Goal: Task Accomplishment & Management: Use online tool/utility

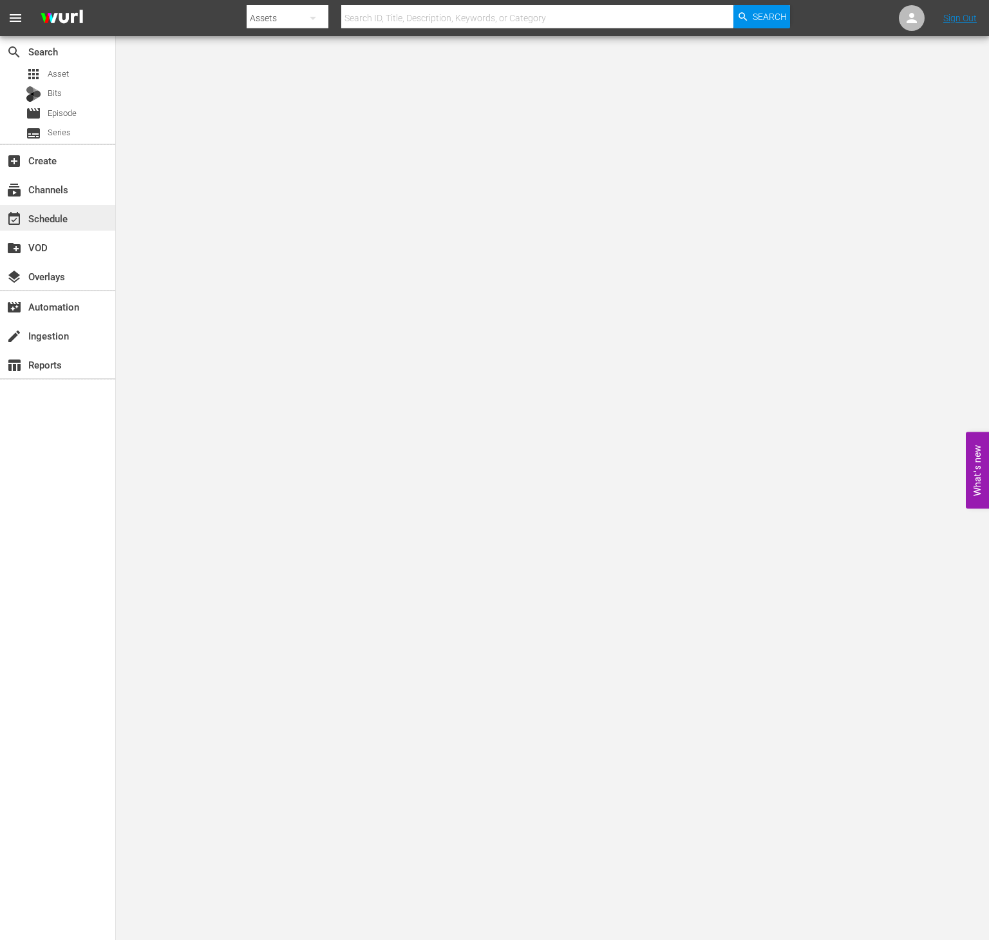
click at [75, 206] on div "event_available Schedule" at bounding box center [57, 218] width 115 height 26
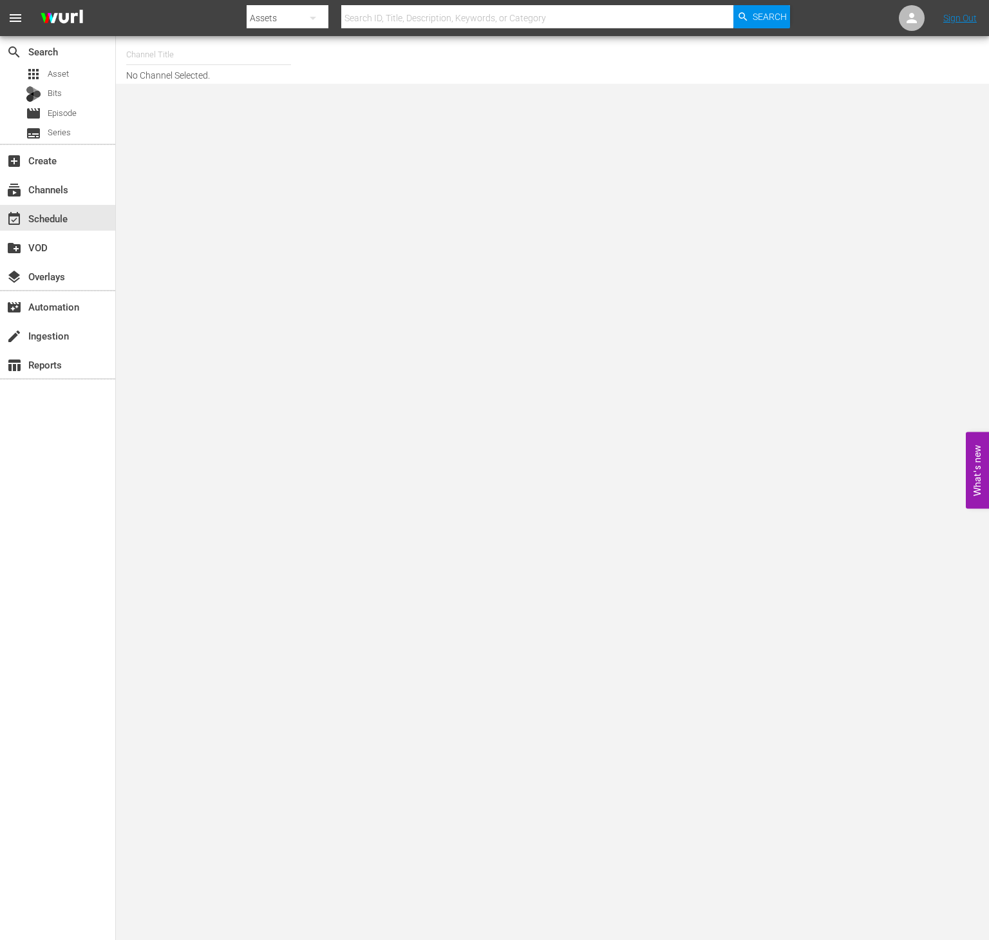
click at [162, 55] on input "text" at bounding box center [208, 54] width 165 height 31
click at [191, 104] on div "Conflict (1336 - rightsboosterltd_conflict_1)" at bounding box center [304, 90] width 334 height 31
type input "Conflict (1336 - rightsboosterltd_conflict_1)"
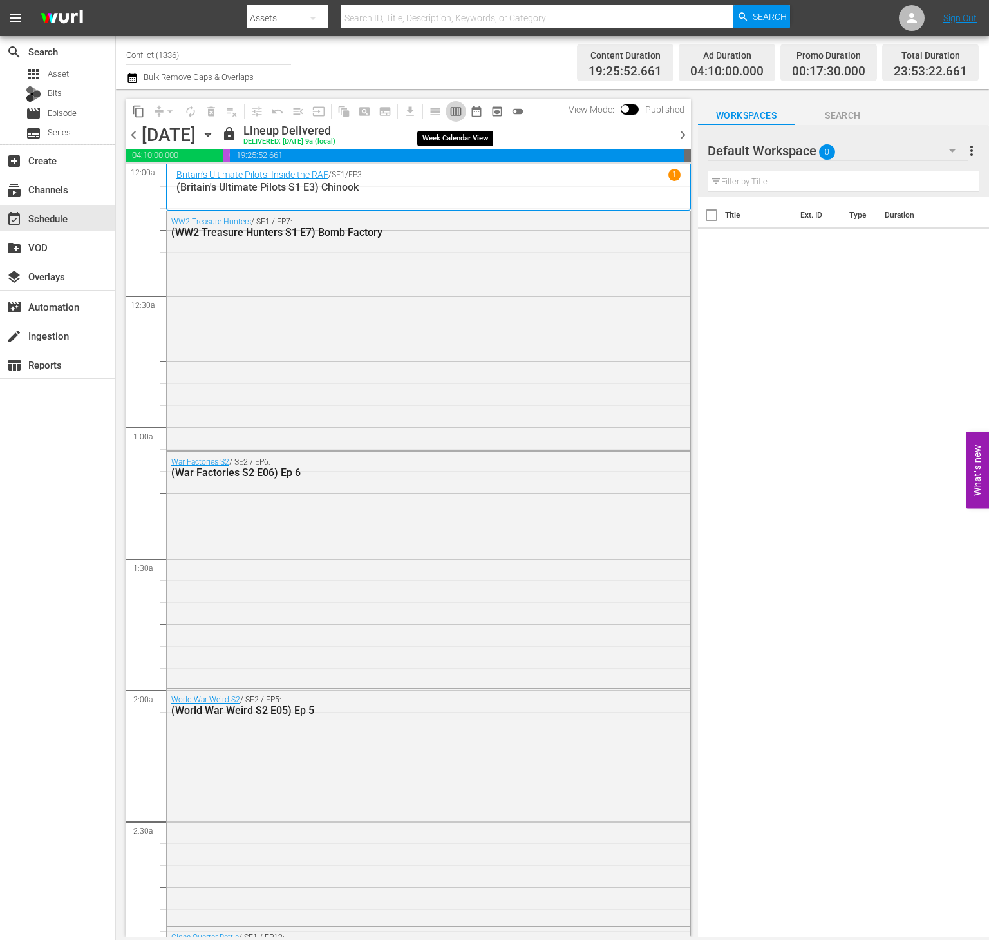
click at [447, 113] on button "calendar_view_week_outlined" at bounding box center [456, 111] width 21 height 21
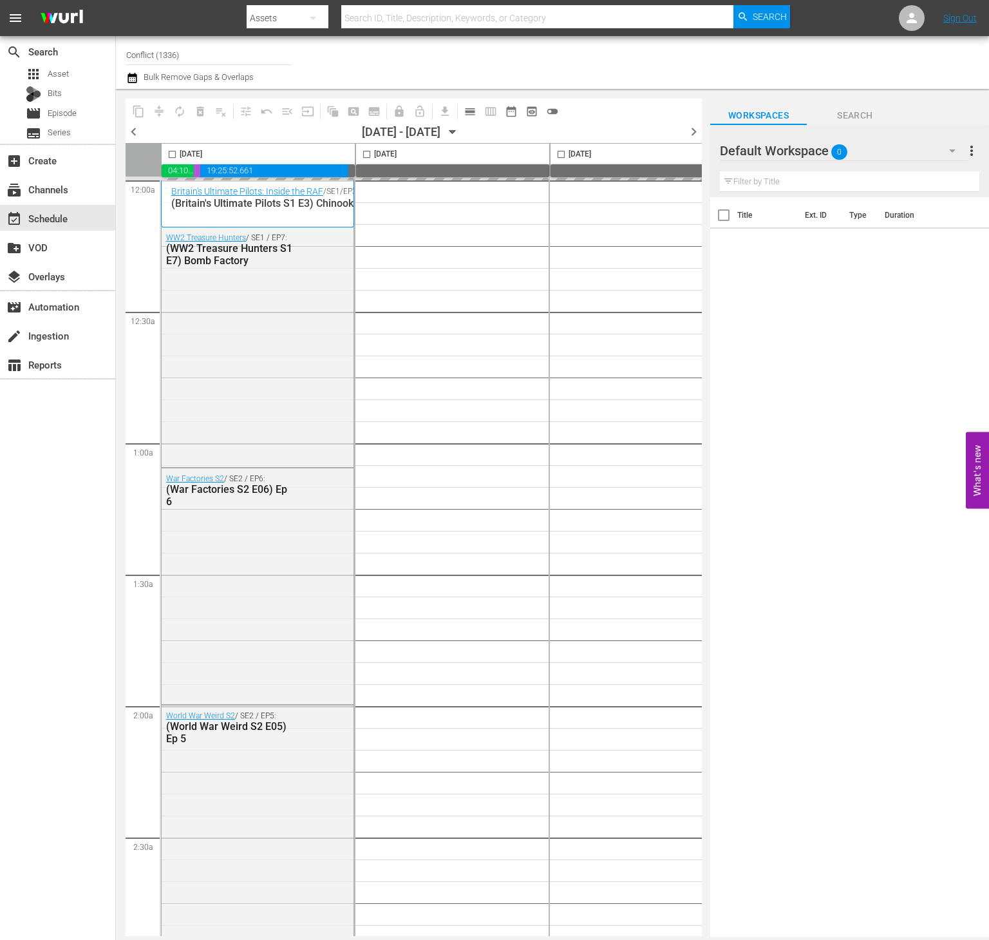
click at [460, 137] on icon "button" at bounding box center [453, 132] width 14 height 14
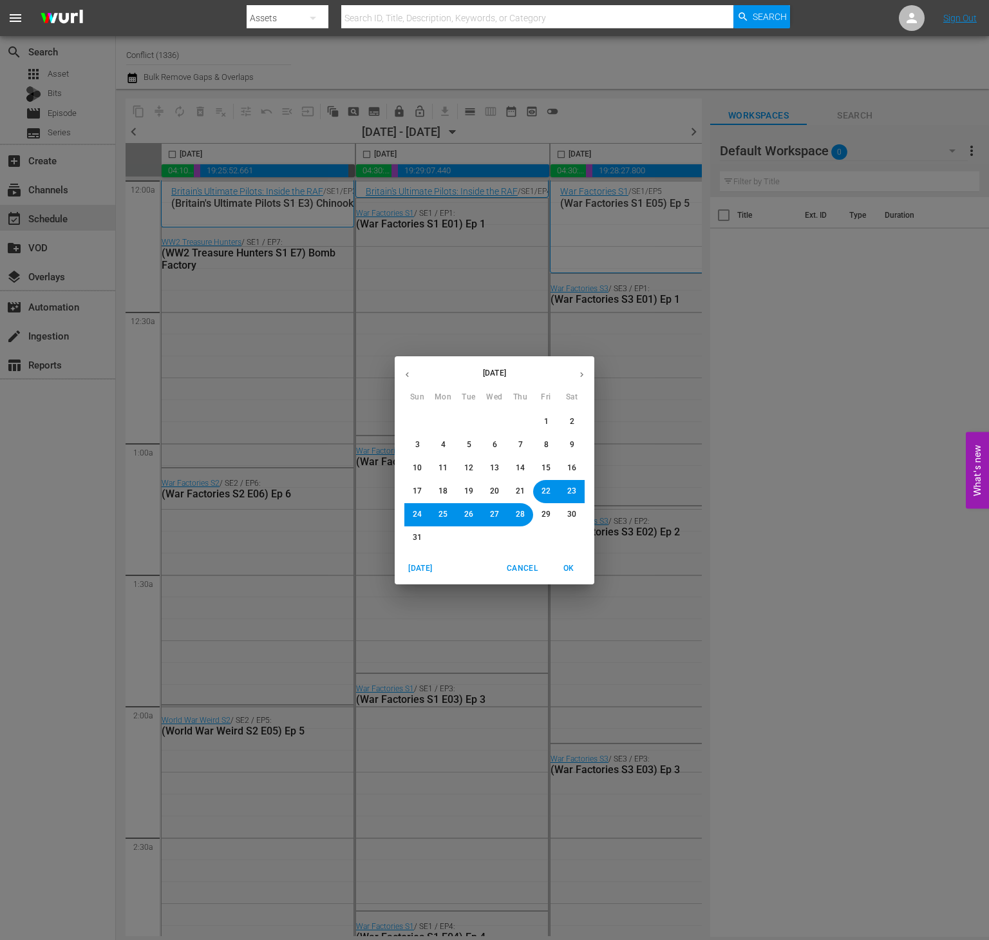
click at [580, 376] on icon "button" at bounding box center [582, 375] width 10 height 10
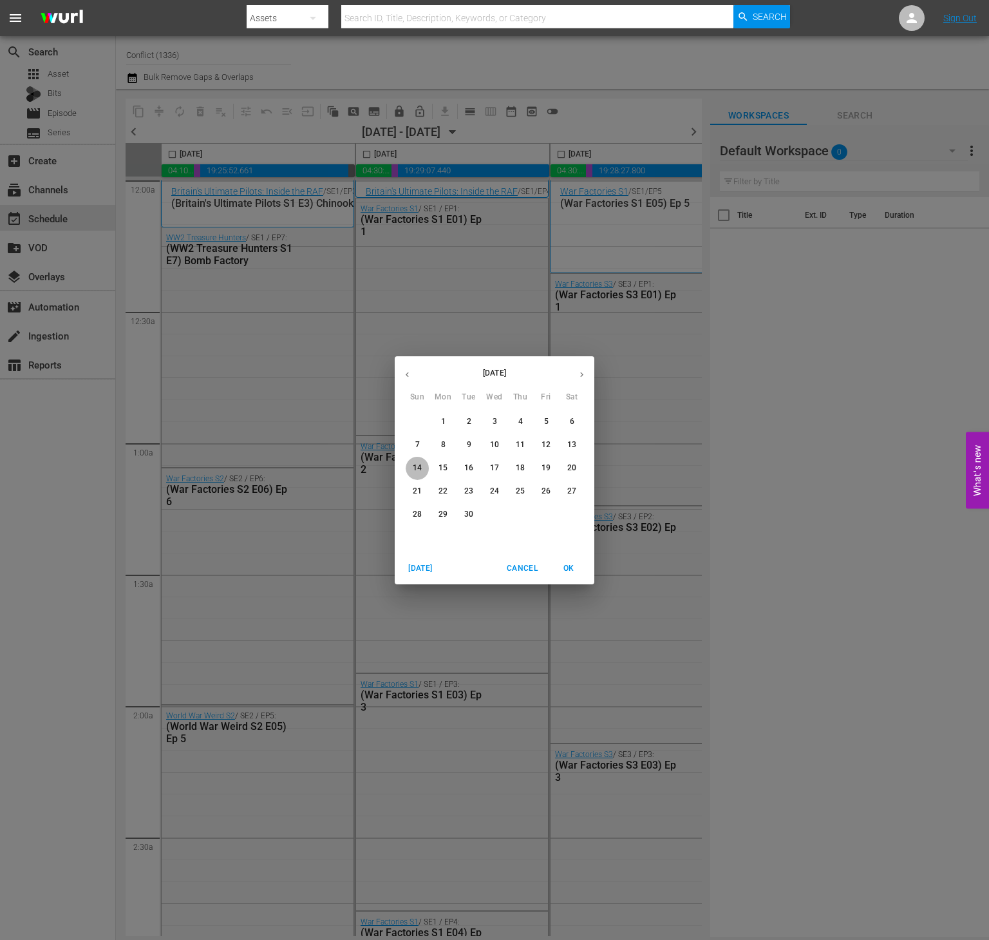
click at [423, 466] on button "14" at bounding box center [417, 468] width 23 height 23
click at [572, 569] on span "OK" at bounding box center [568, 569] width 31 height 14
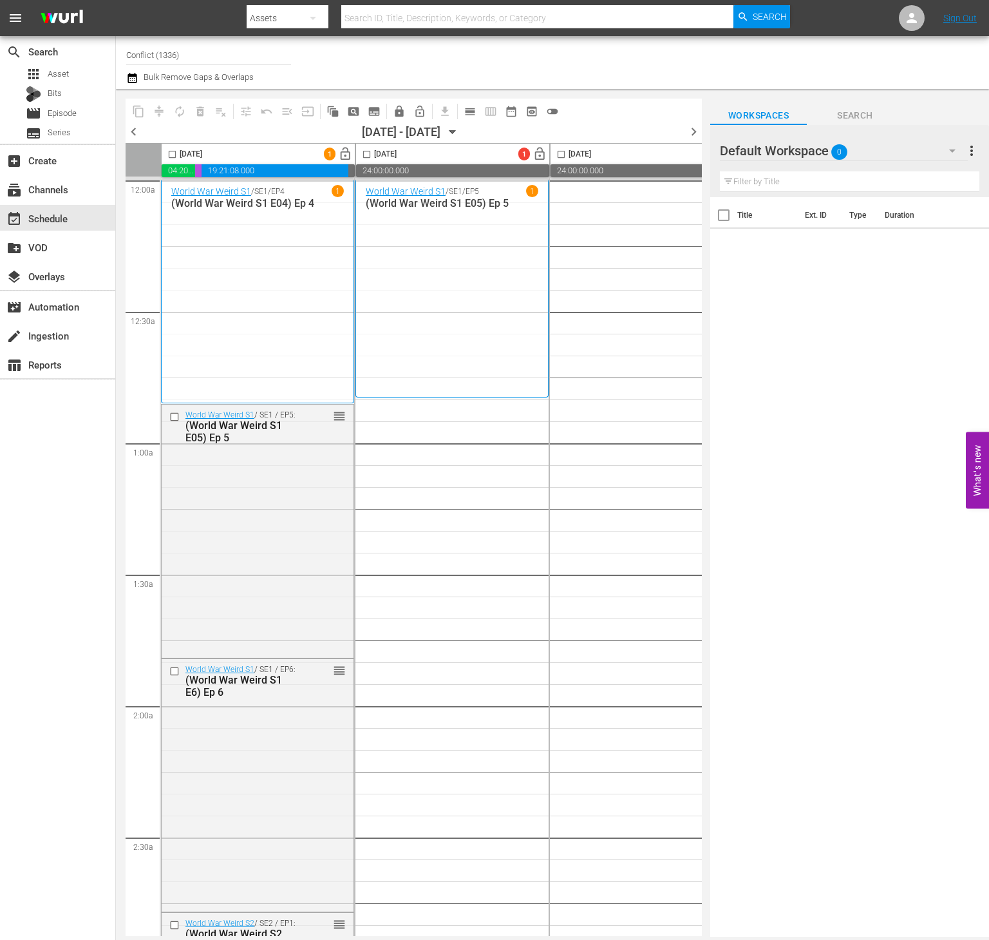
click at [440, 129] on div "09/14/2025 - 09/20/2025" at bounding box center [401, 132] width 79 height 14
click at [460, 130] on icon "button" at bounding box center [453, 132] width 14 height 14
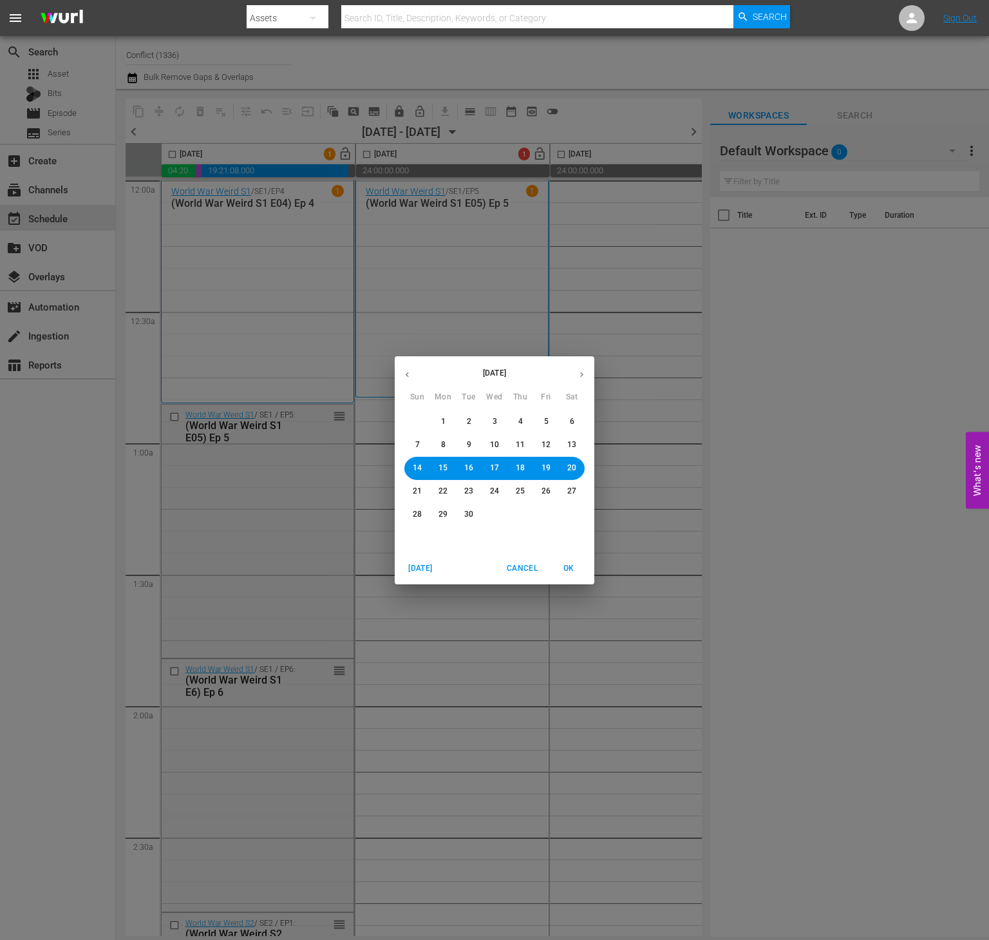
click at [545, 444] on span "12" at bounding box center [546, 444] width 9 height 11
click at [569, 569] on span "OK" at bounding box center [568, 569] width 31 height 14
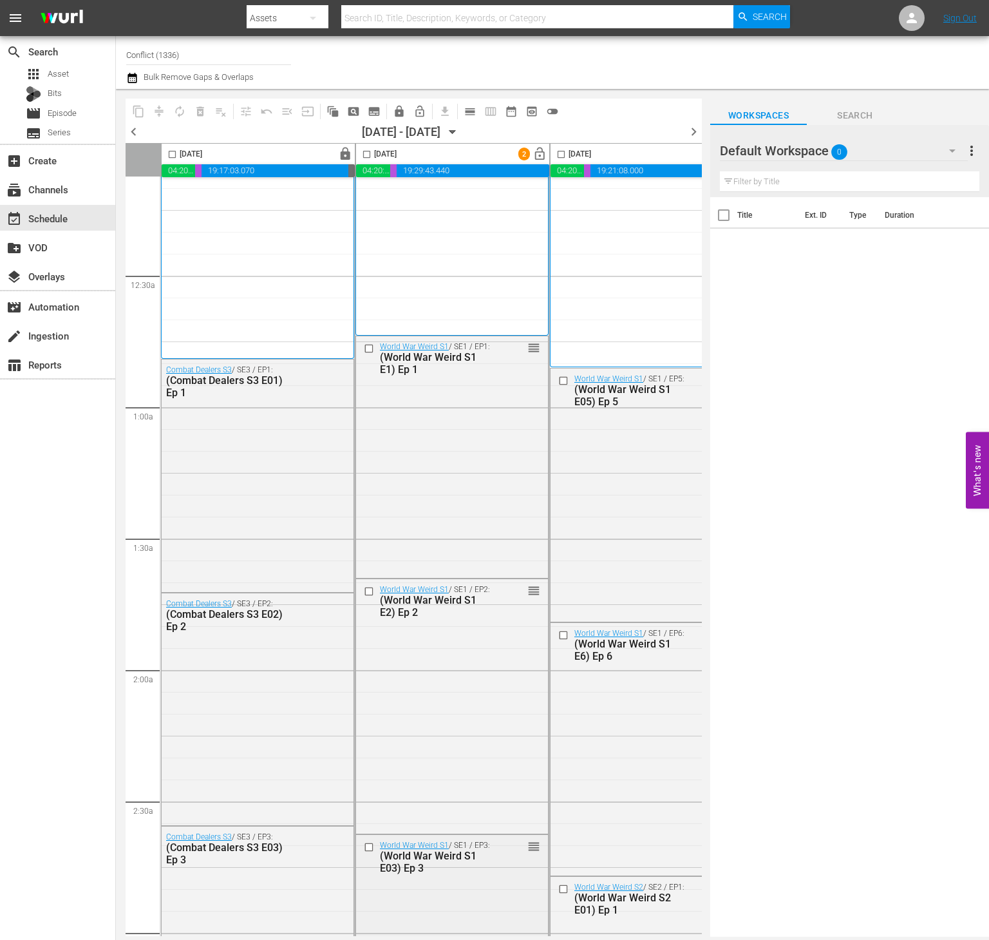
scroll to position [178, 0]
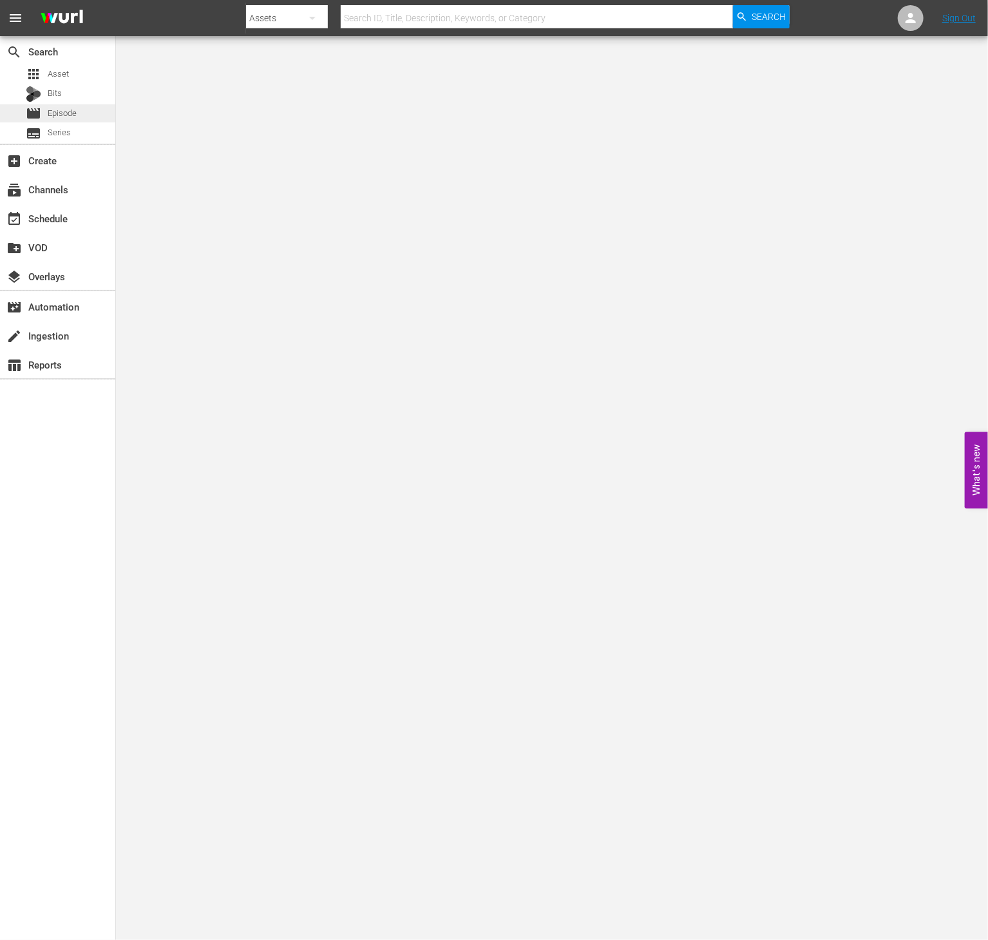
click at [55, 115] on span "Episode" at bounding box center [62, 113] width 29 height 13
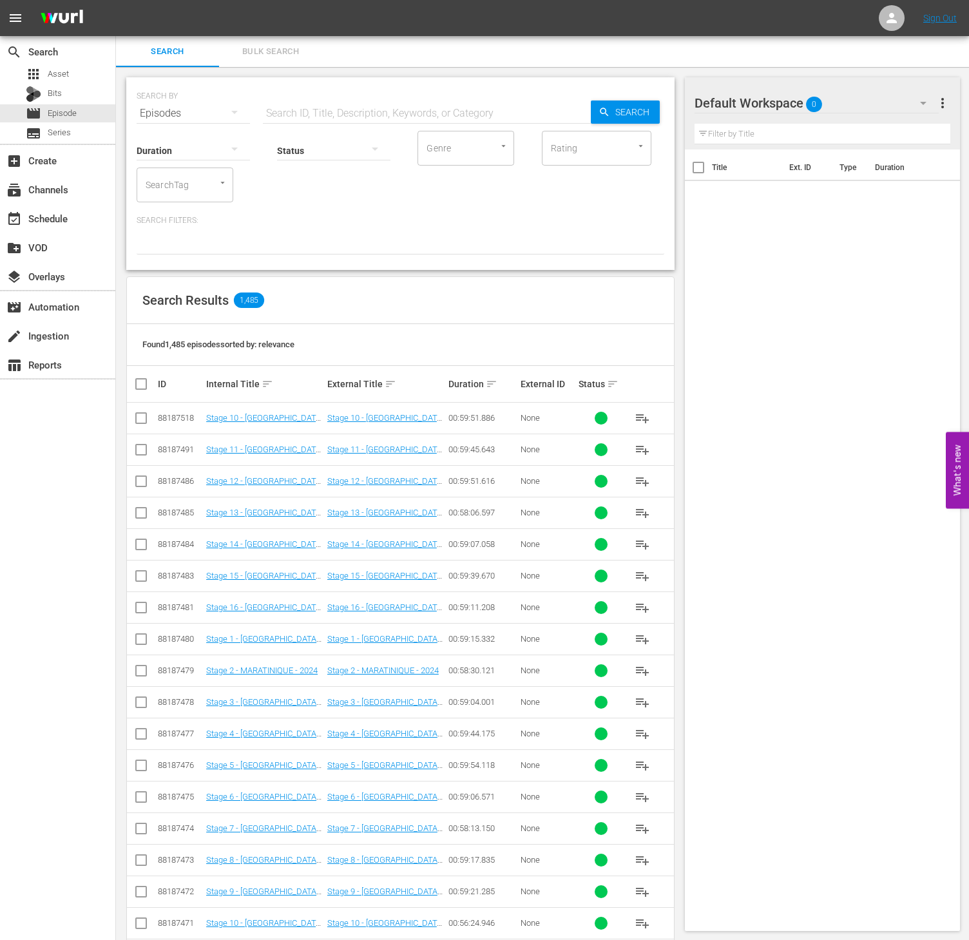
click at [172, 187] on input "SearchTag" at bounding box center [166, 184] width 49 height 23
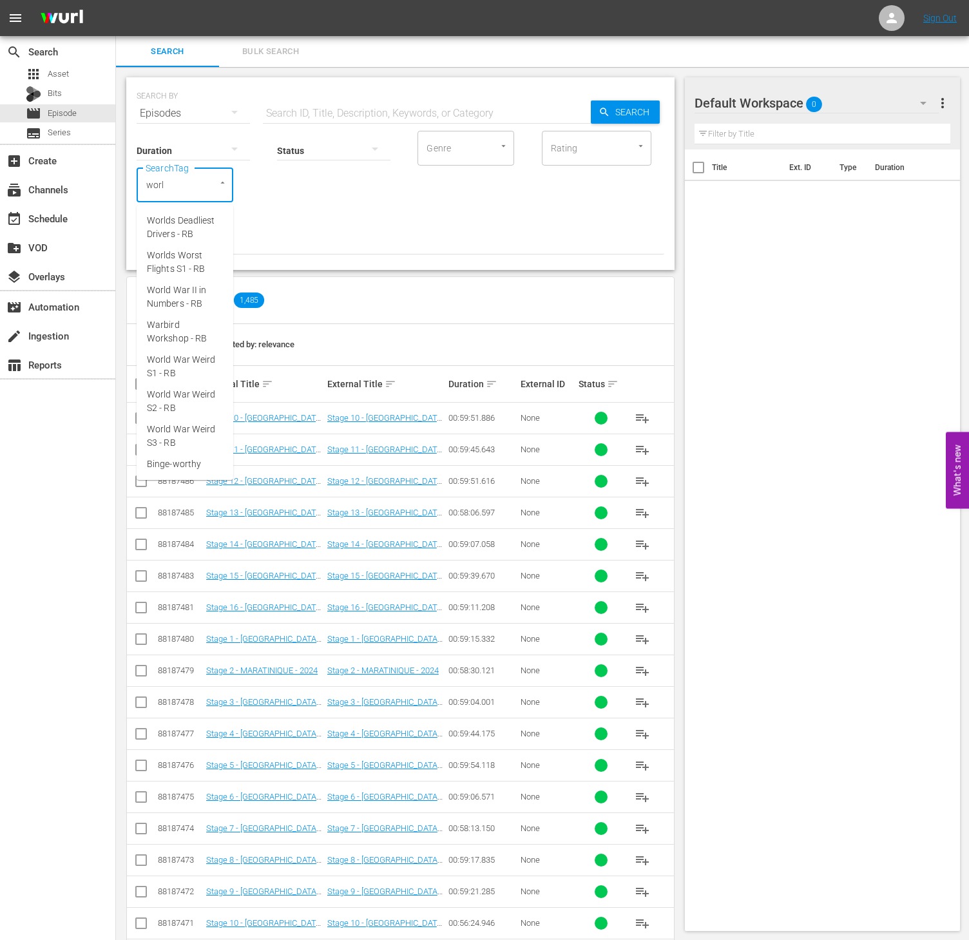
type input "world"
click at [202, 290] on span "World War II in Numbers - RB" at bounding box center [185, 296] width 76 height 27
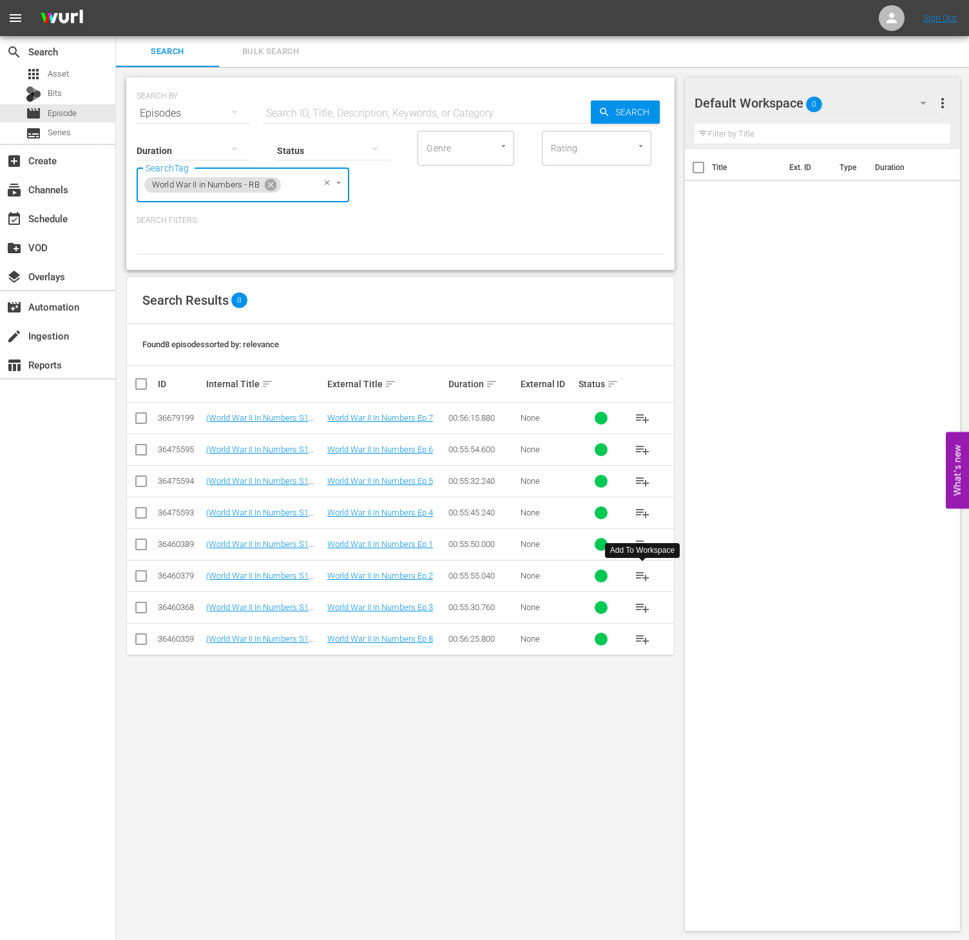
click at [636, 583] on span "playlist_add" at bounding box center [641, 575] width 15 height 15
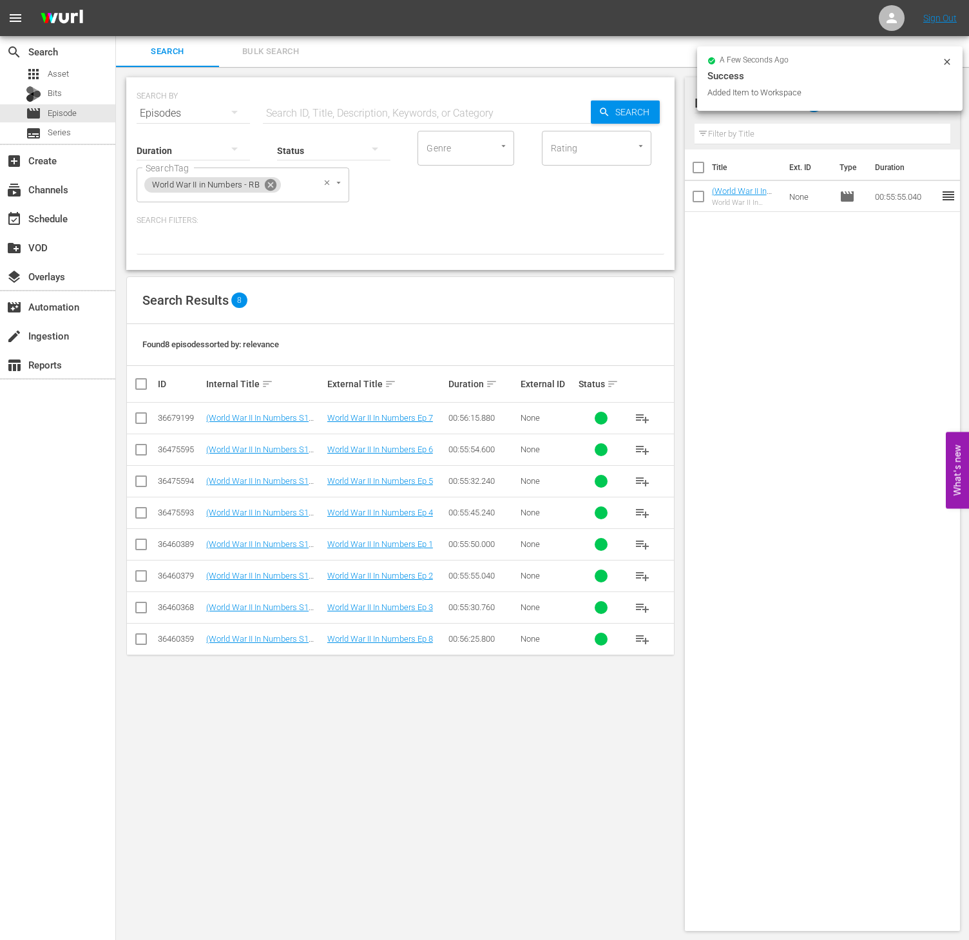
click at [268, 182] on icon at bounding box center [271, 185] width 12 height 12
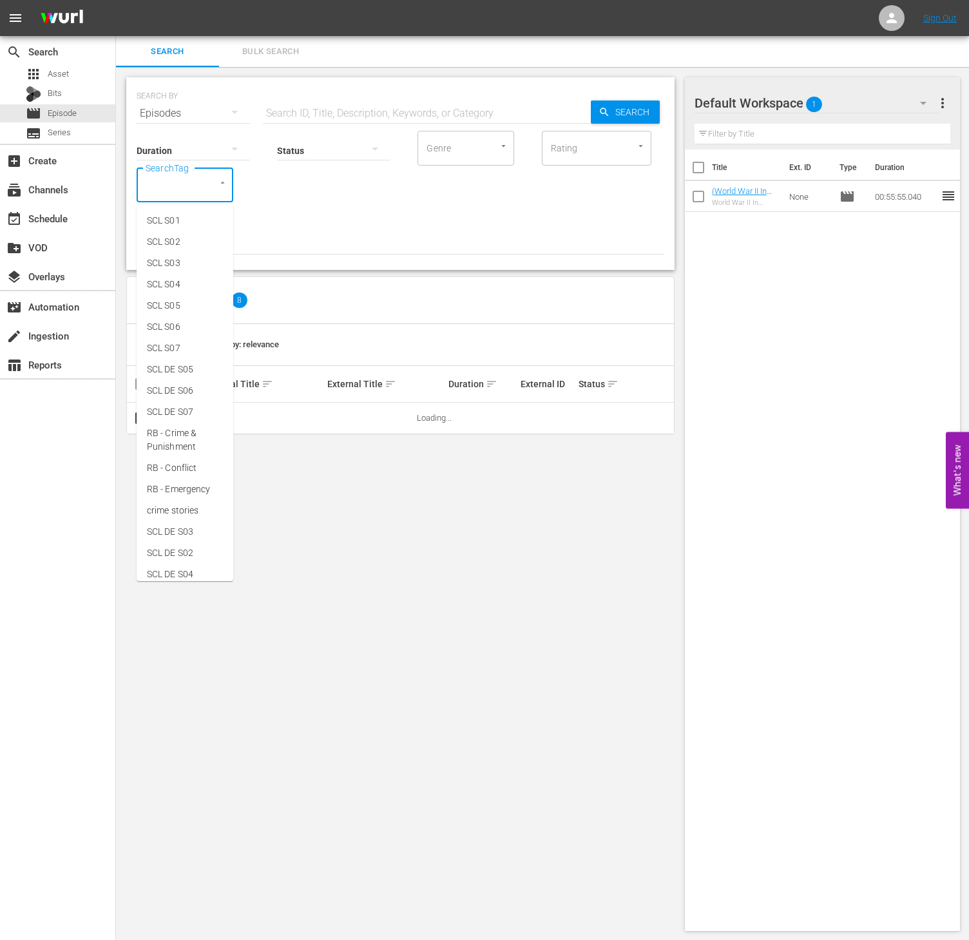
click at [165, 182] on input "SearchTag" at bounding box center [166, 184] width 49 height 23
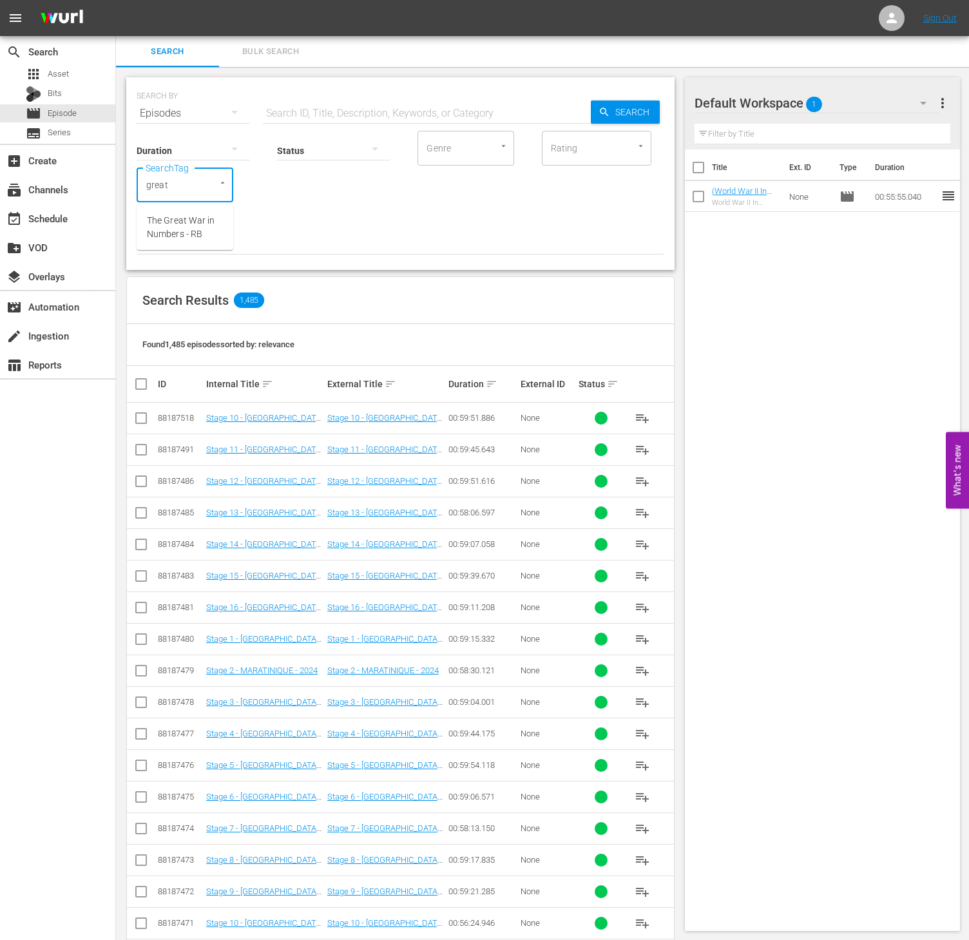
type input "great w"
click at [175, 220] on span "The Great War in Numbers - RB" at bounding box center [185, 227] width 76 height 27
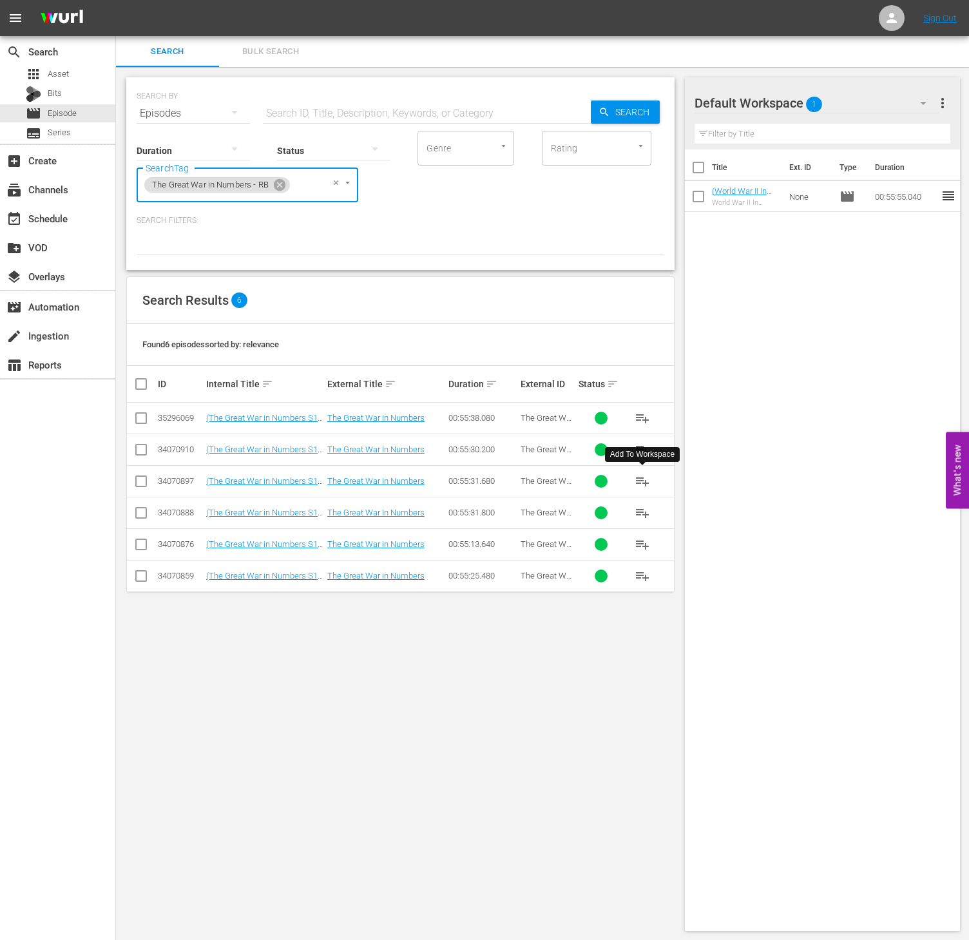
click at [641, 481] on span "playlist_add" at bounding box center [641, 480] width 15 height 15
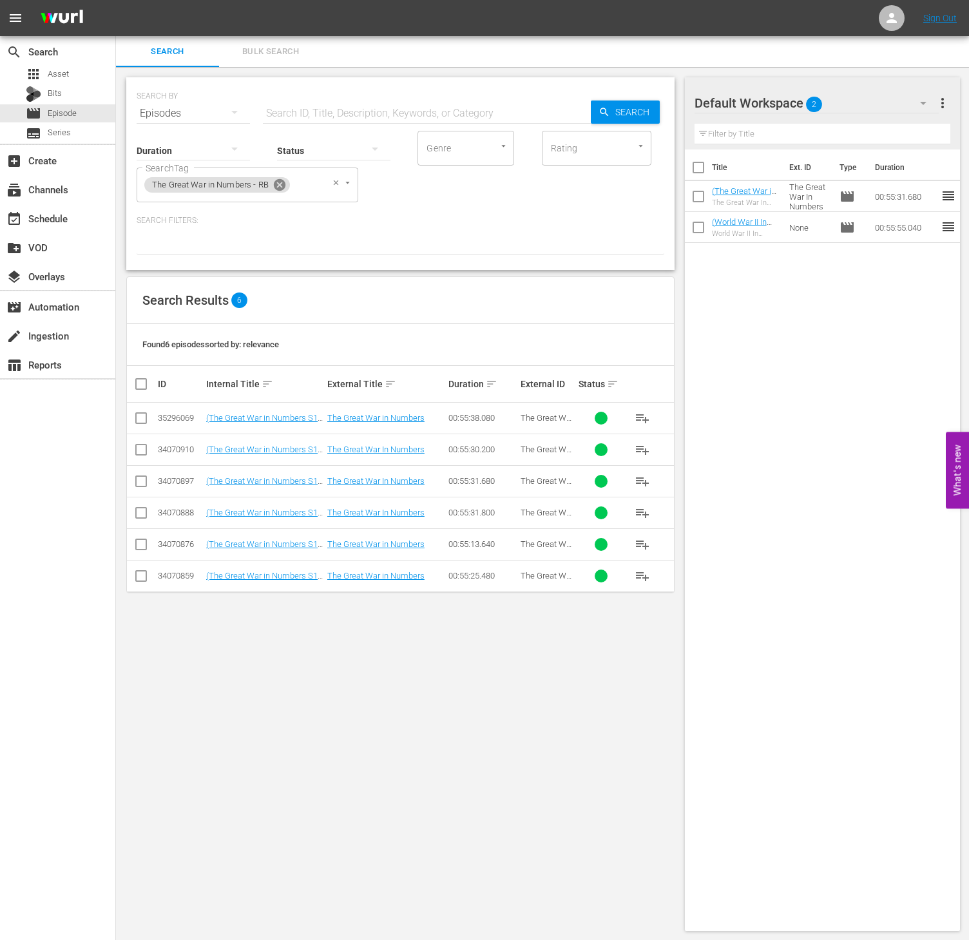
click at [279, 182] on icon at bounding box center [280, 185] width 12 height 12
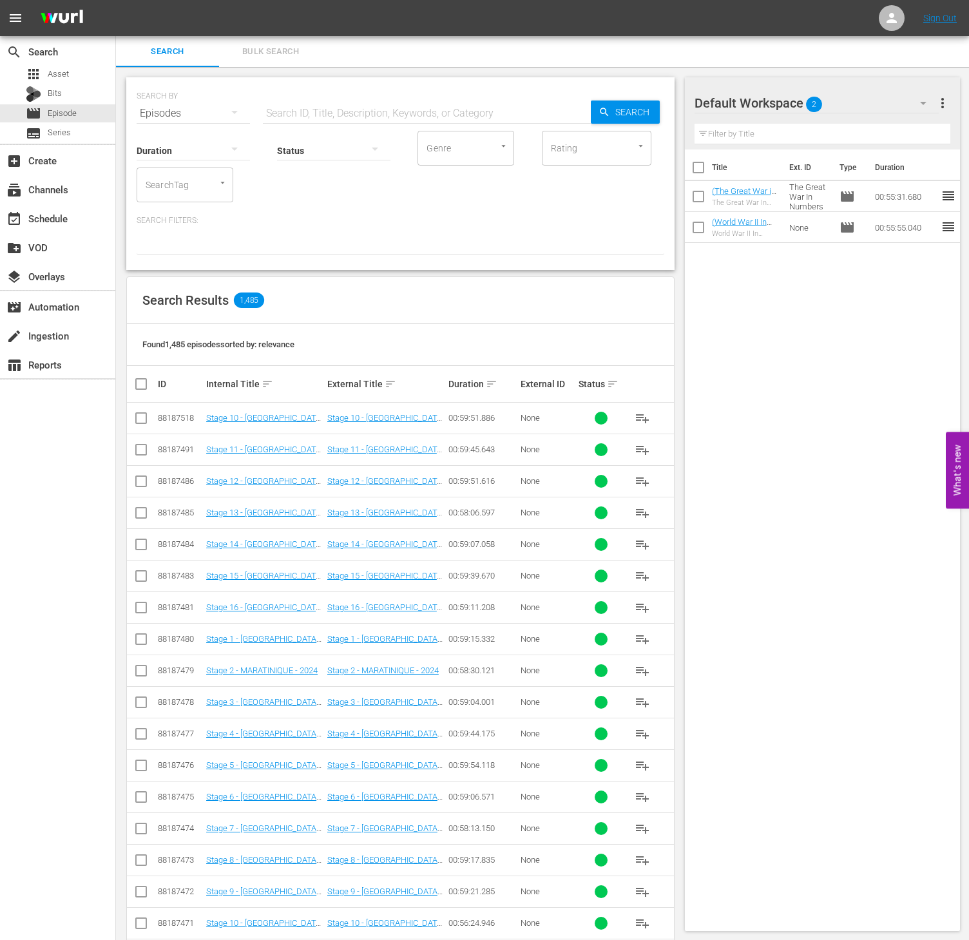
click at [189, 179] on input "SearchTag" at bounding box center [166, 184] width 49 height 23
type input "war fa"
click at [191, 234] on span "War Factories S1 - RB" at bounding box center [185, 227] width 76 height 27
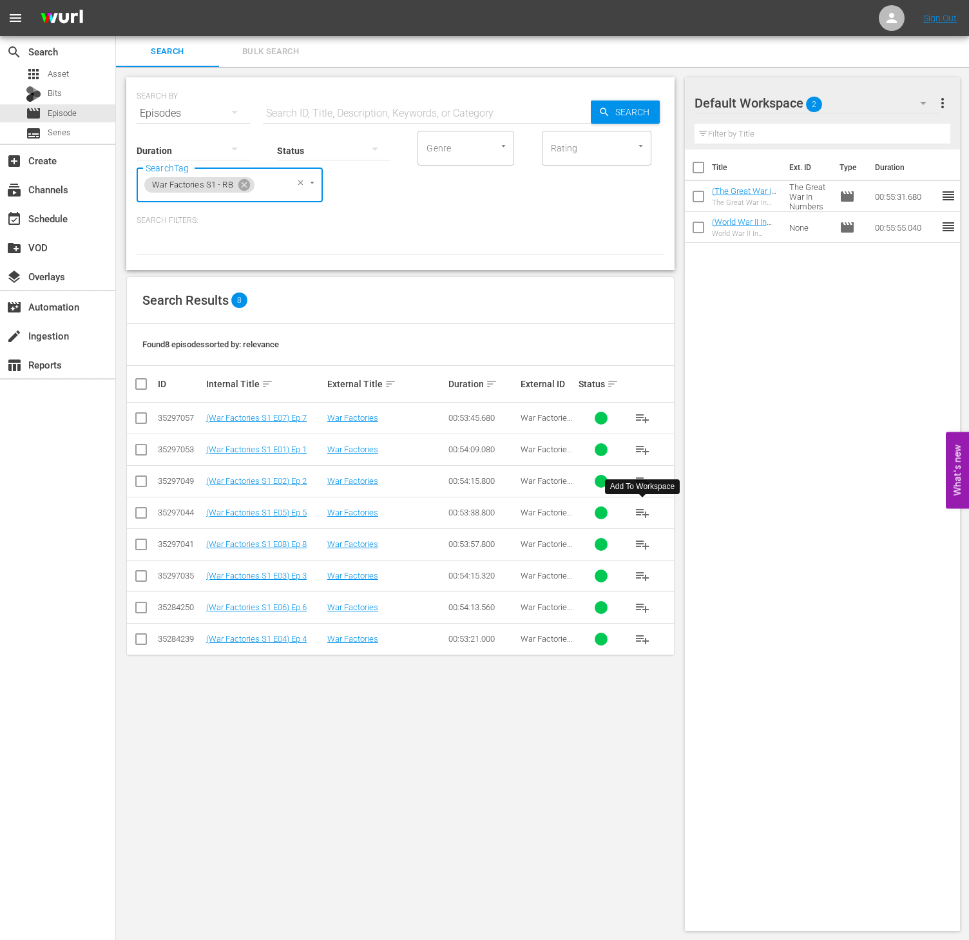
click at [645, 513] on span "playlist_add" at bounding box center [641, 512] width 15 height 15
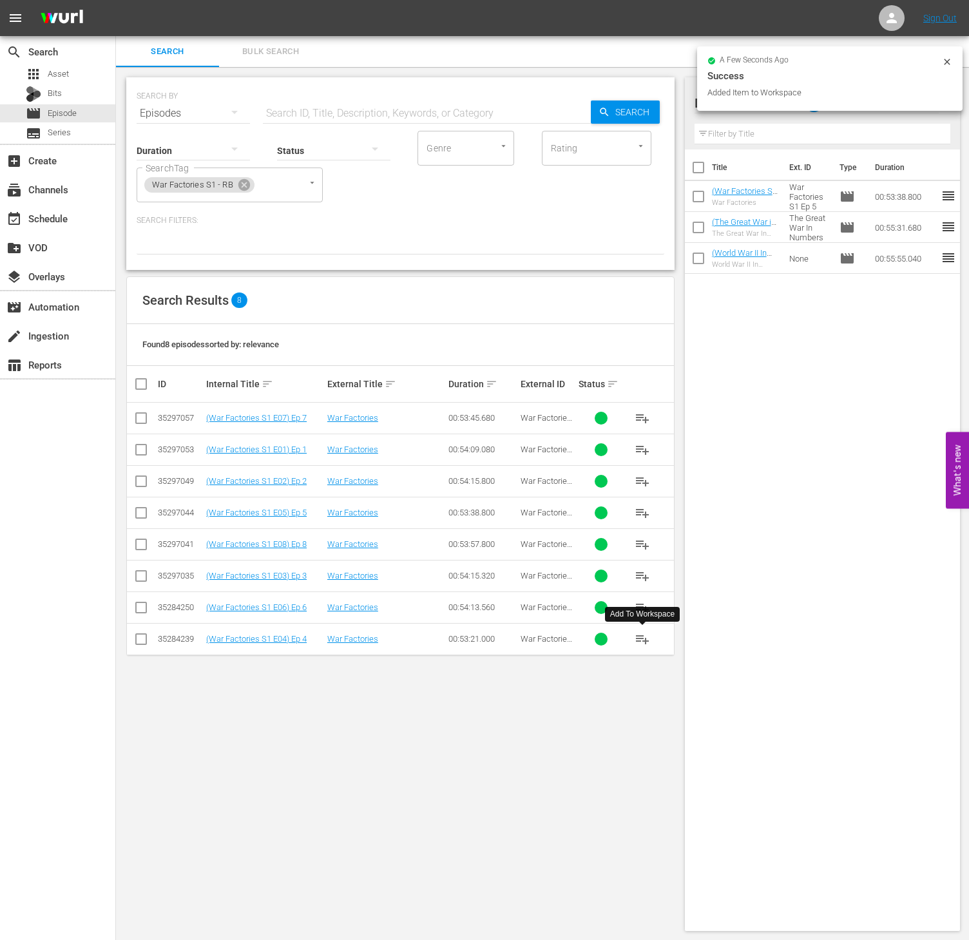
click at [644, 646] on span "playlist_add" at bounding box center [641, 638] width 15 height 15
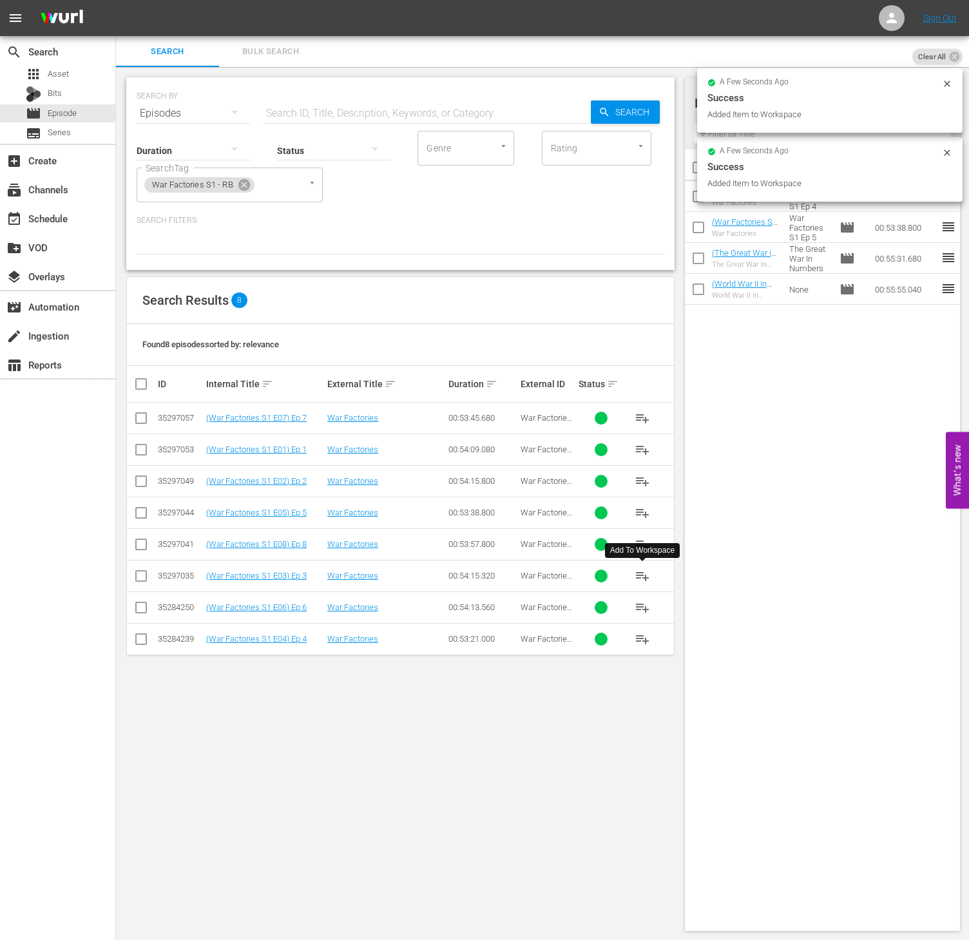
click at [641, 578] on span "playlist_add" at bounding box center [641, 575] width 15 height 15
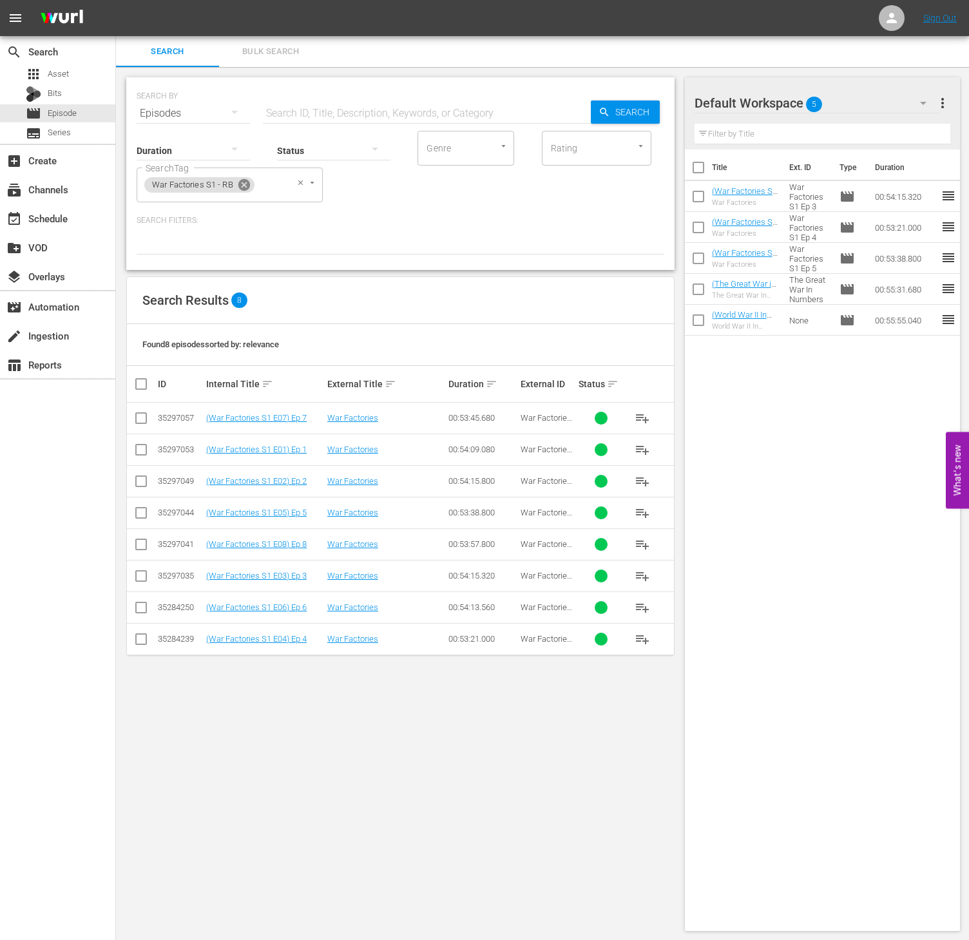
click at [244, 184] on icon at bounding box center [244, 185] width 12 height 12
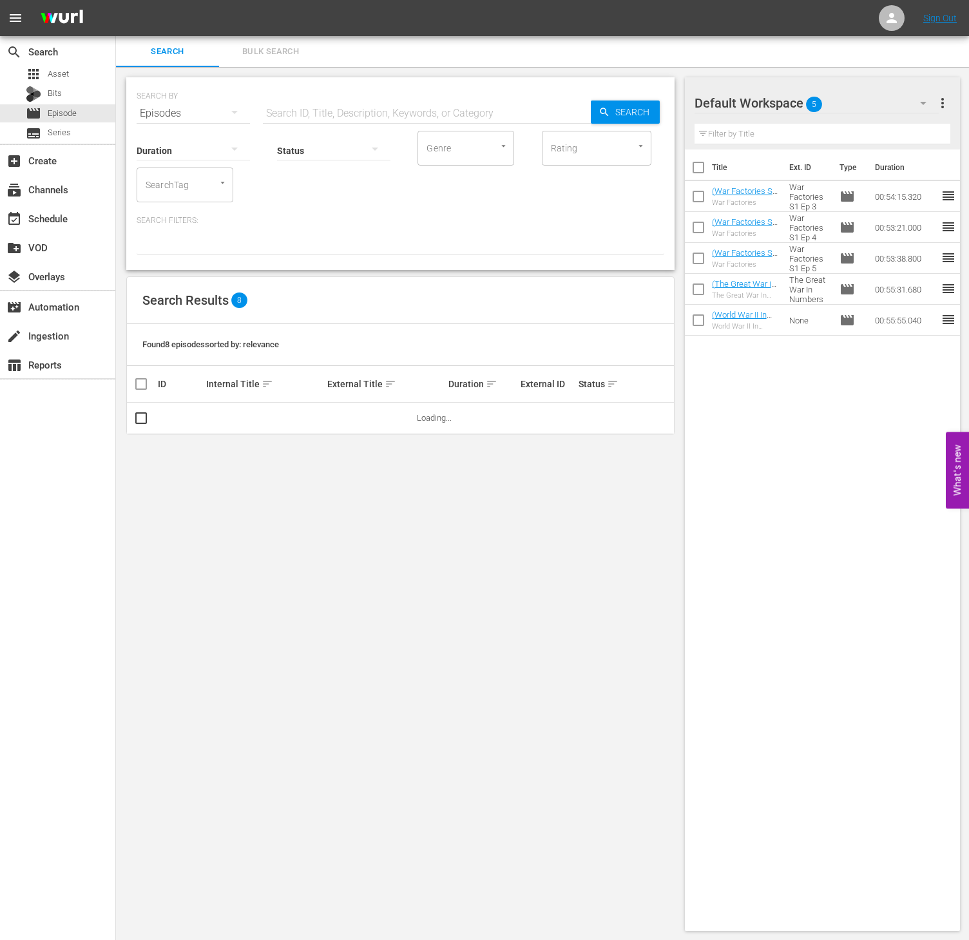
click at [201, 182] on div "SearchTag" at bounding box center [185, 184] width 97 height 35
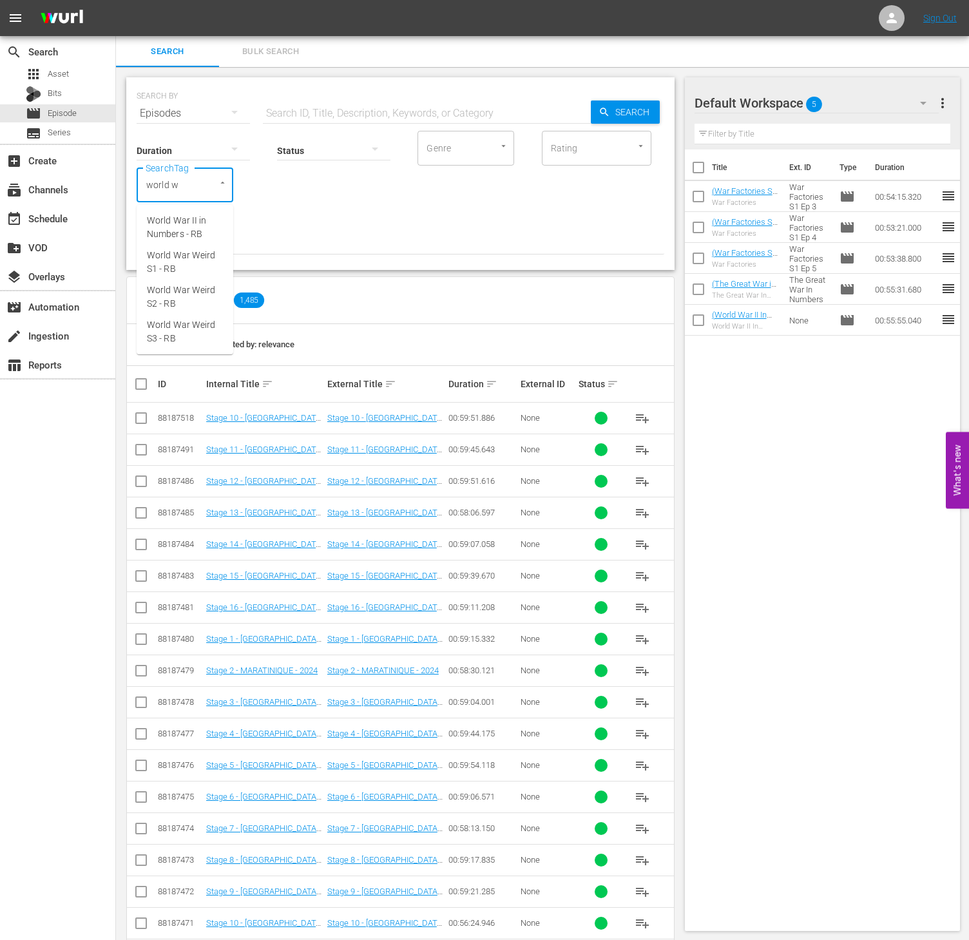
type input "world wa"
click at [200, 272] on span "World War Weird S1 - RB" at bounding box center [185, 262] width 76 height 27
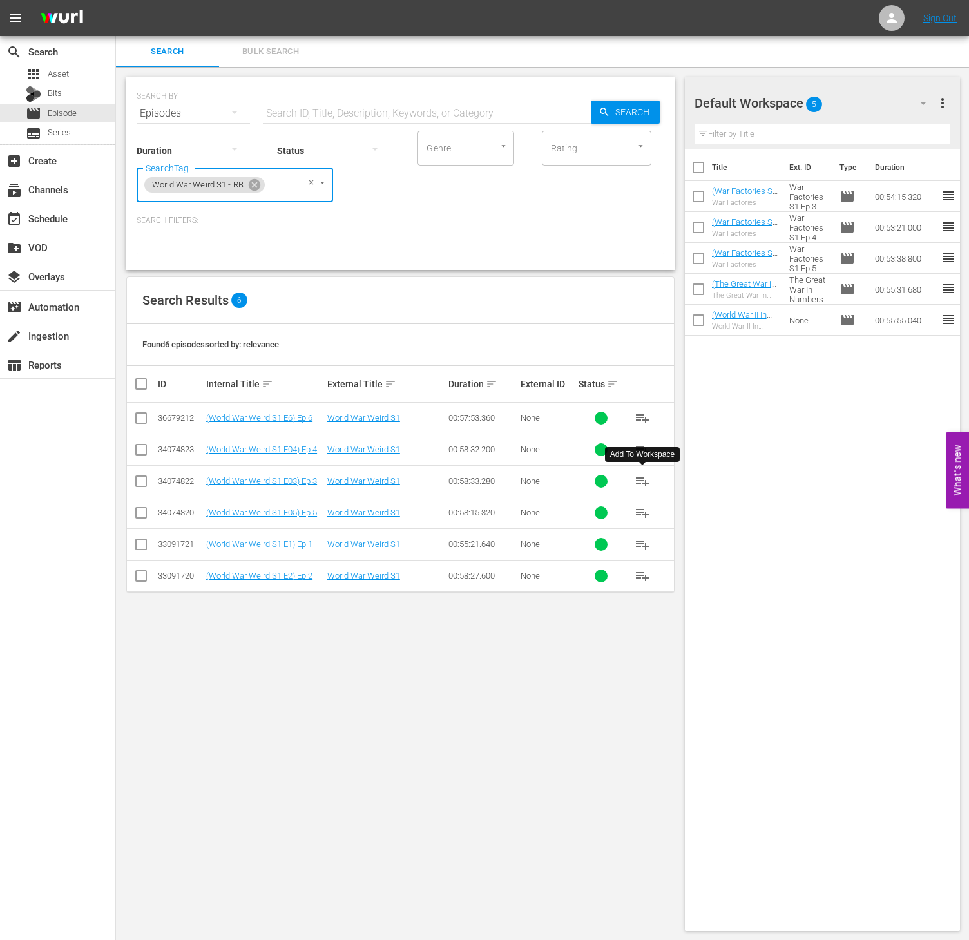
click at [641, 484] on span "playlist_add" at bounding box center [641, 480] width 15 height 15
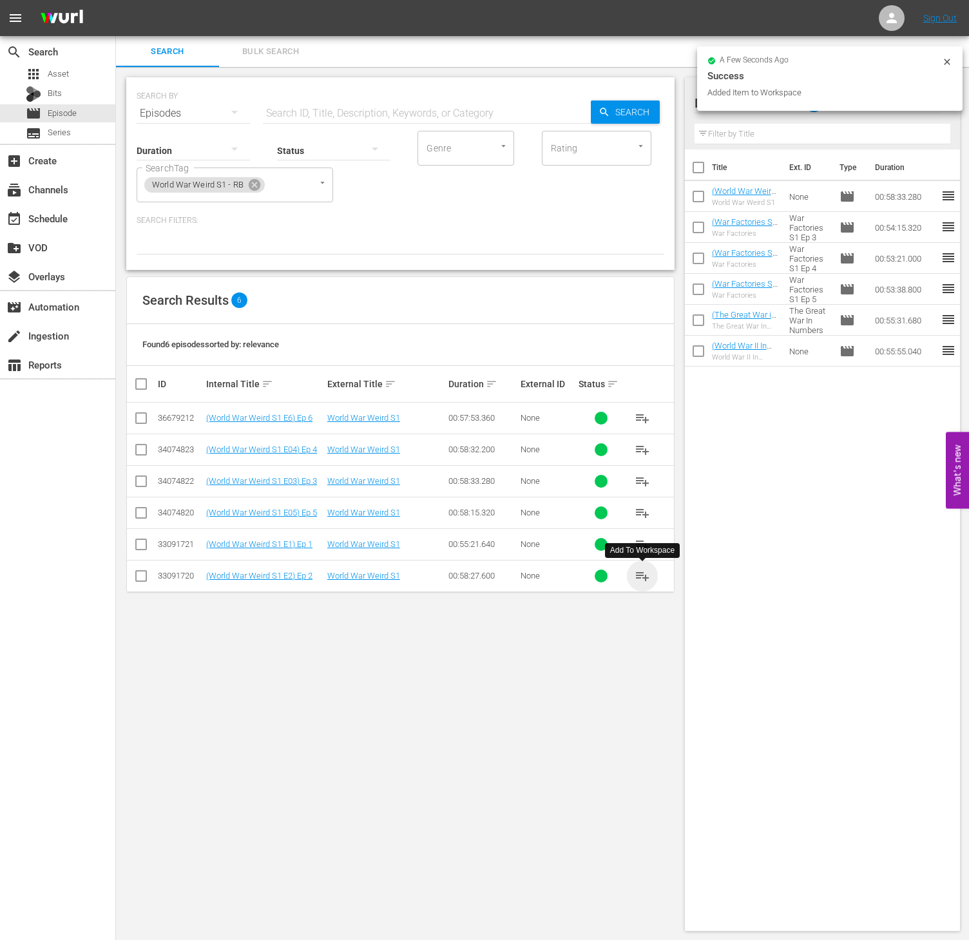
click at [639, 581] on span "playlist_add" at bounding box center [641, 575] width 15 height 15
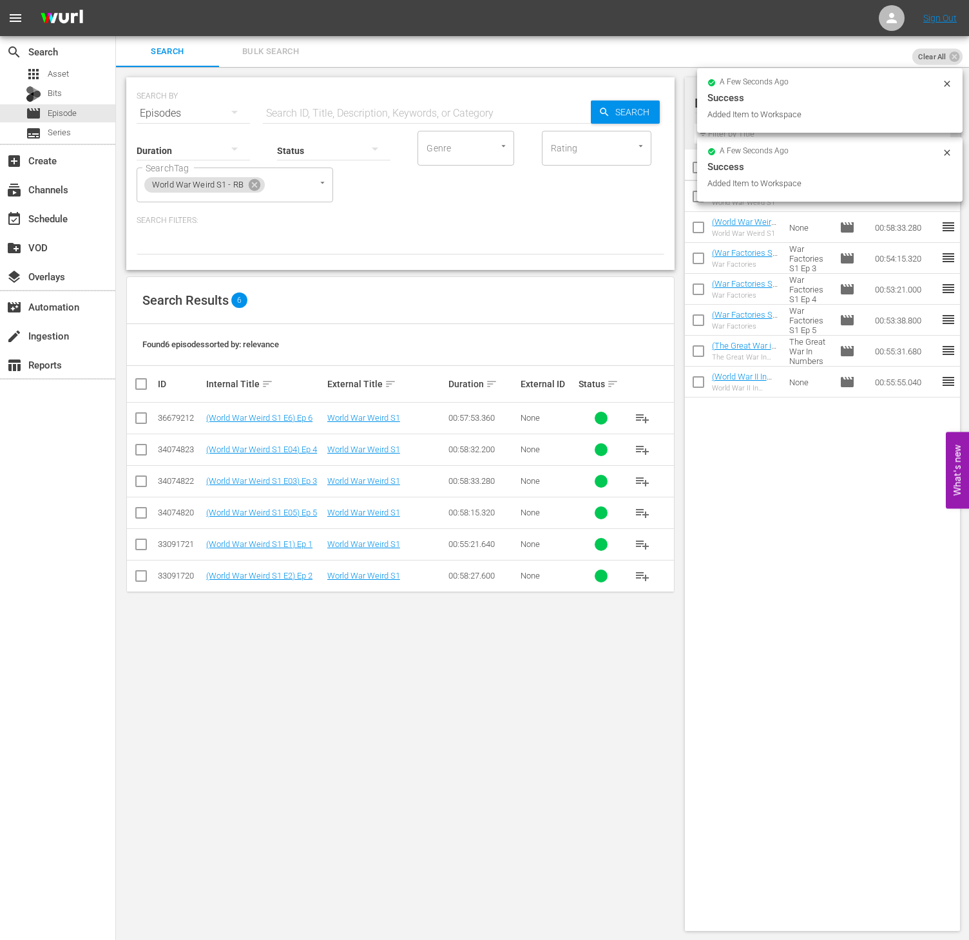
click at [639, 550] on span "playlist_add" at bounding box center [641, 543] width 15 height 15
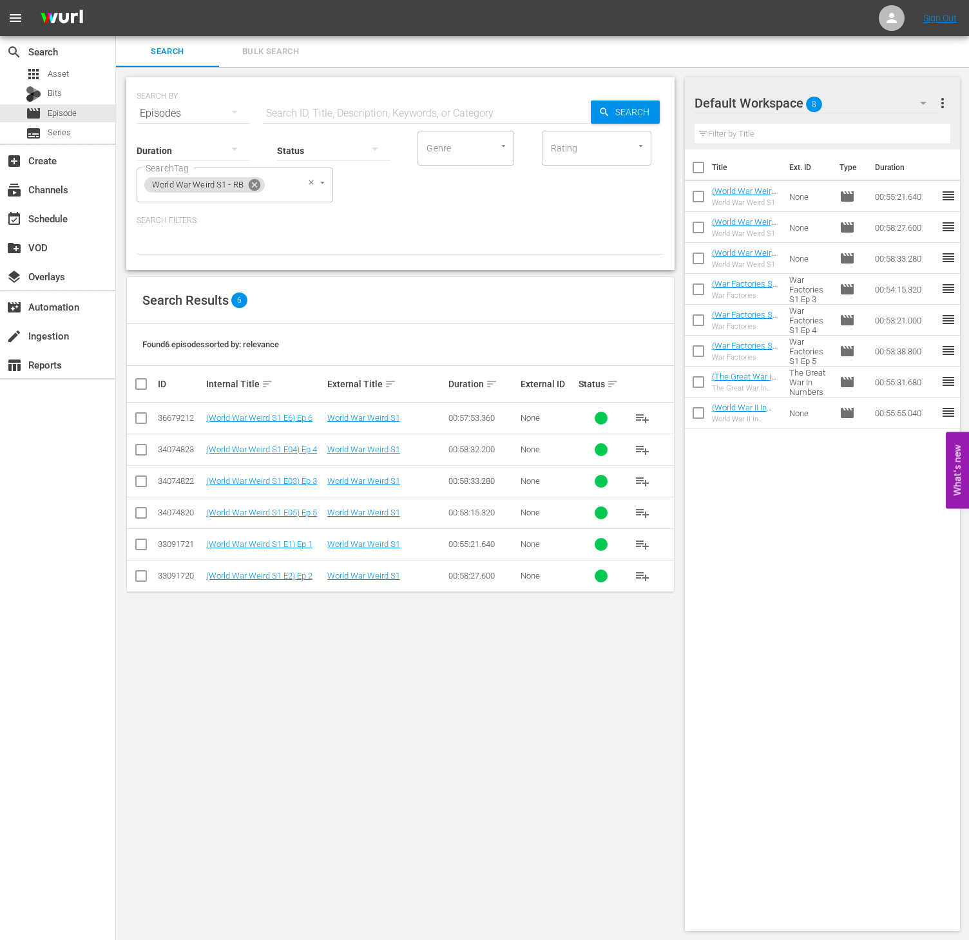
click at [254, 180] on icon at bounding box center [255, 185] width 12 height 12
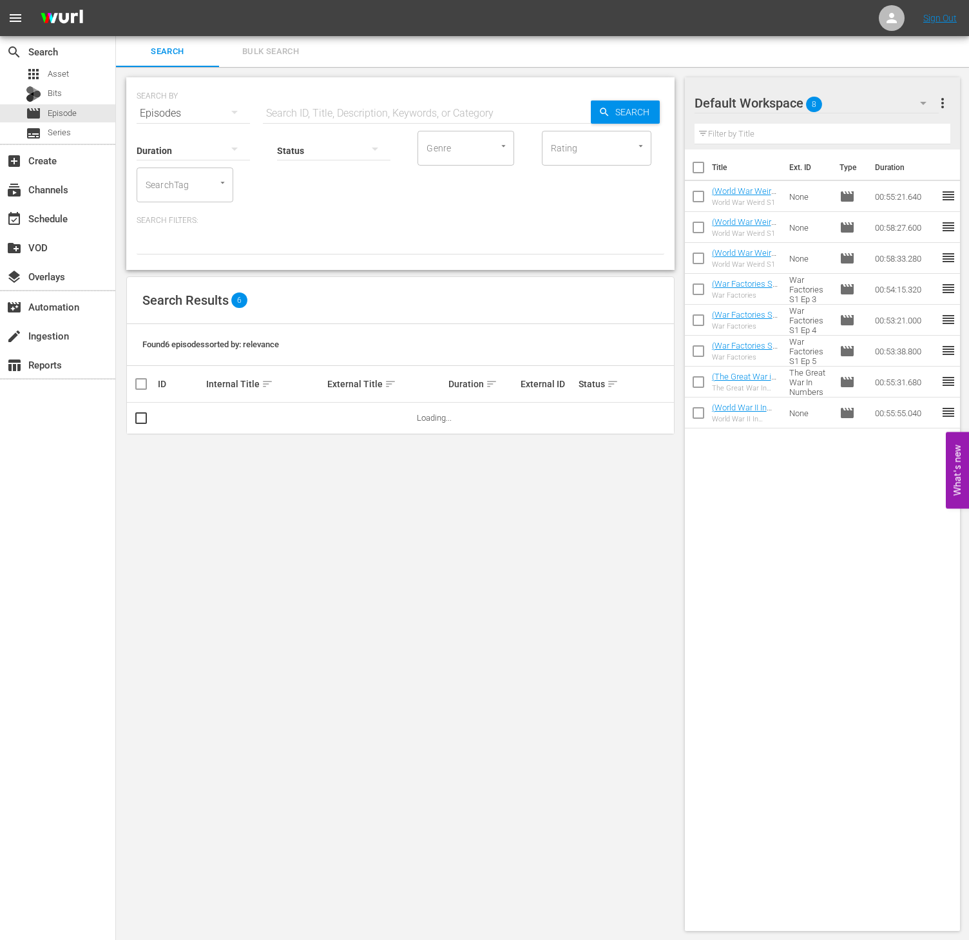
click at [191, 184] on input "SearchTag" at bounding box center [166, 184] width 49 height 23
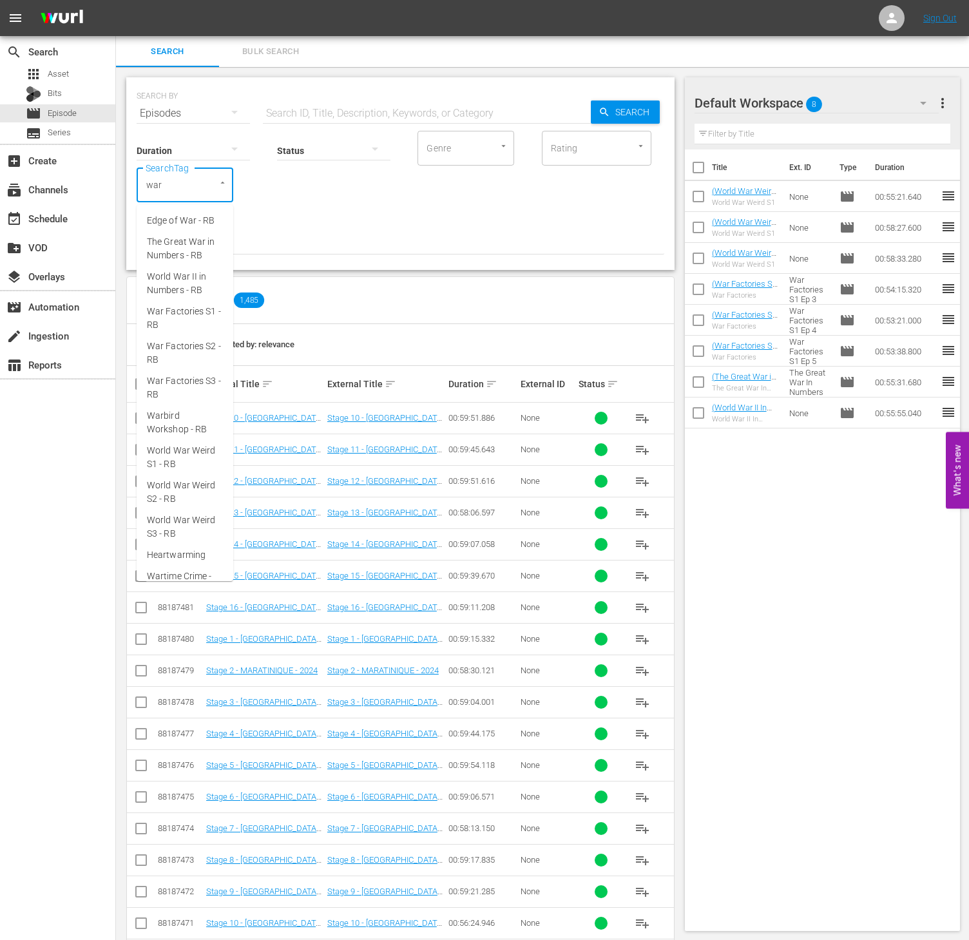
type input "[MEDICAL_DATA]"
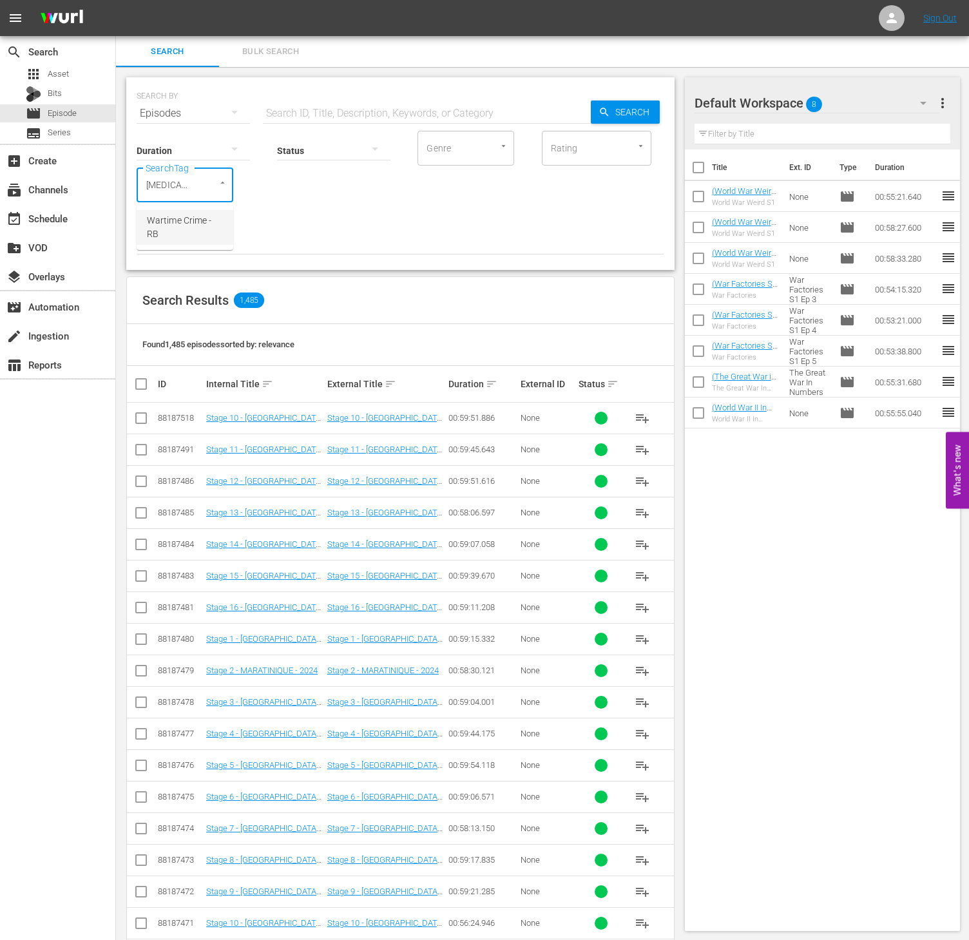
click at [191, 218] on span "Wartime Crime - RB" at bounding box center [185, 227] width 76 height 27
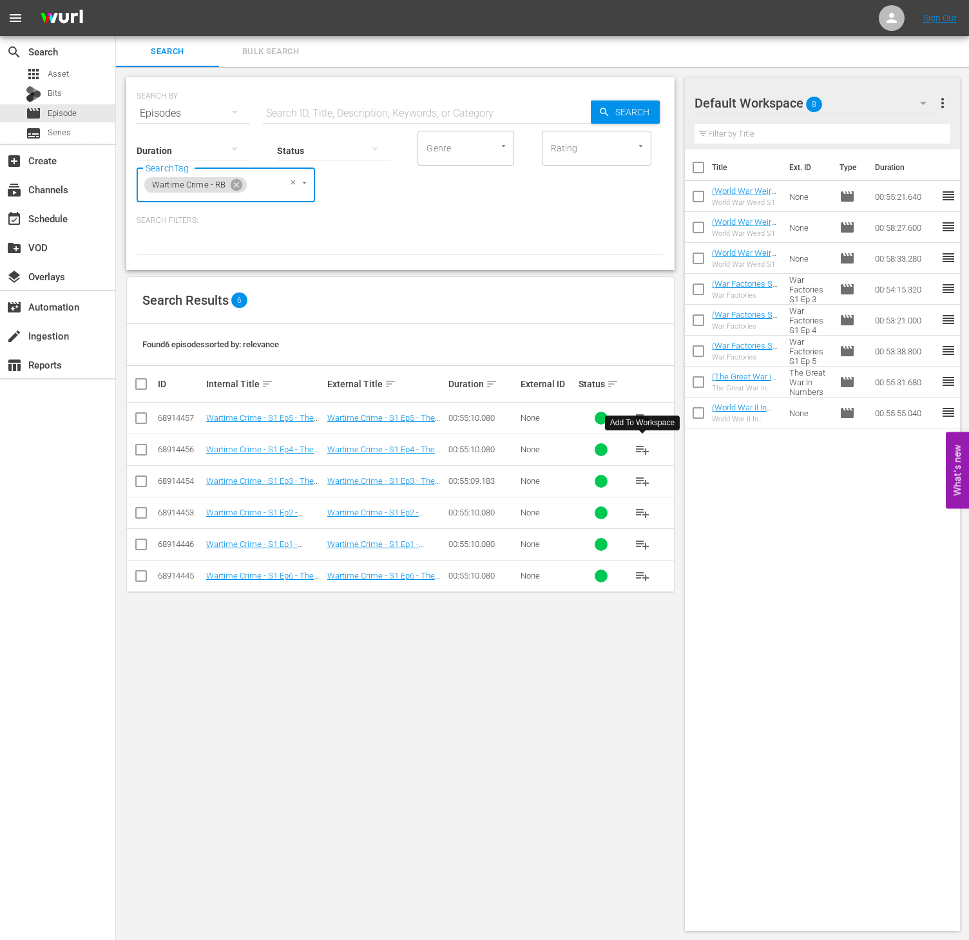
click at [641, 457] on span "playlist_add" at bounding box center [641, 449] width 15 height 15
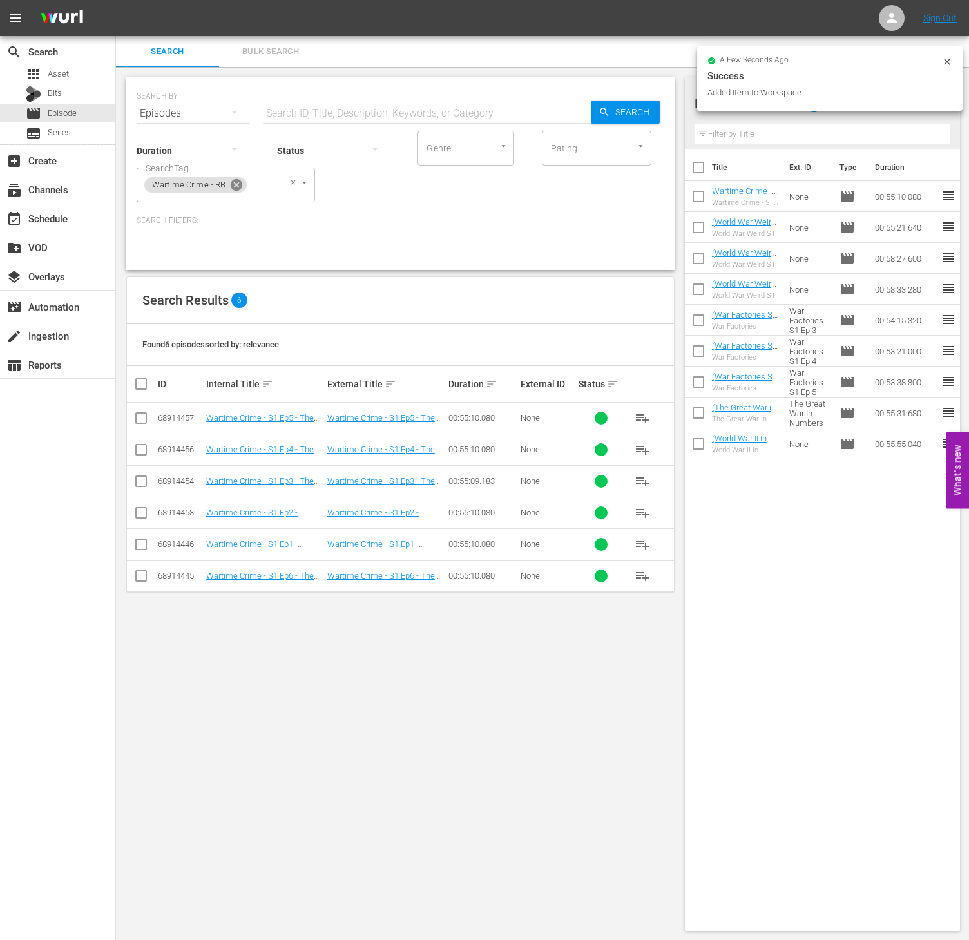
click at [232, 189] on icon at bounding box center [236, 185] width 14 height 14
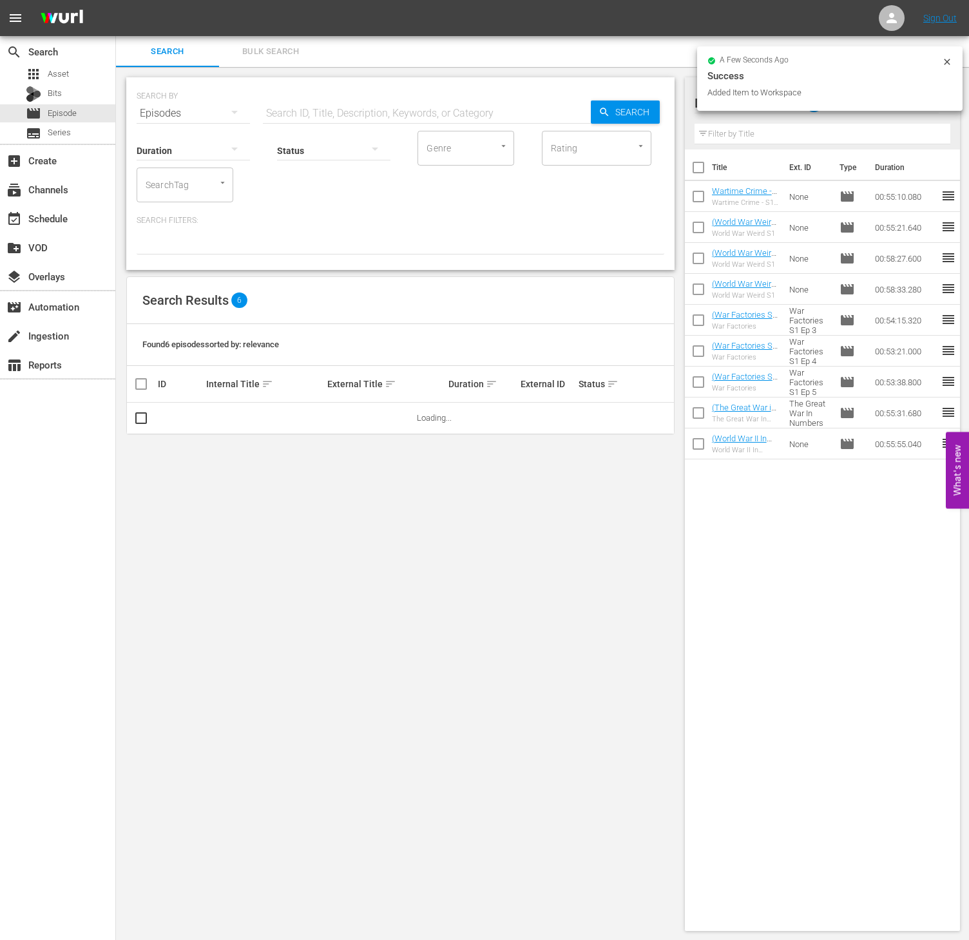
click at [196, 191] on div "SearchTag" at bounding box center [185, 184] width 97 height 35
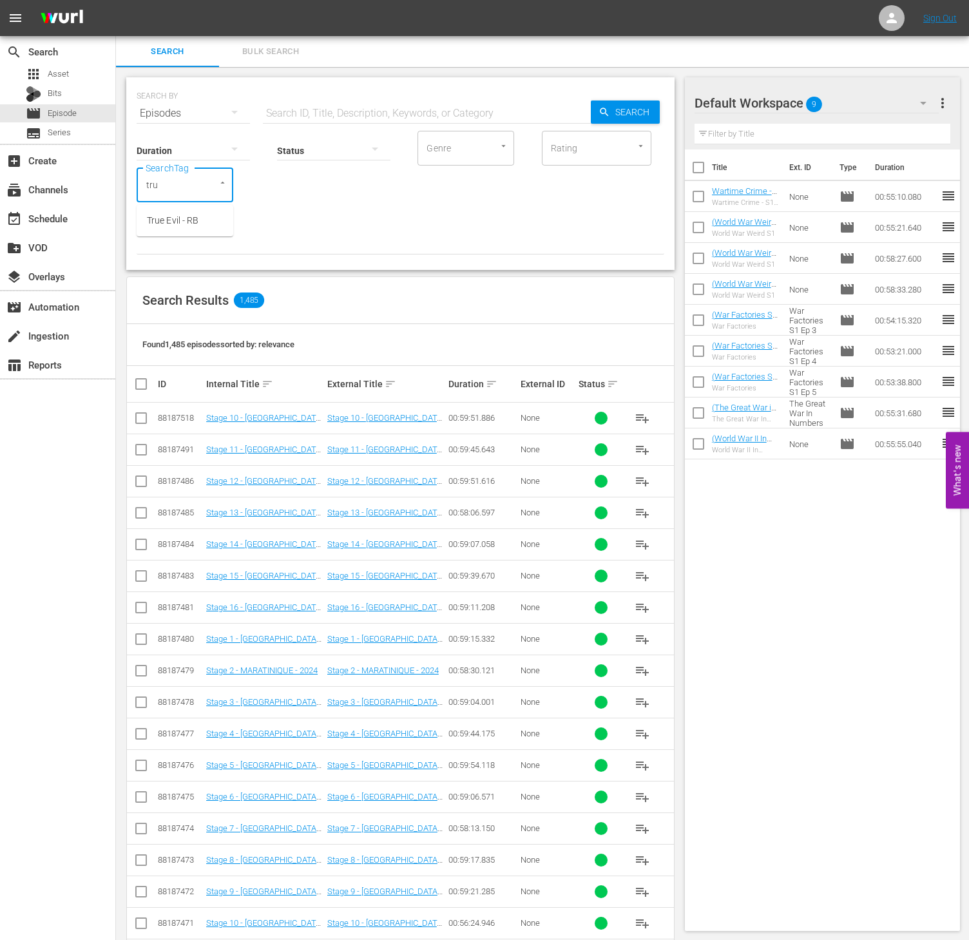
type input "true"
click at [187, 220] on span "True Evil - RB" at bounding box center [173, 221] width 52 height 14
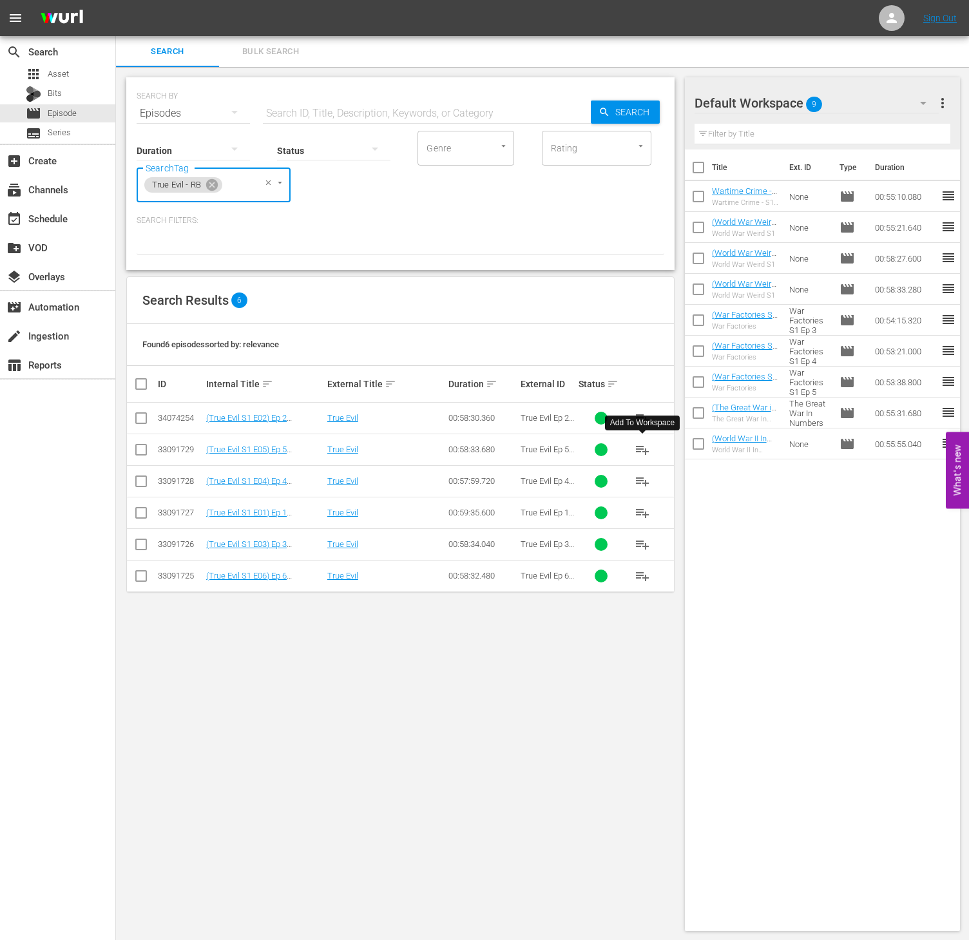
click at [644, 455] on span "playlist_add" at bounding box center [641, 449] width 15 height 15
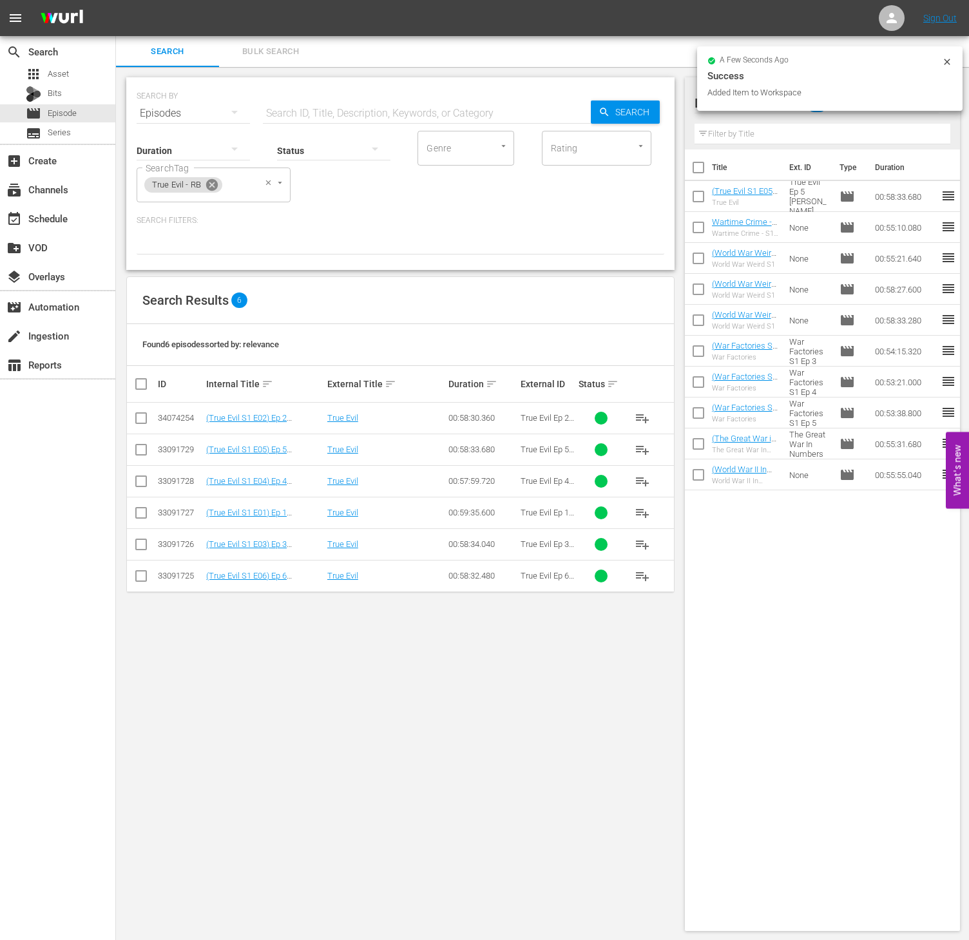
click at [212, 184] on icon at bounding box center [212, 185] width 14 height 14
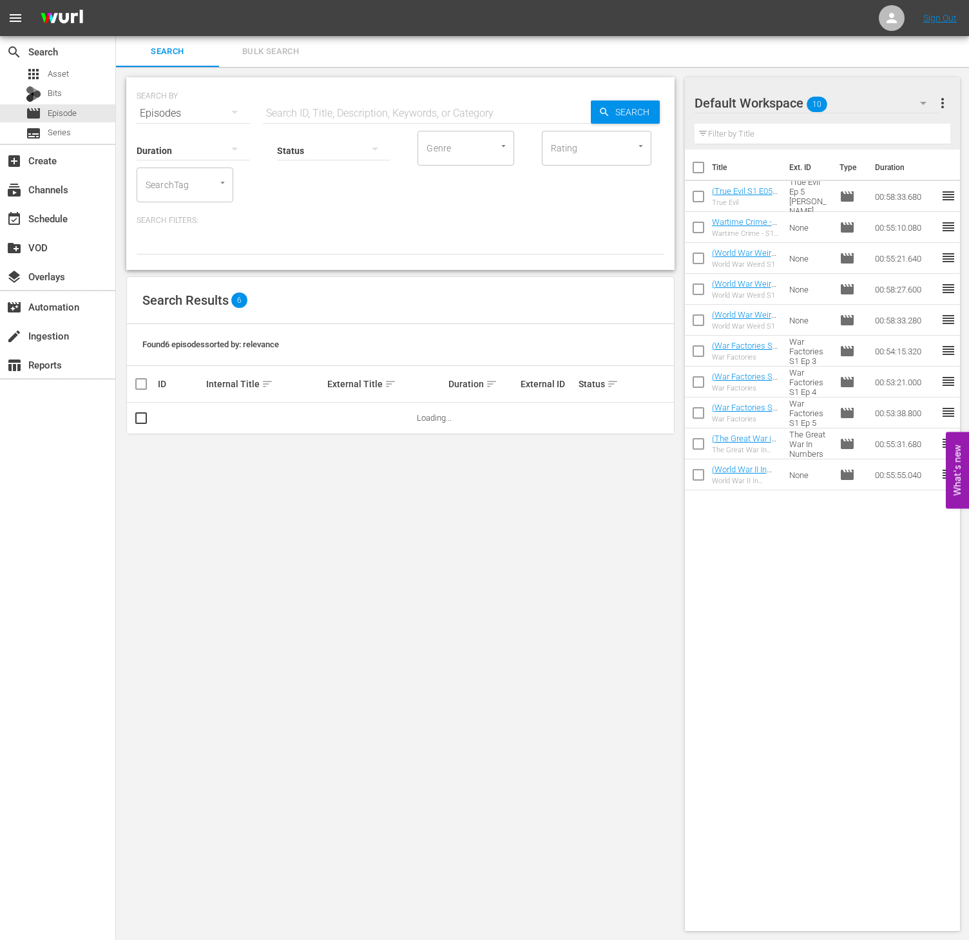
click at [194, 187] on div "SearchTag" at bounding box center [185, 184] width 97 height 35
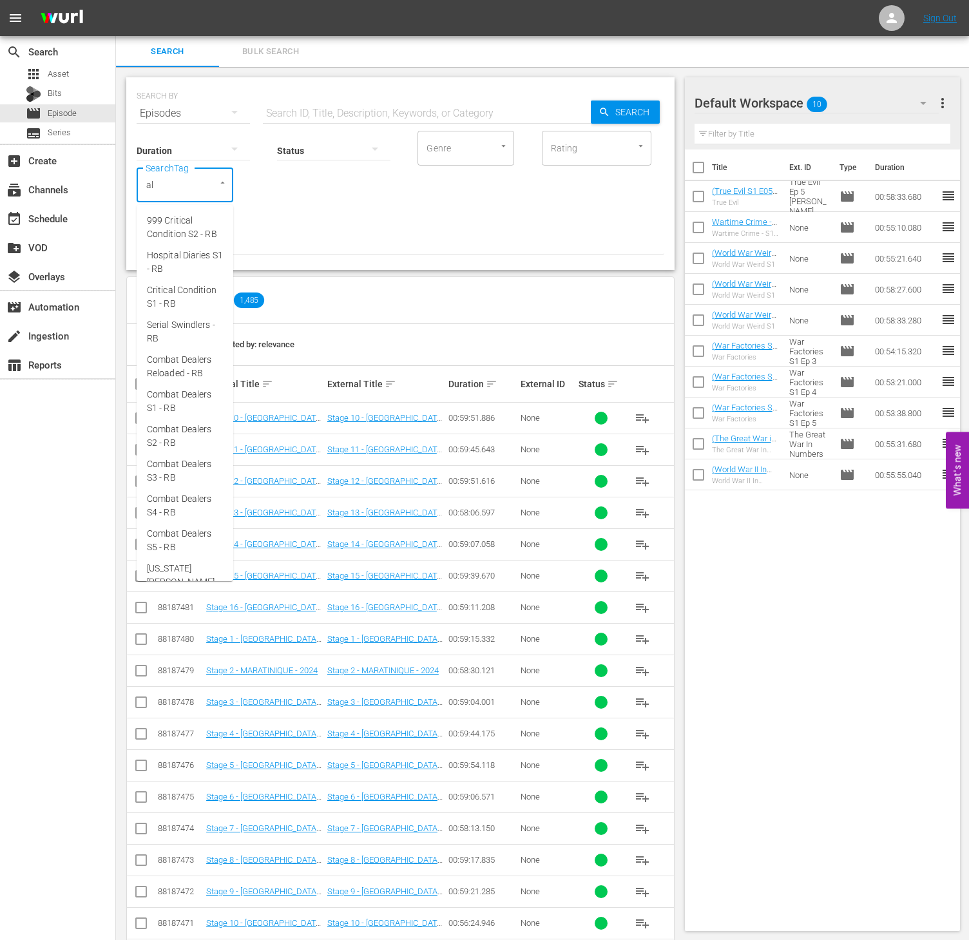
type input "ald"
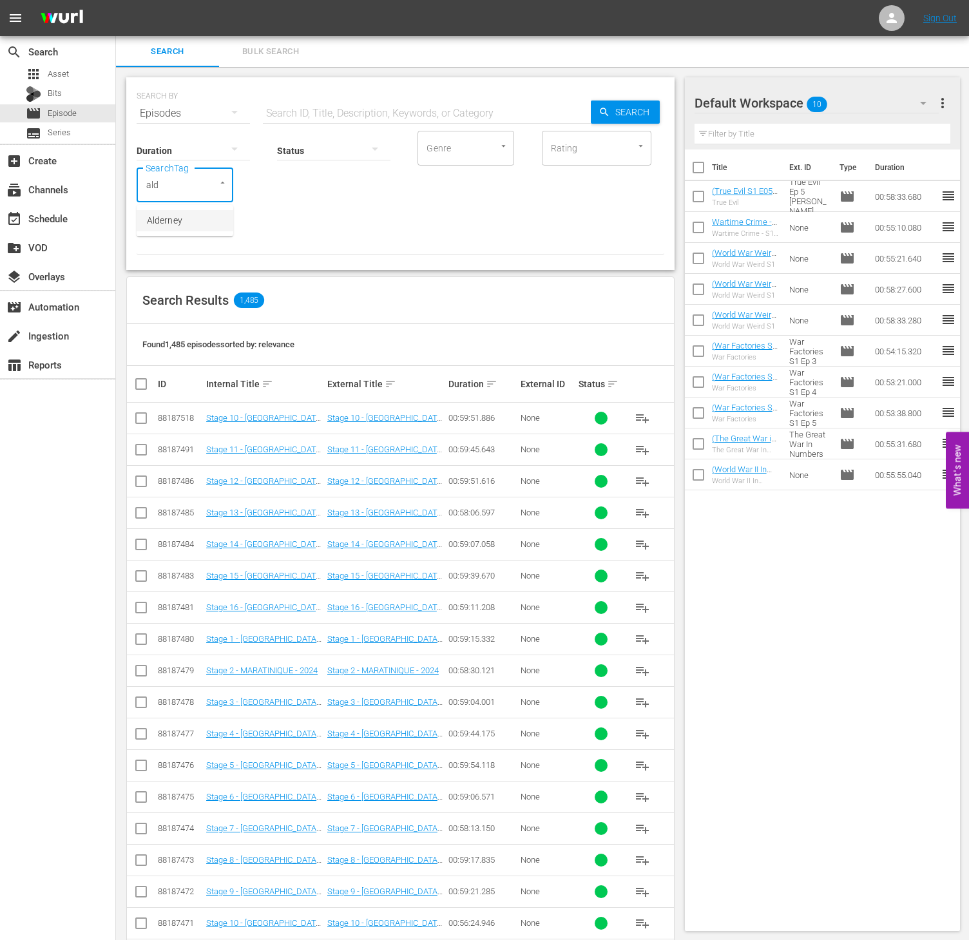
click at [181, 214] on span "Alderney" at bounding box center [164, 221] width 35 height 14
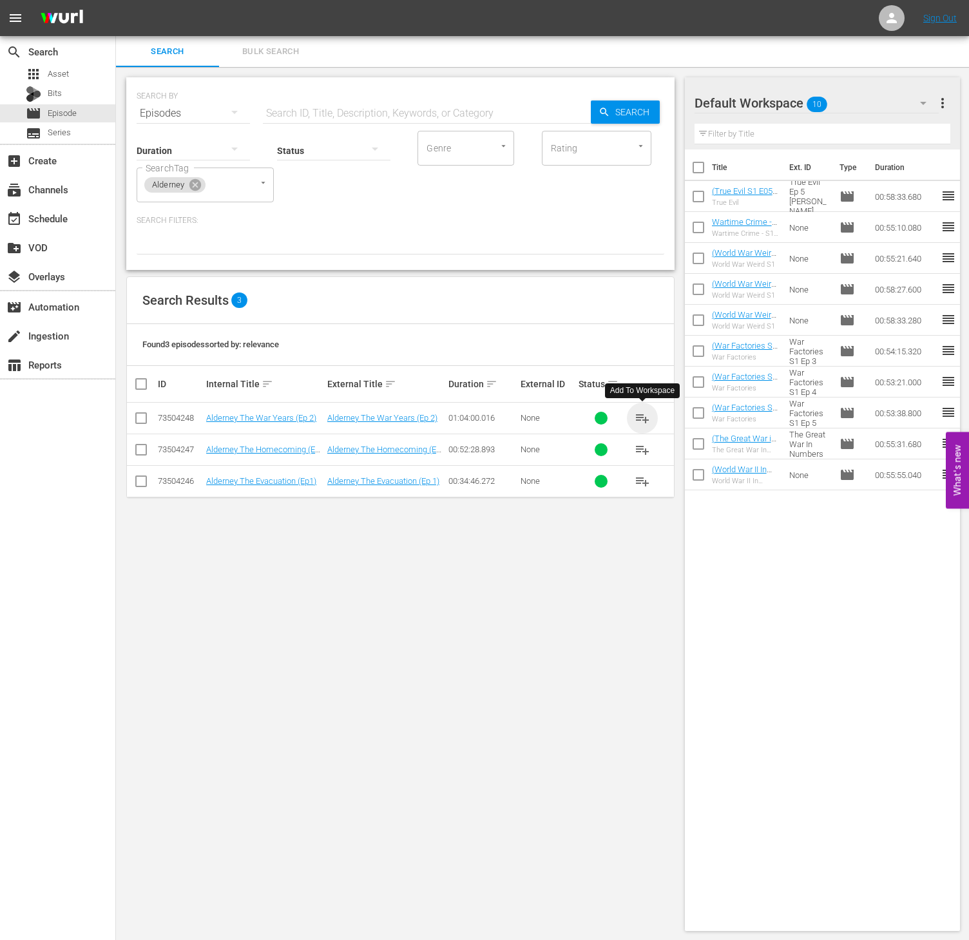
click at [646, 414] on span "playlist_add" at bounding box center [641, 417] width 15 height 15
click at [196, 189] on icon at bounding box center [195, 185] width 12 height 12
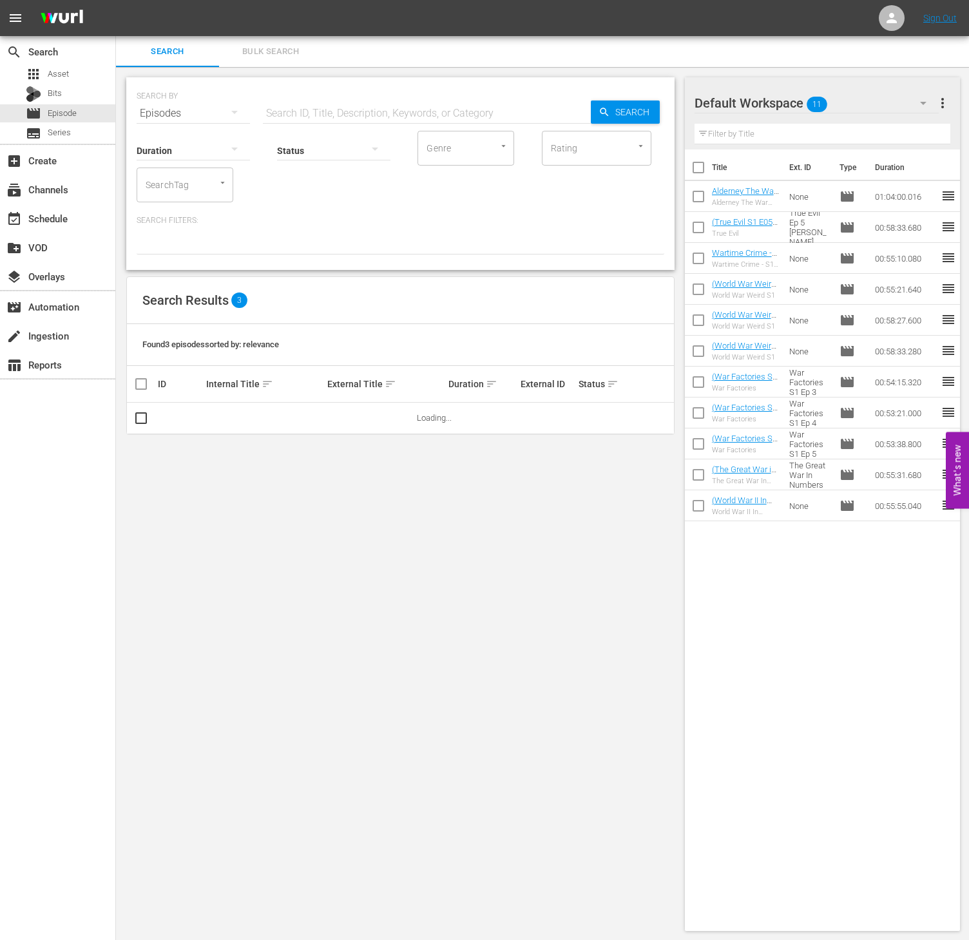
click at [178, 185] on input "SearchTag" at bounding box center [166, 184] width 49 height 23
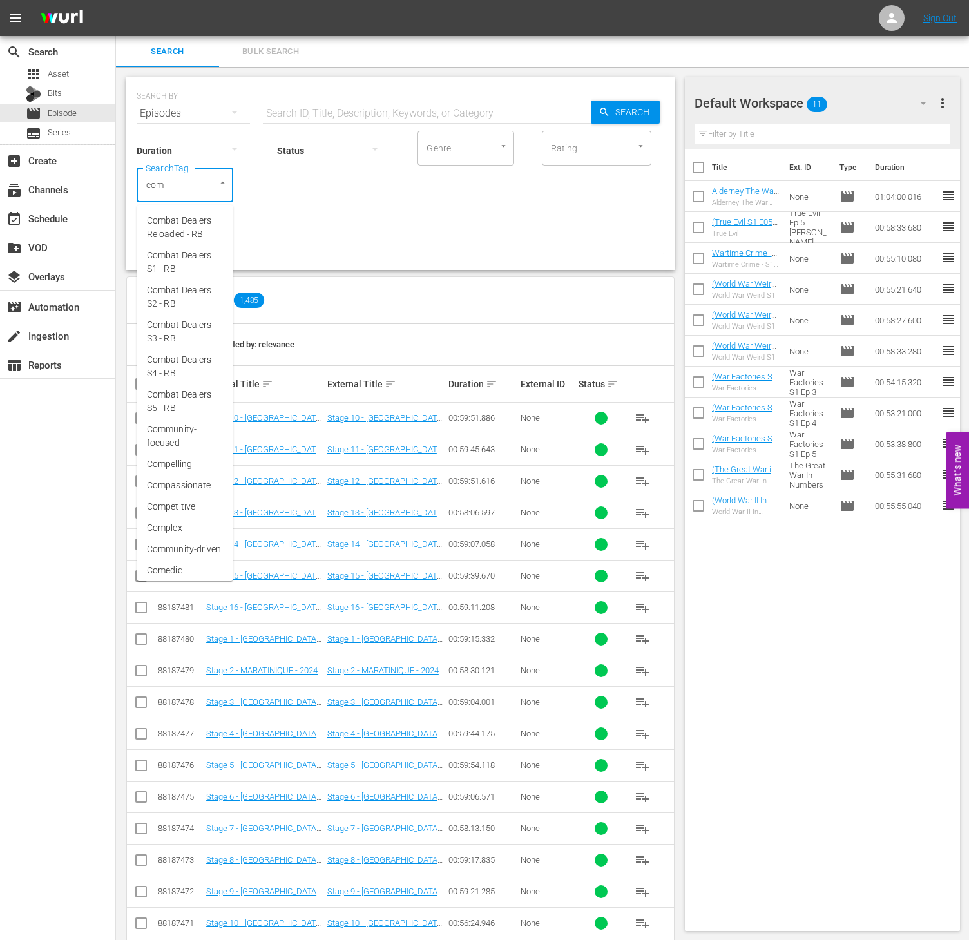
type input "comb"
click at [185, 326] on span "Combat Dealers S3 - RB" at bounding box center [185, 331] width 76 height 27
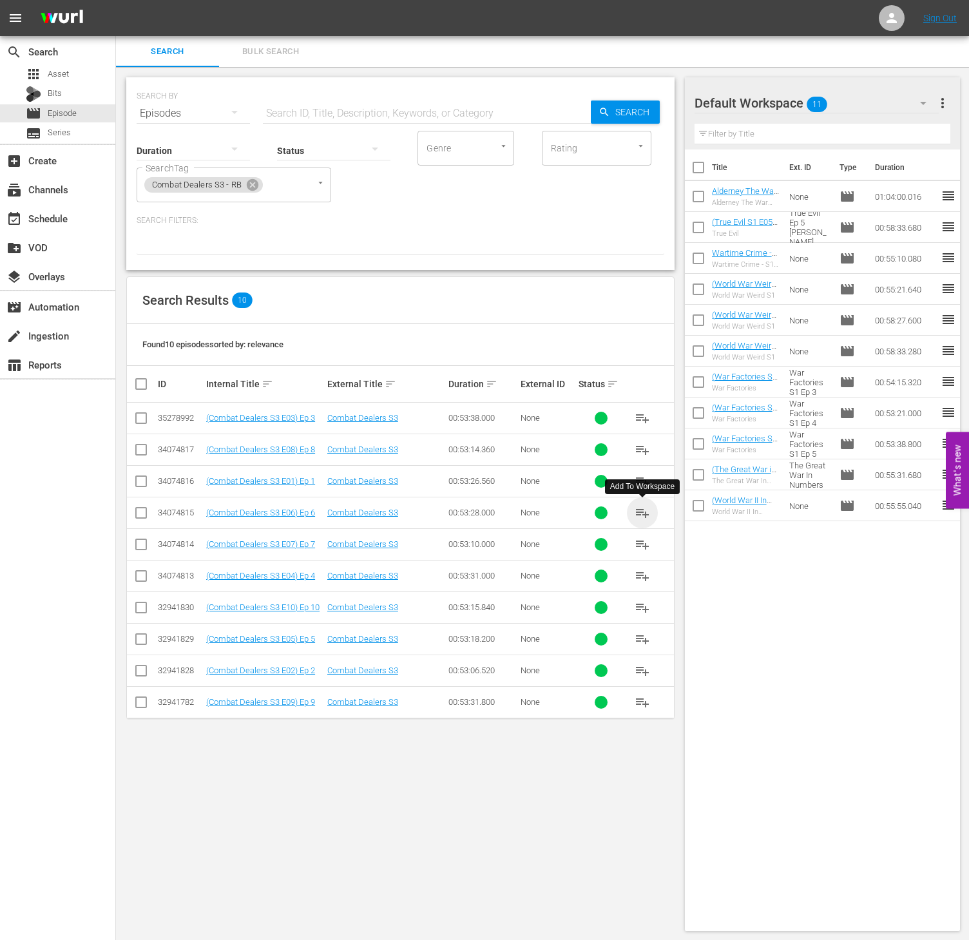
click at [639, 513] on span "playlist_add" at bounding box center [641, 512] width 15 height 15
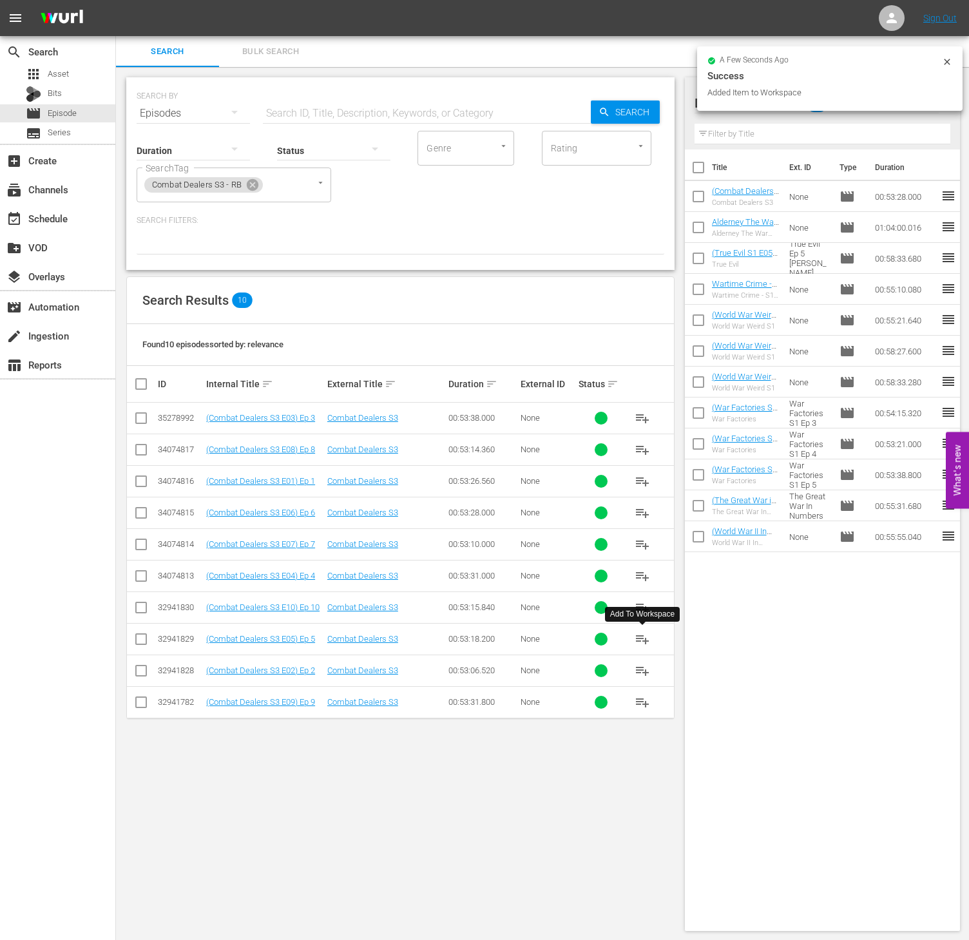
click at [641, 646] on span "playlist_add" at bounding box center [641, 638] width 15 height 15
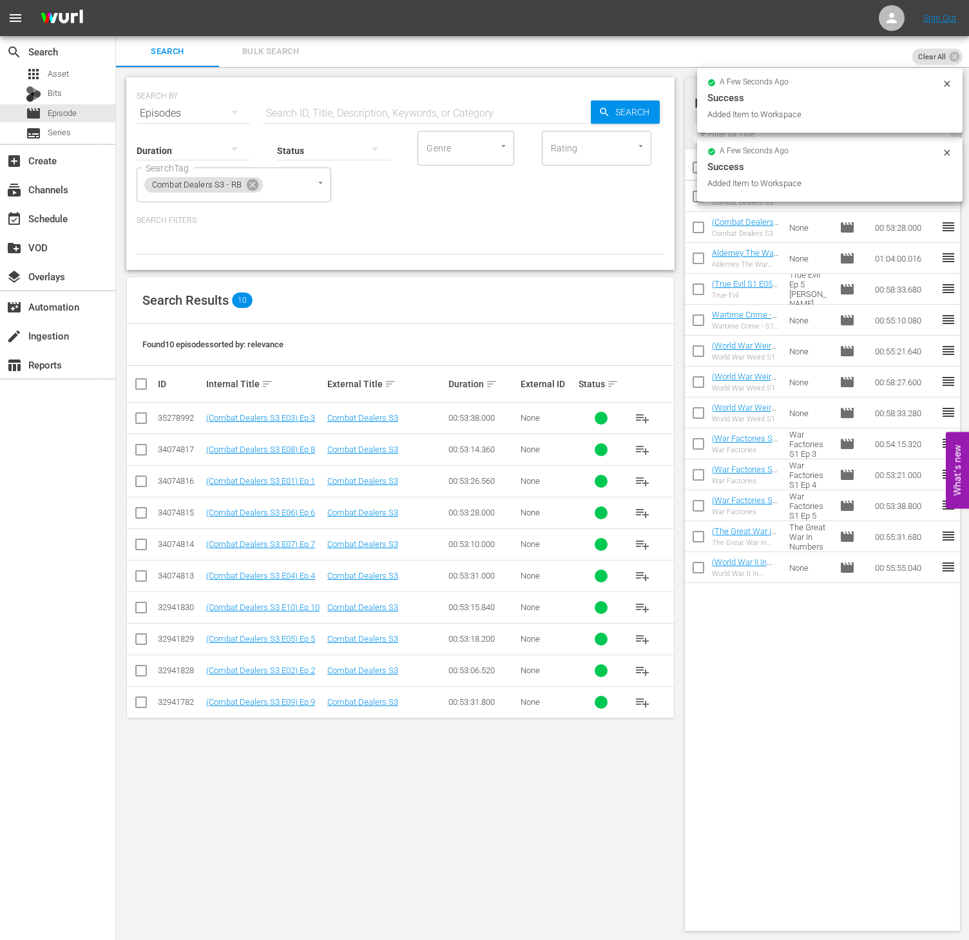
click at [638, 578] on span "playlist_add" at bounding box center [641, 575] width 15 height 15
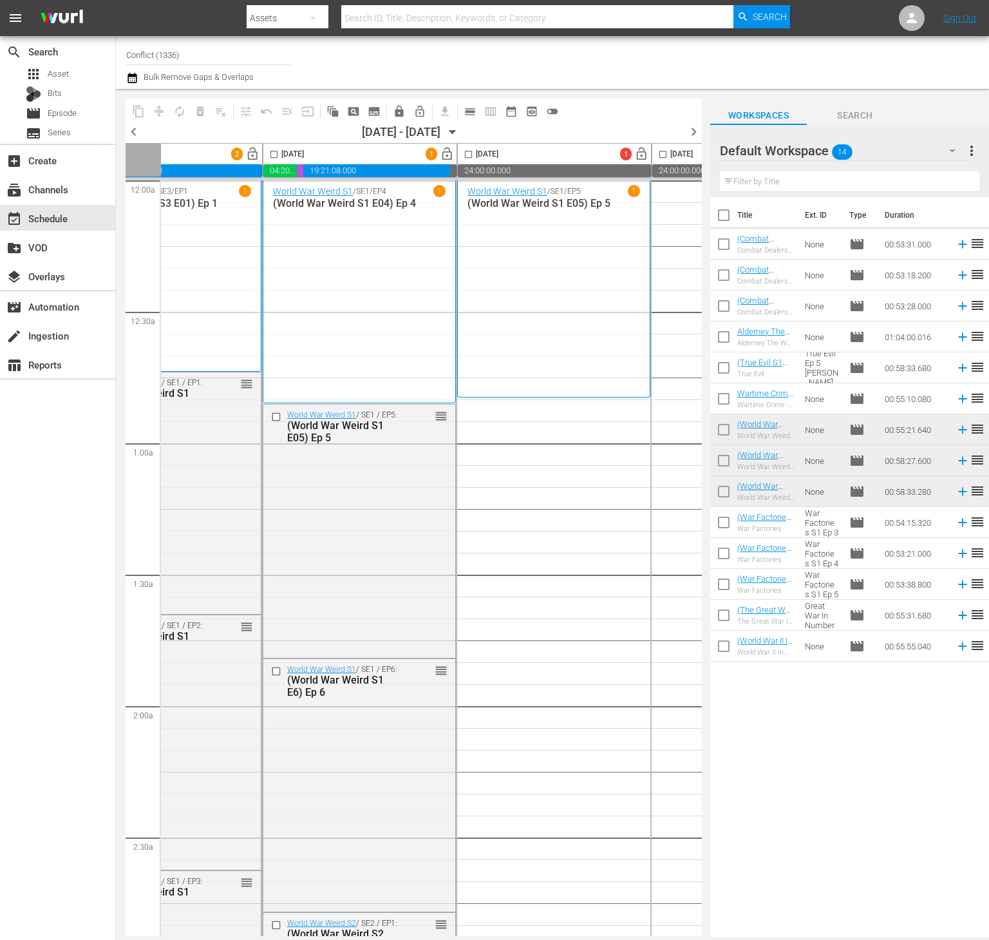
scroll to position [0, 368]
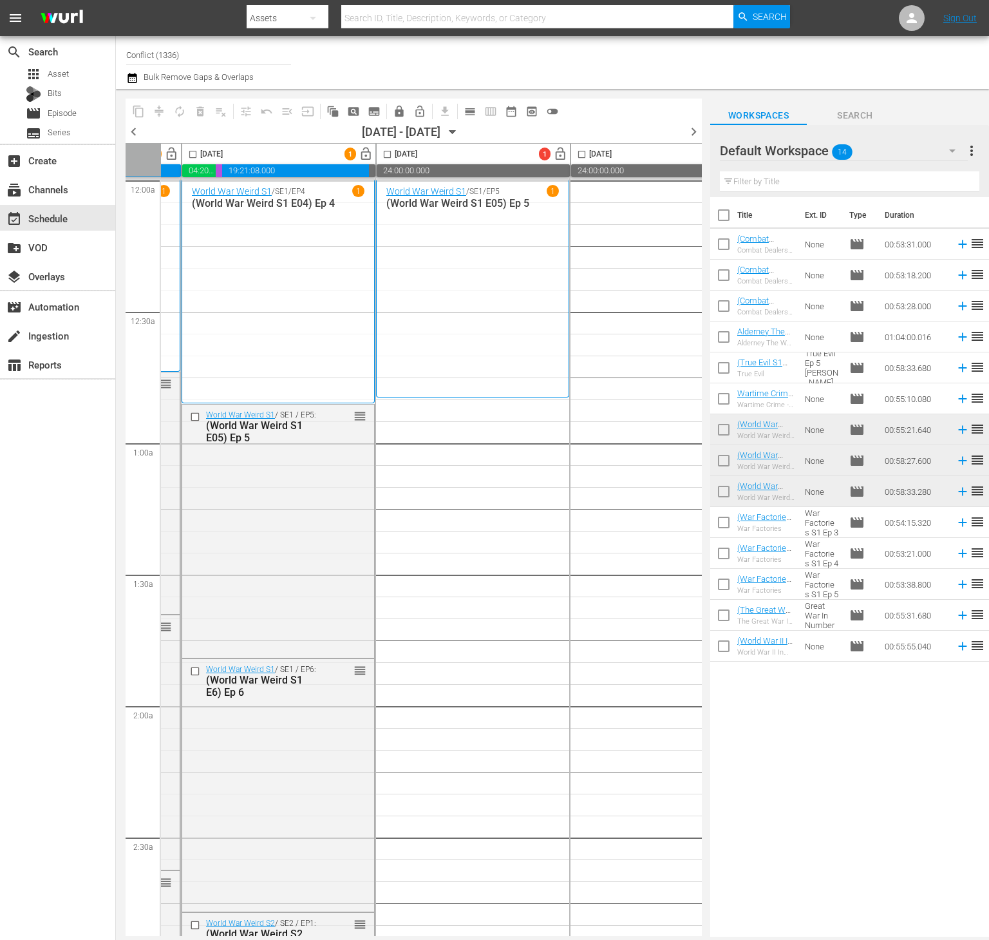
click at [717, 220] on input "checkbox" at bounding box center [723, 217] width 27 height 27
checkbox input "true"
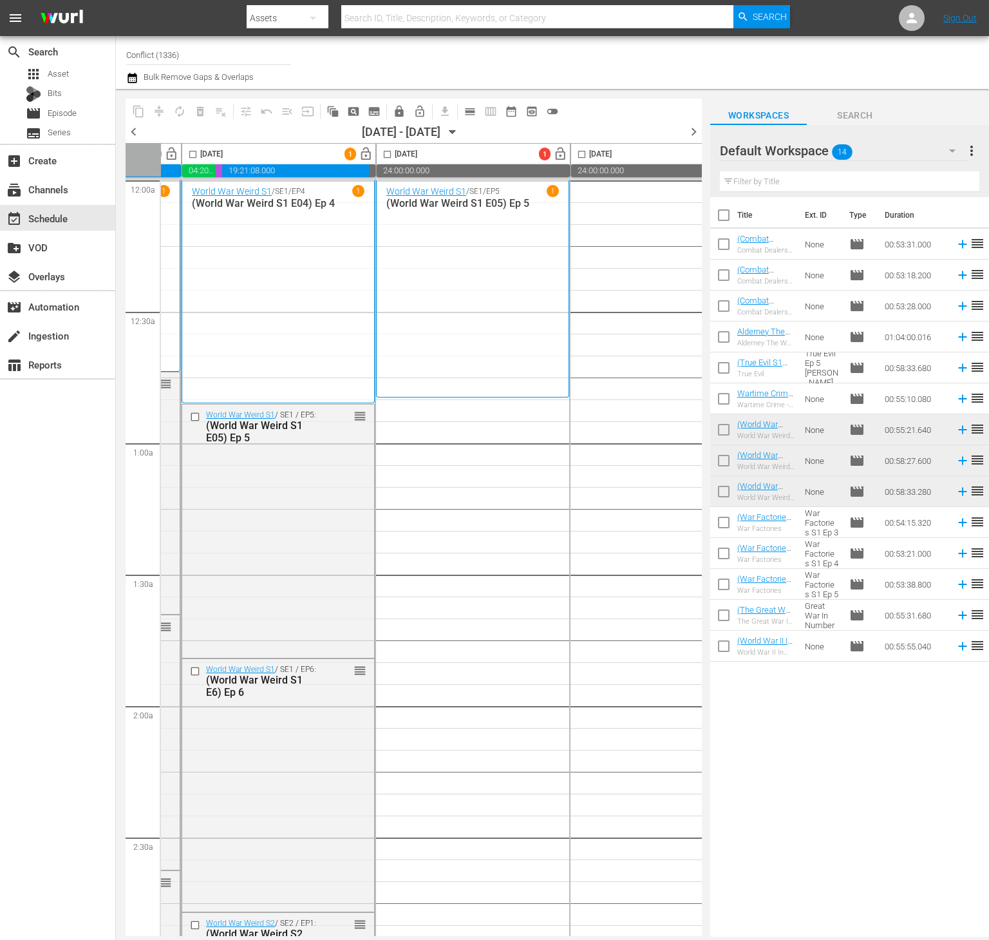
checkbox input "true"
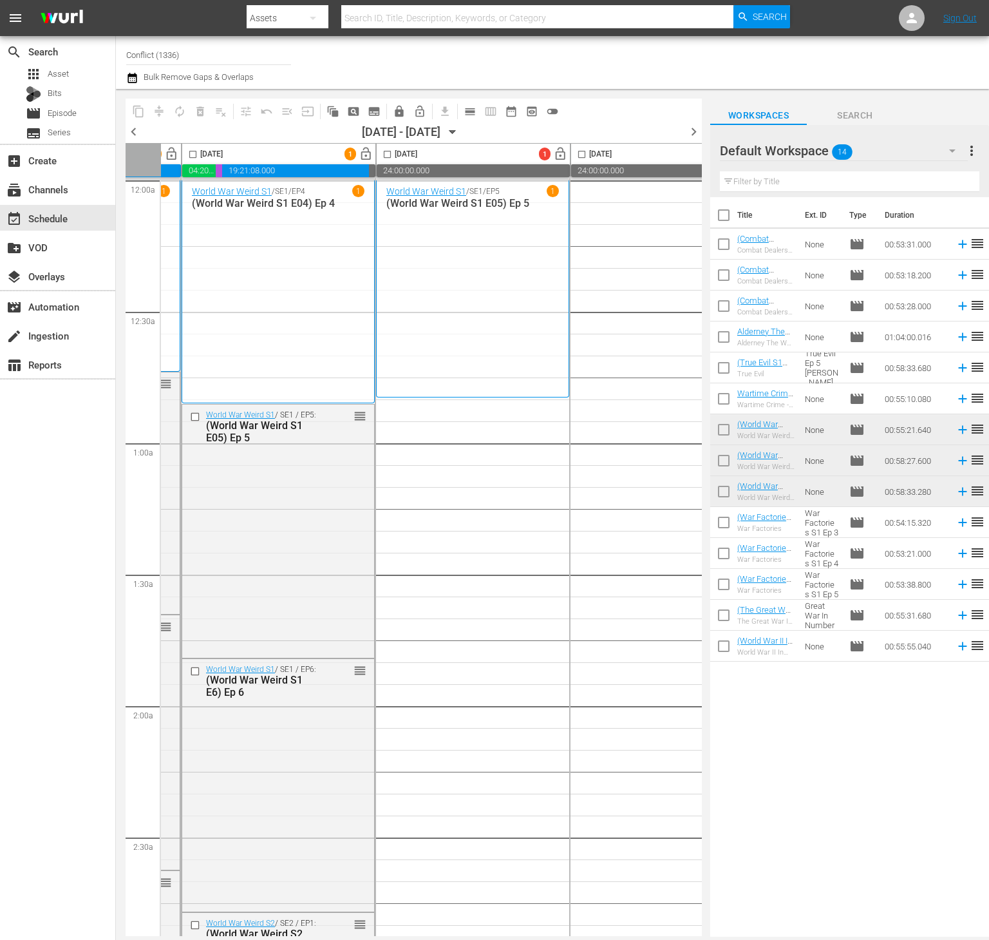
checkbox input "true"
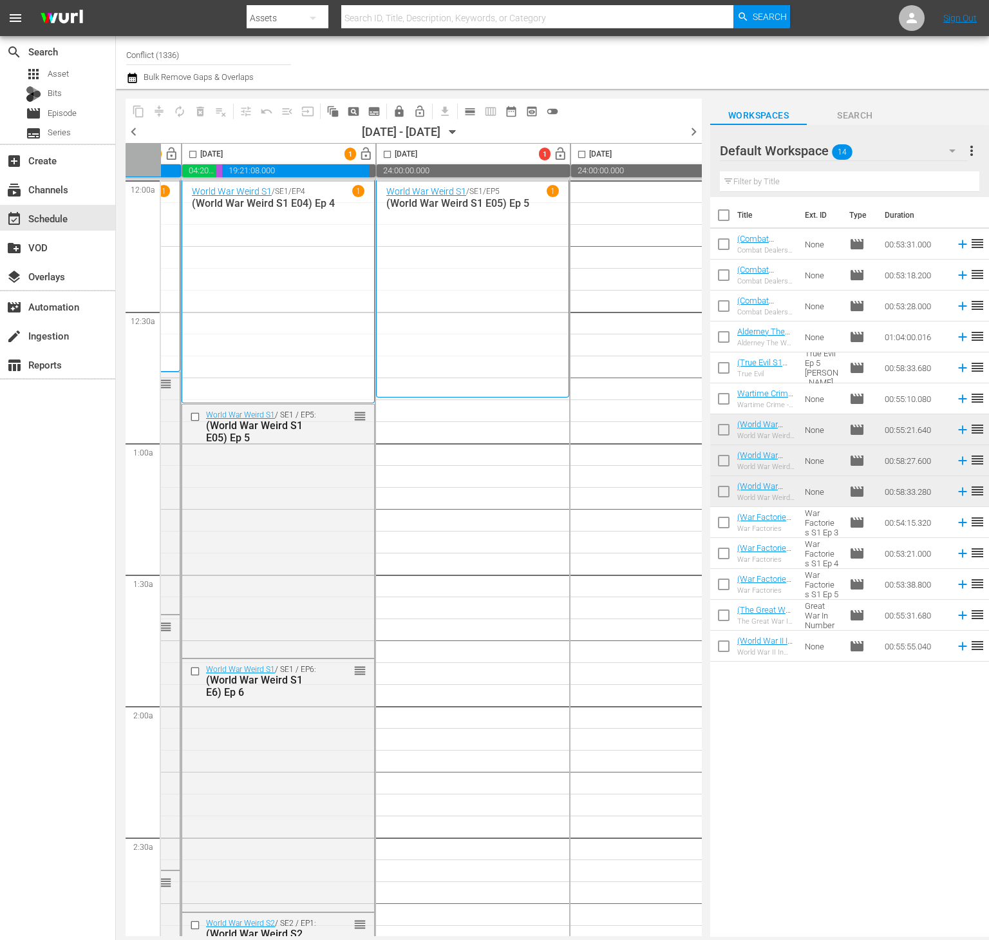
checkbox input "true"
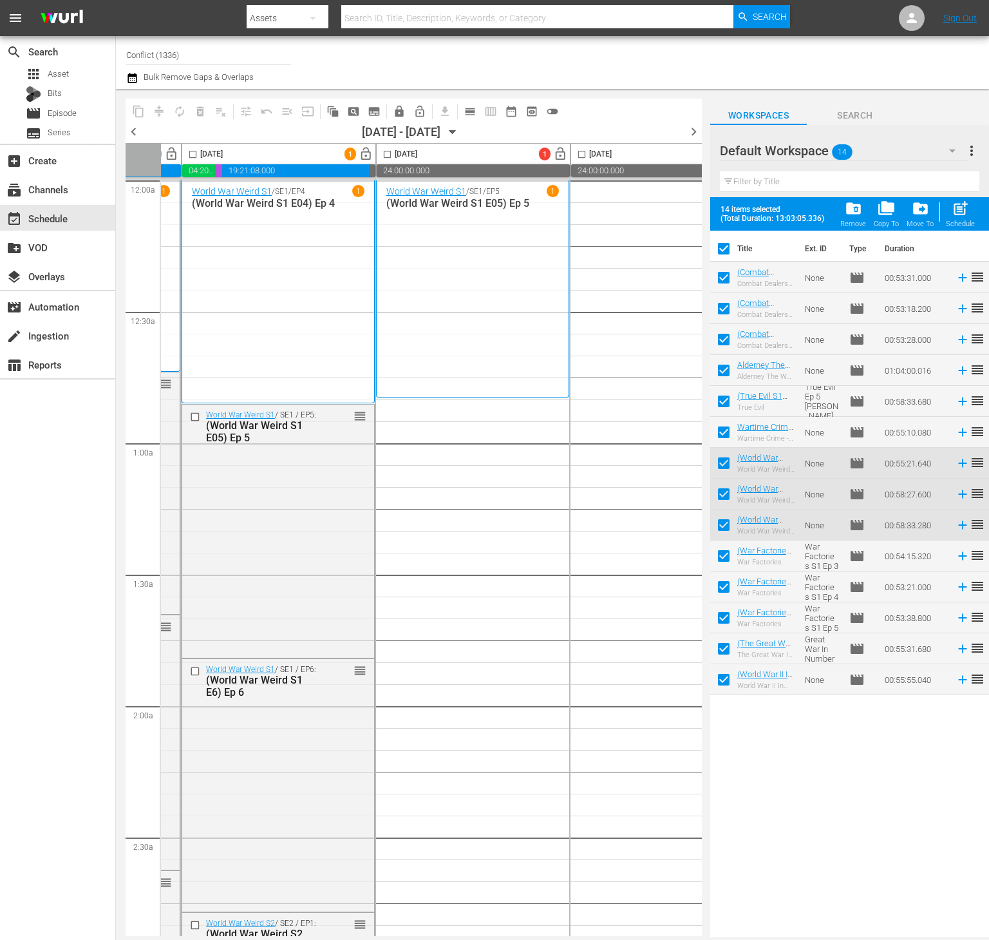
click at [726, 252] on input "checkbox" at bounding box center [723, 251] width 27 height 27
checkbox input "false"
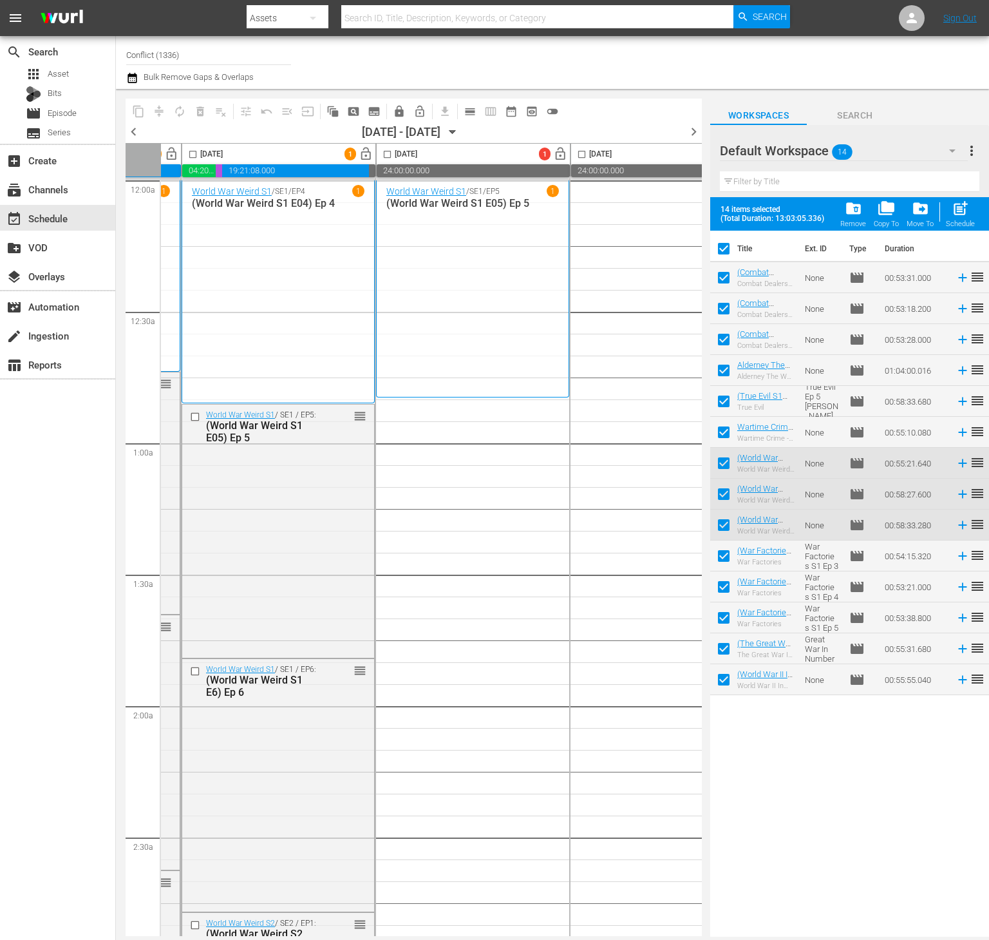
checkbox input "false"
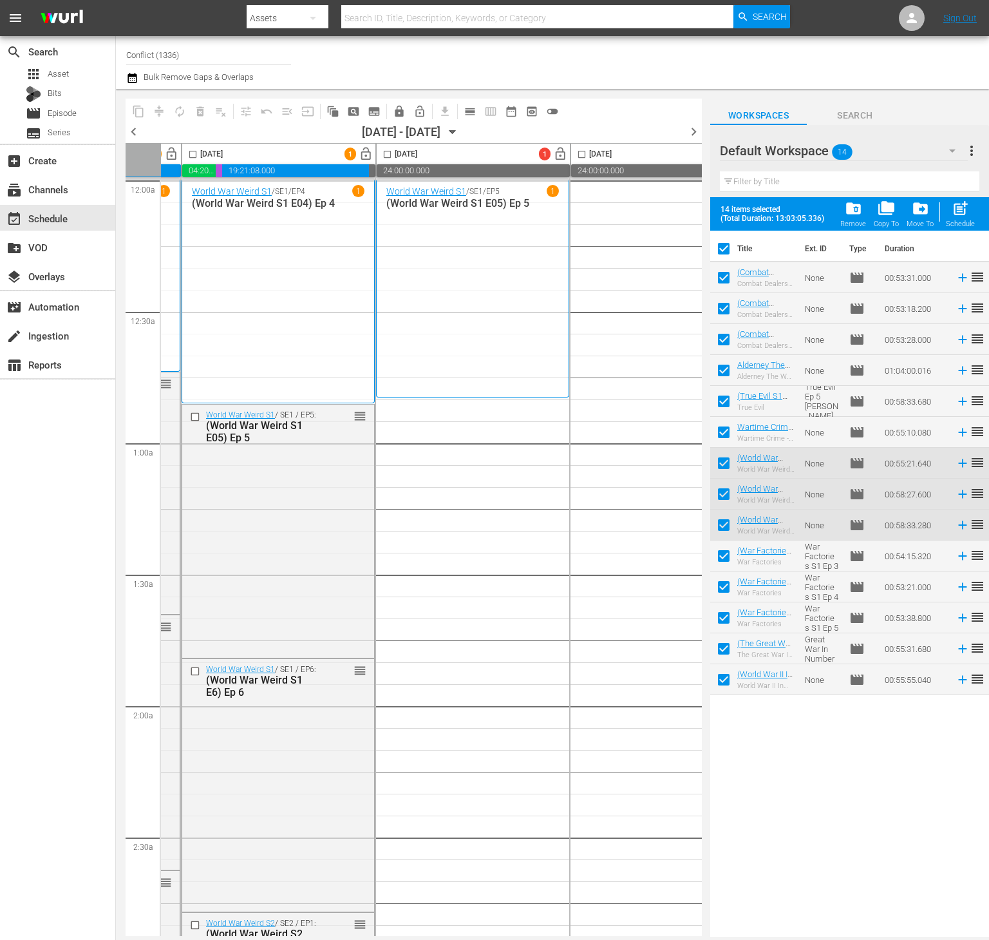
checkbox input "false"
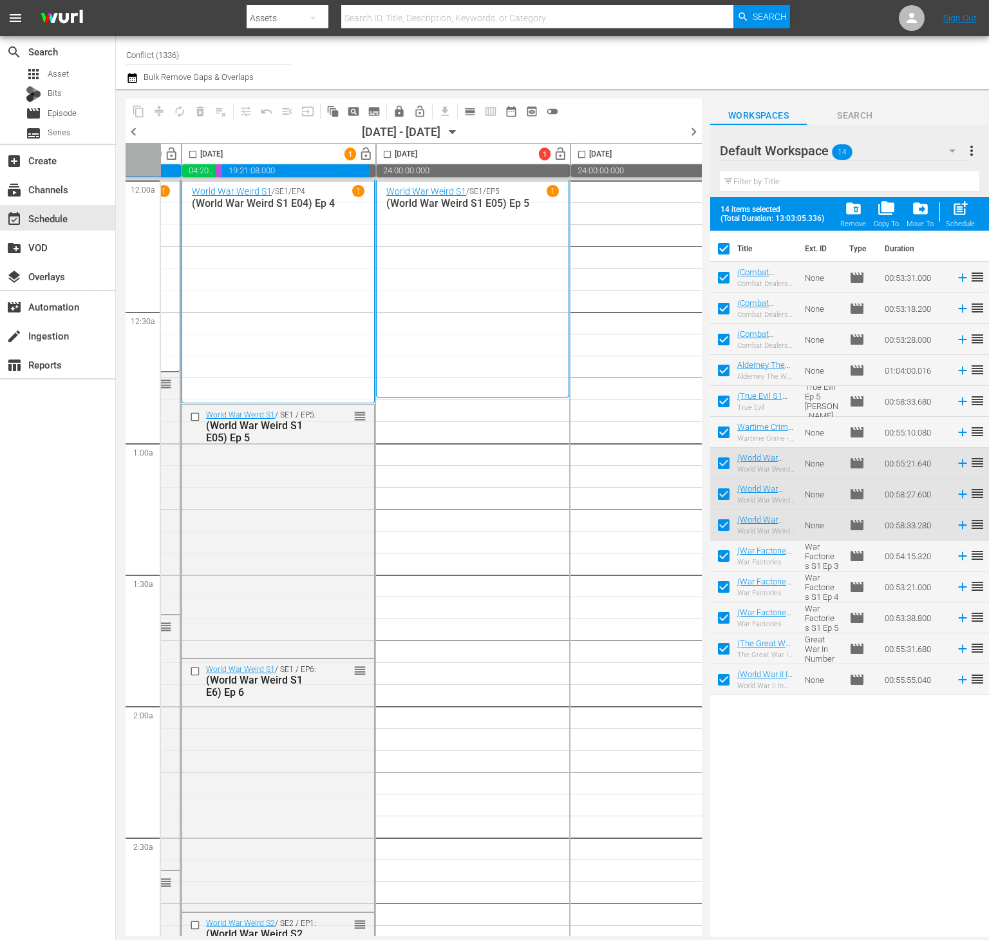
checkbox input "false"
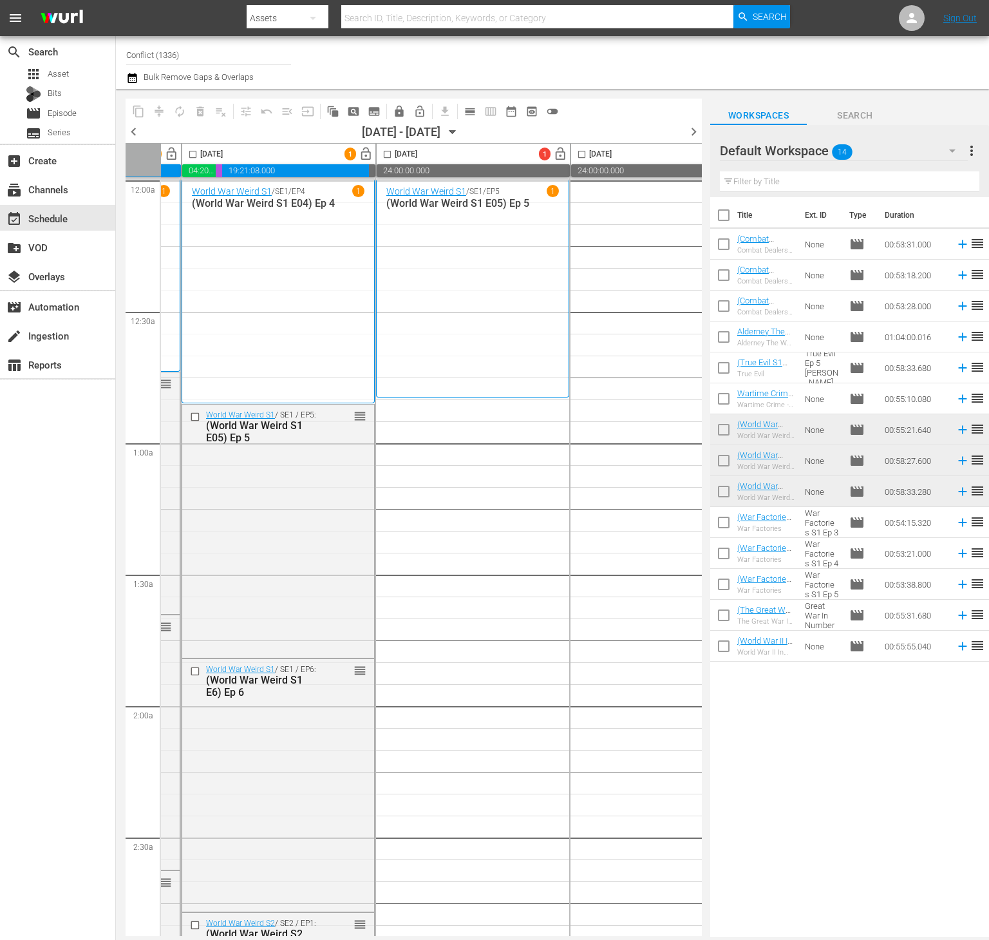
click at [725, 493] on input "checkbox" at bounding box center [723, 493] width 27 height 27
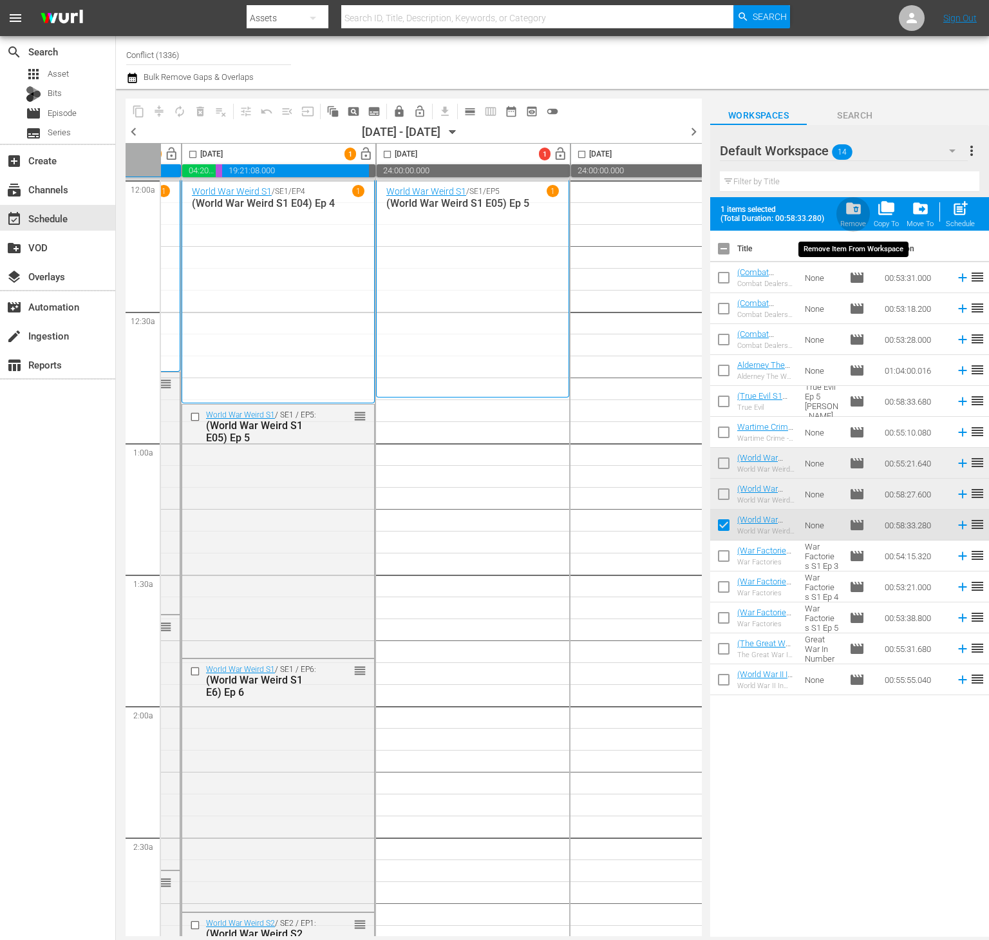
click at [857, 214] on span "folder_delete" at bounding box center [853, 208] width 17 height 17
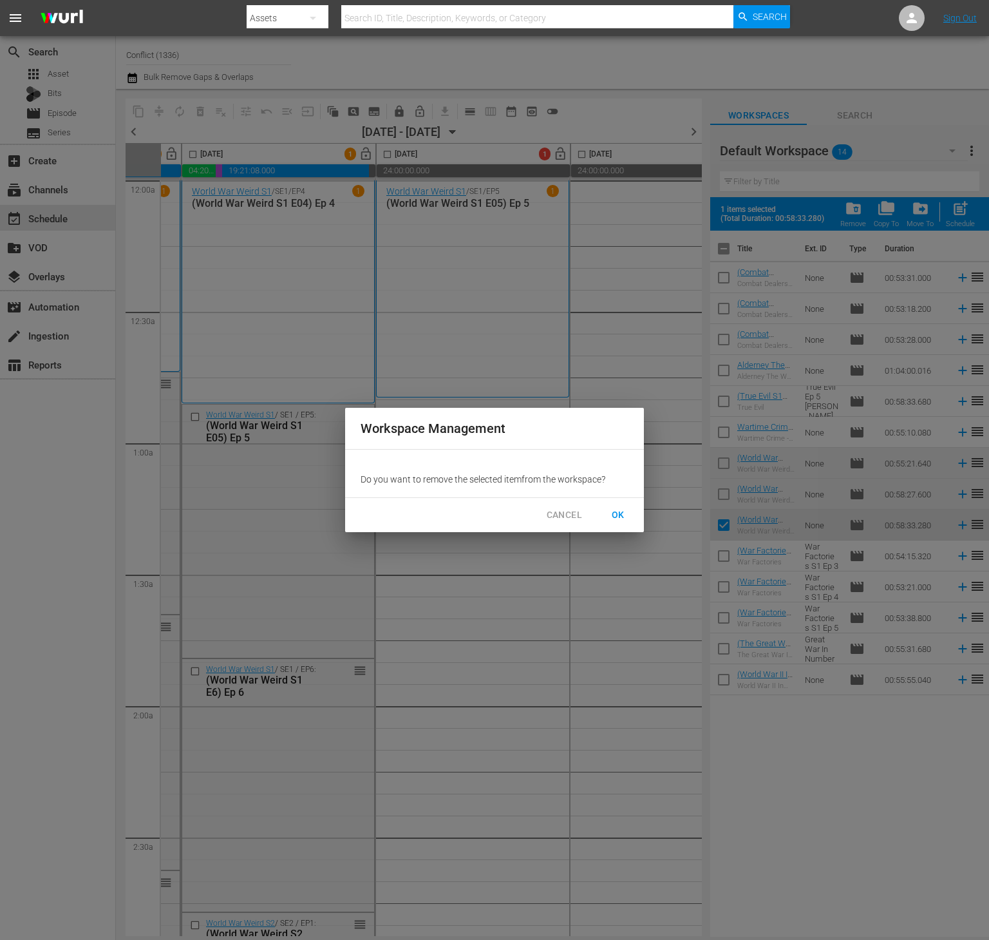
click at [619, 512] on span "OK" at bounding box center [618, 515] width 21 height 16
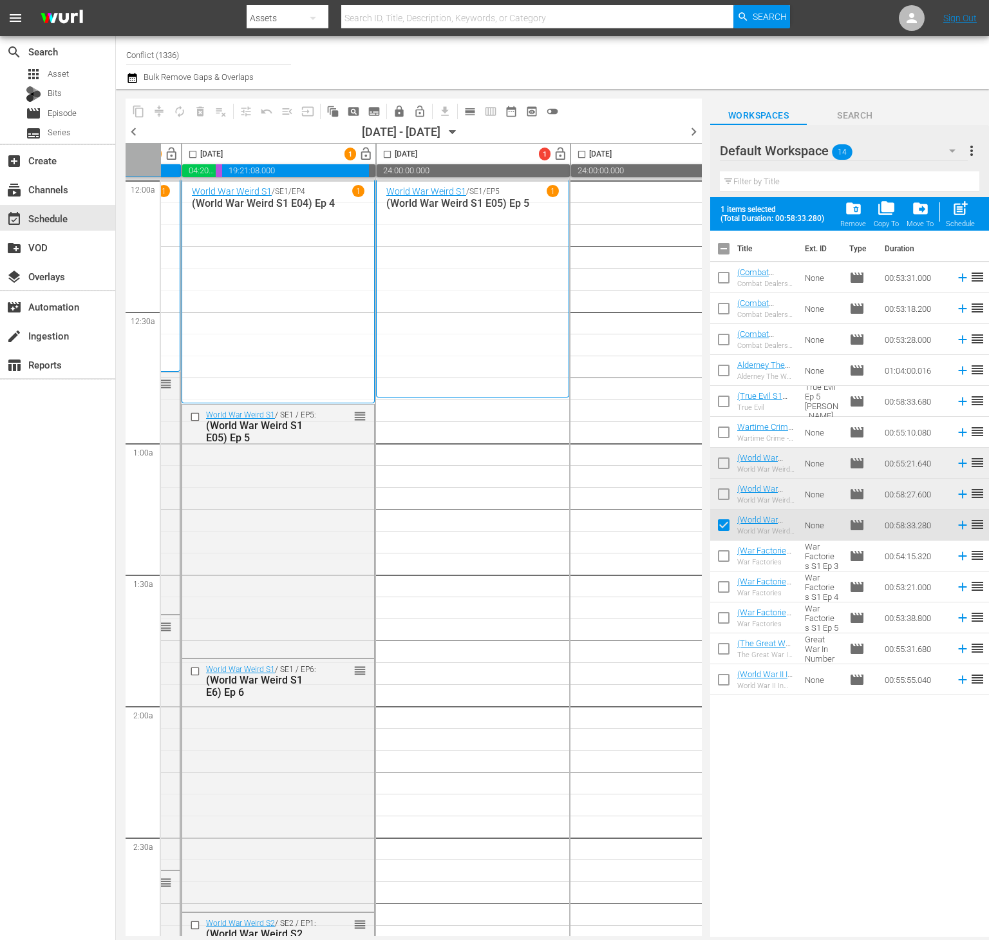
checkbox input "false"
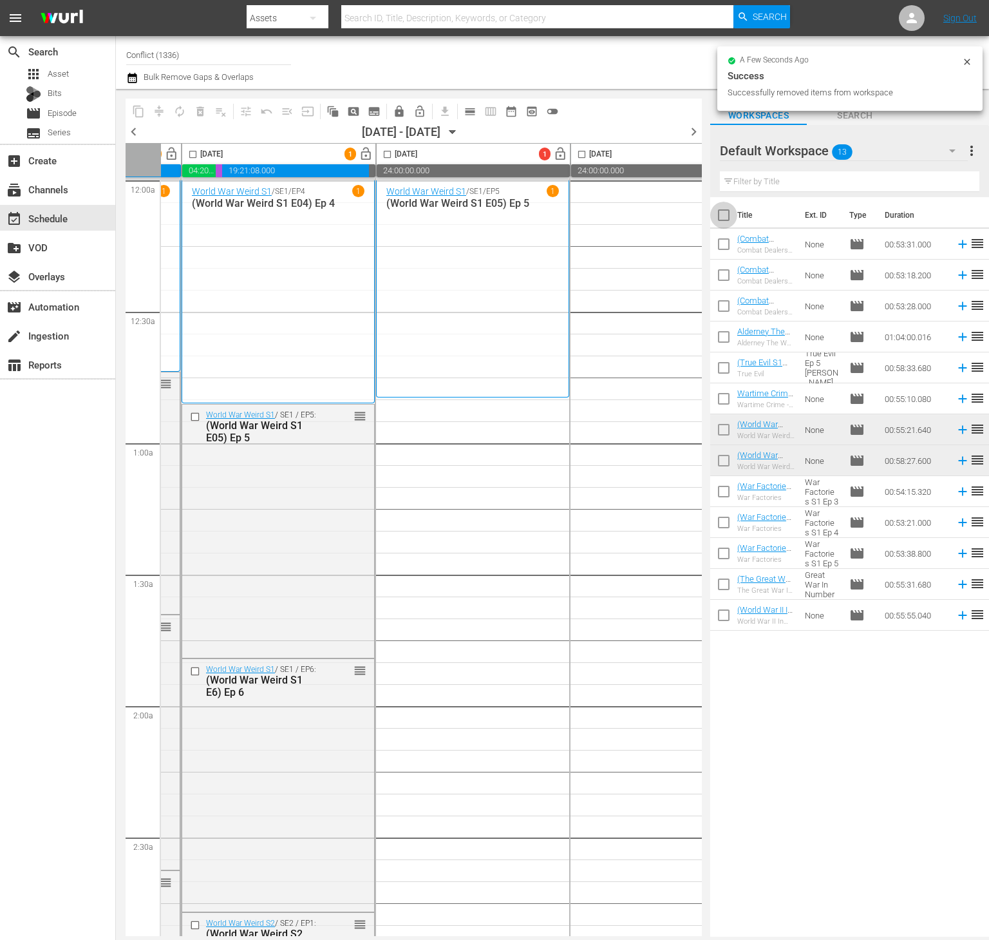
click at [725, 213] on input "checkbox" at bounding box center [723, 217] width 27 height 27
checkbox input "true"
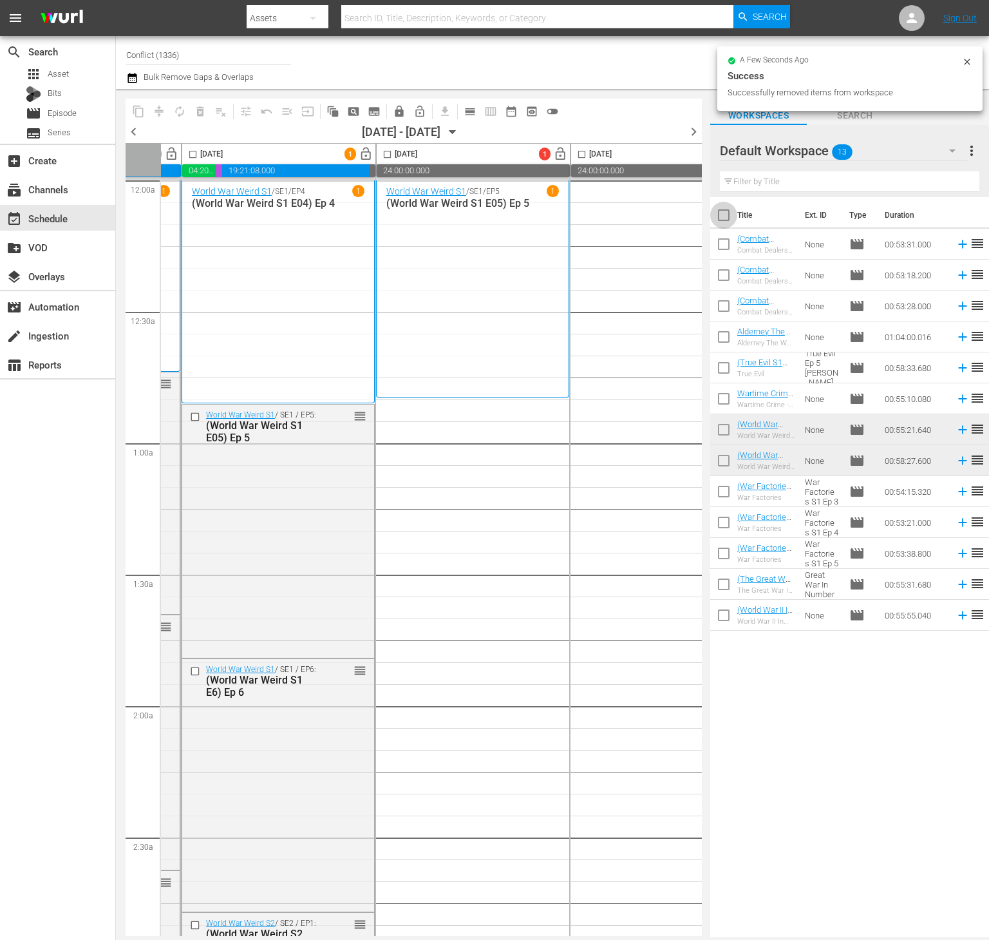
checkbox input "true"
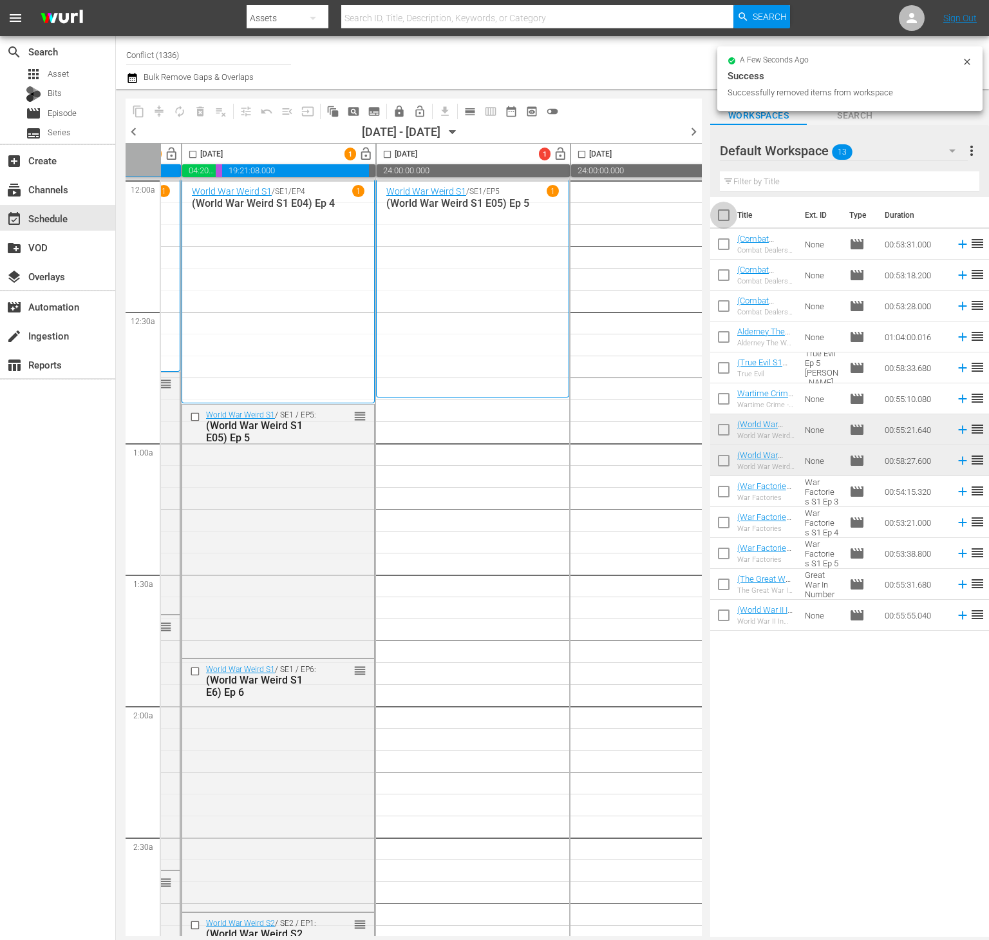
checkbox input "true"
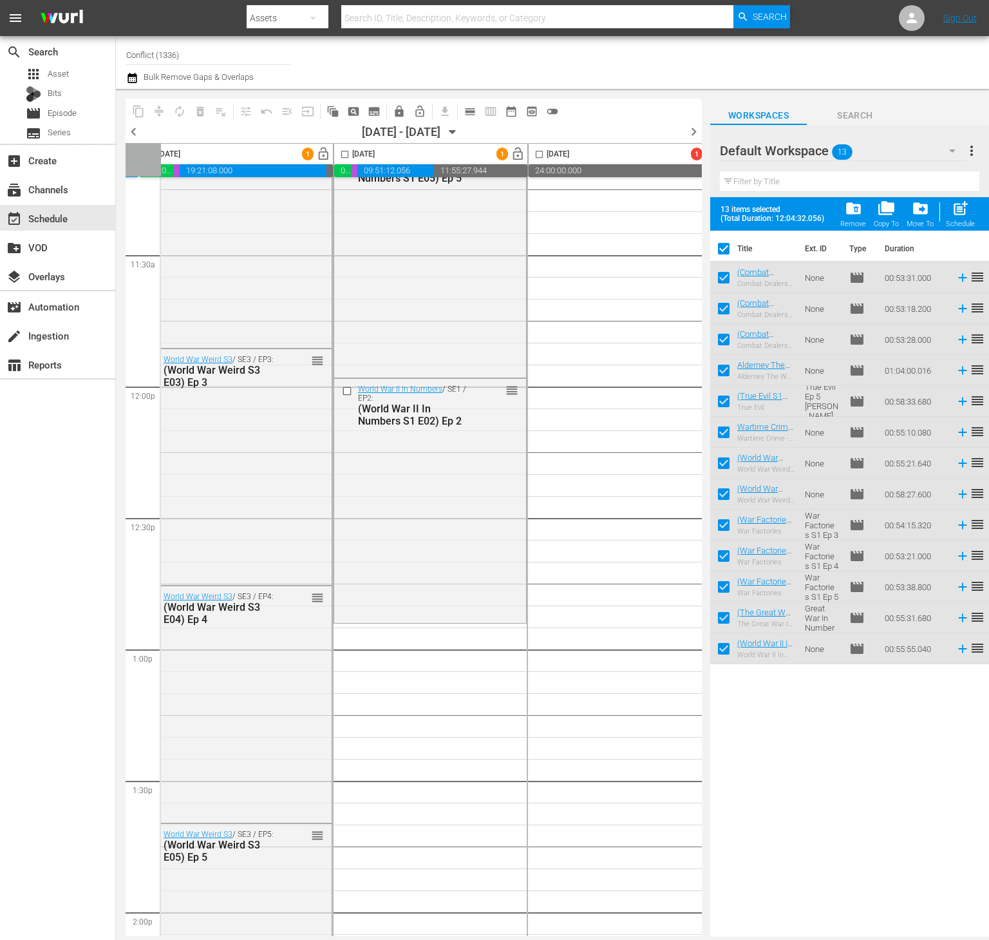
scroll to position [3014, 411]
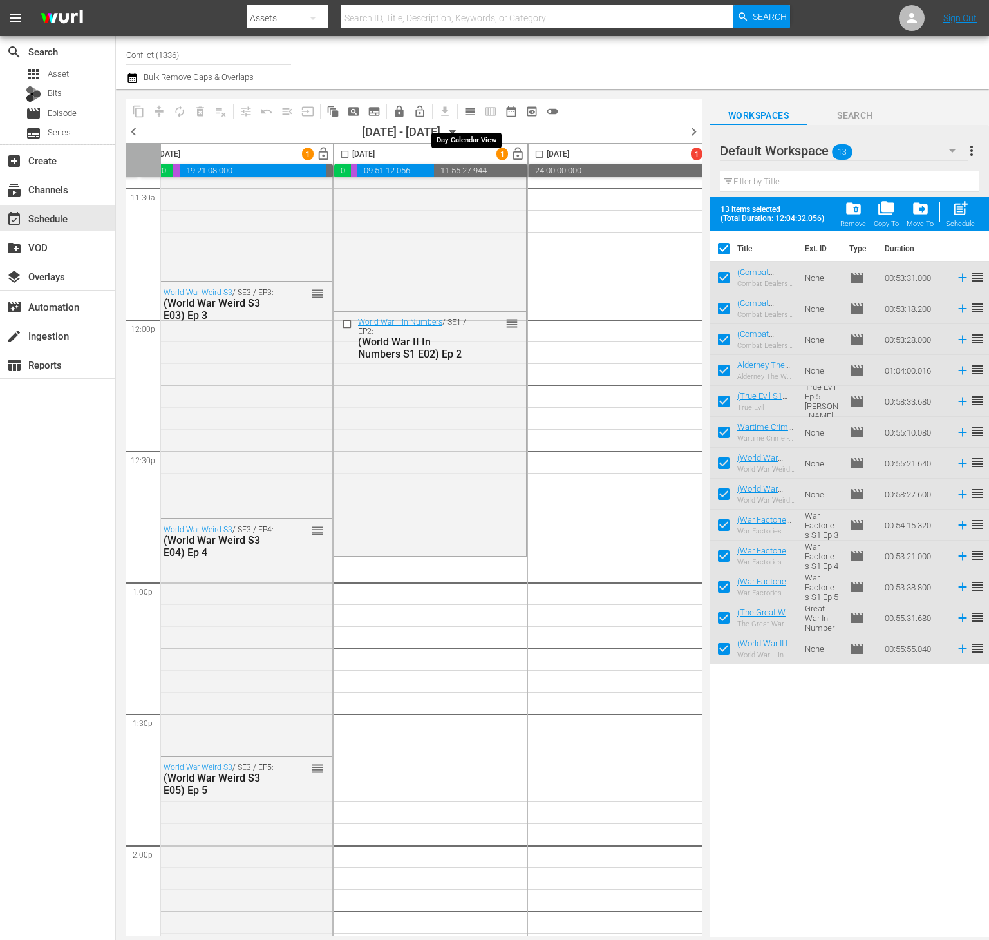
click at [466, 115] on span "calendar_view_day_outlined" at bounding box center [470, 111] width 13 height 13
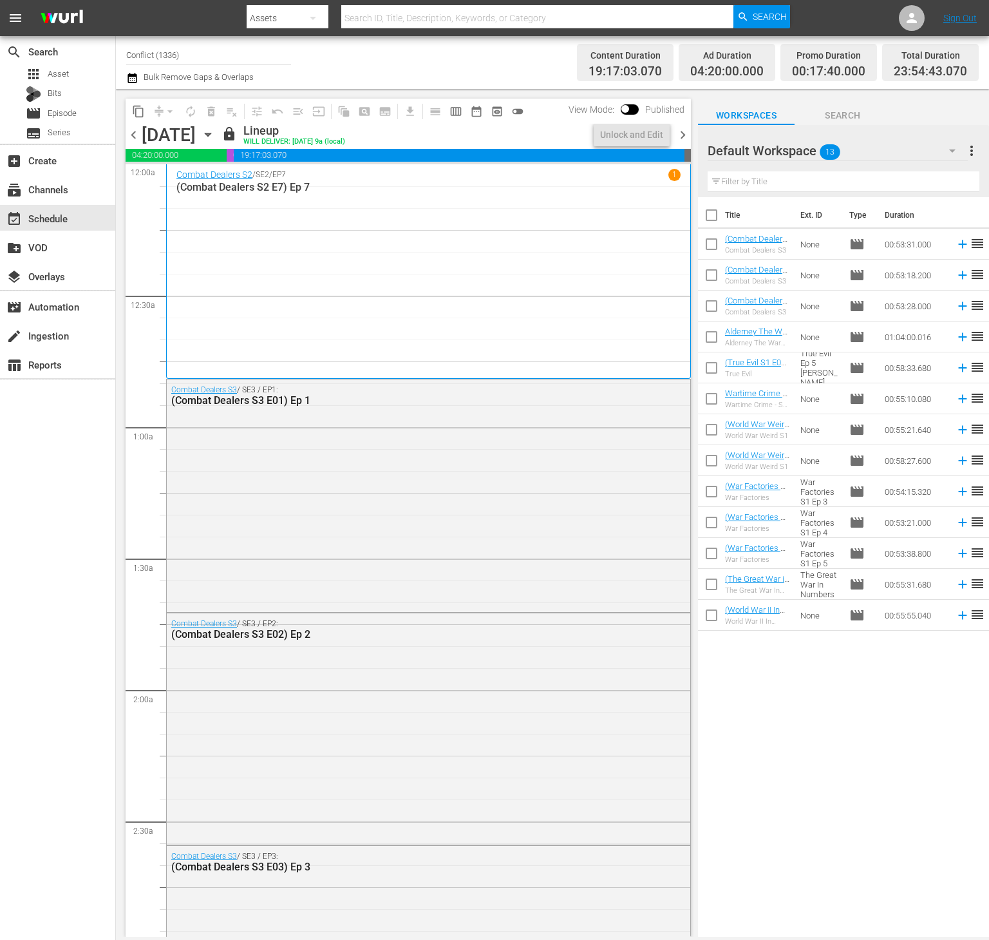
click at [676, 139] on span "chevron_right" at bounding box center [683, 135] width 16 height 16
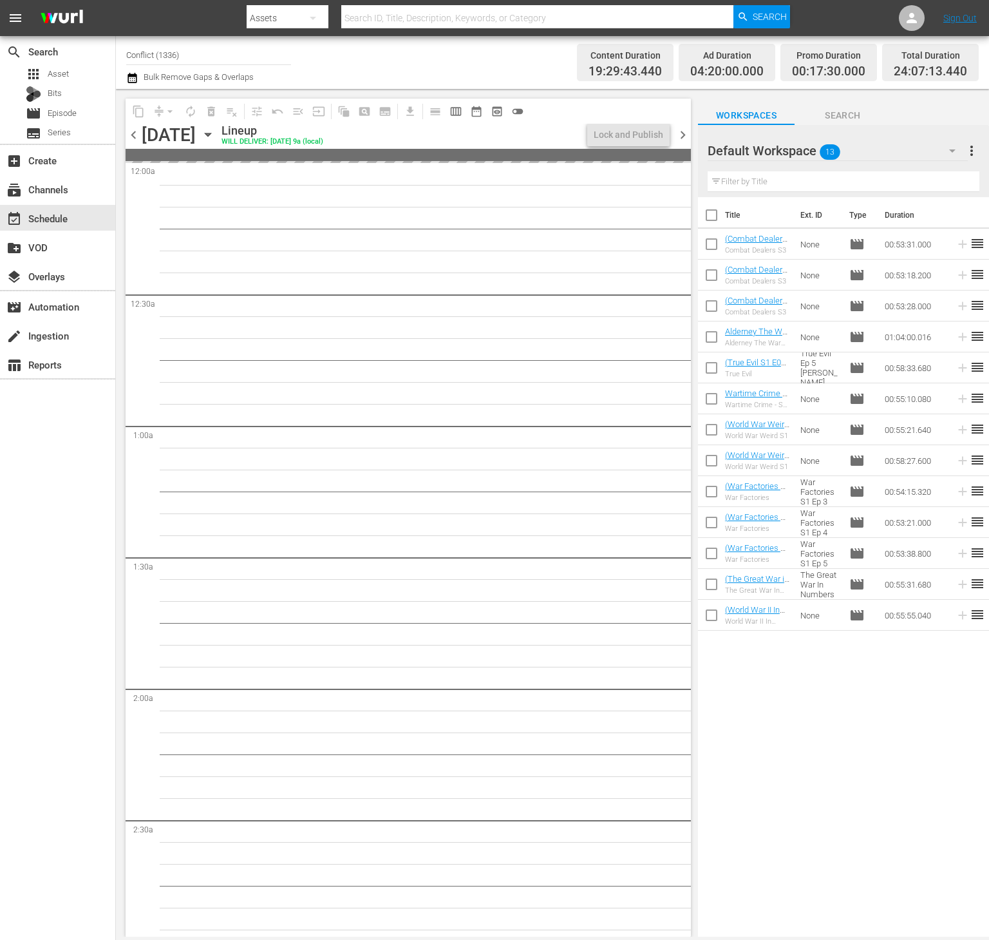
click at [676, 139] on span "chevron_right" at bounding box center [683, 135] width 16 height 16
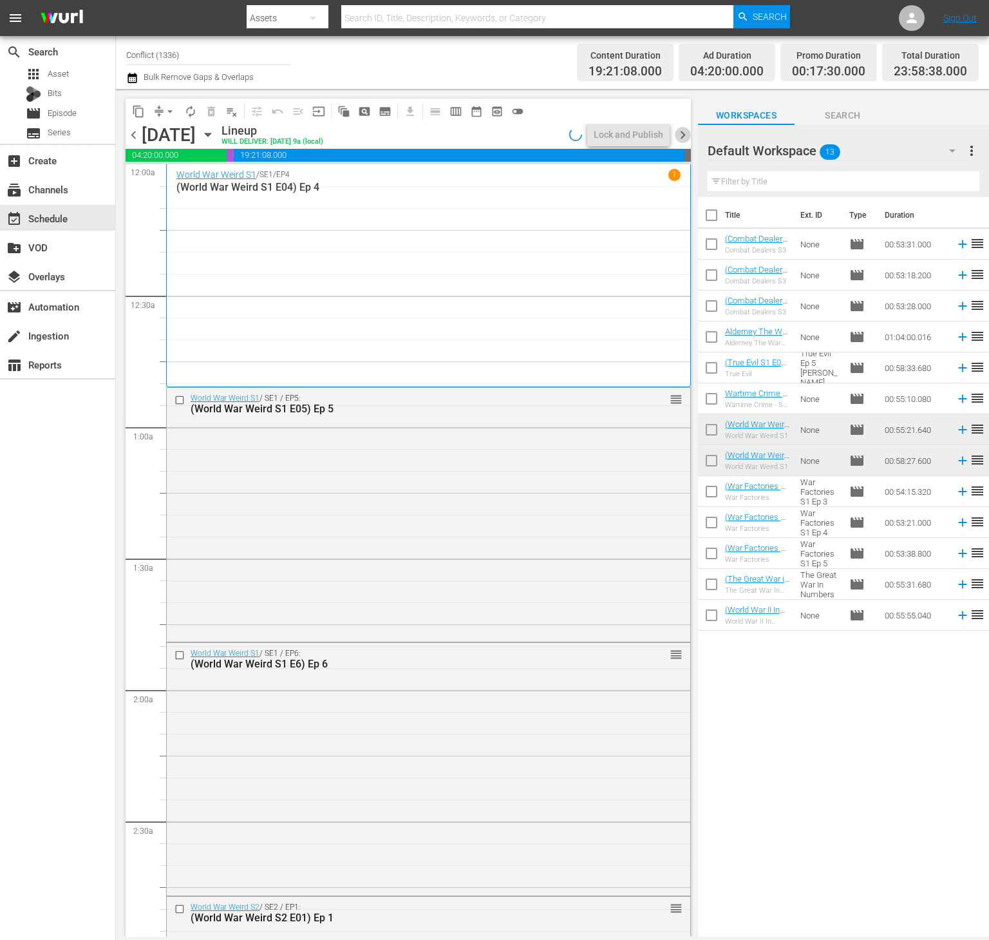
click at [676, 139] on span "chevron_right" at bounding box center [683, 135] width 16 height 16
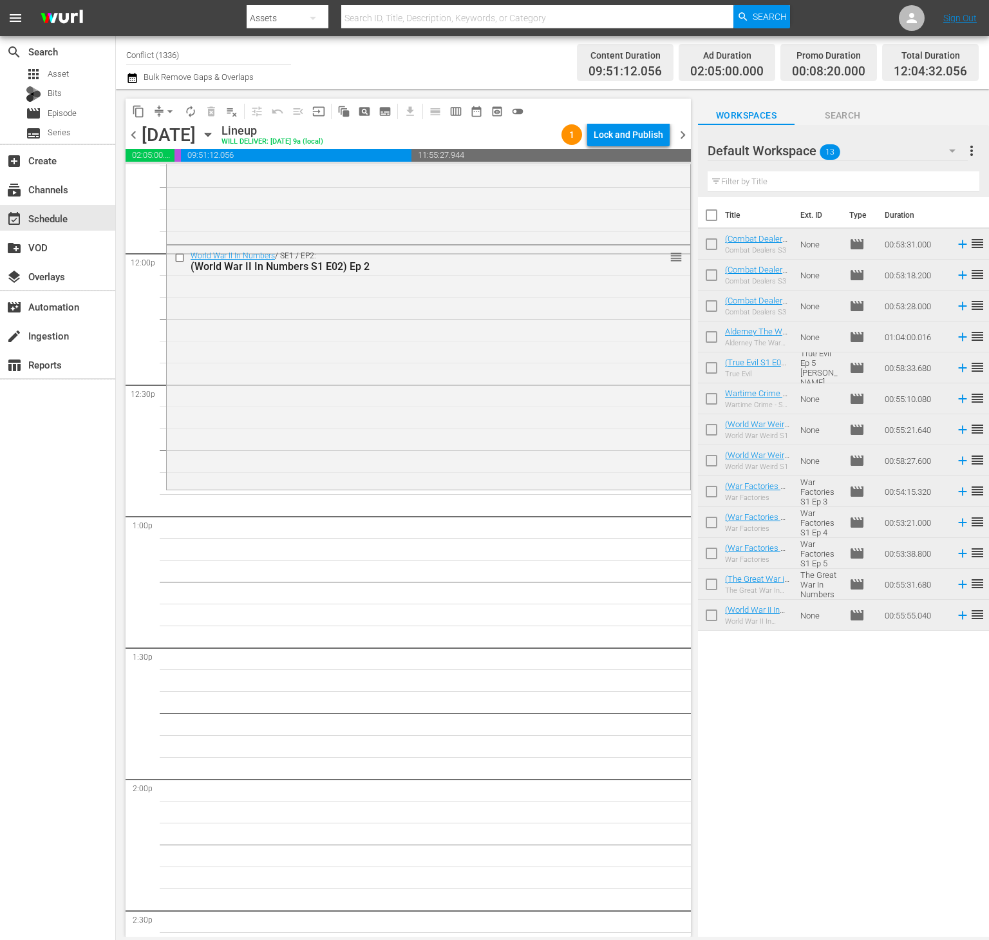
scroll to position [3063, 0]
click at [193, 109] on span "autorenew_outlined" at bounding box center [190, 111] width 13 height 13
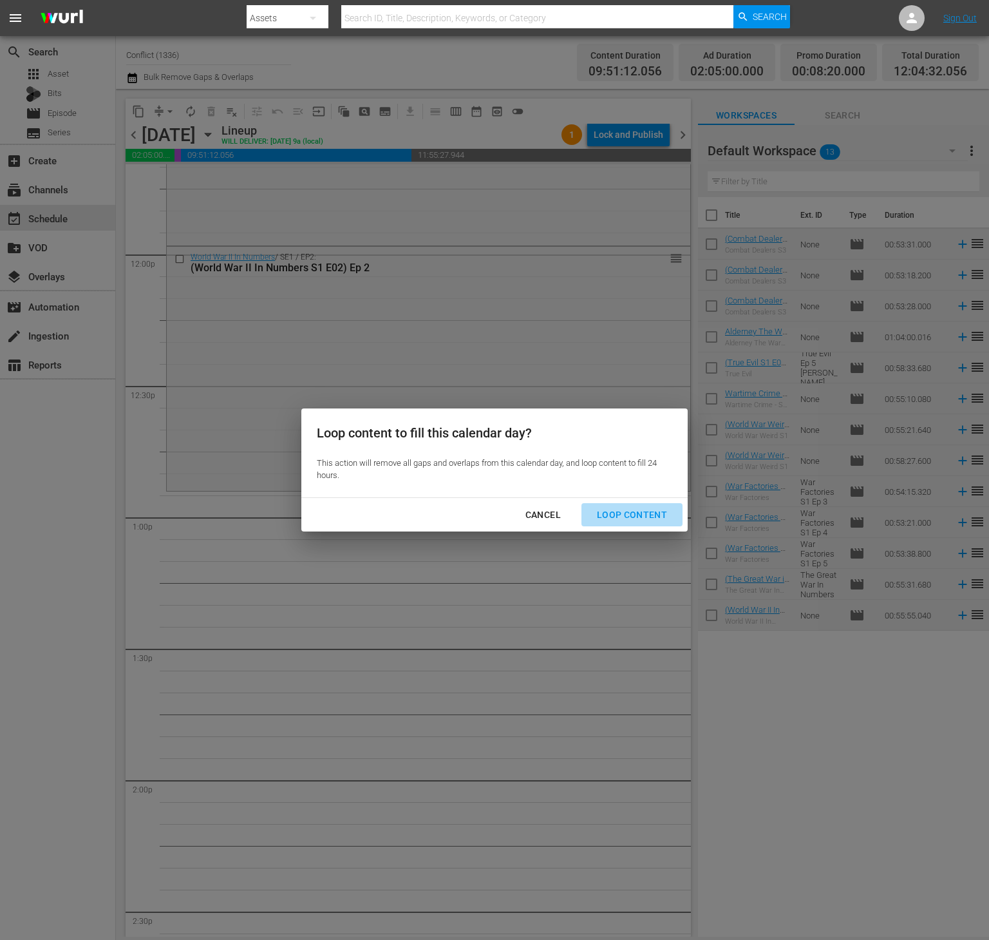
click at [636, 509] on div "Loop Content" at bounding box center [632, 515] width 91 height 16
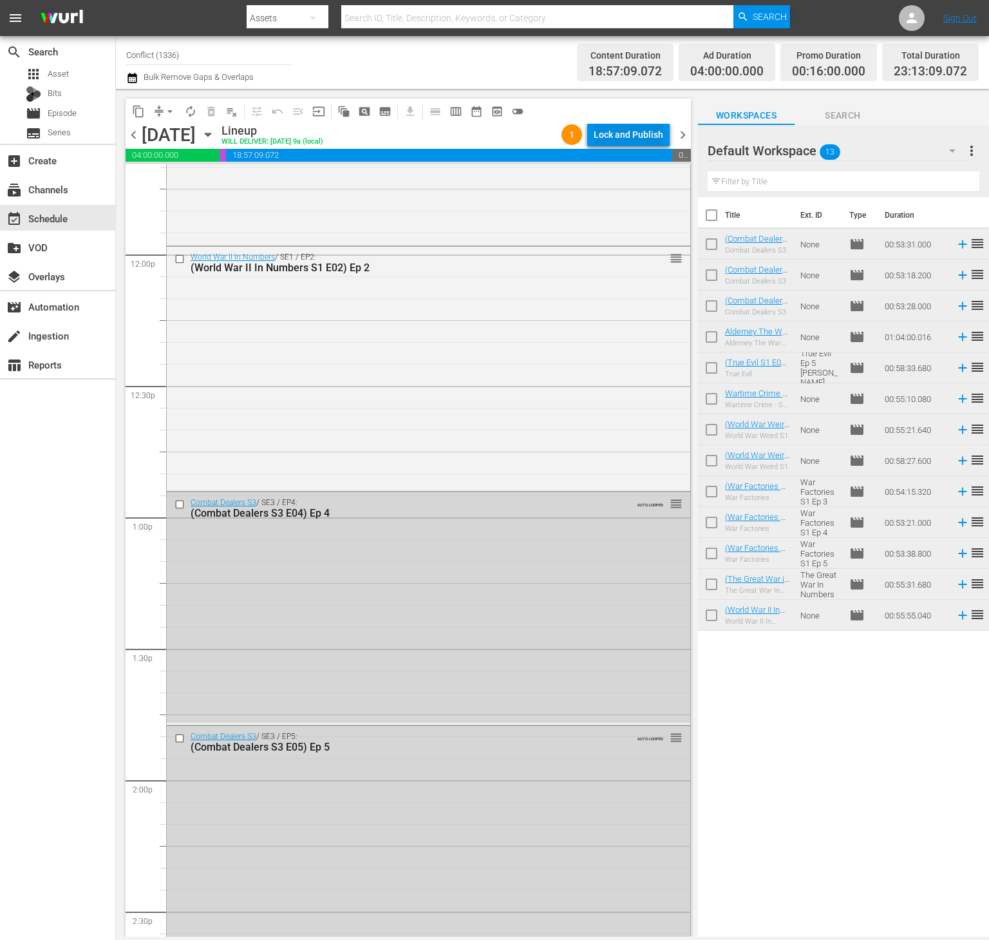
click at [627, 135] on div "Lock and Publish" at bounding box center [629, 134] width 70 height 23
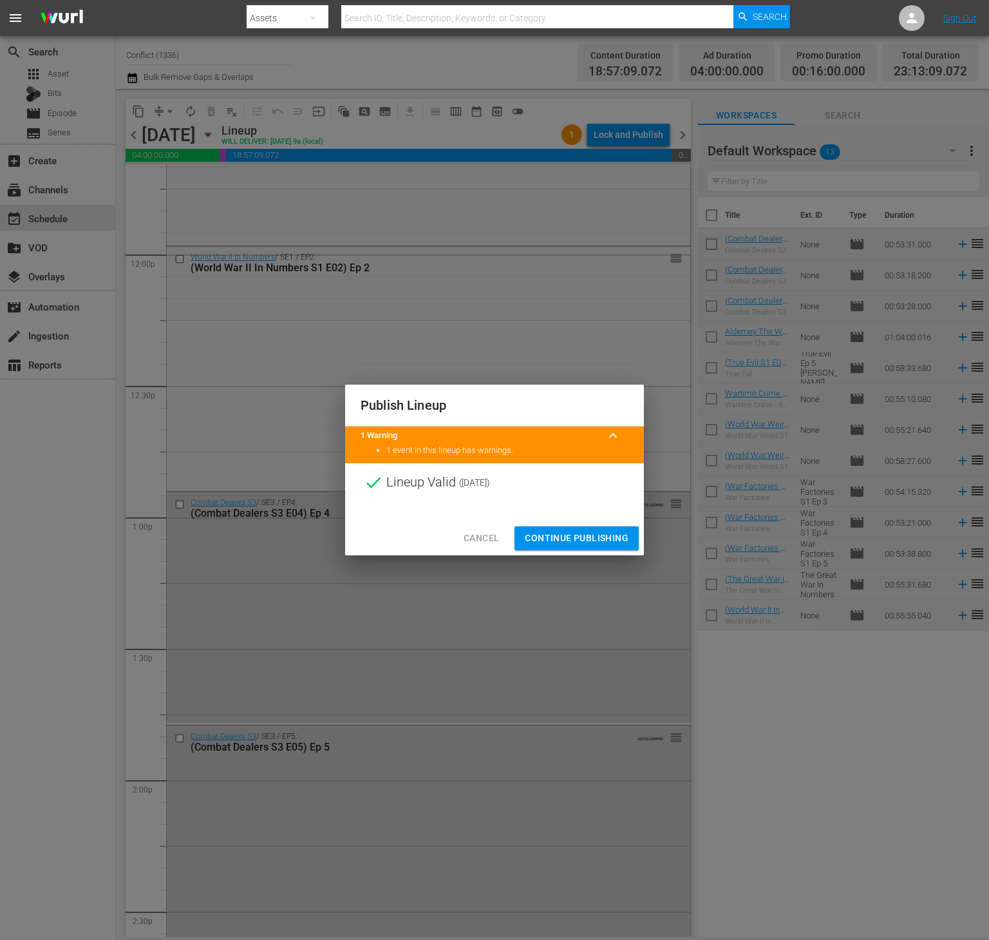
click at [577, 539] on span "Continue Publishing" at bounding box center [577, 538] width 104 height 16
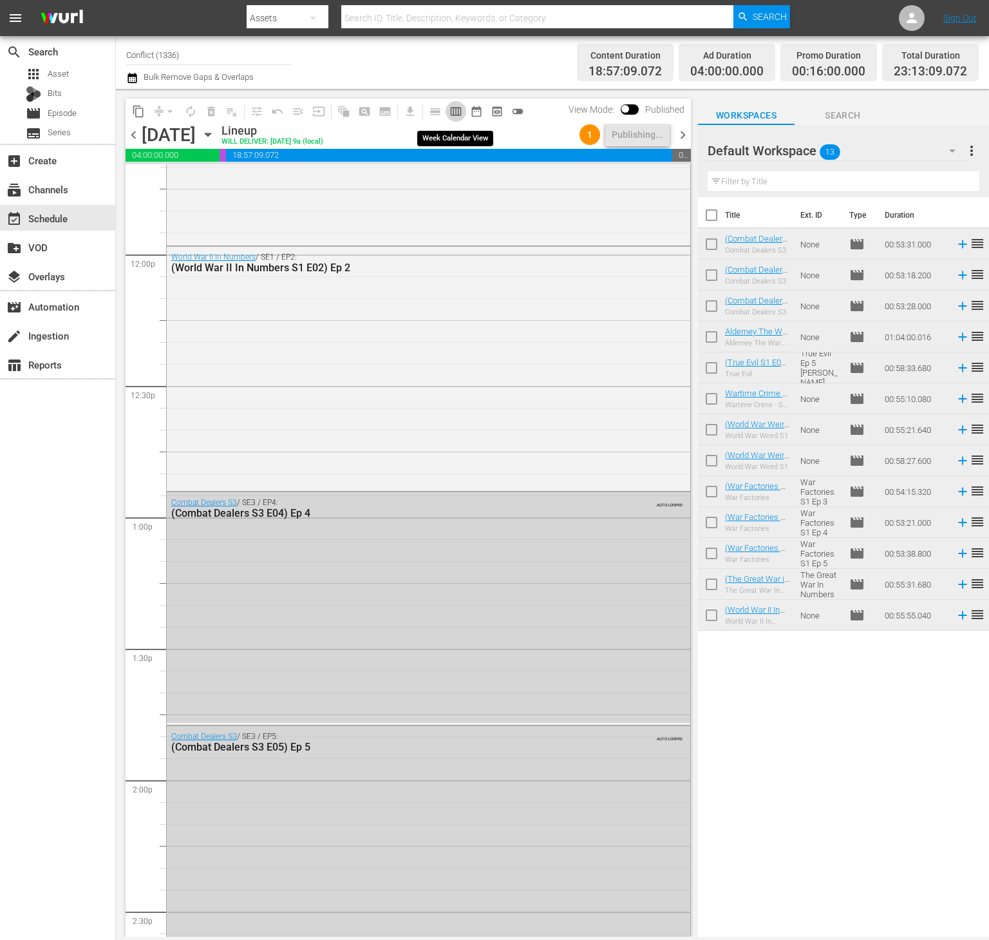
click at [457, 117] on button "calendar_view_week_outlined" at bounding box center [456, 111] width 21 height 21
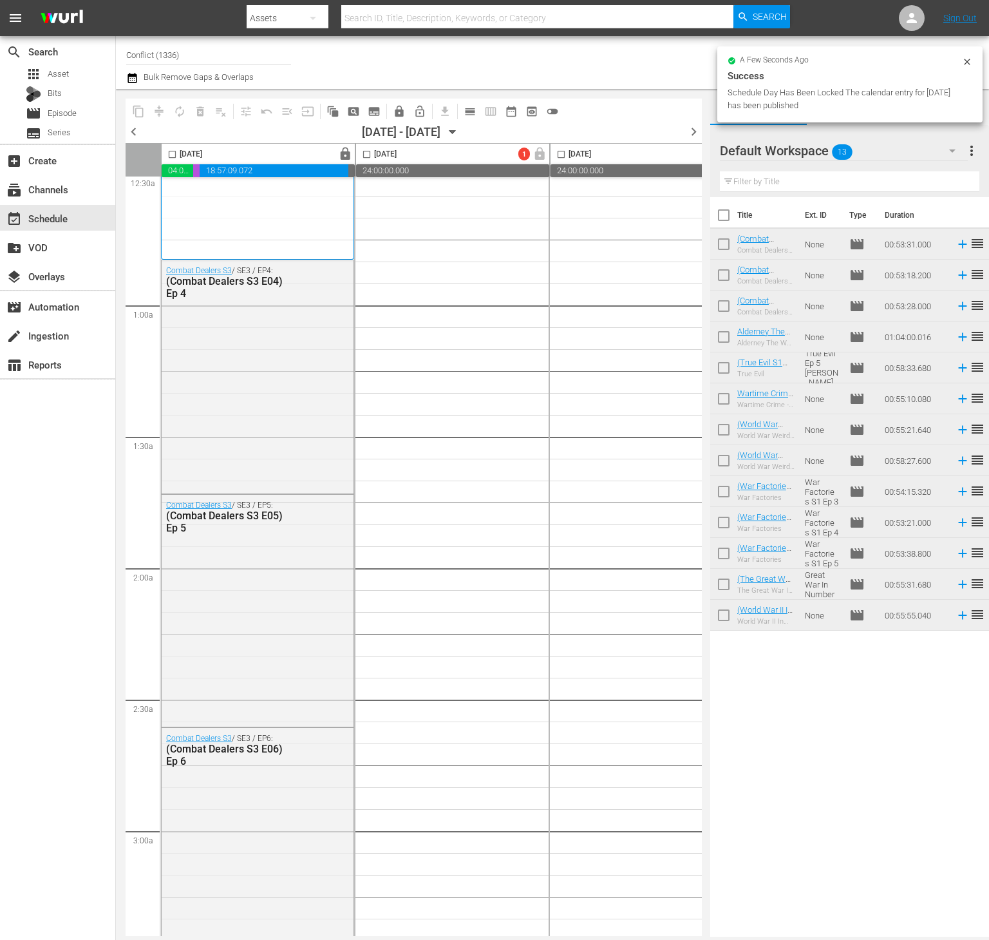
scroll to position [0, 0]
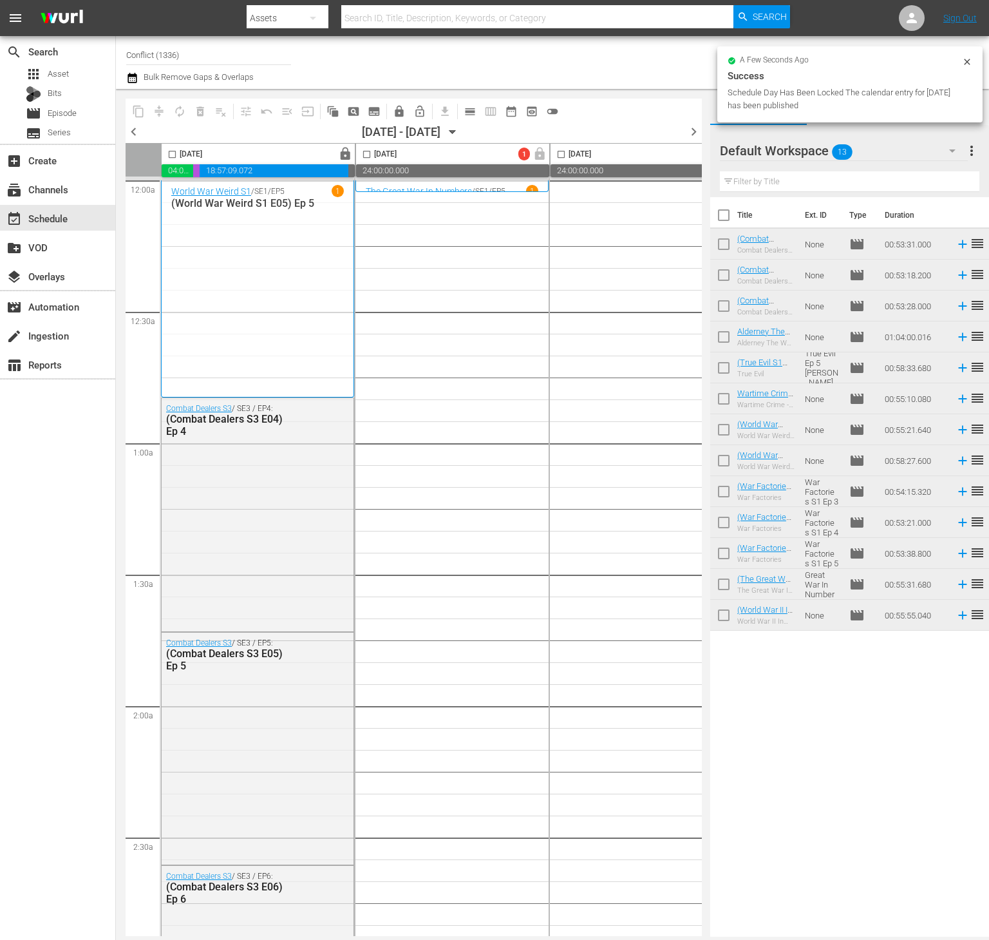
click at [972, 149] on span "more_vert" at bounding box center [971, 150] width 15 height 15
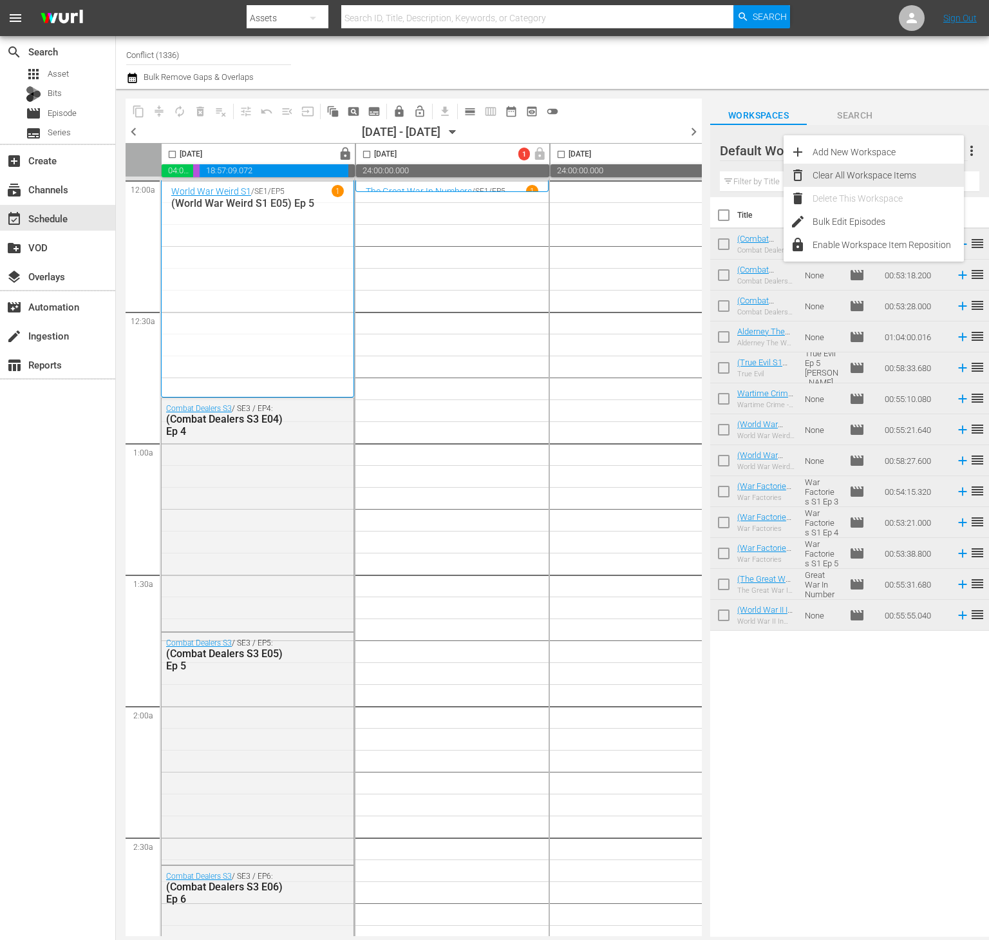
click at [900, 174] on div "Clear All Workspace Items" at bounding box center [888, 175] width 151 height 23
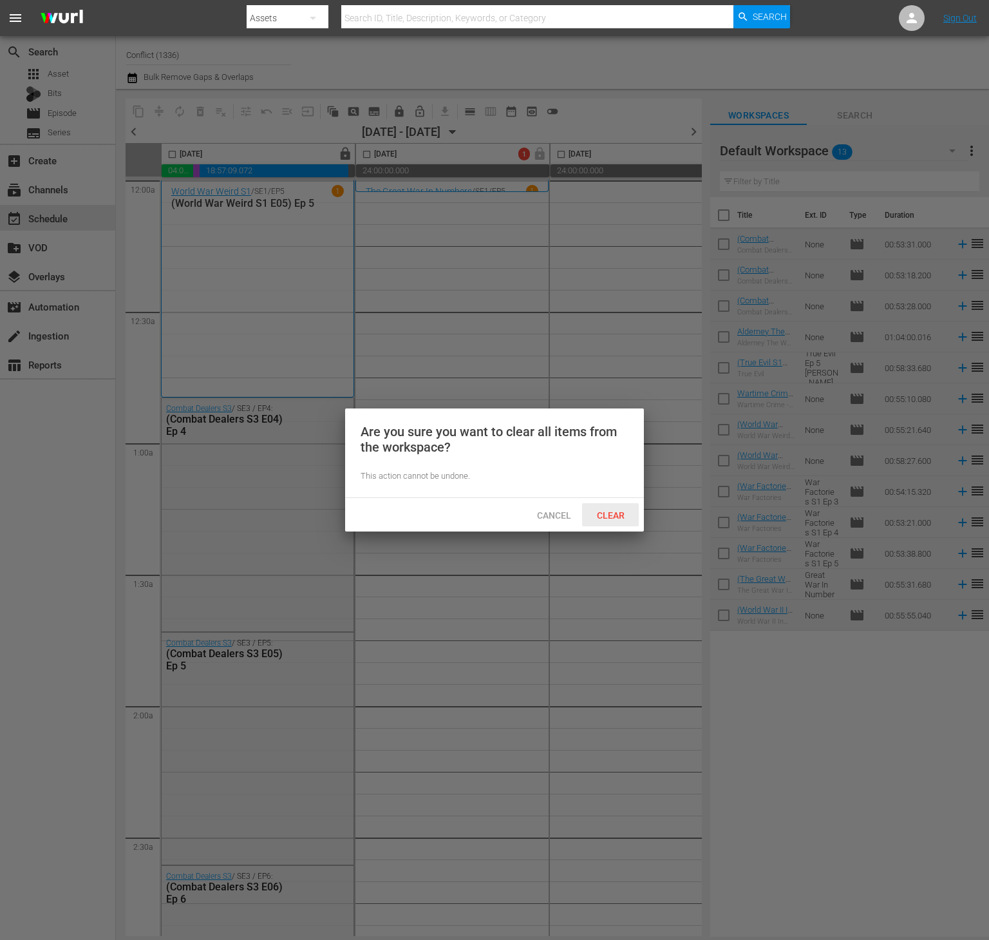
click at [605, 513] on span "Clear" at bounding box center [611, 515] width 48 height 10
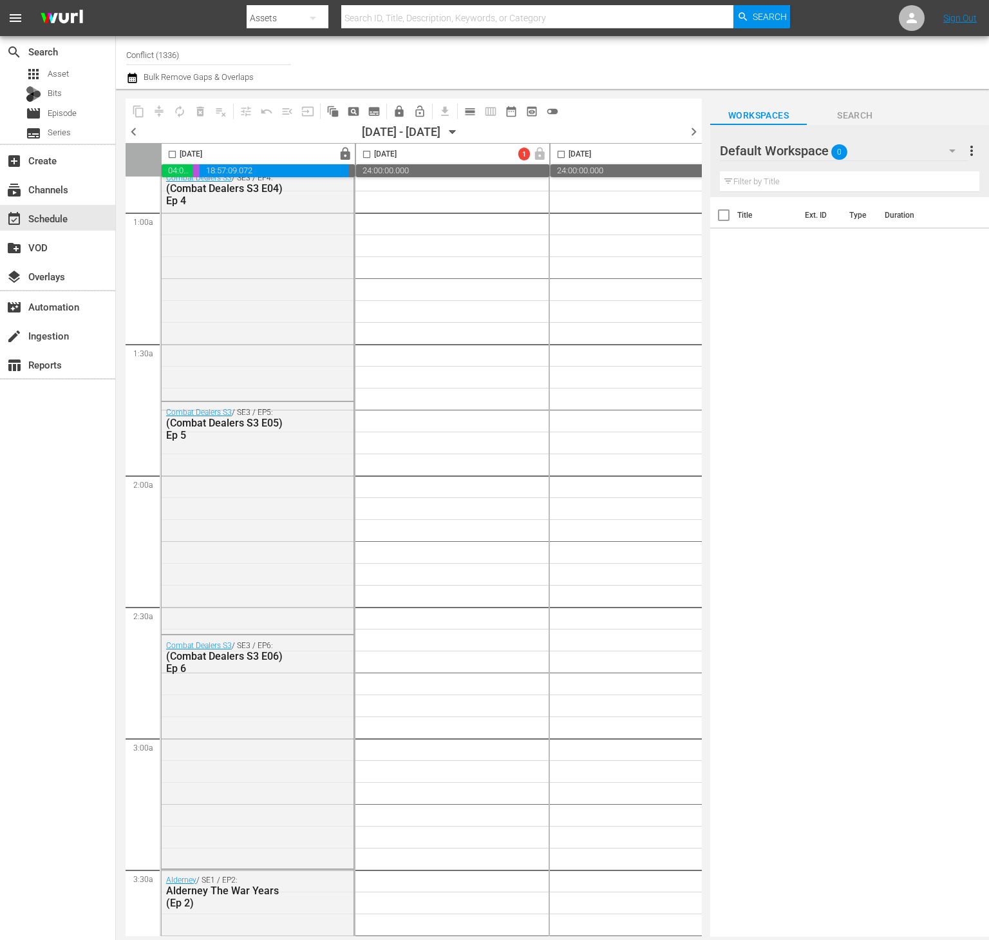
scroll to position [231, 0]
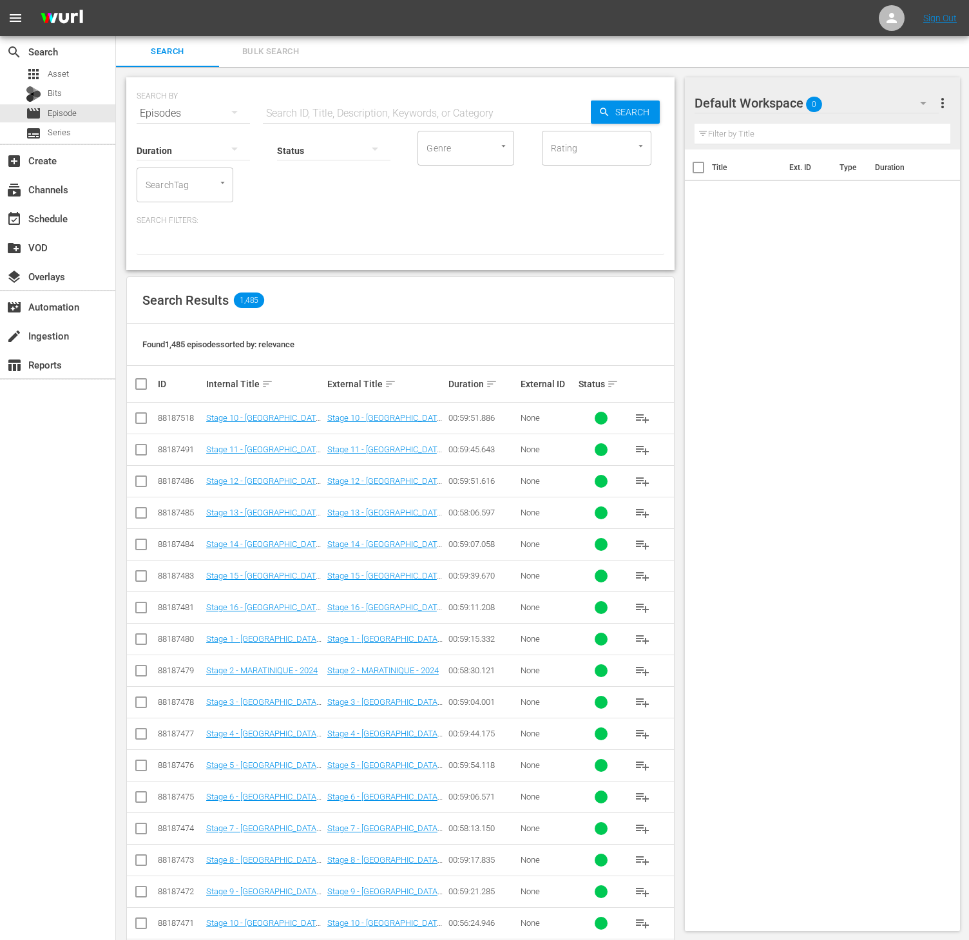
click at [174, 174] on input "SearchTag" at bounding box center [166, 184] width 49 height 23
type input "world w"
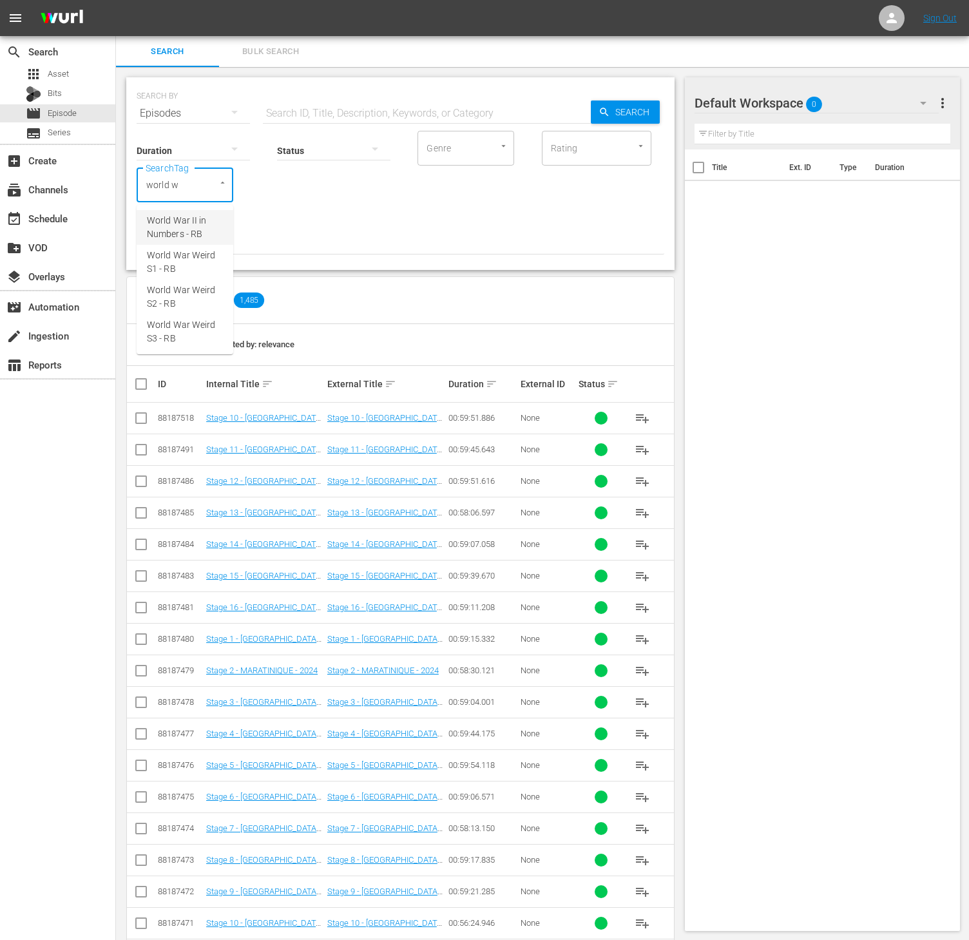
click at [175, 218] on span "World War II in Numbers - RB" at bounding box center [185, 227] width 76 height 27
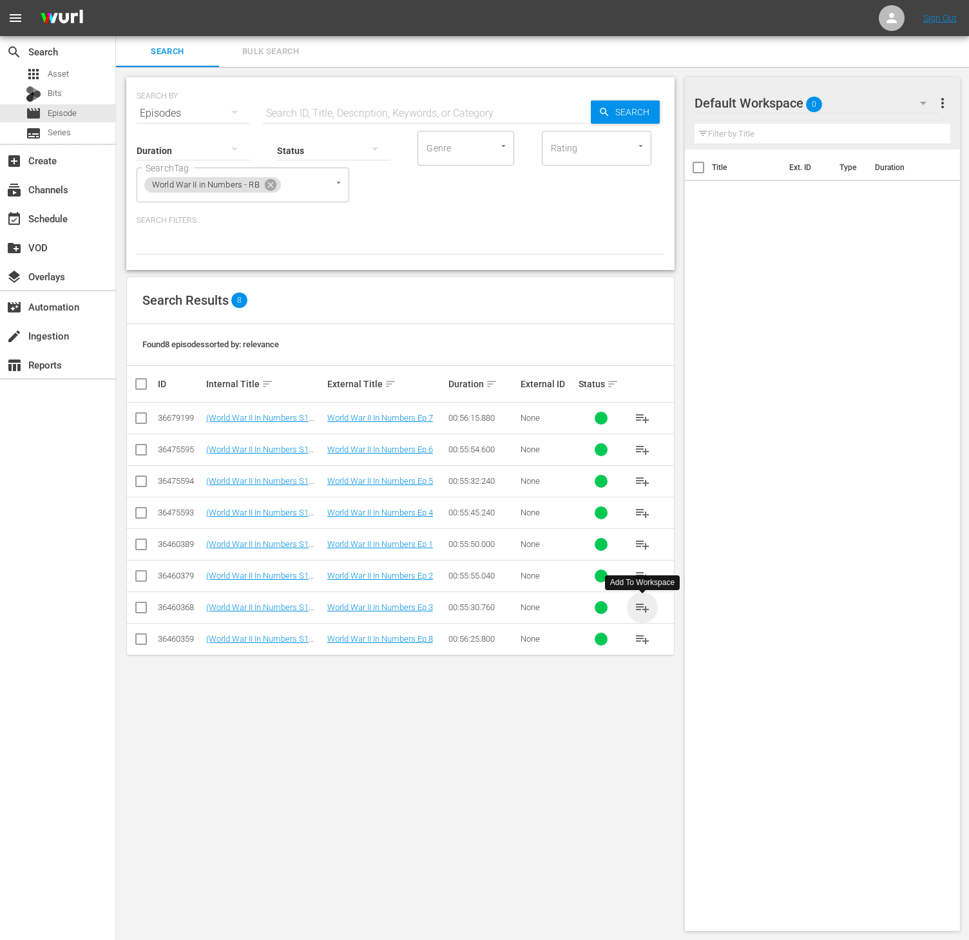
click at [641, 615] on span "playlist_add" at bounding box center [641, 607] width 15 height 15
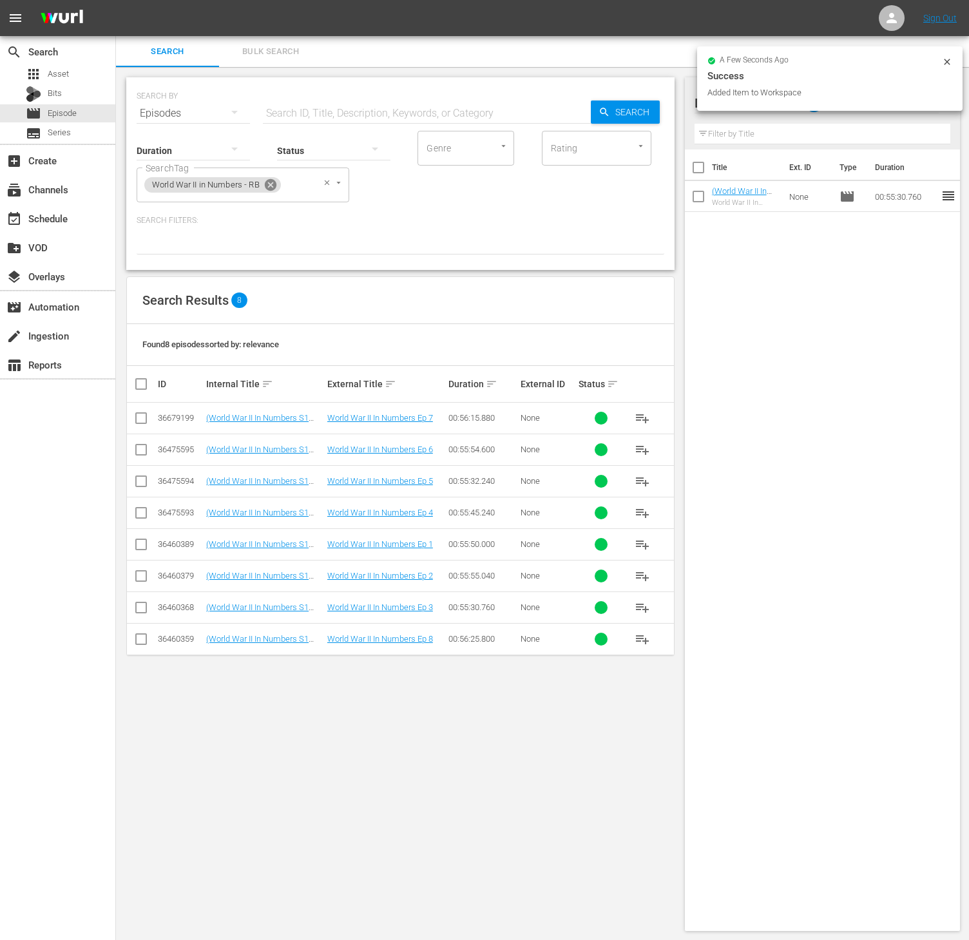
click at [272, 189] on icon at bounding box center [271, 185] width 12 height 12
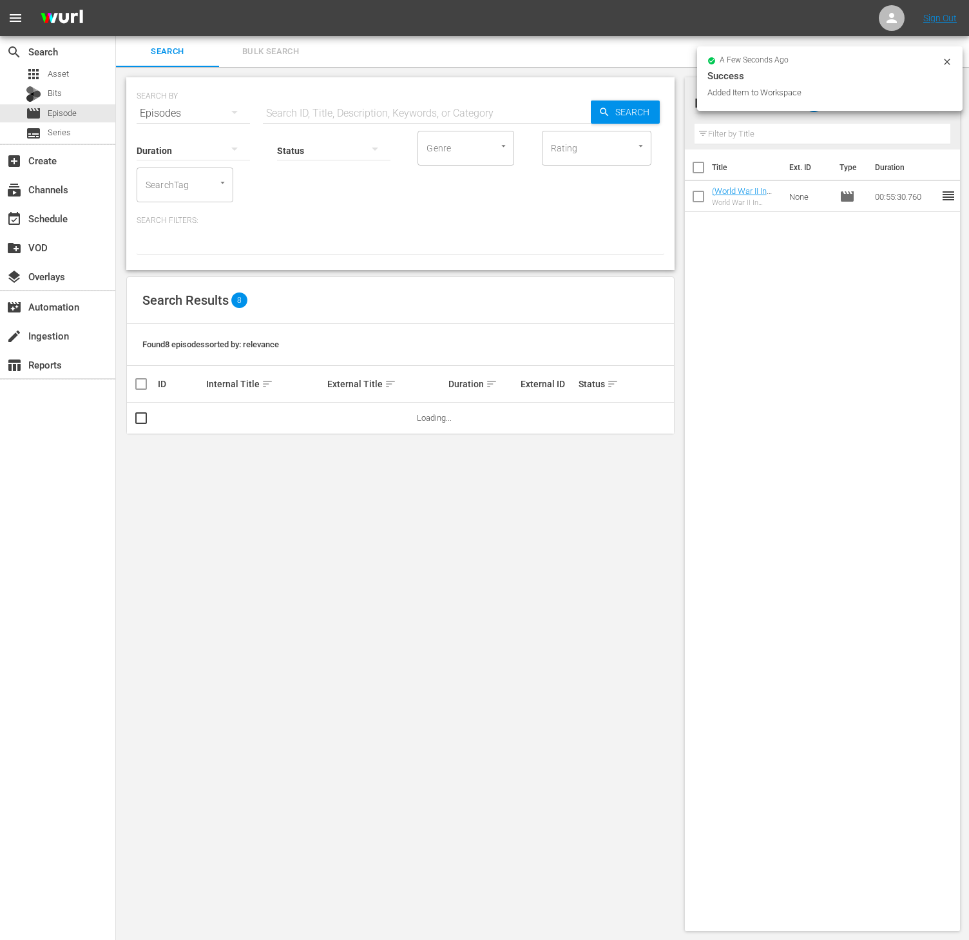
click at [185, 184] on input "SearchTag" at bounding box center [166, 184] width 49 height 23
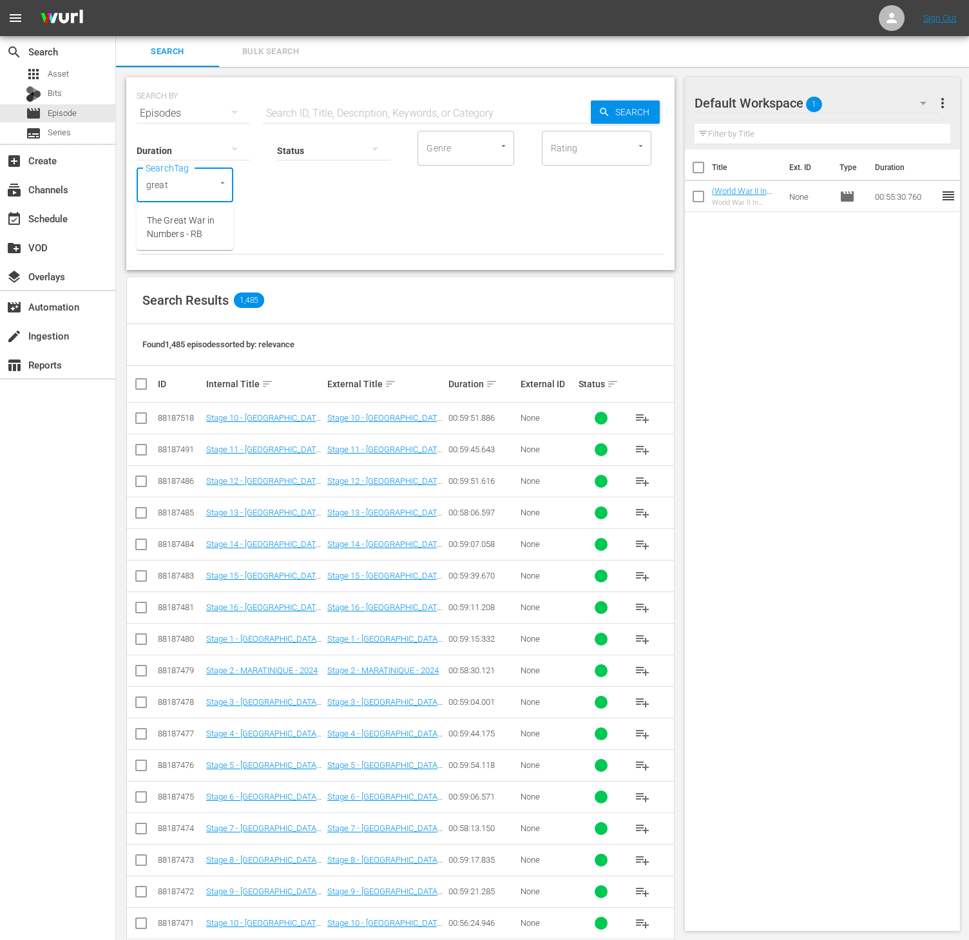
type input "great w"
click at [184, 230] on span "The Great War in Numbers - RB" at bounding box center [185, 227] width 76 height 27
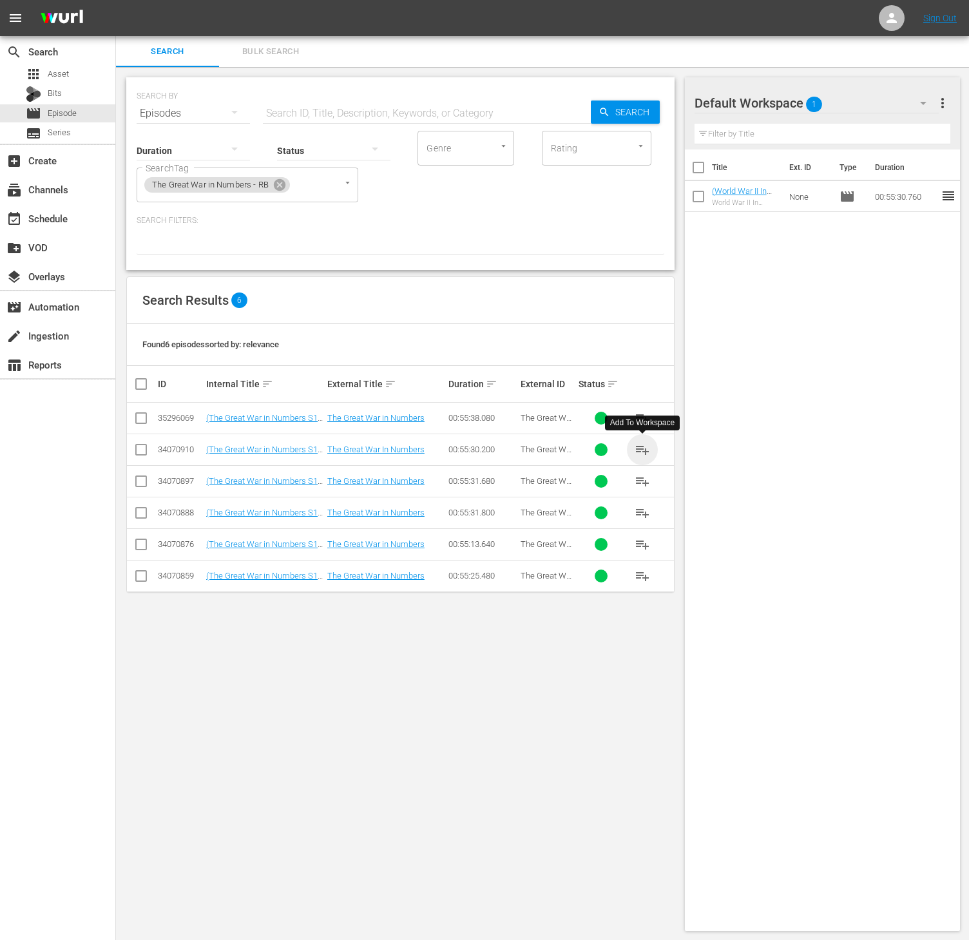
click at [636, 455] on span "playlist_add" at bounding box center [641, 449] width 15 height 15
click at [272, 184] on icon at bounding box center [279, 185] width 14 height 14
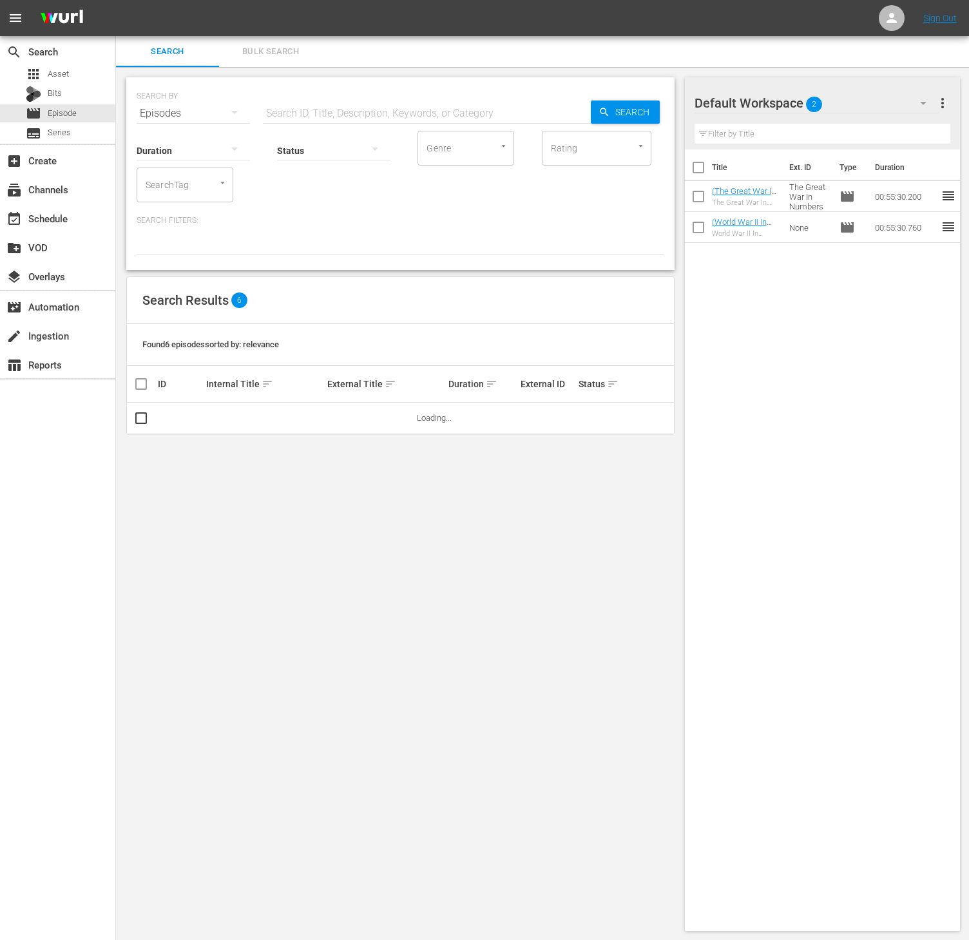
click at [152, 180] on input "SearchTag" at bounding box center [166, 184] width 49 height 23
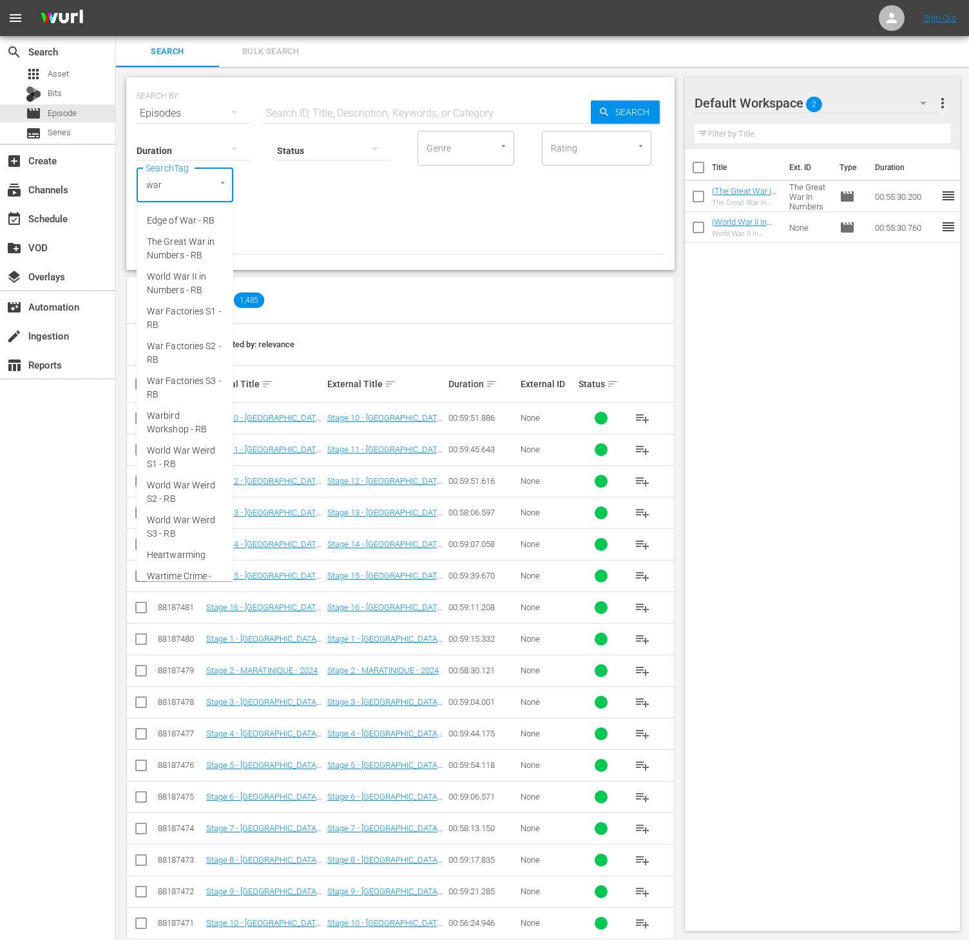
type input "war"
click at [196, 307] on span "War Factories S1 - RB" at bounding box center [185, 318] width 76 height 27
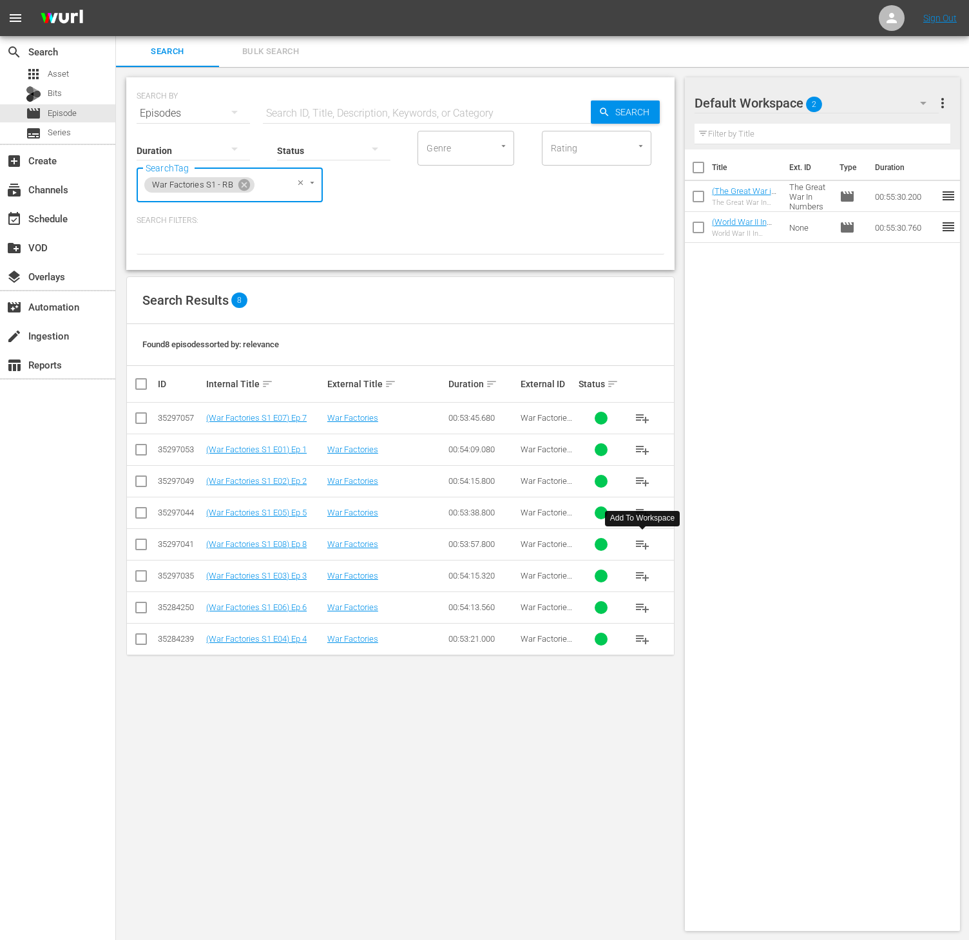
click at [636, 546] on span "playlist_add" at bounding box center [641, 543] width 15 height 15
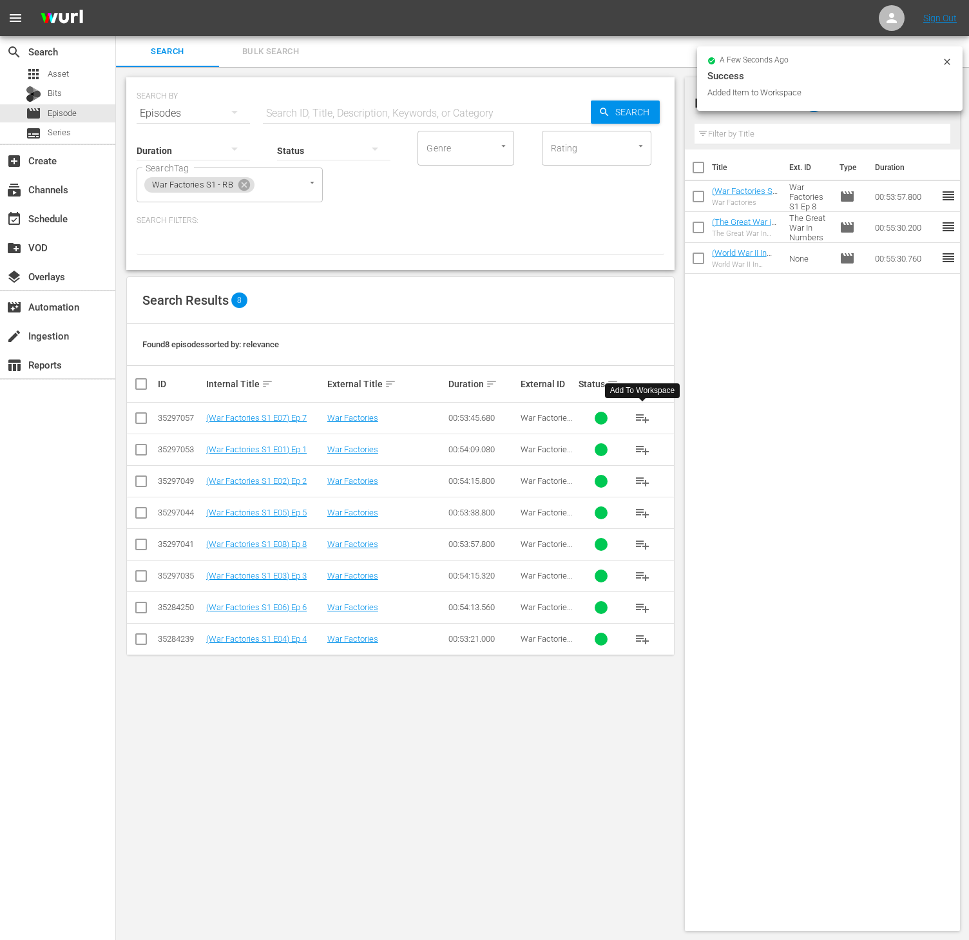
click at [641, 420] on span "playlist_add" at bounding box center [641, 417] width 15 height 15
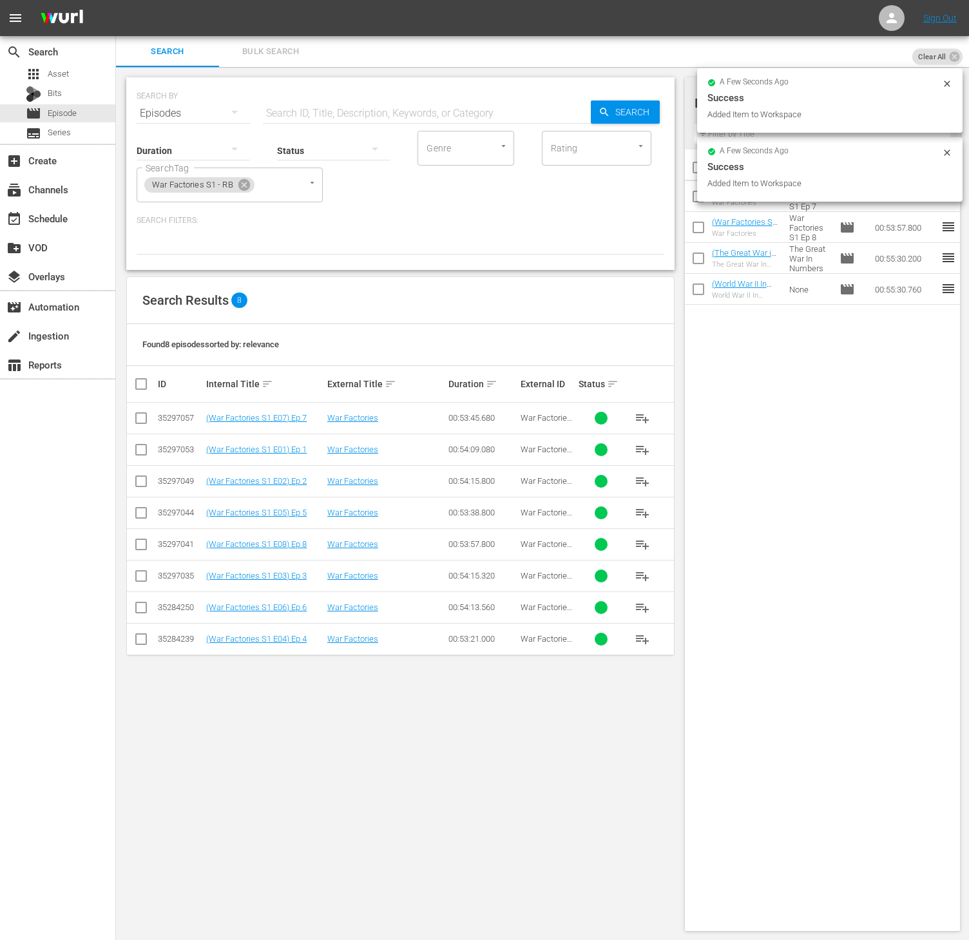
click at [641, 614] on span "playlist_add" at bounding box center [641, 607] width 15 height 15
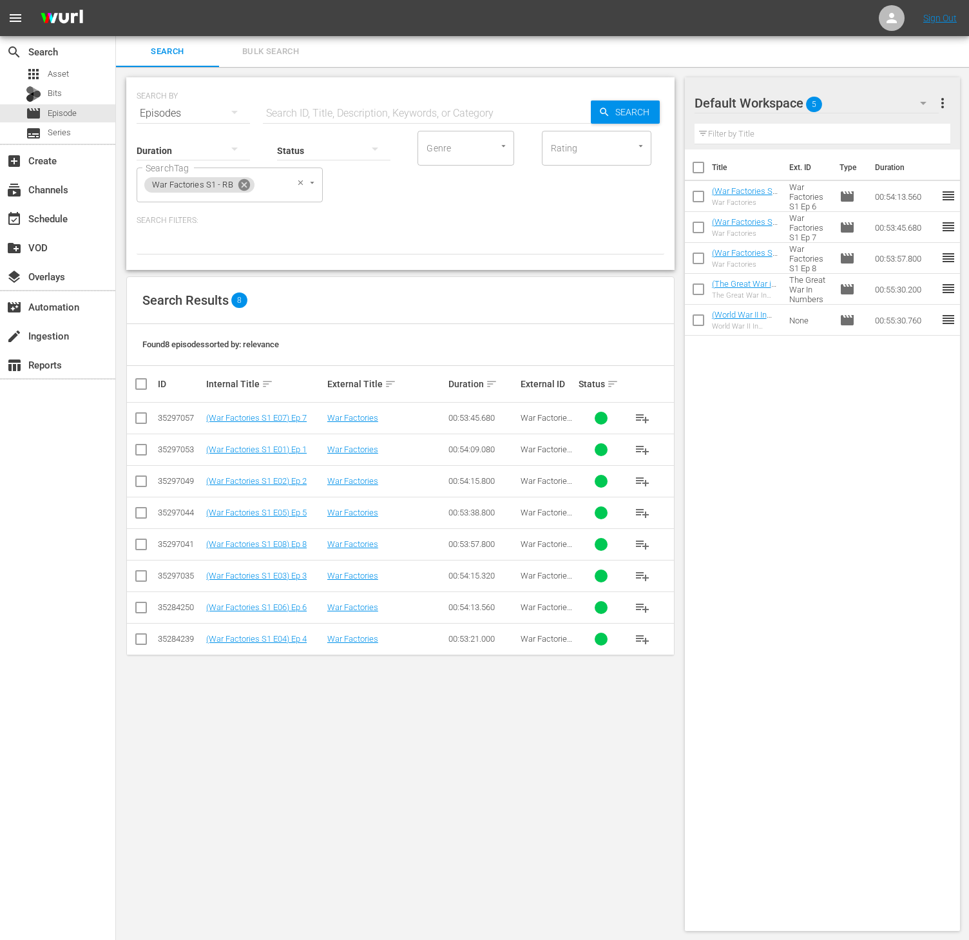
click at [241, 182] on icon at bounding box center [244, 185] width 14 height 14
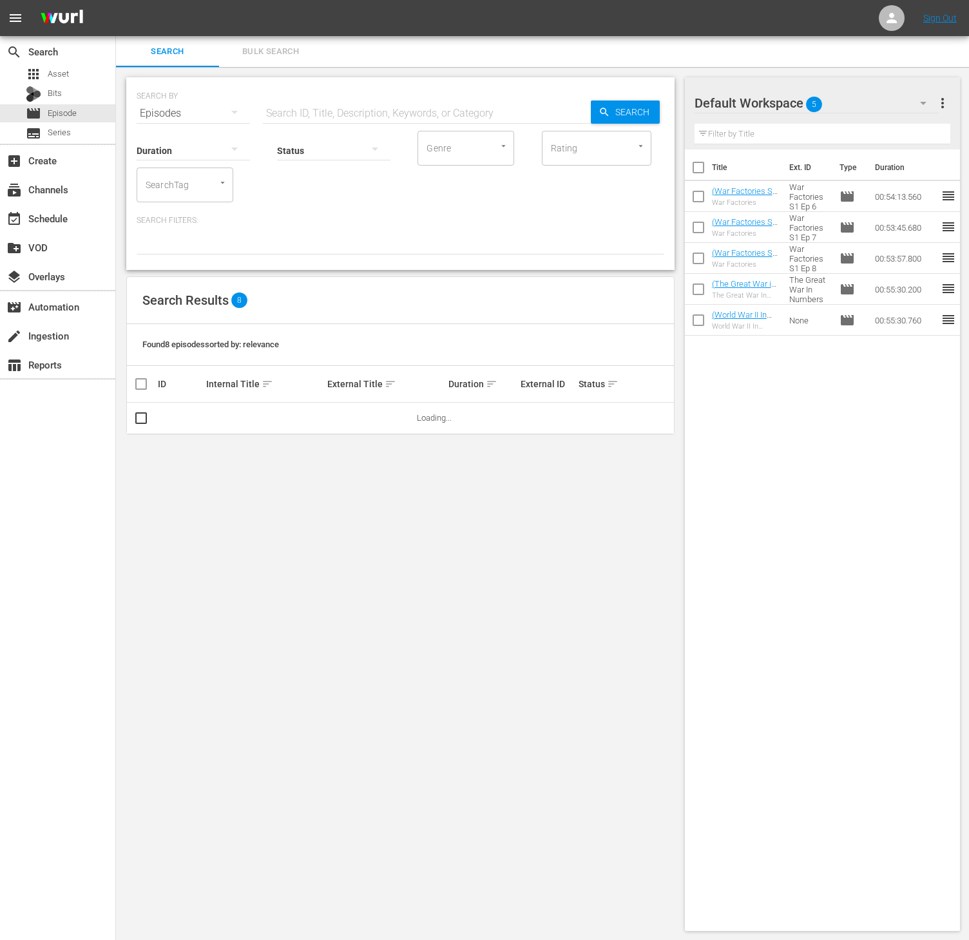
click at [153, 187] on input "SearchTag" at bounding box center [166, 184] width 49 height 23
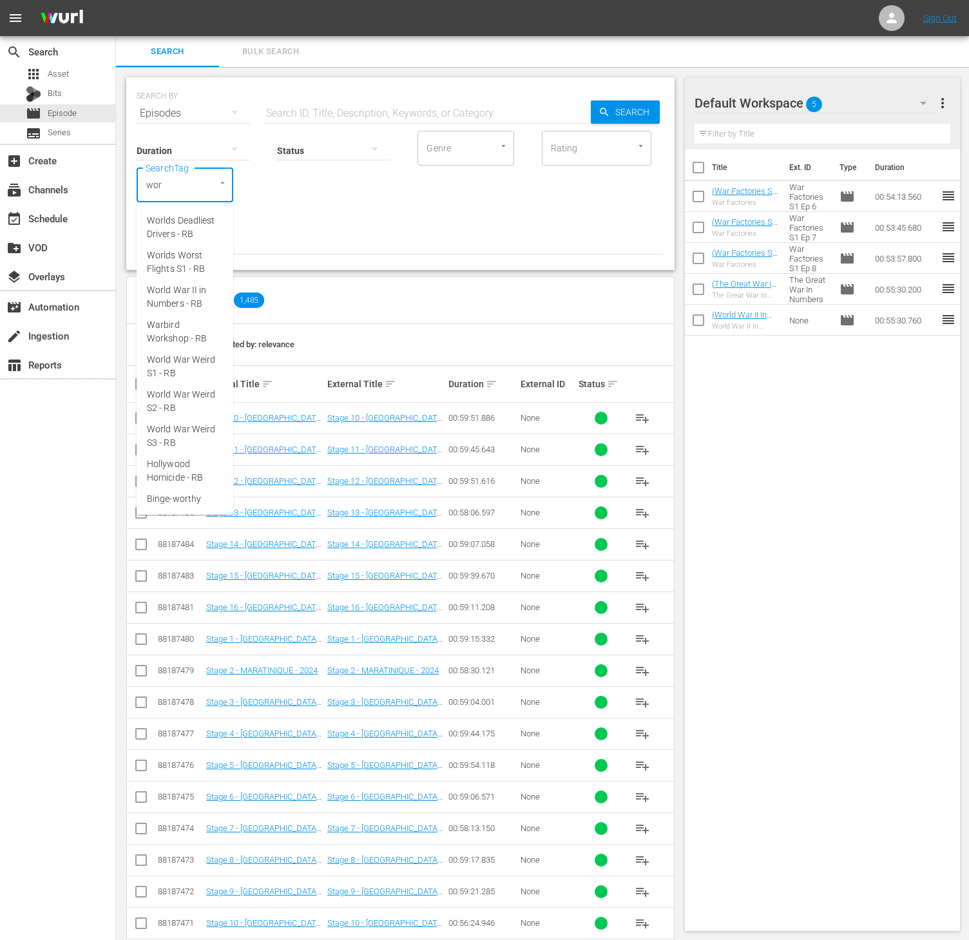
type input "worl"
click at [198, 325] on span "World War Weird S1 - RB" at bounding box center [185, 331] width 76 height 27
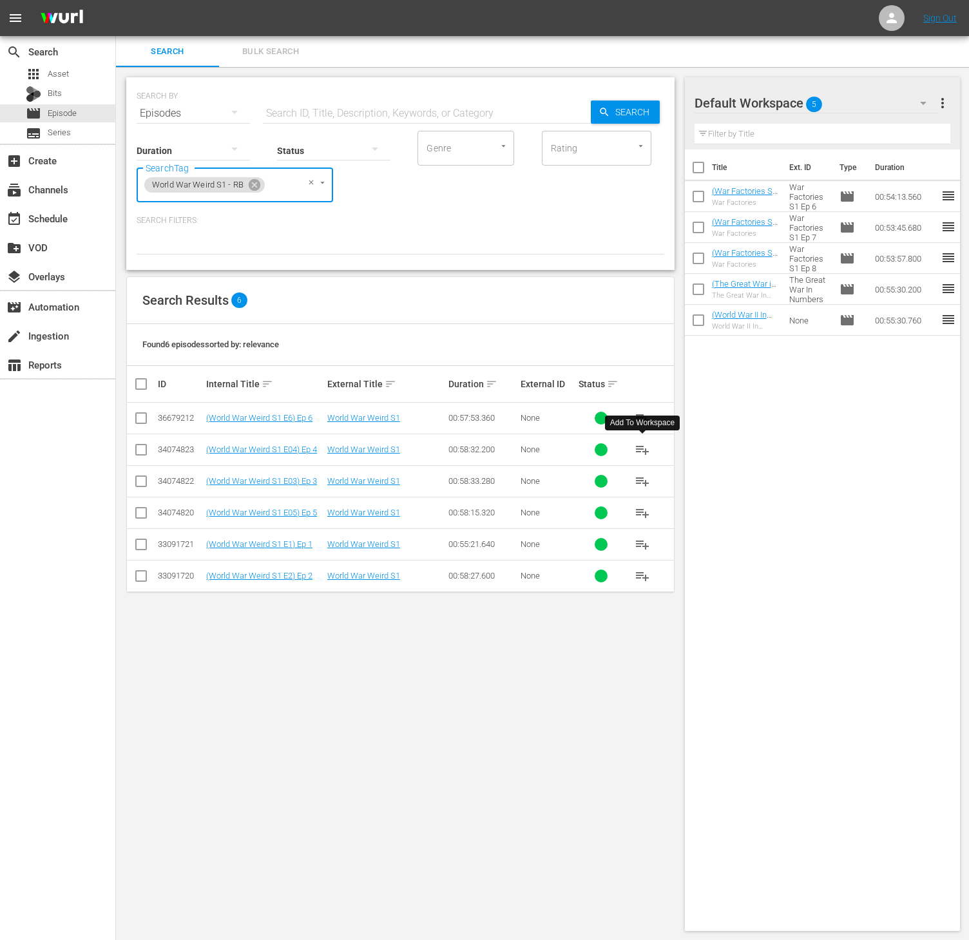
click at [643, 455] on span "playlist_add" at bounding box center [641, 449] width 15 height 15
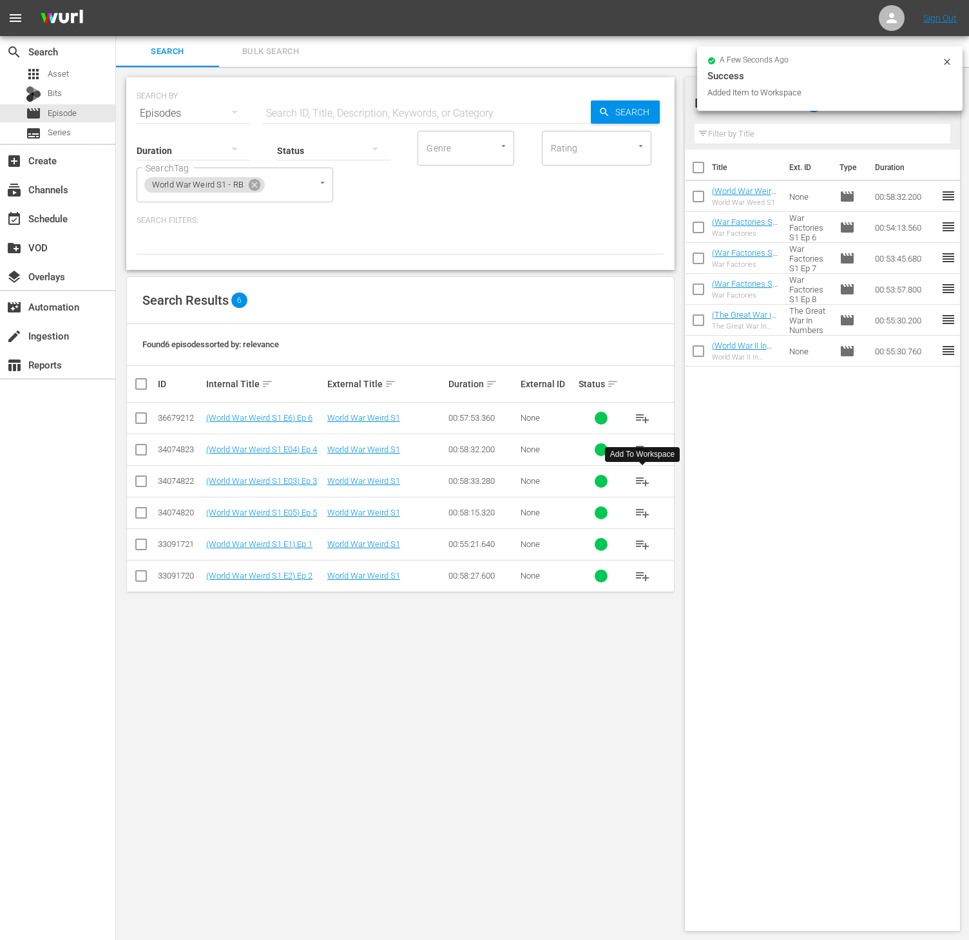
click at [643, 479] on span "playlist_add" at bounding box center [641, 480] width 15 height 15
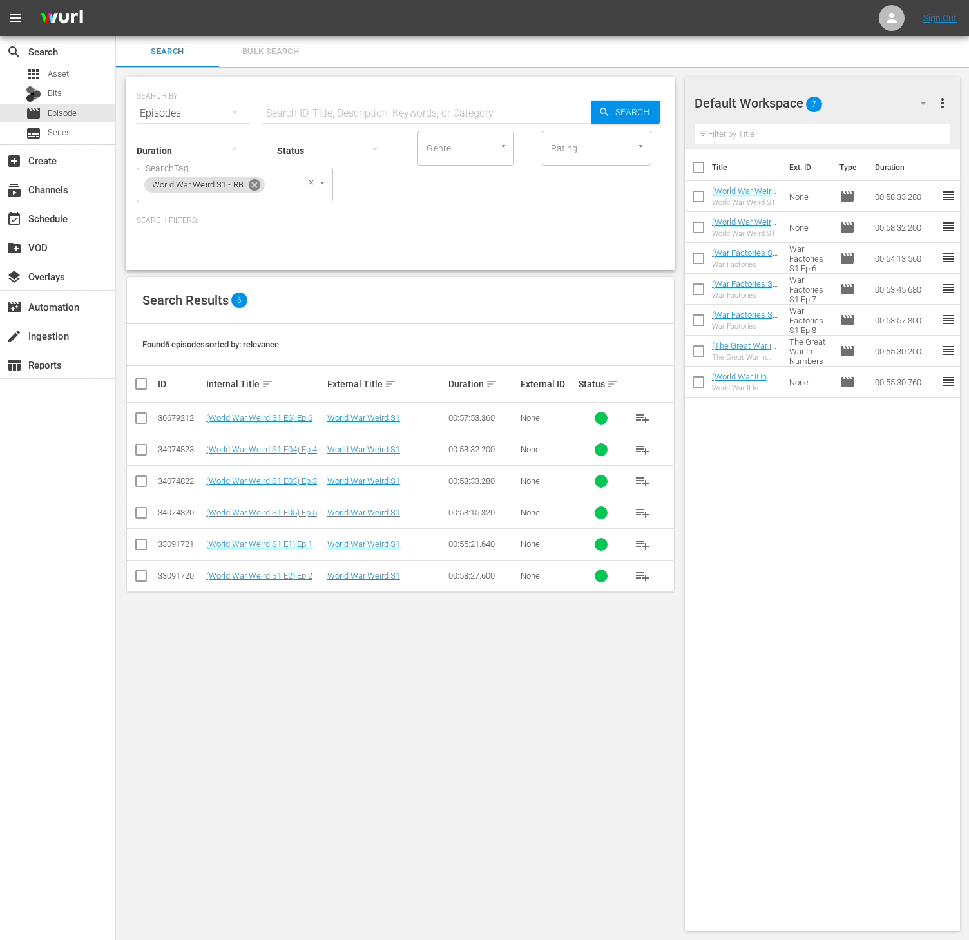
click at [260, 182] on icon at bounding box center [254, 185] width 14 height 14
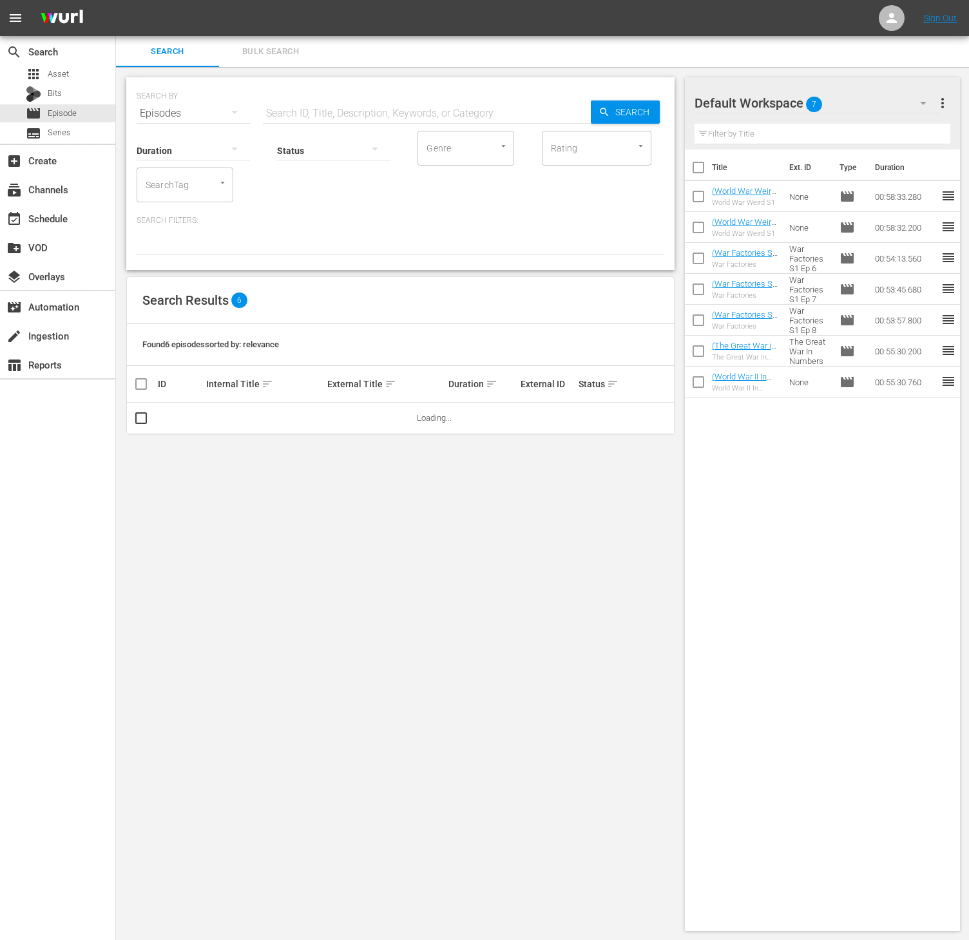
click at [198, 194] on div "SearchTag" at bounding box center [185, 184] width 97 height 35
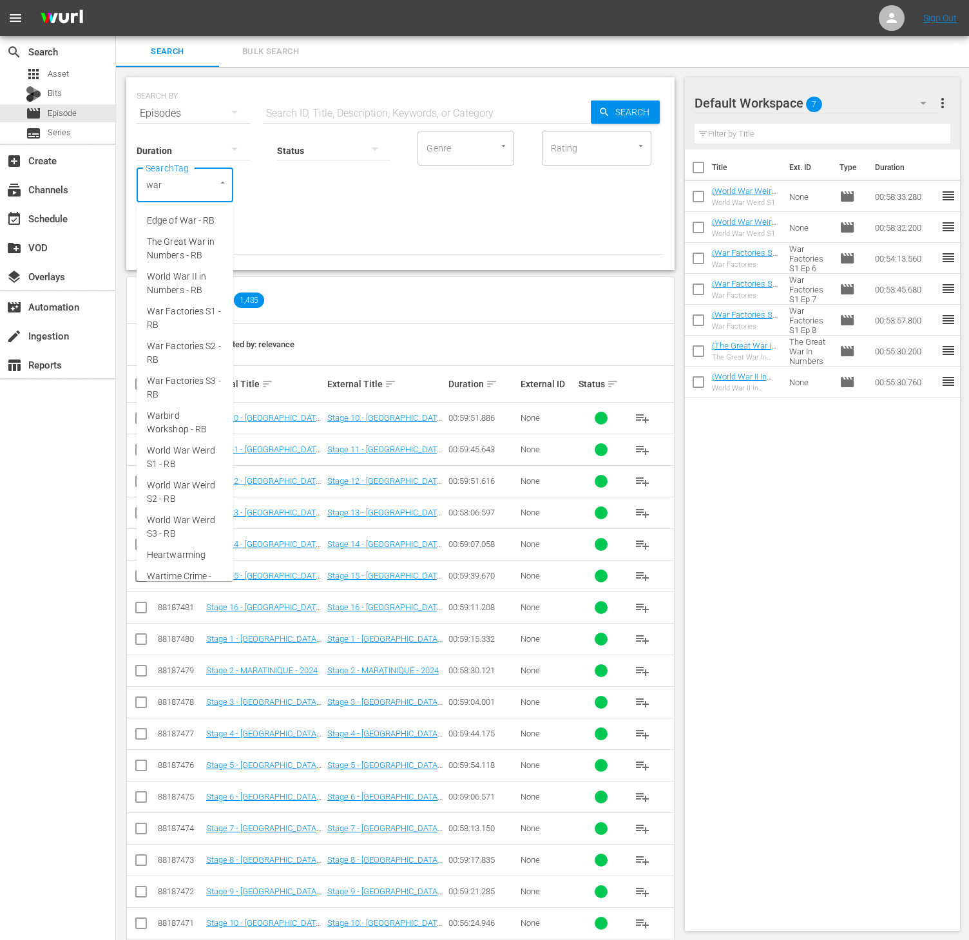
type input "[MEDICAL_DATA]"
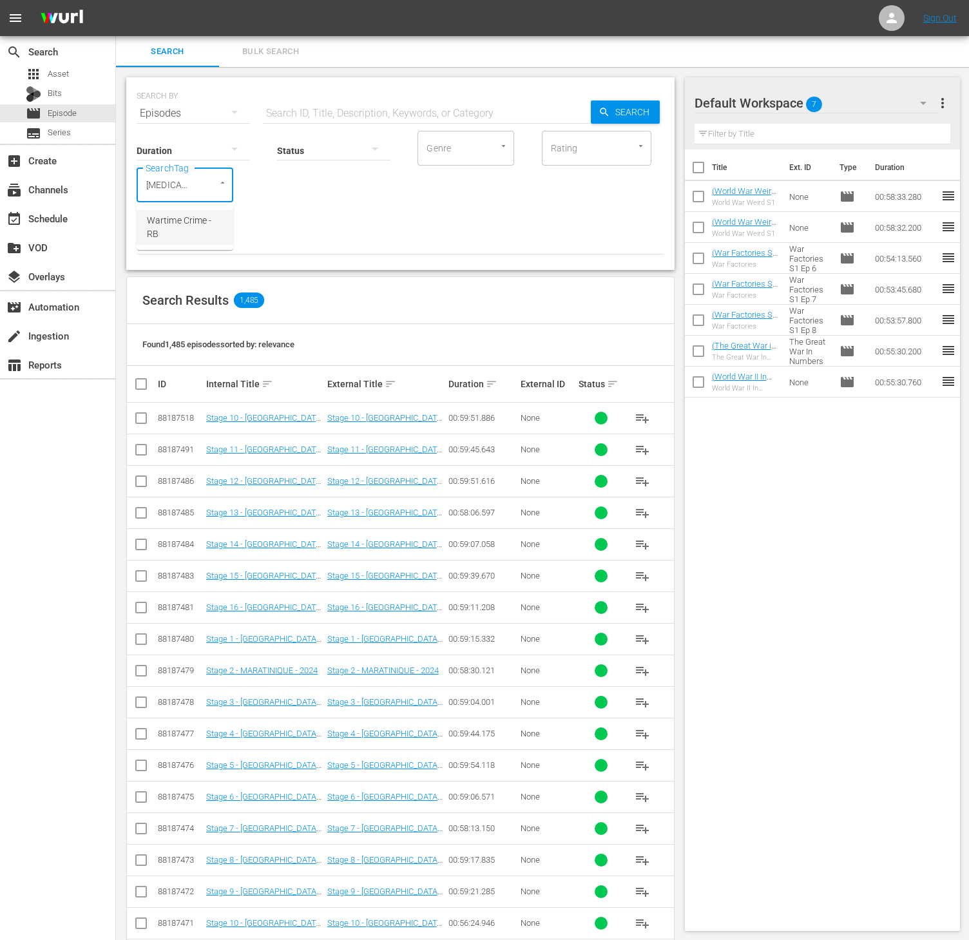
click at [188, 227] on span "Wartime Crime - RB" at bounding box center [185, 227] width 76 height 27
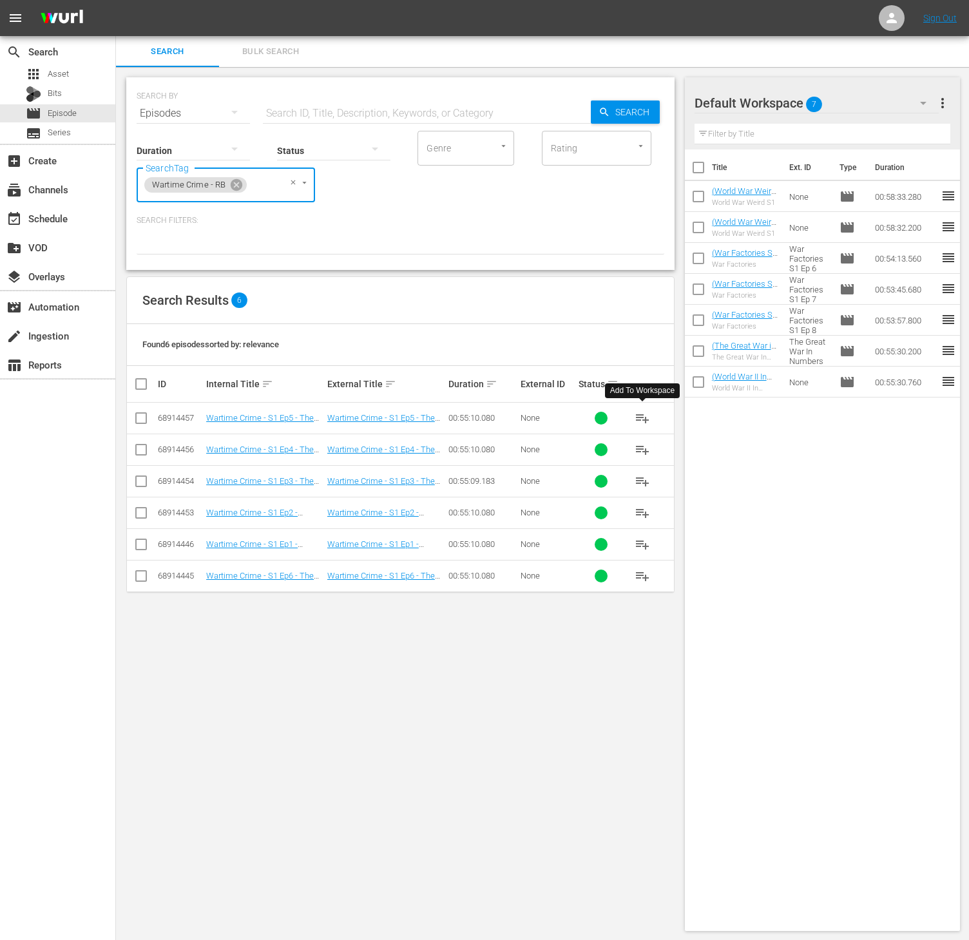
click at [652, 419] on button "playlist_add" at bounding box center [642, 417] width 31 height 31
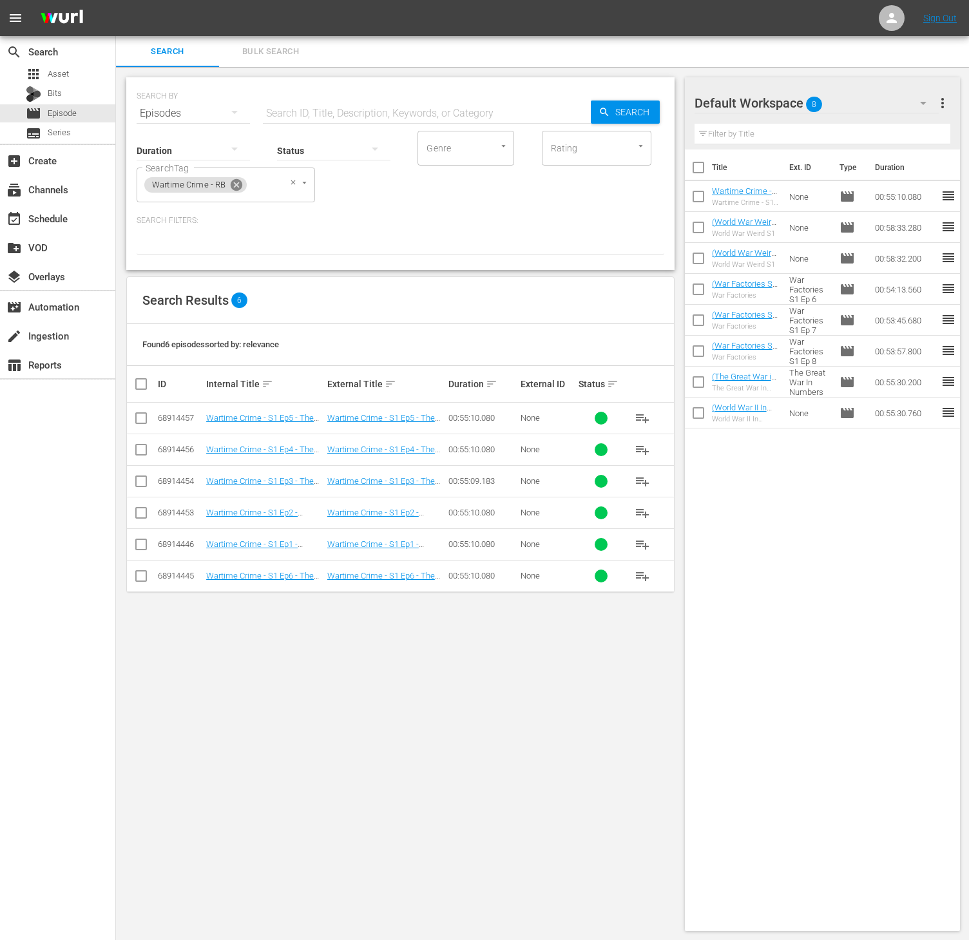
click at [231, 179] on icon at bounding box center [236, 185] width 14 height 14
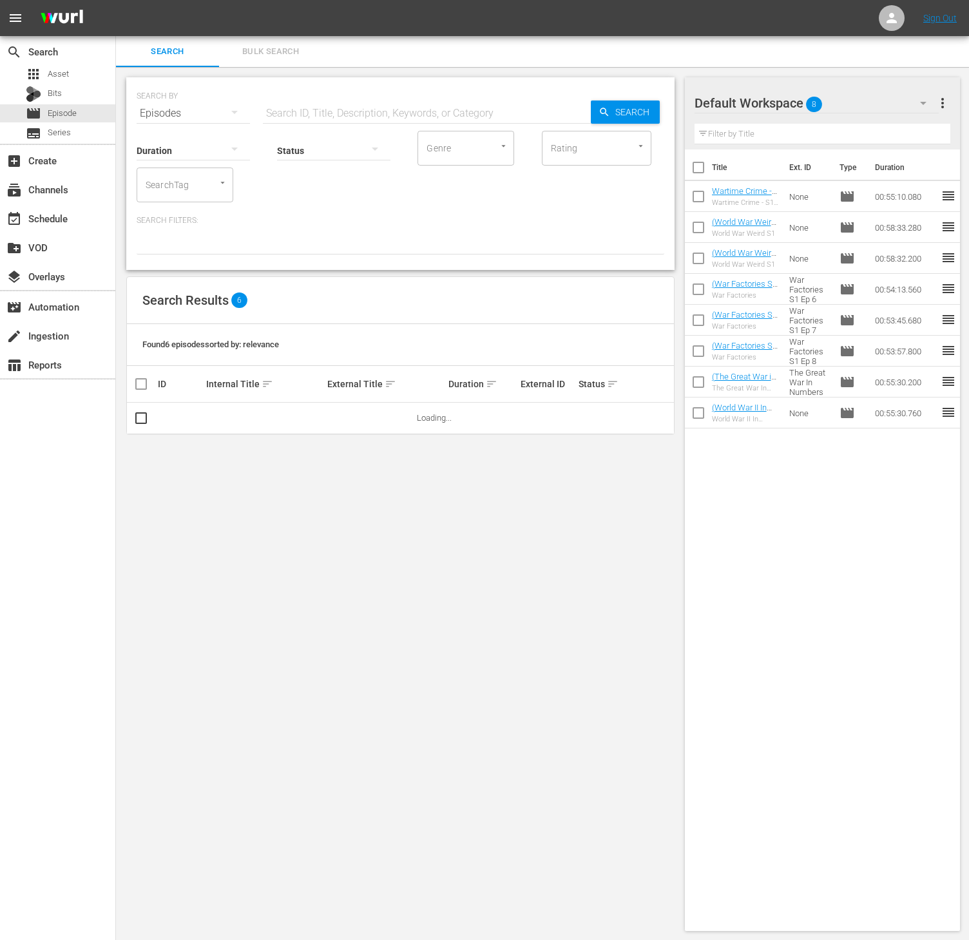
click at [193, 187] on div "SearchTag" at bounding box center [185, 184] width 97 height 35
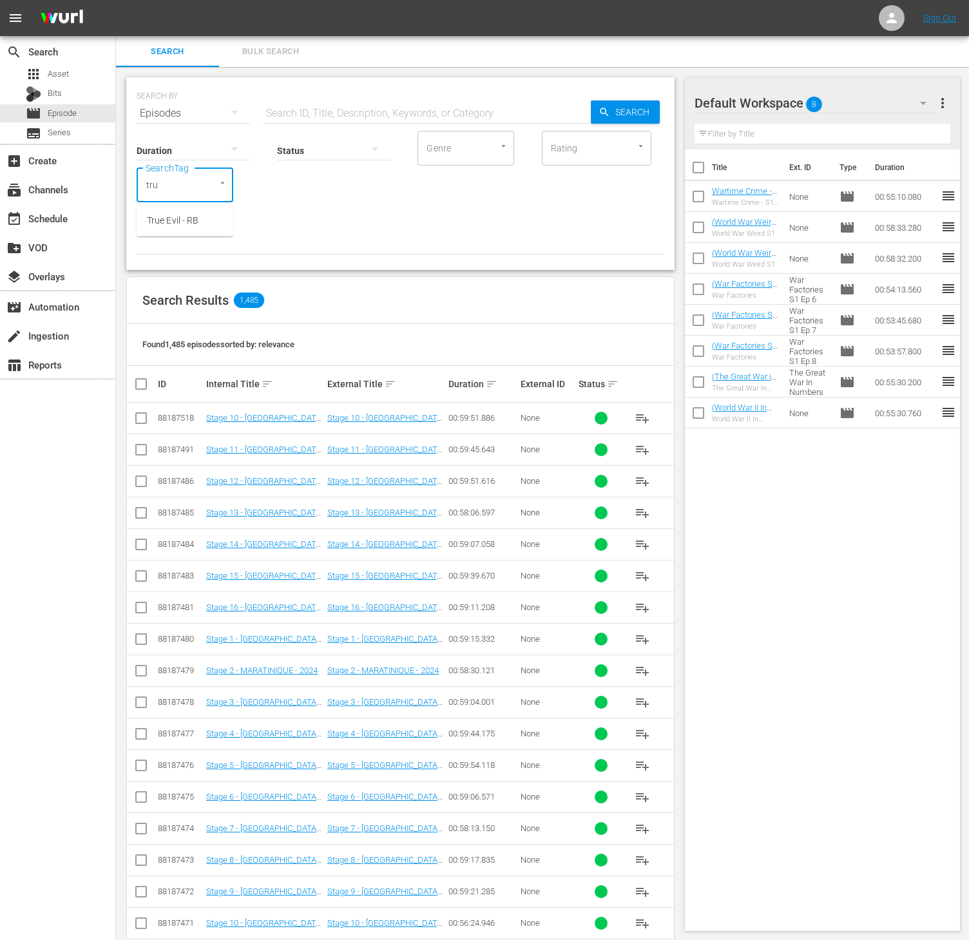
type input "true"
click at [181, 214] on span "True Evil - RB" at bounding box center [173, 221] width 52 height 14
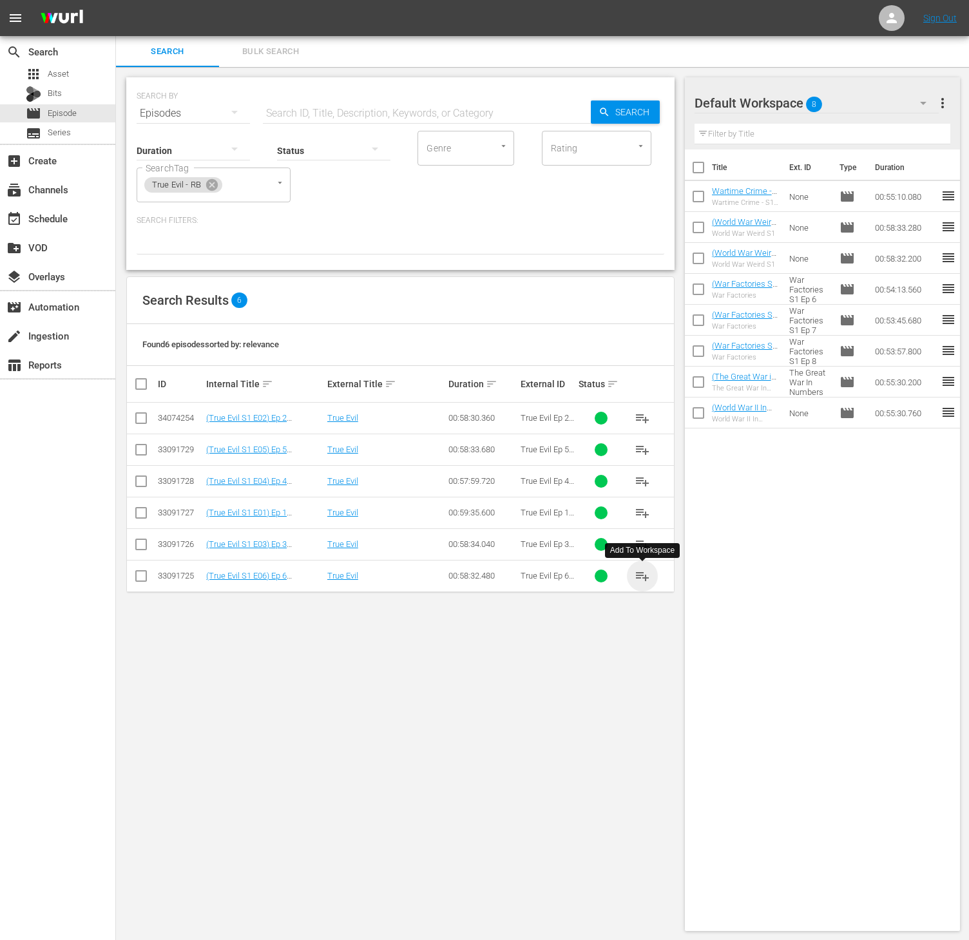
click at [643, 575] on span "playlist_add" at bounding box center [641, 575] width 15 height 15
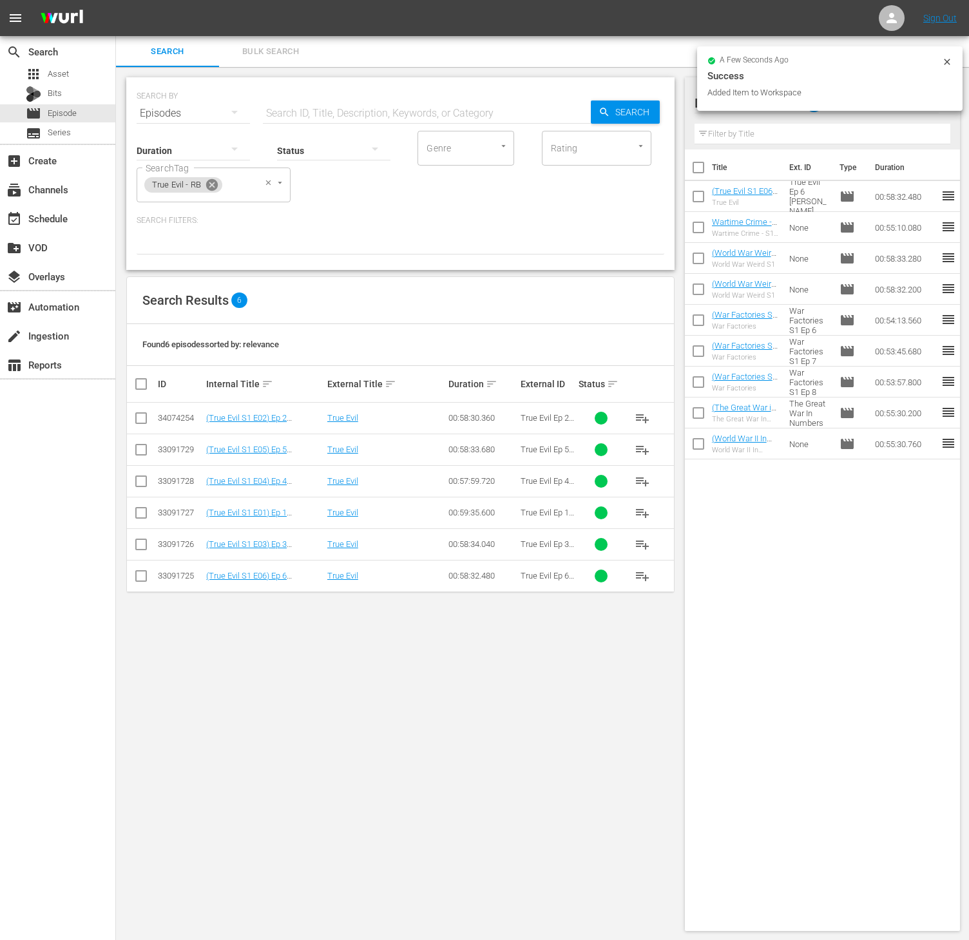
click at [211, 189] on icon at bounding box center [212, 185] width 12 height 12
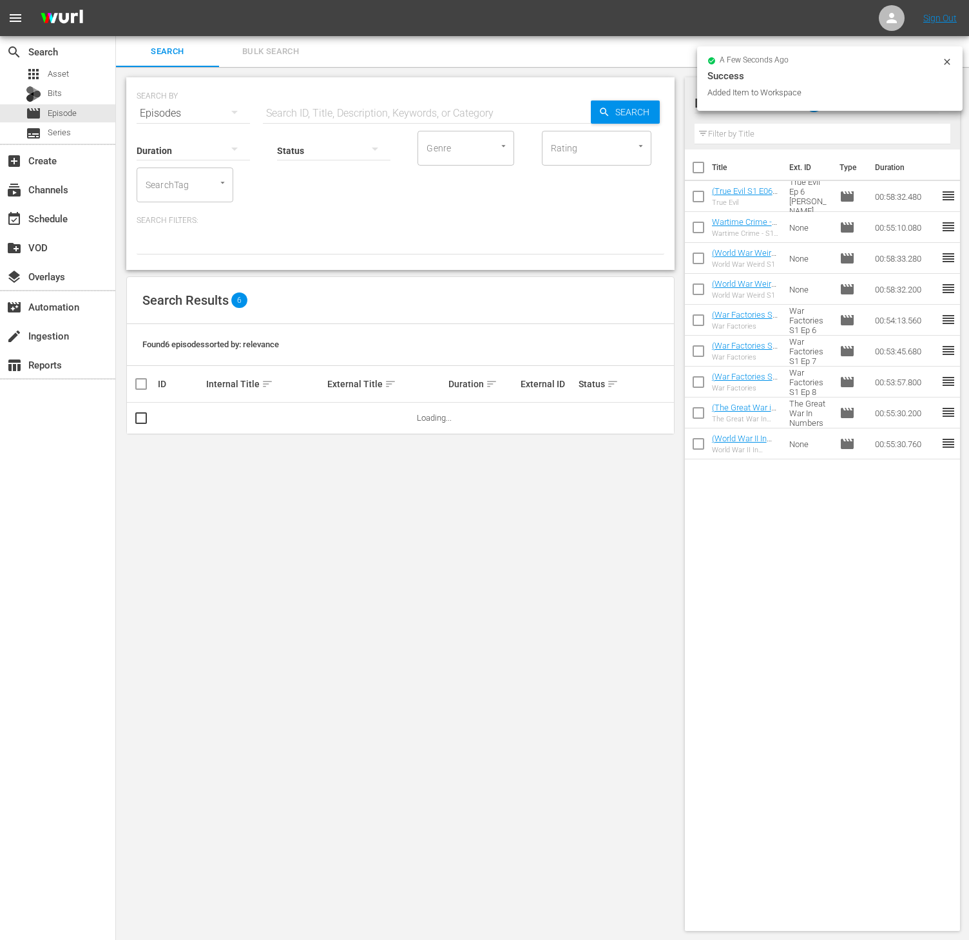
click at [179, 182] on input "SearchTag" at bounding box center [166, 184] width 49 height 23
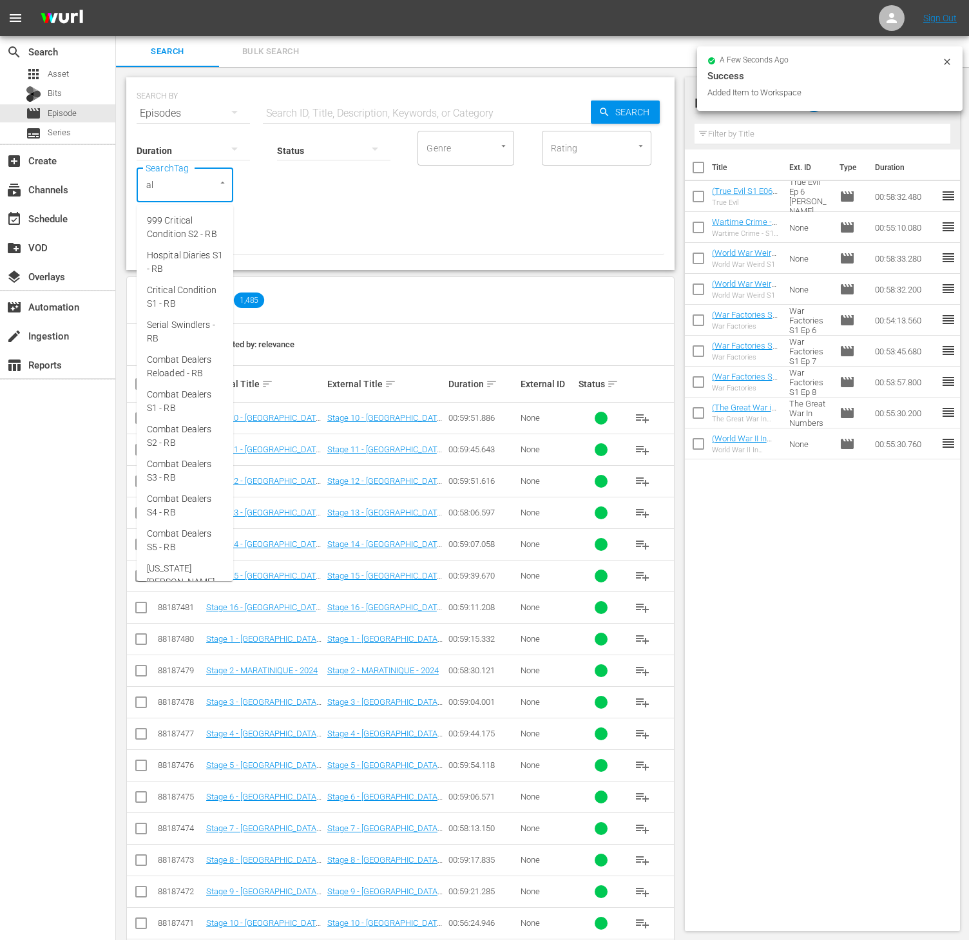
type input "ald"
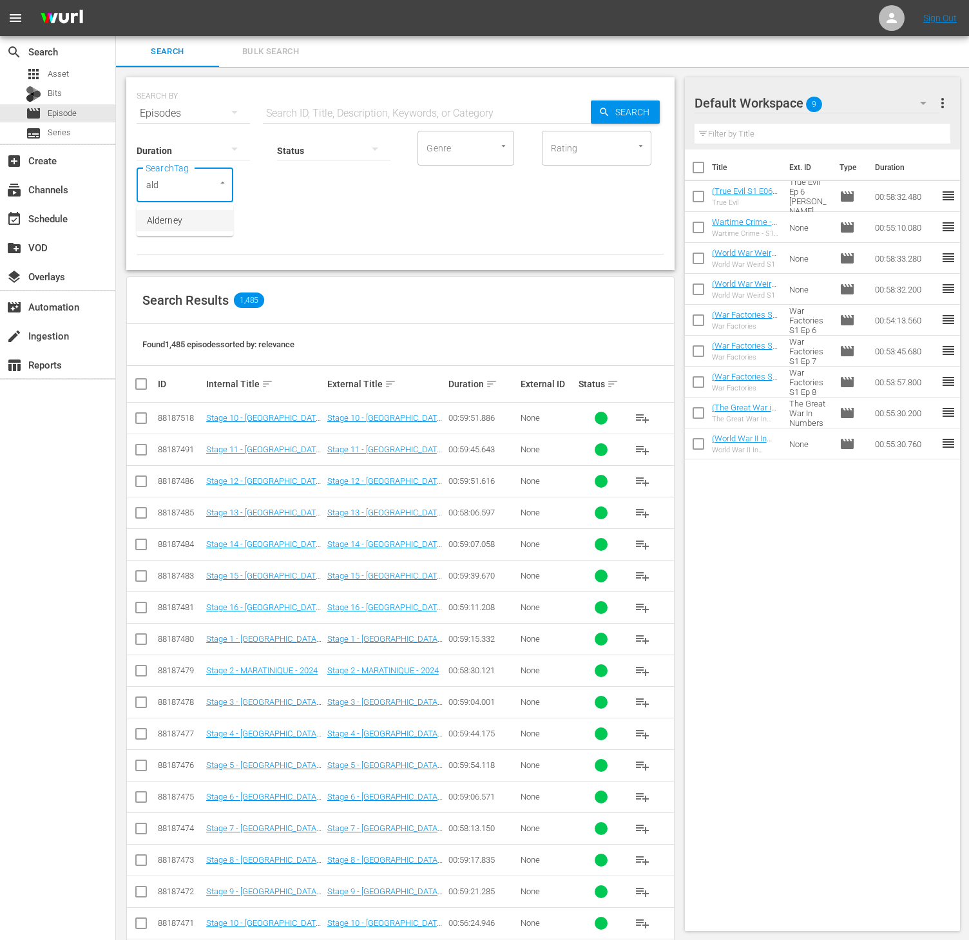
click at [174, 210] on li "Alderney" at bounding box center [185, 220] width 97 height 21
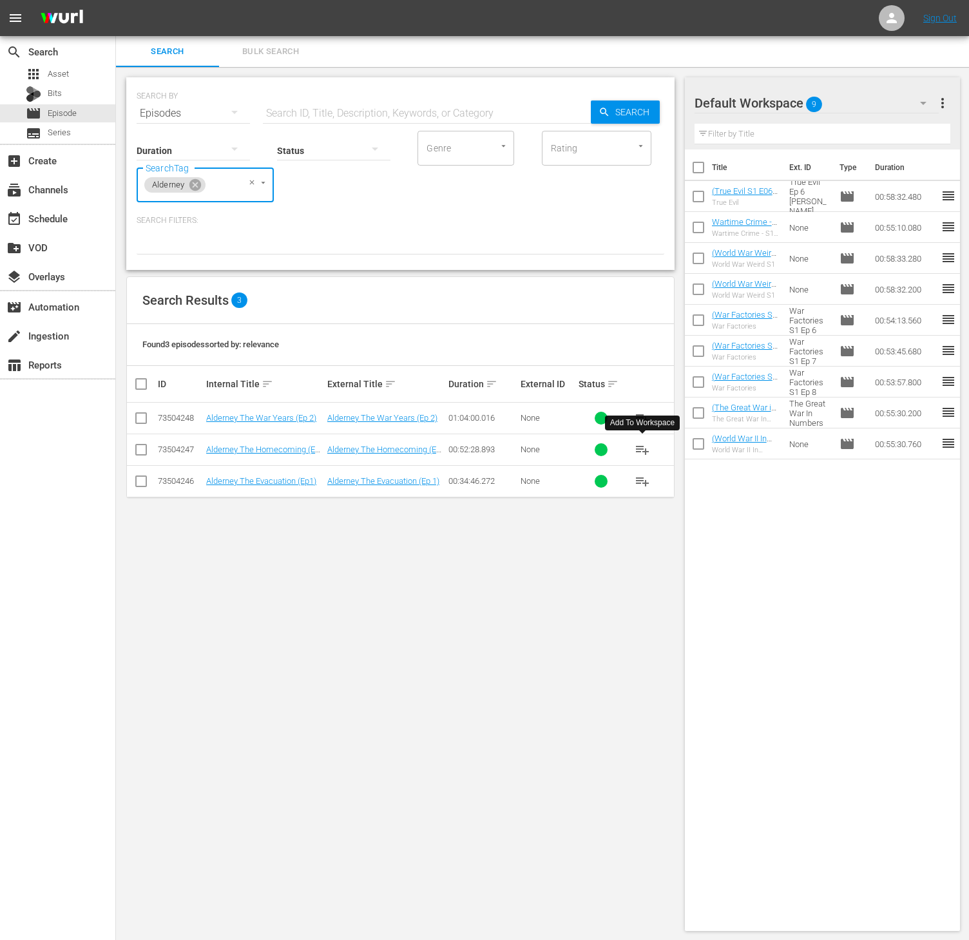
click at [629, 449] on button "playlist_add" at bounding box center [642, 449] width 31 height 31
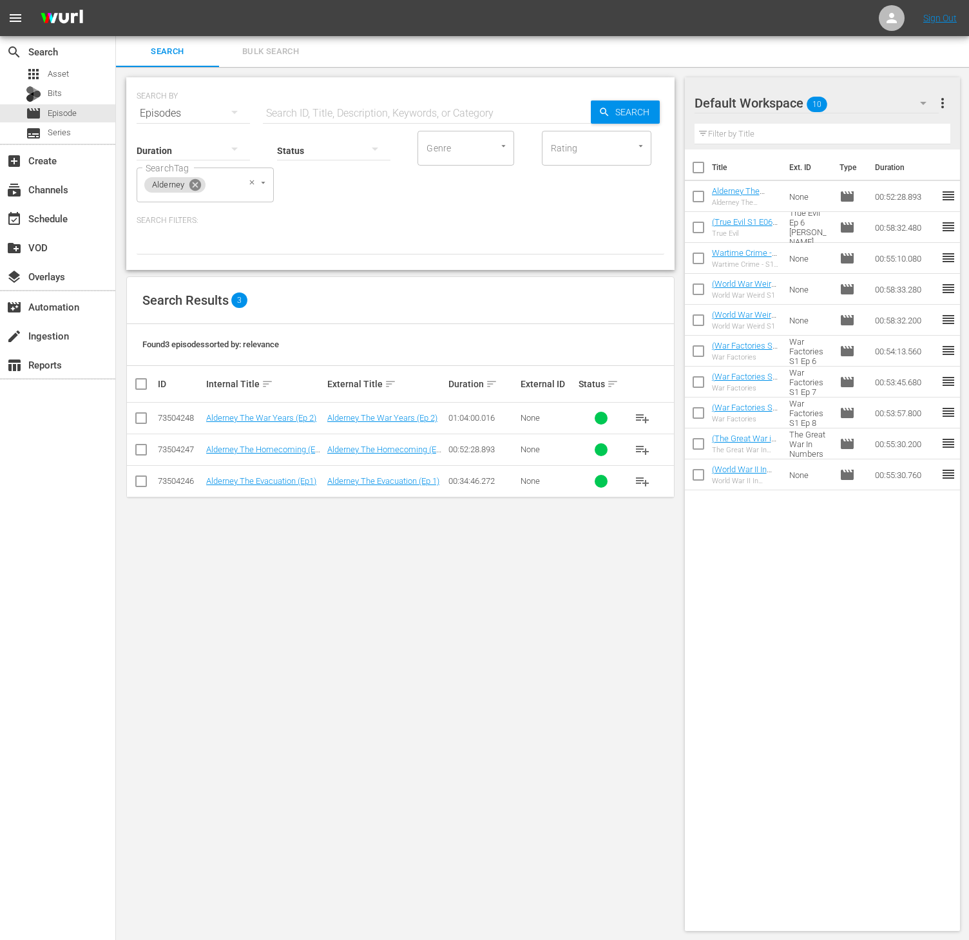
click at [196, 187] on icon at bounding box center [195, 185] width 12 height 12
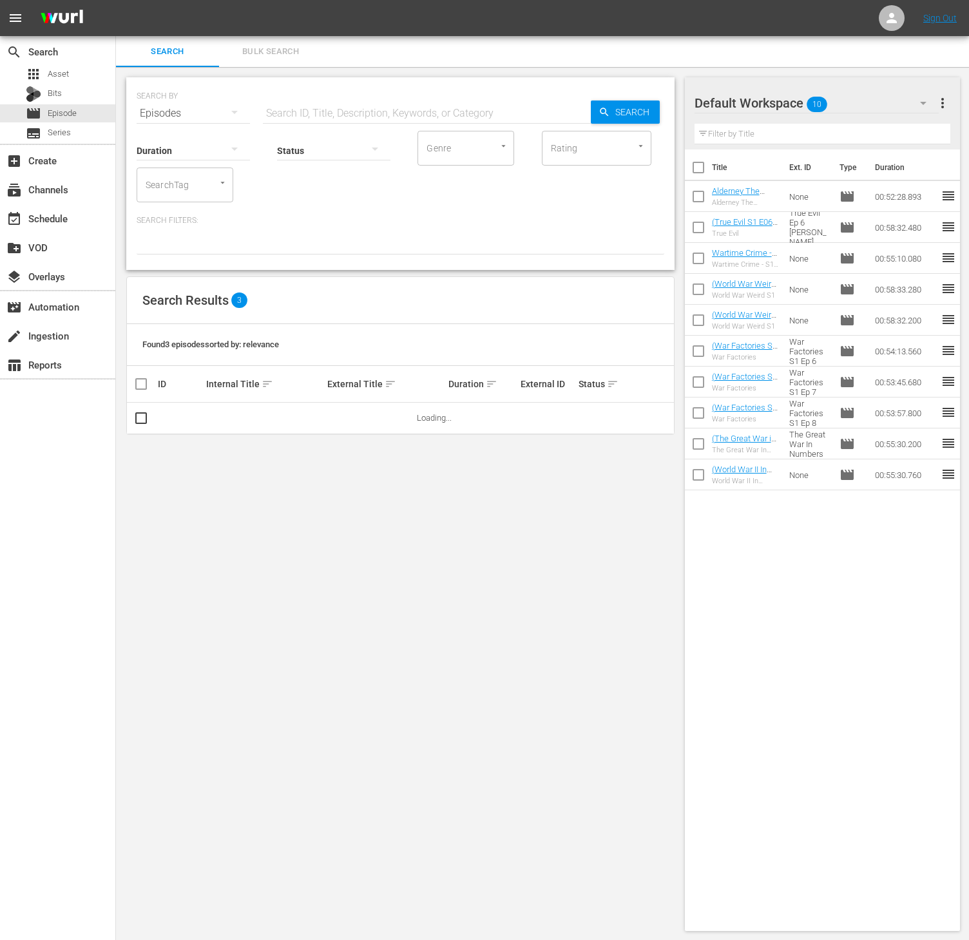
click at [165, 187] on input "SearchTag" at bounding box center [166, 184] width 49 height 23
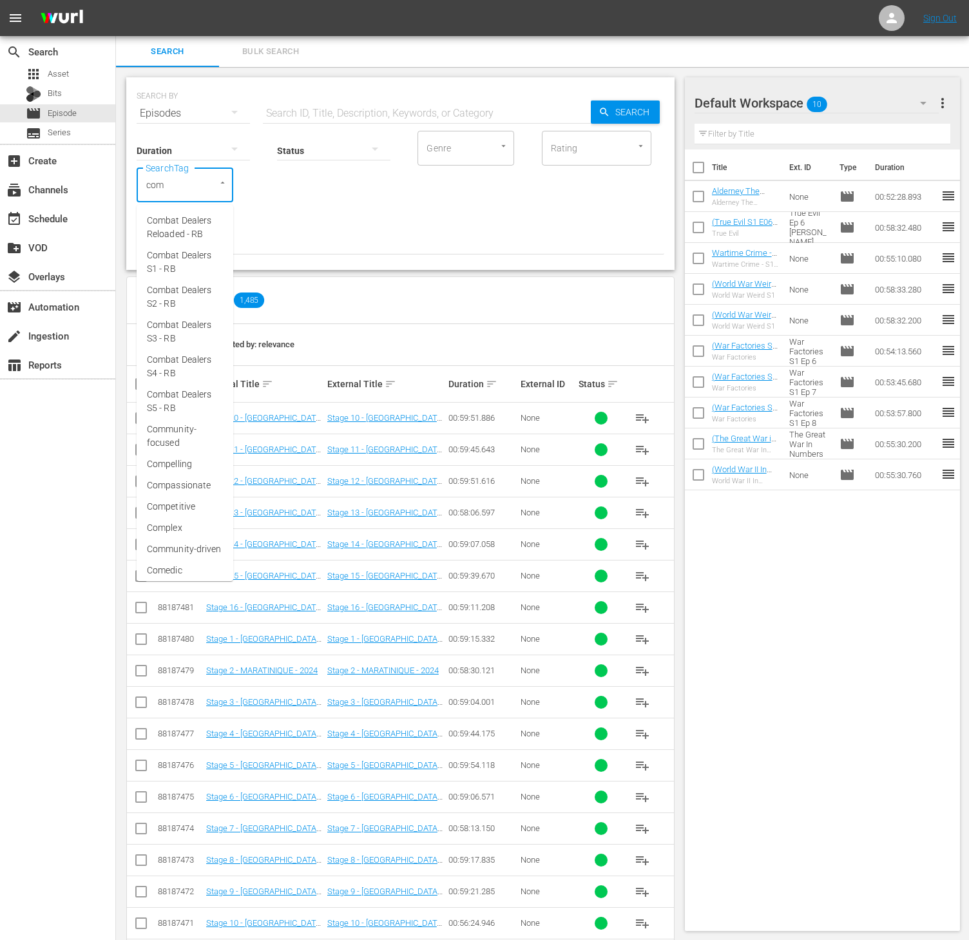
type input "comb"
click at [202, 338] on span "Combat Dealers S3 - RB" at bounding box center [185, 331] width 76 height 27
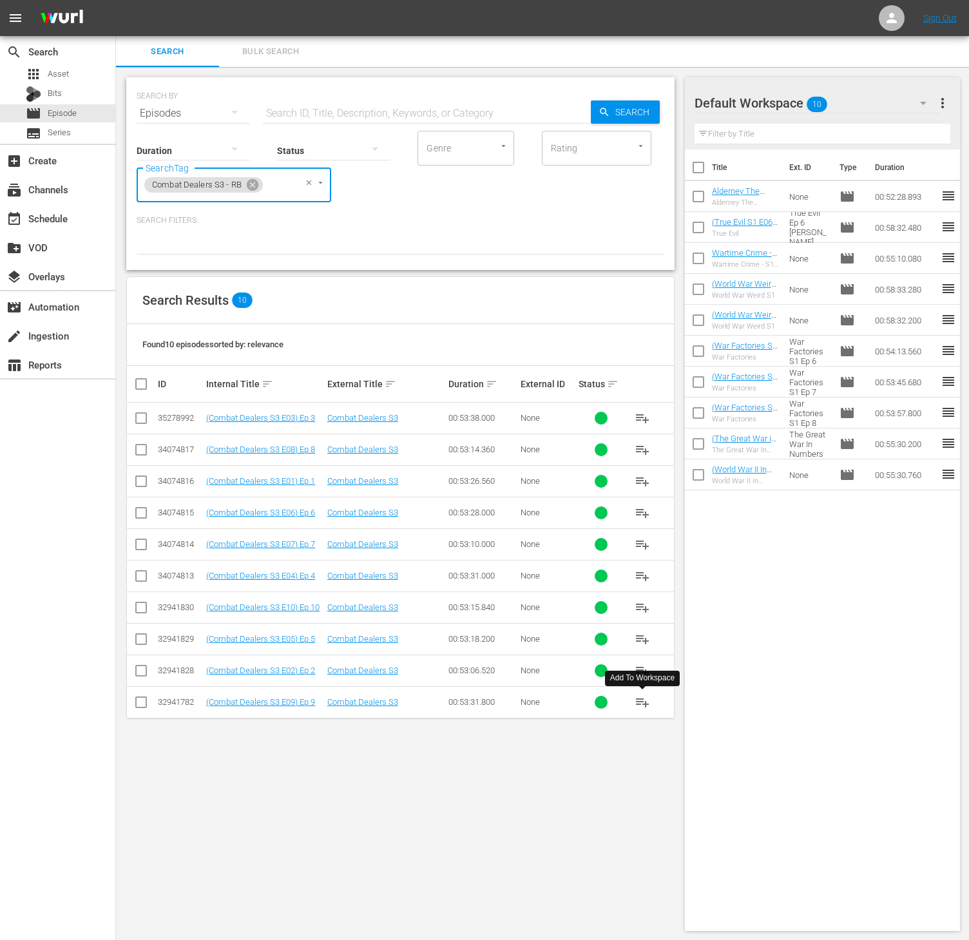
click at [636, 710] on span "playlist_add" at bounding box center [641, 701] width 15 height 15
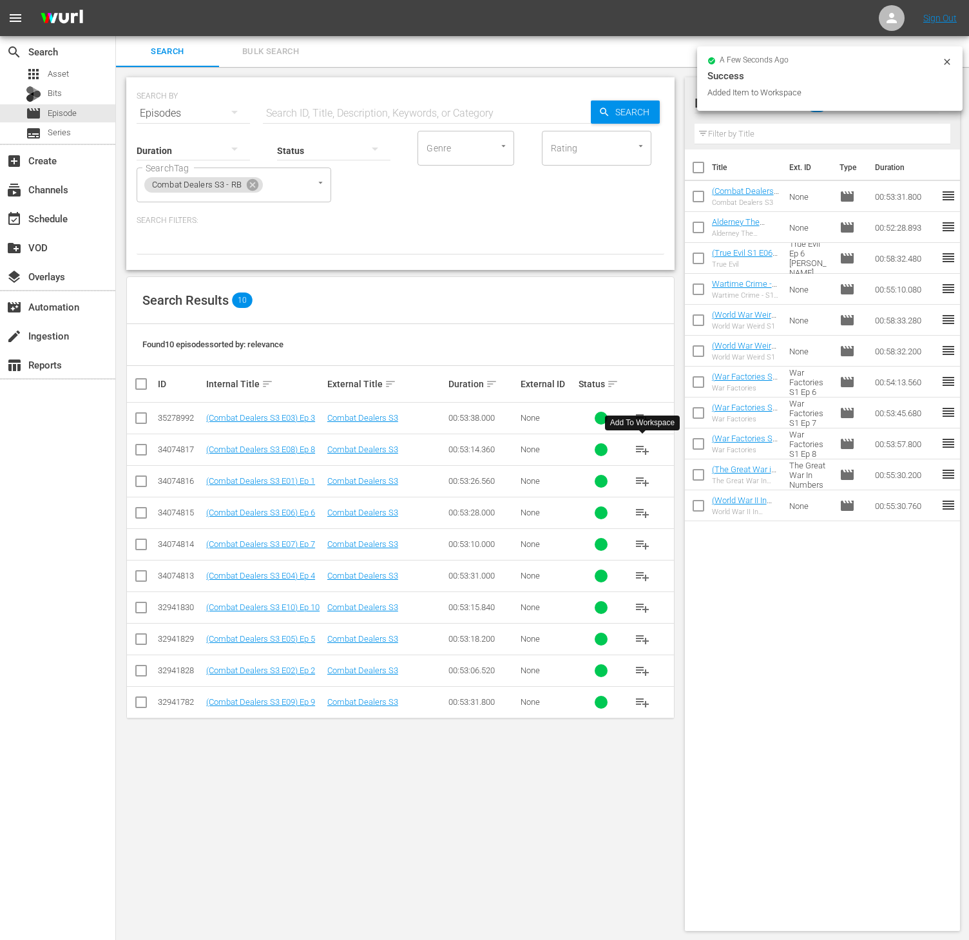
click at [646, 443] on span "playlist_add" at bounding box center [641, 449] width 15 height 15
click at [634, 538] on span "playlist_add" at bounding box center [641, 543] width 15 height 15
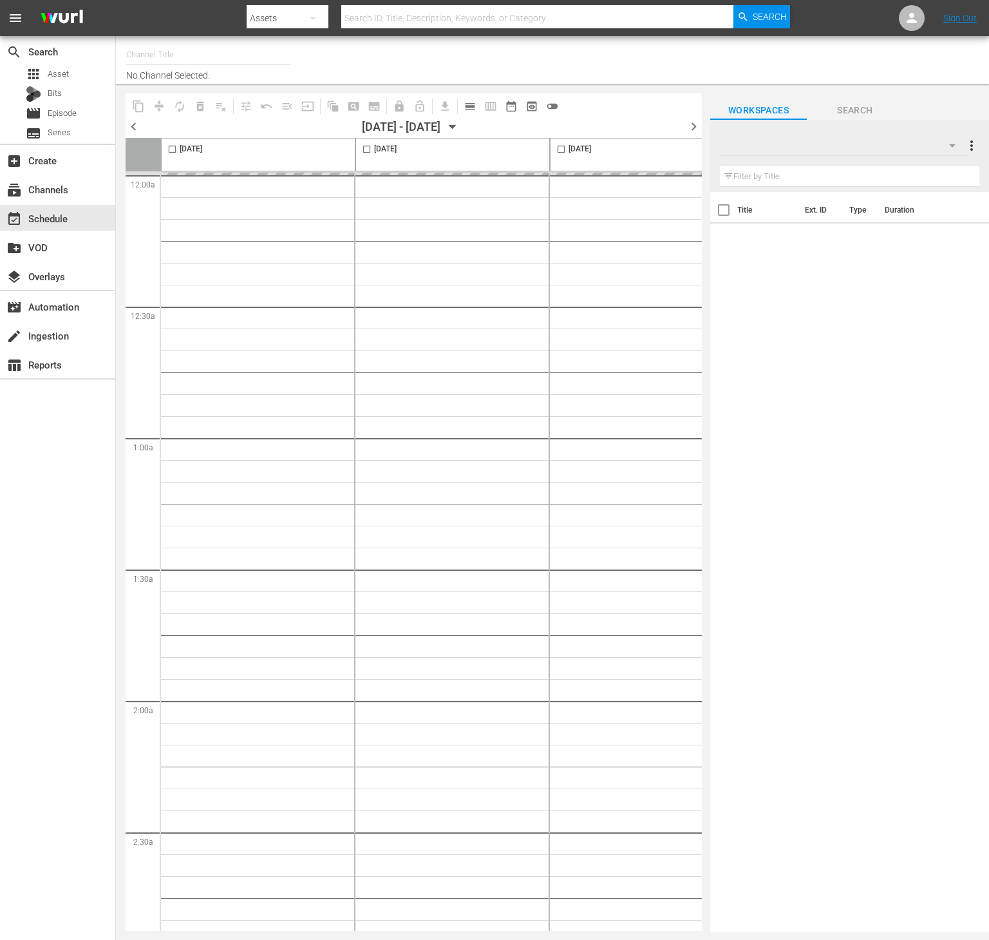
type input "Conflict (1336)"
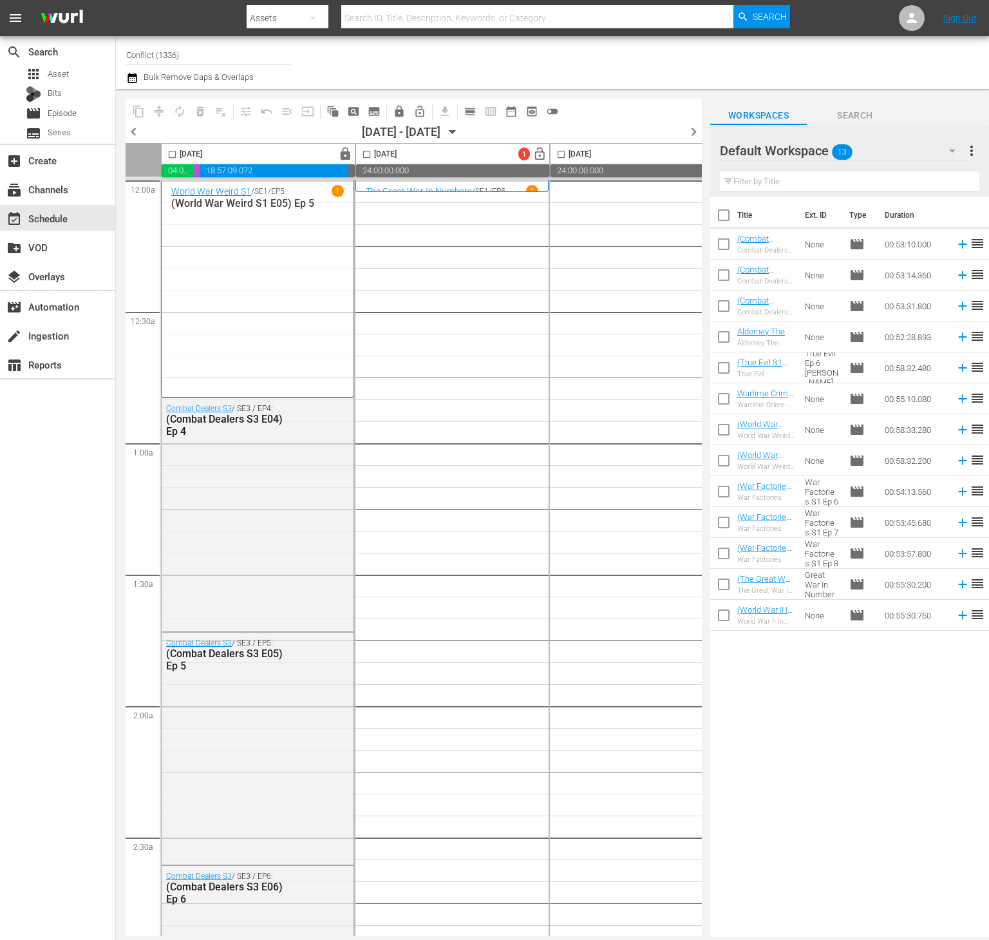
click at [719, 218] on input "checkbox" at bounding box center [723, 217] width 27 height 27
checkbox input "true"
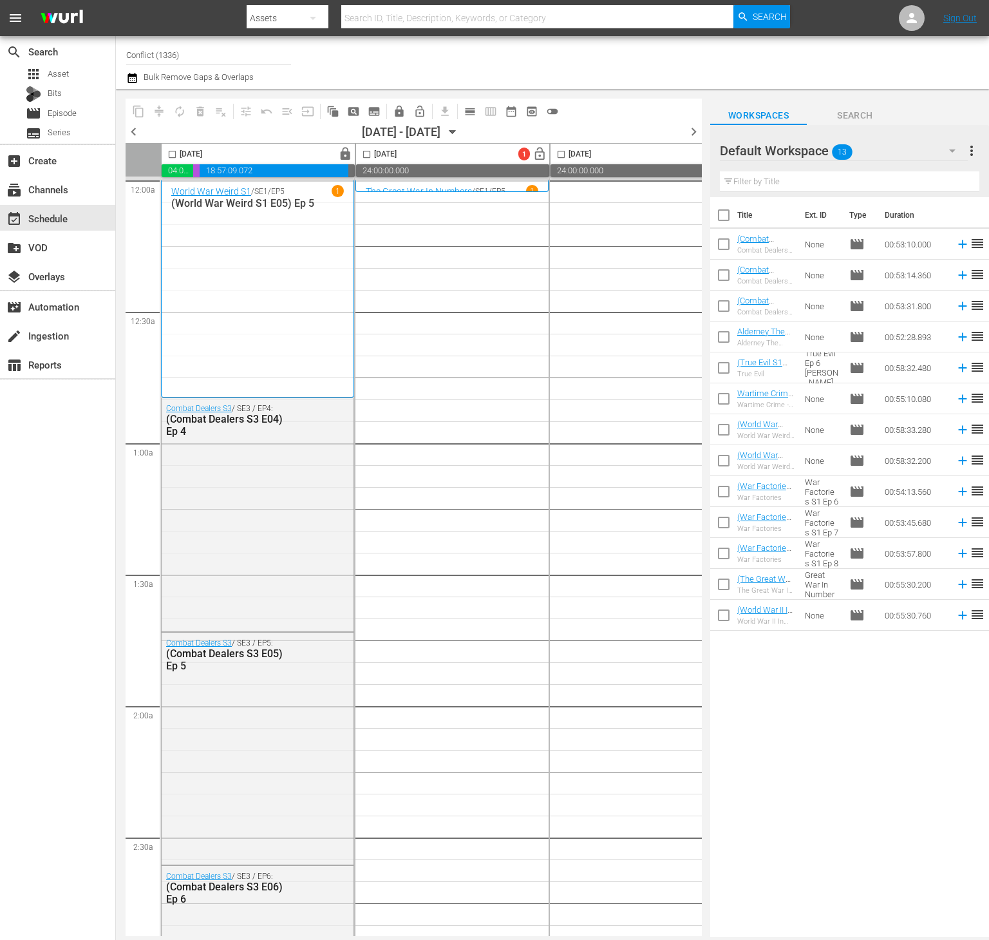
checkbox input "true"
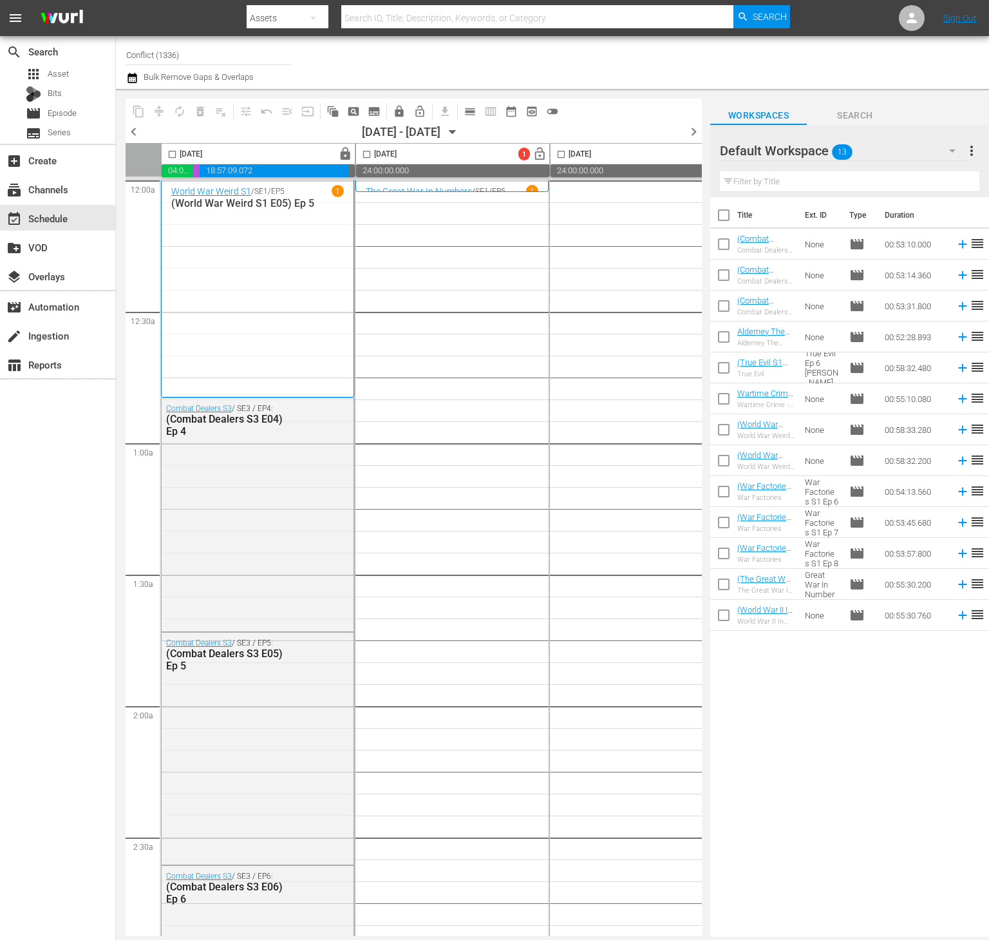
checkbox input "true"
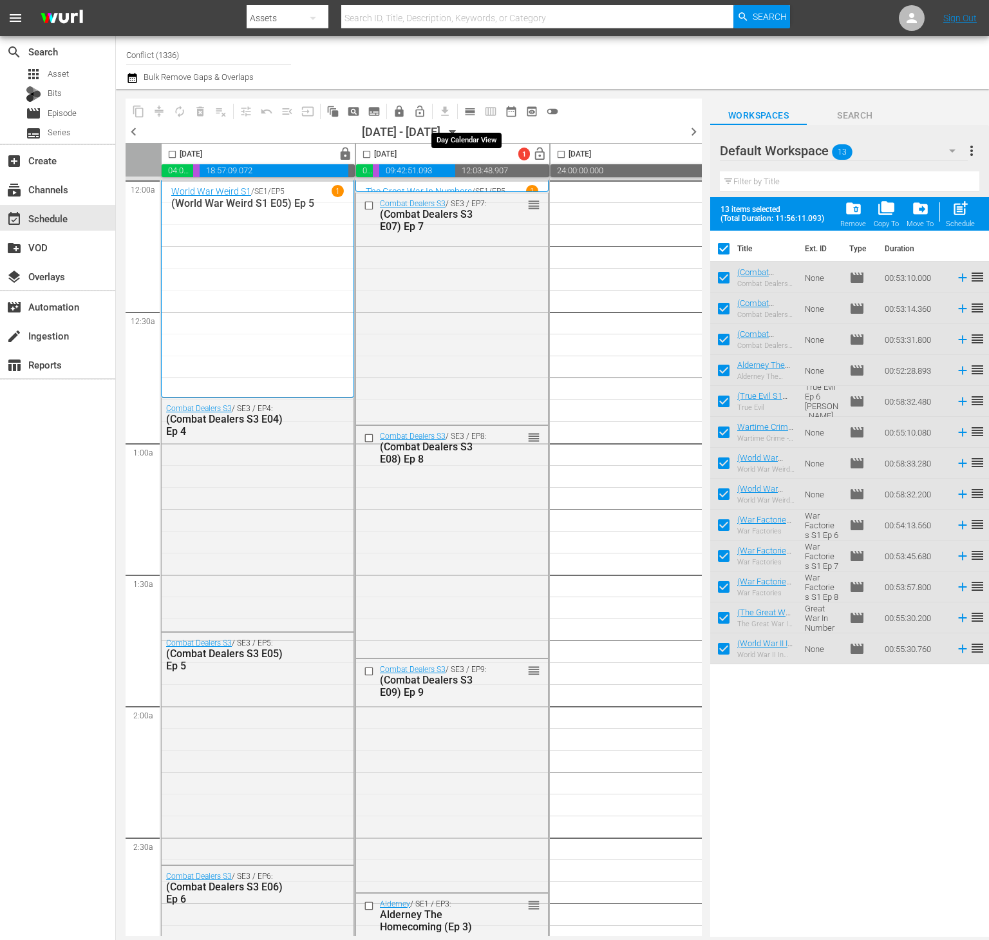
click at [474, 110] on span "calendar_view_day_outlined" at bounding box center [470, 111] width 13 height 13
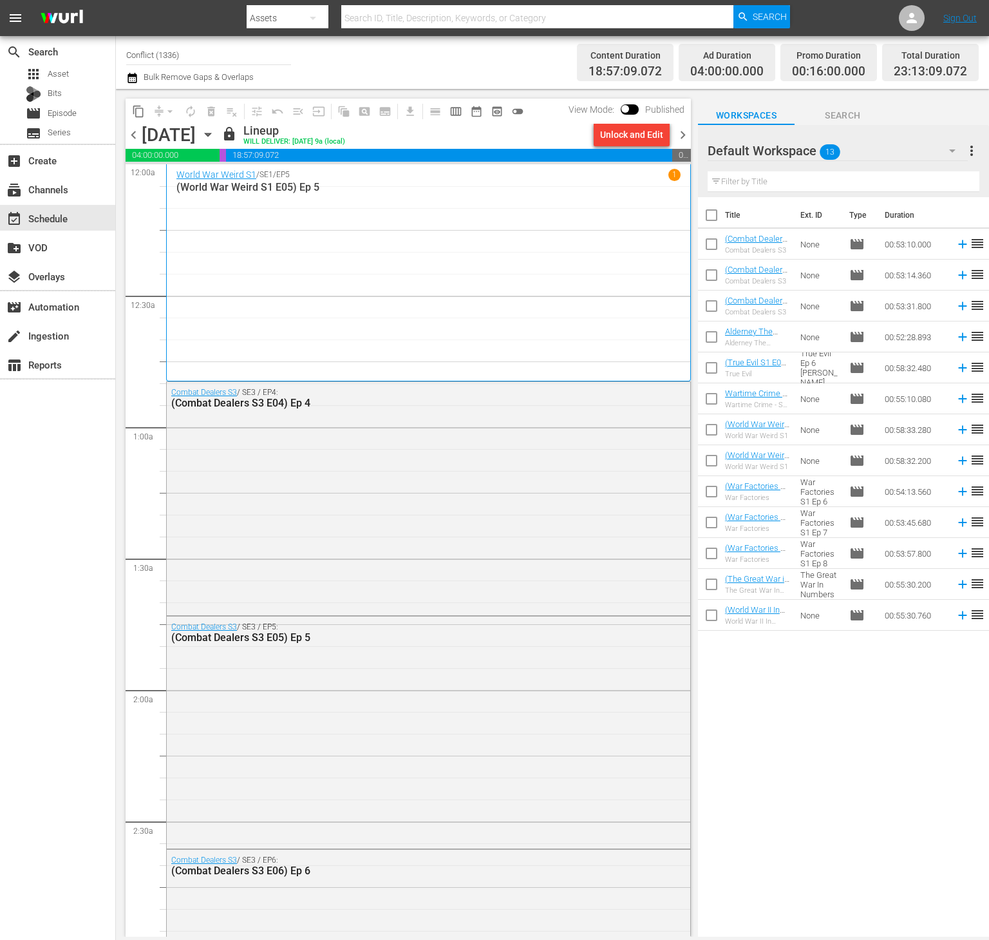
click at [683, 133] on span "chevron_right" at bounding box center [683, 135] width 16 height 16
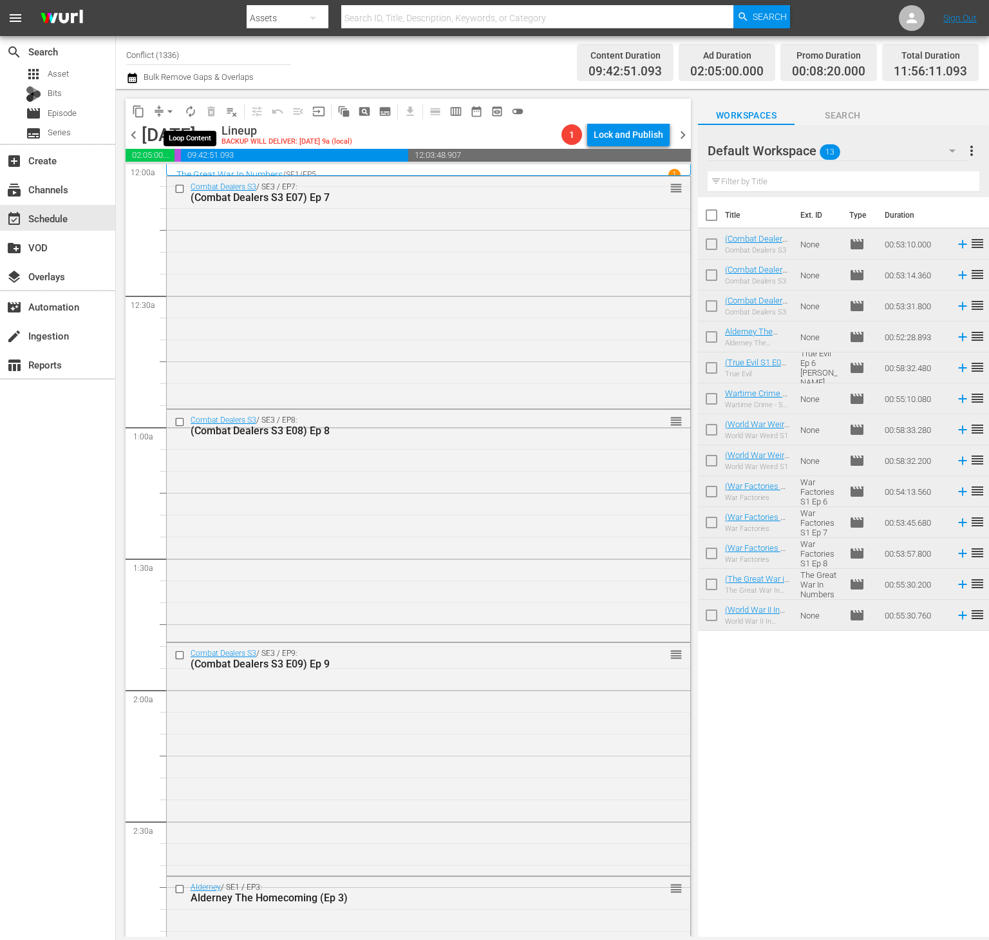
click at [193, 115] on span "autorenew_outlined" at bounding box center [190, 111] width 13 height 13
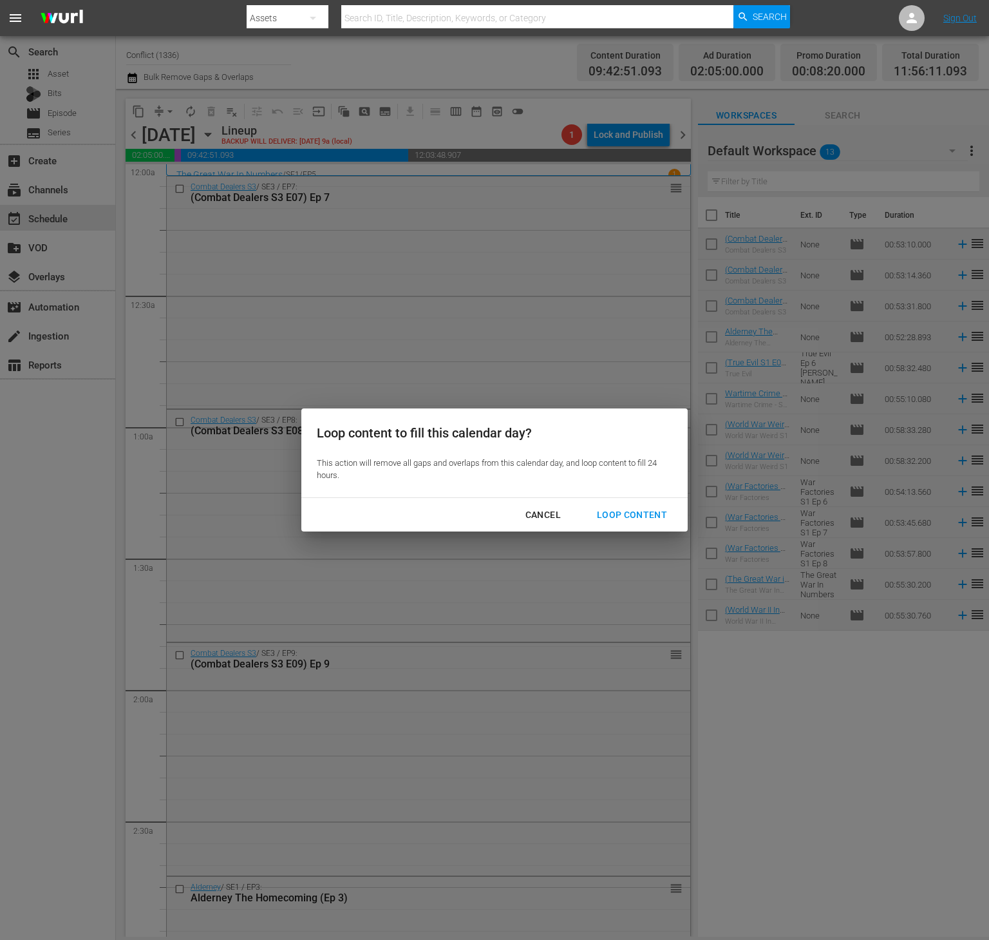
click at [652, 522] on div "Loop Content" at bounding box center [632, 515] width 91 height 16
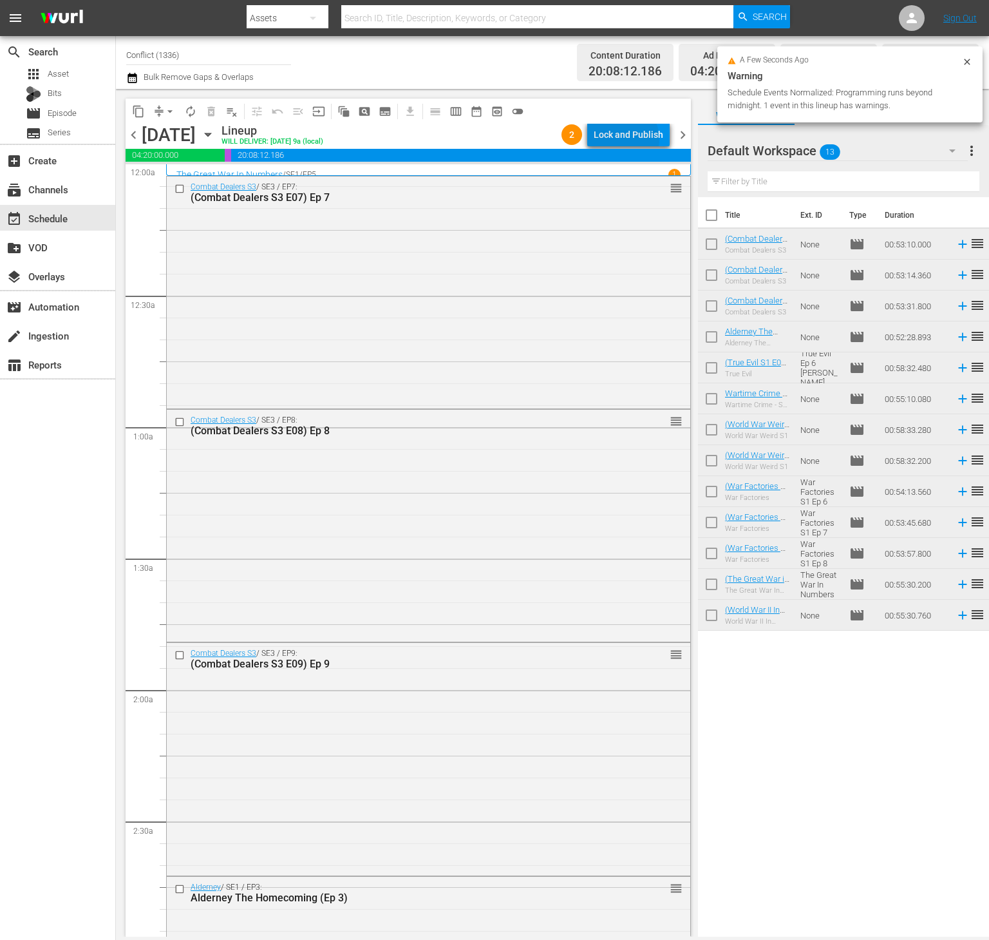
click at [624, 139] on div "Lock and Publish" at bounding box center [629, 134] width 70 height 23
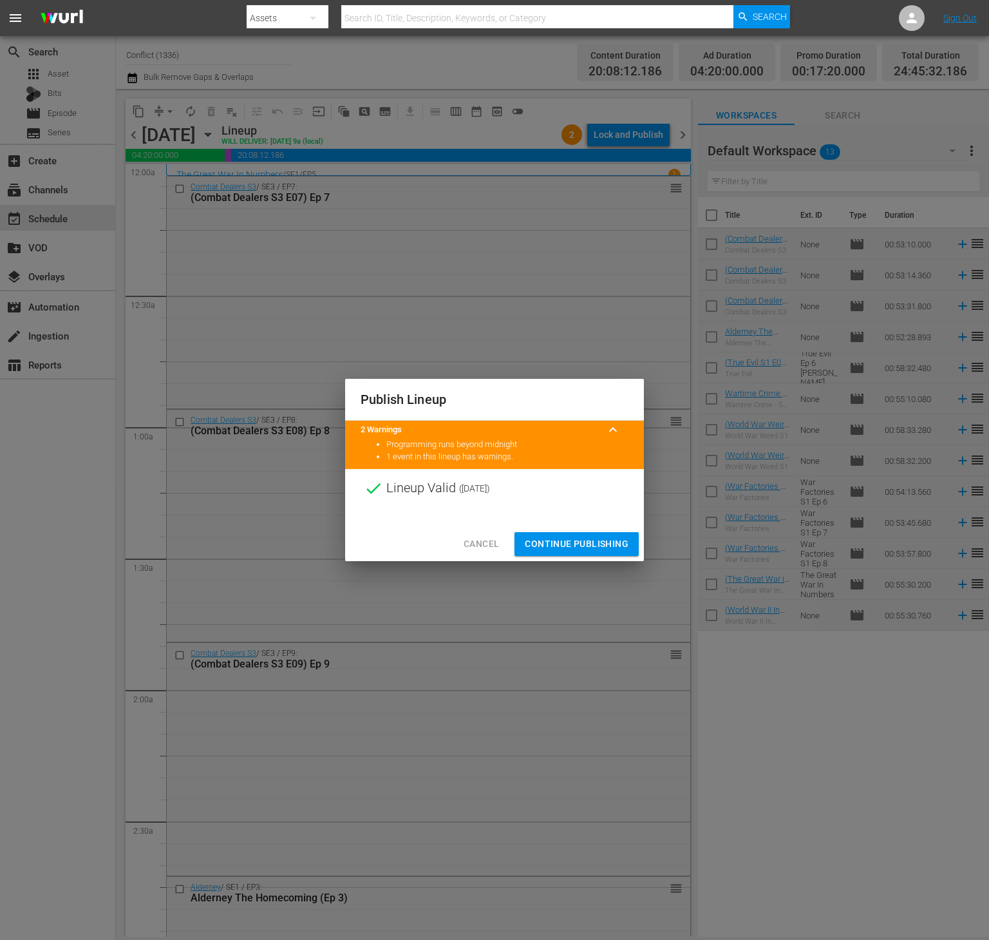
click at [569, 544] on span "Continue Publishing" at bounding box center [577, 544] width 104 height 16
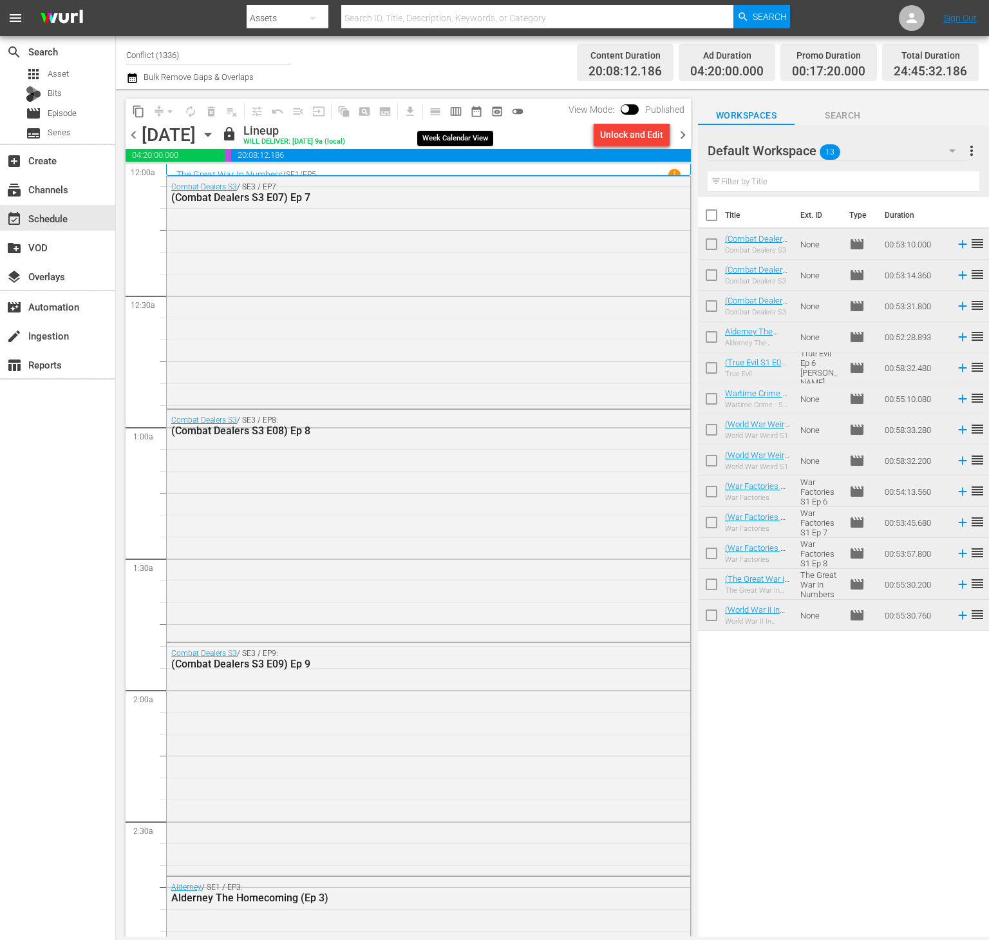
click at [452, 105] on span "calendar_view_week_outlined" at bounding box center [455, 111] width 13 height 13
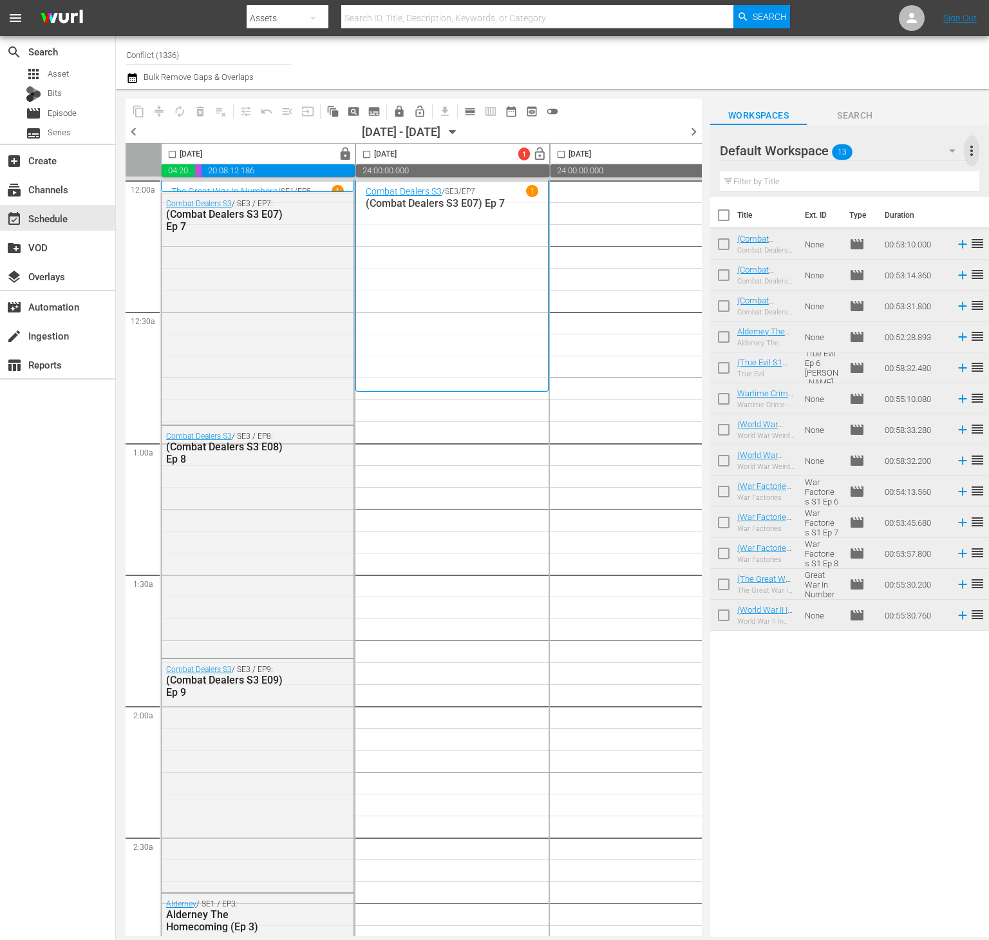
click at [969, 146] on span "more_vert" at bounding box center [971, 150] width 15 height 15
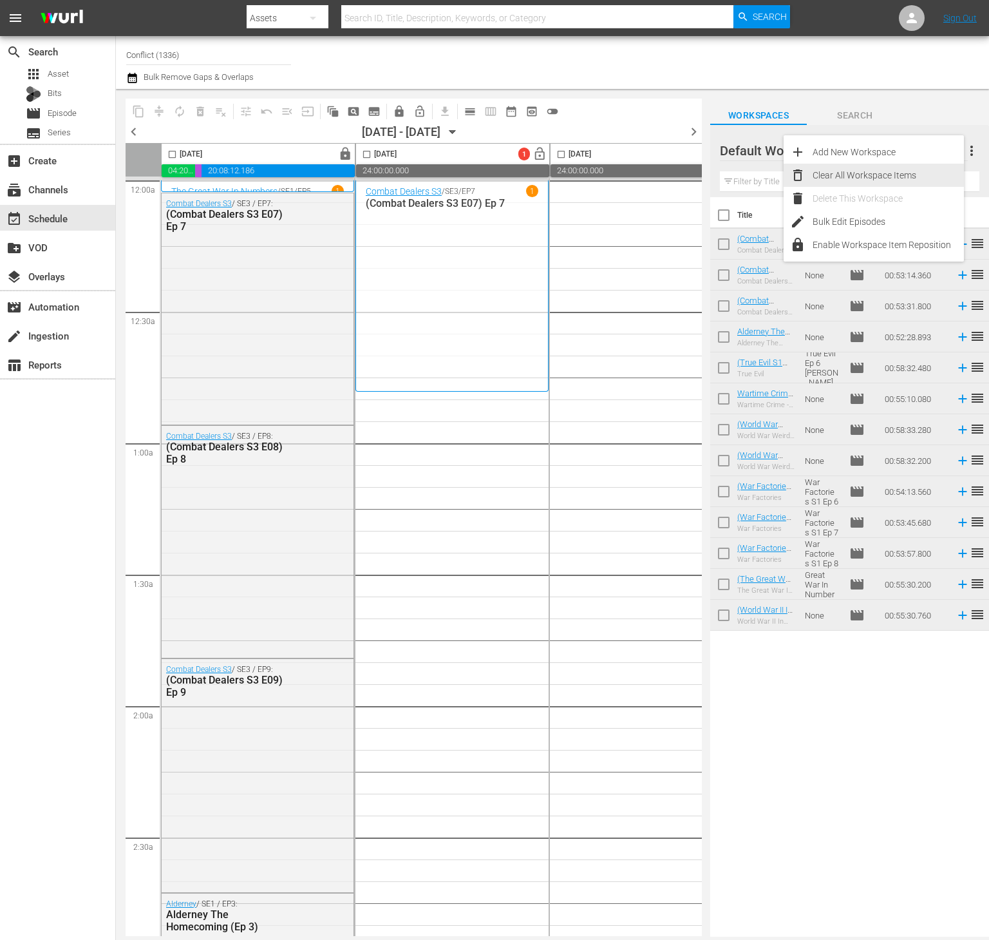
click at [926, 173] on div "Clear All Workspace Items" at bounding box center [888, 175] width 151 height 23
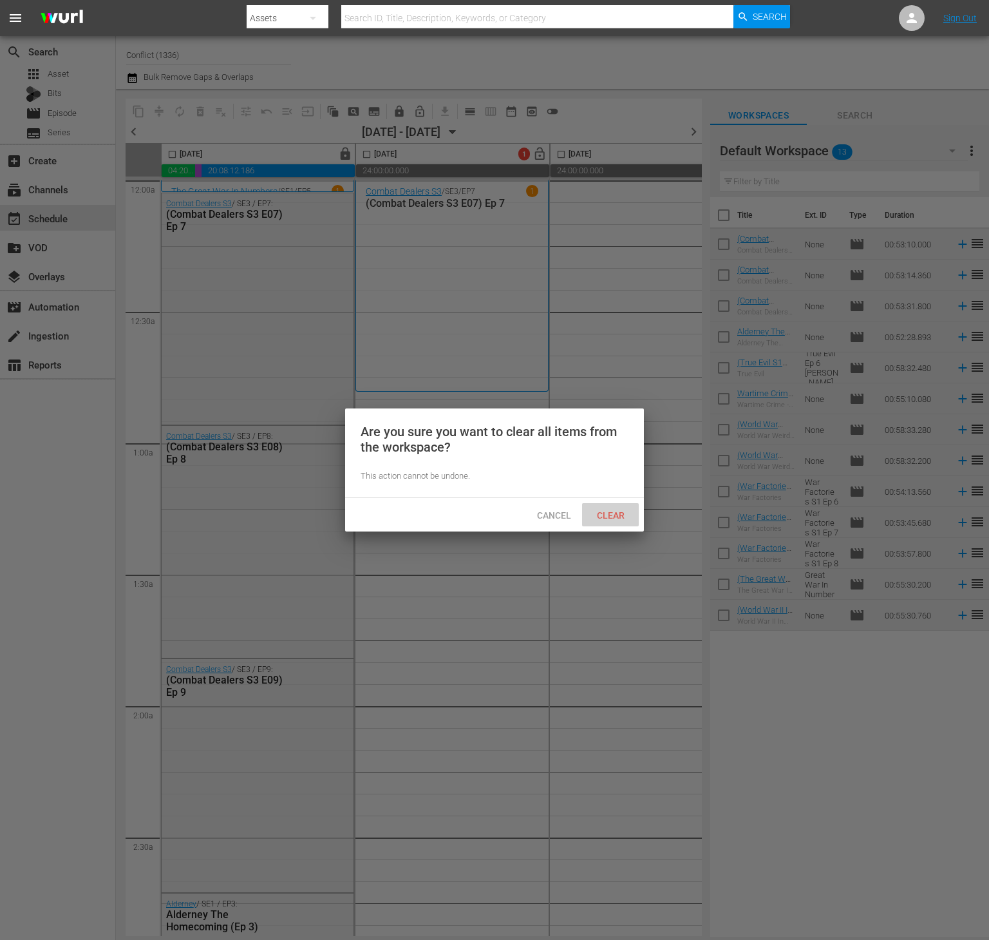
click at [605, 510] on span "Clear" at bounding box center [611, 515] width 48 height 10
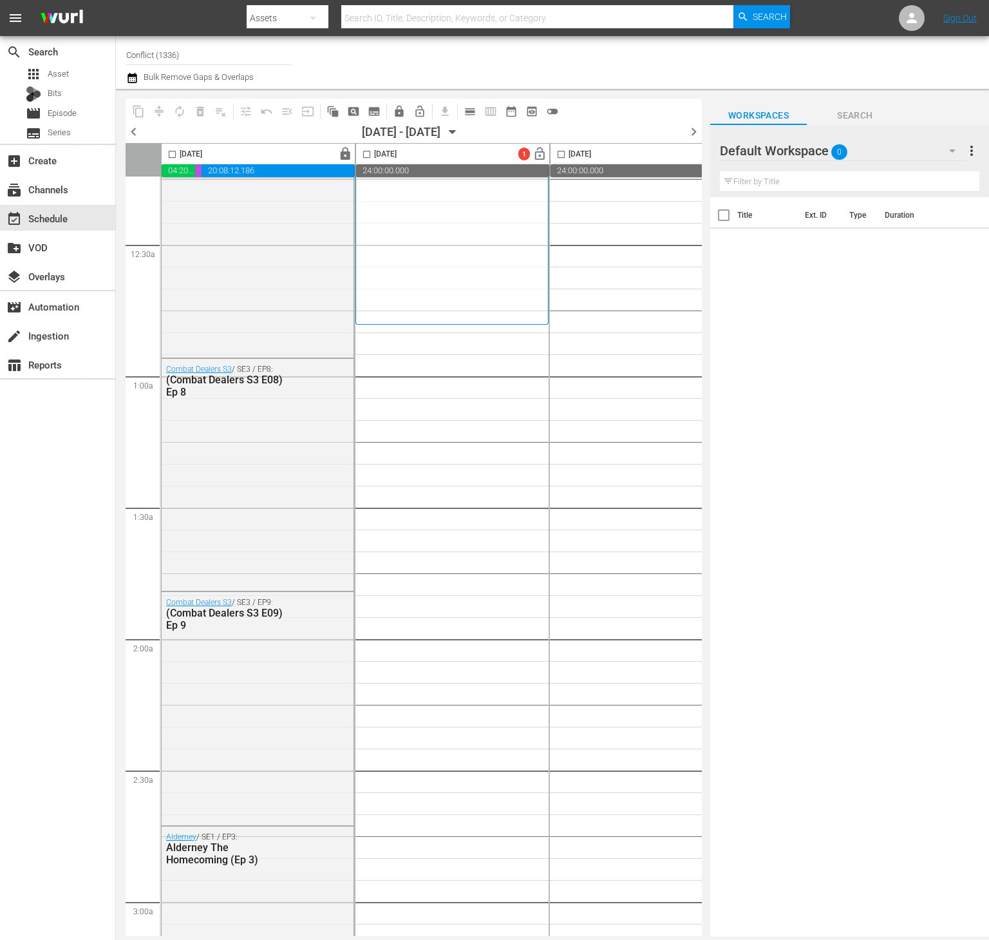
scroll to position [68, 0]
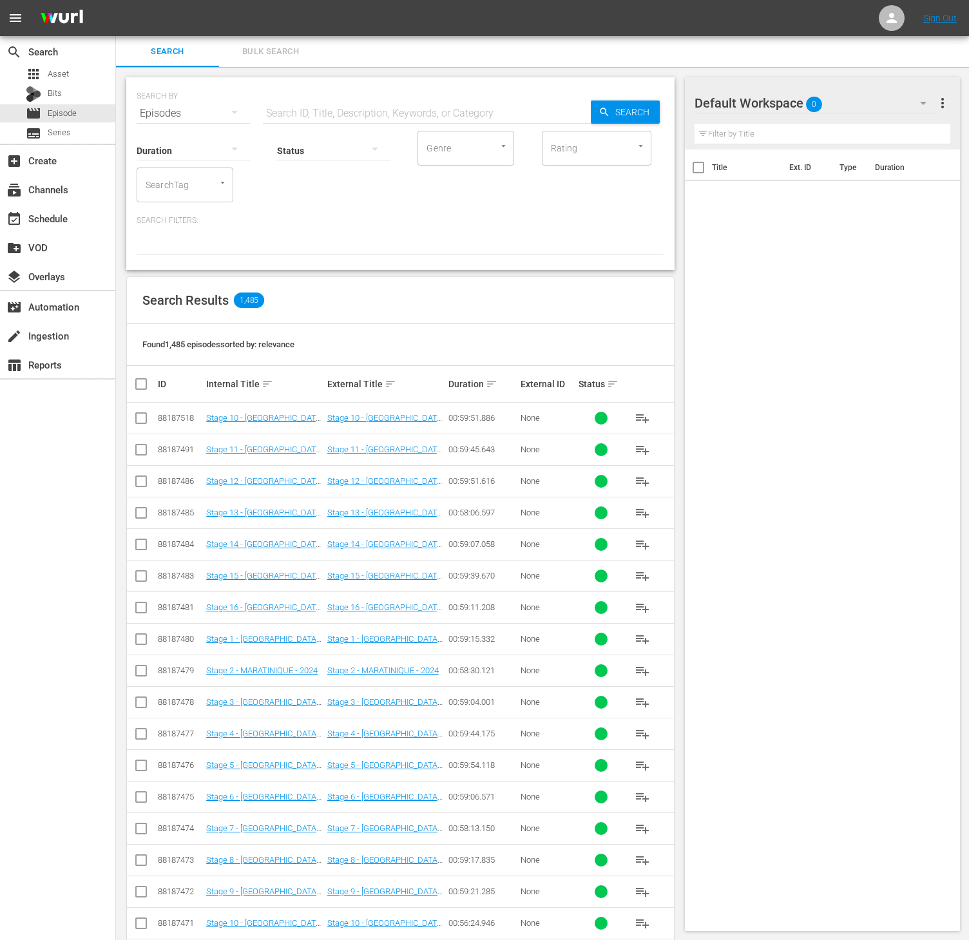
click at [180, 189] on input "SearchTag" at bounding box center [166, 184] width 49 height 23
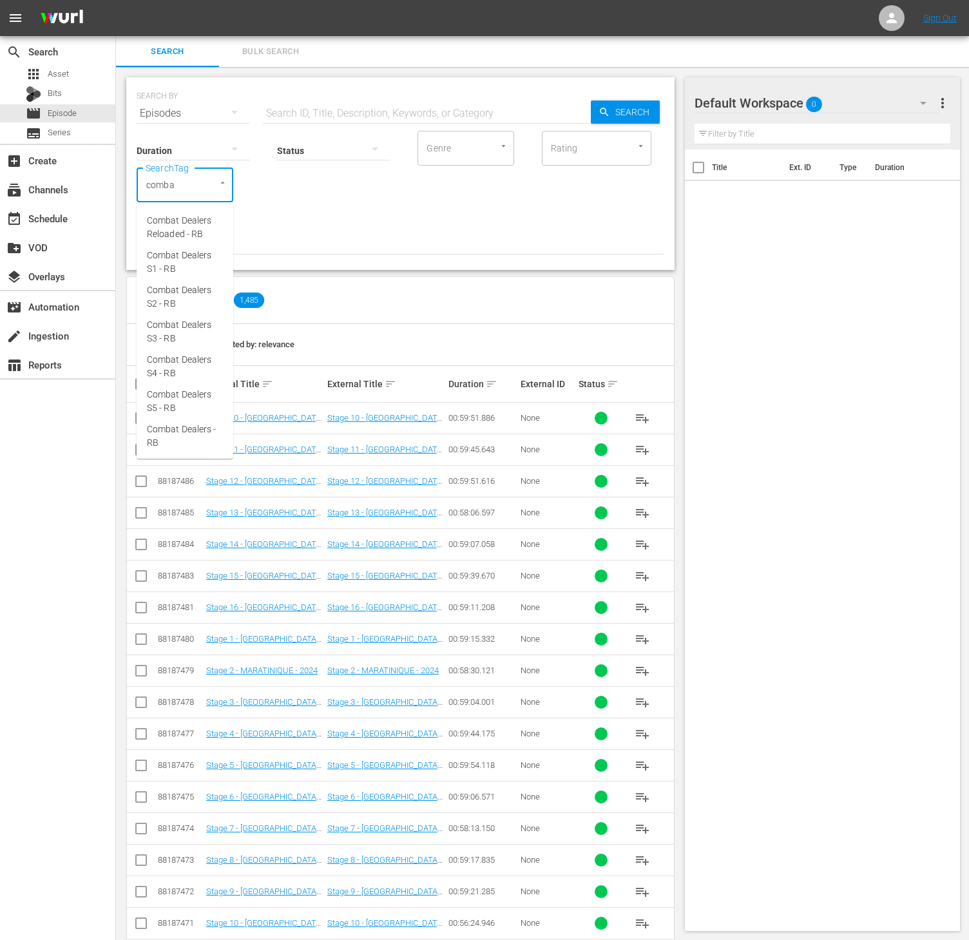
type input "combat"
click at [177, 334] on span "Combat Dealers S3 - RB" at bounding box center [185, 331] width 76 height 27
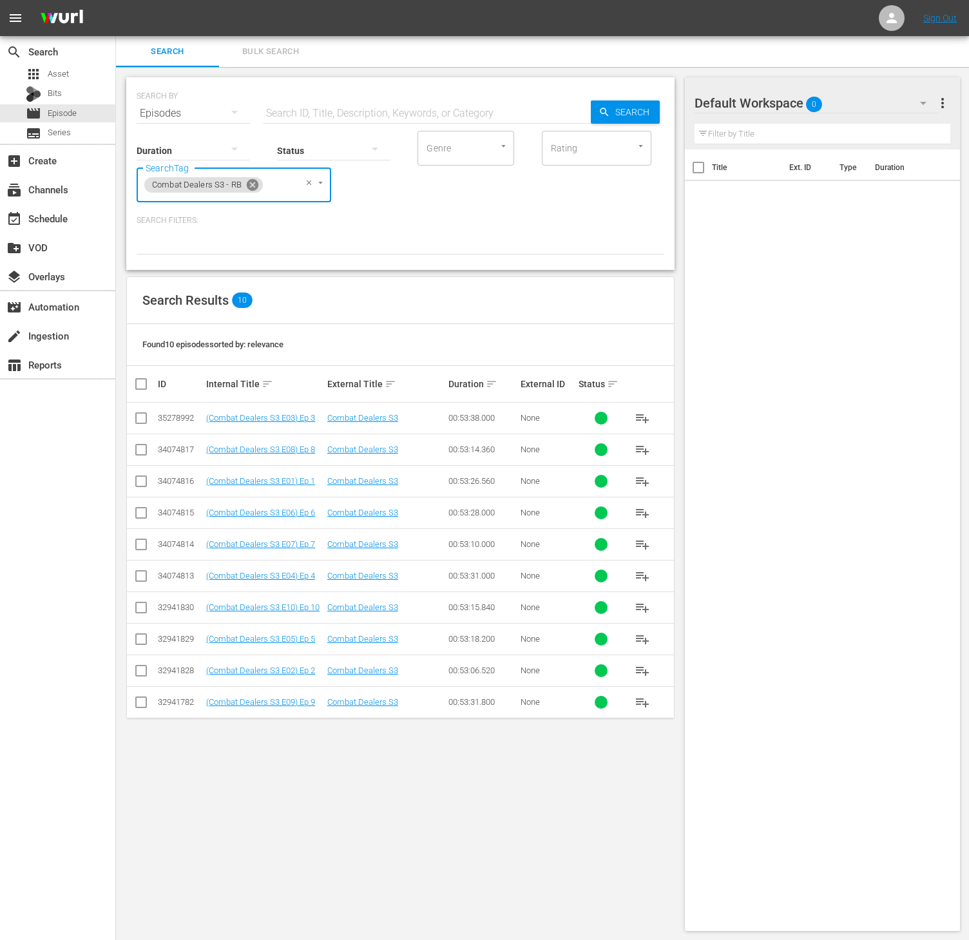
click at [251, 187] on icon at bounding box center [253, 185] width 12 height 12
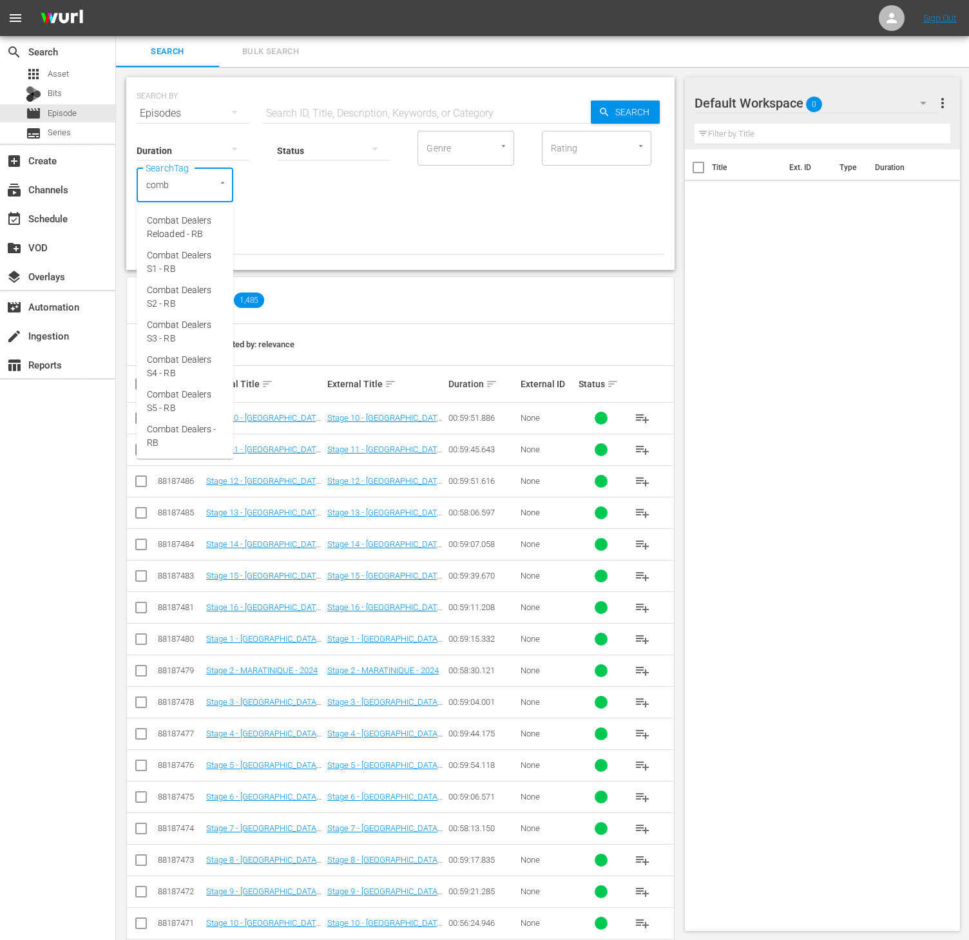
type input "comba"
click at [184, 363] on span "Combat Dealers S4 - RB" at bounding box center [185, 366] width 76 height 27
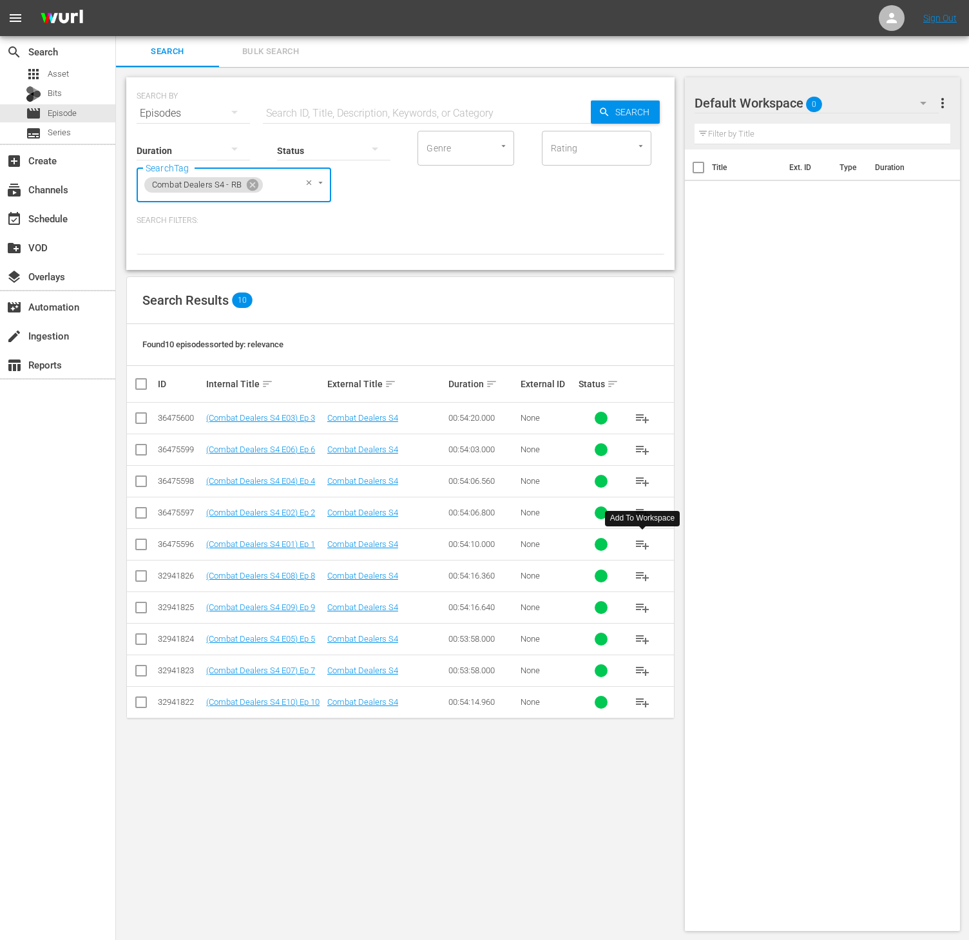
click at [639, 544] on span "playlist_add" at bounding box center [641, 543] width 15 height 15
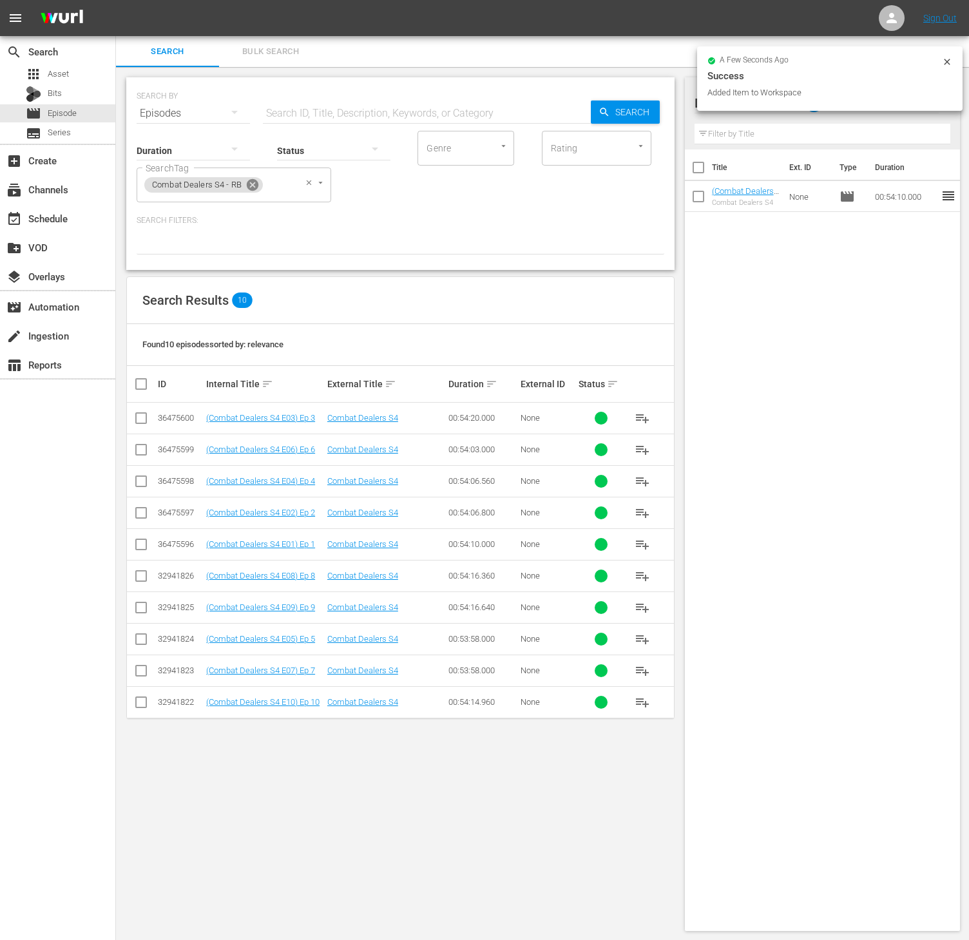
click at [256, 180] on icon at bounding box center [252, 185] width 14 height 14
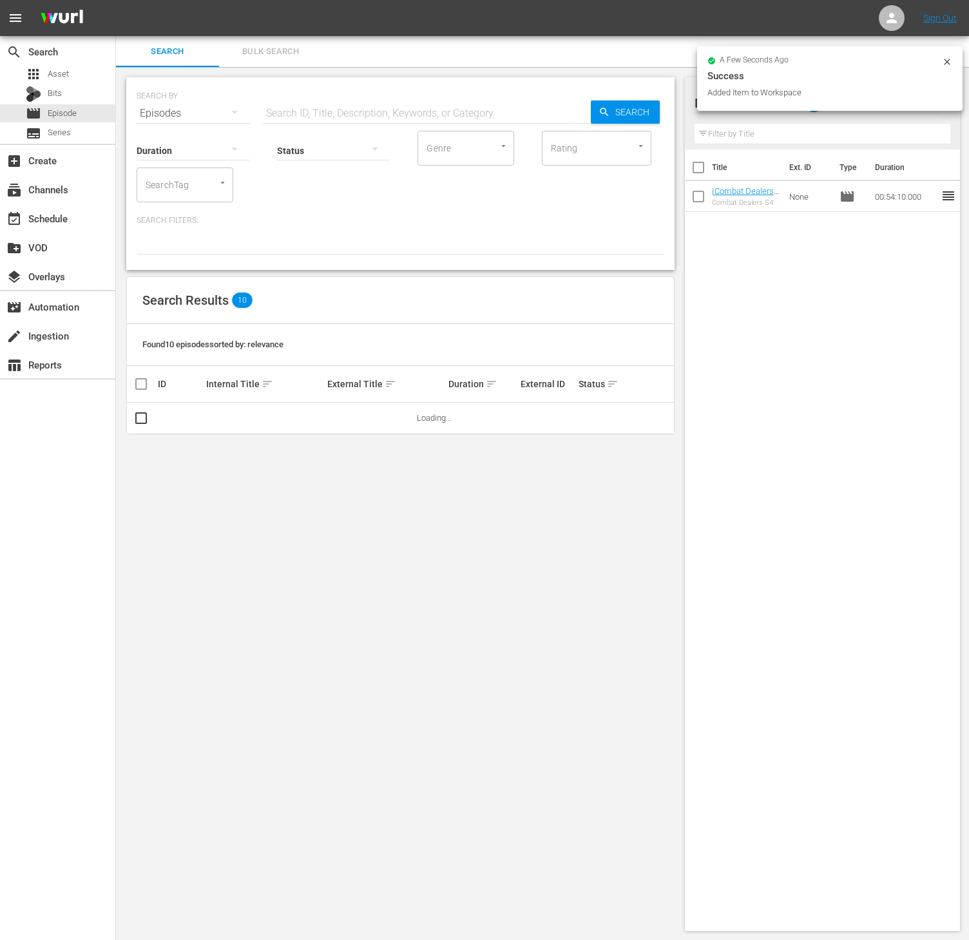
click at [198, 182] on div "SearchTag" at bounding box center [185, 184] width 97 height 35
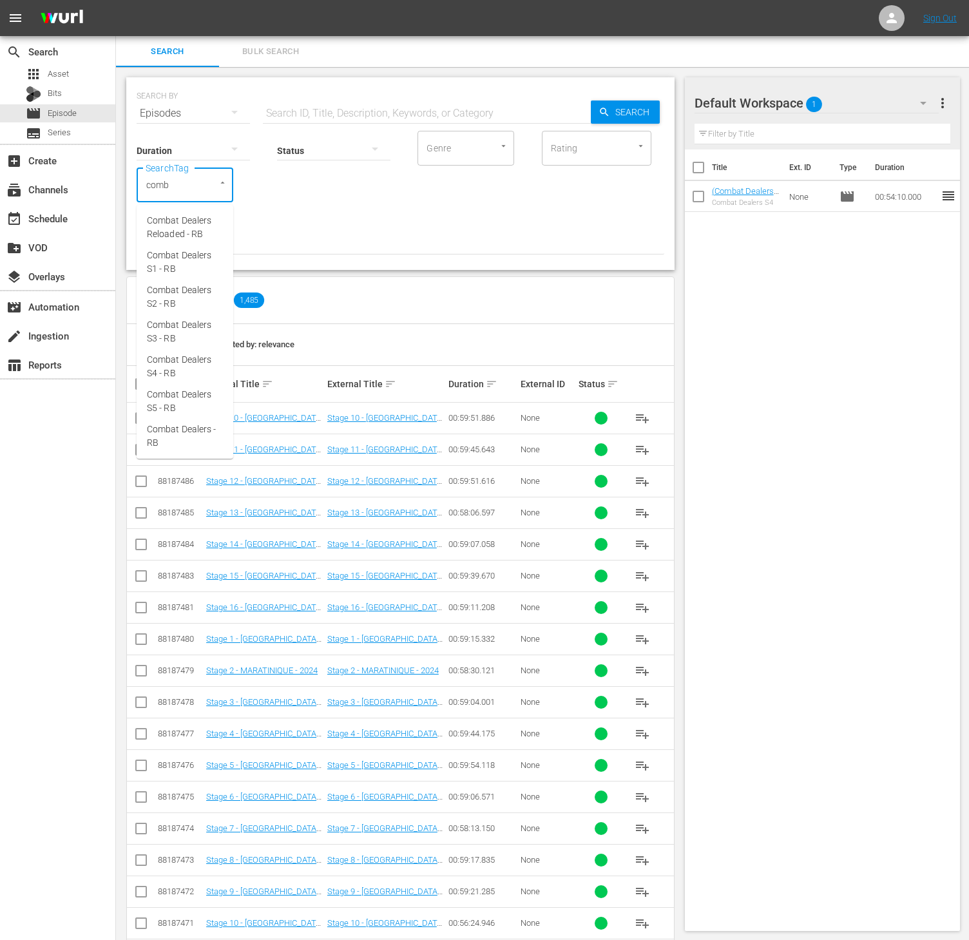
type input "comba"
click at [191, 323] on span "Combat Dealers S3 - RB" at bounding box center [185, 331] width 76 height 27
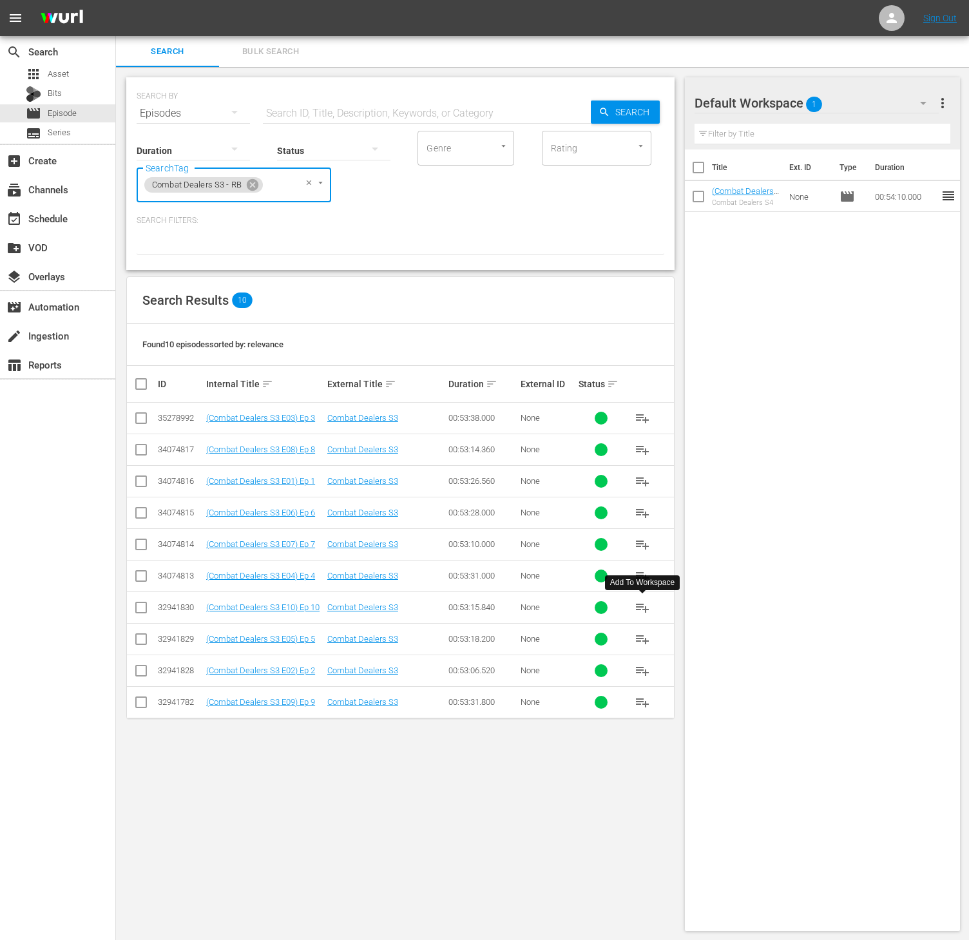
click at [645, 609] on span "playlist_add" at bounding box center [641, 607] width 15 height 15
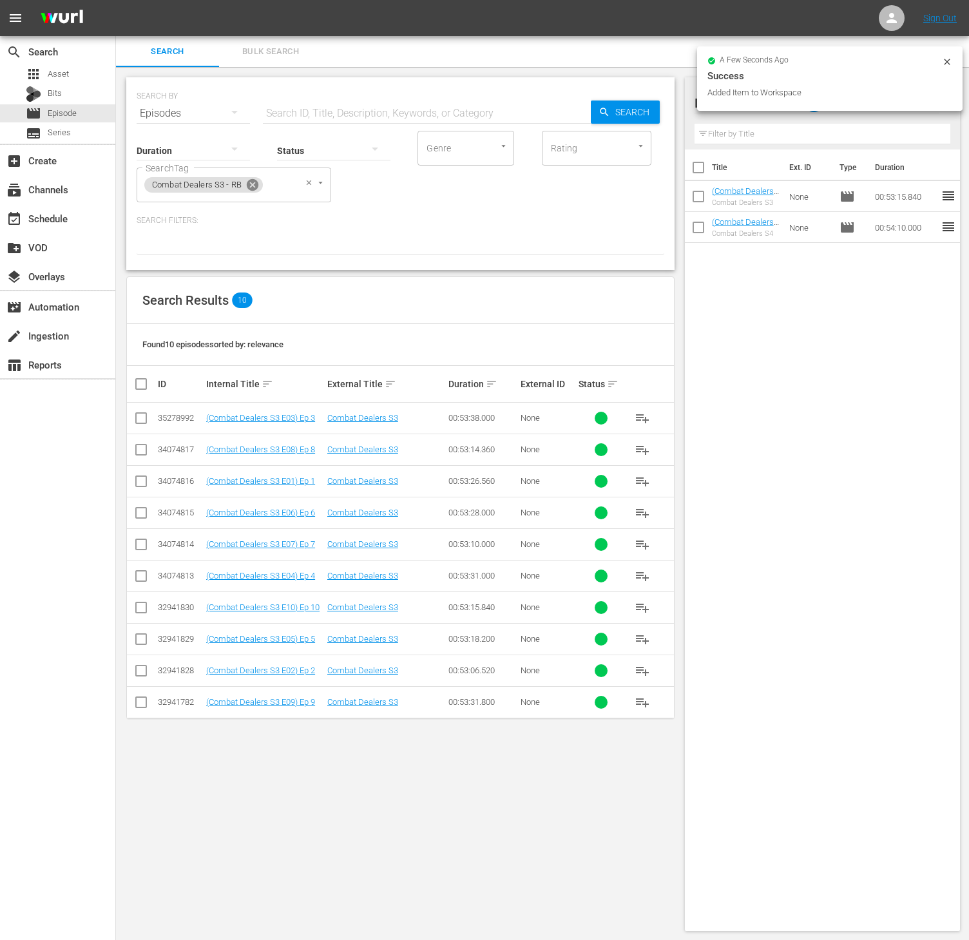
click at [249, 185] on icon at bounding box center [253, 185] width 12 height 12
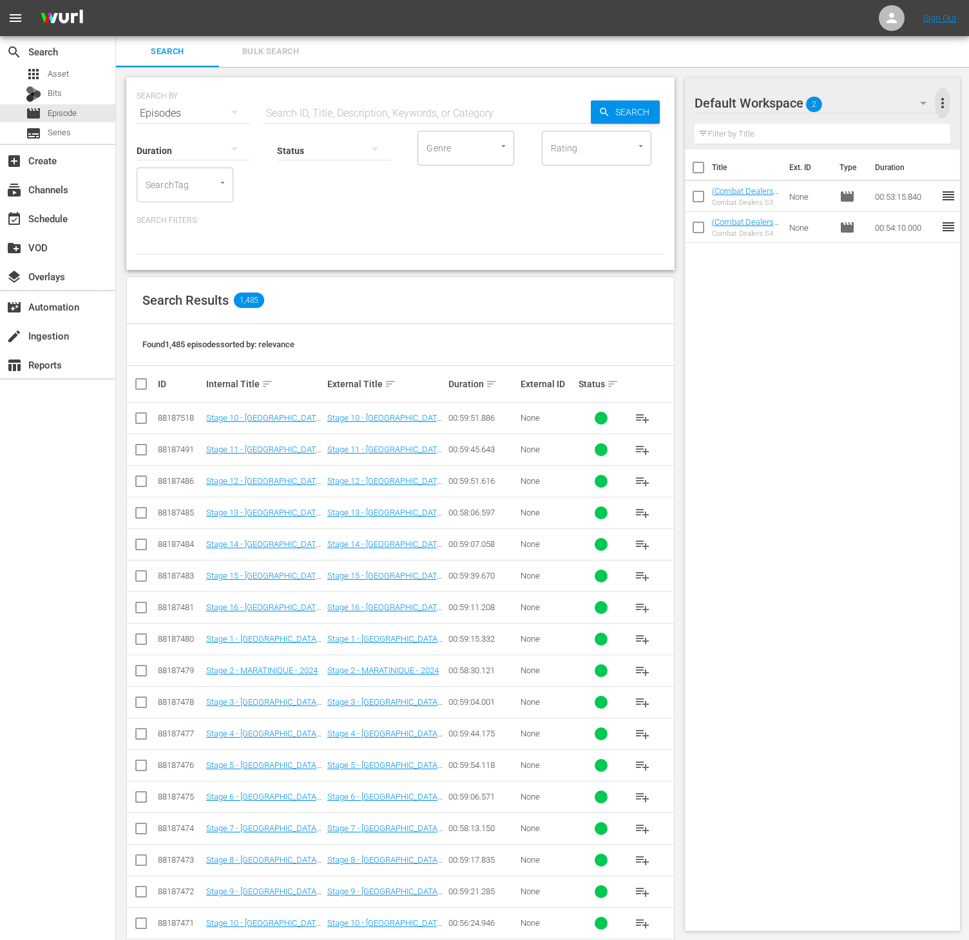
click at [943, 104] on span "more_vert" at bounding box center [941, 102] width 15 height 15
click at [808, 133] on div "Clear All Workspace Items" at bounding box center [858, 127] width 151 height 23
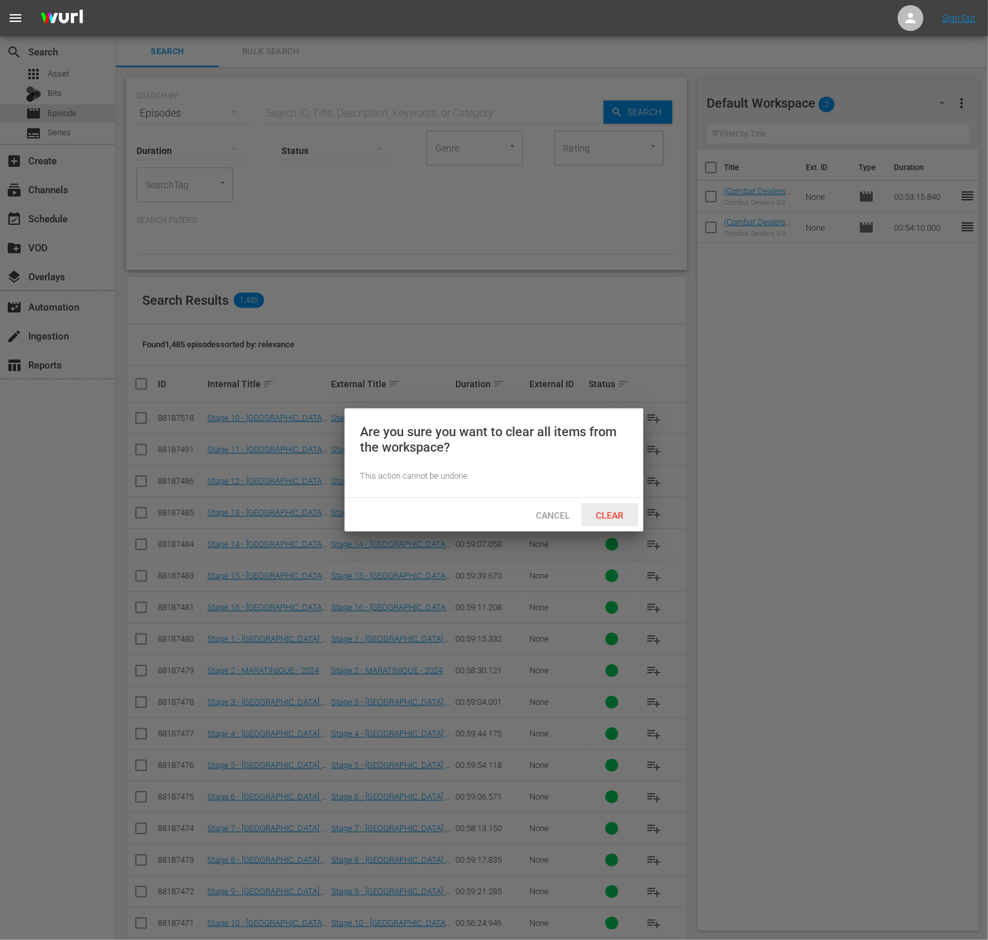
click at [608, 510] on span "Clear" at bounding box center [610, 515] width 48 height 10
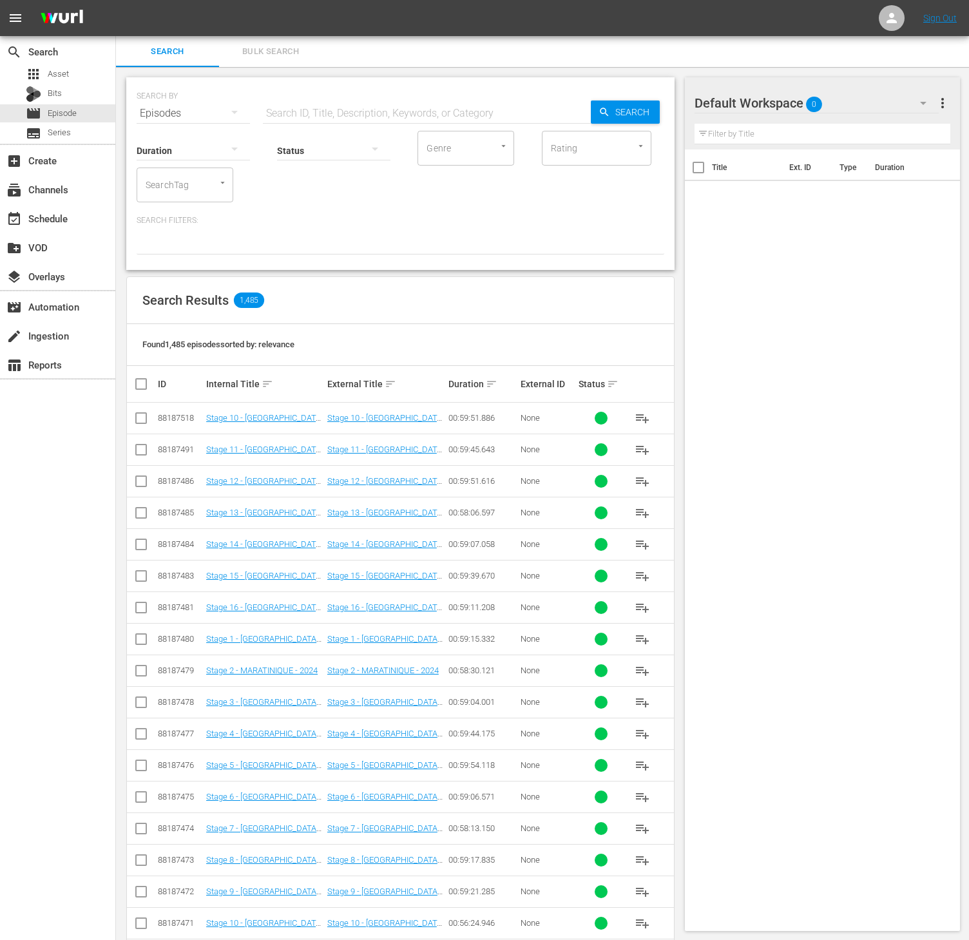
click at [177, 189] on input "SearchTag" at bounding box center [166, 184] width 49 height 23
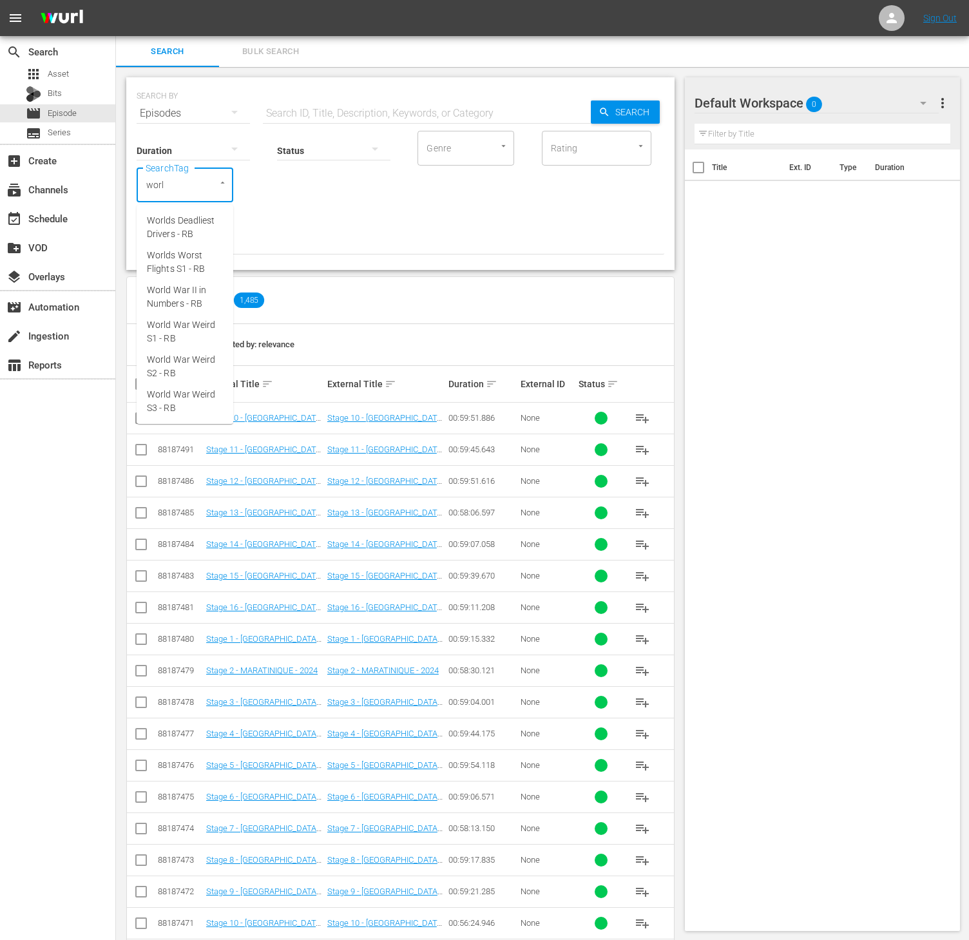
type input "world"
click at [206, 298] on span "World War II in Numbers - RB" at bounding box center [185, 296] width 76 height 27
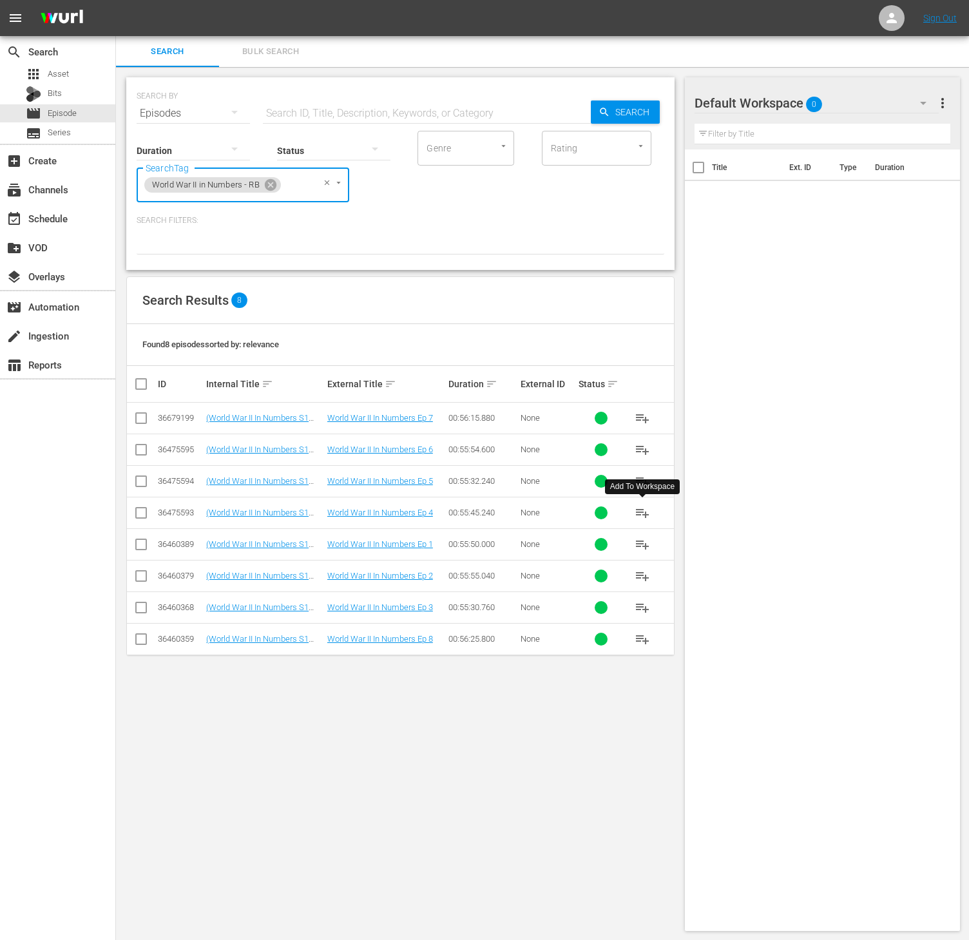
click at [641, 517] on span "playlist_add" at bounding box center [641, 512] width 15 height 15
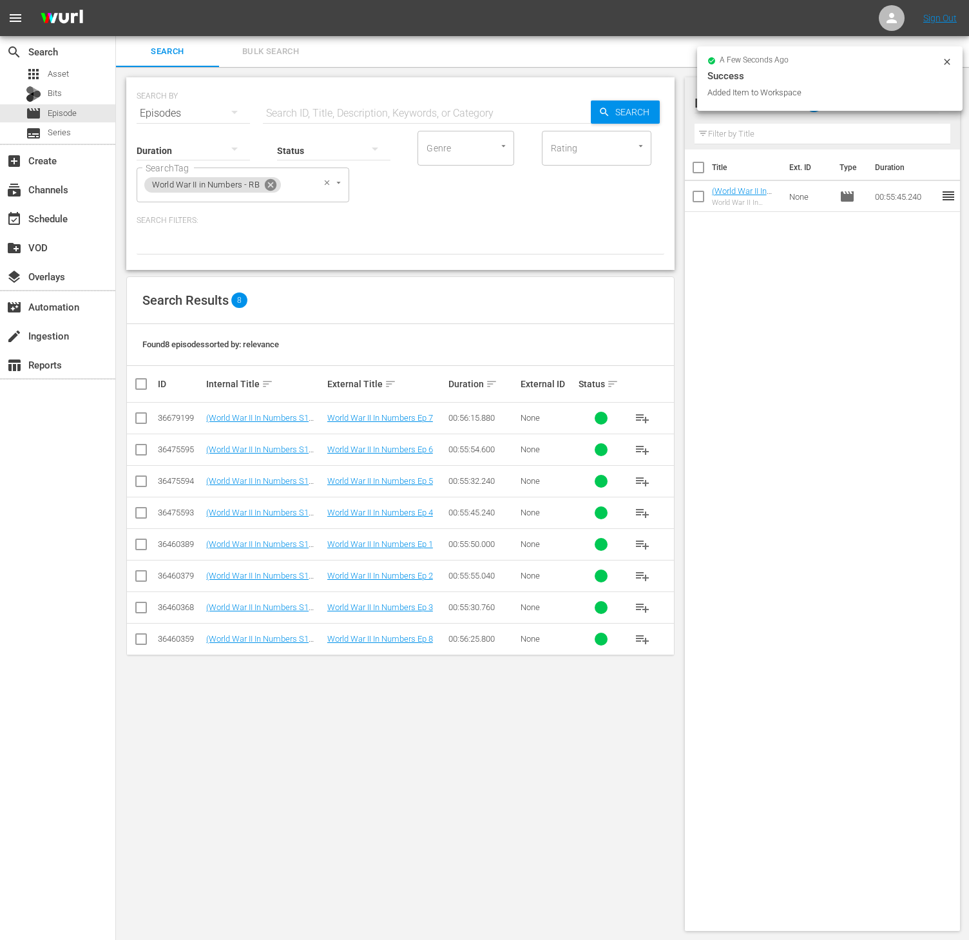
click at [278, 187] on icon at bounding box center [270, 185] width 14 height 14
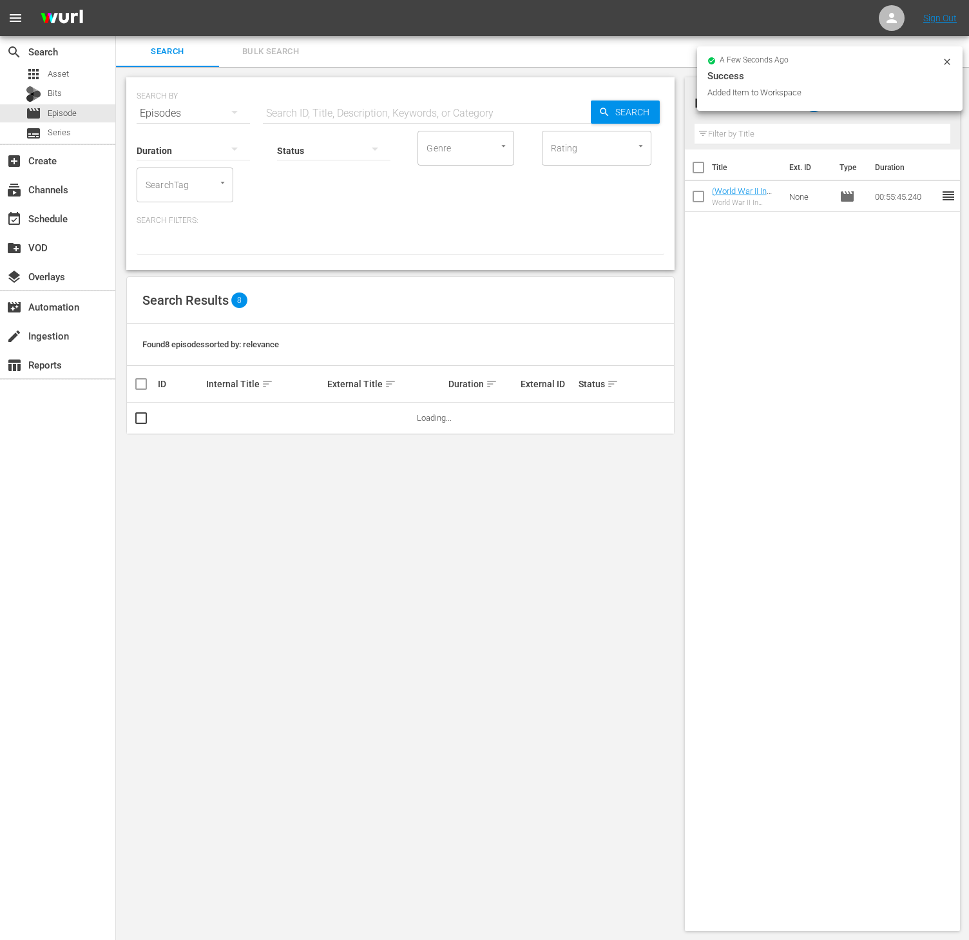
click at [175, 189] on input "SearchTag" at bounding box center [166, 184] width 49 height 23
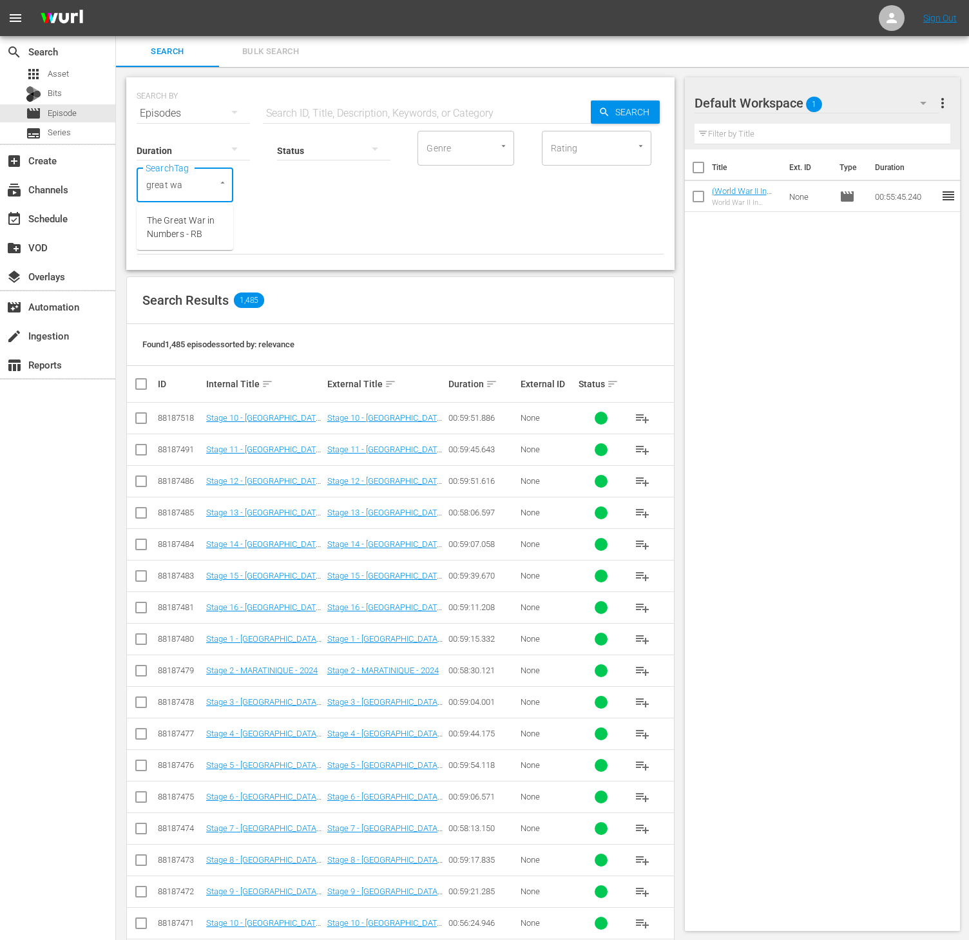
type input "great war"
click at [196, 225] on span "The Great War in Numbers - RB" at bounding box center [185, 227] width 76 height 27
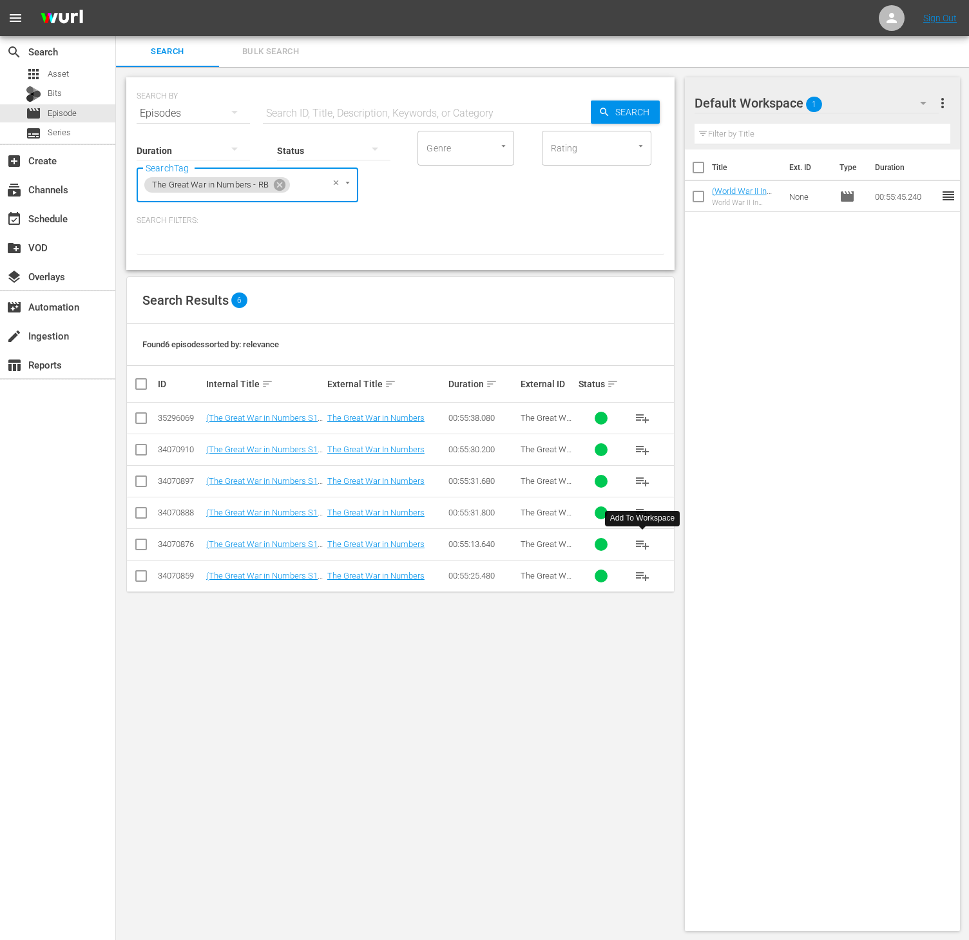
click at [639, 552] on span "playlist_add" at bounding box center [641, 543] width 15 height 15
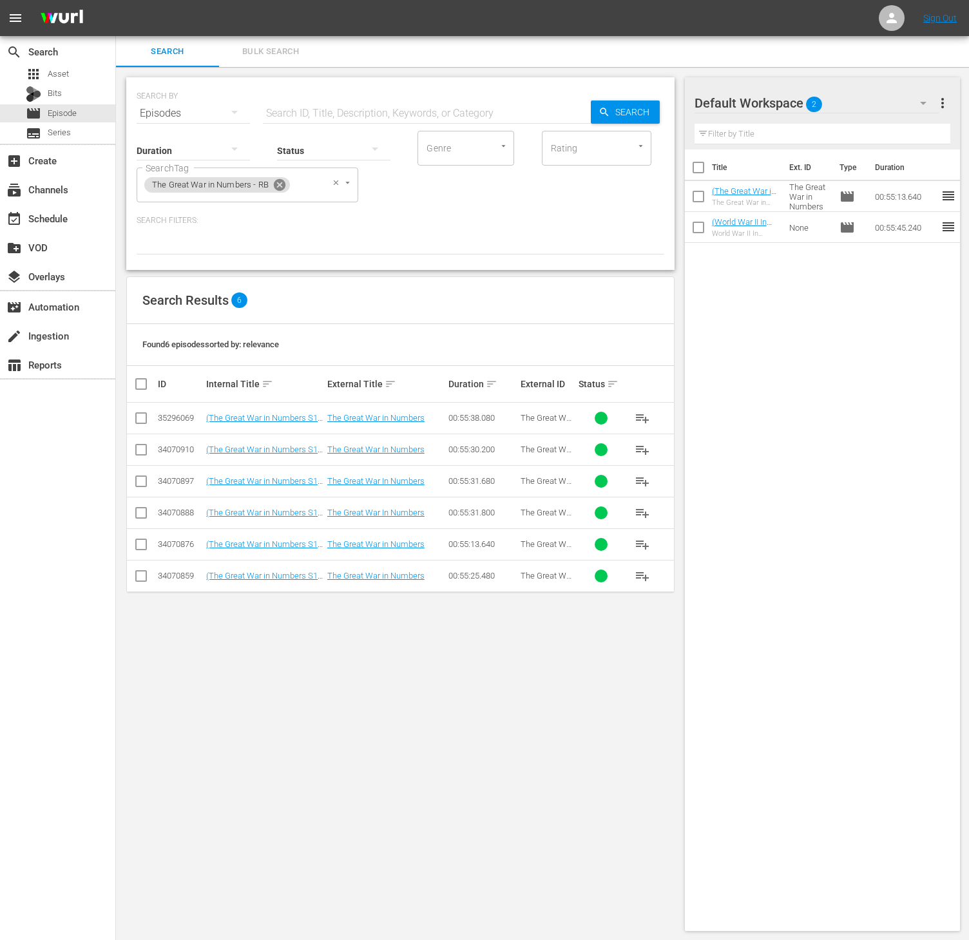
click at [274, 184] on icon at bounding box center [280, 185] width 12 height 12
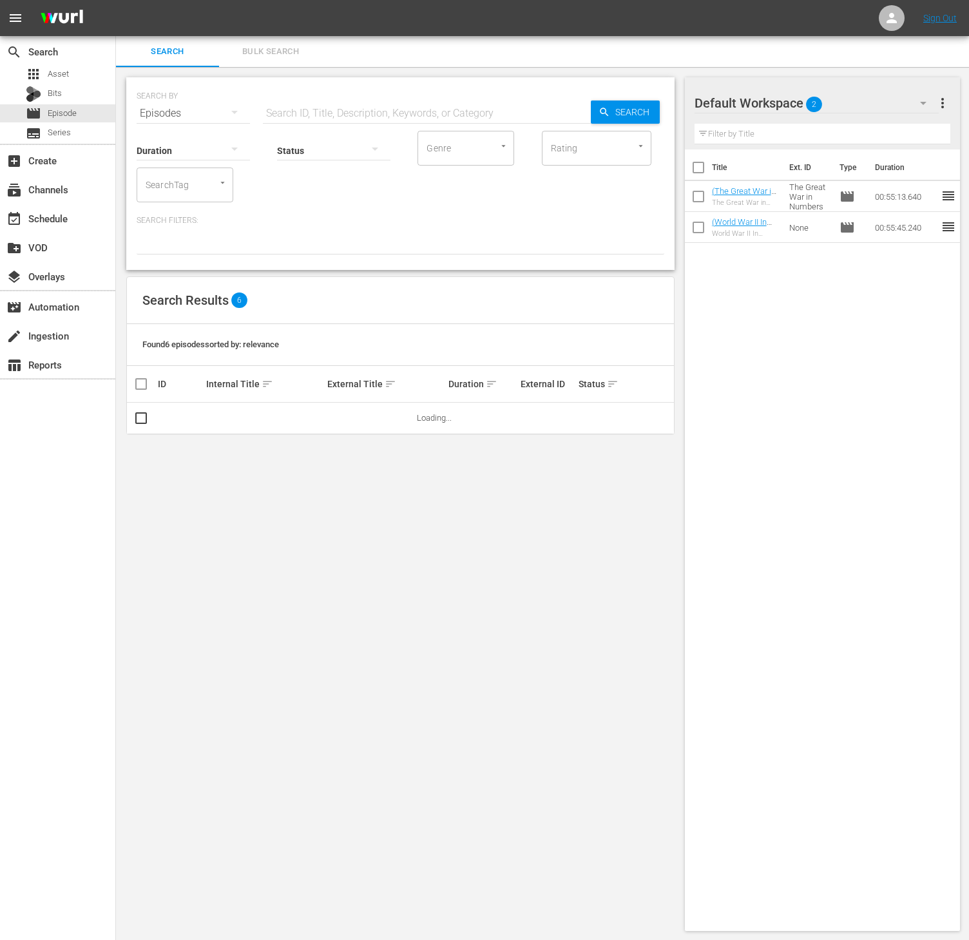
click at [155, 184] on input "SearchTag" at bounding box center [166, 184] width 49 height 23
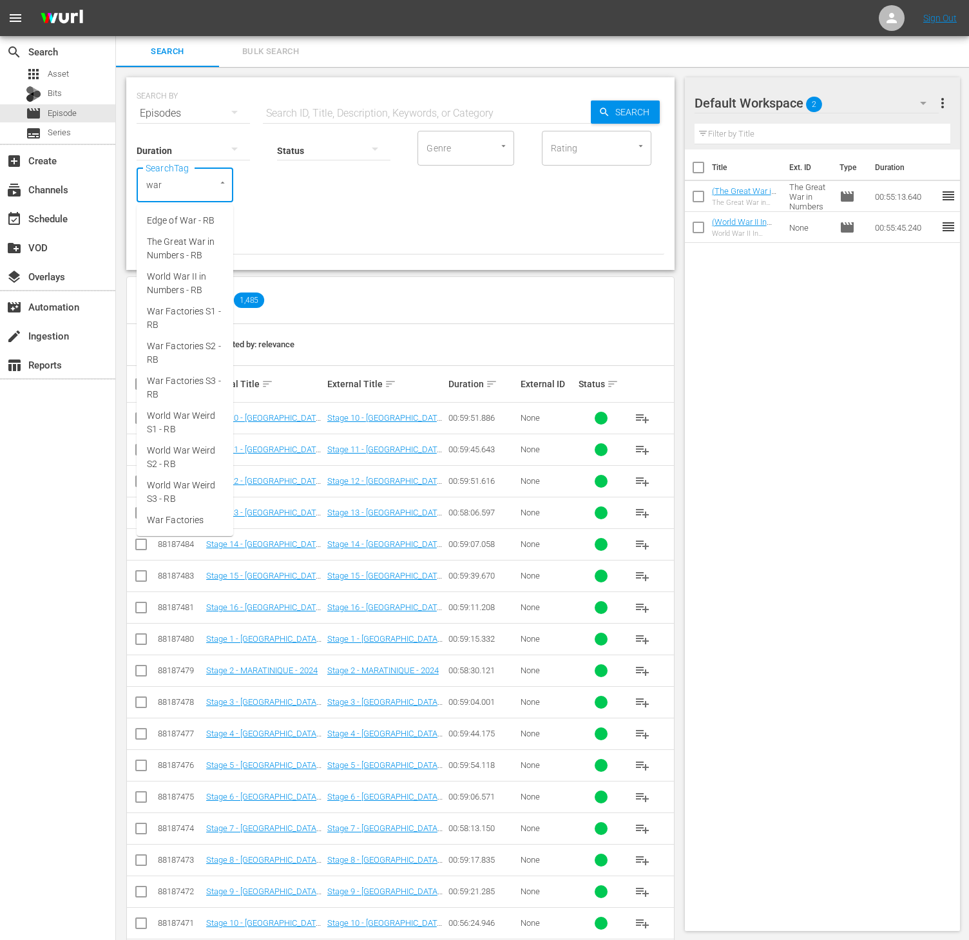
type input "war f"
click at [189, 234] on span "War Factories S1 - RB" at bounding box center [185, 227] width 76 height 27
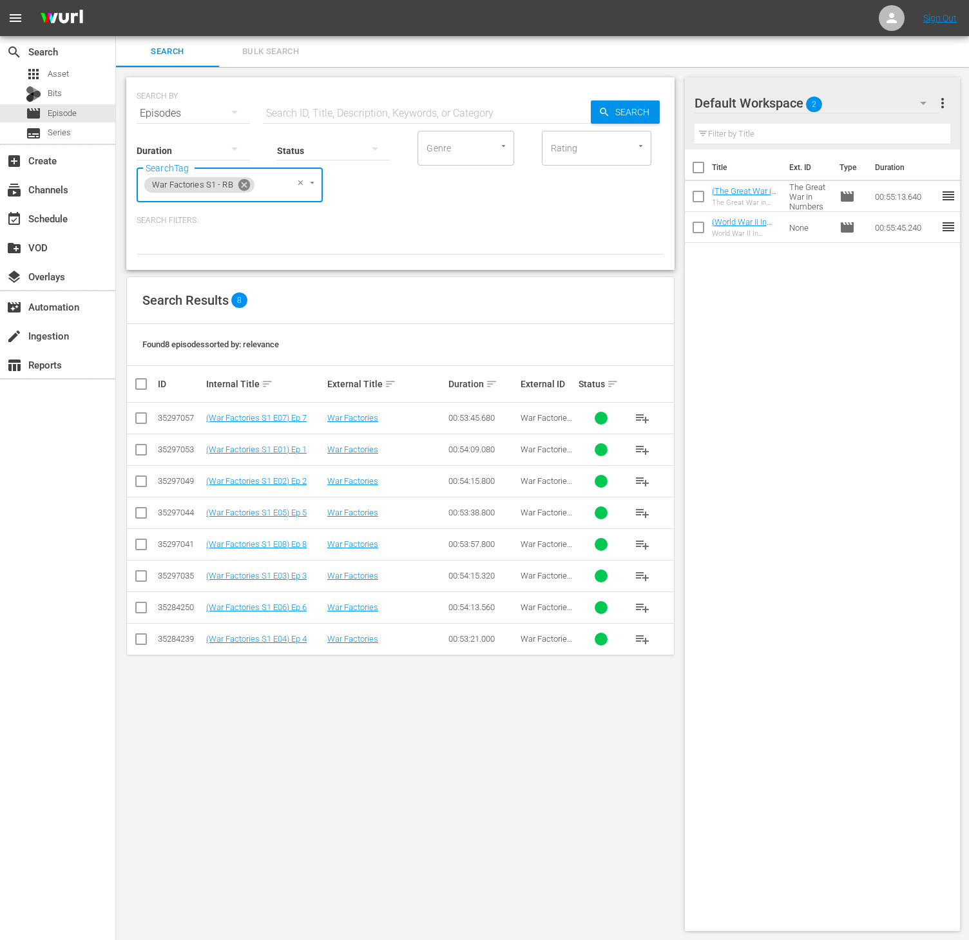
click at [243, 182] on icon at bounding box center [244, 185] width 12 height 12
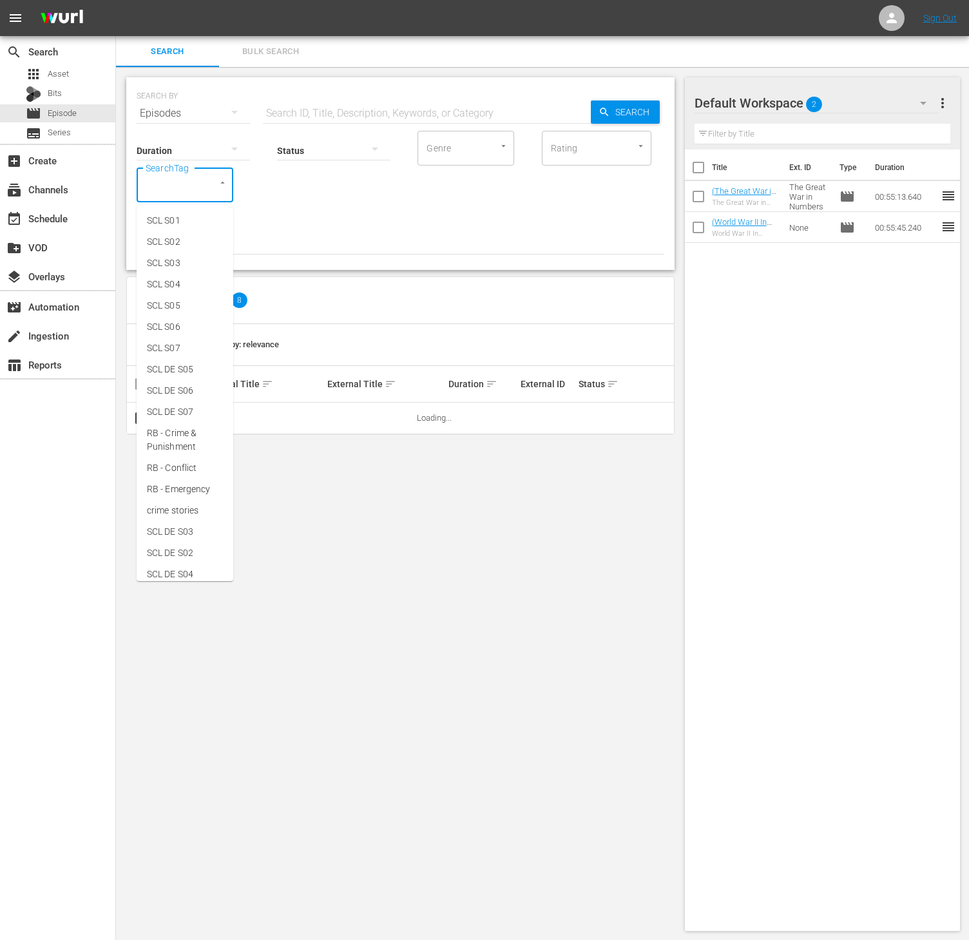
click at [157, 182] on input "SearchTag" at bounding box center [166, 184] width 49 height 23
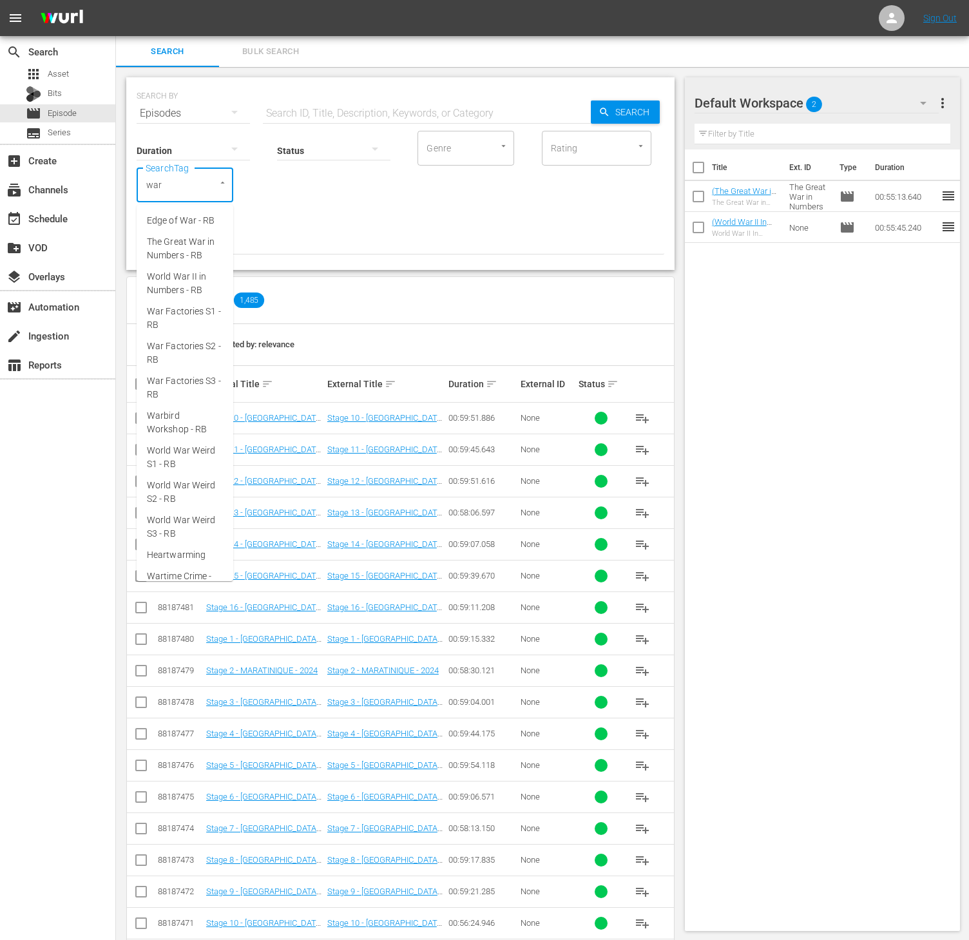
type input "war f"
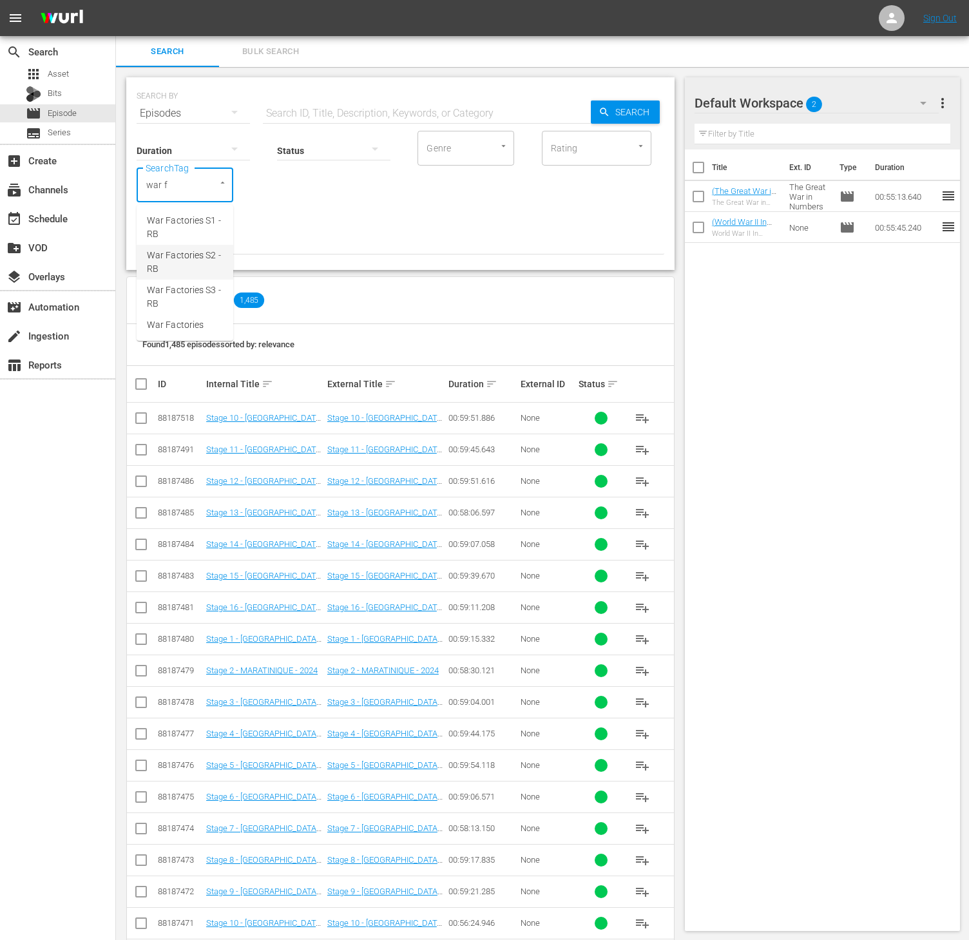
click at [181, 259] on span "War Factories S2 - RB" at bounding box center [185, 262] width 76 height 27
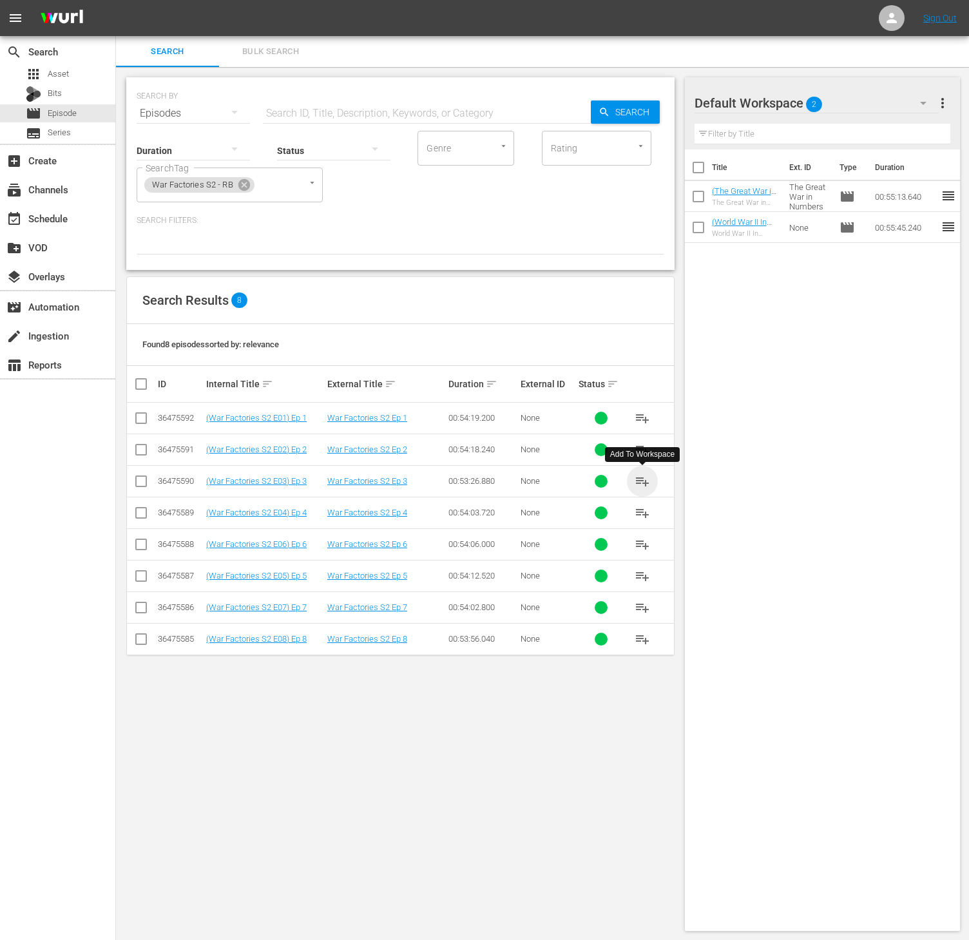
click at [641, 486] on span "playlist_add" at bounding box center [641, 480] width 15 height 15
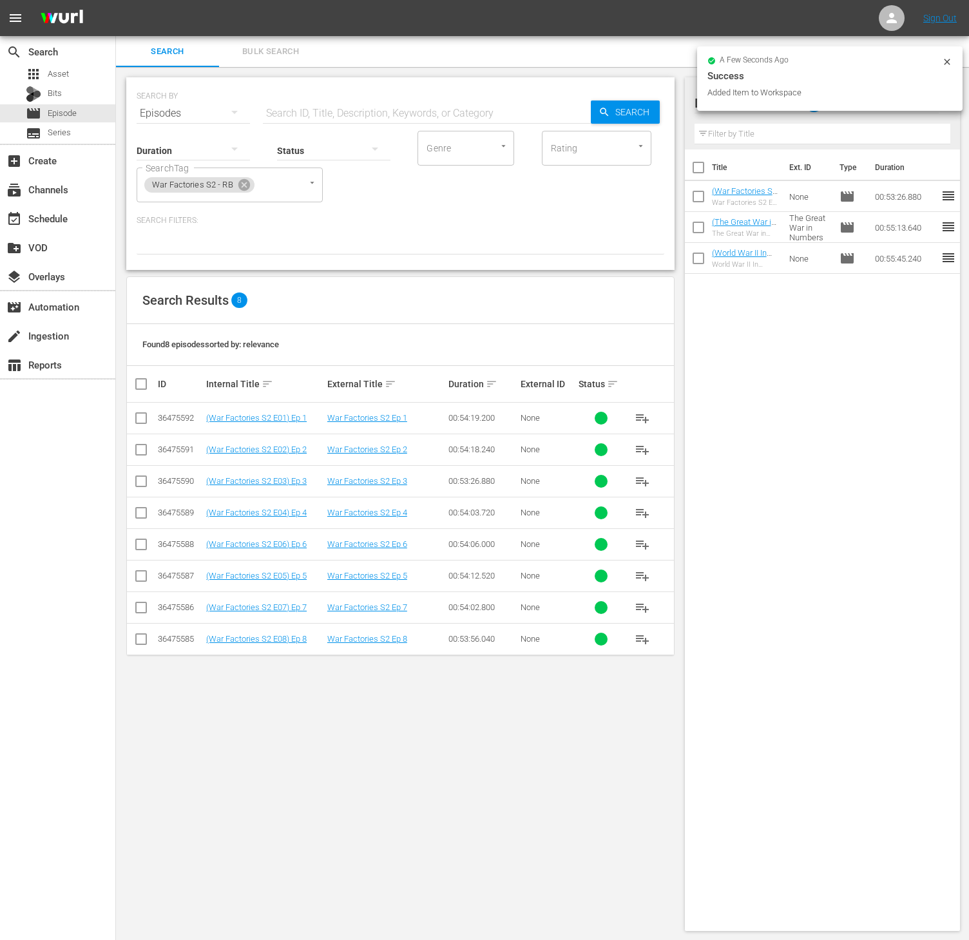
click at [641, 455] on span "playlist_add" at bounding box center [641, 449] width 15 height 15
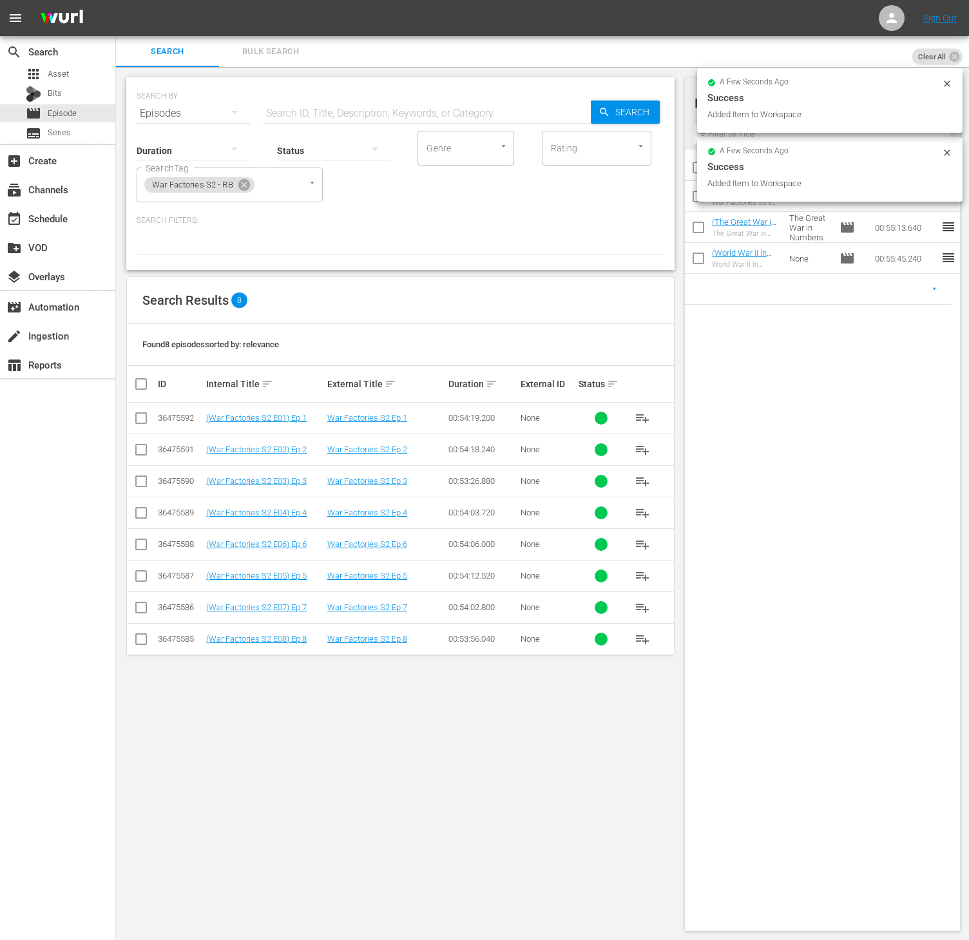
click at [641, 421] on span "playlist_add" at bounding box center [641, 417] width 15 height 15
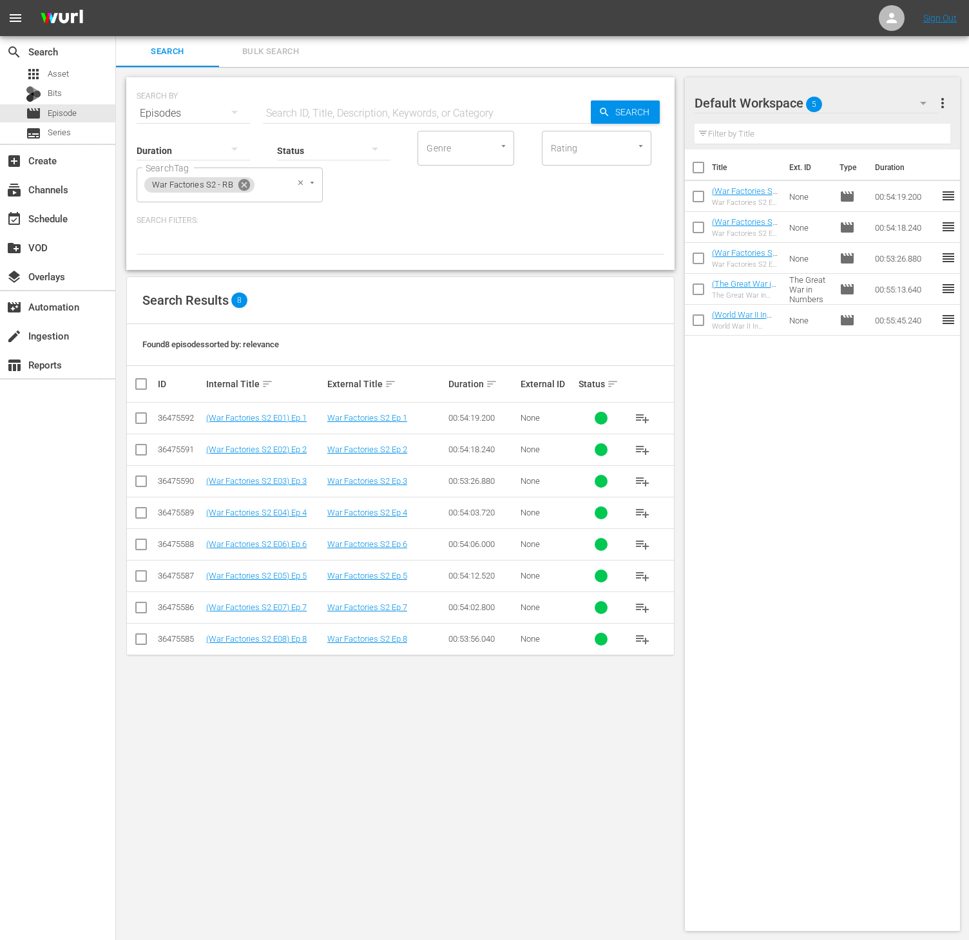
click at [244, 182] on icon at bounding box center [244, 185] width 12 height 12
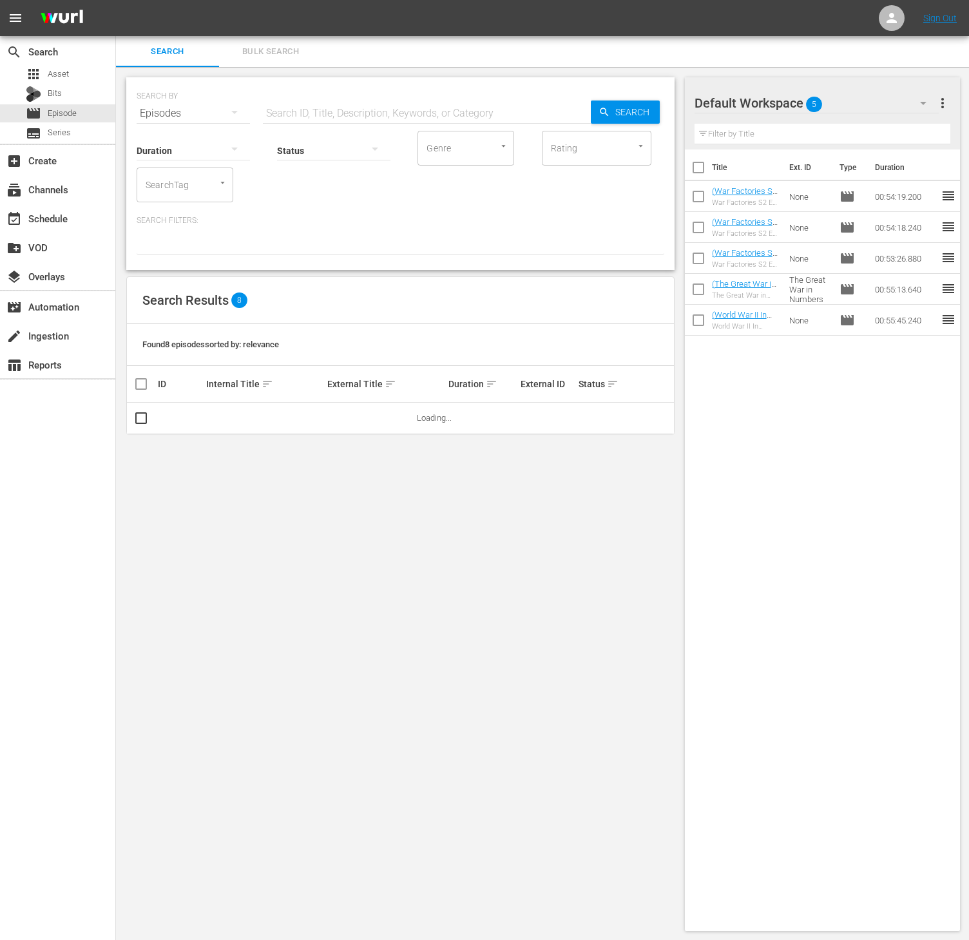
click at [182, 187] on input "SearchTag" at bounding box center [166, 184] width 49 height 23
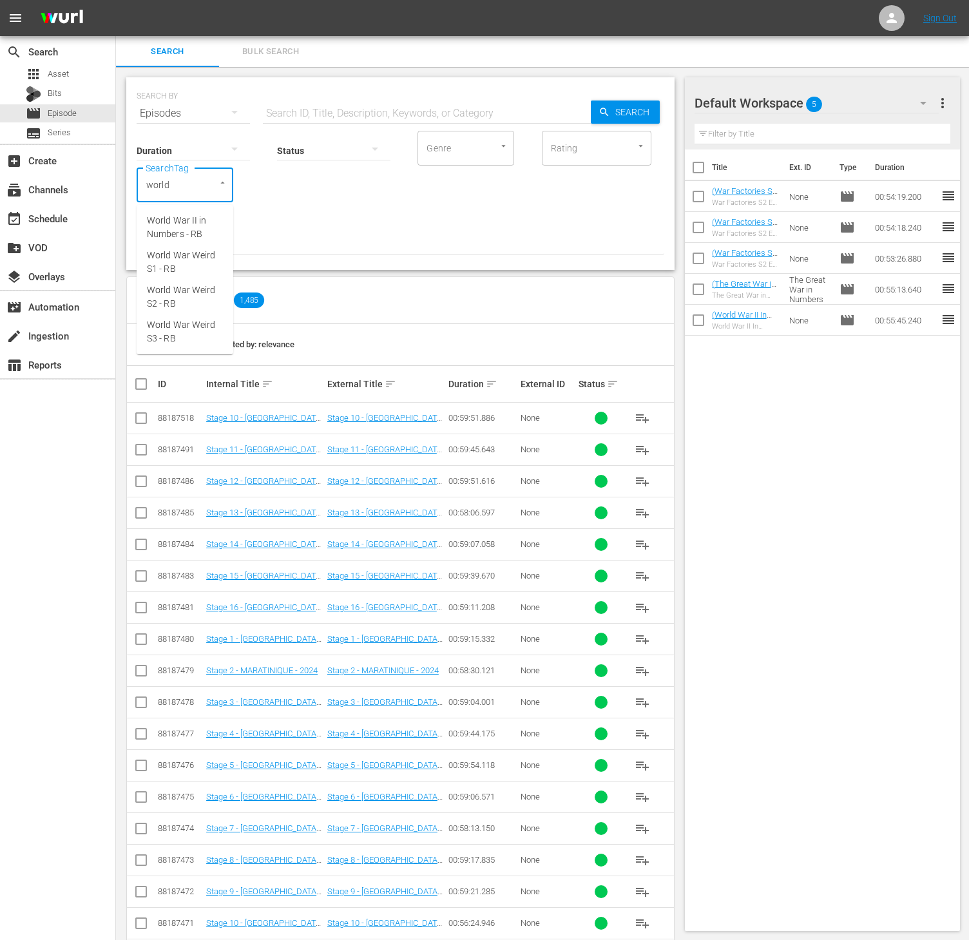
type input "world w"
click at [203, 266] on span "World War Weird S1 - RB" at bounding box center [185, 262] width 76 height 27
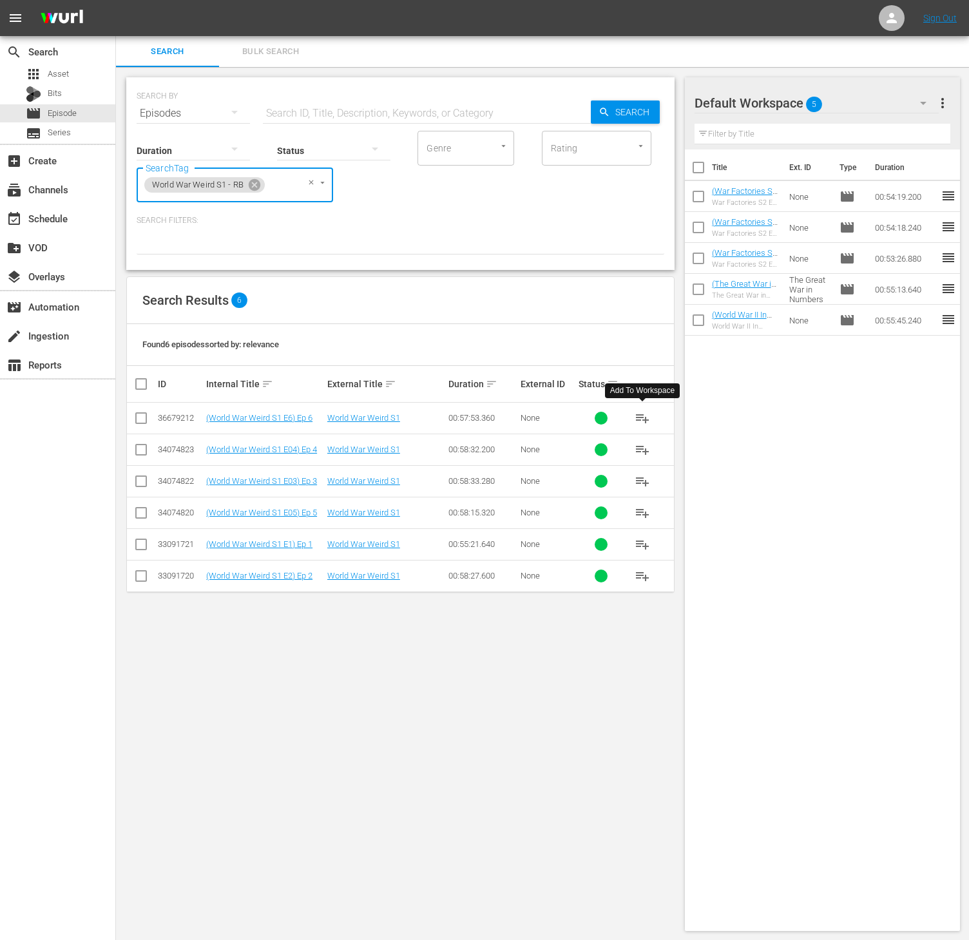
click at [652, 413] on button "playlist_add" at bounding box center [642, 417] width 31 height 31
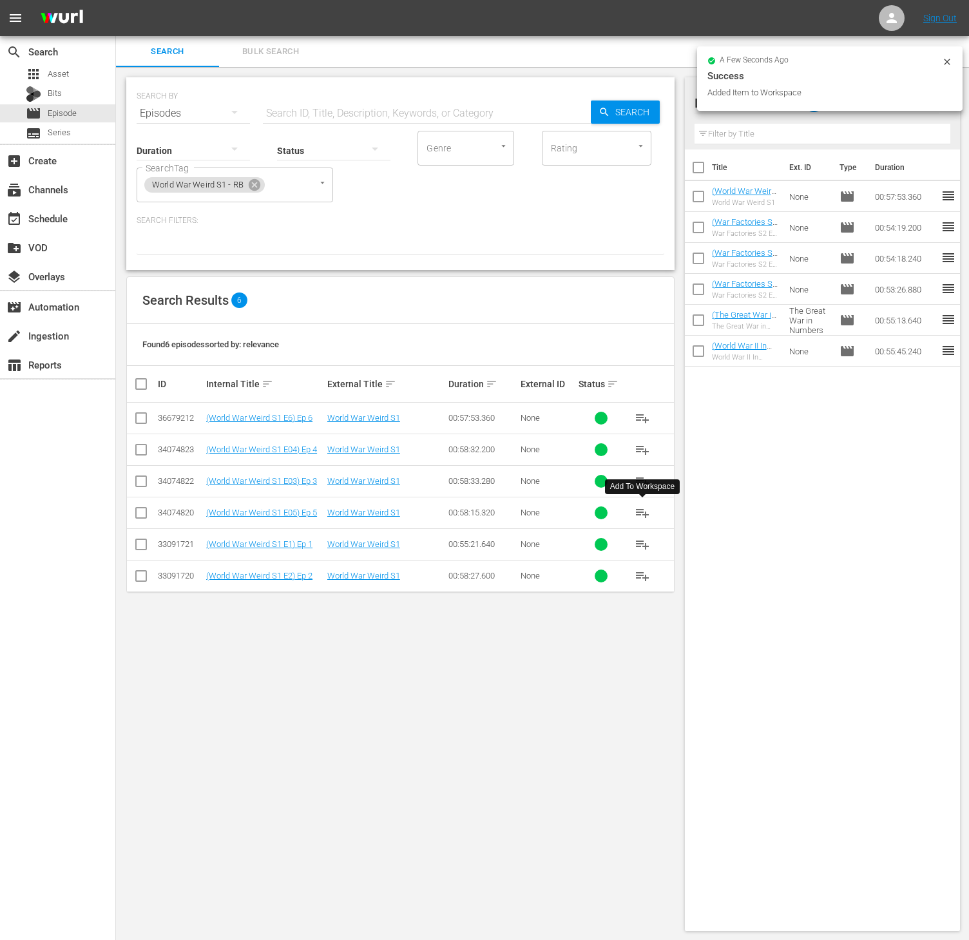
click at [639, 513] on span "playlist_add" at bounding box center [641, 512] width 15 height 15
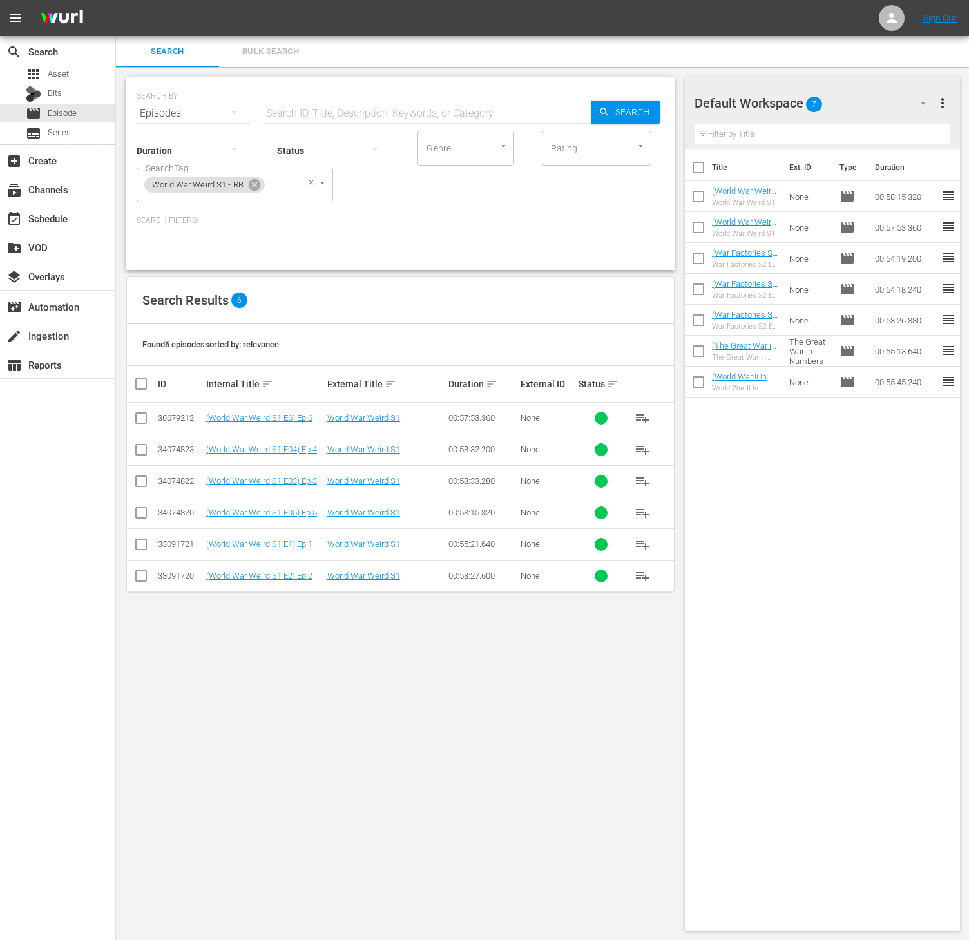
click at [246, 187] on span "World War Weird S1 - RB" at bounding box center [197, 185] width 107 height 11
click at [258, 187] on icon at bounding box center [255, 185] width 12 height 12
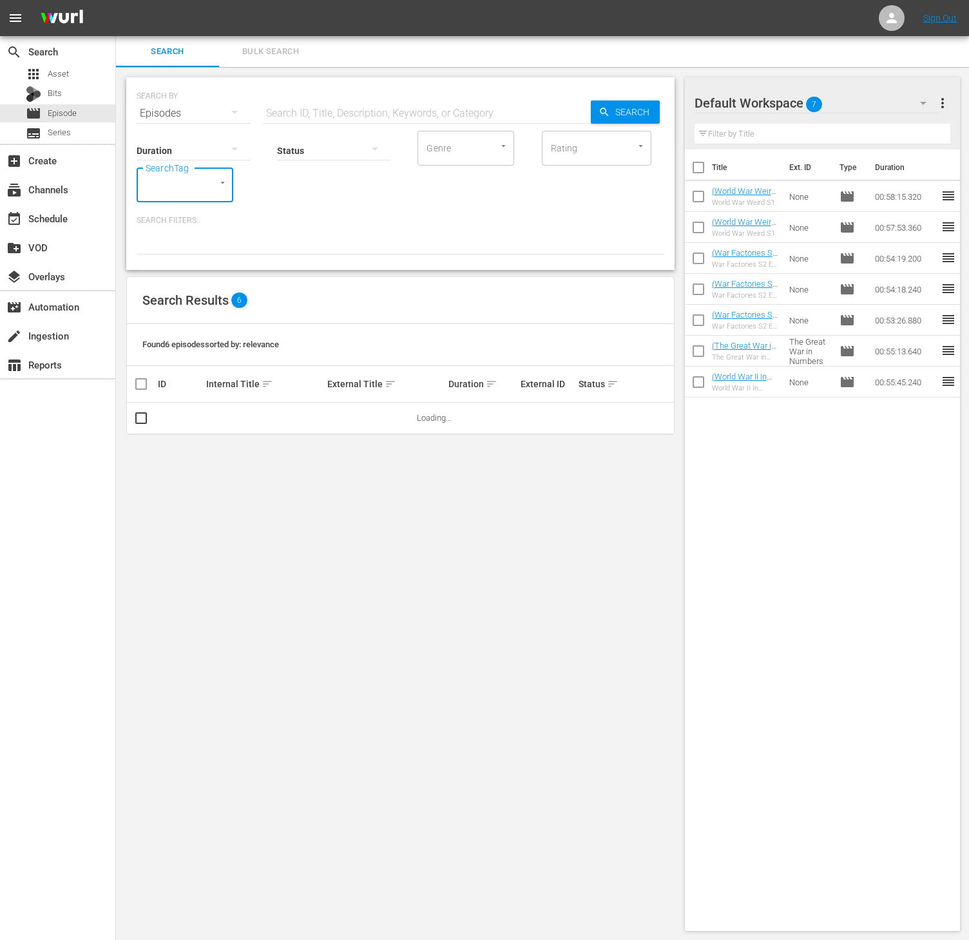
click at [182, 185] on input "SearchTag" at bounding box center [166, 184] width 49 height 23
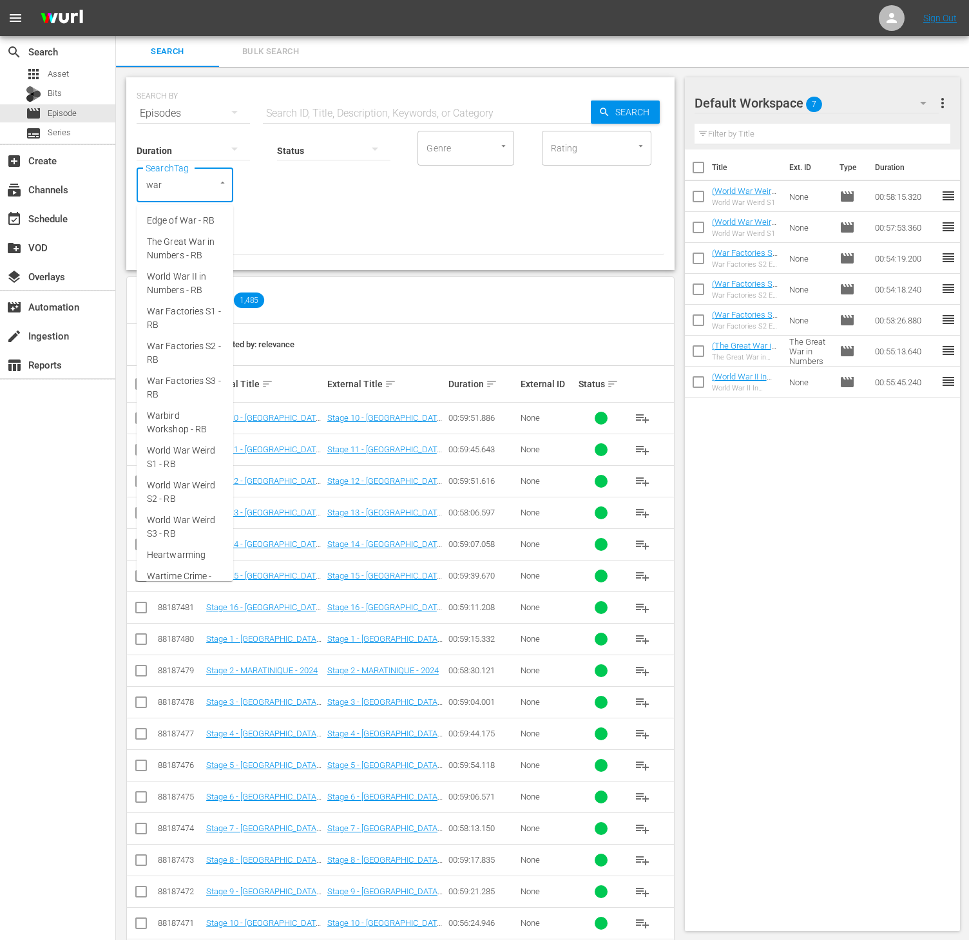
type input "[MEDICAL_DATA]"
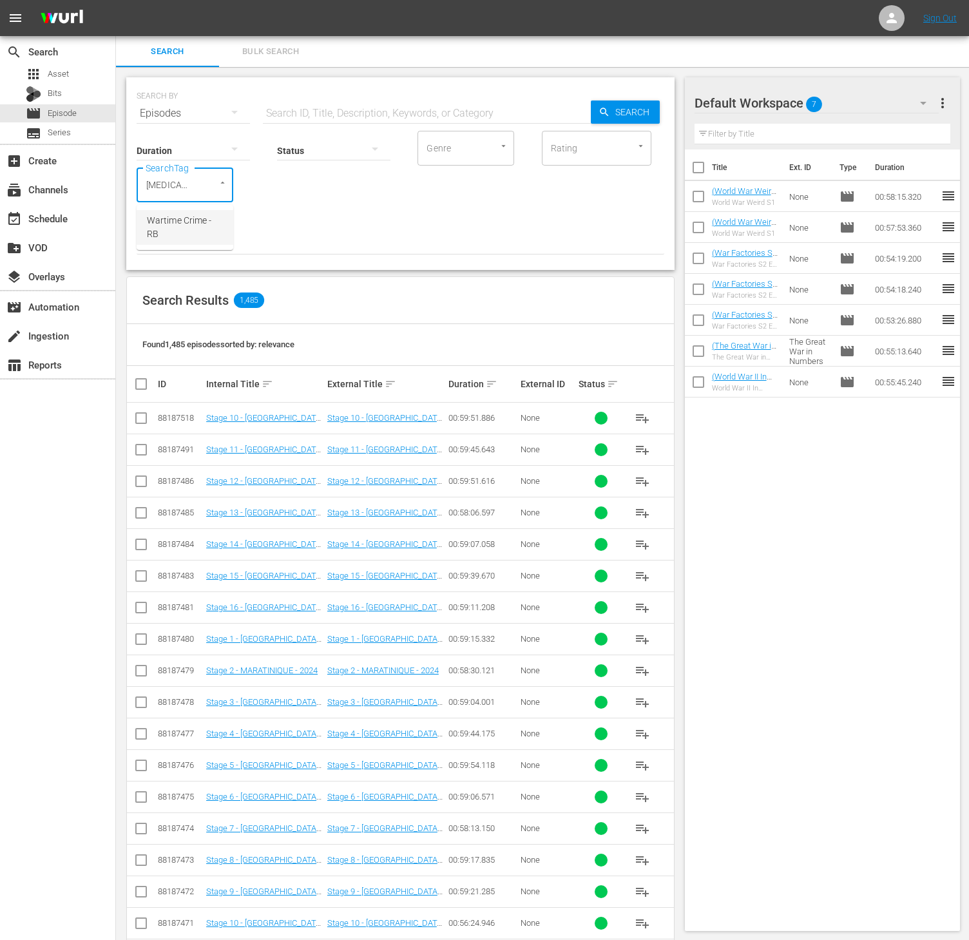
click at [193, 231] on span "Wartime Crime - RB" at bounding box center [185, 227] width 76 height 27
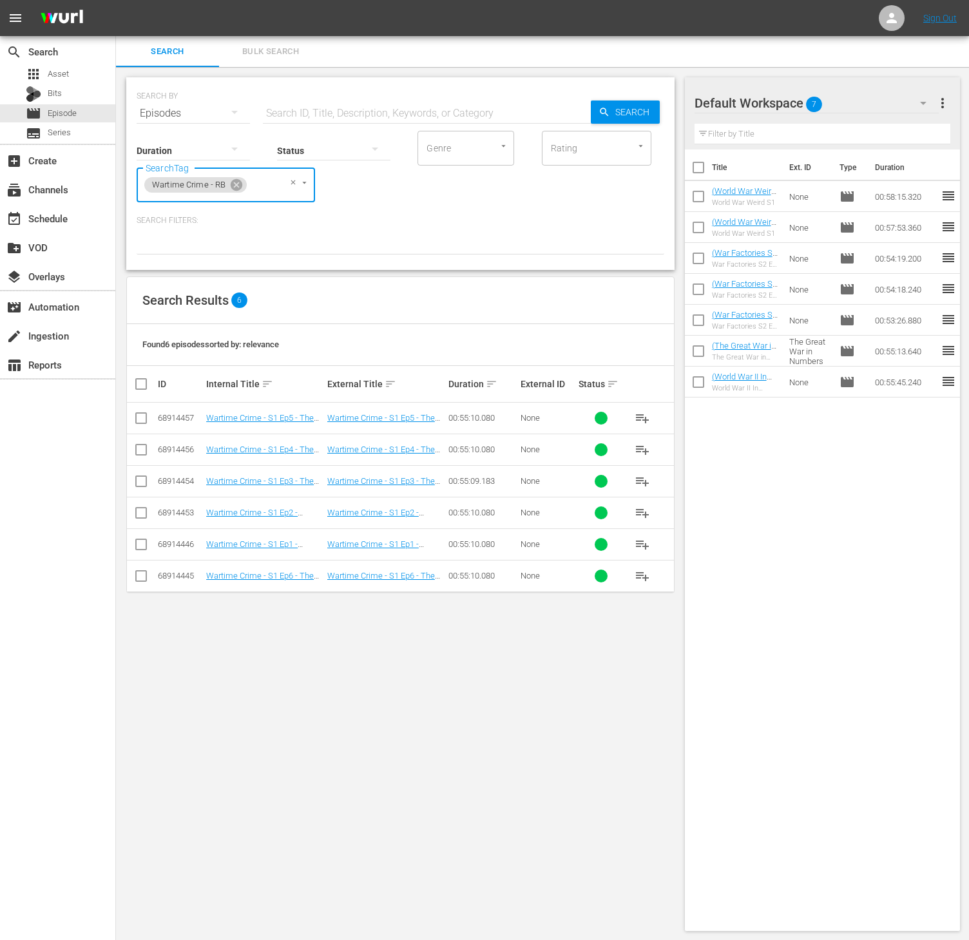
click at [641, 580] on span "playlist_add" at bounding box center [641, 575] width 15 height 15
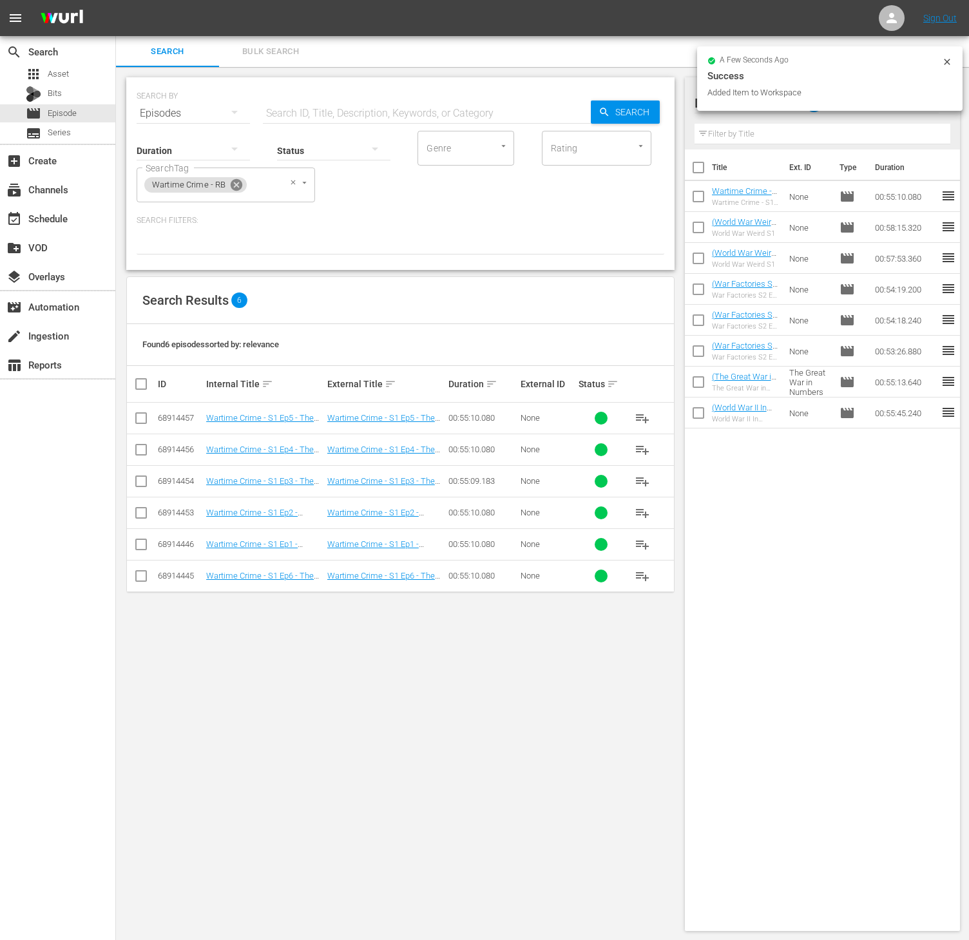
click at [240, 182] on icon at bounding box center [237, 185] width 12 height 12
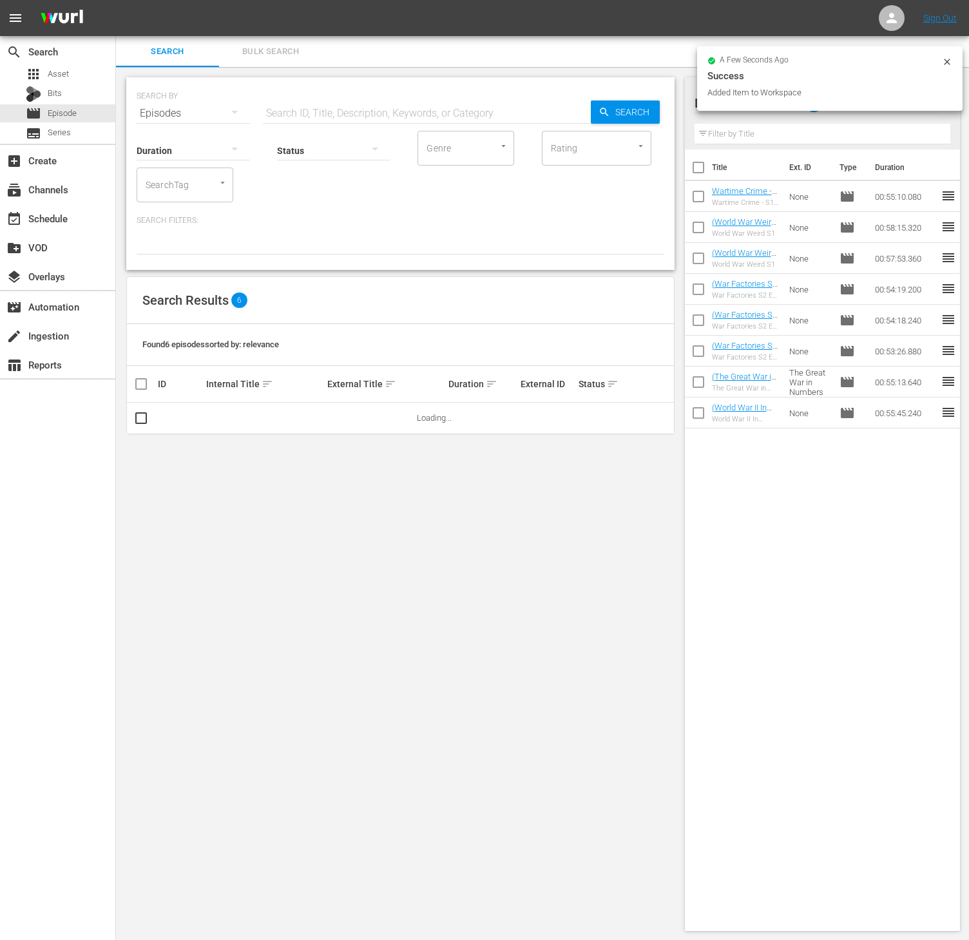
click at [180, 184] on input "SearchTag" at bounding box center [166, 184] width 49 height 23
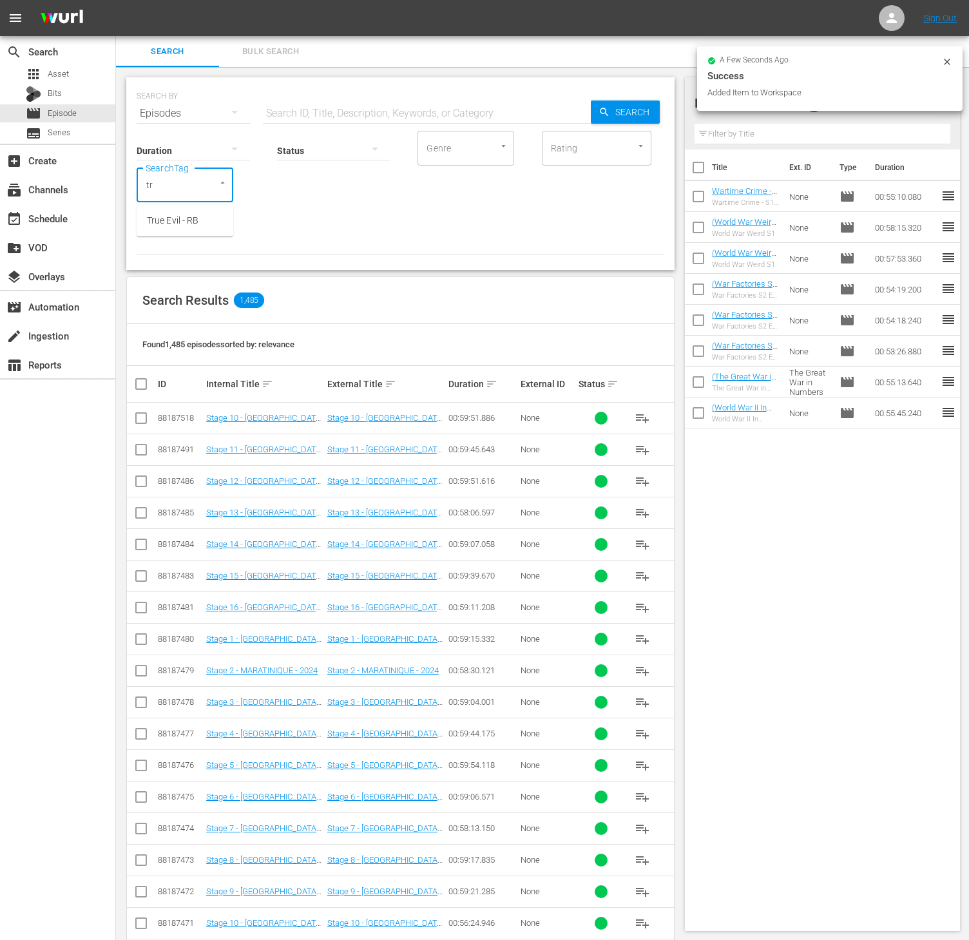
type input "tru"
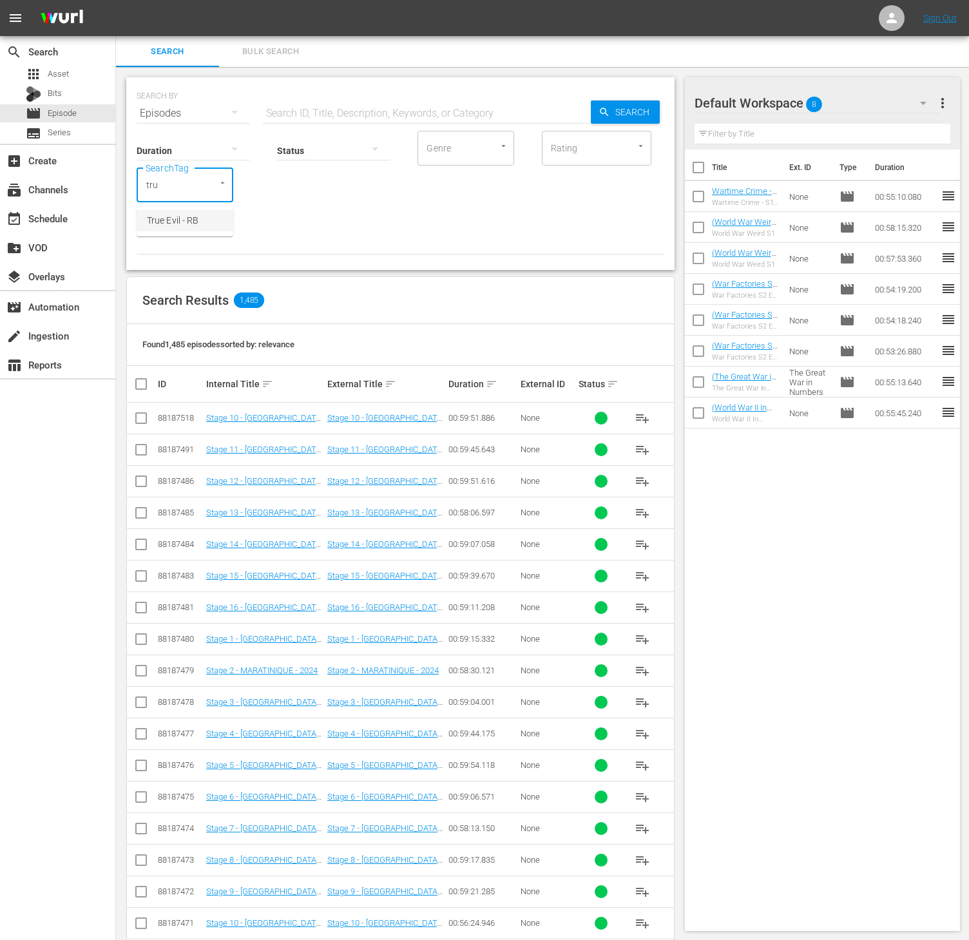
click at [179, 220] on span "True Evil - RB" at bounding box center [173, 221] width 52 height 14
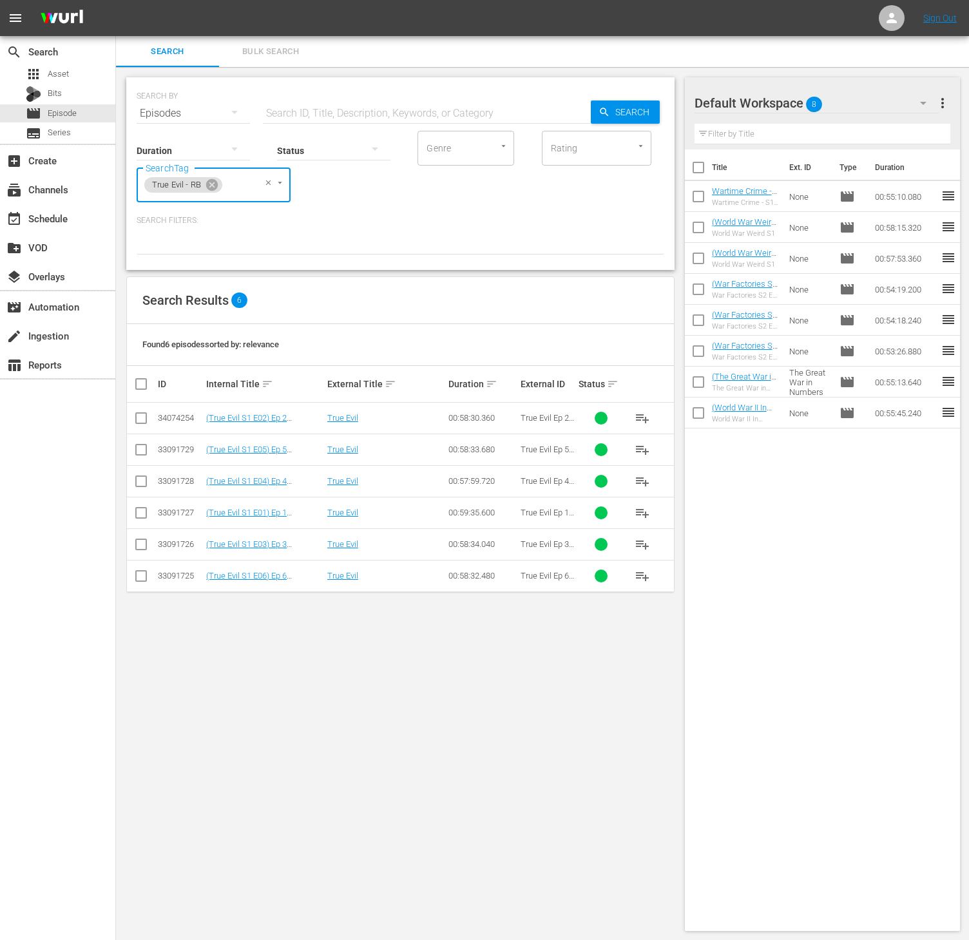
click at [643, 511] on span "playlist_add" at bounding box center [641, 512] width 15 height 15
click at [212, 189] on icon at bounding box center [212, 185] width 12 height 12
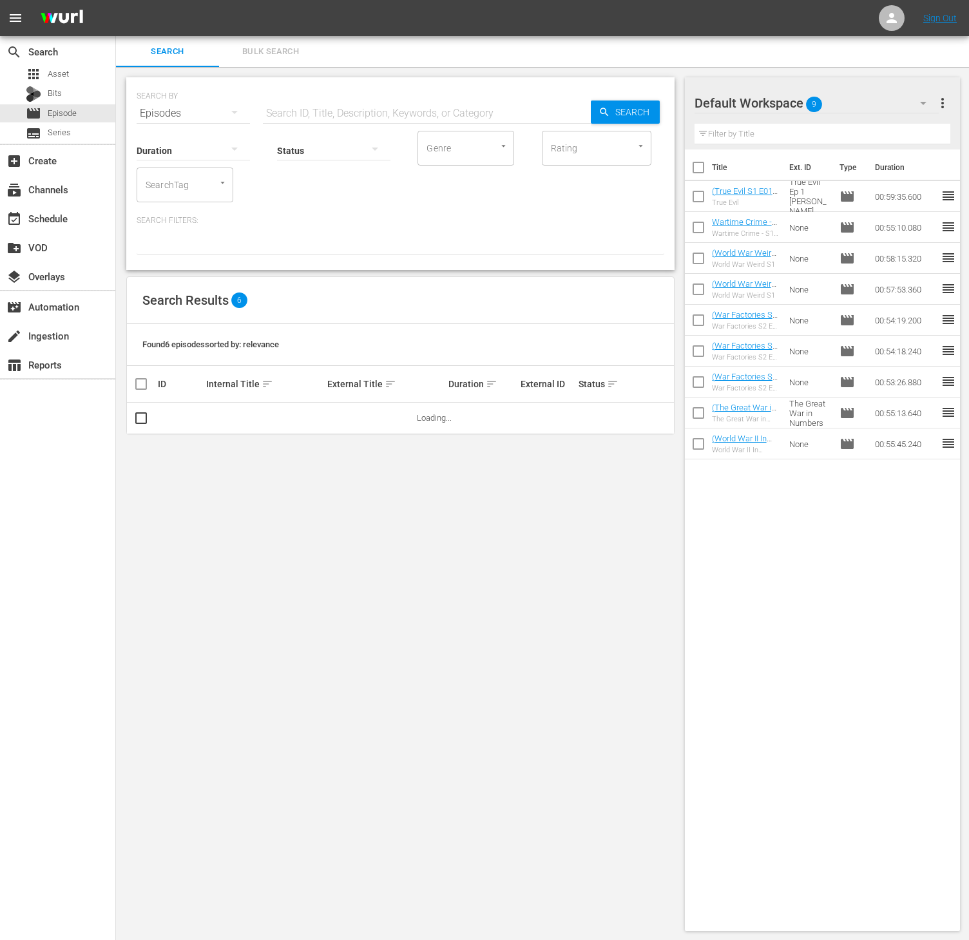
click at [160, 189] on input "SearchTag" at bounding box center [166, 184] width 49 height 23
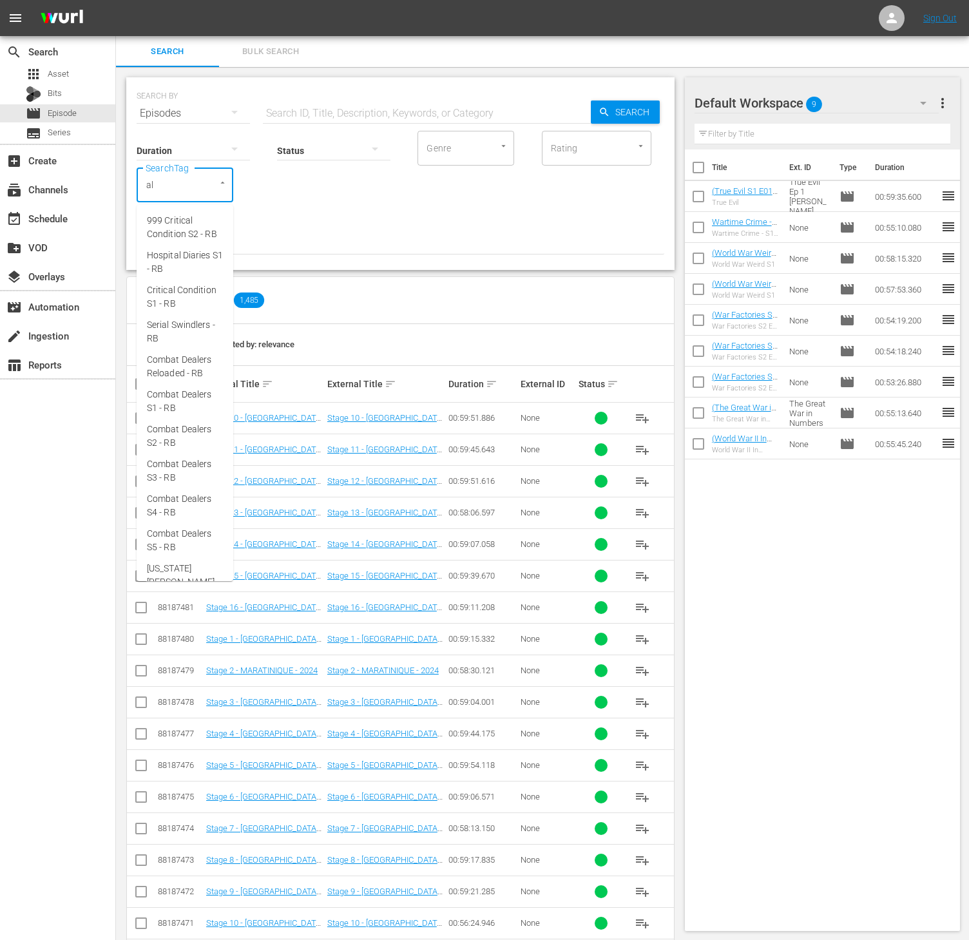
type input "ald"
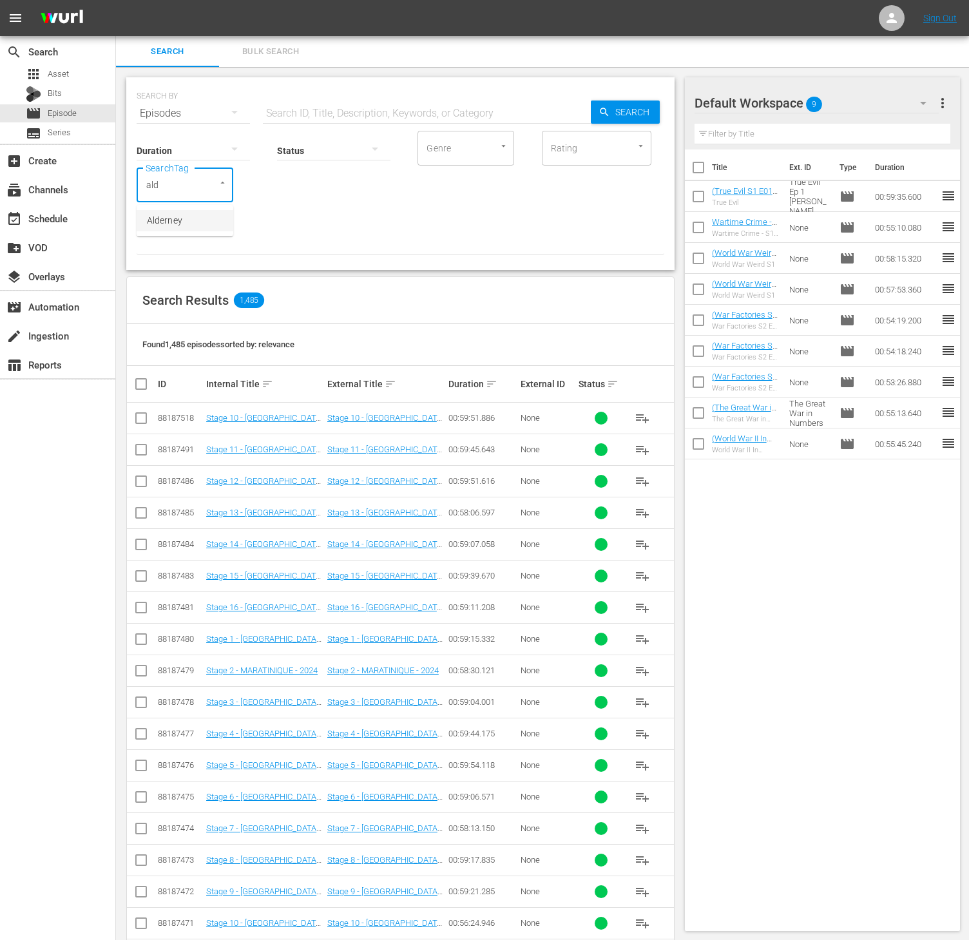
click at [174, 232] on ul "Alderney" at bounding box center [185, 221] width 97 height 32
click at [175, 220] on span "Alderney" at bounding box center [164, 221] width 35 height 14
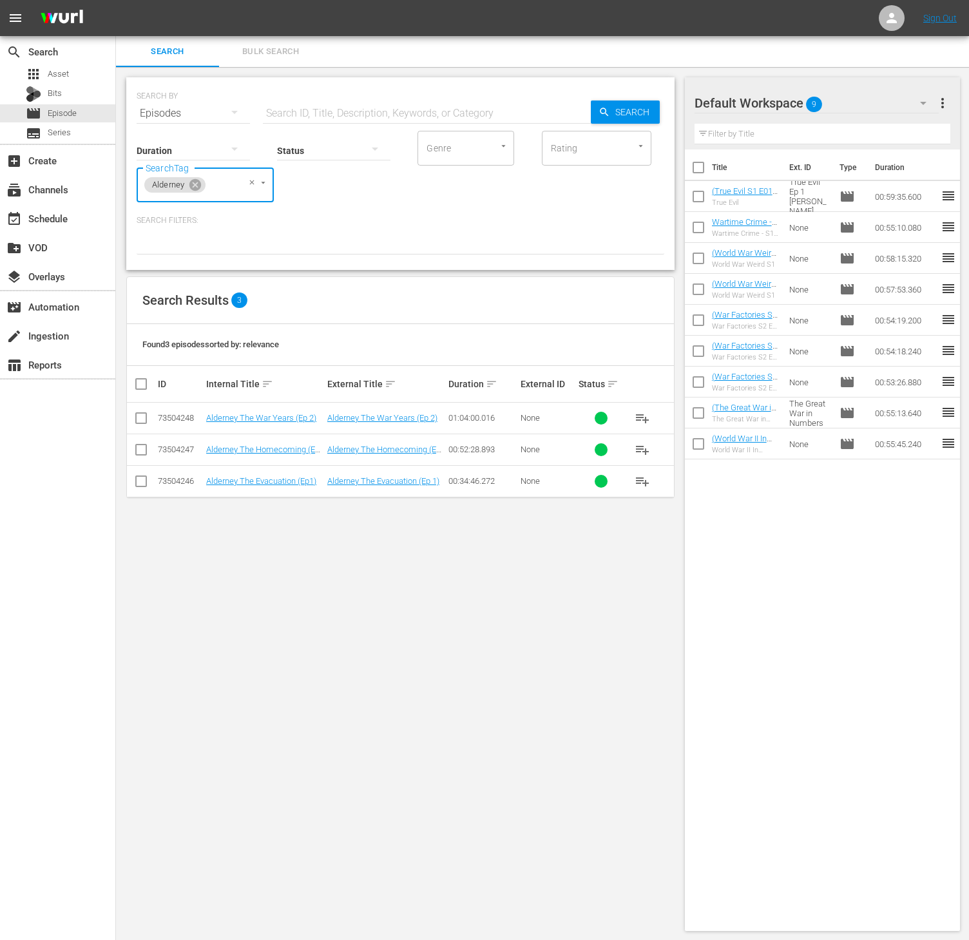
click at [639, 476] on span "playlist_add" at bounding box center [641, 480] width 15 height 15
click at [198, 182] on icon at bounding box center [195, 185] width 12 height 12
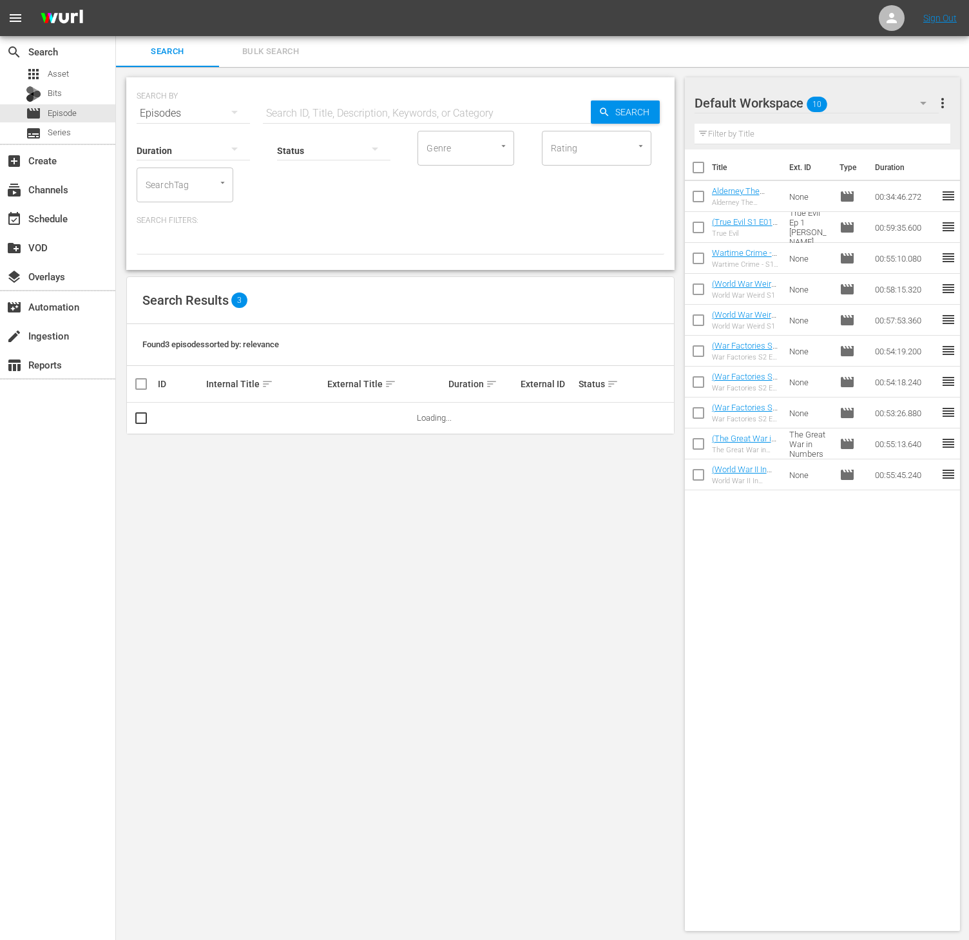
click at [179, 184] on input "SearchTag" at bounding box center [166, 184] width 49 height 23
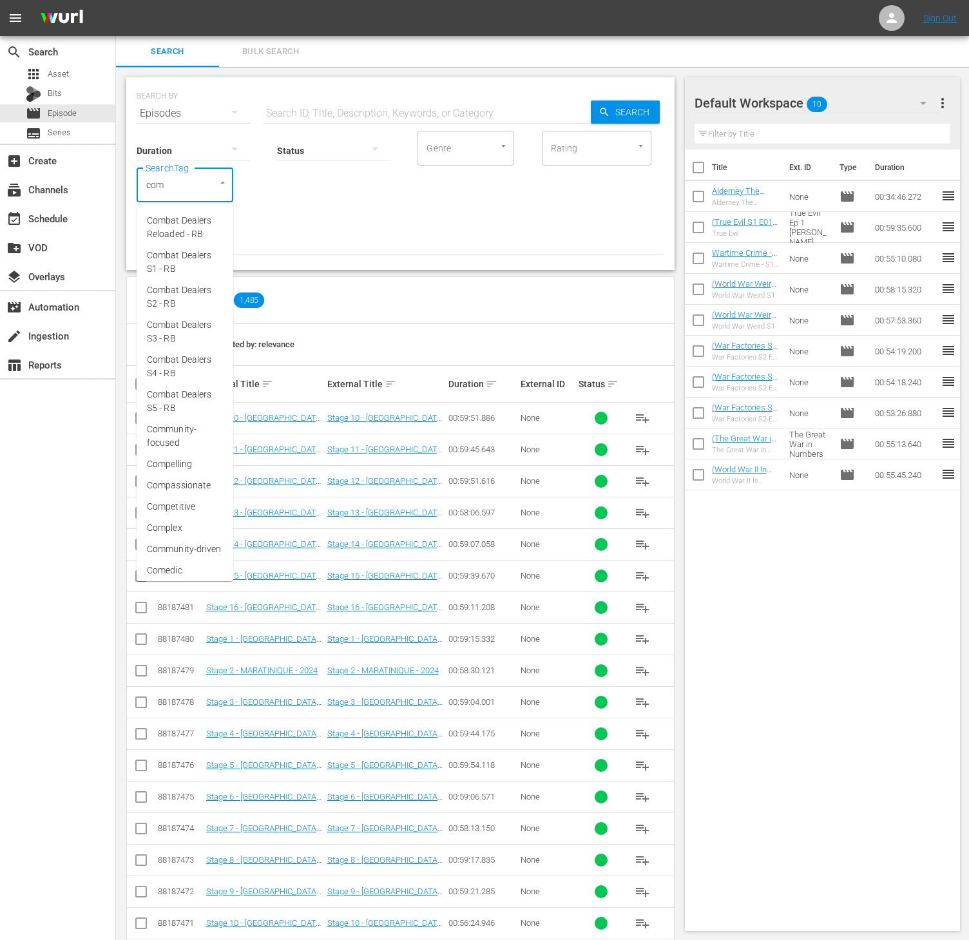
type input "comb"
click at [178, 359] on span "Combat Dealers S4 - RB" at bounding box center [185, 366] width 76 height 27
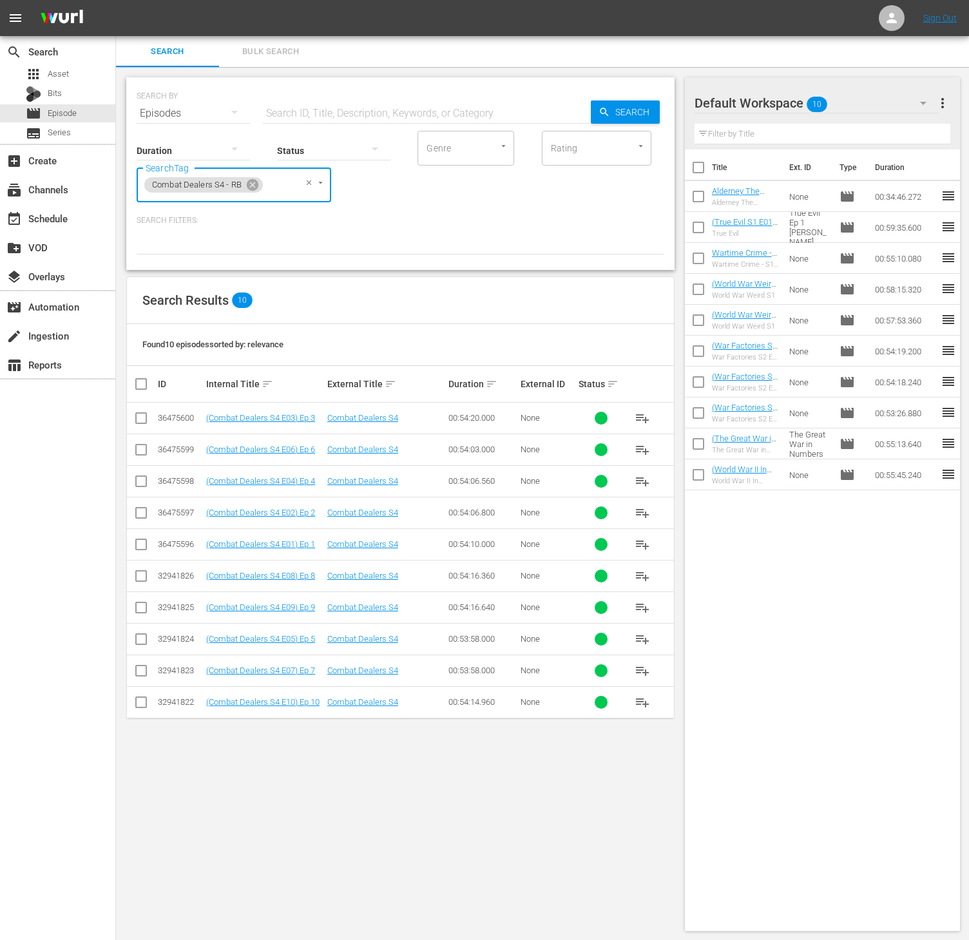
click at [639, 545] on span "playlist_add" at bounding box center [641, 543] width 15 height 15
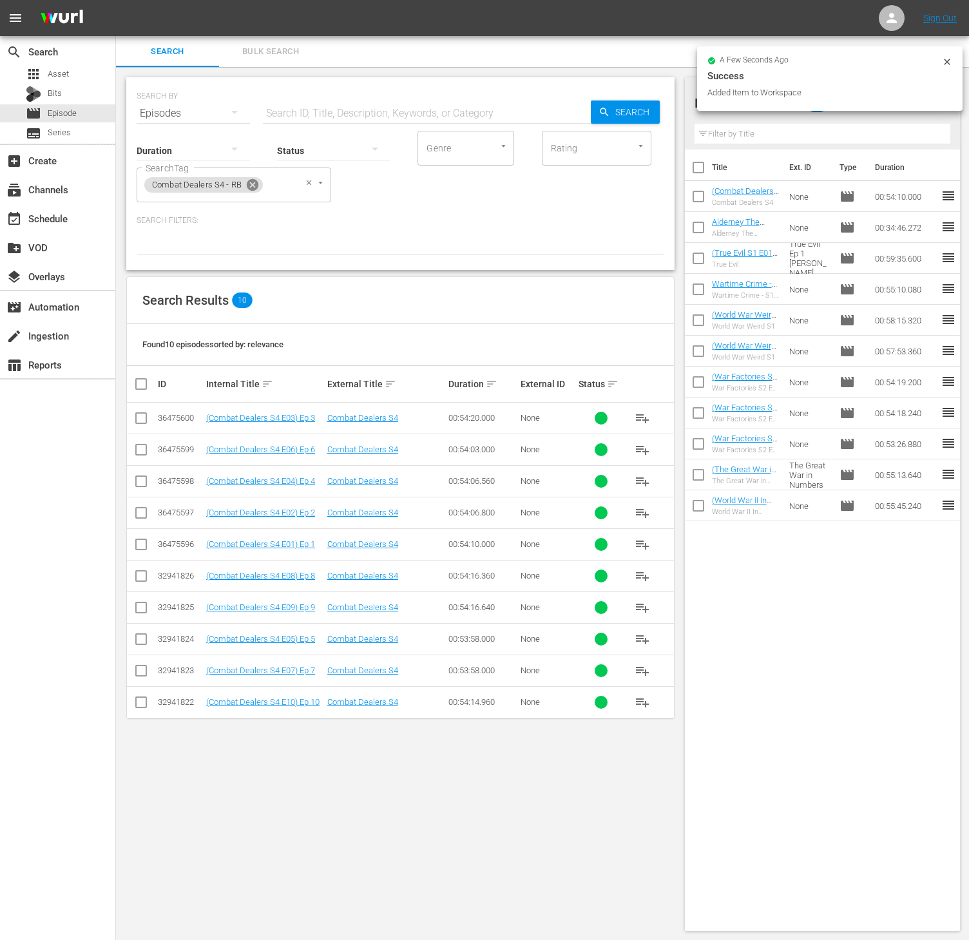
click at [254, 178] on icon at bounding box center [252, 185] width 14 height 14
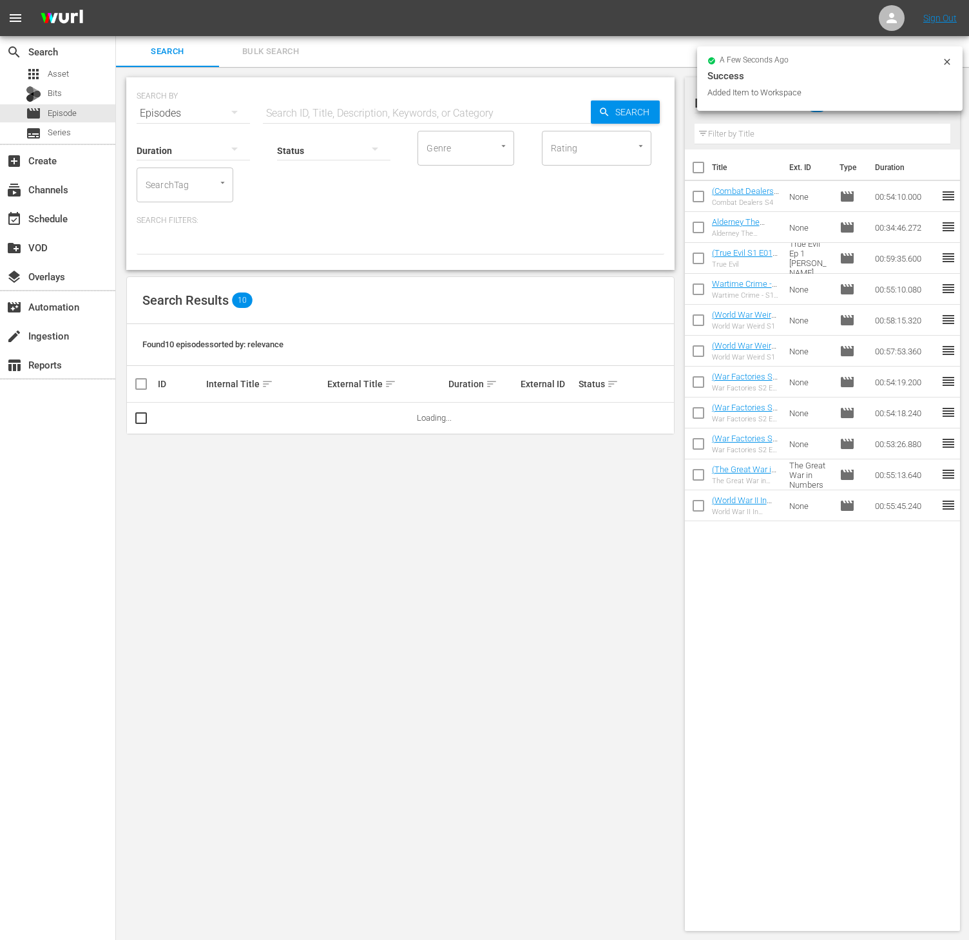
click at [189, 184] on input "SearchTag" at bounding box center [166, 184] width 49 height 23
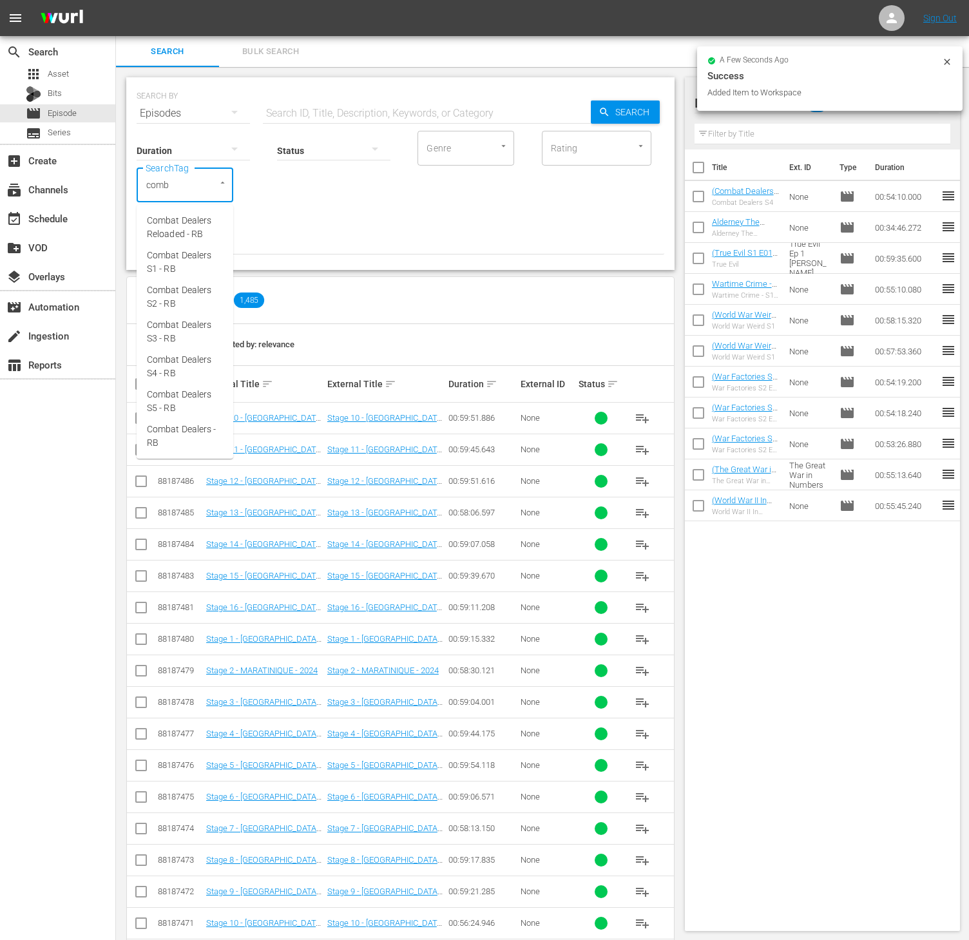
type input "comba"
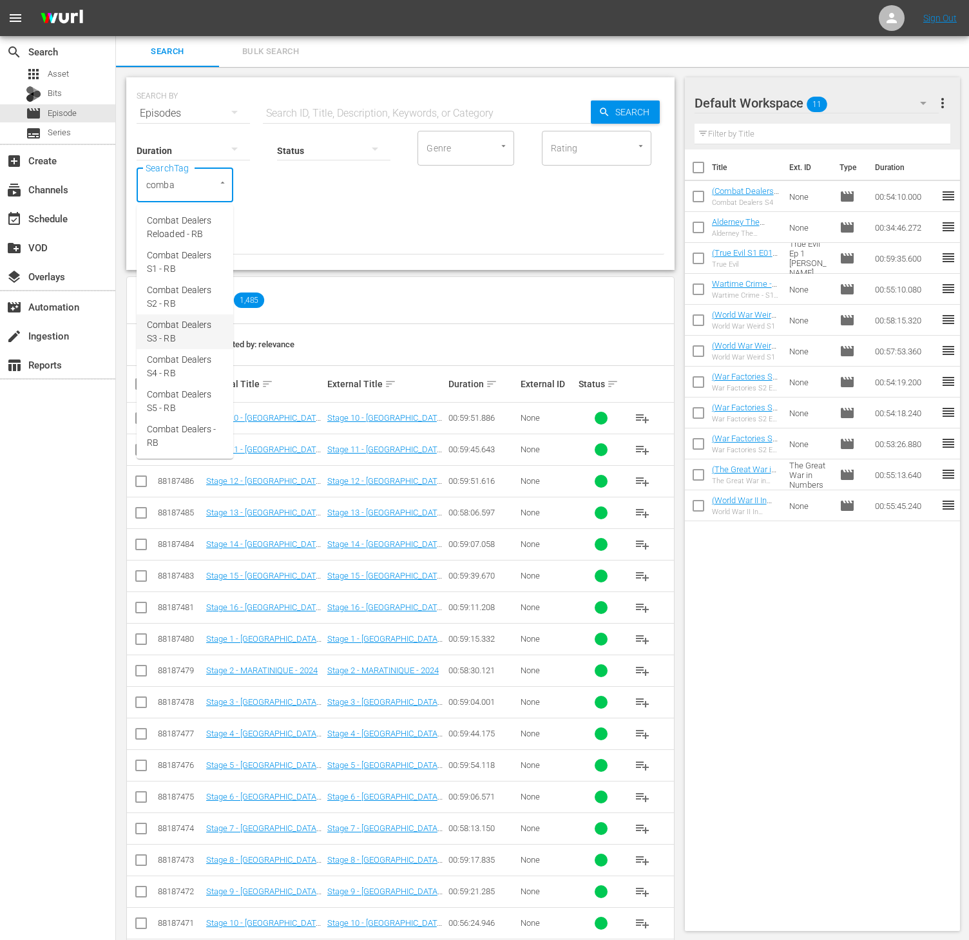
click at [185, 333] on span "Combat Dealers S3 - RB" at bounding box center [185, 331] width 76 height 27
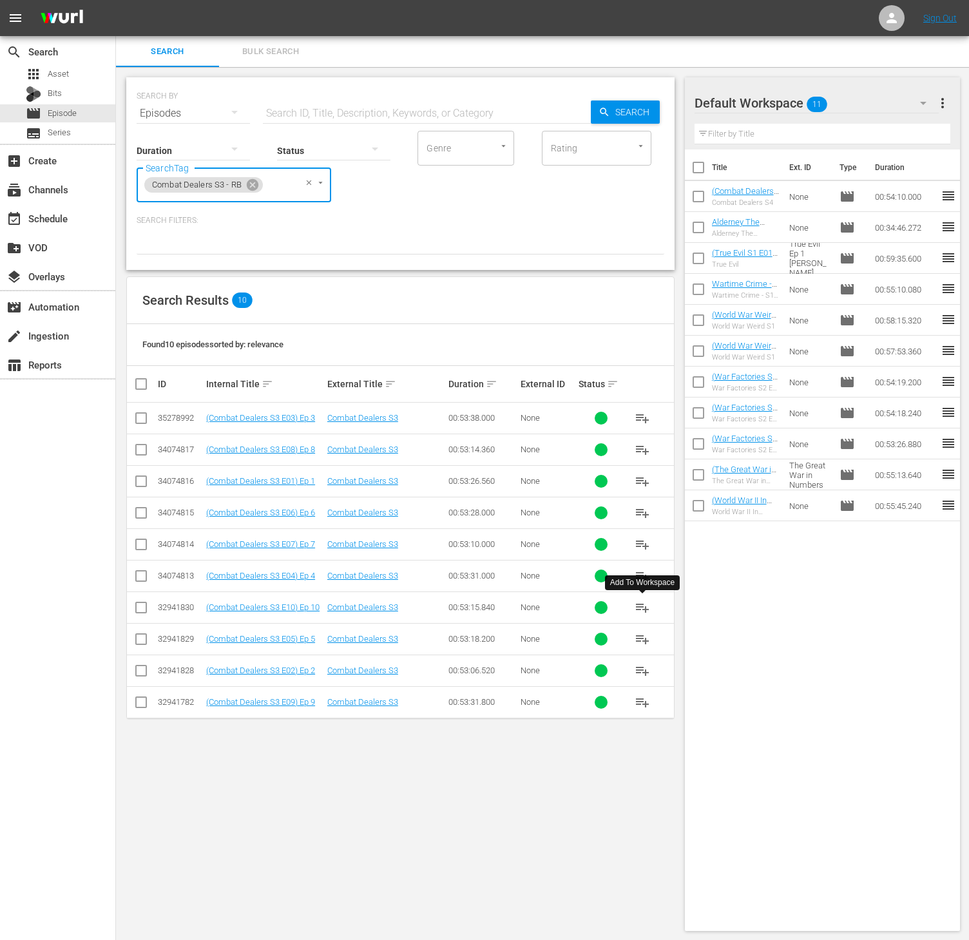
click at [650, 608] on button "playlist_add" at bounding box center [642, 607] width 31 height 31
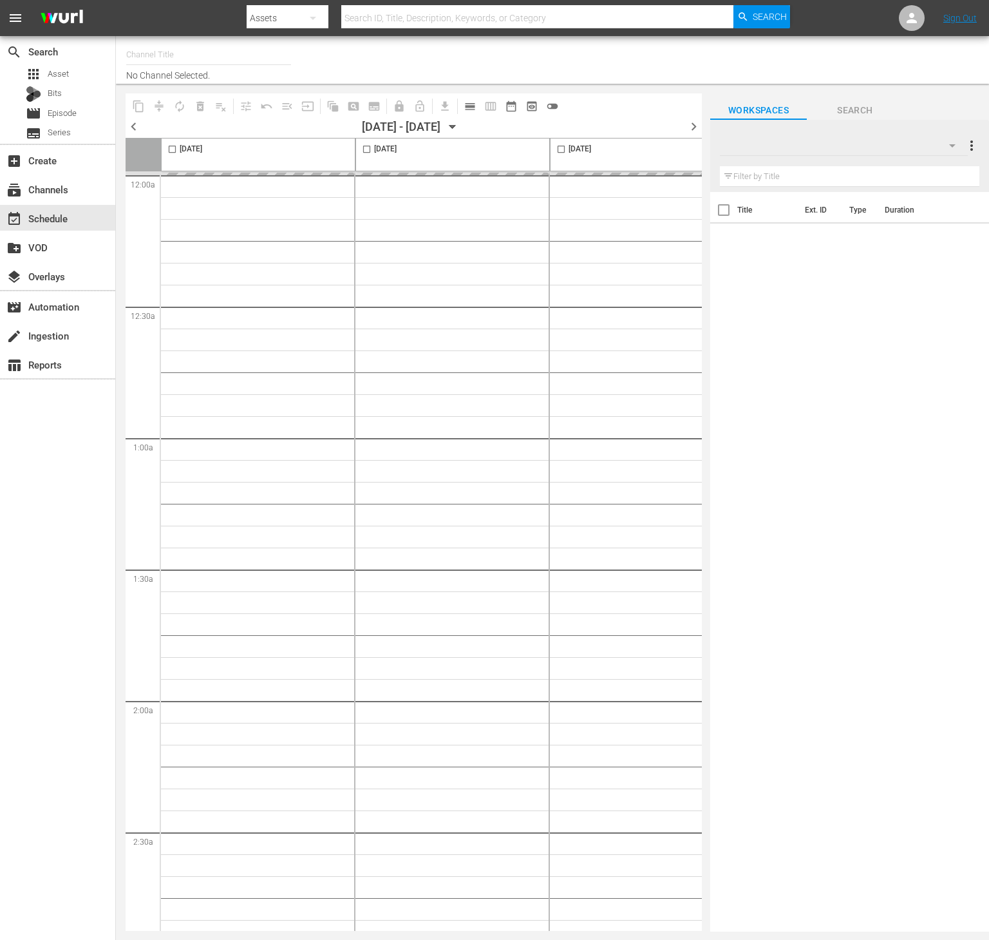
type input "Conflict (1336)"
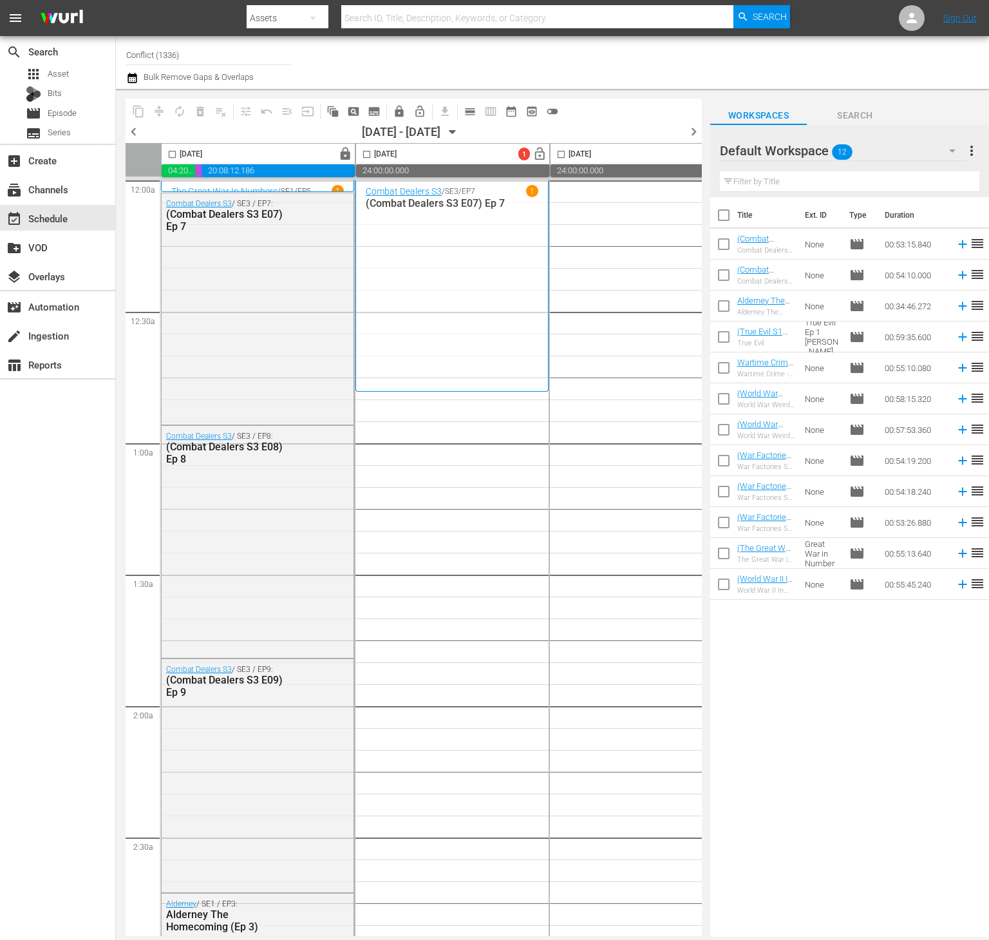
click at [720, 220] on input "checkbox" at bounding box center [723, 217] width 27 height 27
checkbox input "true"
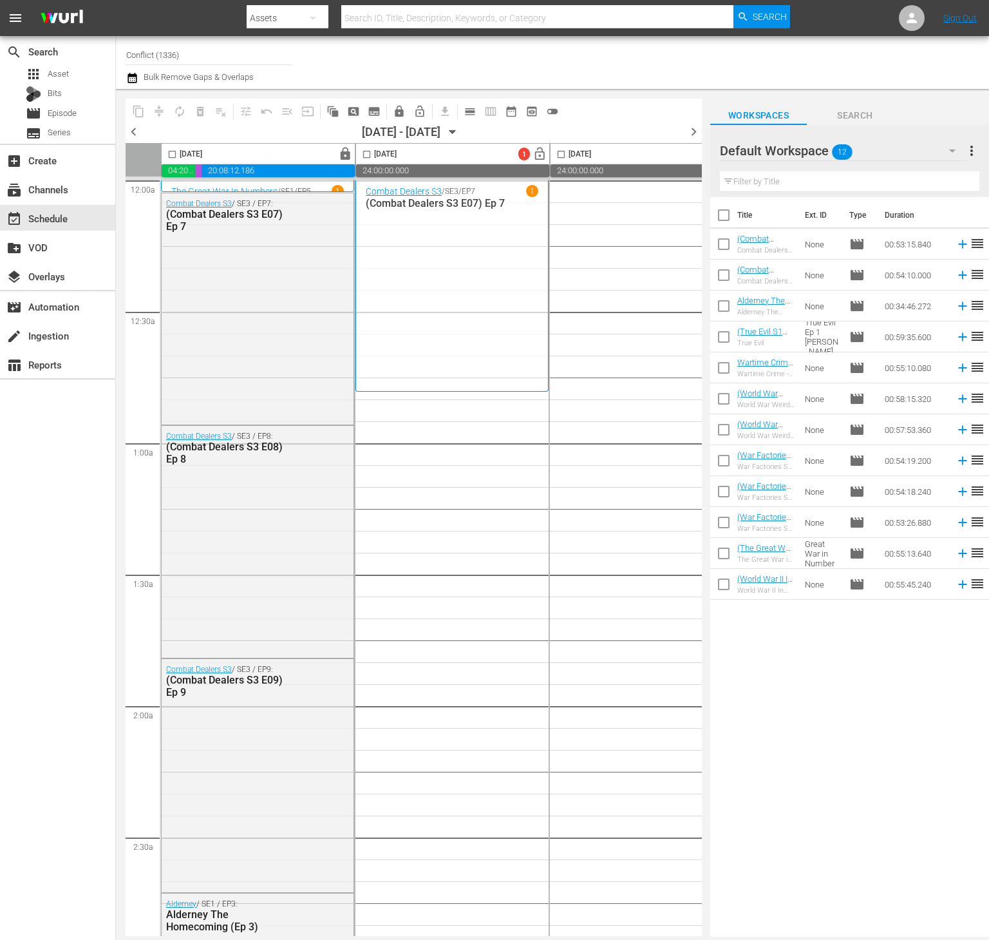
checkbox input "true"
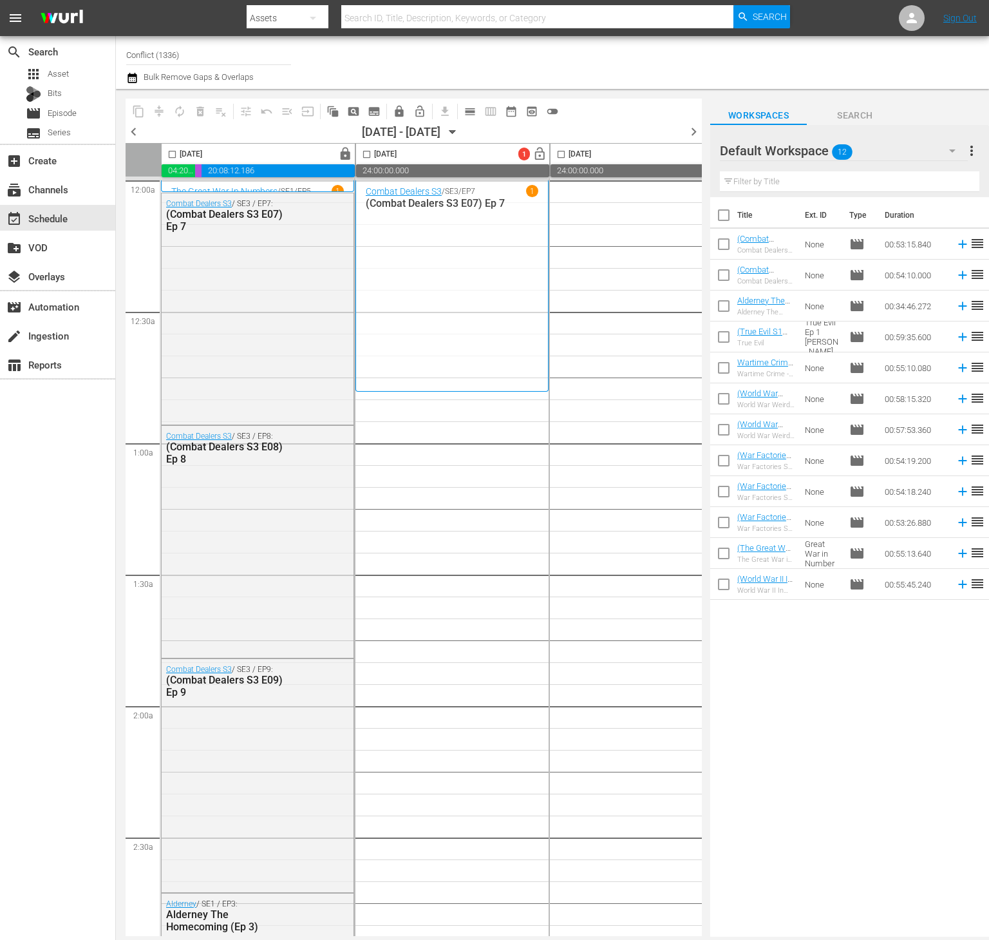
checkbox input "true"
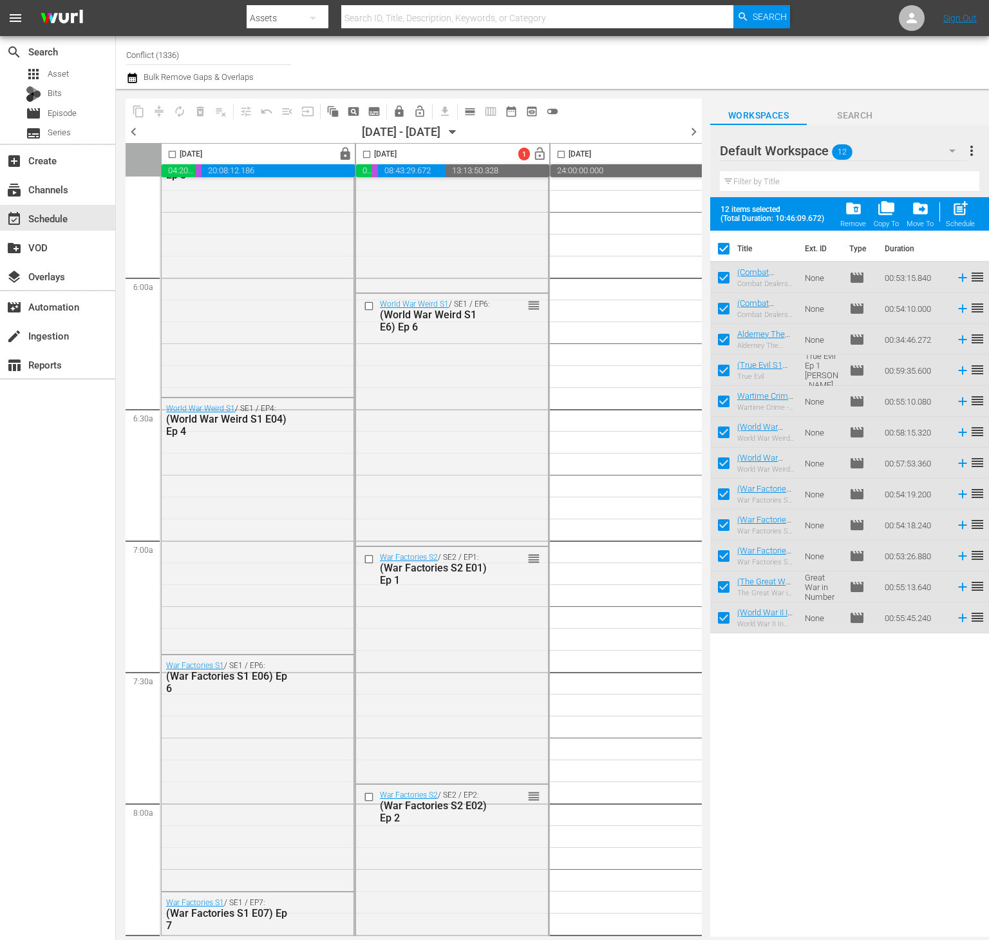
scroll to position [1191, 0]
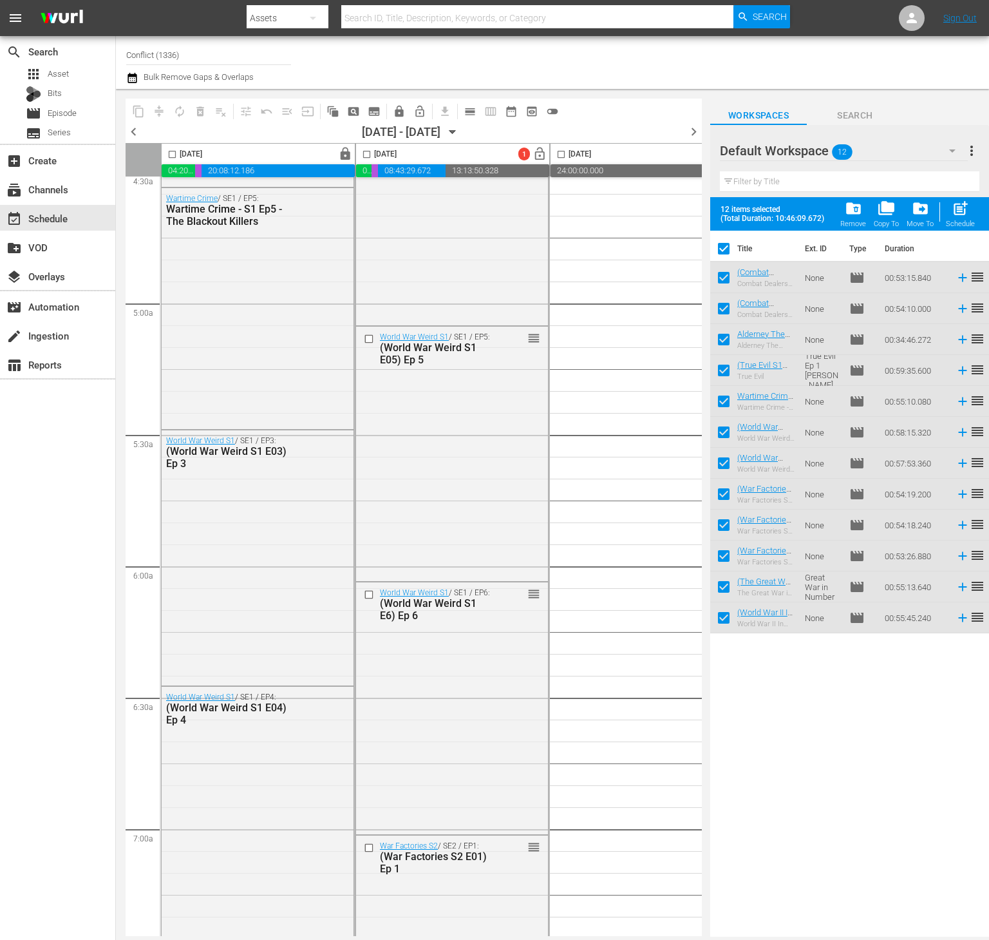
click at [969, 147] on span "more_vert" at bounding box center [971, 150] width 15 height 15
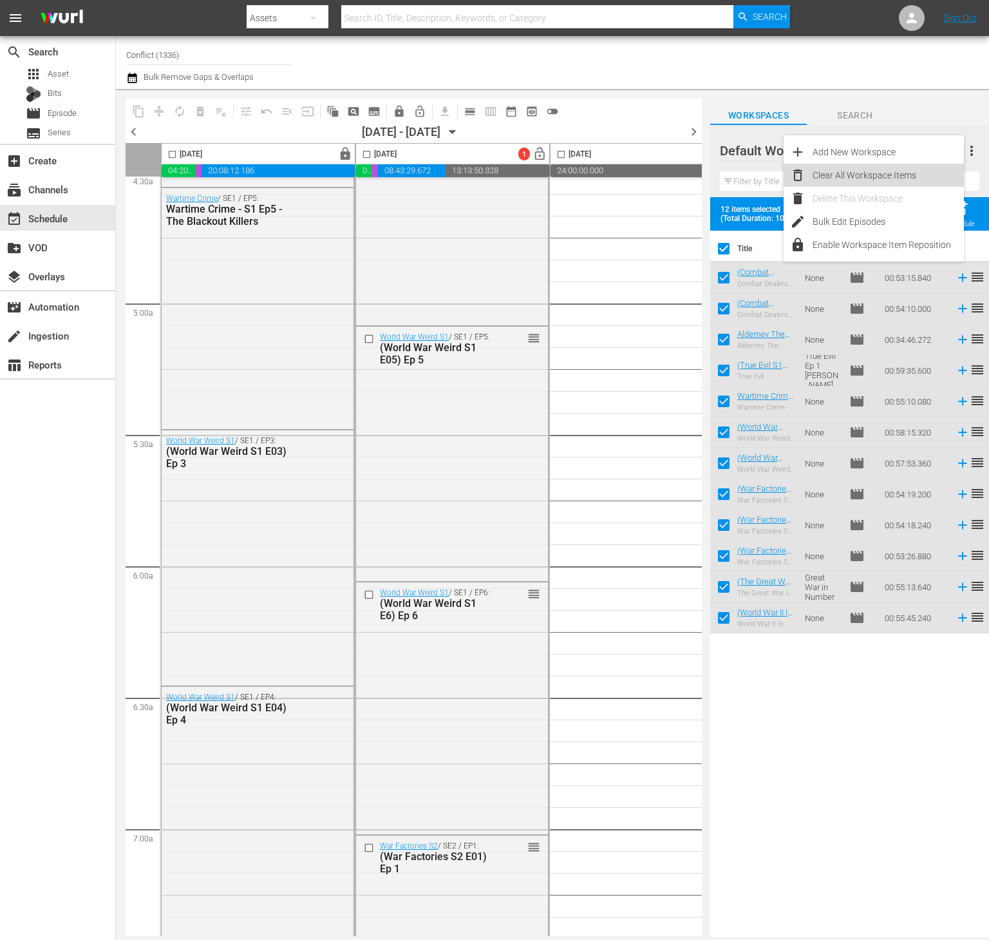
click at [886, 174] on div "Clear All Workspace Items" at bounding box center [888, 175] width 151 height 23
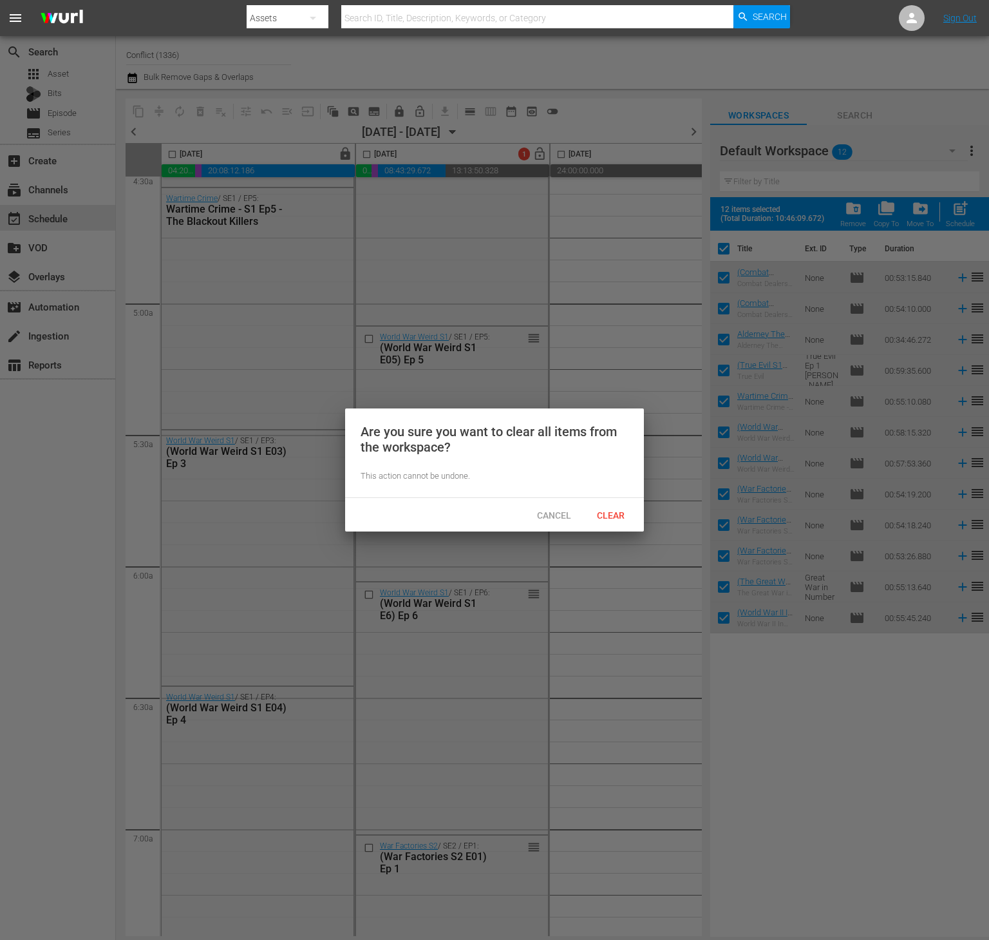
click at [615, 498] on div "Cancel Clear" at bounding box center [494, 514] width 299 height 33
click at [612, 522] on div "Clear" at bounding box center [610, 515] width 57 height 24
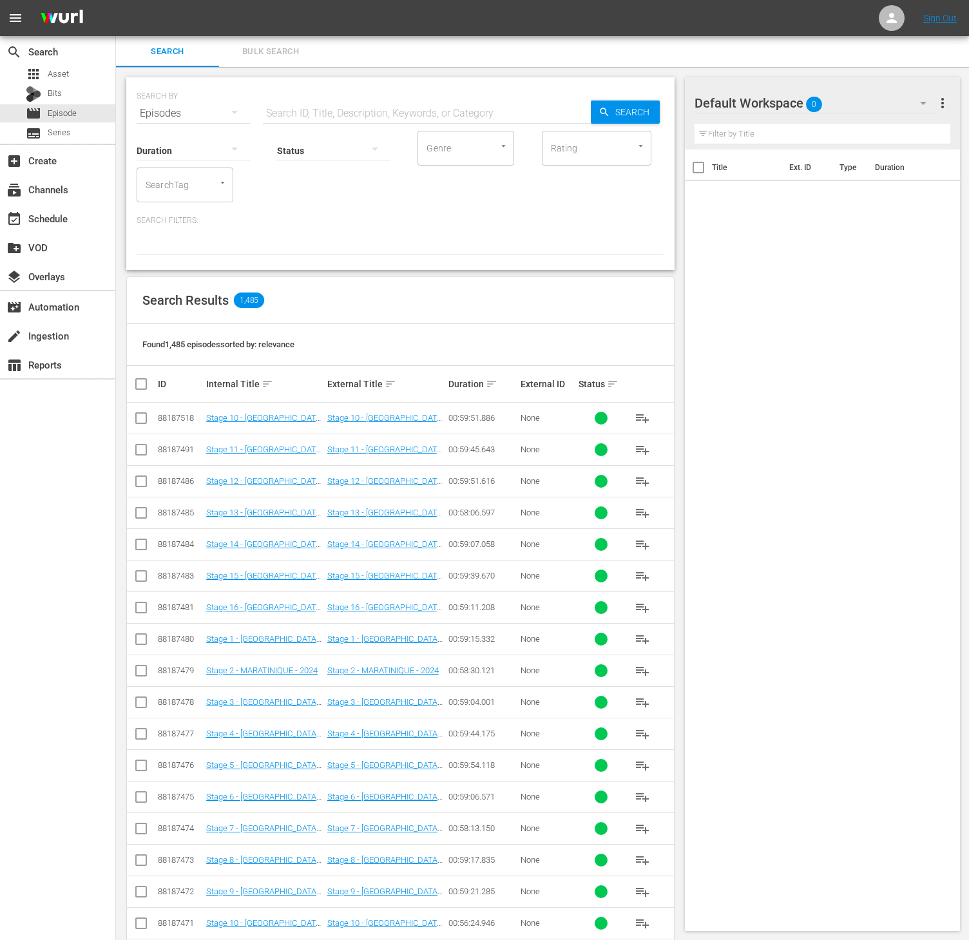
click at [174, 187] on input "SearchTag" at bounding box center [166, 184] width 49 height 23
type input "world w"
click at [175, 256] on span "World War Weird S1 - RB" at bounding box center [185, 262] width 76 height 27
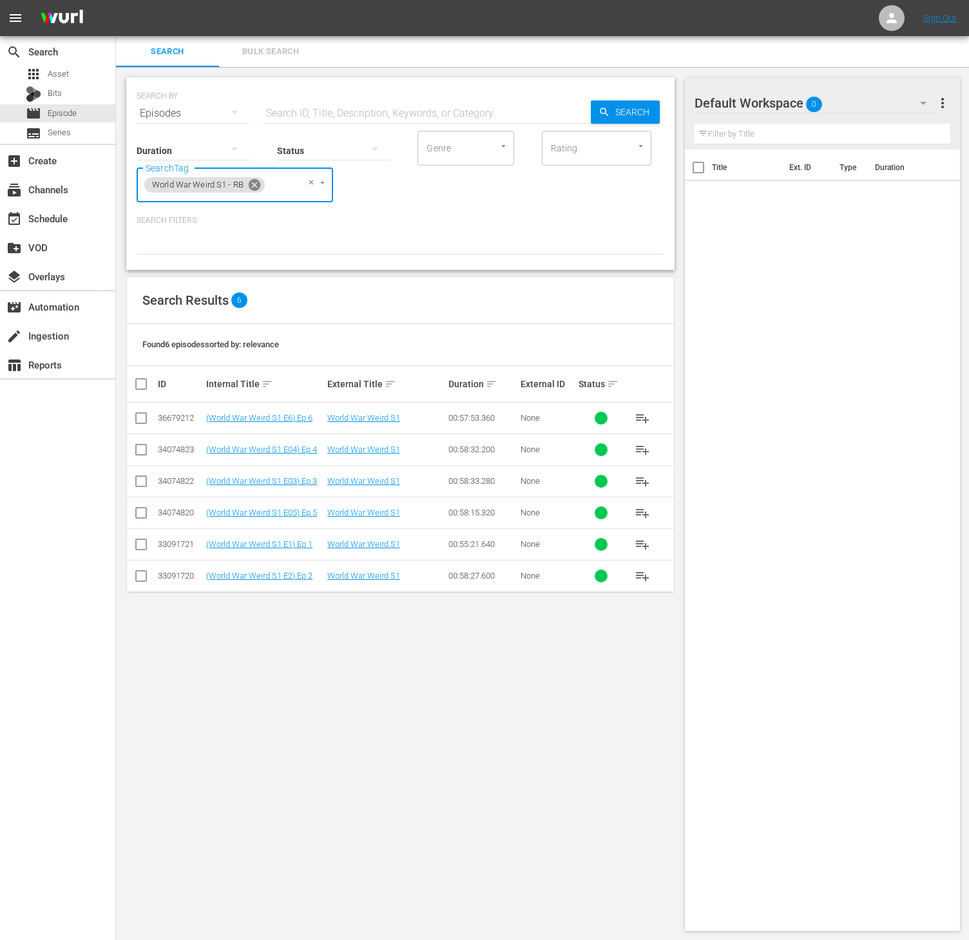
click at [256, 182] on icon at bounding box center [255, 185] width 12 height 12
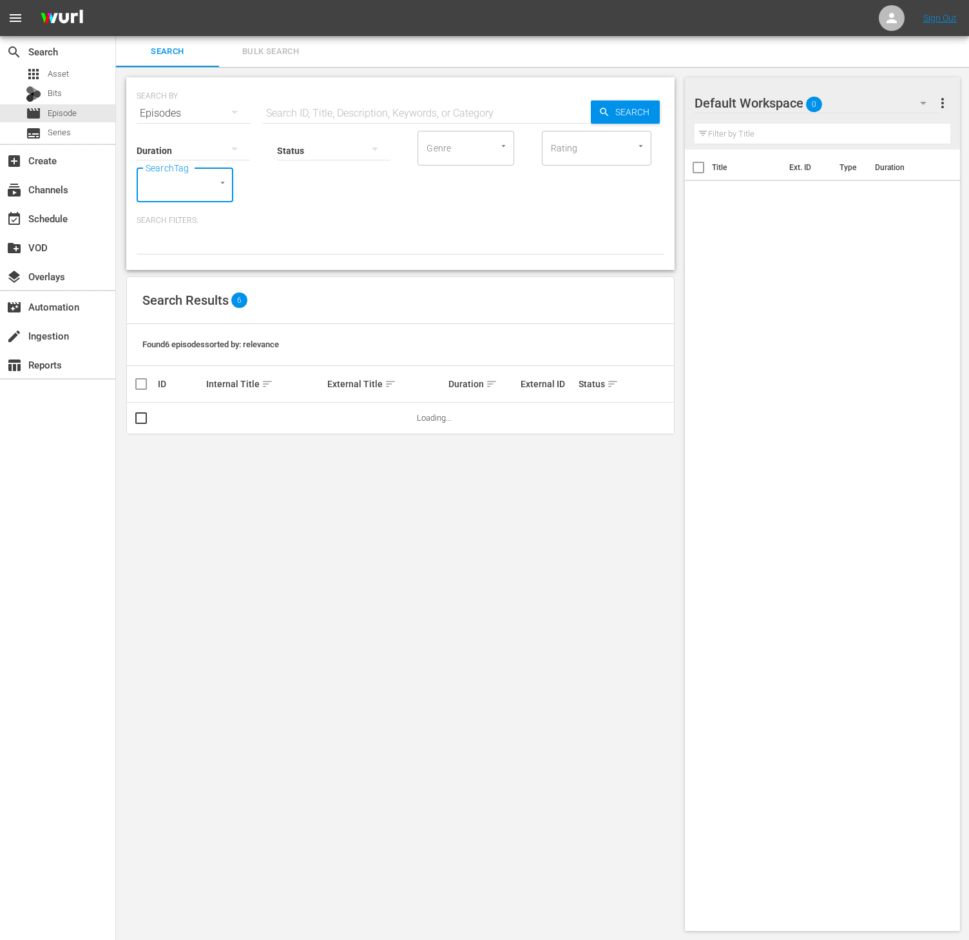
click at [206, 185] on div at bounding box center [216, 183] width 23 height 14
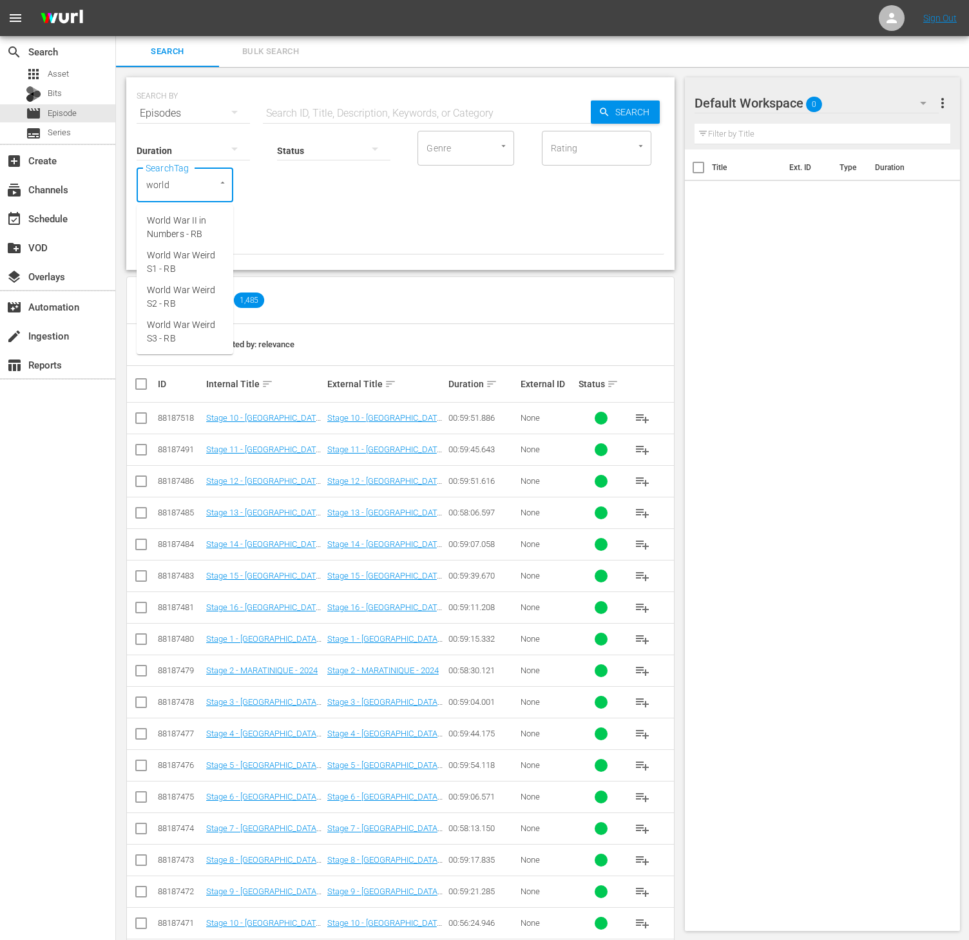
type input "world w"
click at [191, 287] on span "World War Weird S2 - RB" at bounding box center [185, 296] width 76 height 27
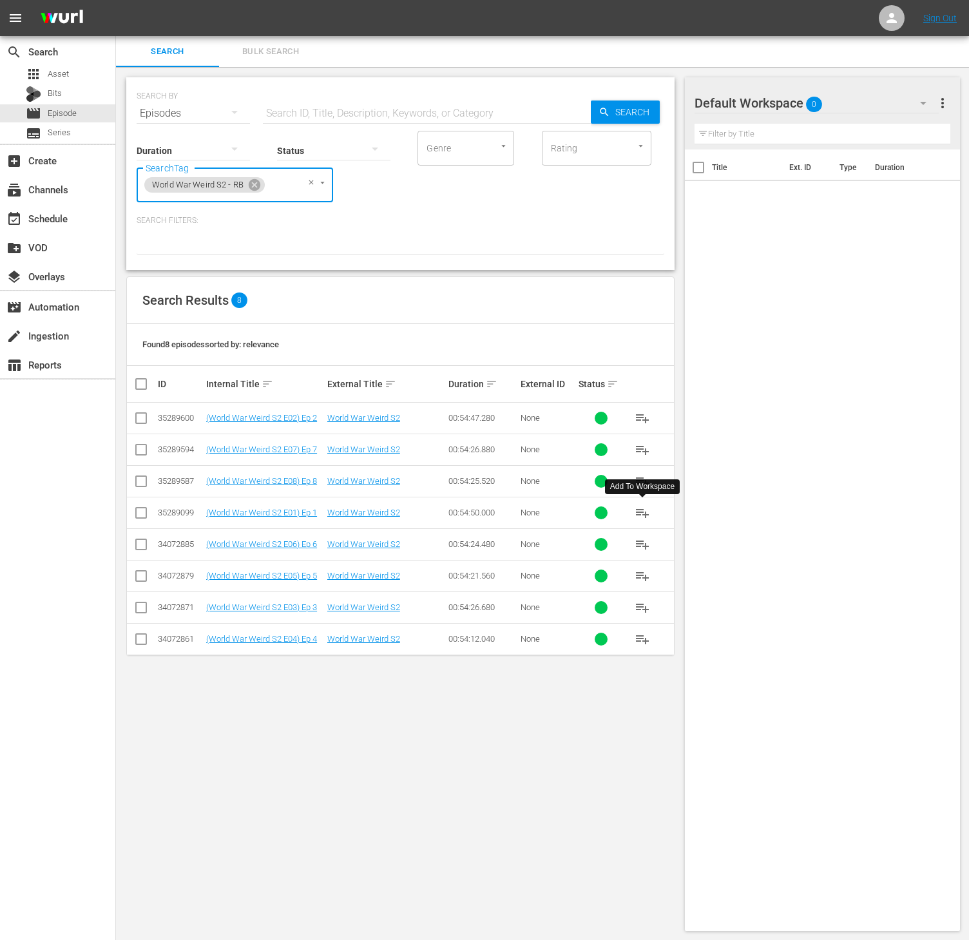
click at [638, 515] on span "playlist_add" at bounding box center [641, 512] width 15 height 15
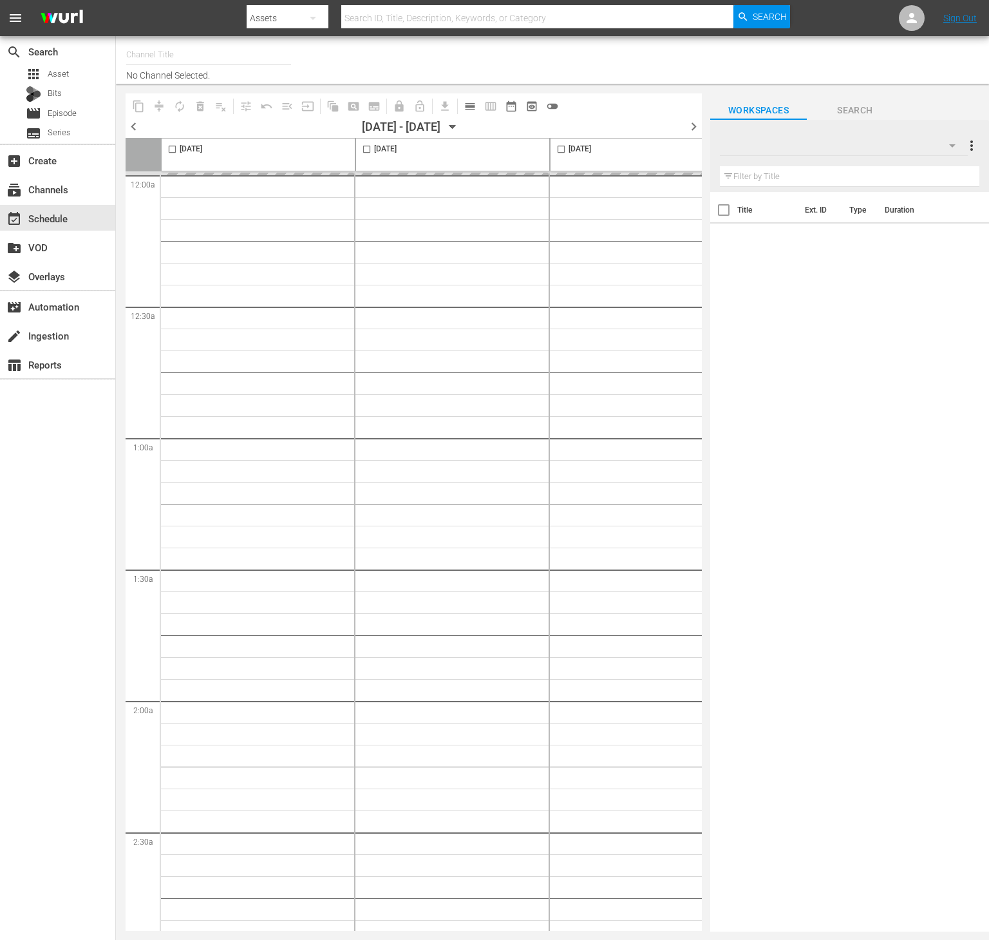
type input "Conflict (1336)"
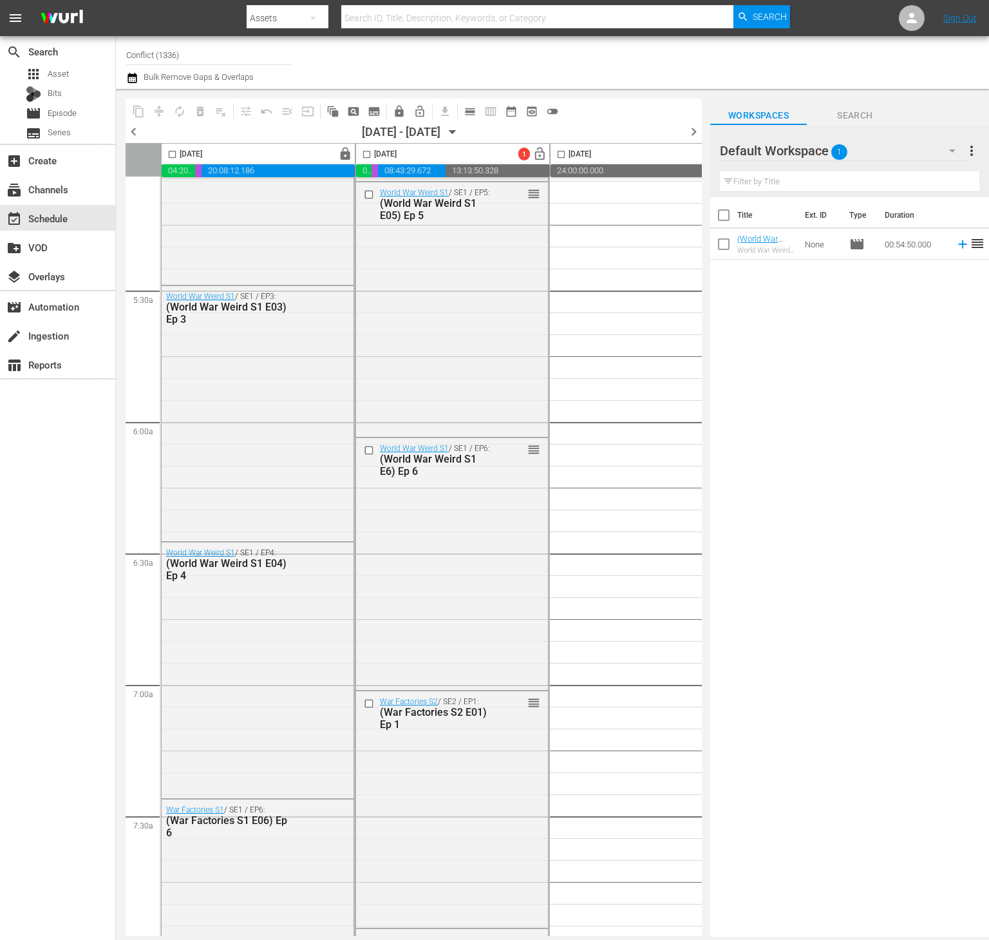
scroll to position [1433, 0]
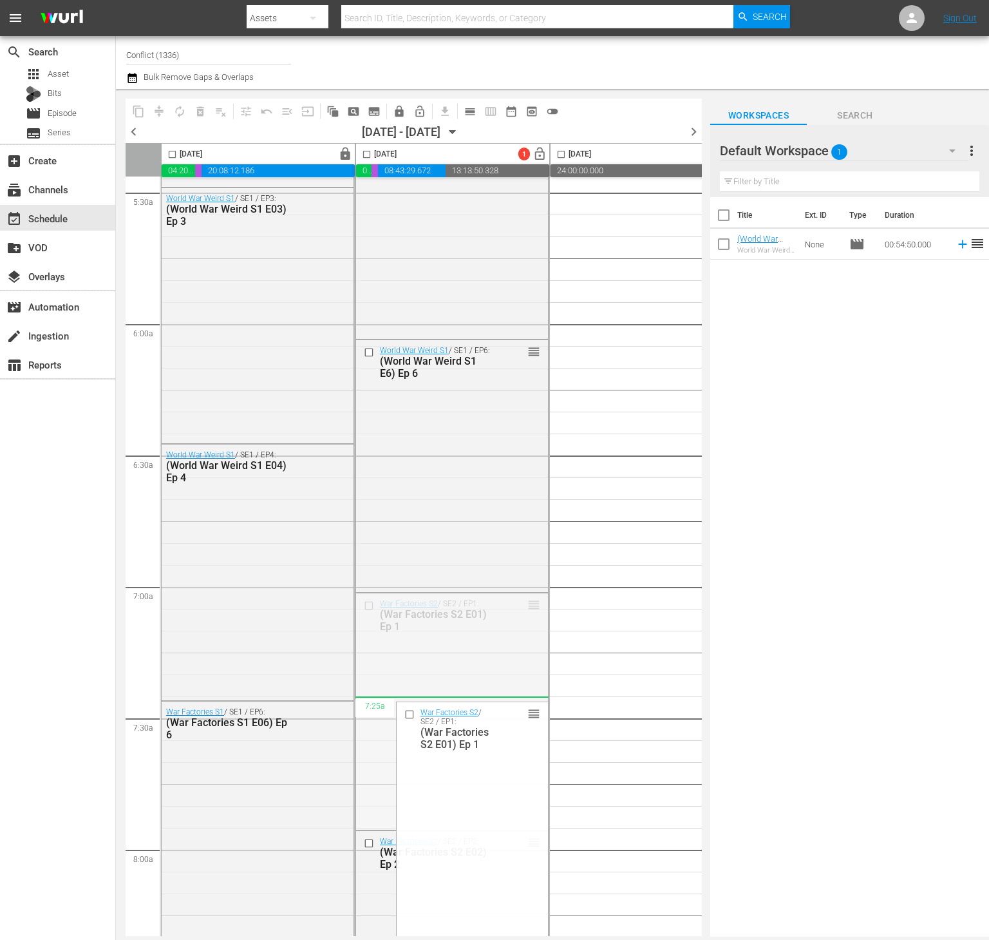
drag, startPoint x: 533, startPoint y: 608, endPoint x: 527, endPoint y: 716, distance: 108.3
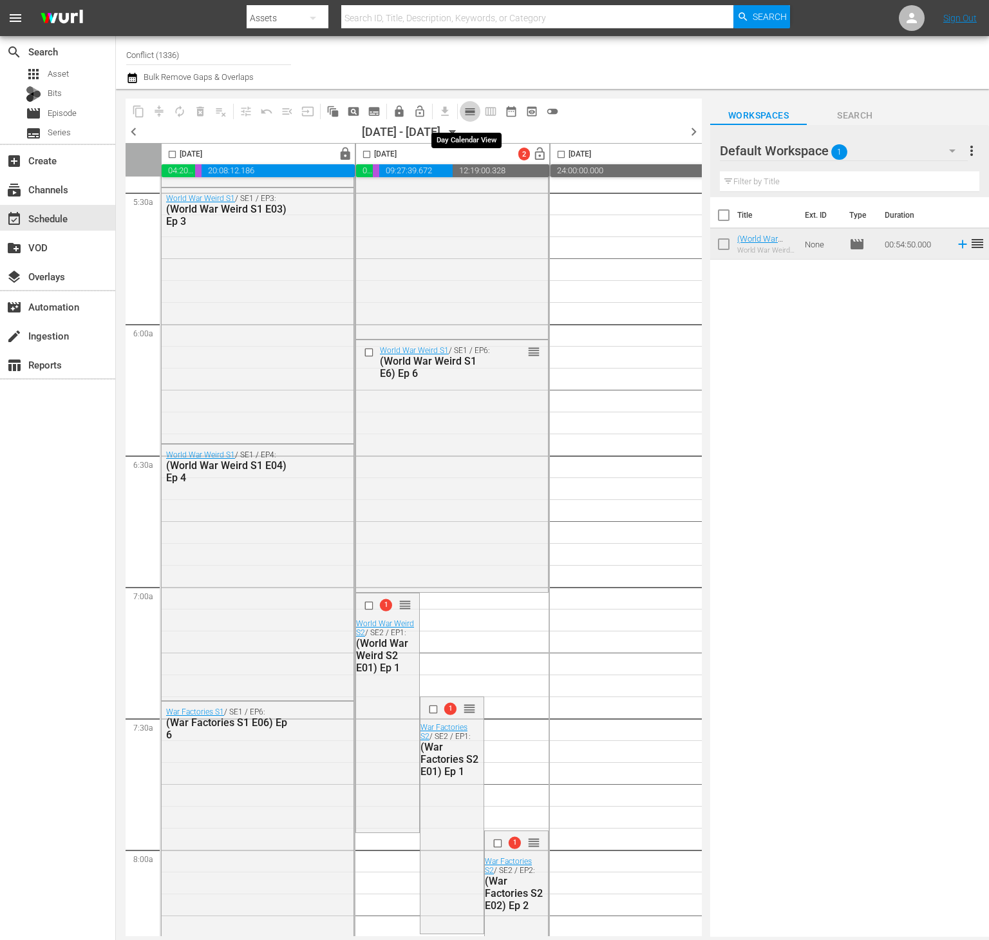
click at [469, 112] on span "calendar_view_day_outlined" at bounding box center [470, 111] width 13 height 13
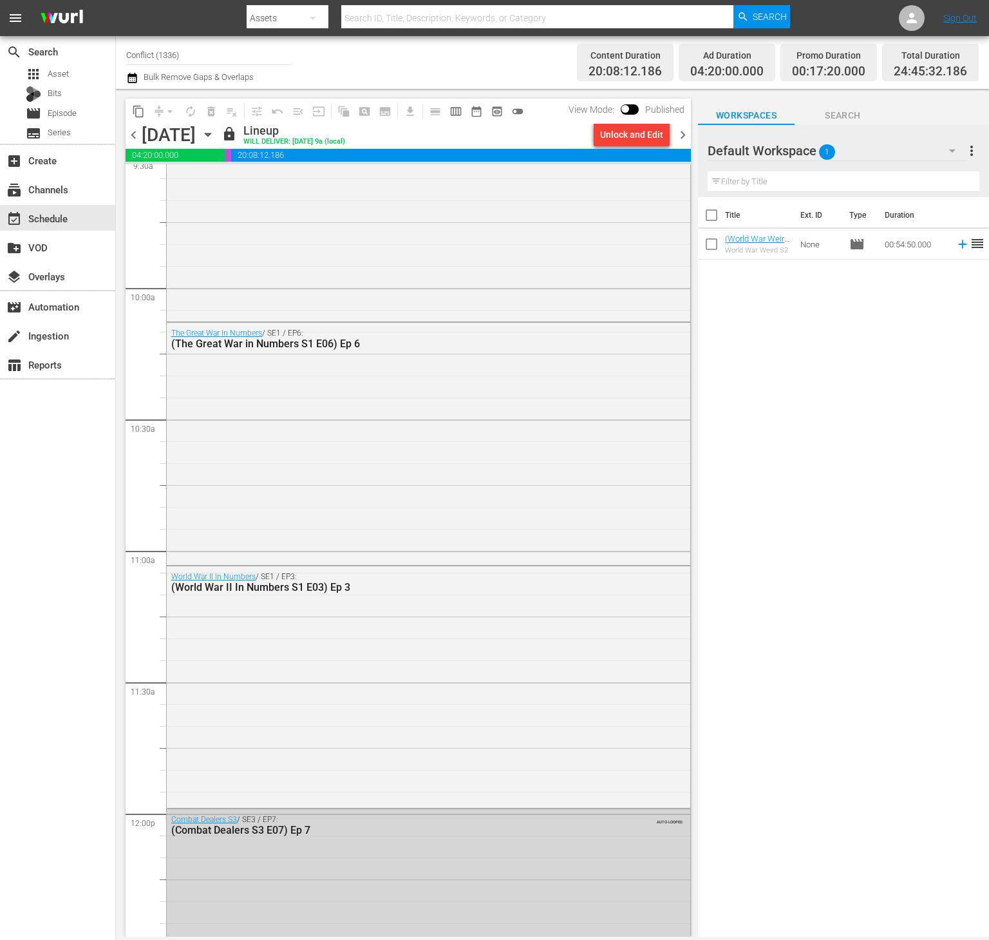
click at [686, 137] on span "chevron_right" at bounding box center [683, 135] width 16 height 16
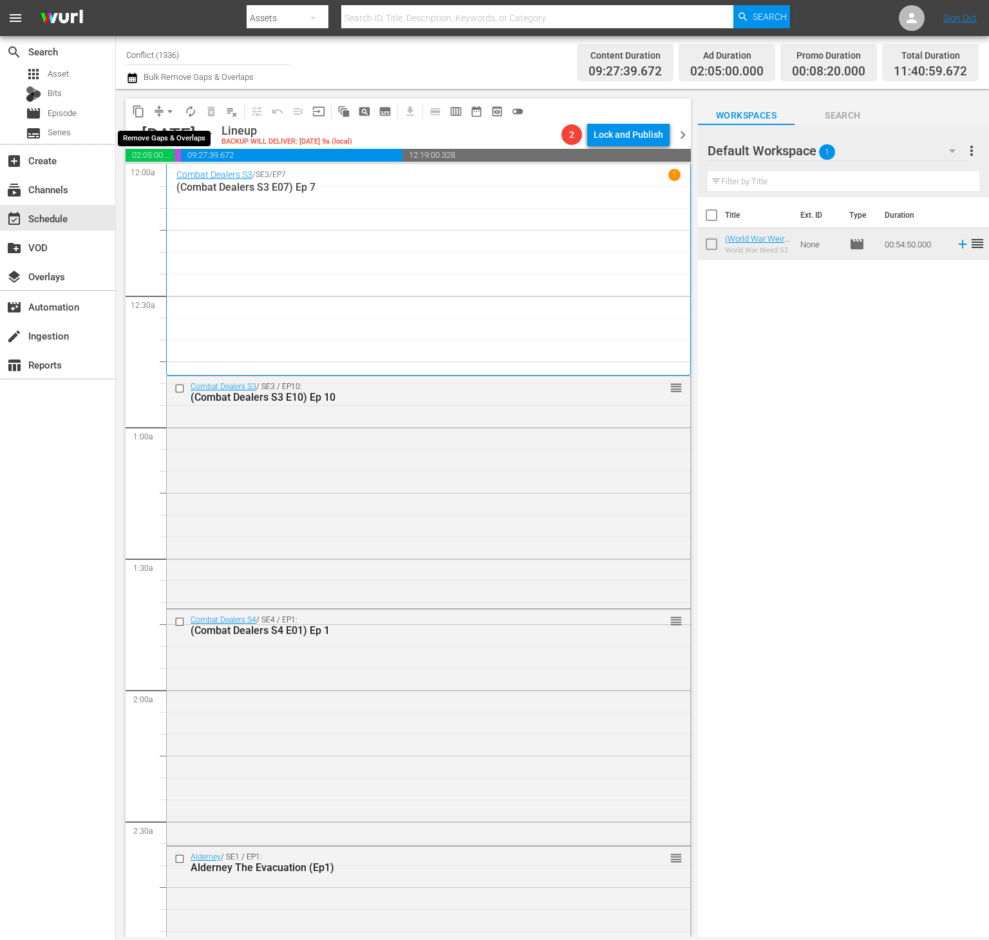
click at [155, 112] on span "compress" at bounding box center [159, 111] width 13 height 13
click at [157, 105] on span "compress" at bounding box center [159, 111] width 13 height 13
click at [167, 105] on span "arrow_drop_down" at bounding box center [170, 111] width 13 height 13
click at [185, 187] on li "Align to End of Previous Day" at bounding box center [170, 179] width 135 height 21
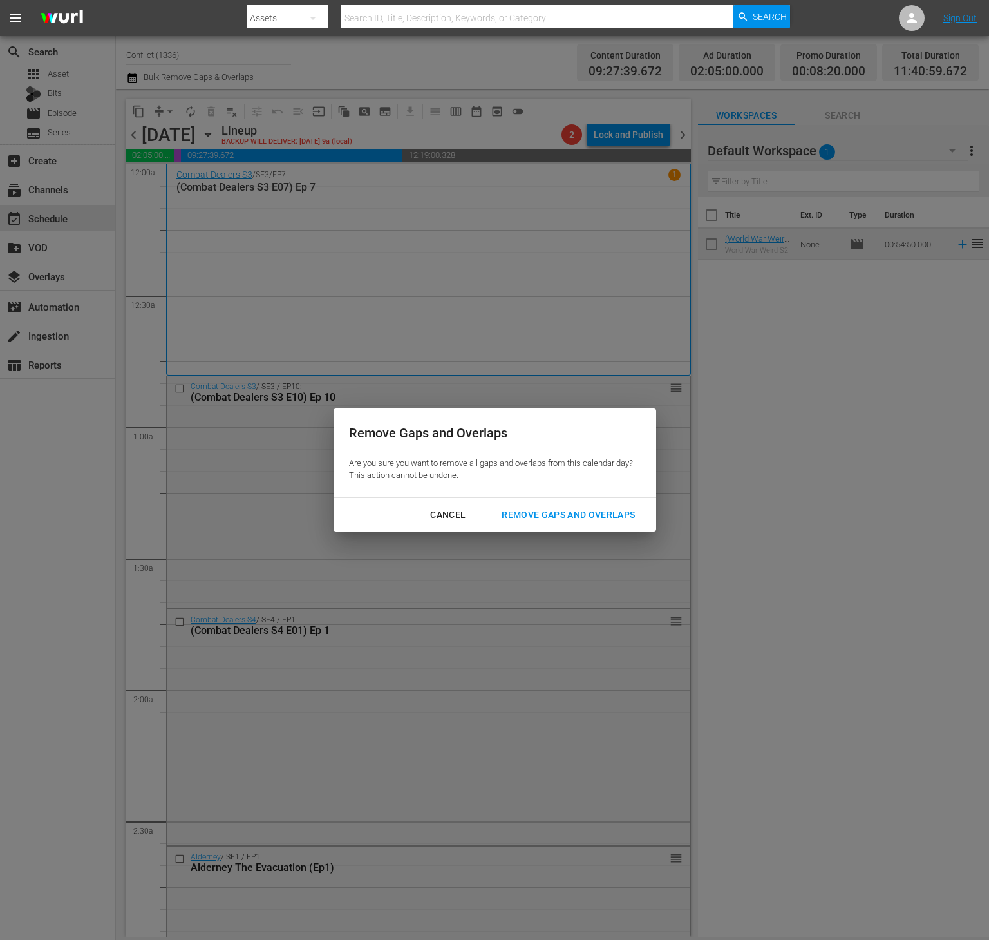
click at [574, 512] on div "Remove Gaps and Overlaps" at bounding box center [568, 515] width 154 height 16
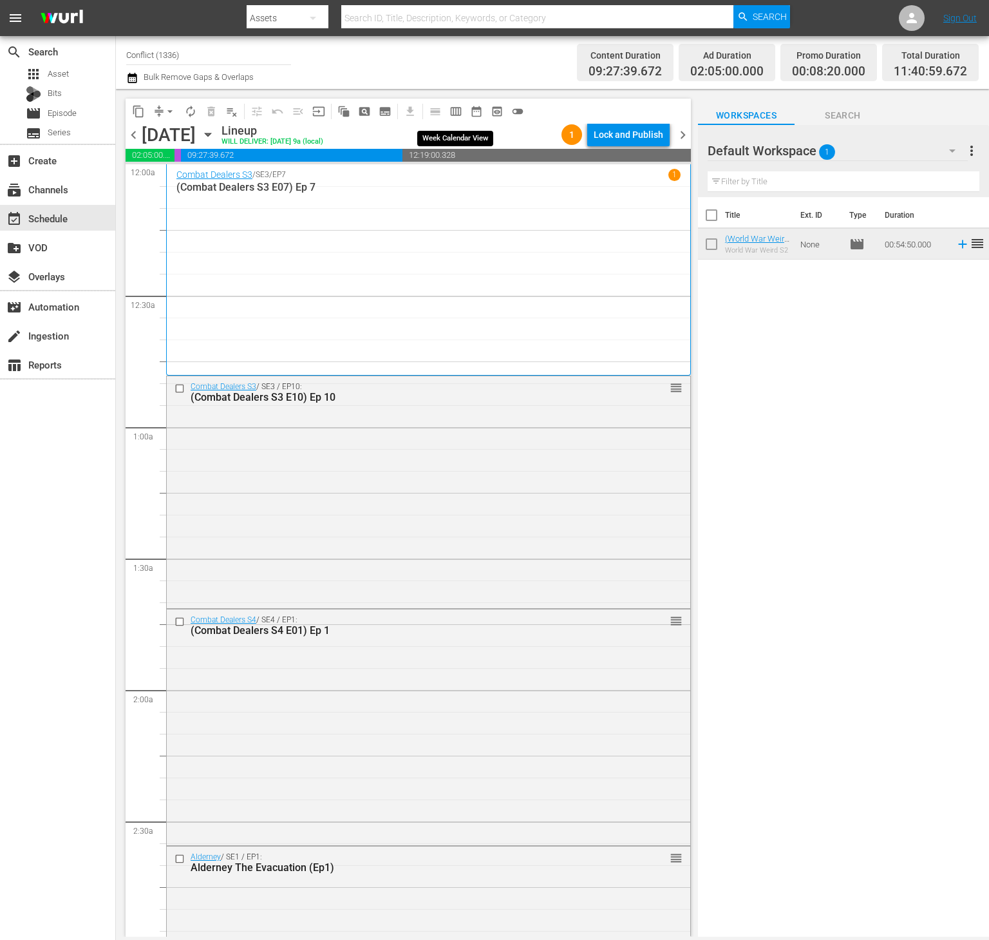
click at [457, 115] on span "calendar_view_week_outlined" at bounding box center [455, 111] width 13 height 13
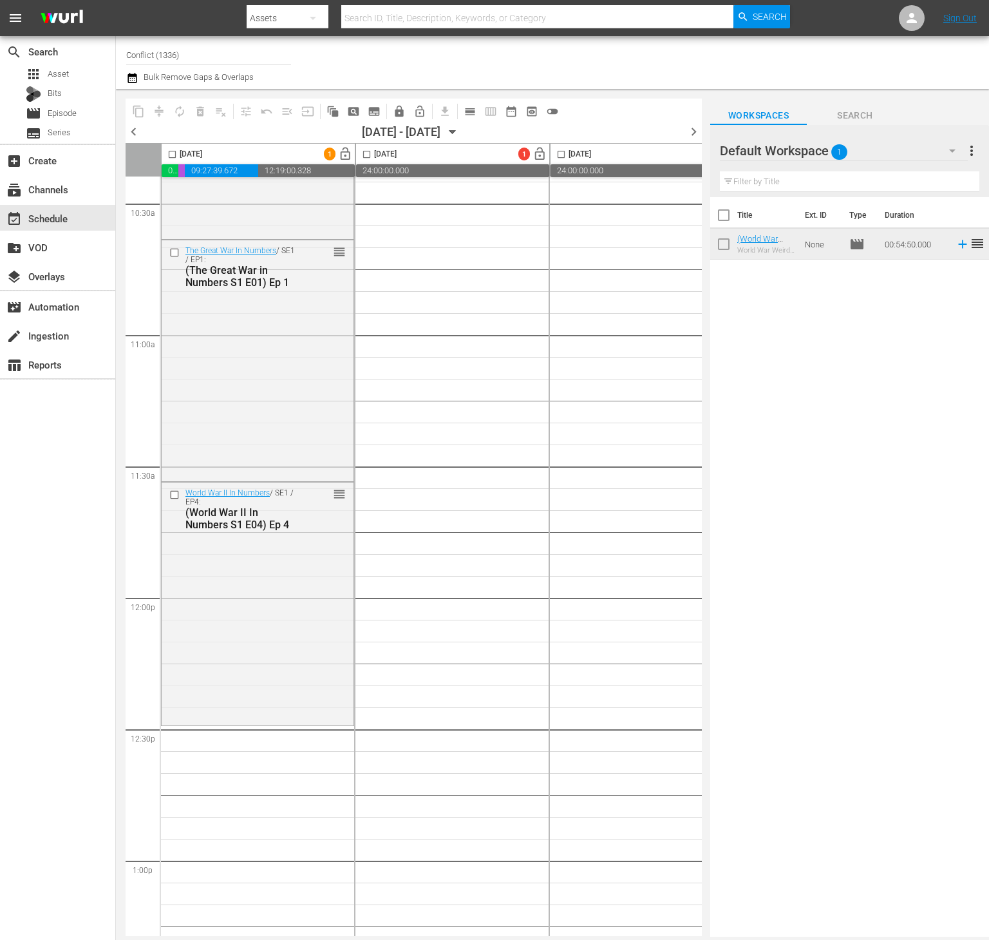
scroll to position [2736, 0]
click at [469, 108] on span "calendar_view_day_outlined" at bounding box center [470, 111] width 13 height 13
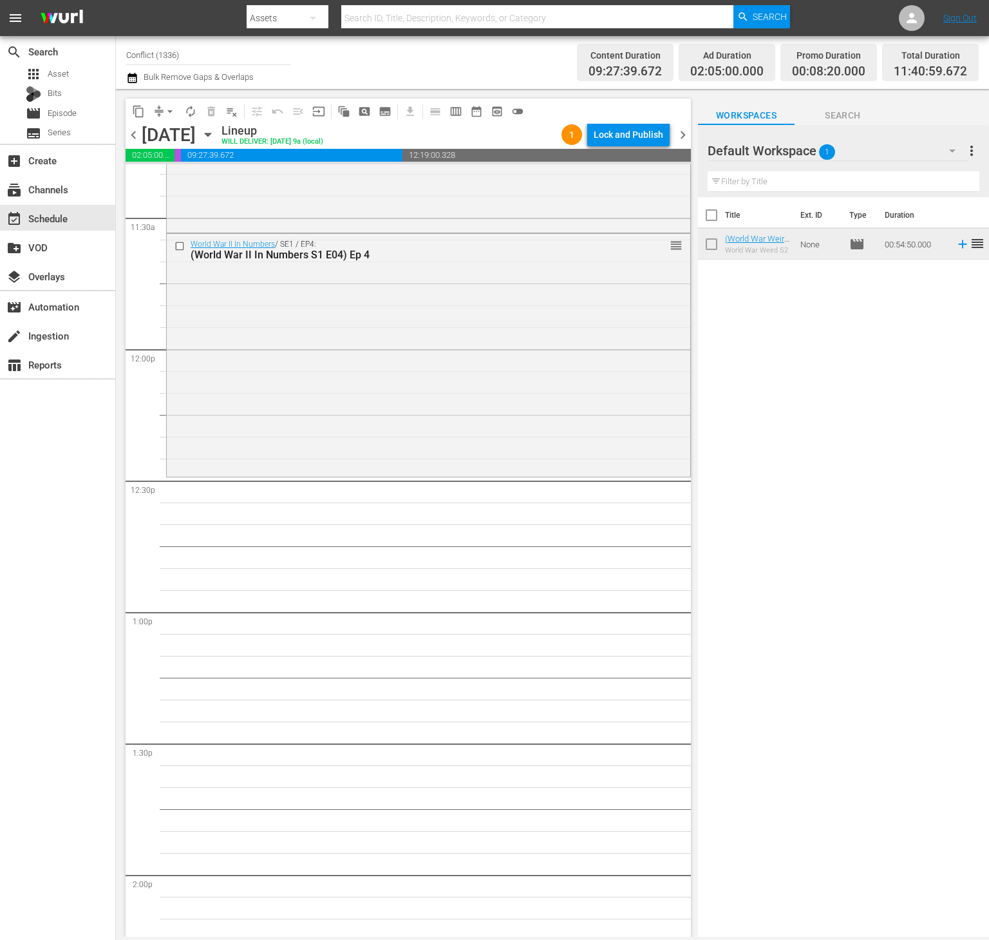
scroll to position [2972, 0]
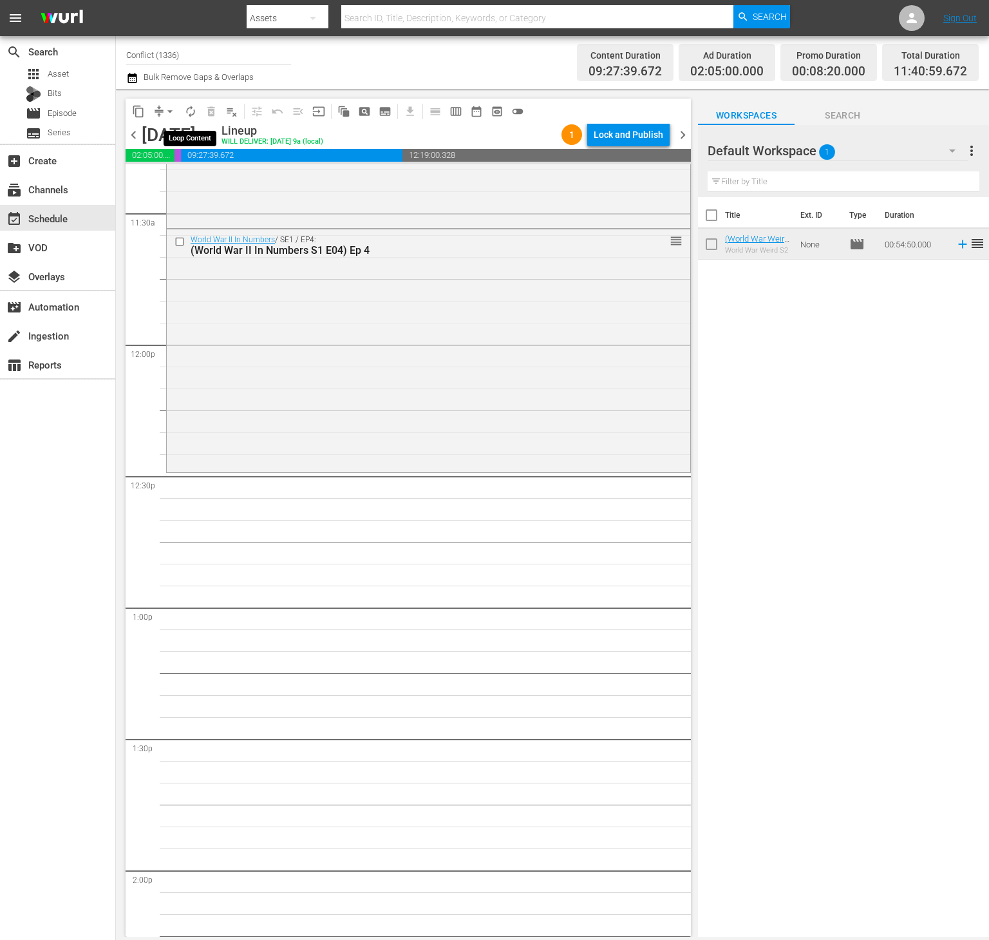
click at [193, 110] on span "autorenew_outlined" at bounding box center [190, 111] width 13 height 13
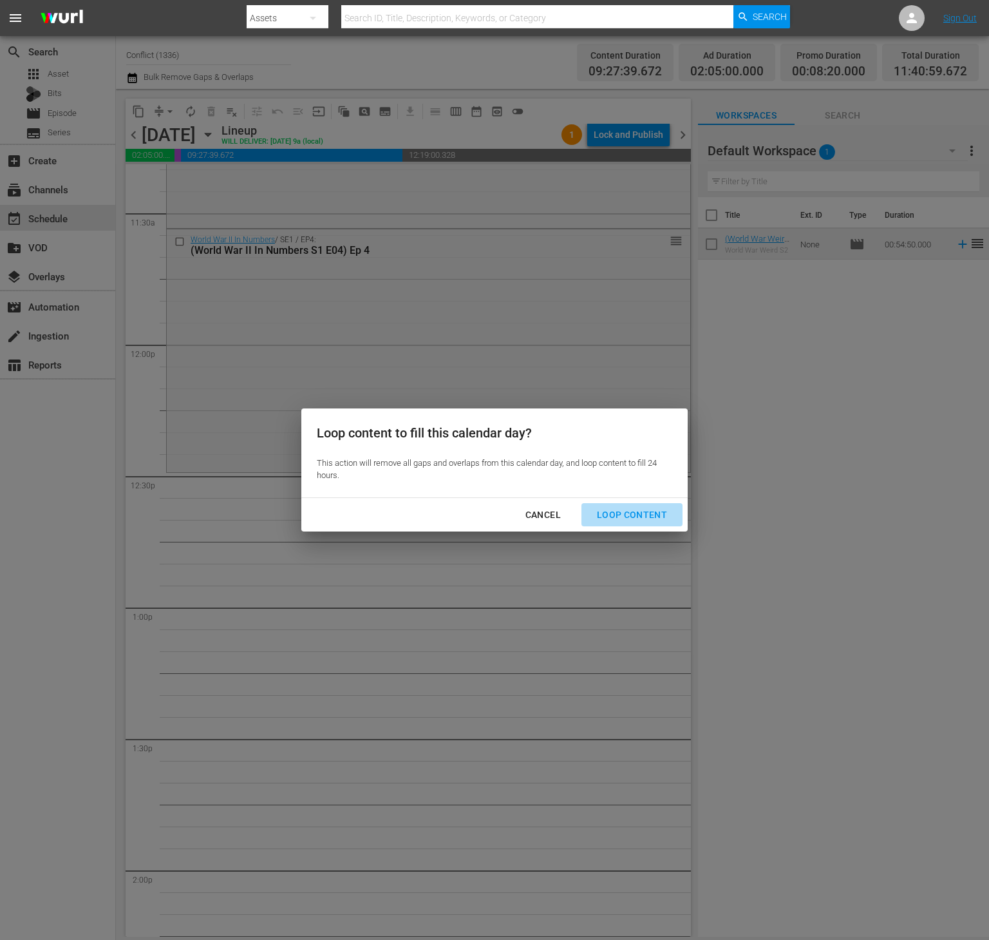
click at [634, 522] on div "Loop Content" at bounding box center [632, 515] width 91 height 16
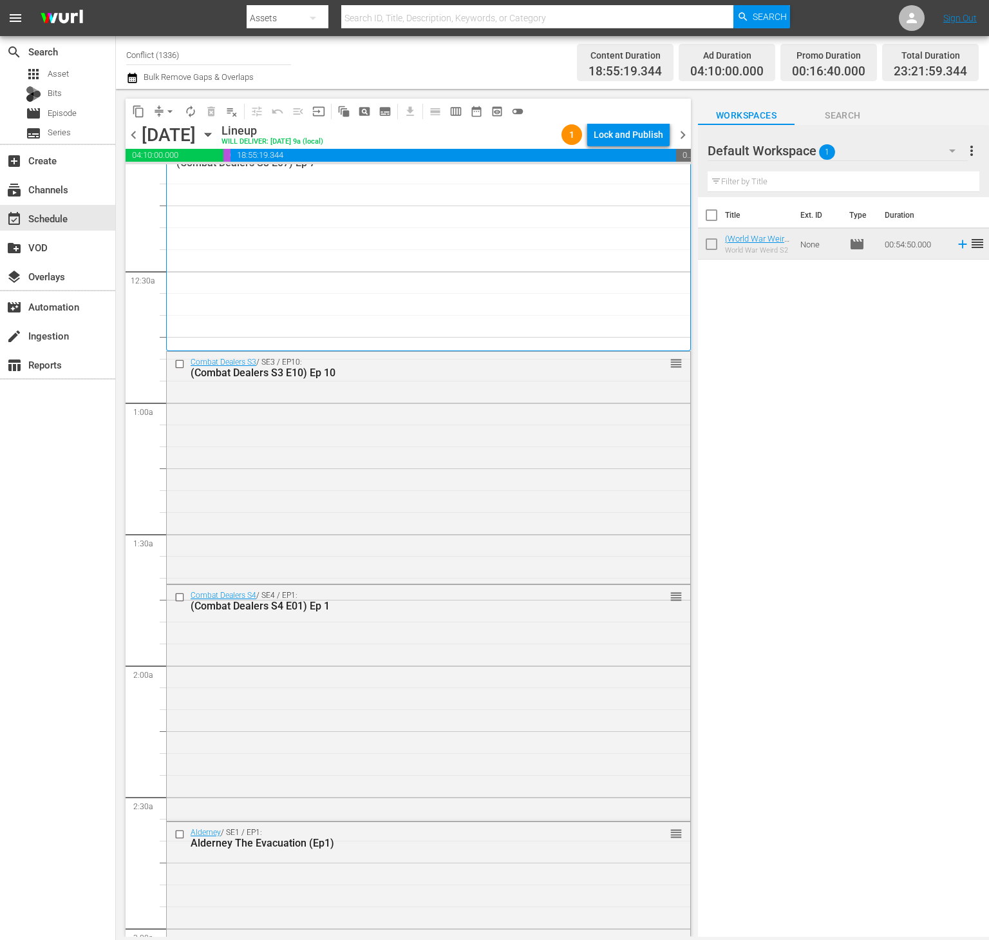
scroll to position [0, 0]
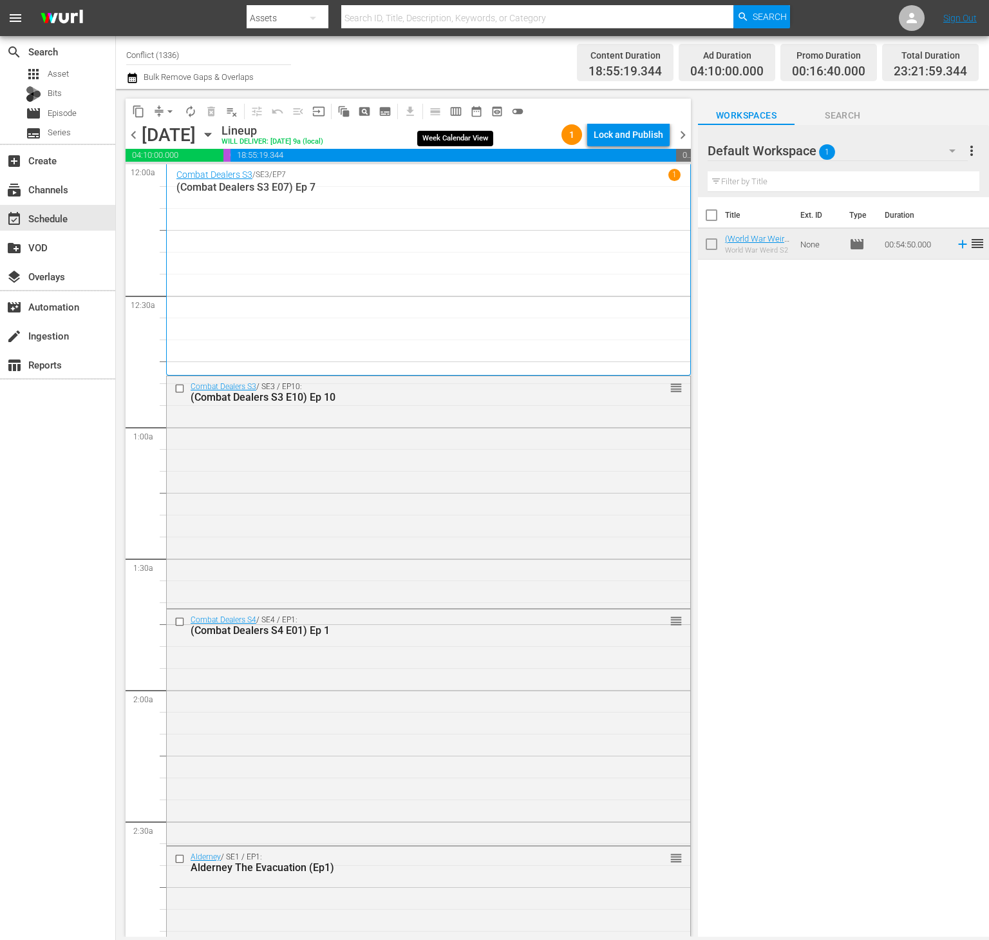
click at [458, 113] on span "calendar_view_week_outlined" at bounding box center [455, 111] width 13 height 13
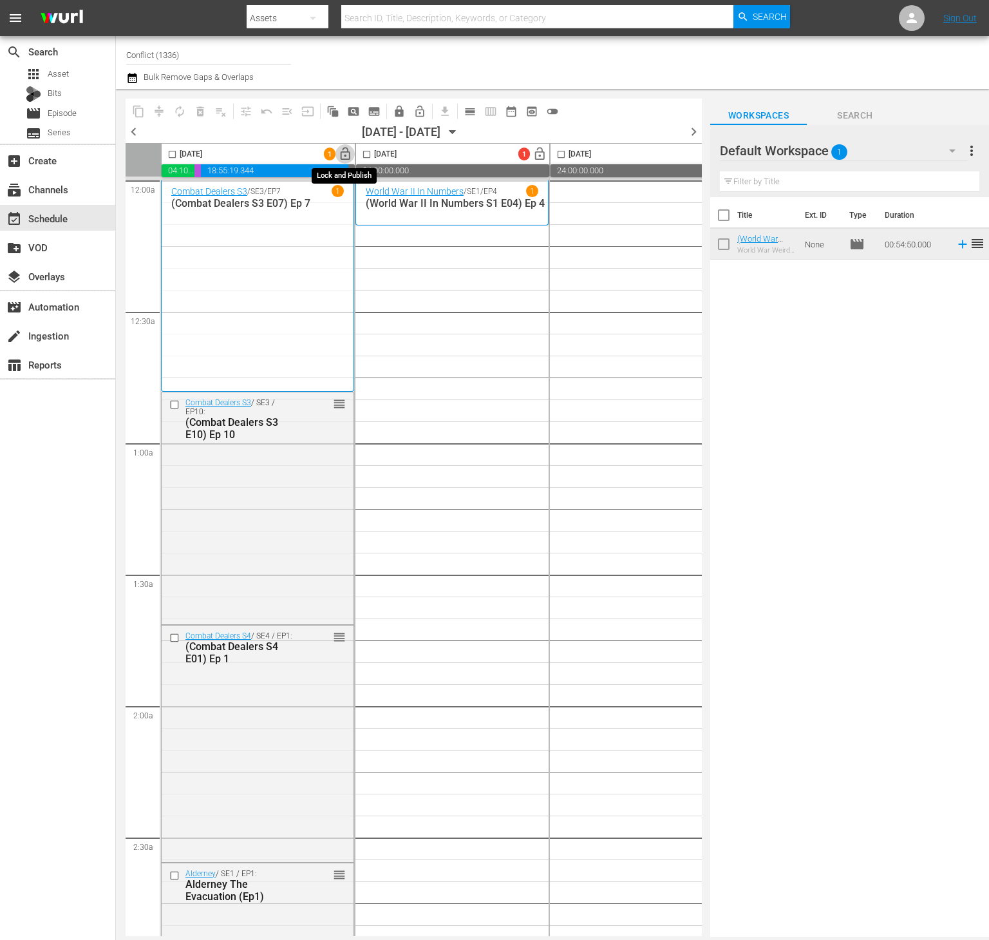
click at [347, 151] on span "lock_open" at bounding box center [345, 154] width 15 height 15
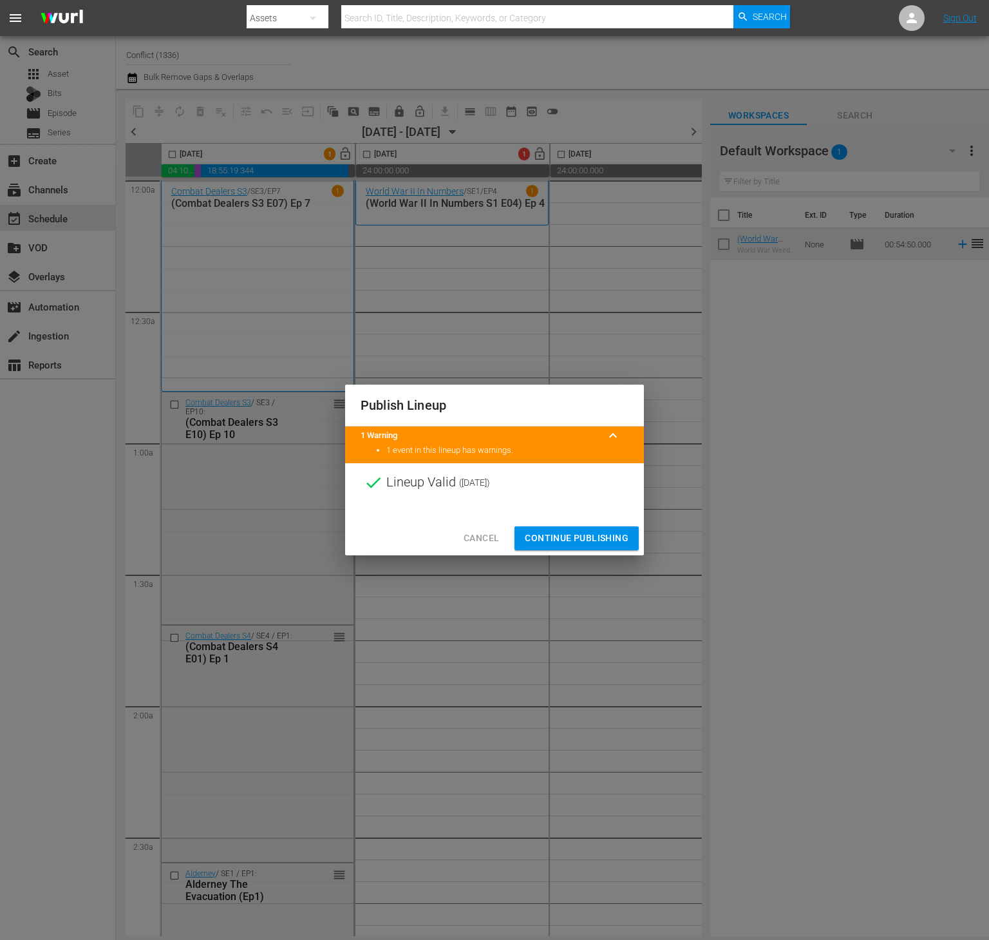
click at [609, 538] on span "Continue Publishing" at bounding box center [577, 538] width 104 height 16
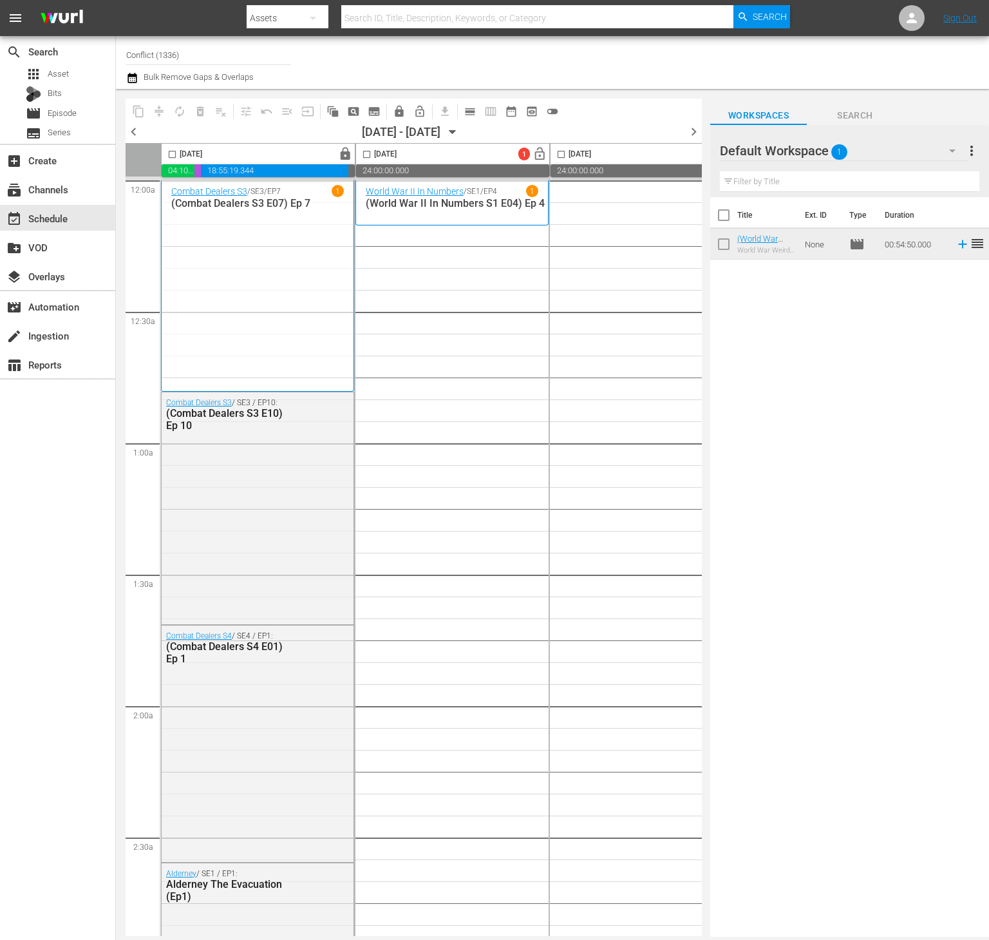
click at [969, 160] on button "more_vert" at bounding box center [971, 150] width 15 height 31
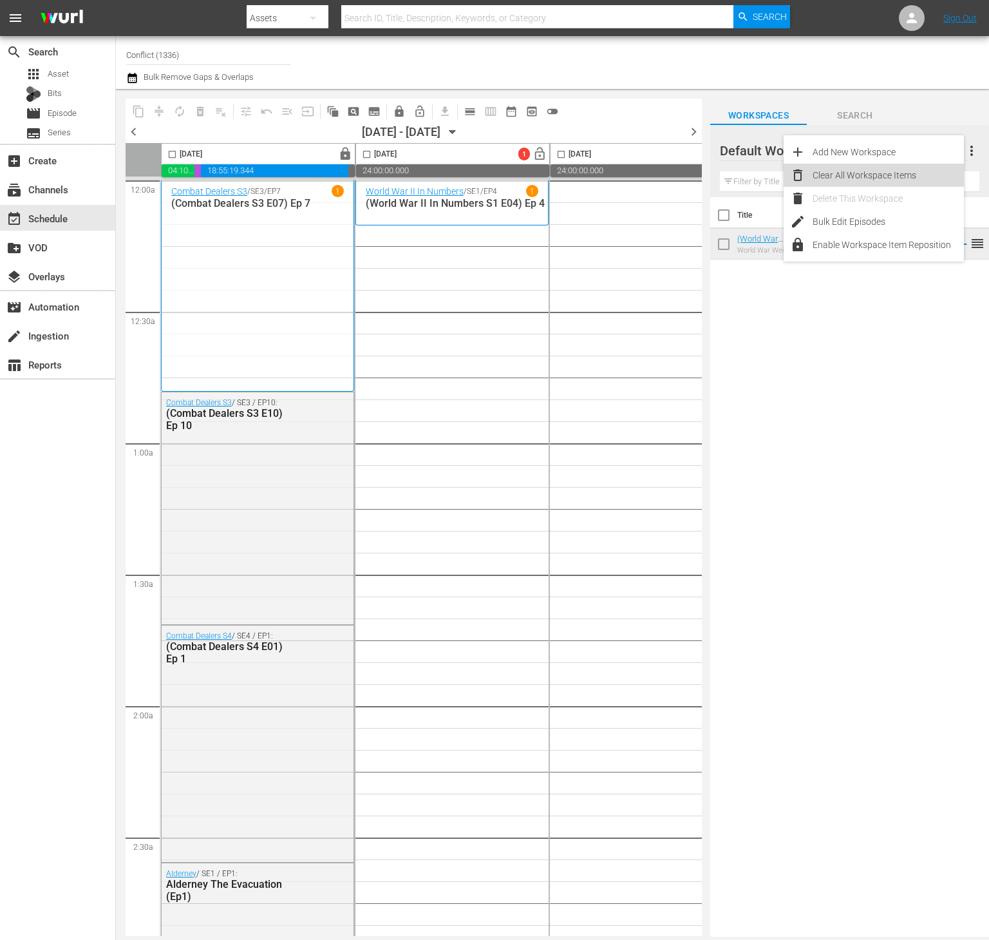
click at [903, 173] on div "Clear All Workspace Items" at bounding box center [888, 175] width 151 height 23
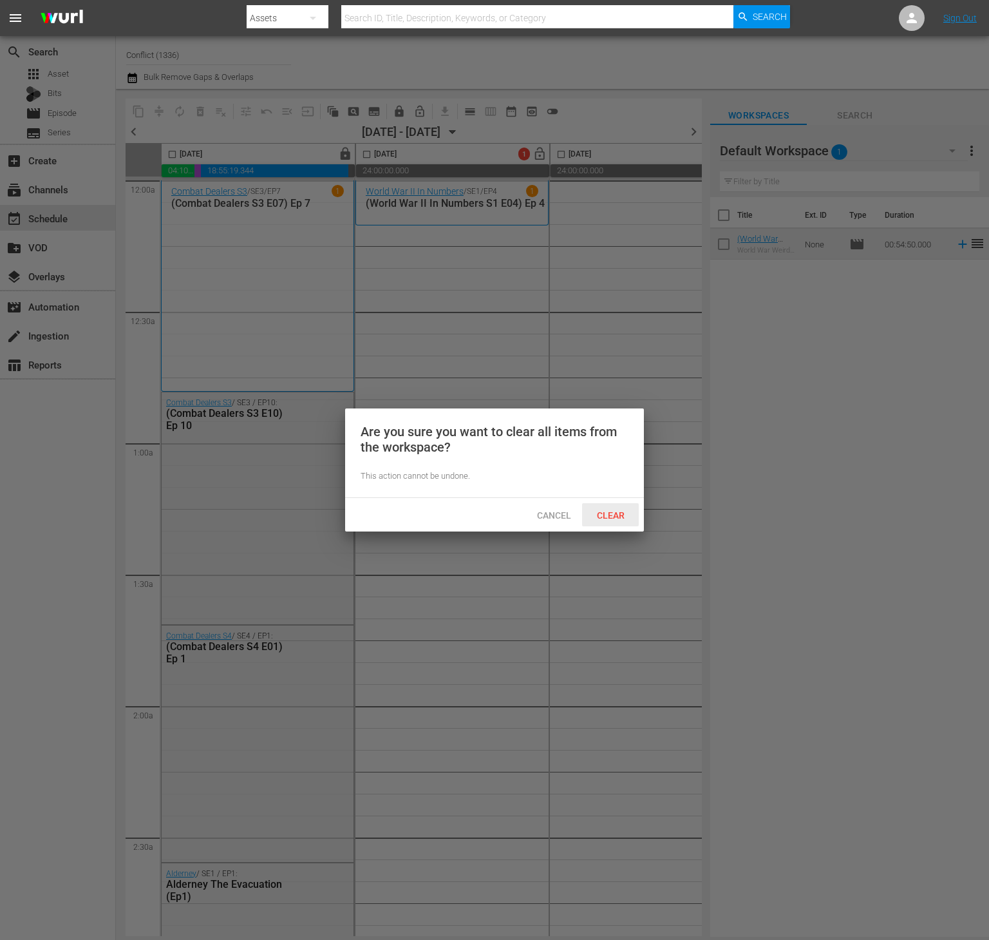
click at [619, 503] on div "Clear" at bounding box center [610, 515] width 57 height 24
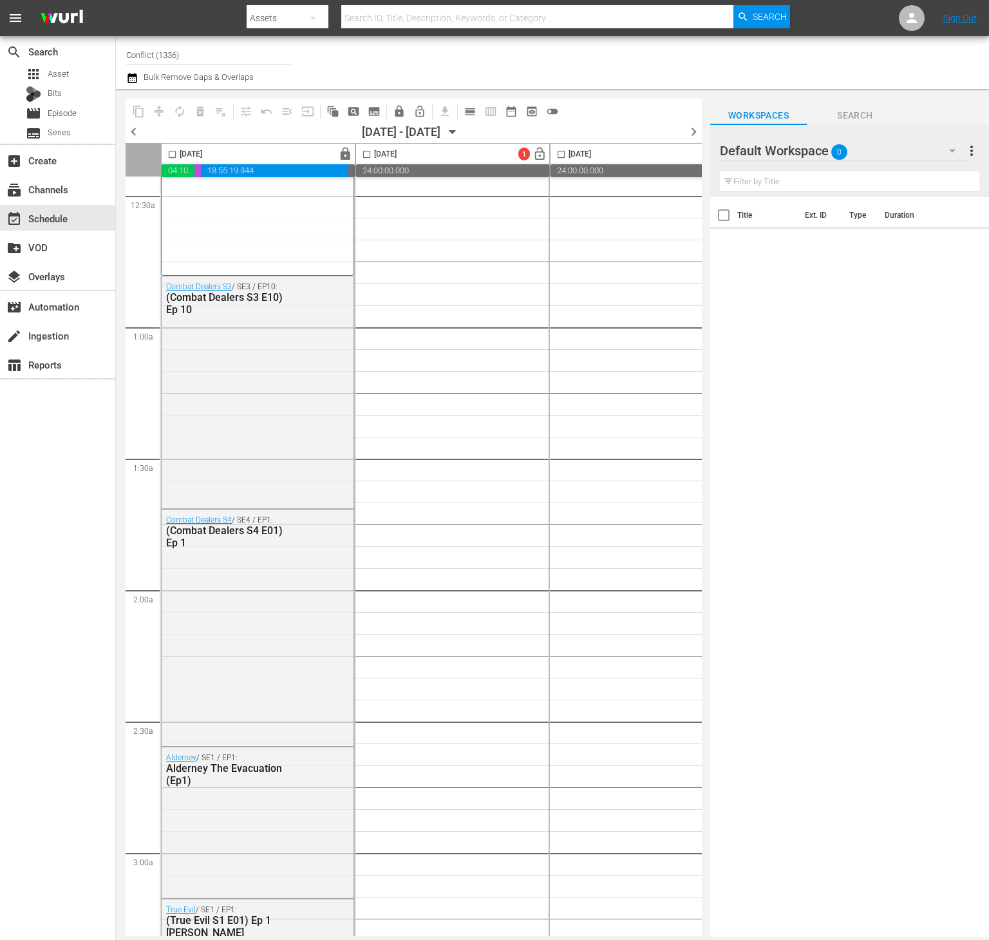
scroll to position [117, 0]
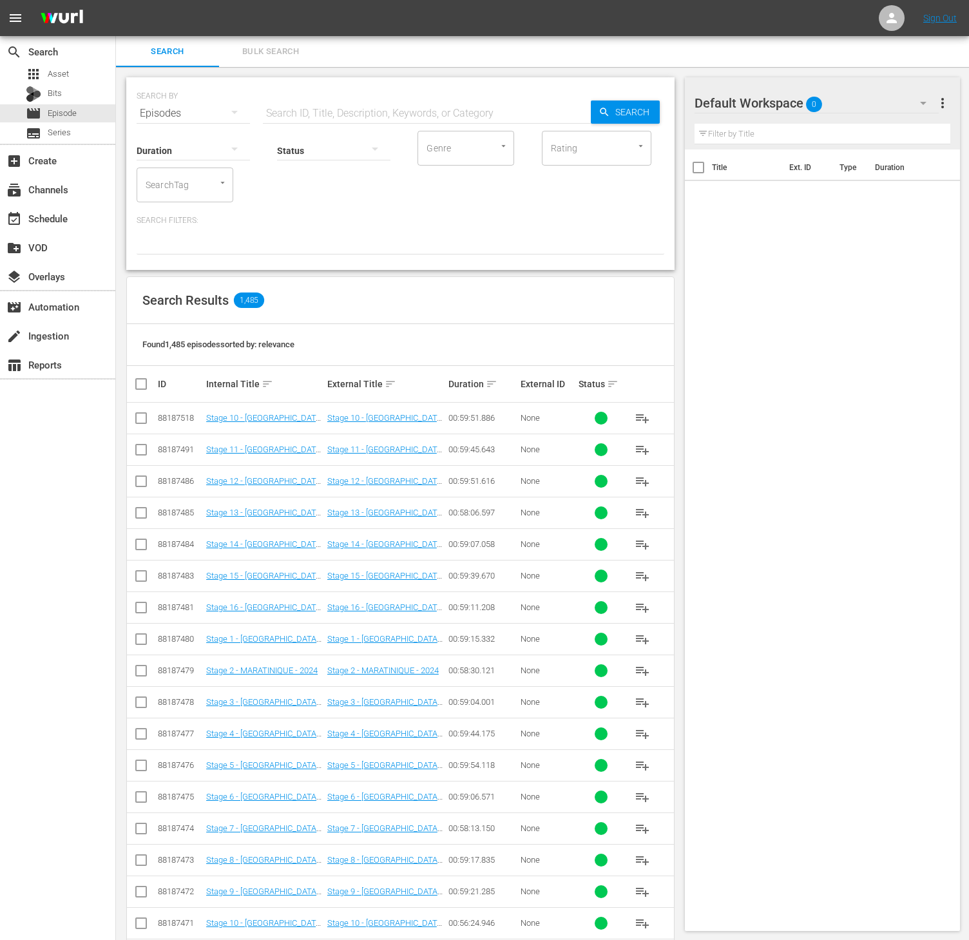
click at [189, 182] on input "SearchTag" at bounding box center [166, 184] width 49 height 23
type input "world w"
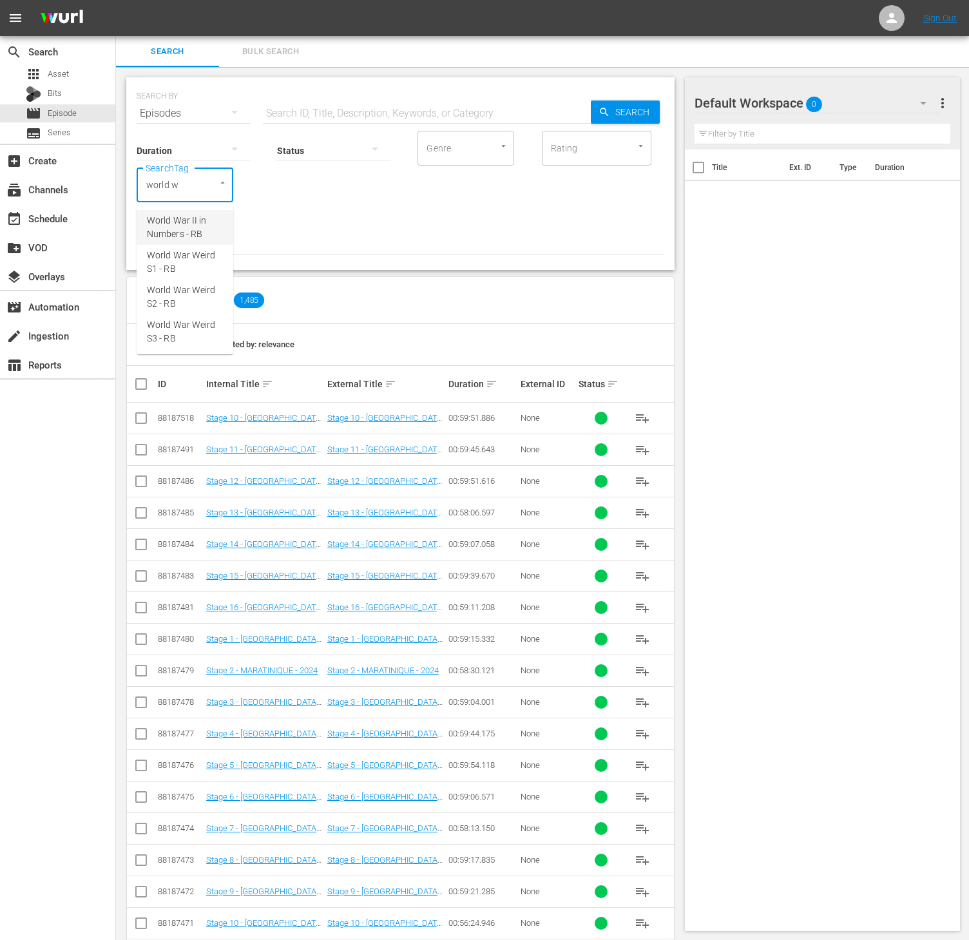
click at [193, 218] on span "World War II in Numbers - RB" at bounding box center [185, 227] width 76 height 27
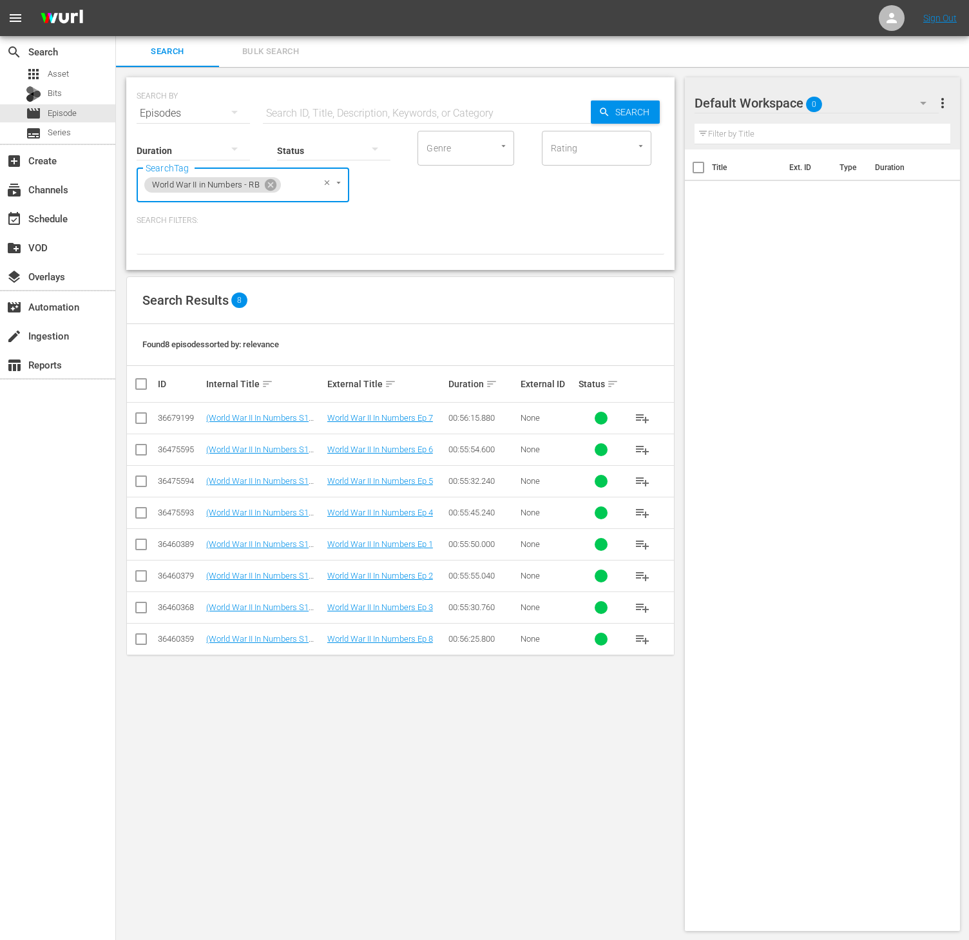
click at [639, 482] on span "playlist_add" at bounding box center [641, 480] width 15 height 15
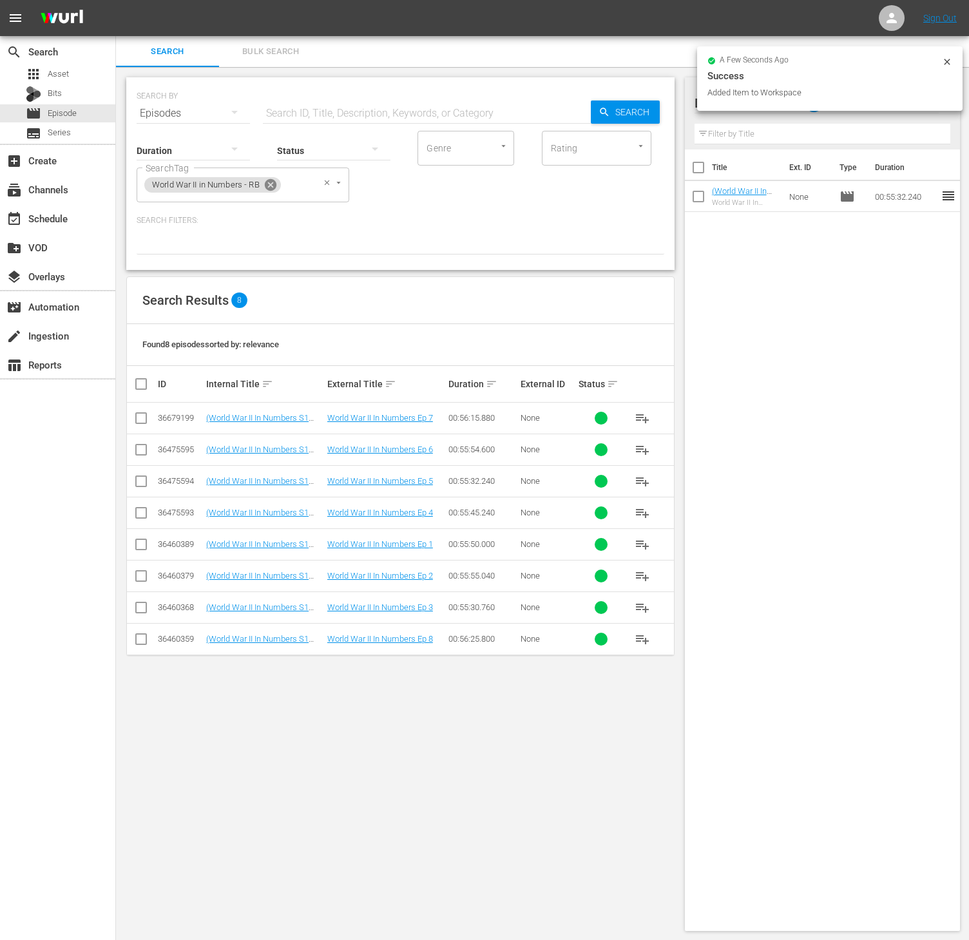
click at [270, 182] on icon at bounding box center [271, 185] width 12 height 12
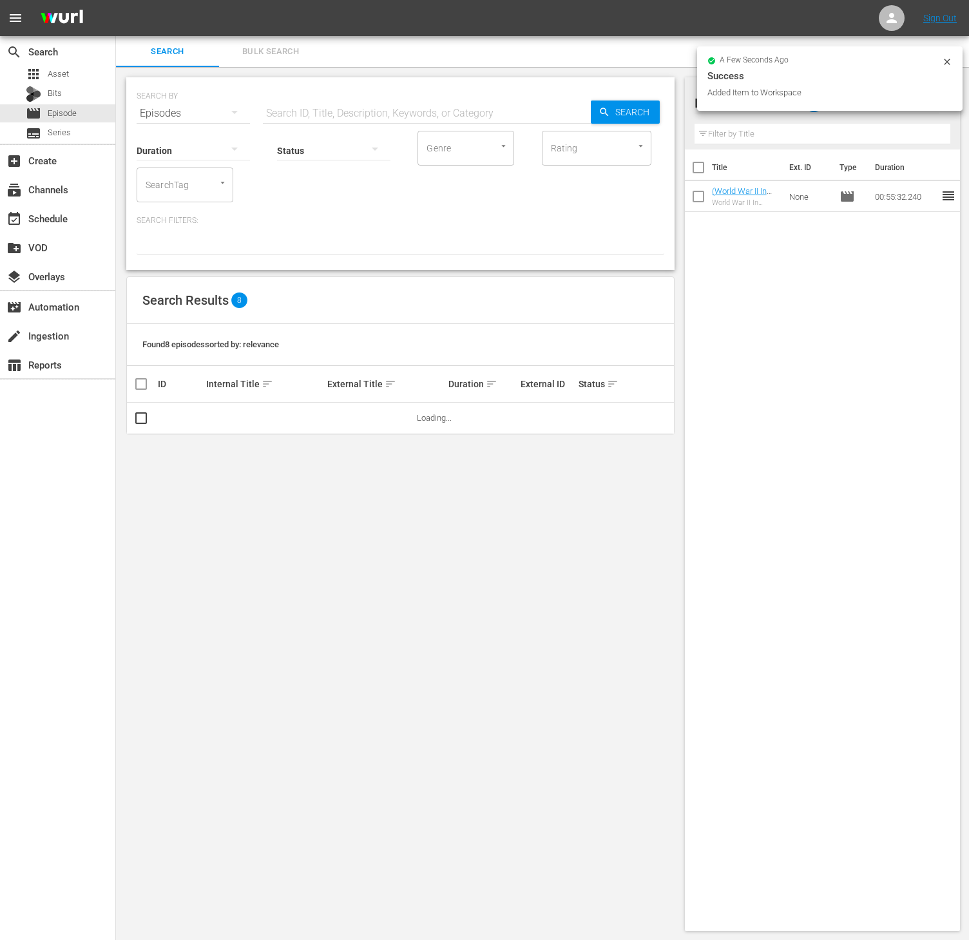
click at [170, 197] on div "SearchTag" at bounding box center [185, 184] width 97 height 35
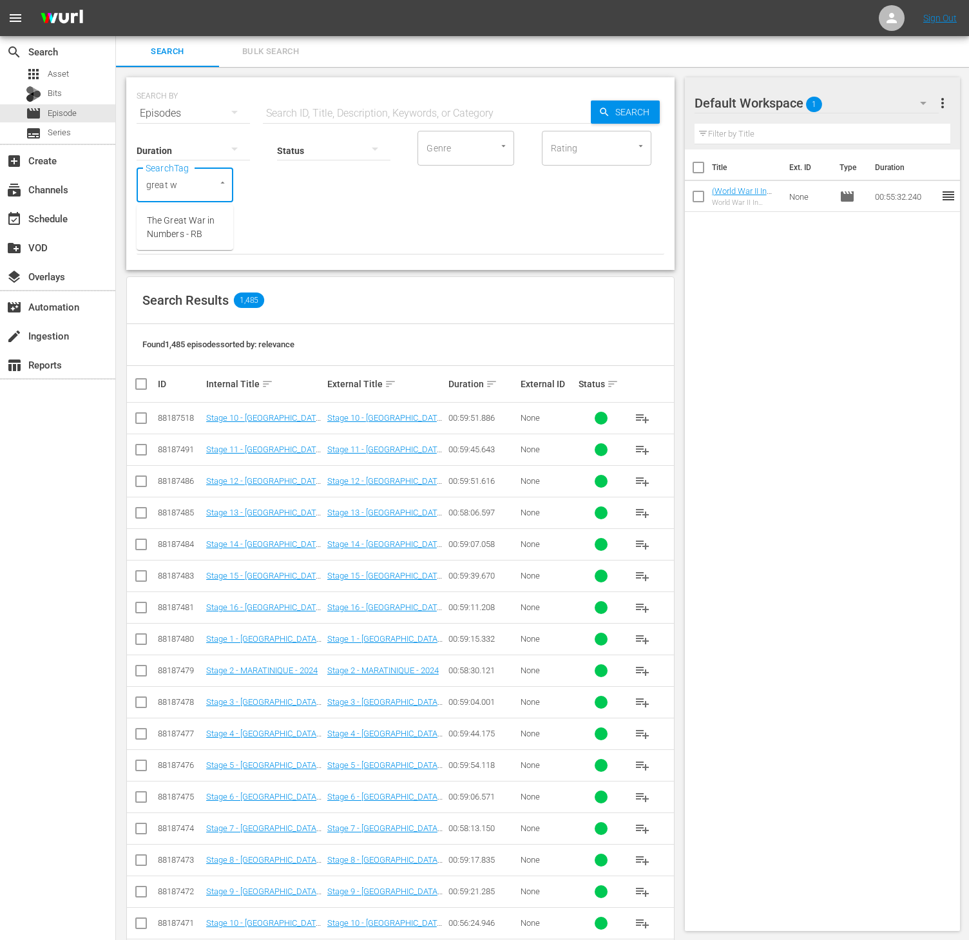
type input "great wa"
click at [187, 220] on span "The Great War in Numbers - RB" at bounding box center [185, 227] width 76 height 27
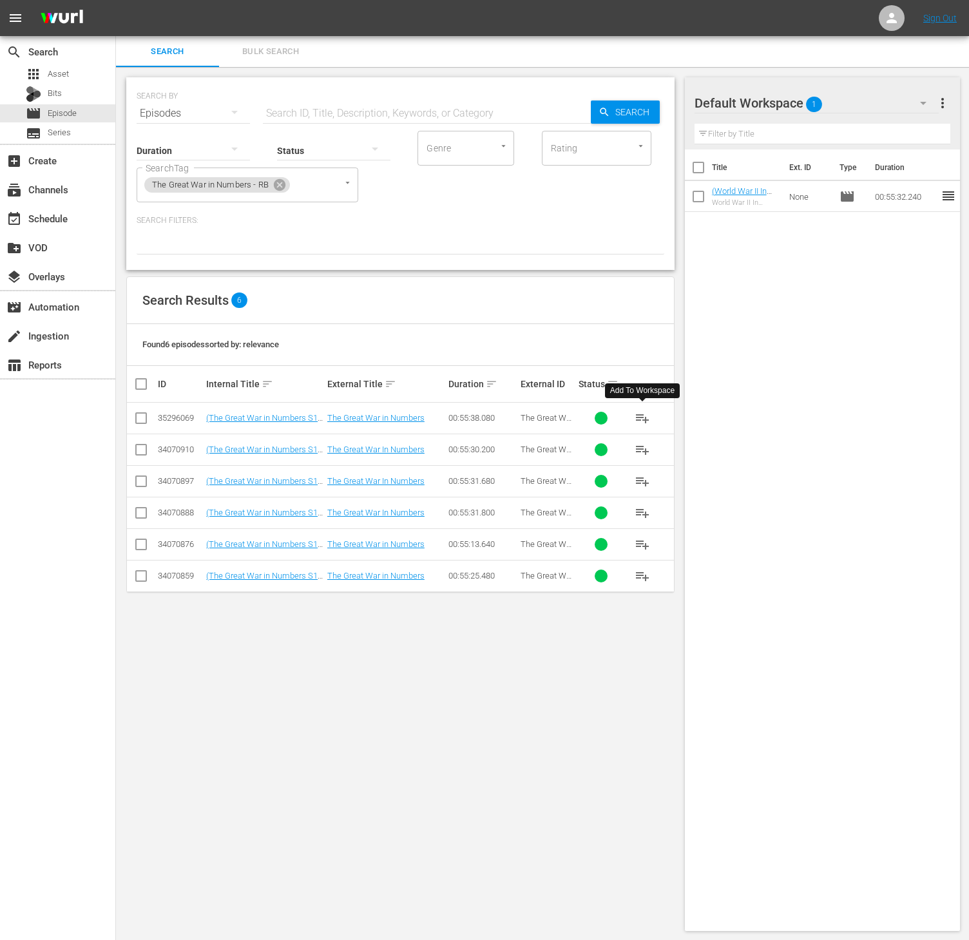
click at [632, 411] on button "playlist_add" at bounding box center [642, 417] width 31 height 31
click at [276, 189] on icon at bounding box center [280, 185] width 12 height 12
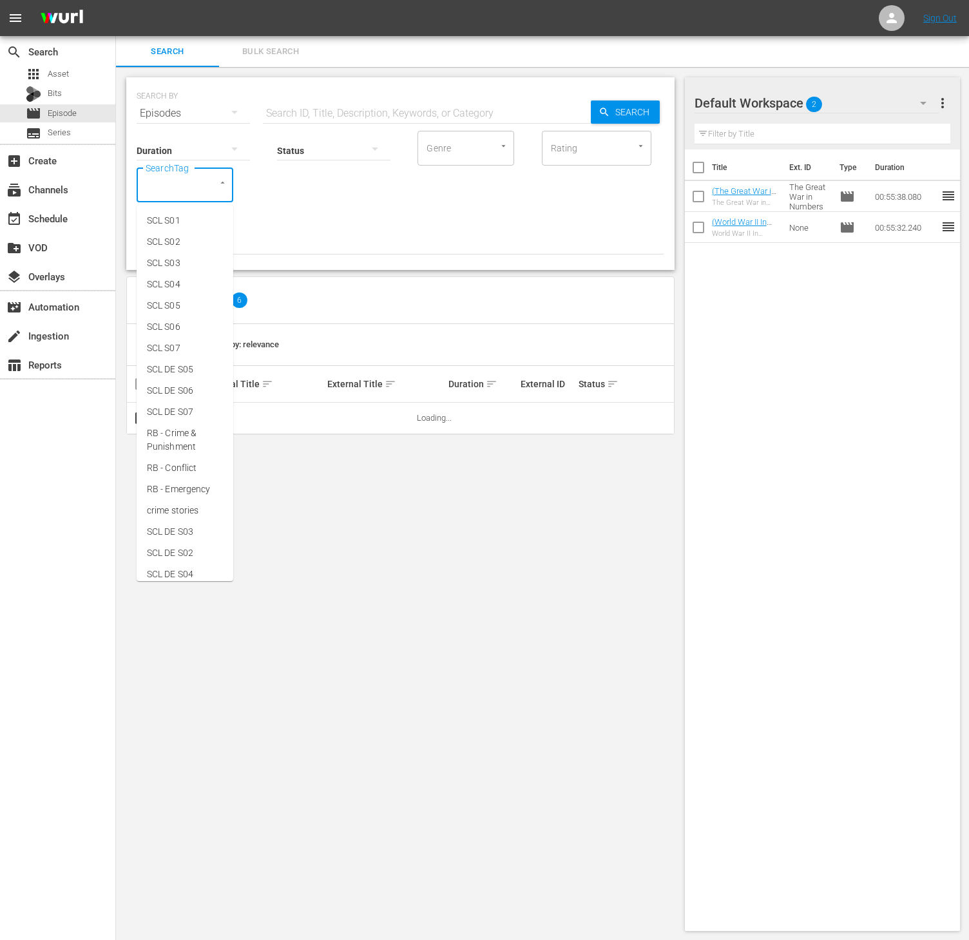
click at [184, 193] on input "SearchTag" at bounding box center [166, 184] width 49 height 23
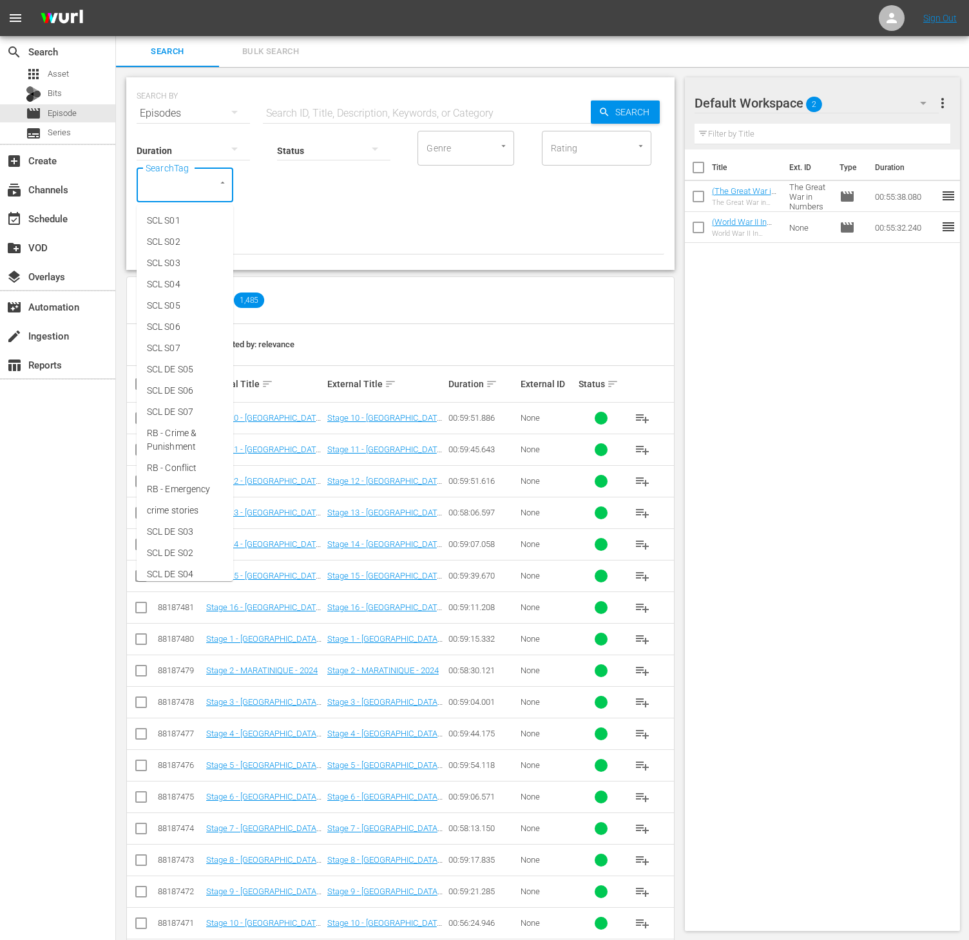
type input "e"
type input "war"
click at [186, 269] on li "War Factories S2 - RB" at bounding box center [185, 286] width 97 height 35
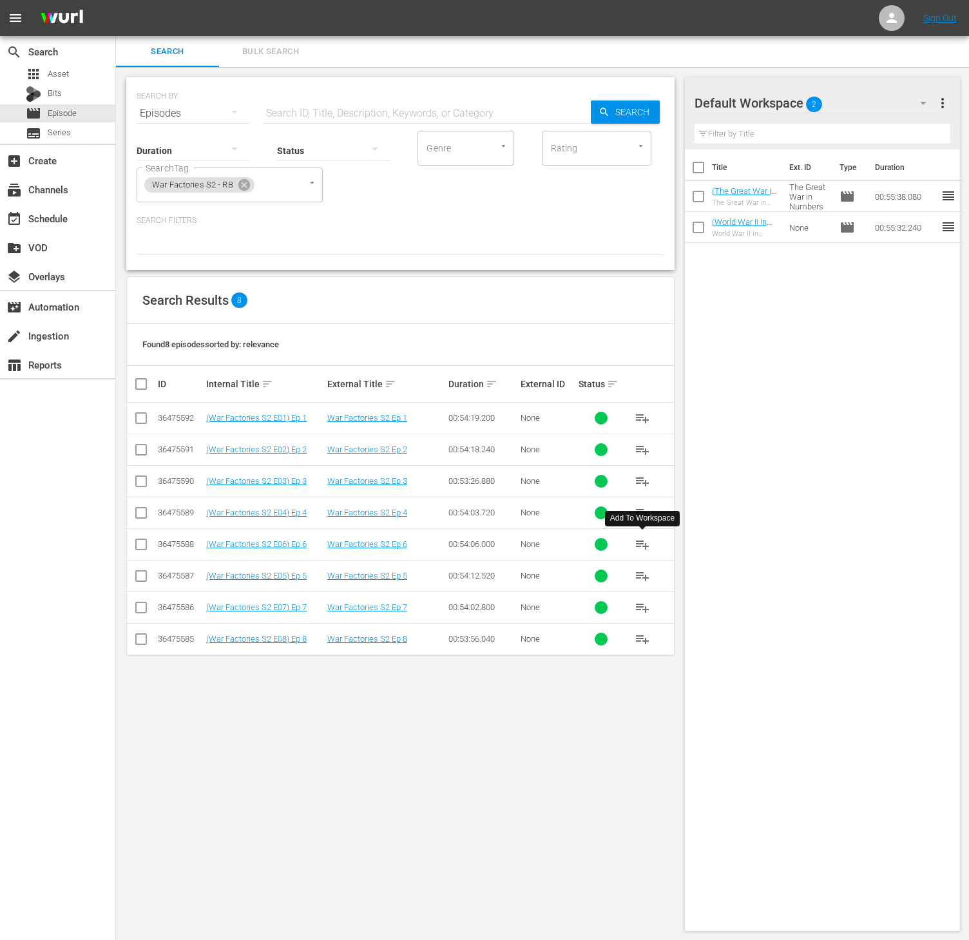
click at [647, 555] on button "playlist_add" at bounding box center [642, 544] width 31 height 31
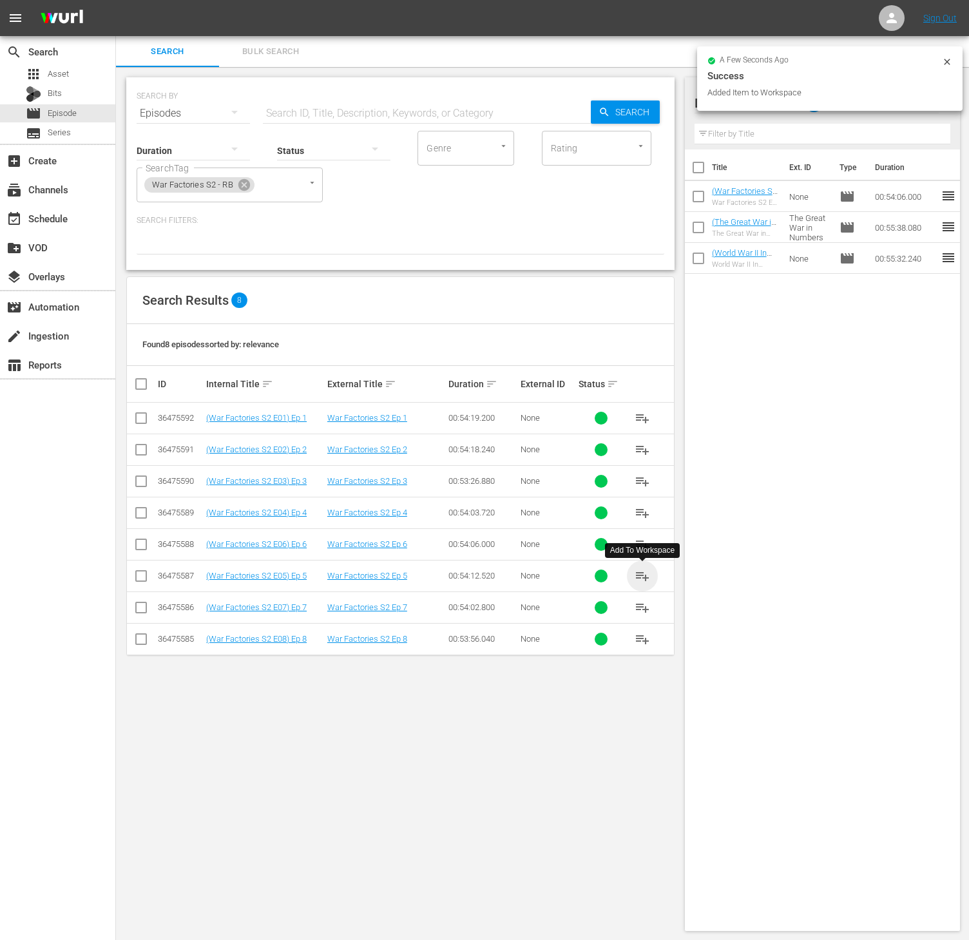
click at [639, 579] on span "playlist_add" at bounding box center [641, 575] width 15 height 15
click at [632, 514] on button "playlist_add" at bounding box center [642, 512] width 31 height 31
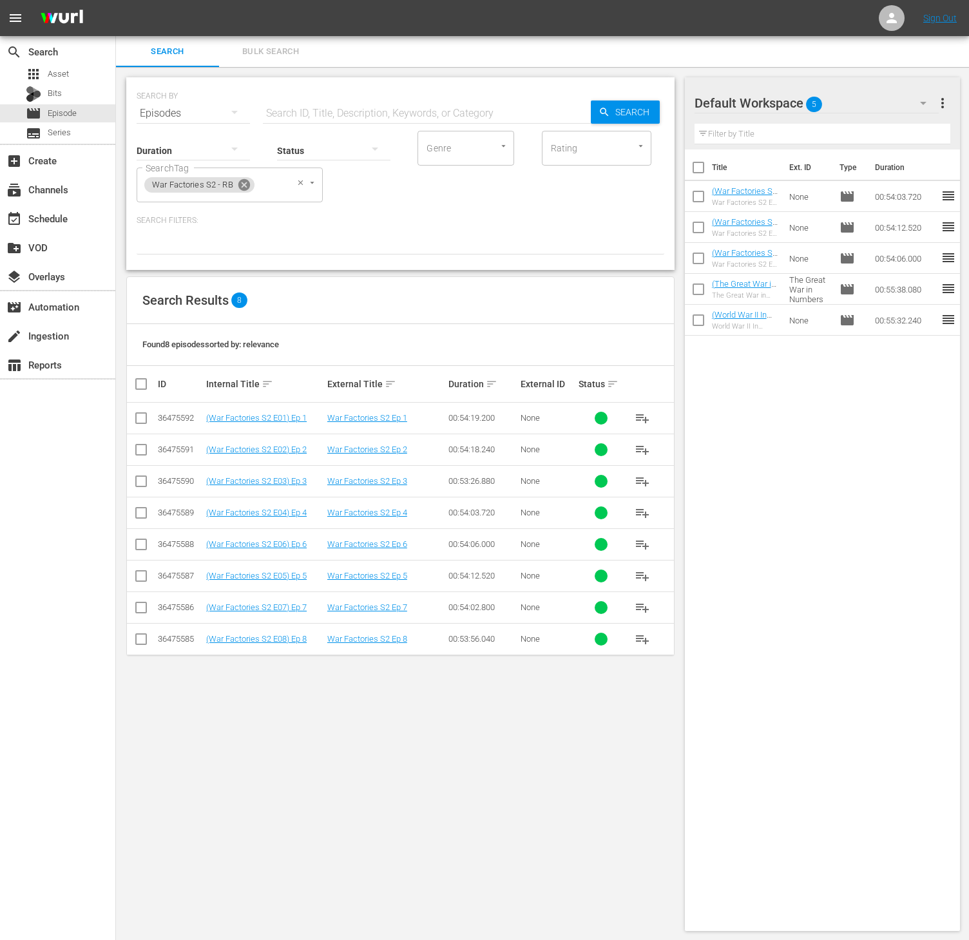
click at [243, 178] on icon at bounding box center [244, 185] width 14 height 14
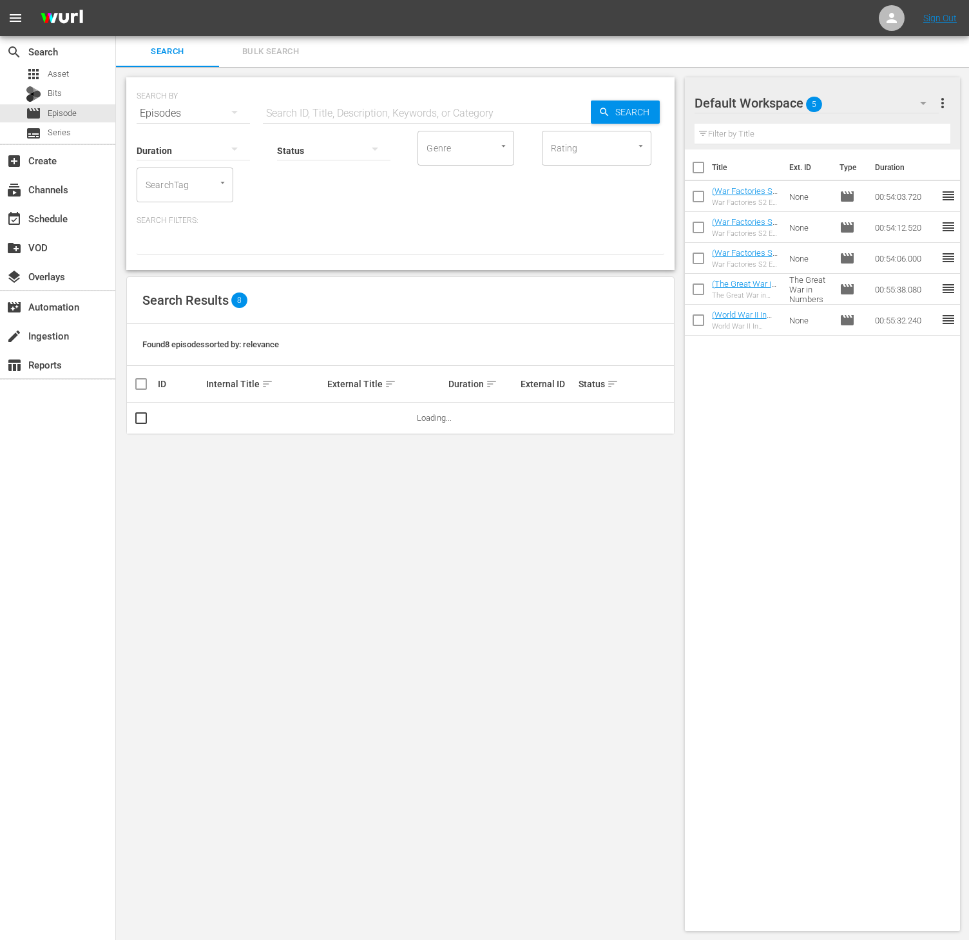
click at [170, 178] on input "SearchTag" at bounding box center [166, 184] width 49 height 23
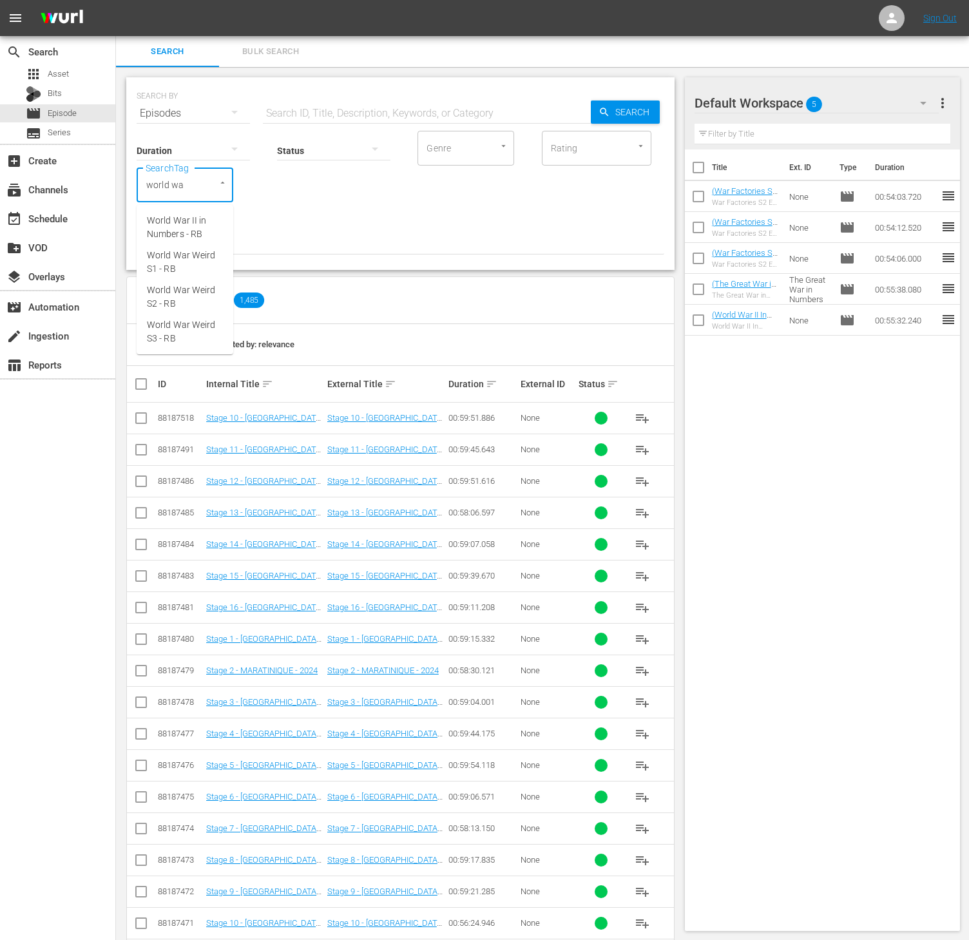
type input "world war"
click at [186, 288] on span "World War Weird S2 - RB" at bounding box center [185, 296] width 76 height 27
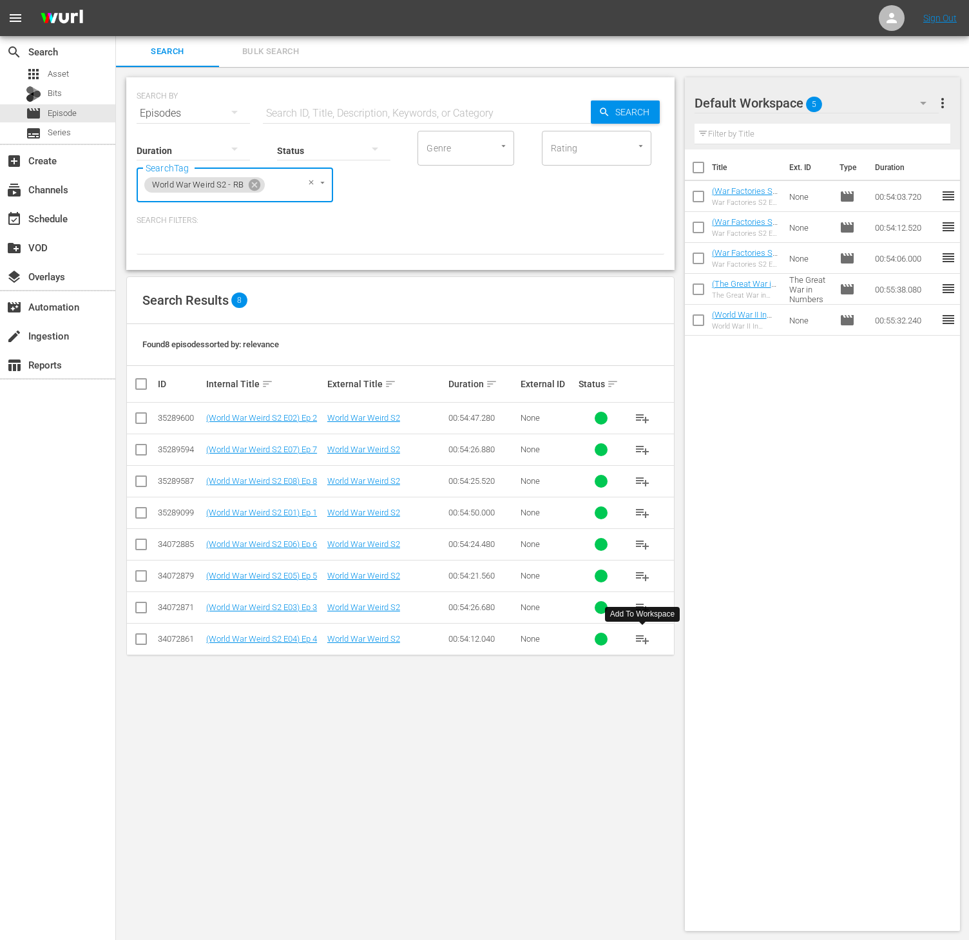
click at [641, 638] on span "playlist_add" at bounding box center [641, 638] width 15 height 15
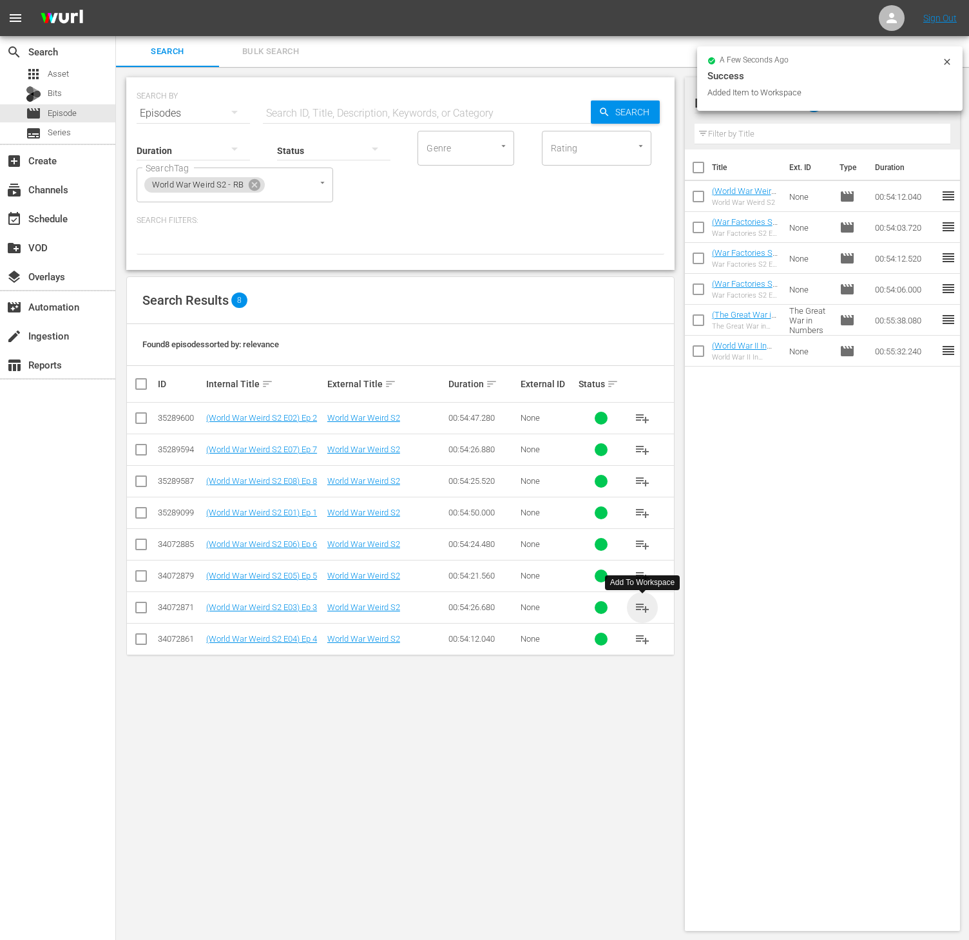
click at [641, 612] on span "playlist_add" at bounding box center [641, 607] width 15 height 15
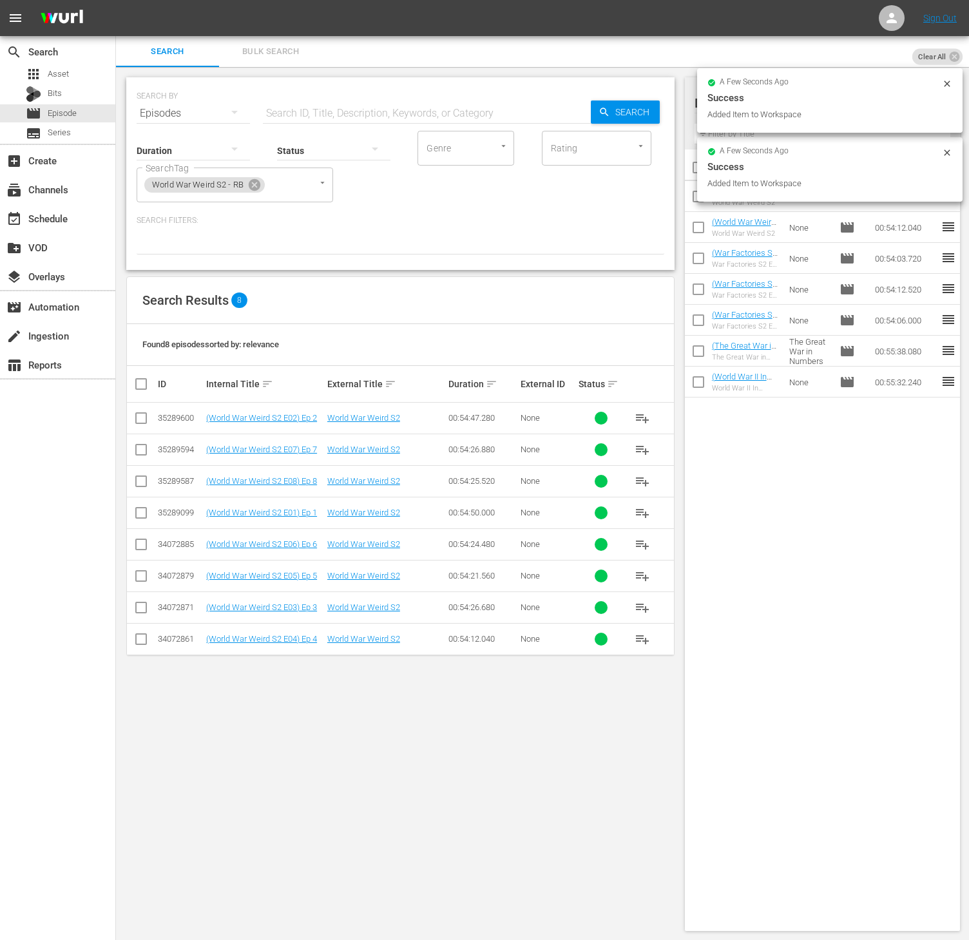
click at [641, 416] on span "playlist_add" at bounding box center [641, 417] width 15 height 15
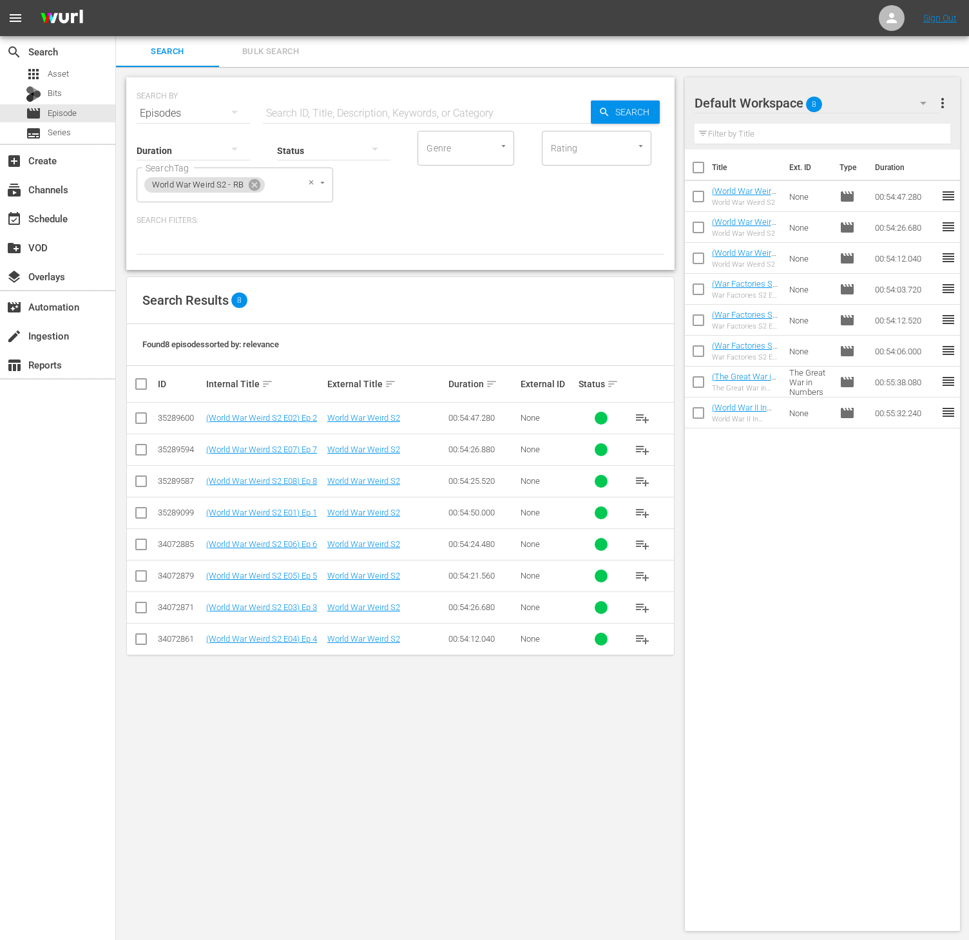
click at [246, 184] on span "World War Weird S2 - RB" at bounding box center [197, 185] width 107 height 11
click at [248, 185] on icon at bounding box center [254, 185] width 14 height 14
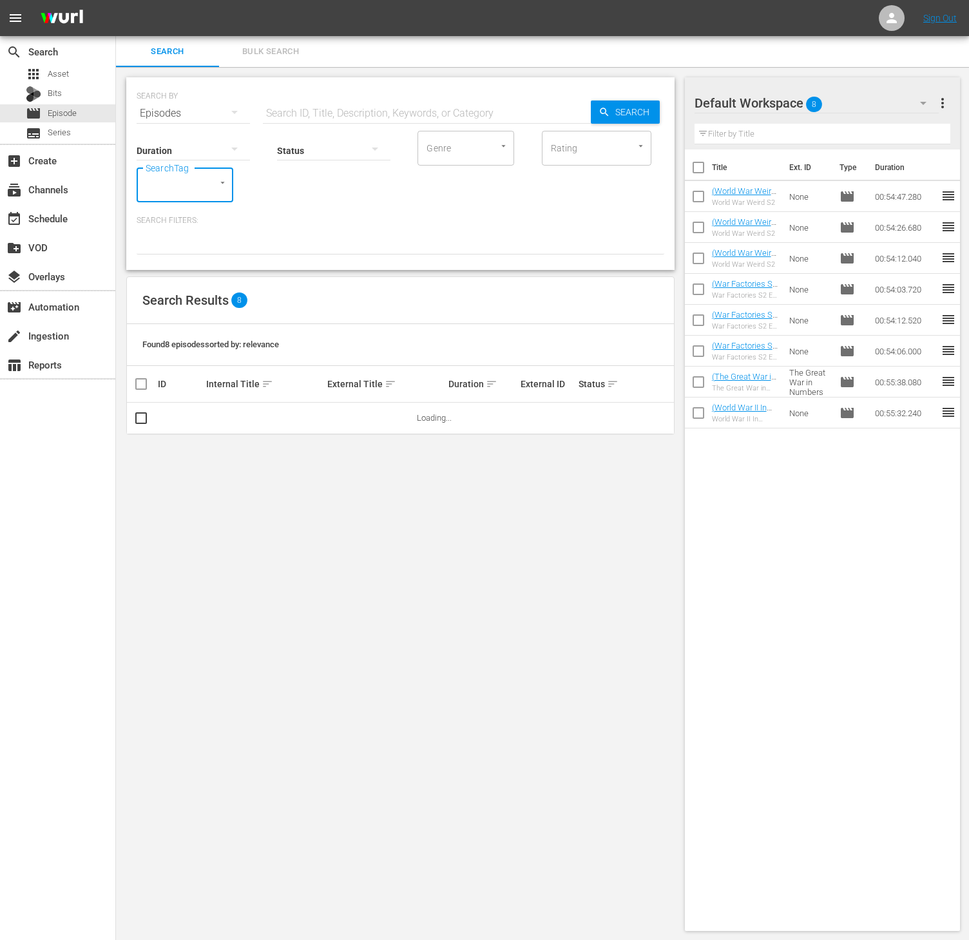
click at [191, 185] on input "SearchTag" at bounding box center [166, 184] width 49 height 23
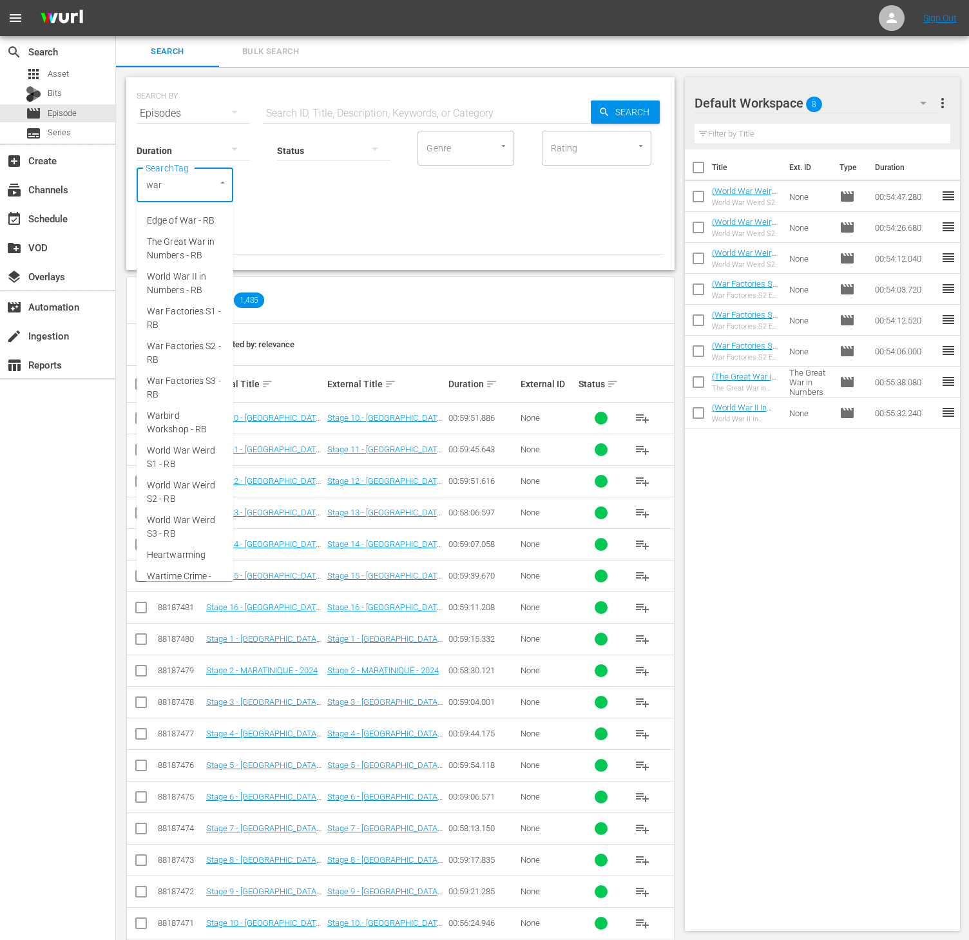
type input "[MEDICAL_DATA]"
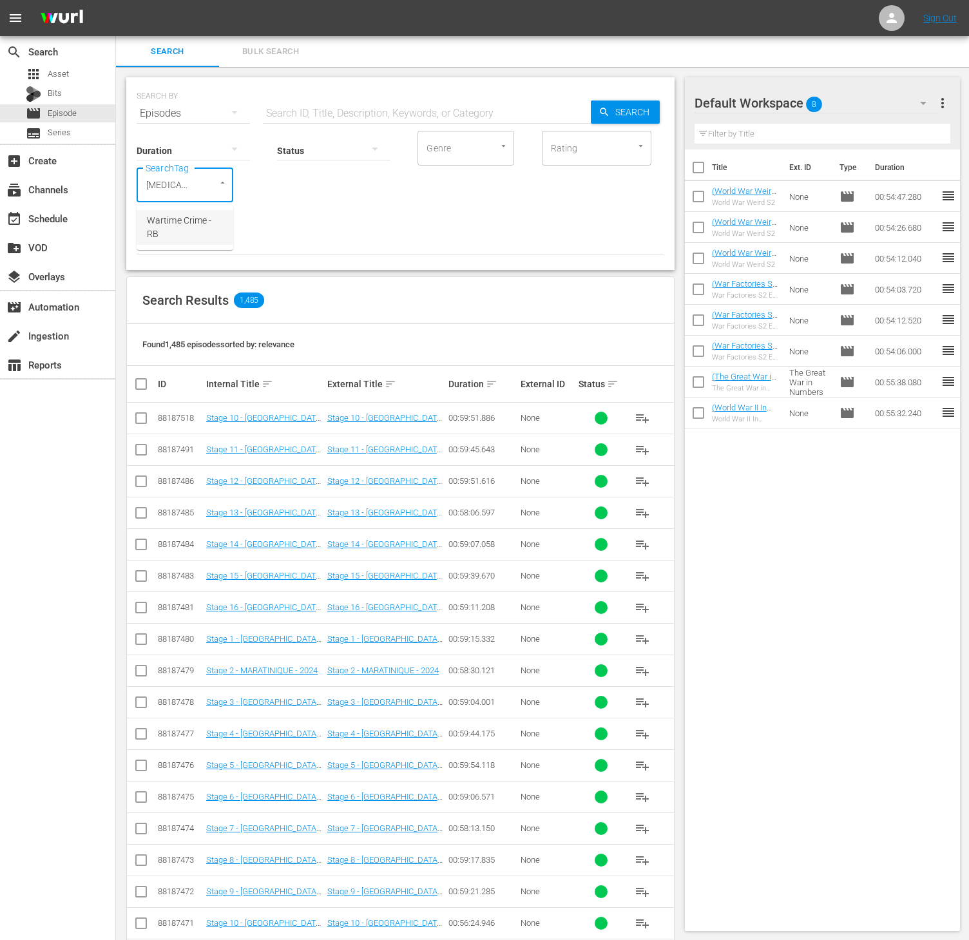
click at [183, 240] on span "Wartime Crime - RB" at bounding box center [185, 227] width 76 height 27
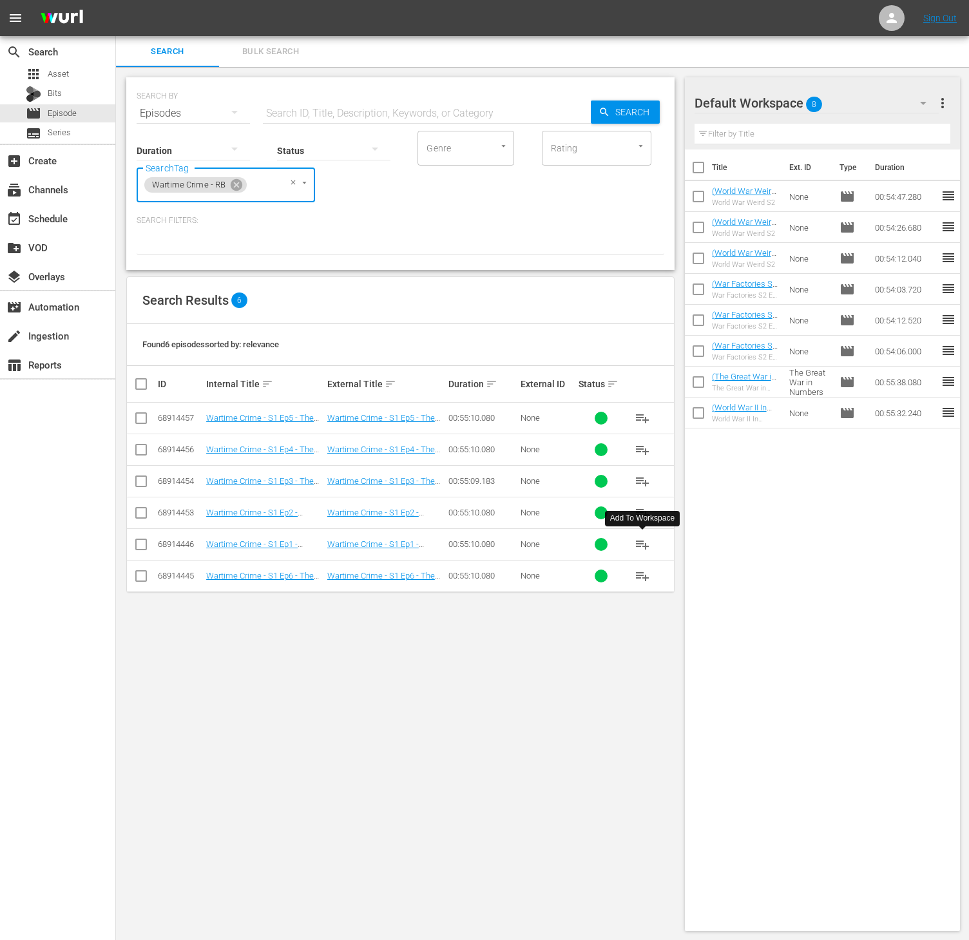
click at [645, 545] on span "playlist_add" at bounding box center [641, 543] width 15 height 15
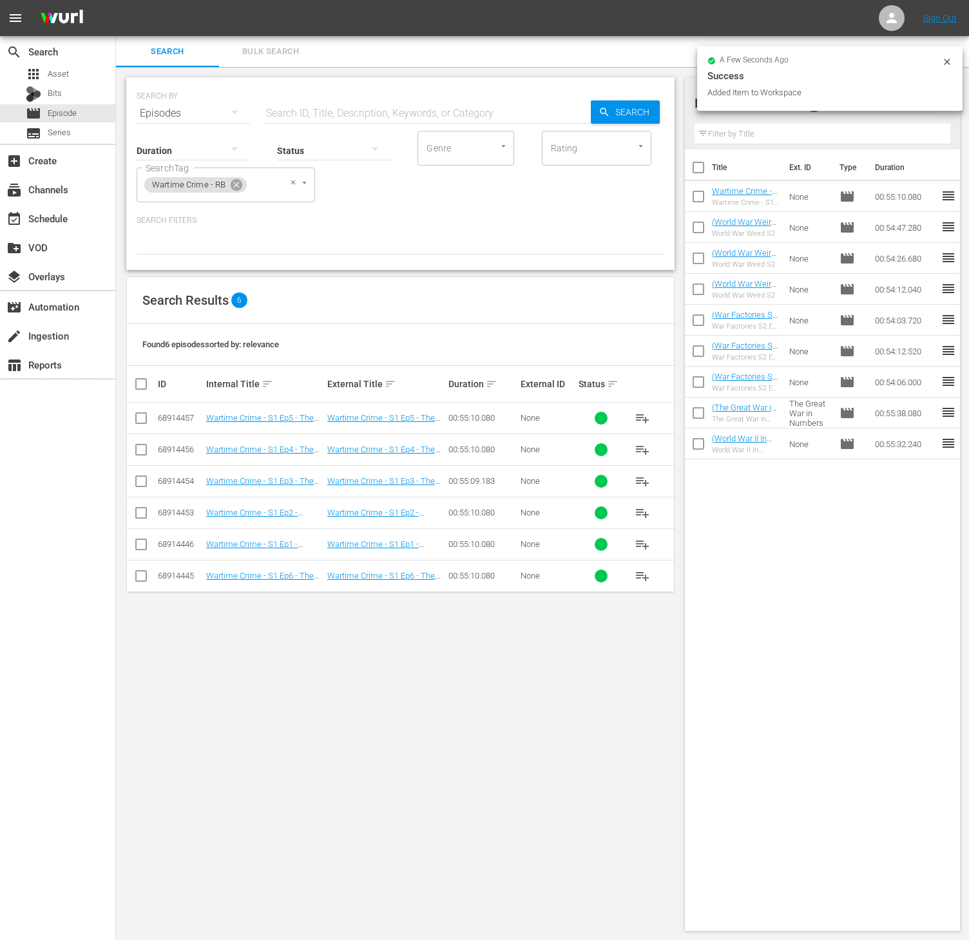
click at [222, 184] on span "Wartime Crime - RB" at bounding box center [188, 185] width 89 height 11
click at [229, 184] on icon at bounding box center [236, 185] width 14 height 14
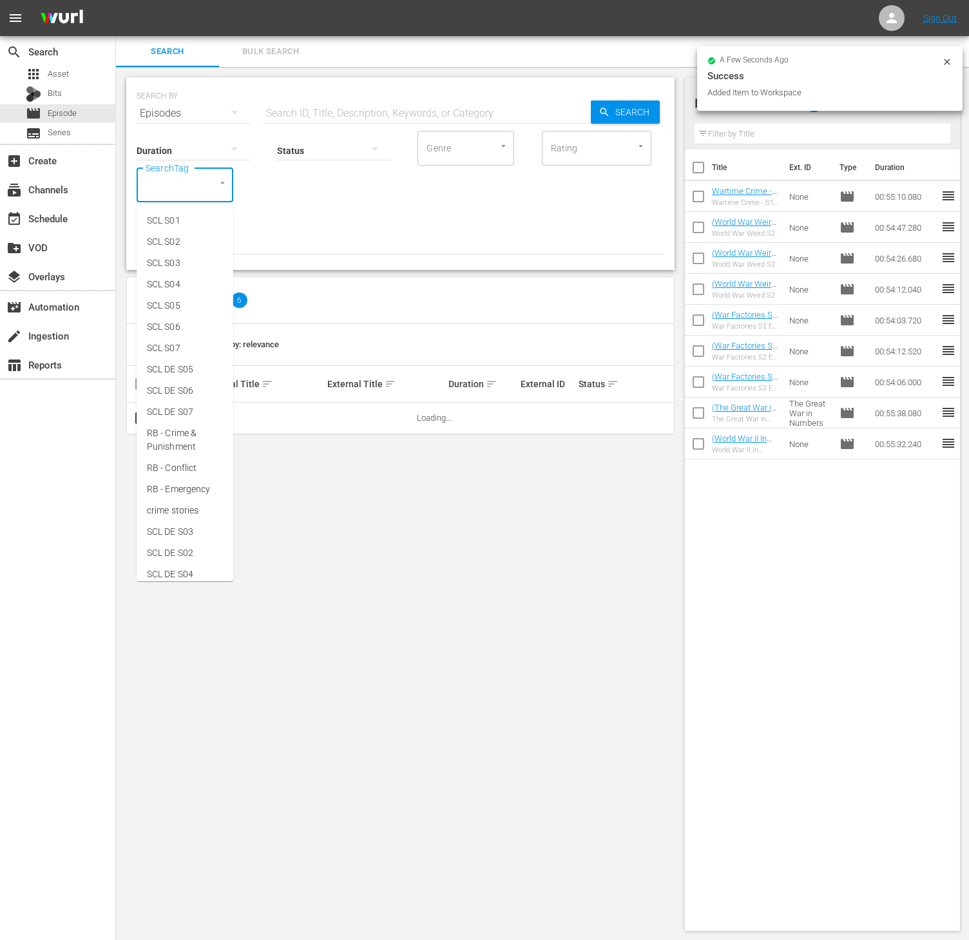
click at [181, 189] on input "SearchTag" at bounding box center [166, 184] width 49 height 23
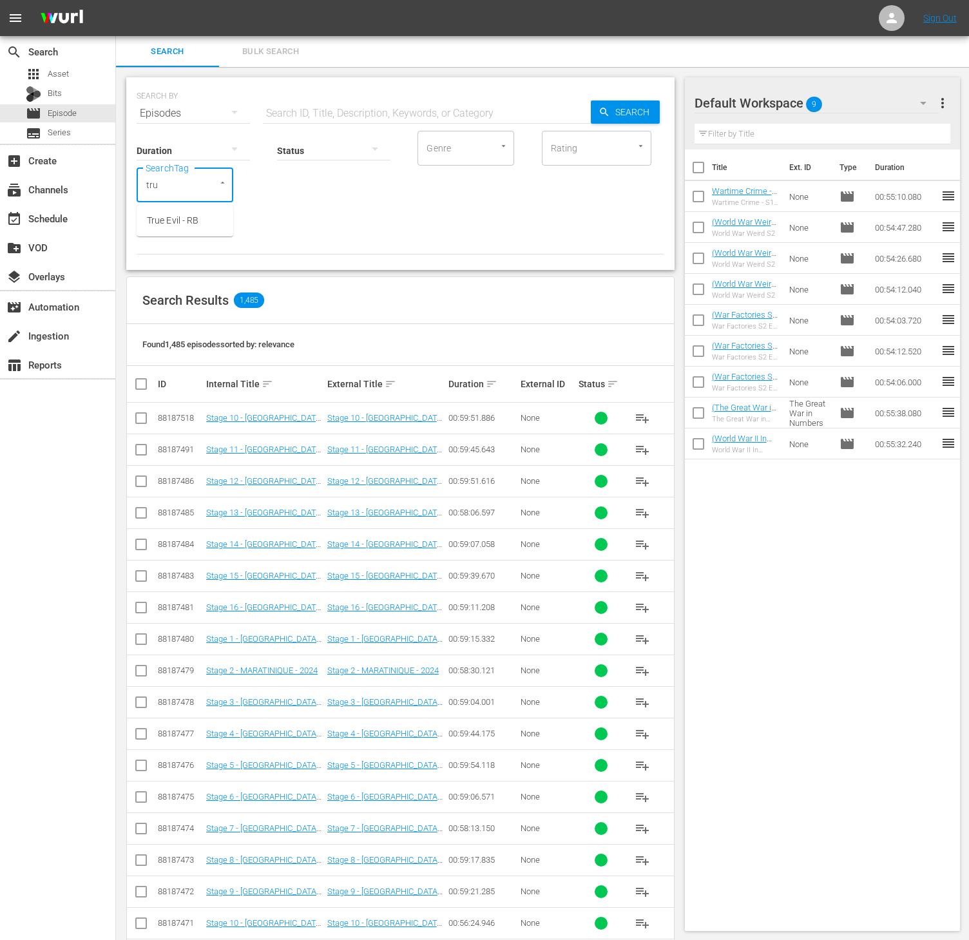
type input "true"
click at [184, 223] on span "True Evil - RB" at bounding box center [173, 221] width 52 height 14
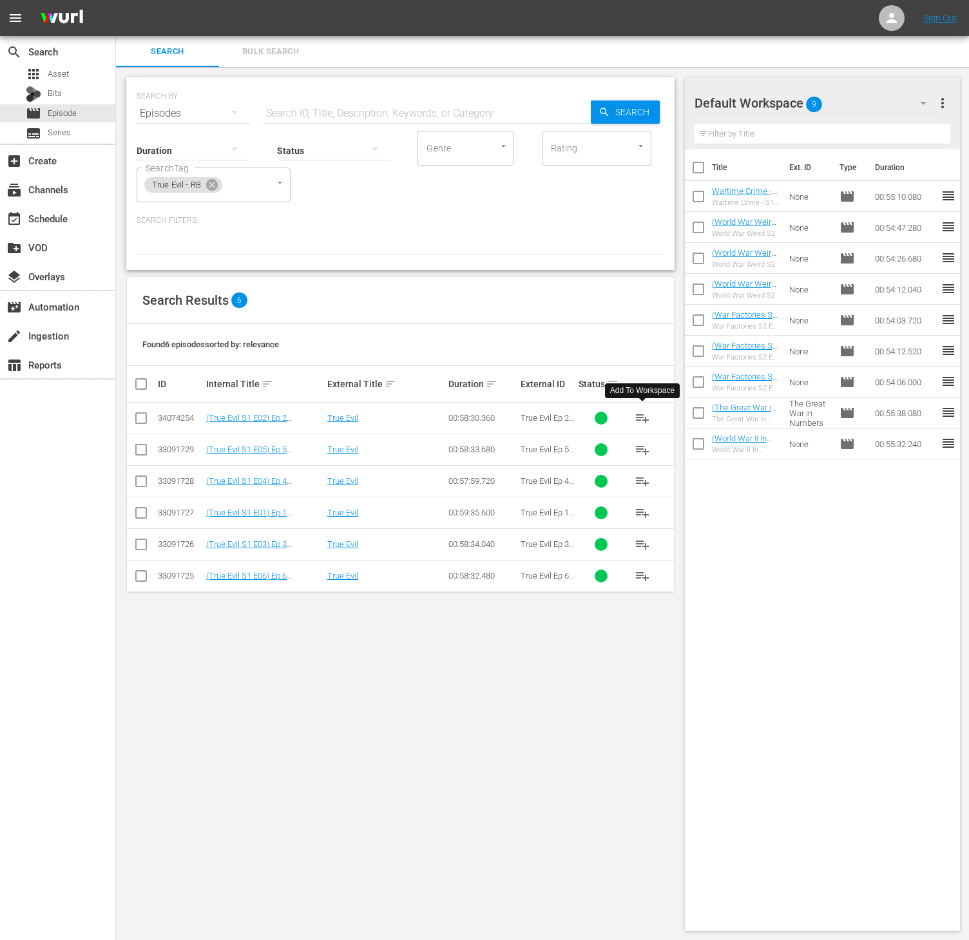
click at [632, 421] on button "playlist_add" at bounding box center [642, 417] width 31 height 31
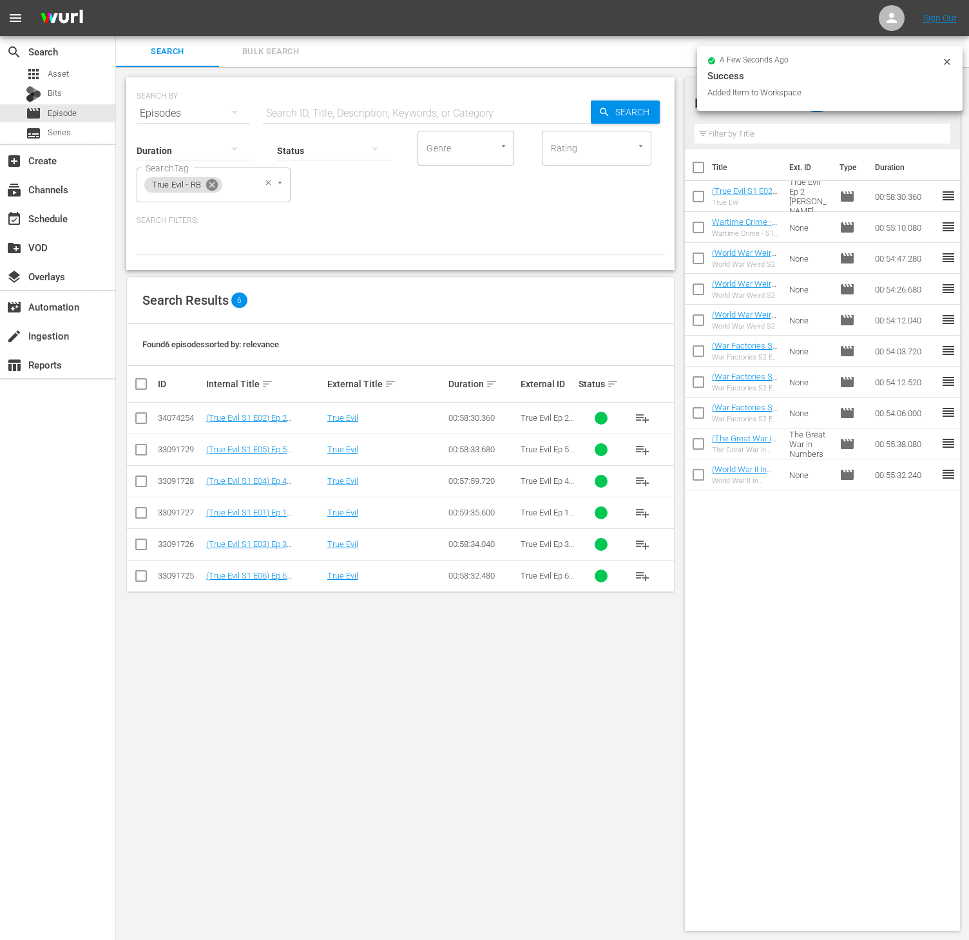
click at [212, 191] on icon at bounding box center [212, 185] width 14 height 14
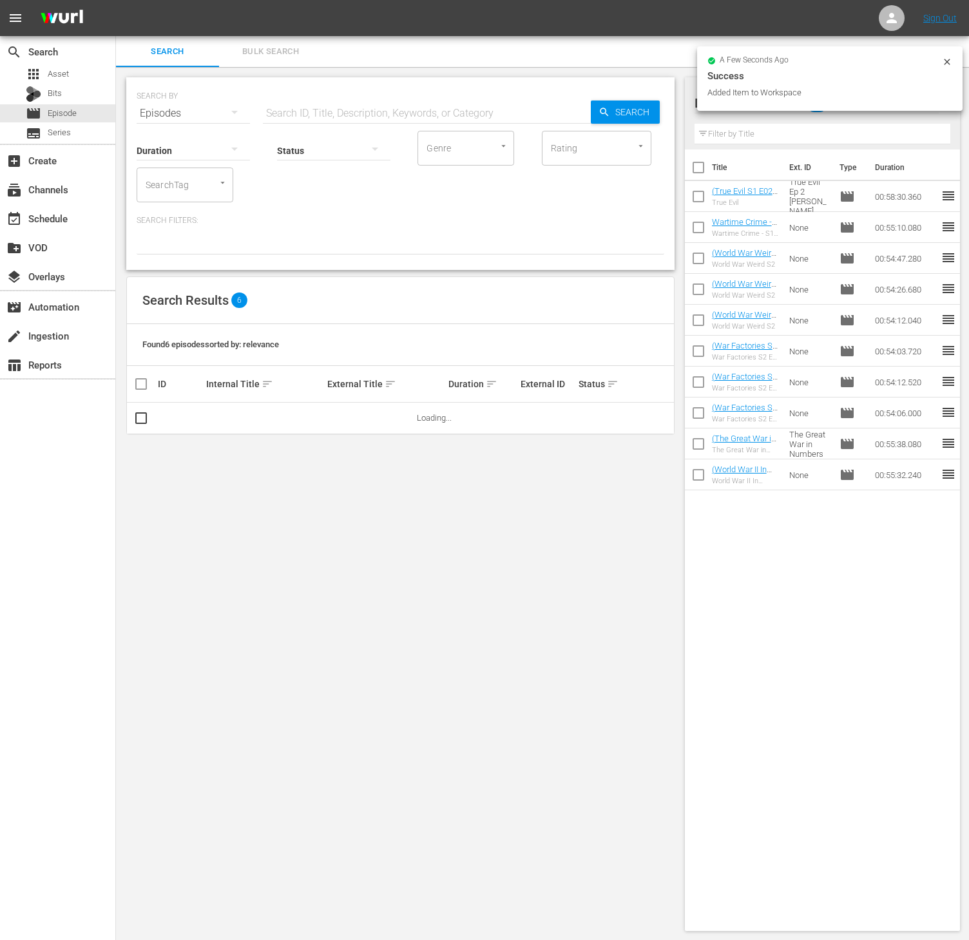
click at [176, 189] on input "SearchTag" at bounding box center [166, 184] width 49 height 23
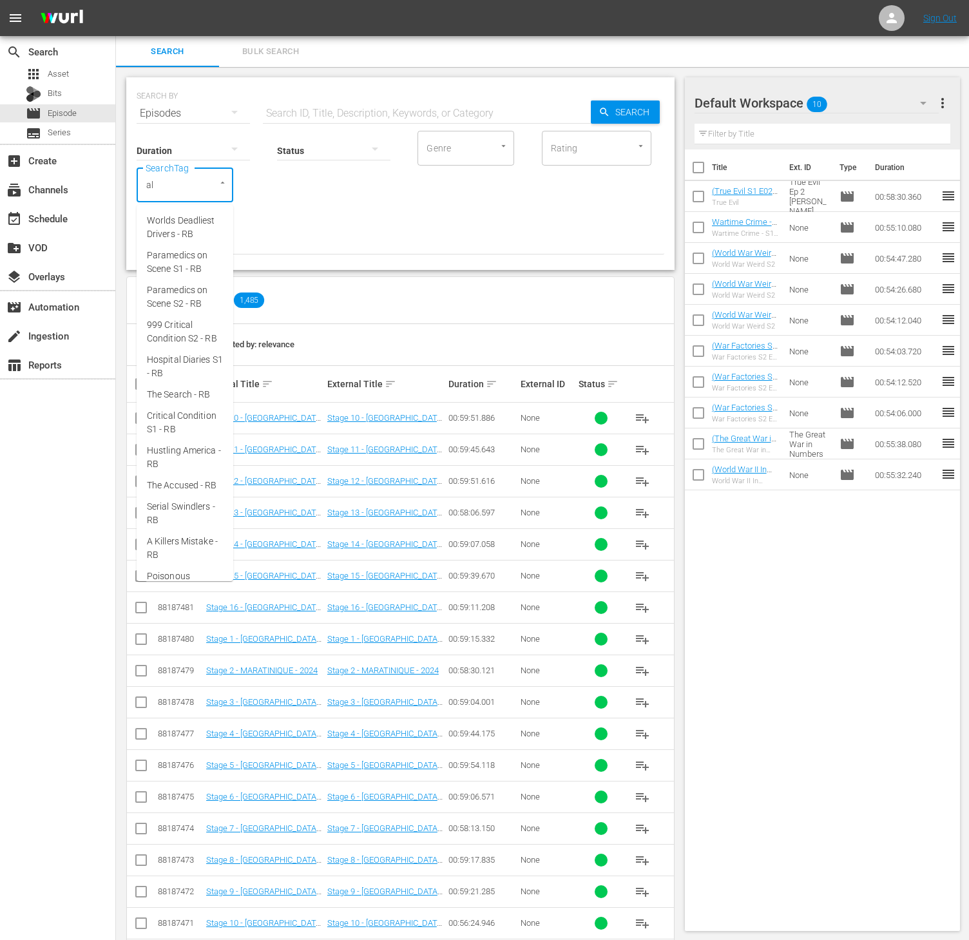
type input "ald"
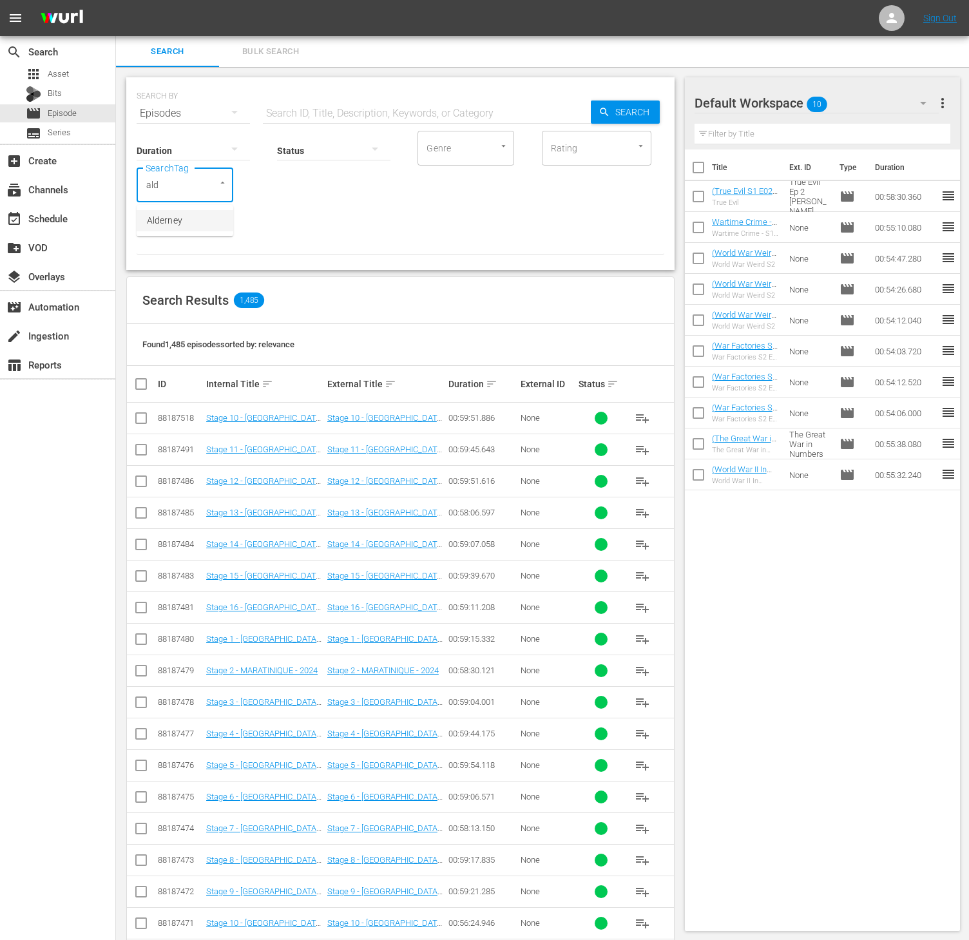
click at [174, 218] on span "Alderney" at bounding box center [164, 221] width 35 height 14
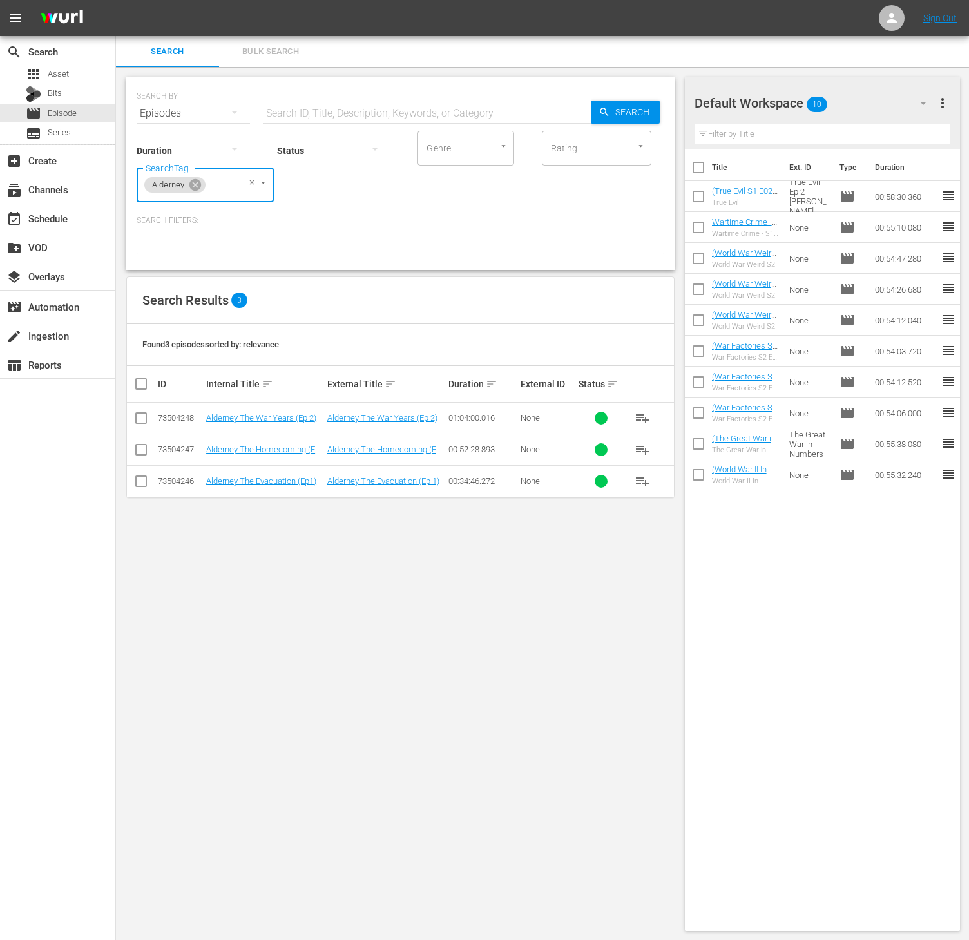
click at [641, 419] on span "playlist_add" at bounding box center [641, 417] width 15 height 15
click at [193, 184] on icon at bounding box center [195, 185] width 14 height 14
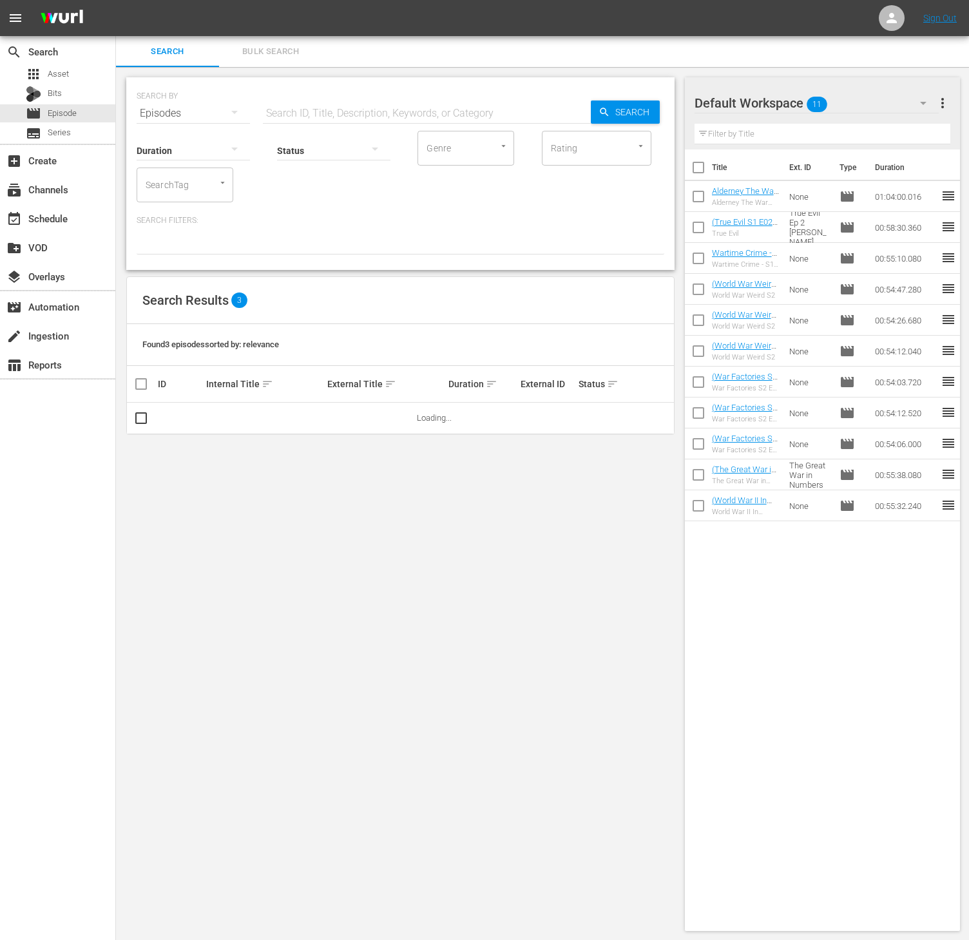
click at [183, 184] on input "SearchTag" at bounding box center [166, 184] width 49 height 23
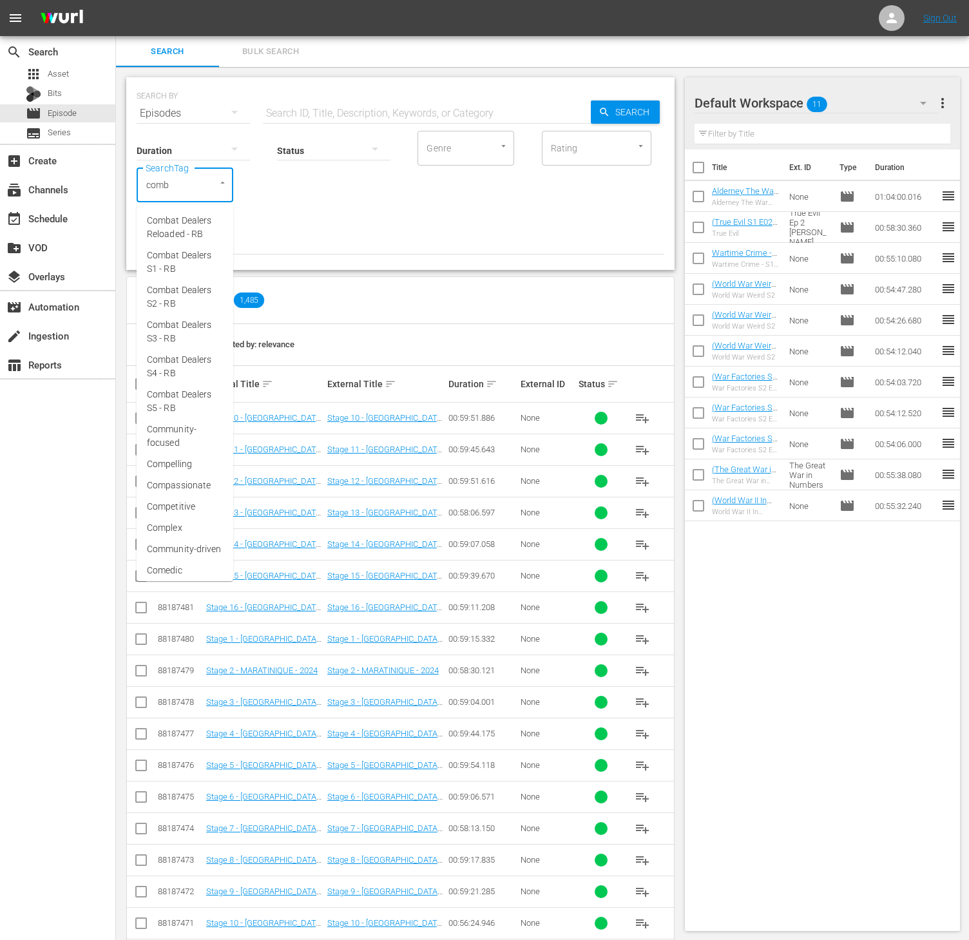
type input "comba"
click at [186, 354] on span "Combat Dealers S4 - RB" at bounding box center [185, 366] width 76 height 27
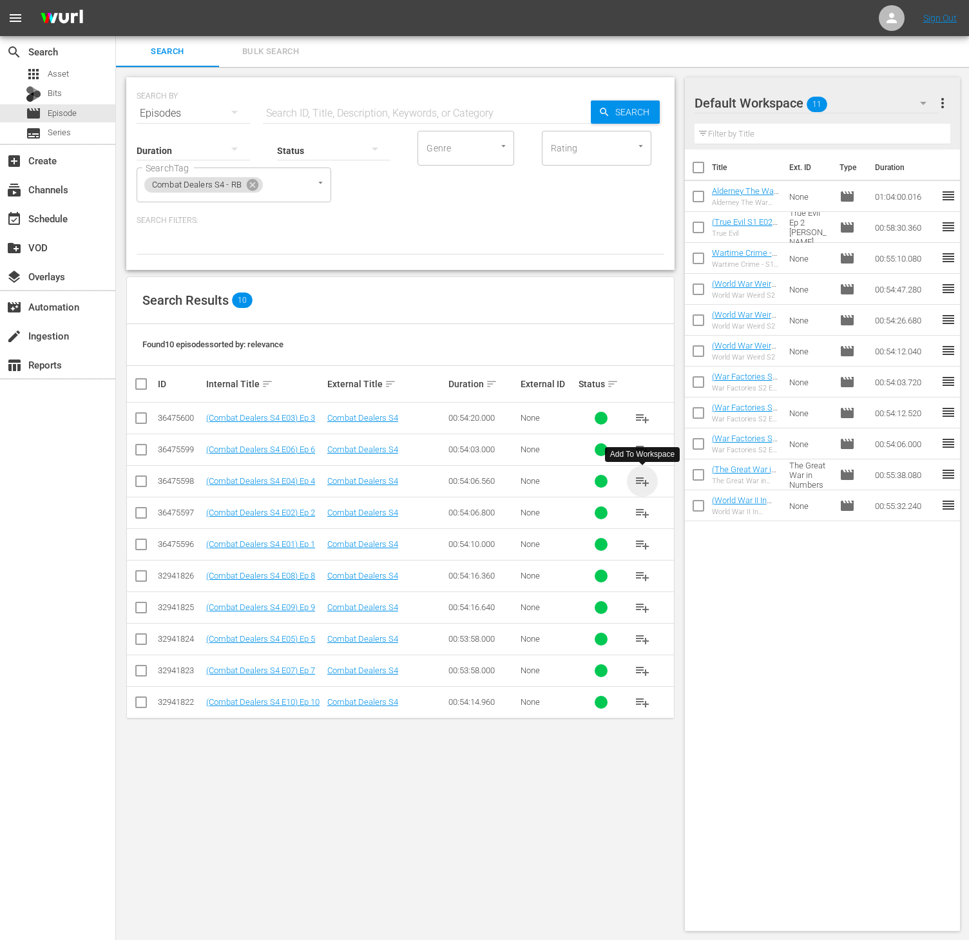
click at [636, 486] on span "playlist_add" at bounding box center [641, 480] width 15 height 15
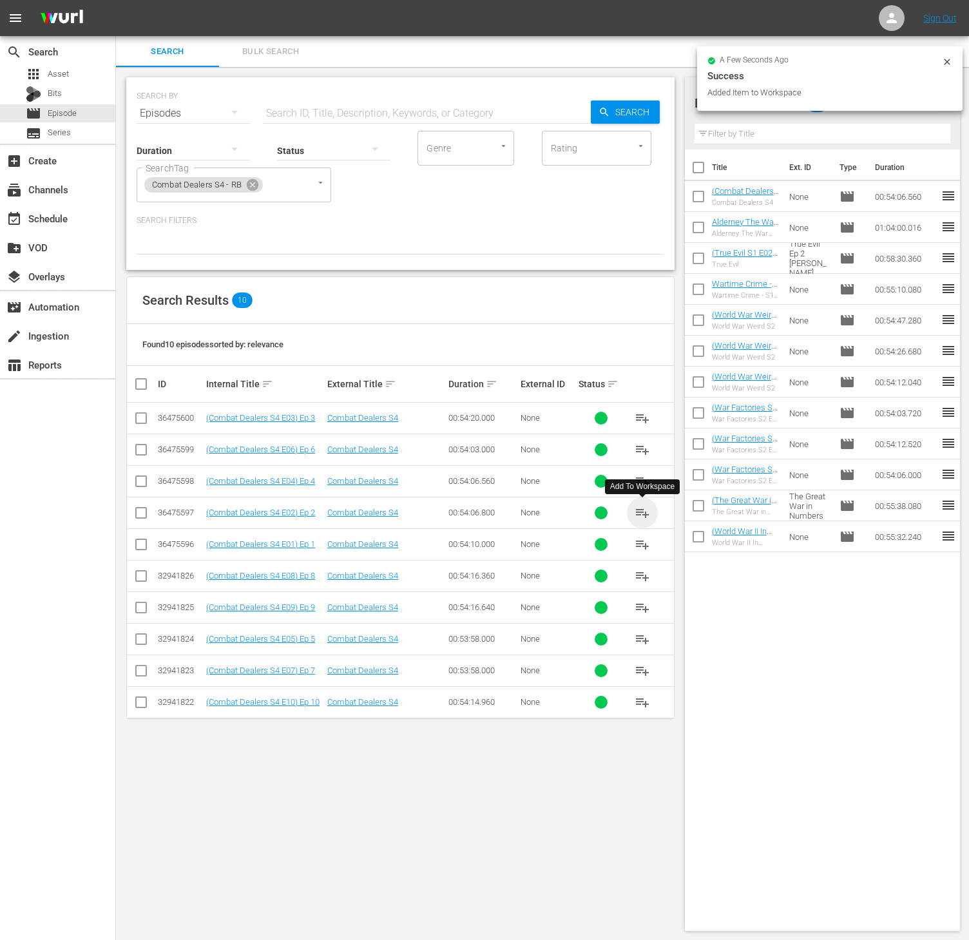
click at [639, 513] on span "playlist_add" at bounding box center [641, 512] width 15 height 15
click at [641, 426] on span "playlist_add" at bounding box center [641, 417] width 15 height 15
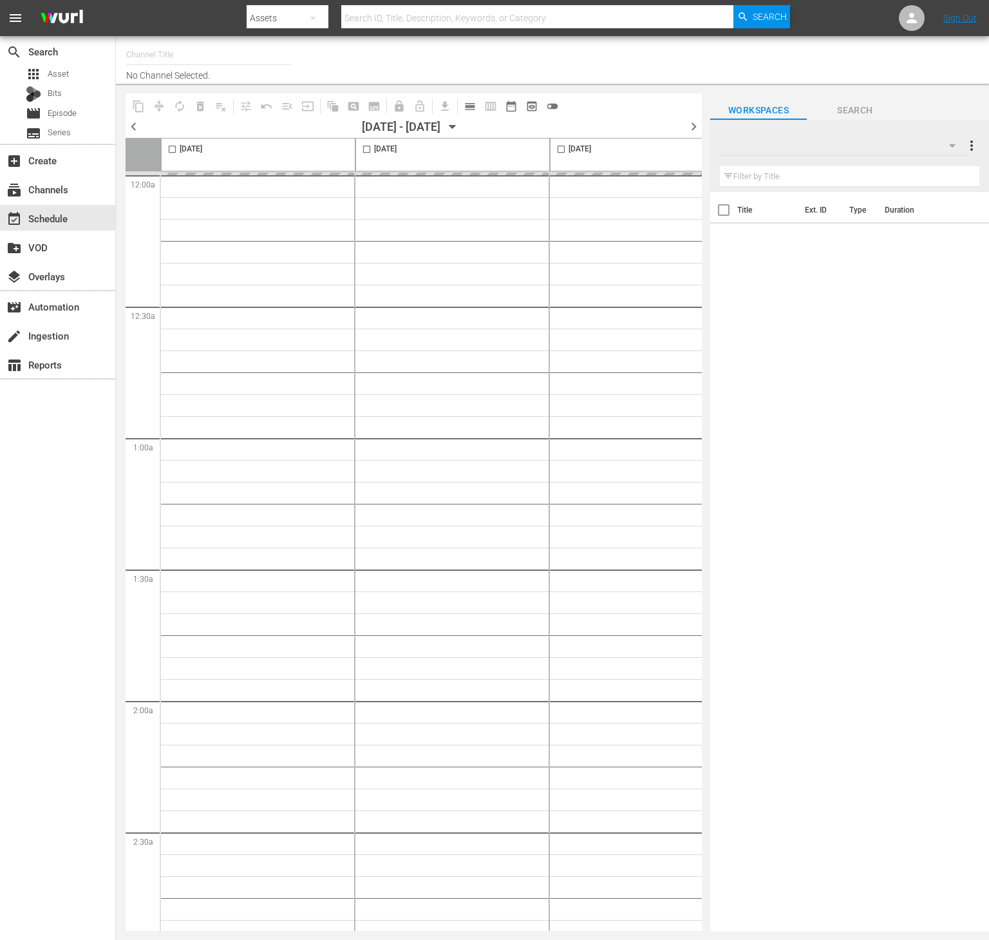
type input "Conflict (1336)"
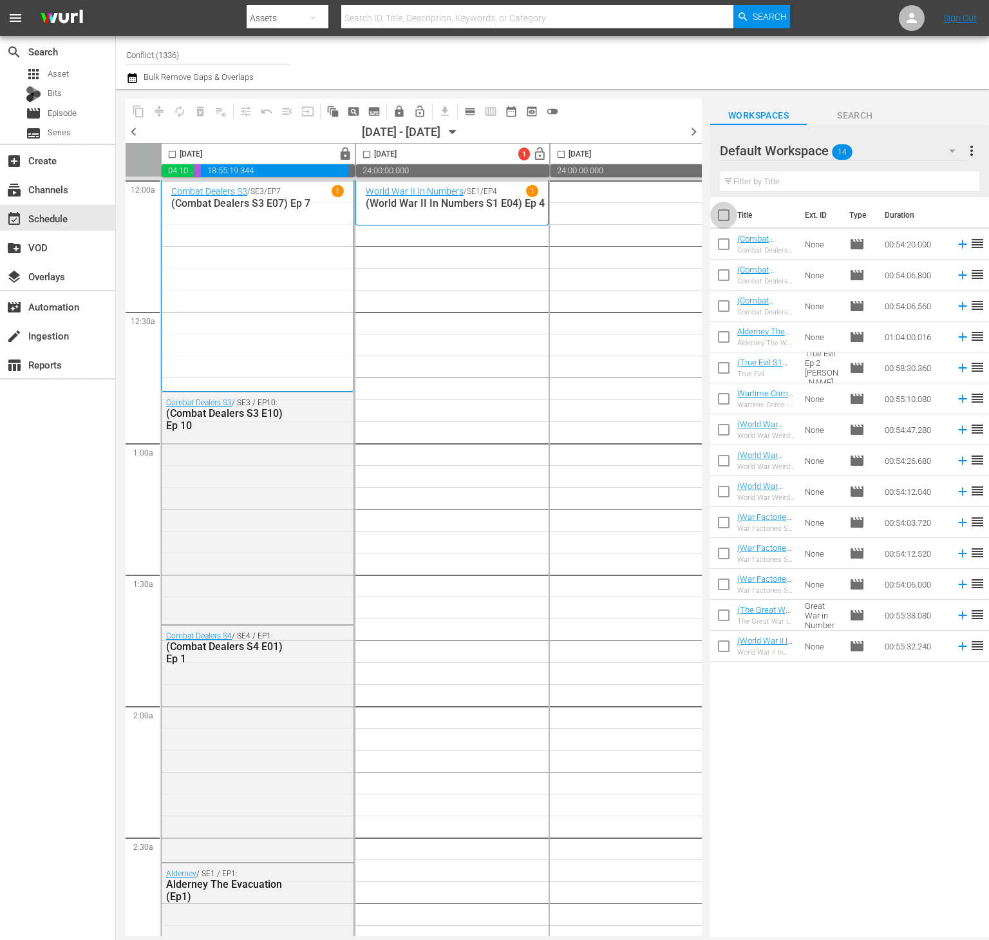
click at [726, 216] on input "checkbox" at bounding box center [723, 217] width 27 height 27
checkbox input "true"
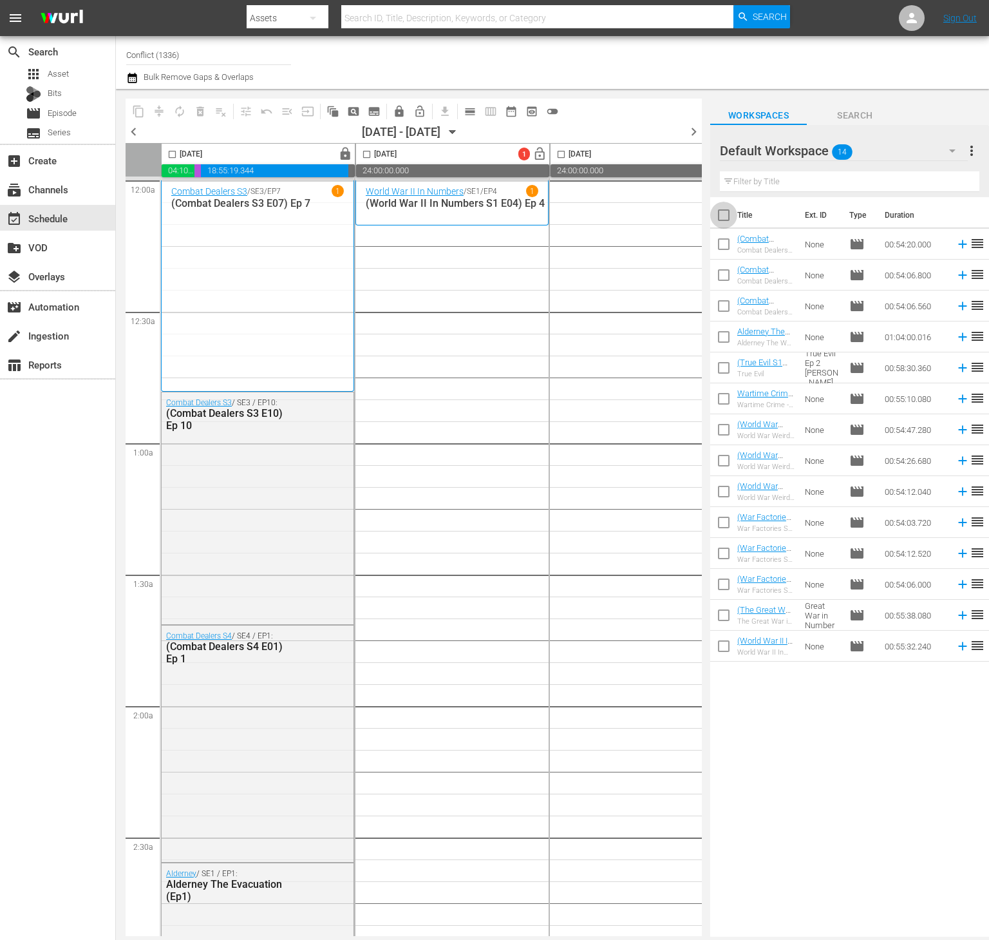
checkbox input "true"
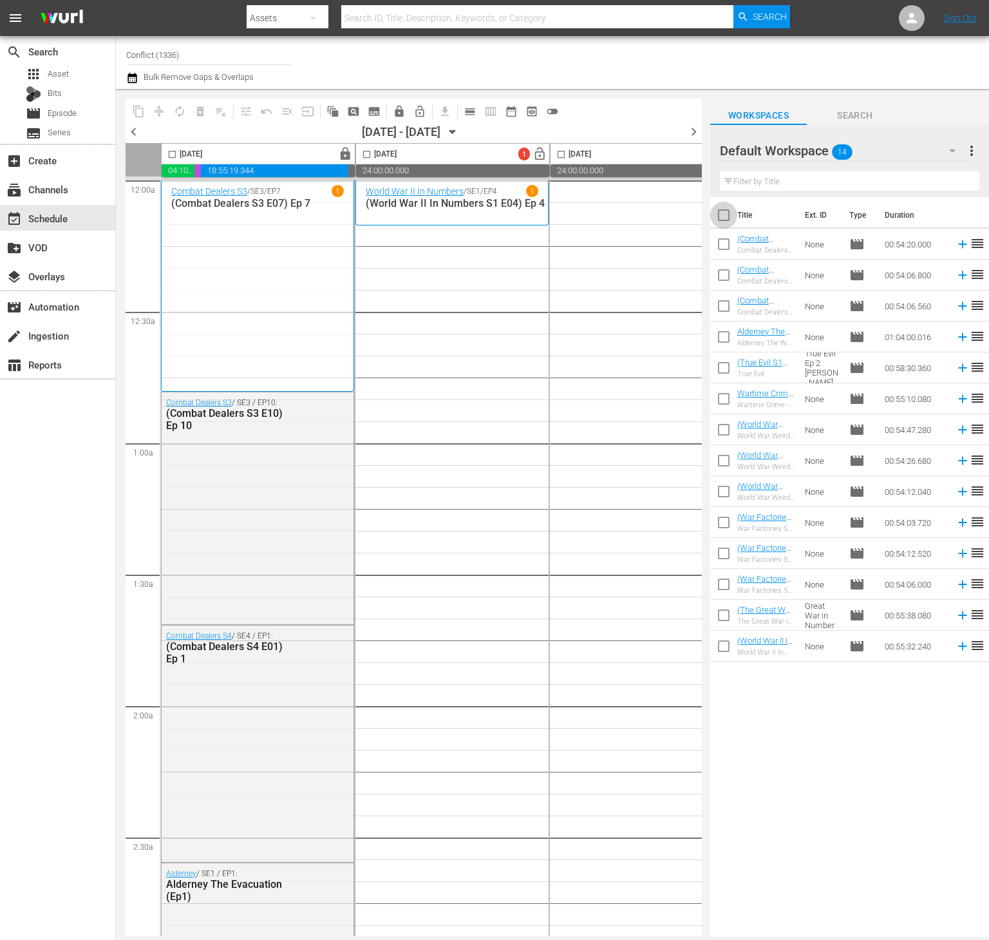
checkbox input "true"
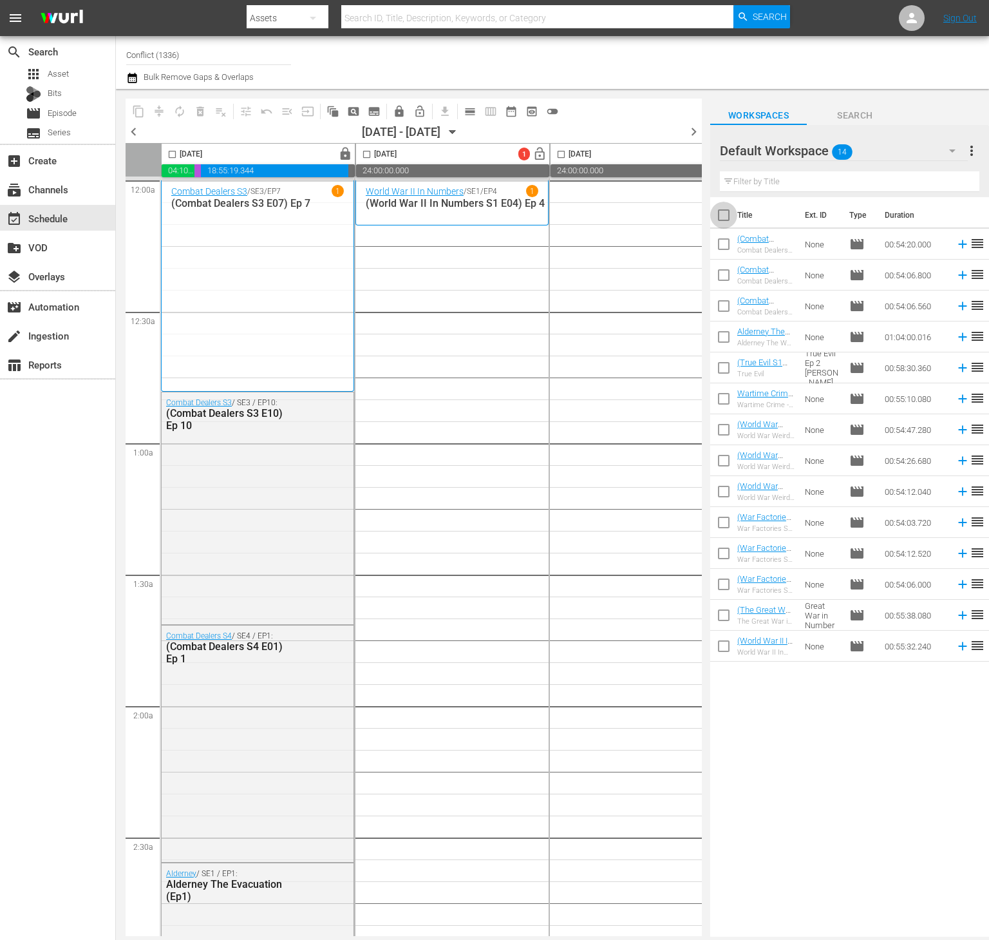
checkbox input "true"
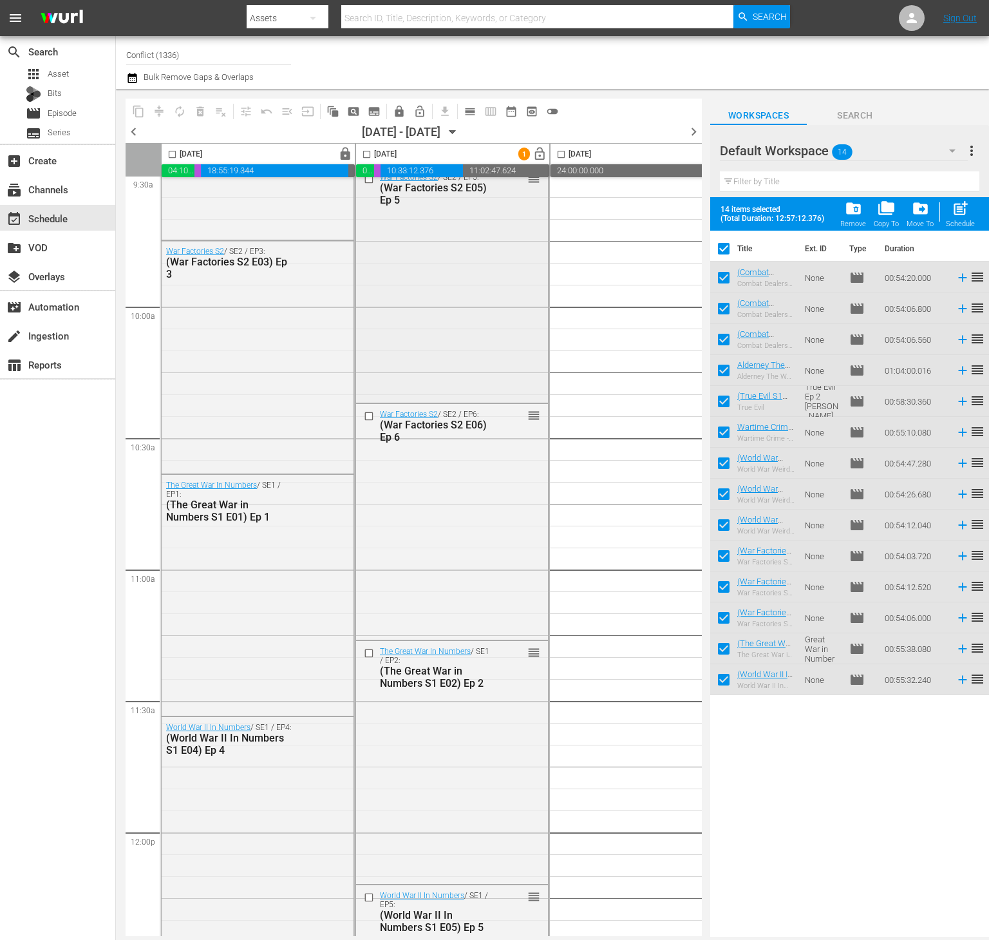
scroll to position [2502, 0]
click at [366, 414] on input "checkbox" at bounding box center [371, 415] width 14 height 11
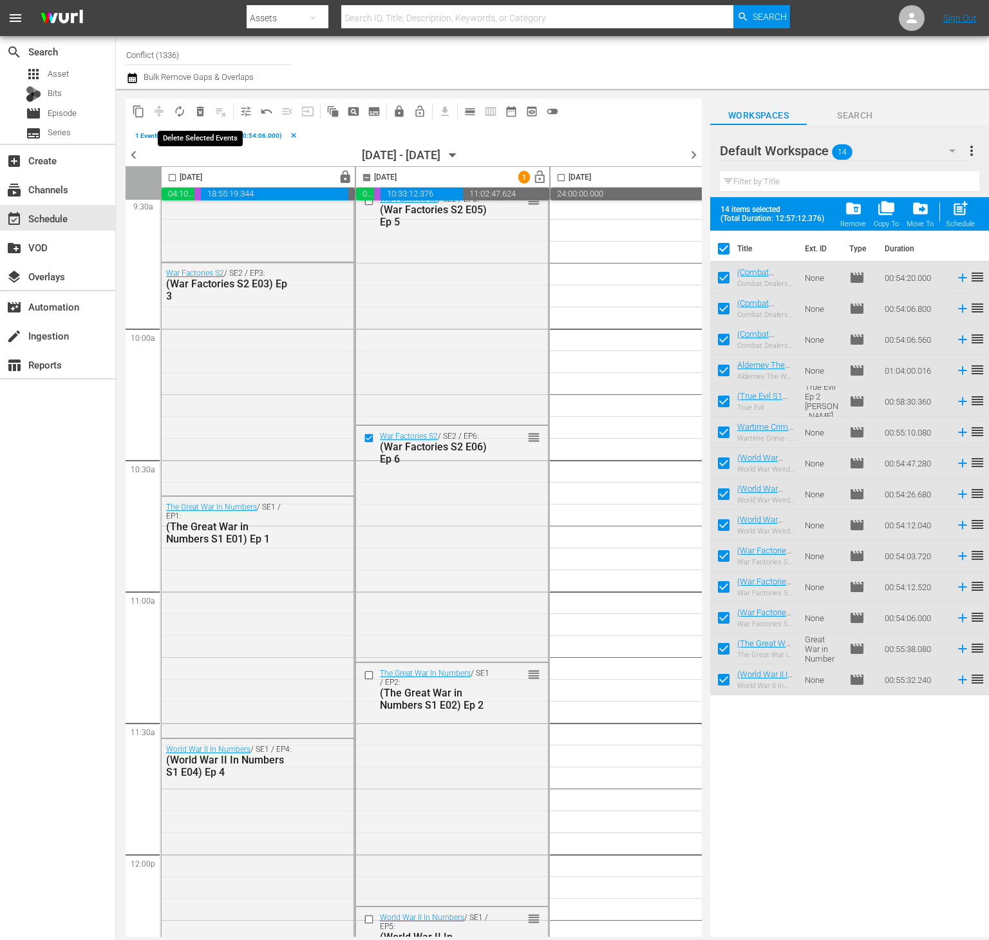
click at [203, 110] on span "delete_forever_outlined" at bounding box center [200, 111] width 13 height 13
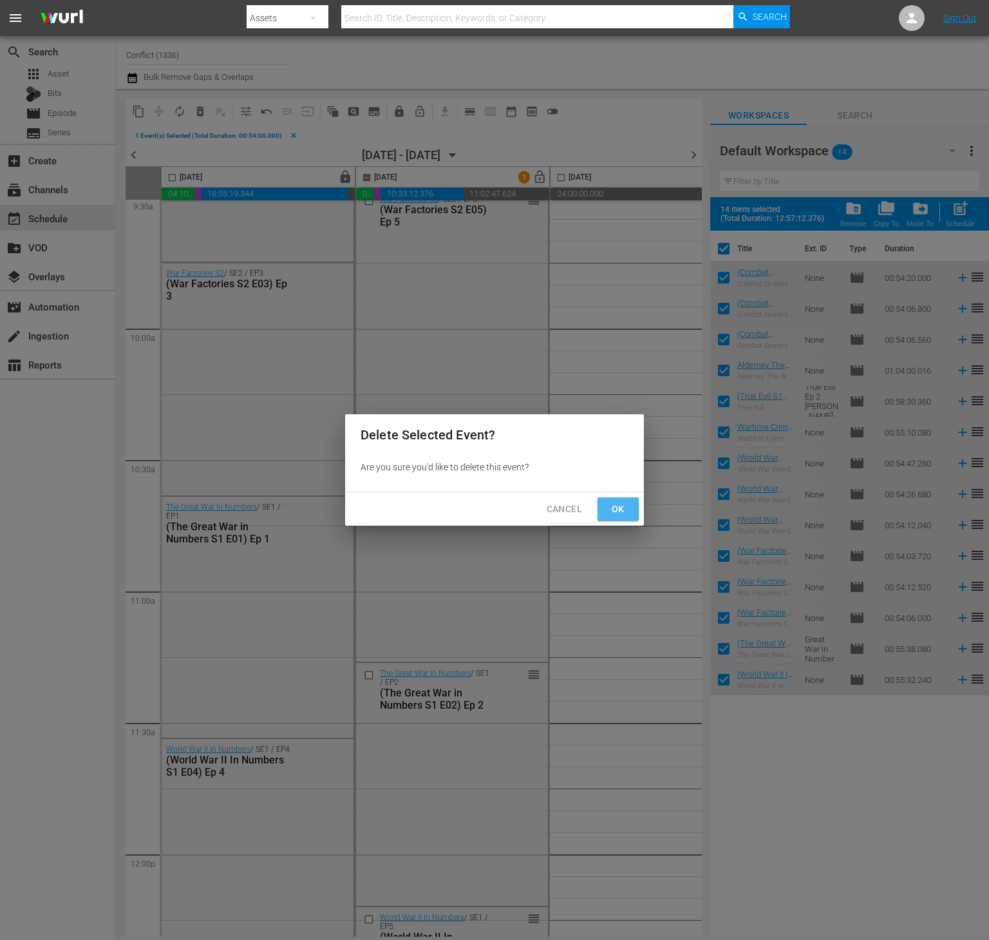
click at [616, 510] on span "Ok" at bounding box center [618, 509] width 21 height 16
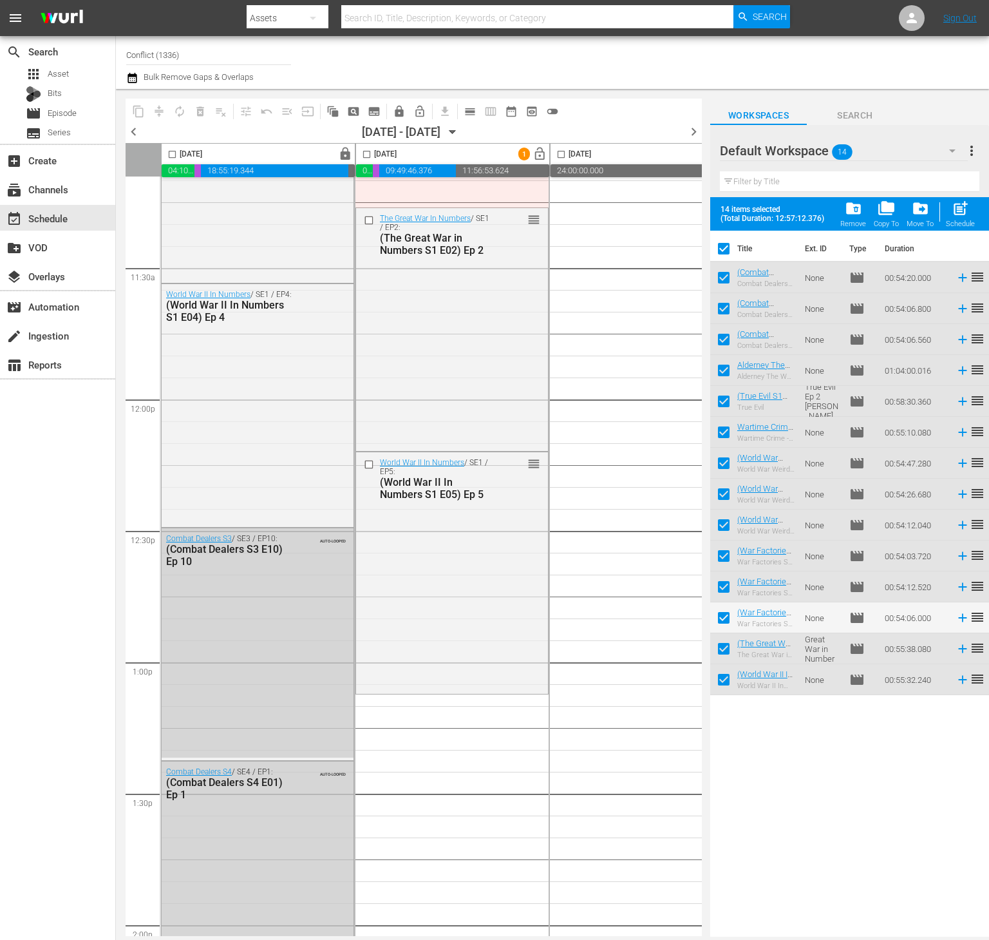
scroll to position [2932, 0]
click at [469, 115] on span "calendar_view_day_outlined" at bounding box center [470, 111] width 13 height 13
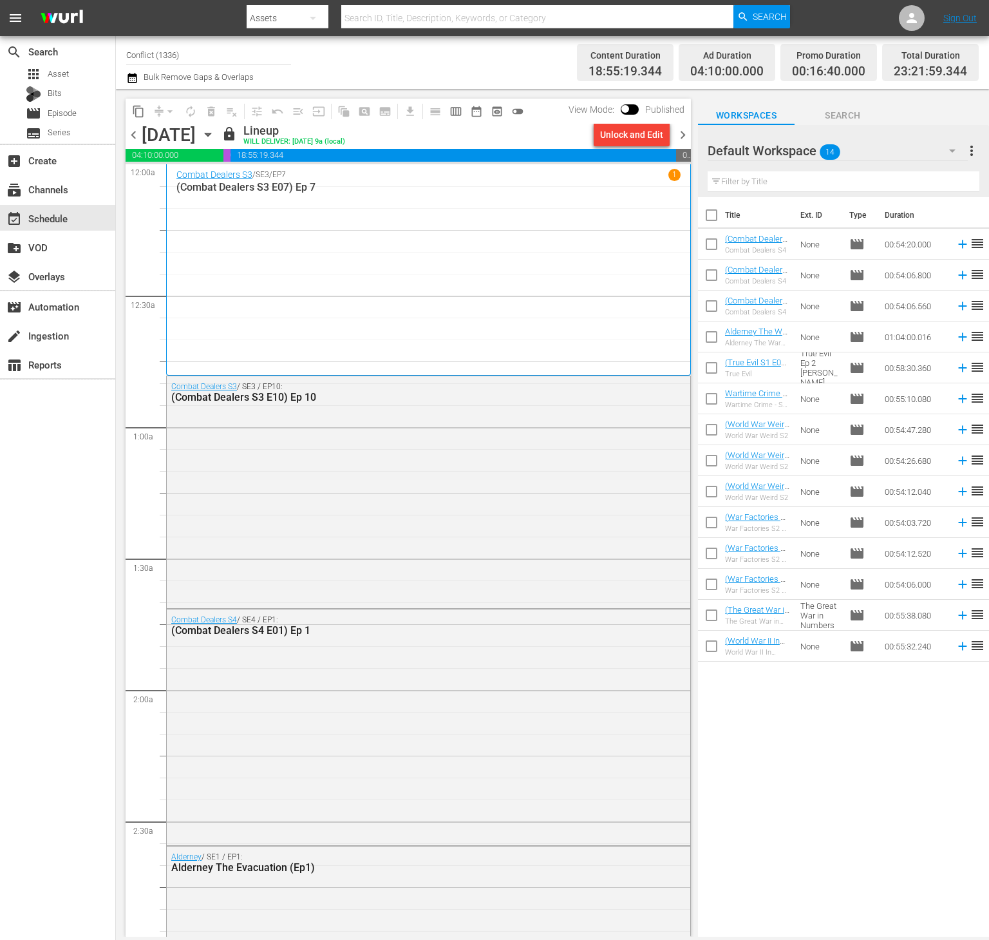
click at [691, 131] on div "content_copy compress arrow_drop_down autorenew_outlined delete_forever_outline…" at bounding box center [405, 512] width 578 height 847
click at [686, 133] on span "chevron_right" at bounding box center [683, 135] width 16 height 16
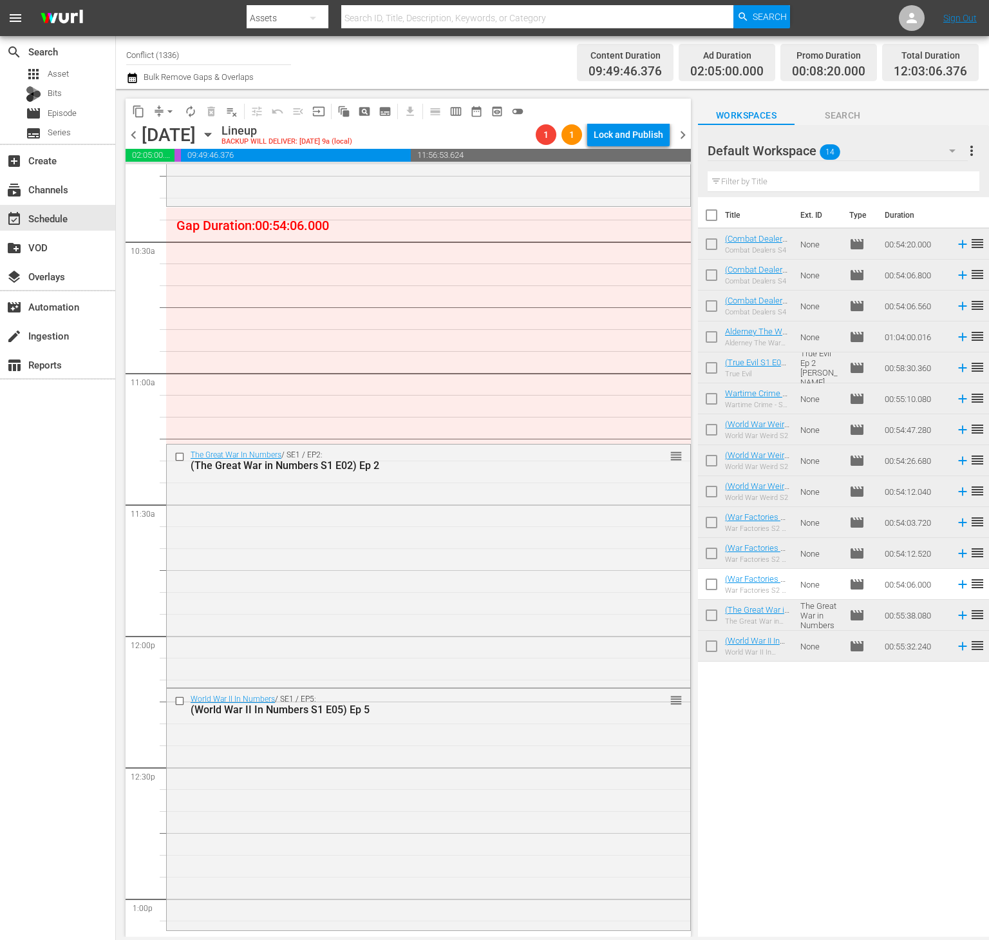
scroll to position [2687, 0]
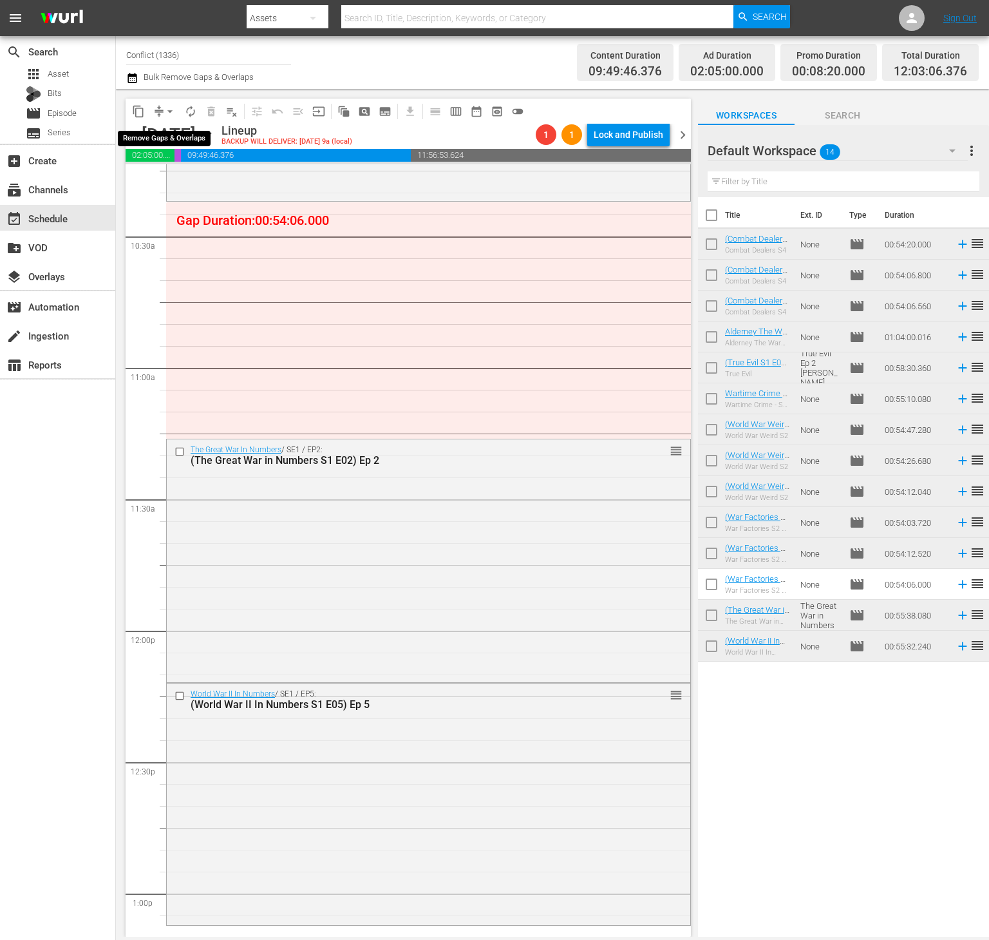
click at [165, 118] on button "arrow_drop_down" at bounding box center [170, 111] width 21 height 21
click at [193, 187] on li "Align to End of Previous Day" at bounding box center [170, 179] width 135 height 21
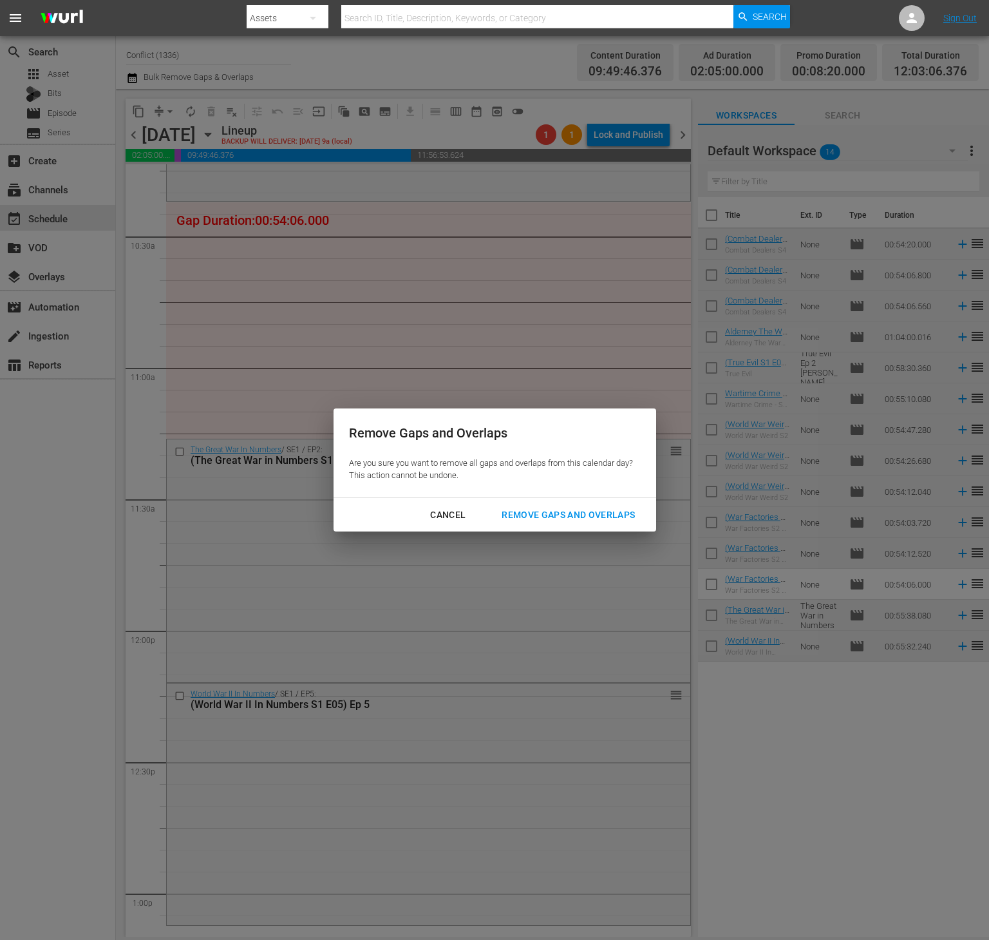
click at [567, 515] on div "Remove Gaps and Overlaps" at bounding box center [568, 515] width 154 height 16
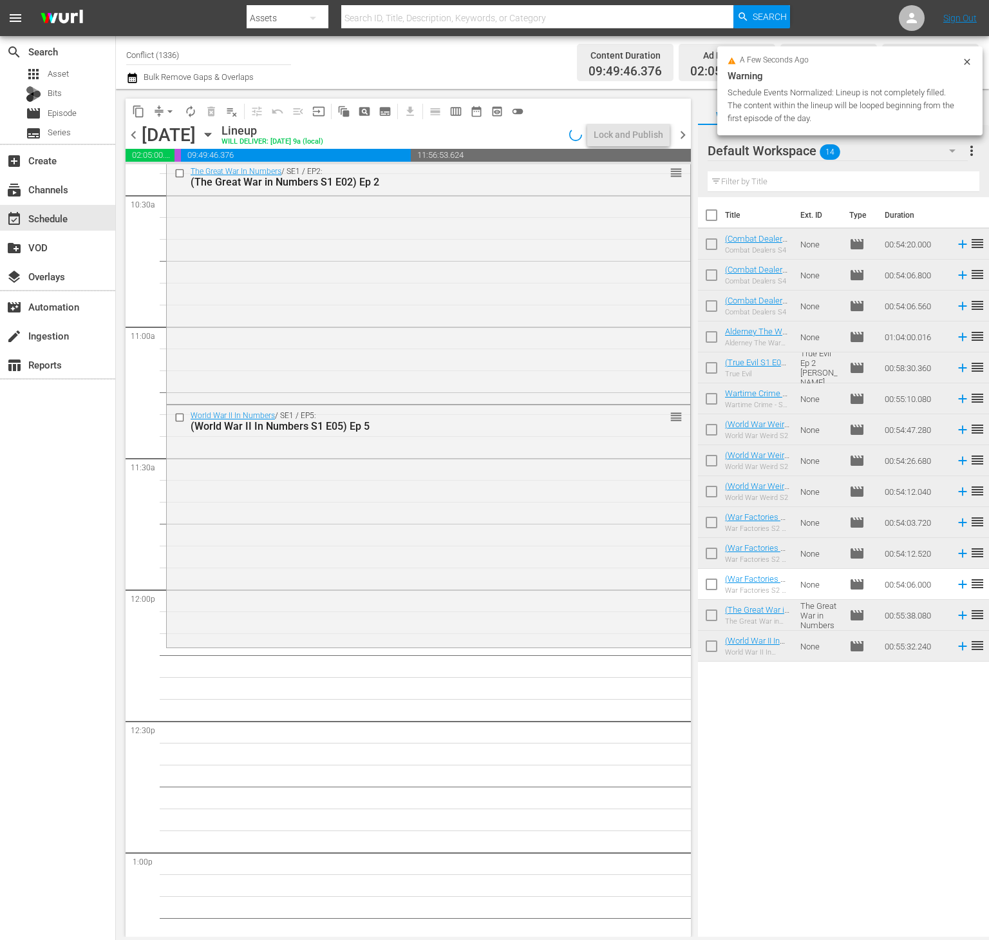
scroll to position [2779, 0]
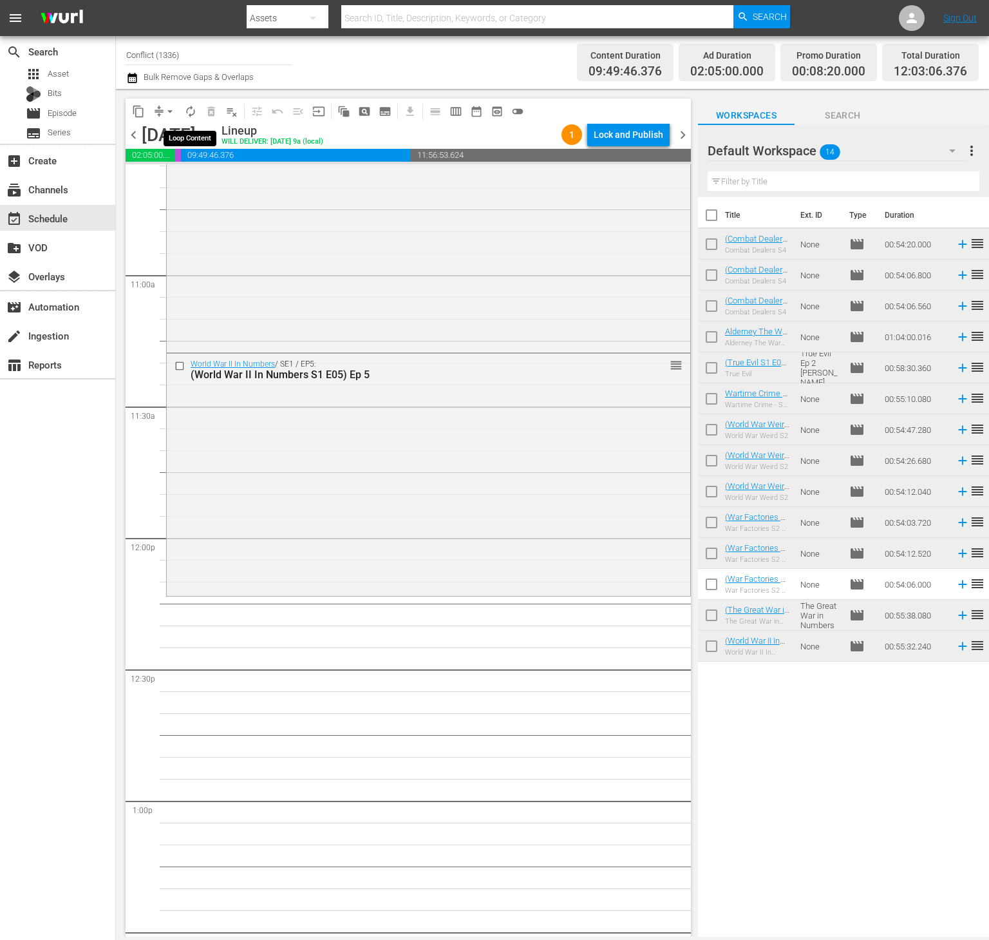
click at [187, 117] on span "autorenew_outlined" at bounding box center [190, 111] width 13 height 13
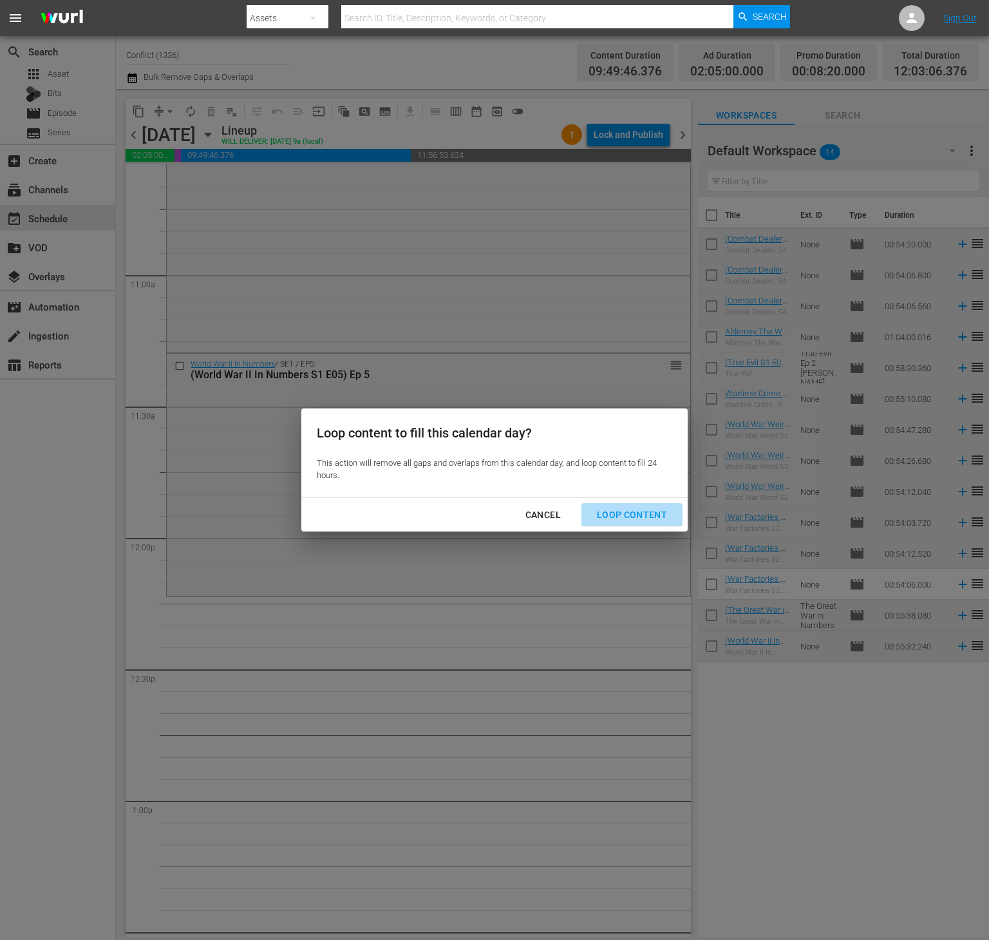
click at [643, 516] on div "Loop Content" at bounding box center [632, 515] width 91 height 16
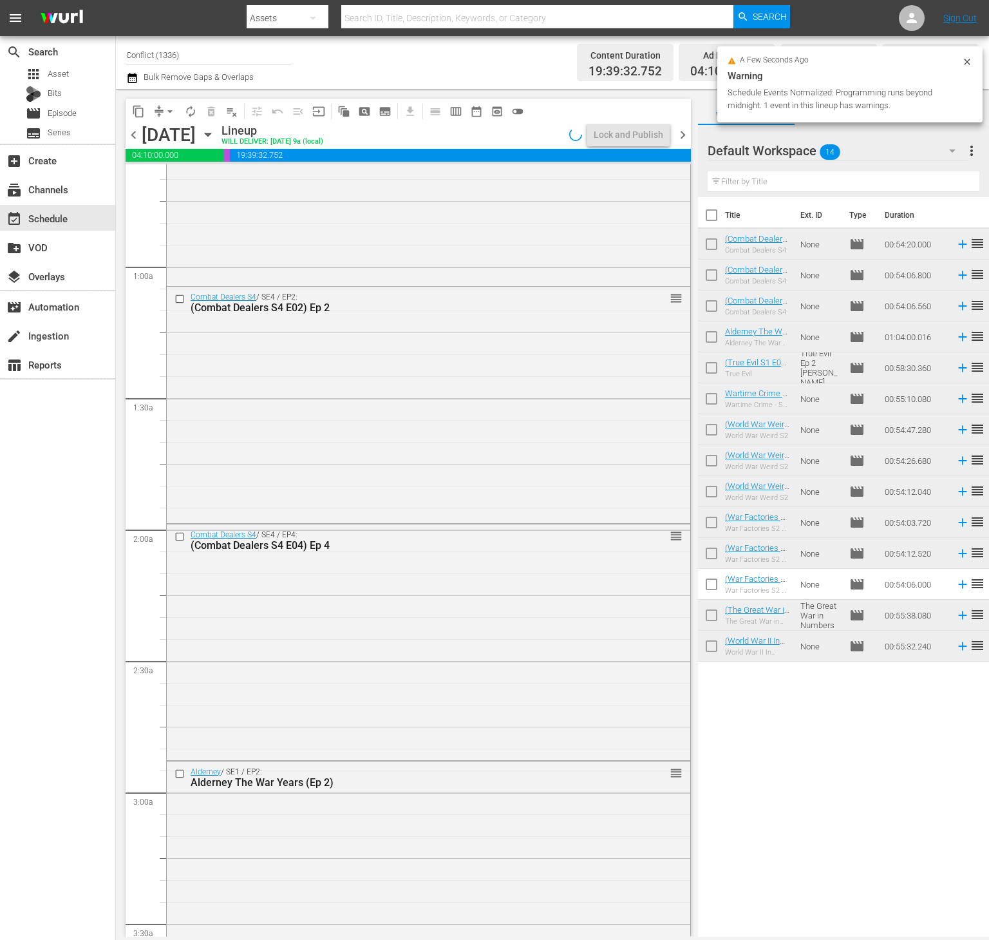
scroll to position [0, 0]
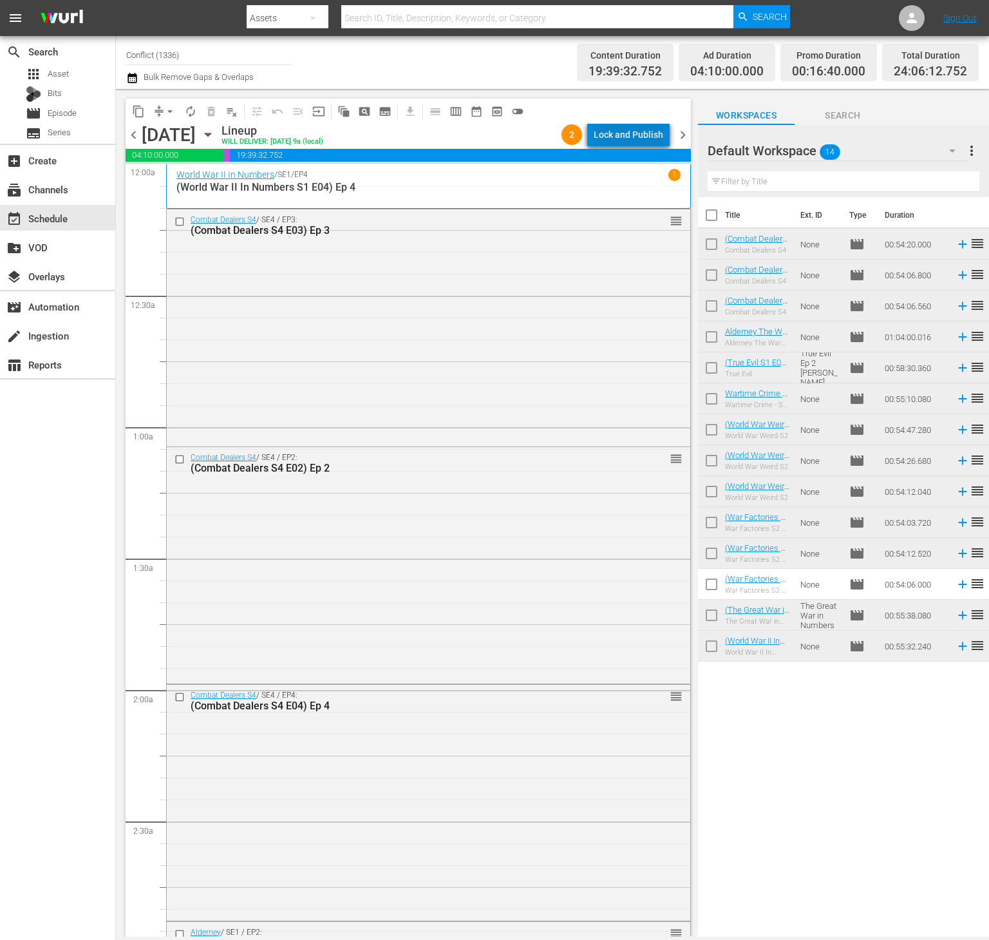
click at [647, 142] on div "Lock and Publish" at bounding box center [629, 134] width 70 height 23
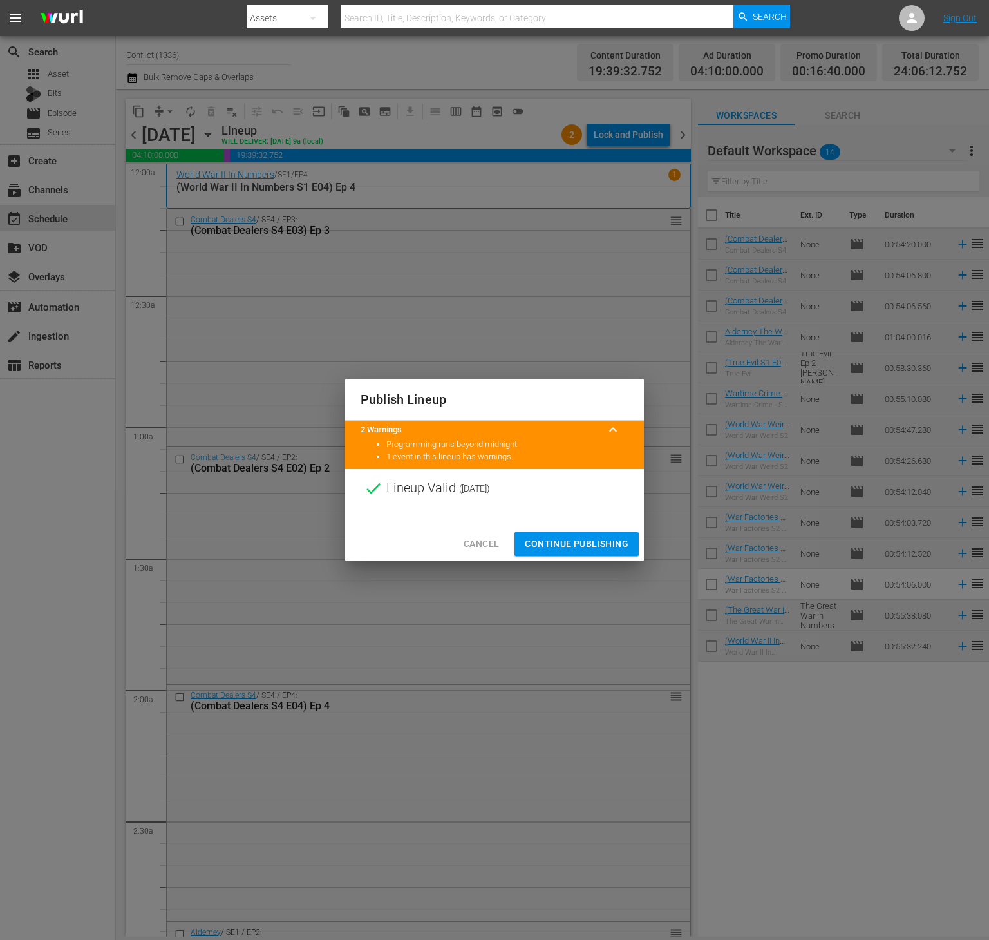
click at [569, 541] on span "Continue Publishing" at bounding box center [577, 544] width 104 height 16
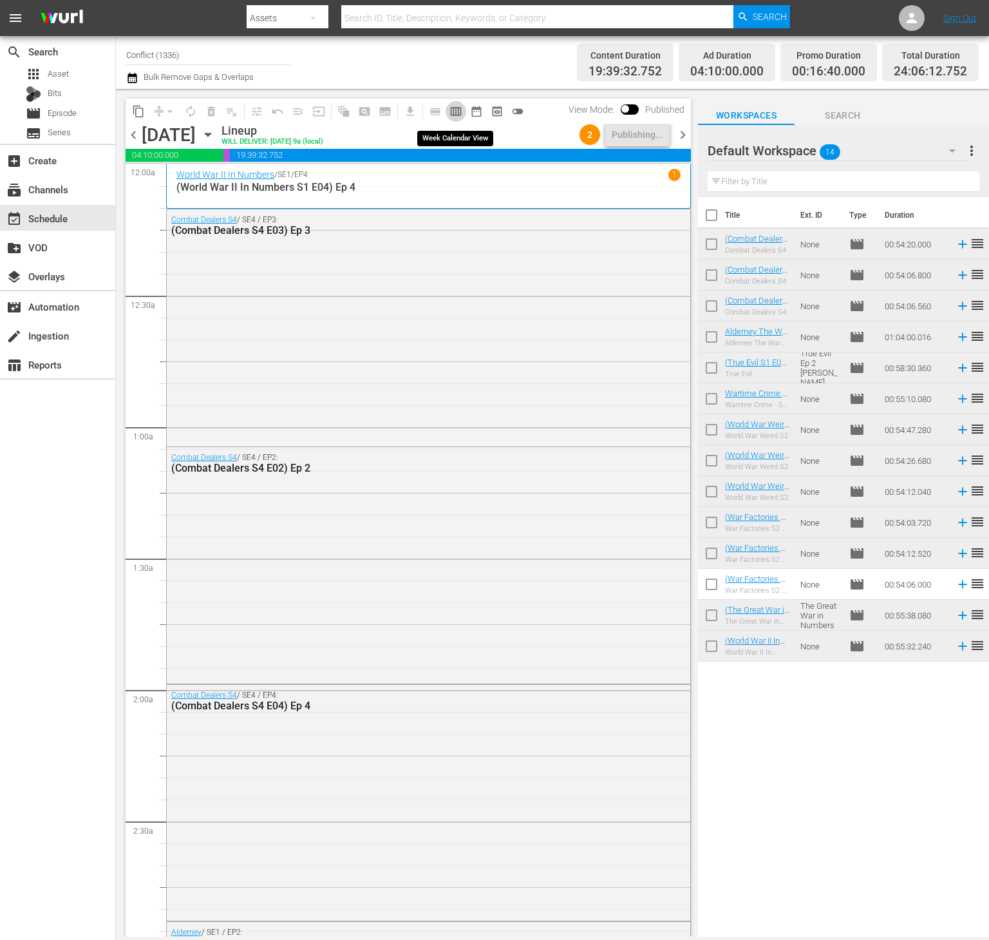
click at [447, 113] on button "calendar_view_week_outlined" at bounding box center [456, 111] width 21 height 21
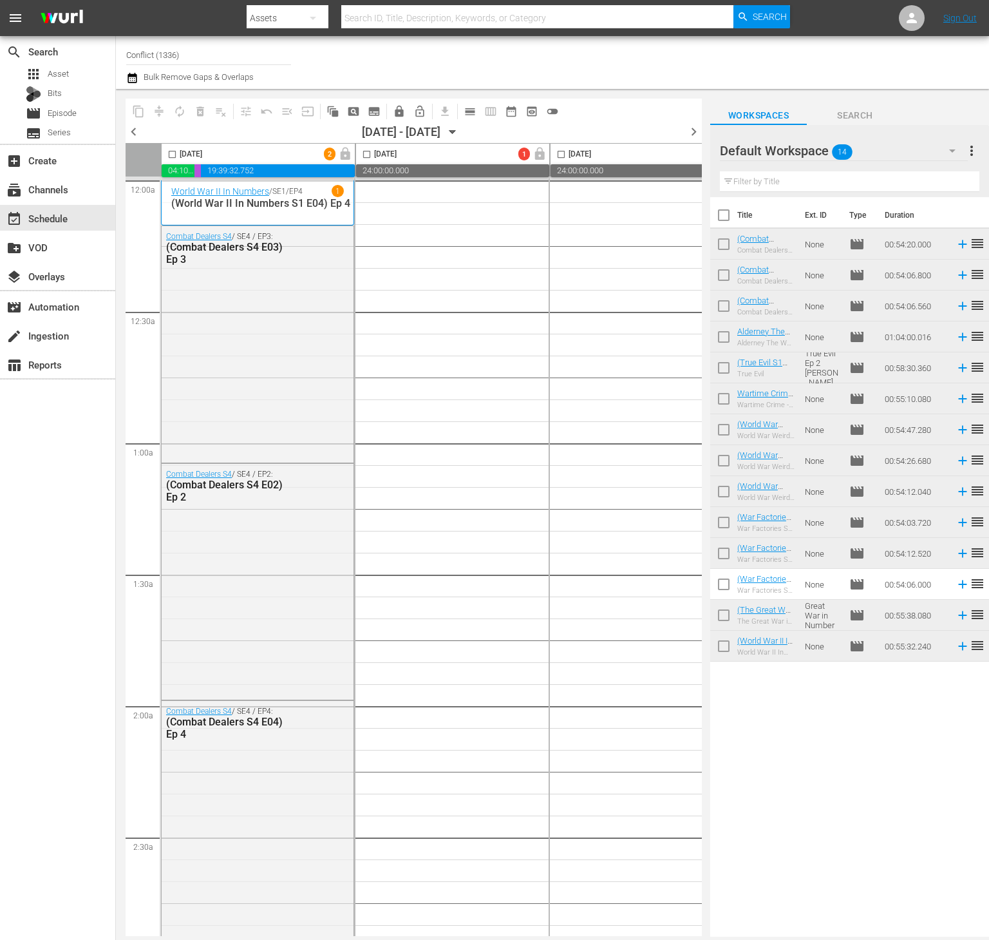
click at [974, 153] on span "more_vert" at bounding box center [971, 150] width 15 height 15
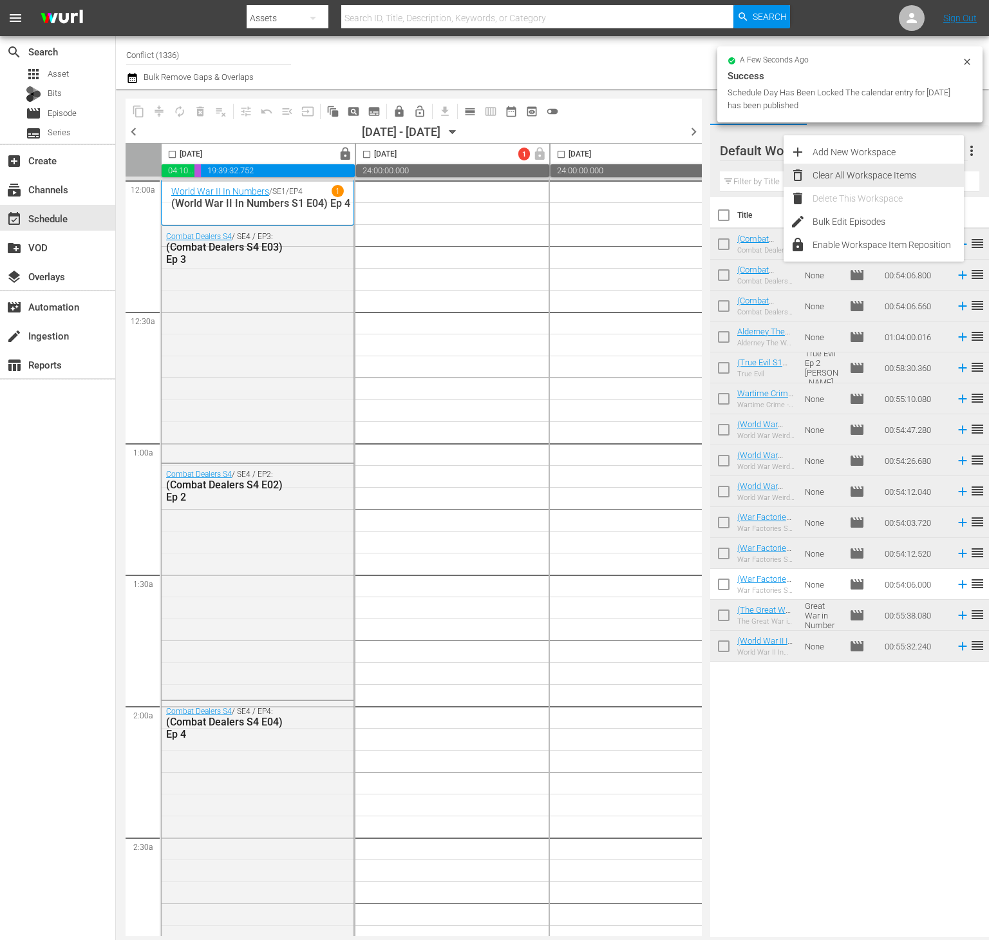
click at [895, 182] on div "Clear All Workspace Items" at bounding box center [888, 175] width 151 height 23
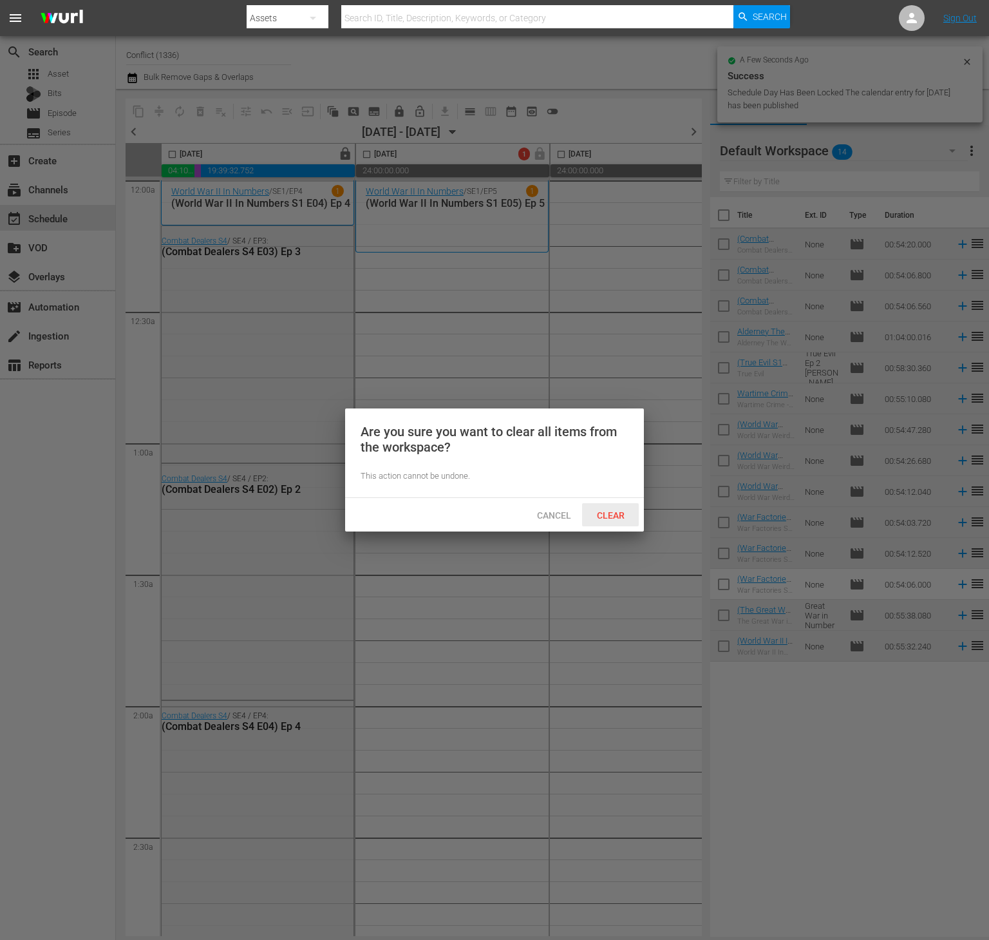
click at [622, 510] on span "Clear" at bounding box center [611, 515] width 48 height 10
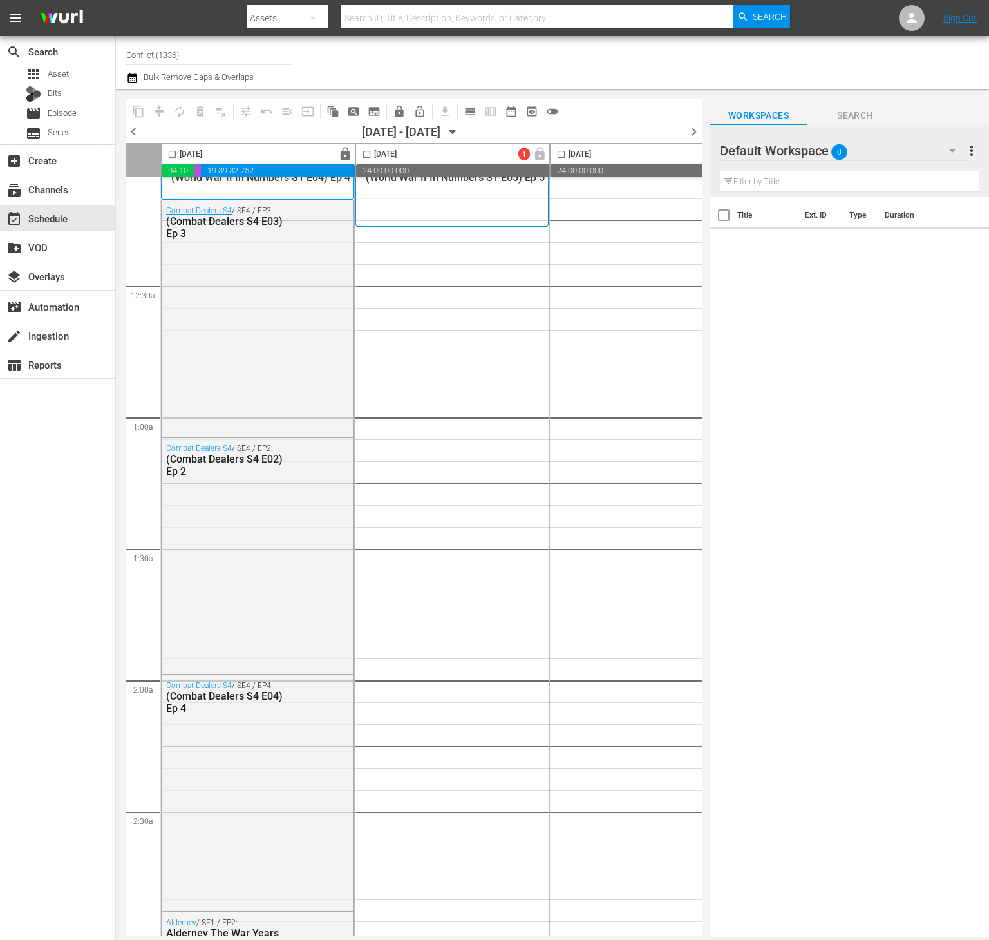
scroll to position [26, 0]
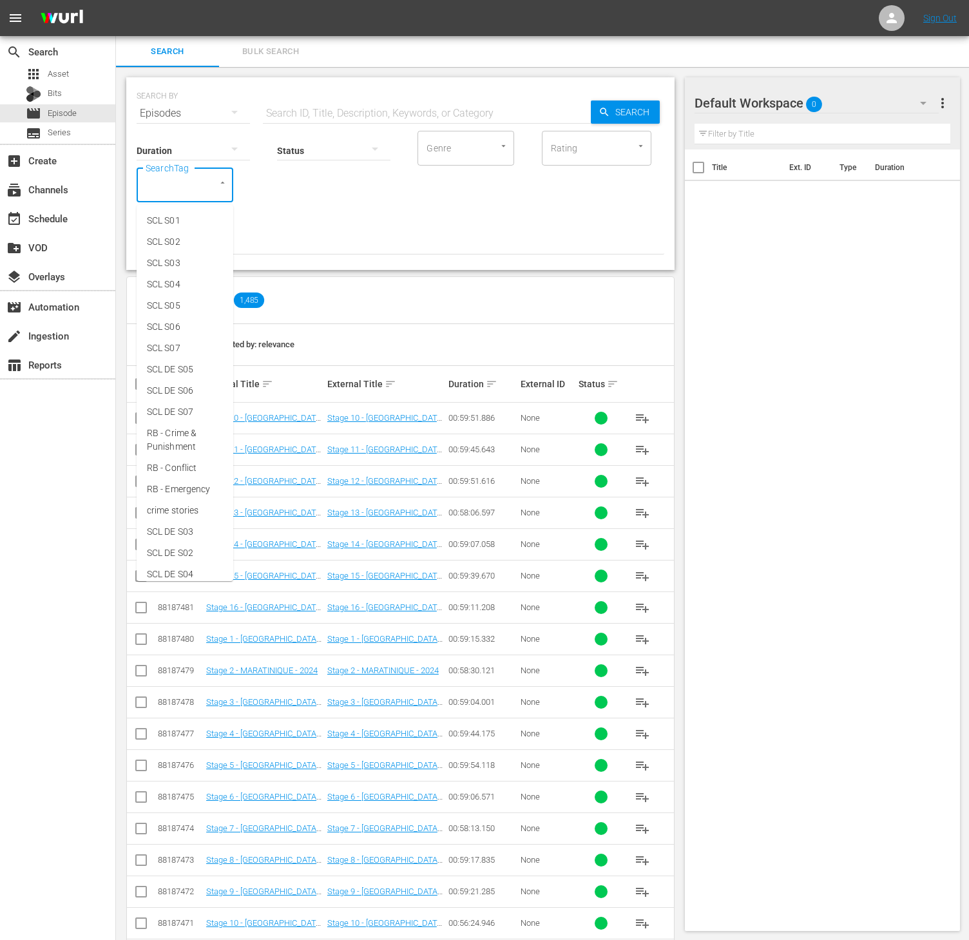
drag, startPoint x: 183, startPoint y: 169, endPoint x: 158, endPoint y: 180, distance: 27.1
click at [158, 180] on input "SearchTag" at bounding box center [166, 184] width 49 height 23
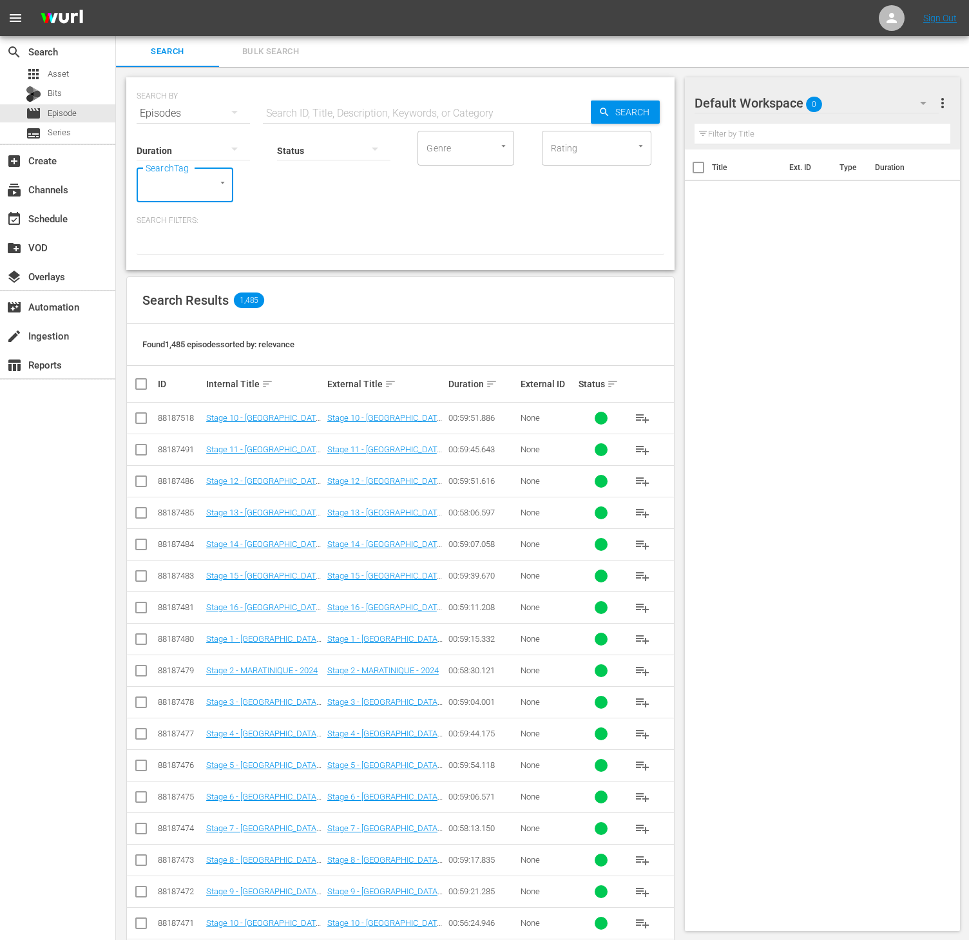
click at [158, 180] on input "SearchTag" at bounding box center [166, 184] width 49 height 23
type input "world w"
click at [160, 222] on span "World War II in Numbers - RB" at bounding box center [185, 227] width 76 height 27
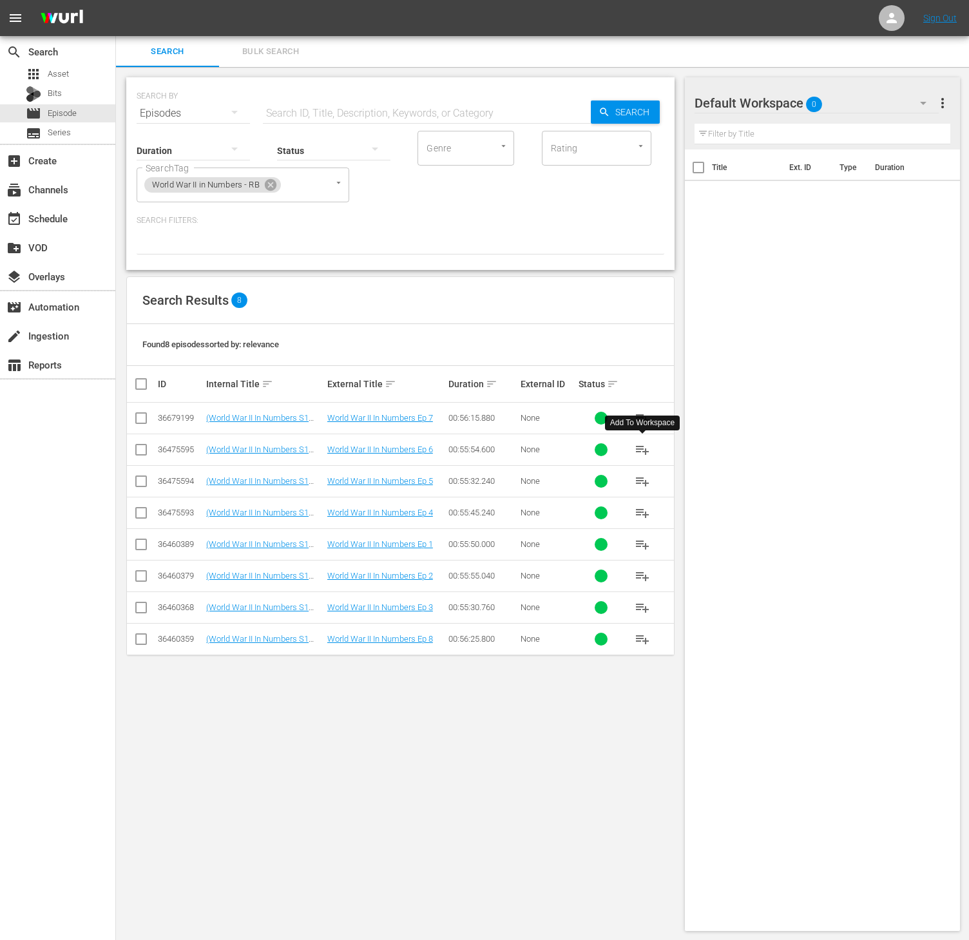
drag, startPoint x: 641, startPoint y: 450, endPoint x: 732, endPoint y: 455, distance: 90.3
click at [732, 455] on div "Title Ext. ID Type Duration" at bounding box center [823, 537] width 276 height 776
click at [632, 449] on button "playlist_add" at bounding box center [642, 449] width 31 height 31
click at [261, 180] on span "World War II in Numbers - RB" at bounding box center [205, 185] width 123 height 11
click at [273, 189] on icon at bounding box center [271, 185] width 12 height 12
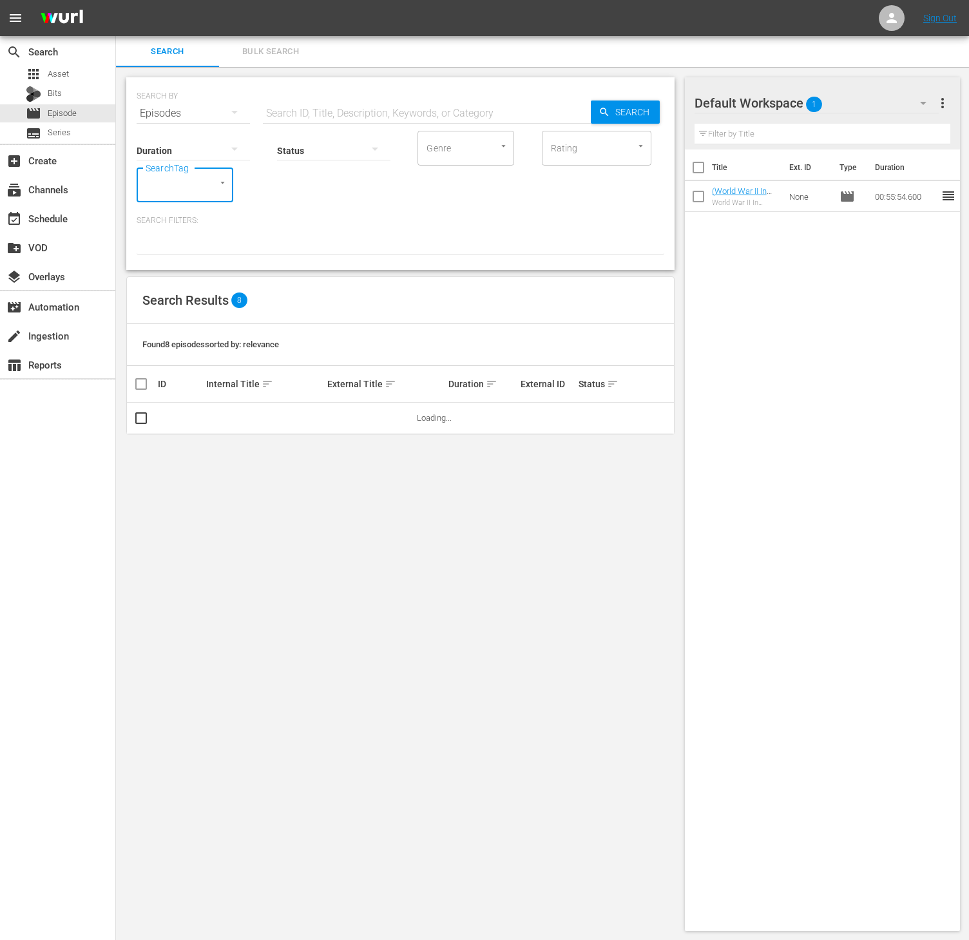
click at [177, 194] on input "SearchTag" at bounding box center [166, 184] width 49 height 23
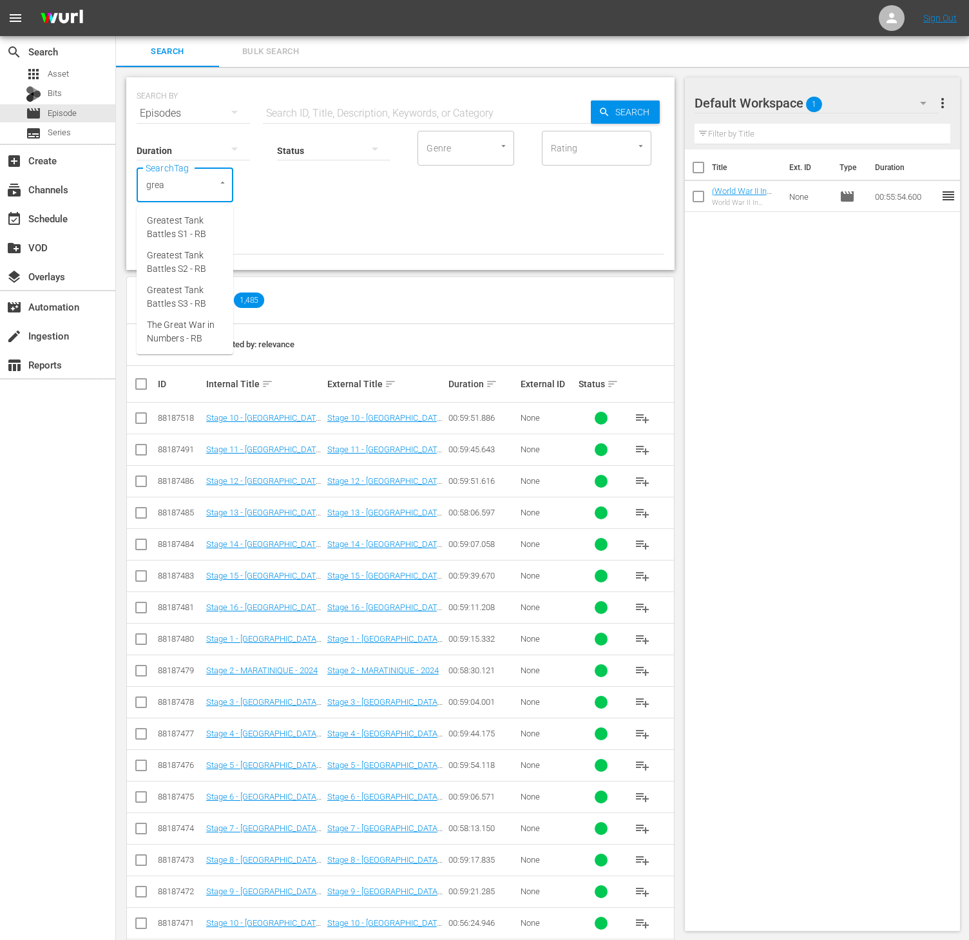
type input "great"
click at [182, 325] on span "The Great War in Numbers - RB" at bounding box center [185, 331] width 76 height 27
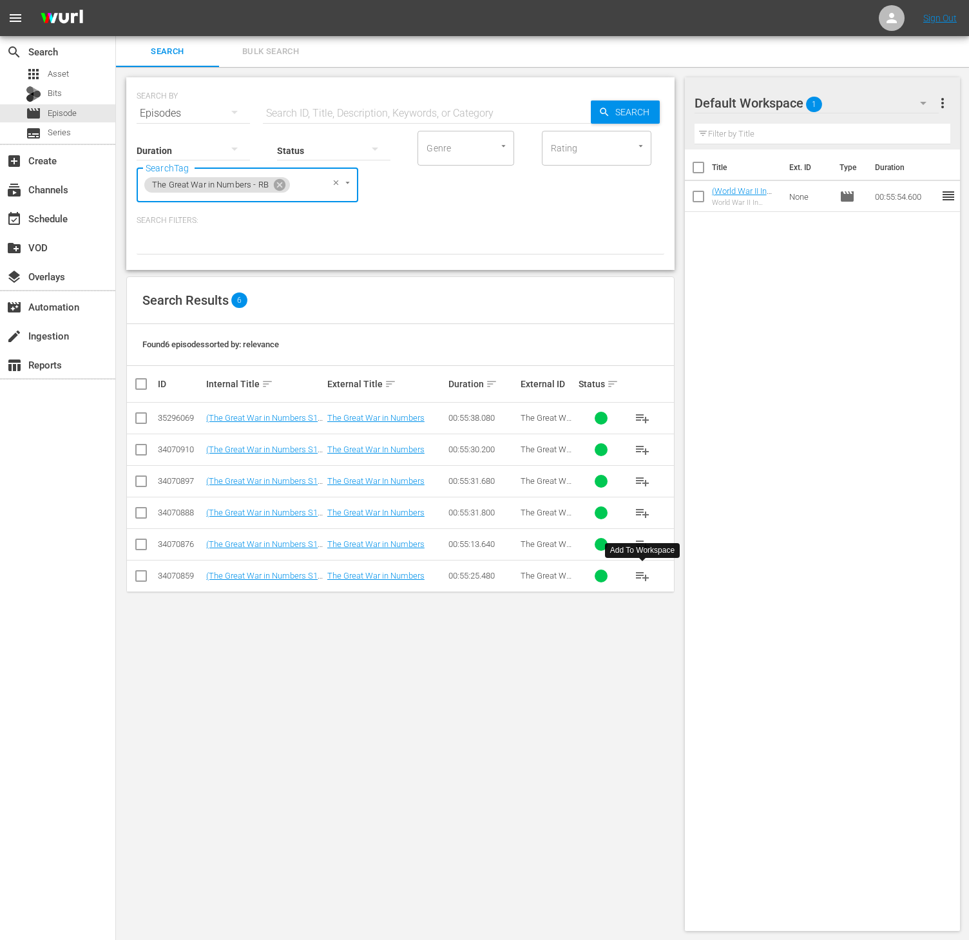
click at [645, 582] on span "playlist_add" at bounding box center [641, 575] width 15 height 15
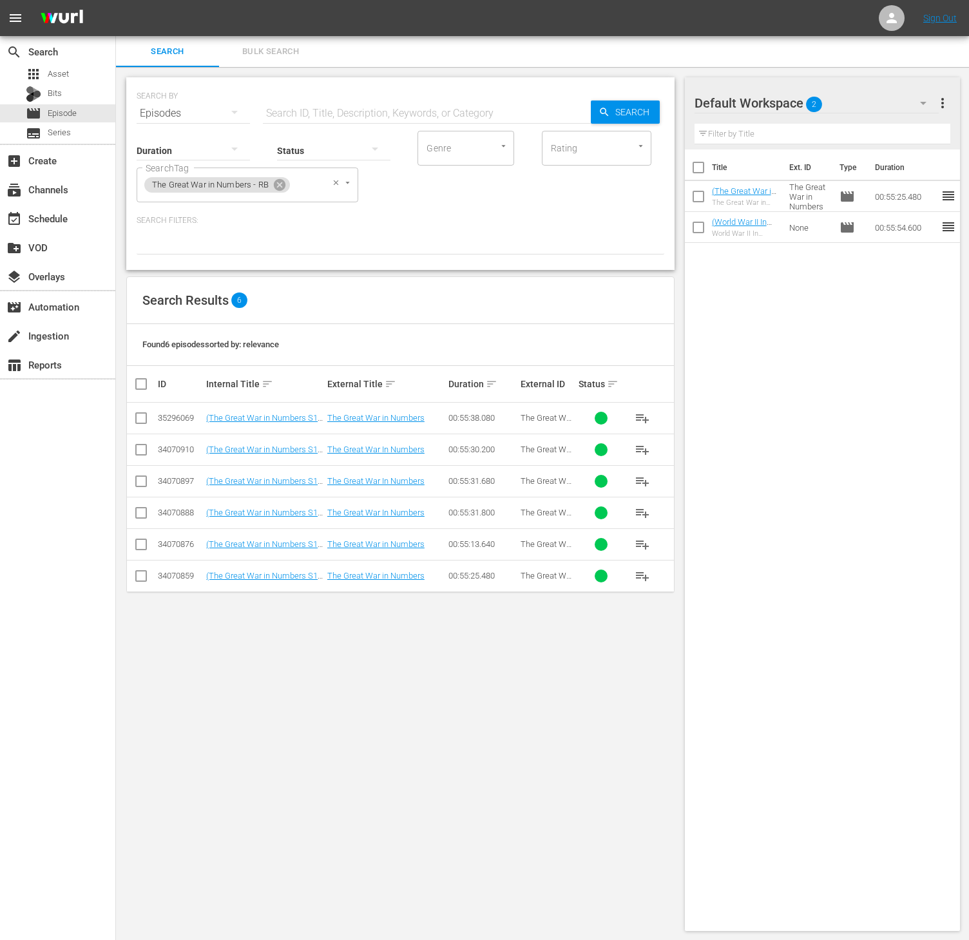
click at [284, 192] on div "The Great War in Numbers - RB" at bounding box center [217, 184] width 146 height 15
click at [284, 189] on icon at bounding box center [279, 185] width 14 height 14
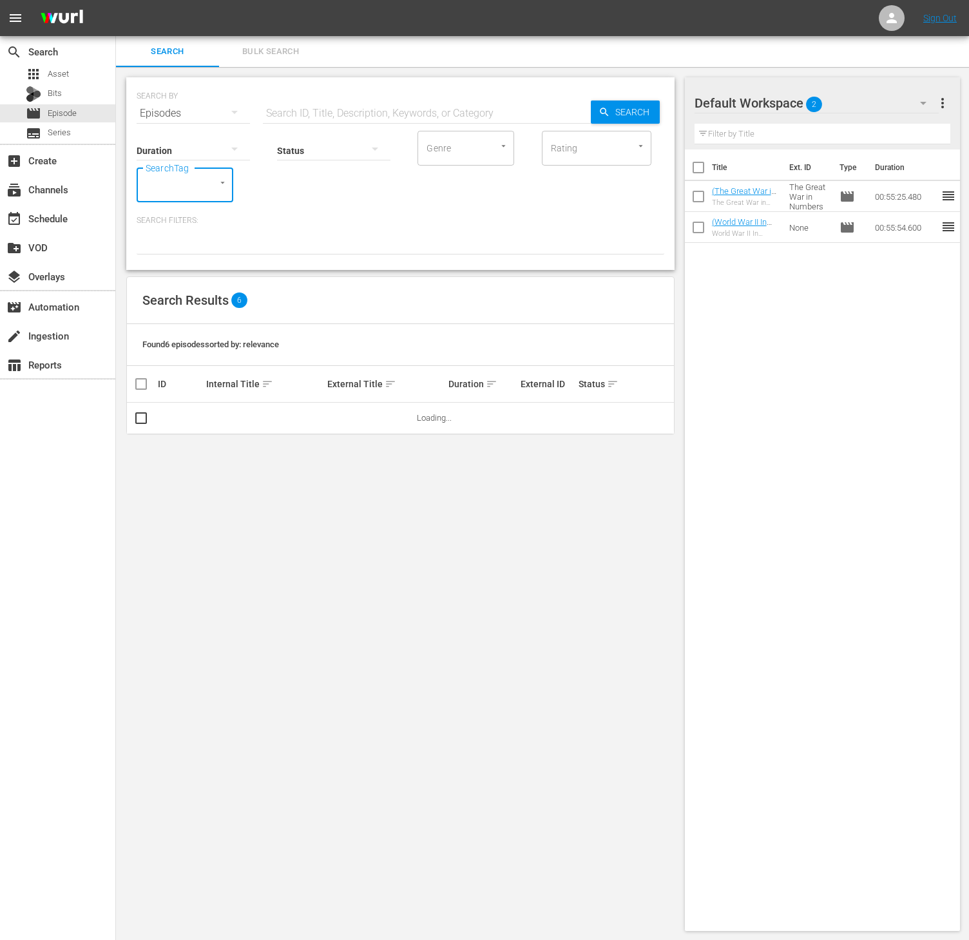
click at [196, 193] on div "SearchTag" at bounding box center [185, 184] width 97 height 35
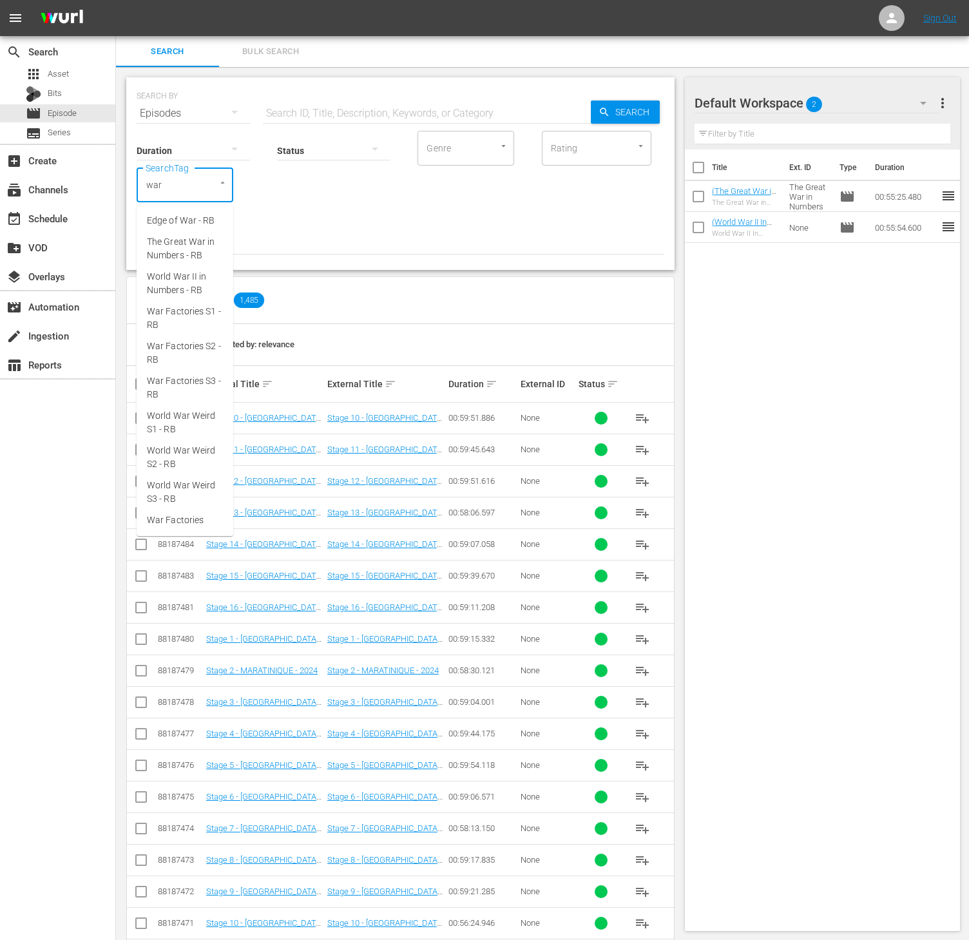
type input "war f"
click at [183, 258] on span "War Factories S2 - RB" at bounding box center [185, 262] width 76 height 27
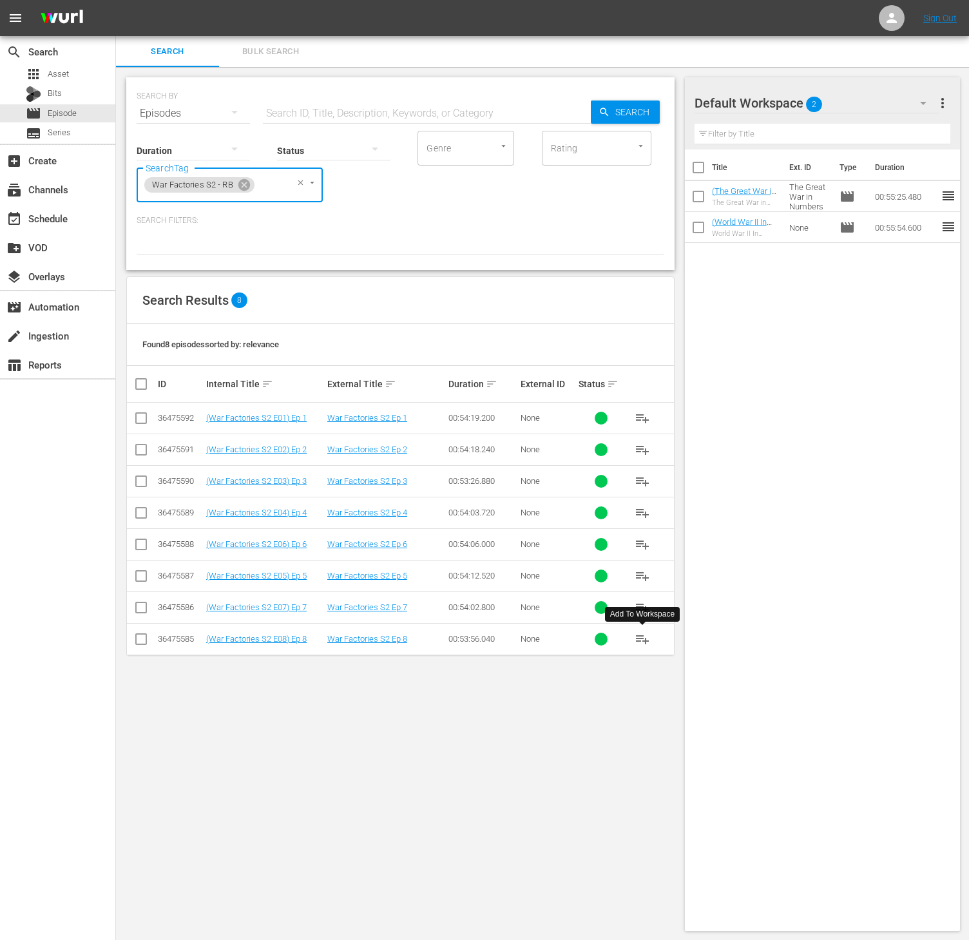
click at [641, 647] on span "playlist_add" at bounding box center [641, 638] width 15 height 15
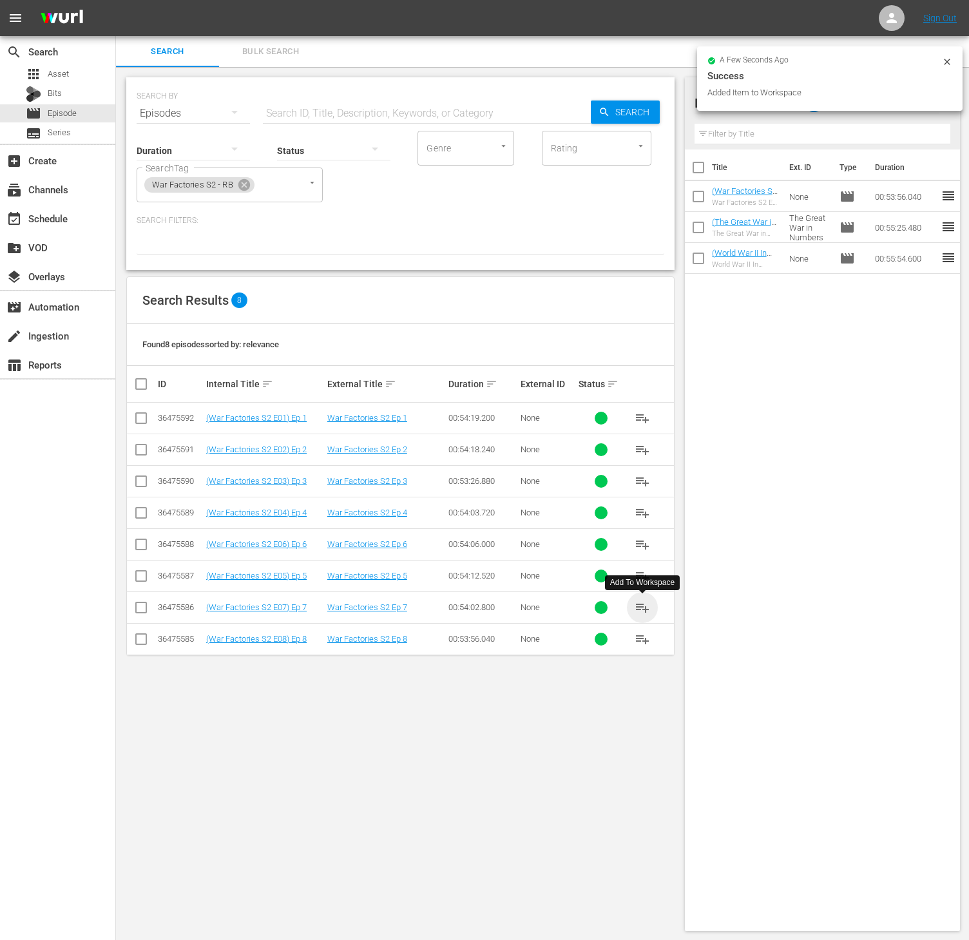
click at [641, 611] on span "playlist_add" at bounding box center [641, 607] width 15 height 15
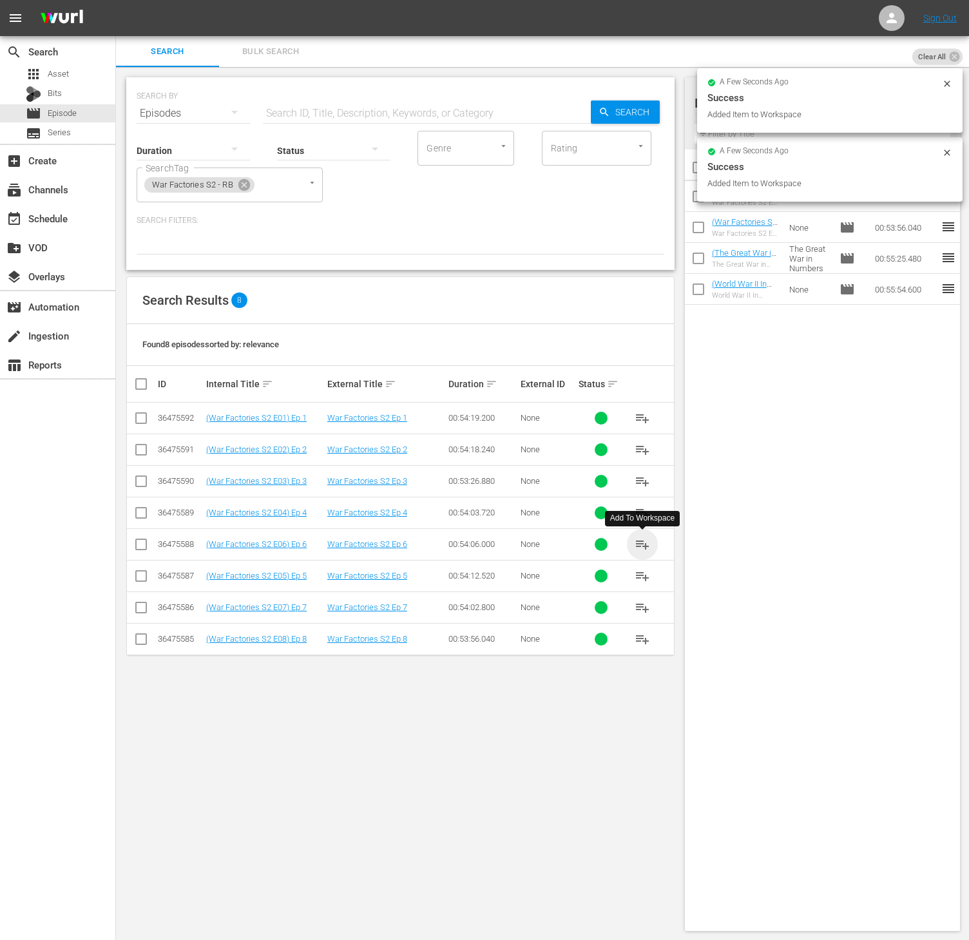
click at [645, 545] on span "playlist_add" at bounding box center [641, 543] width 15 height 15
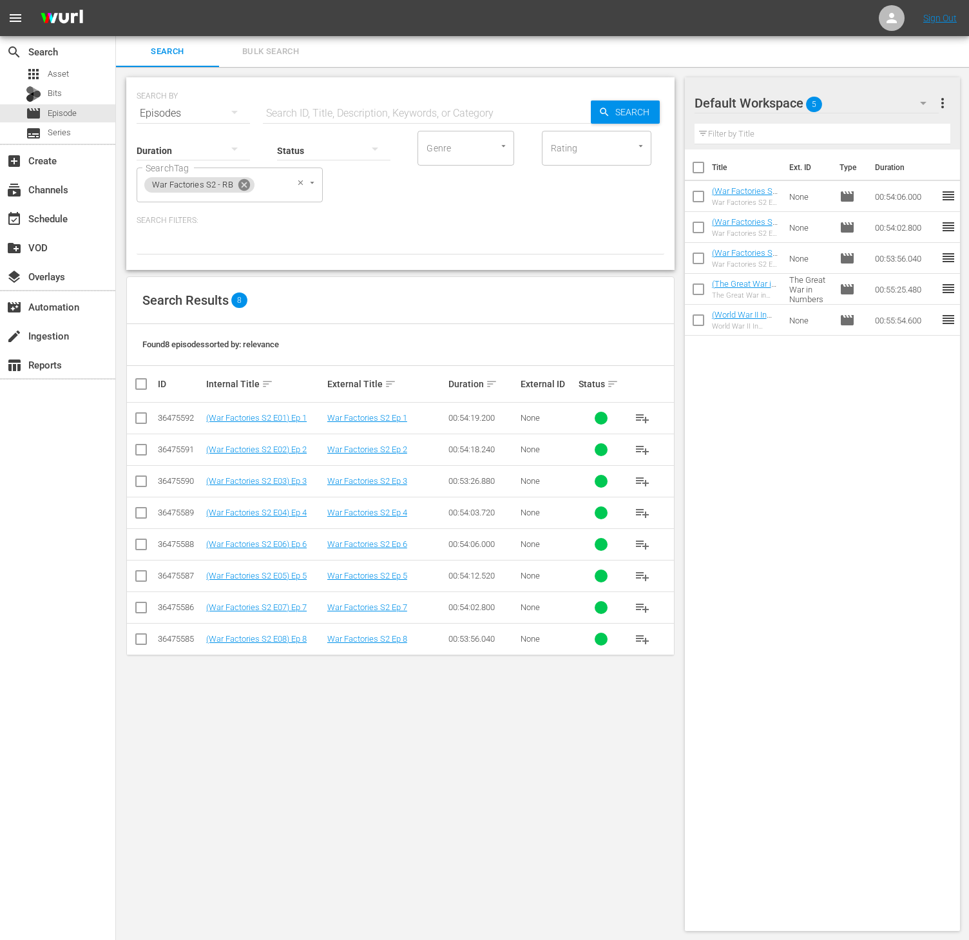
click at [241, 179] on icon at bounding box center [244, 185] width 14 height 14
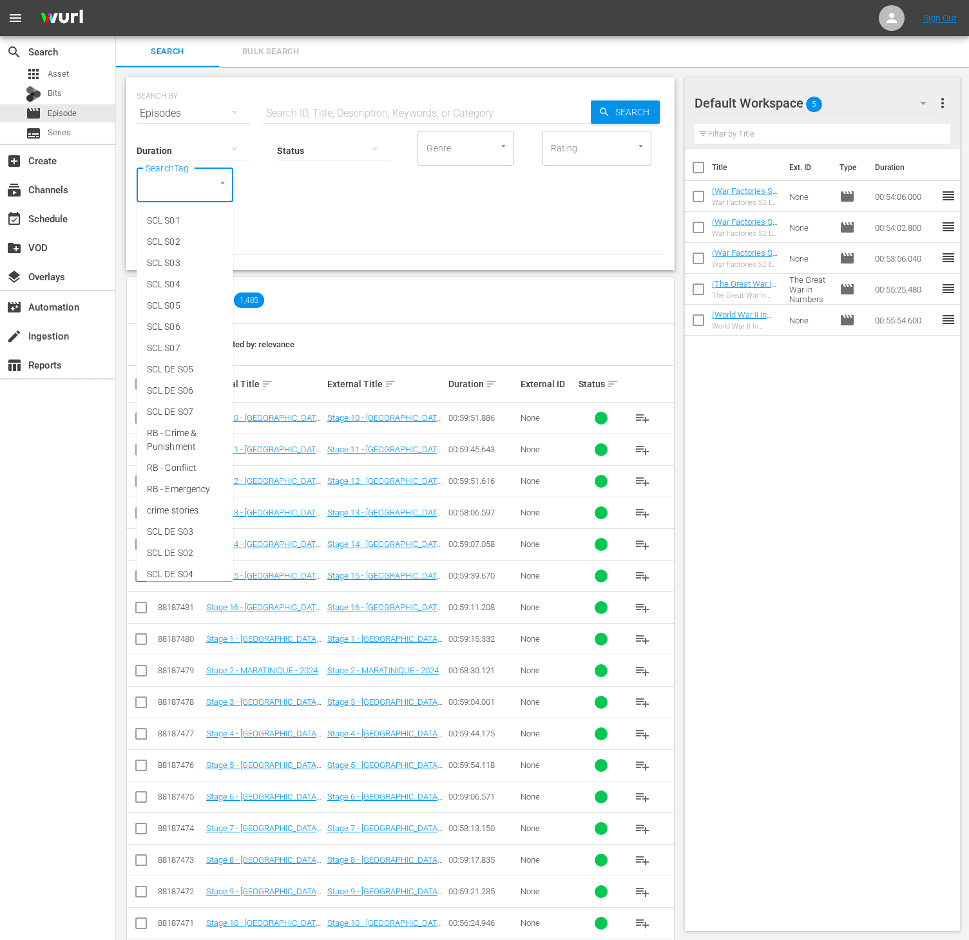
click at [171, 187] on input "SearchTag" at bounding box center [166, 184] width 49 height 23
type input "world w"
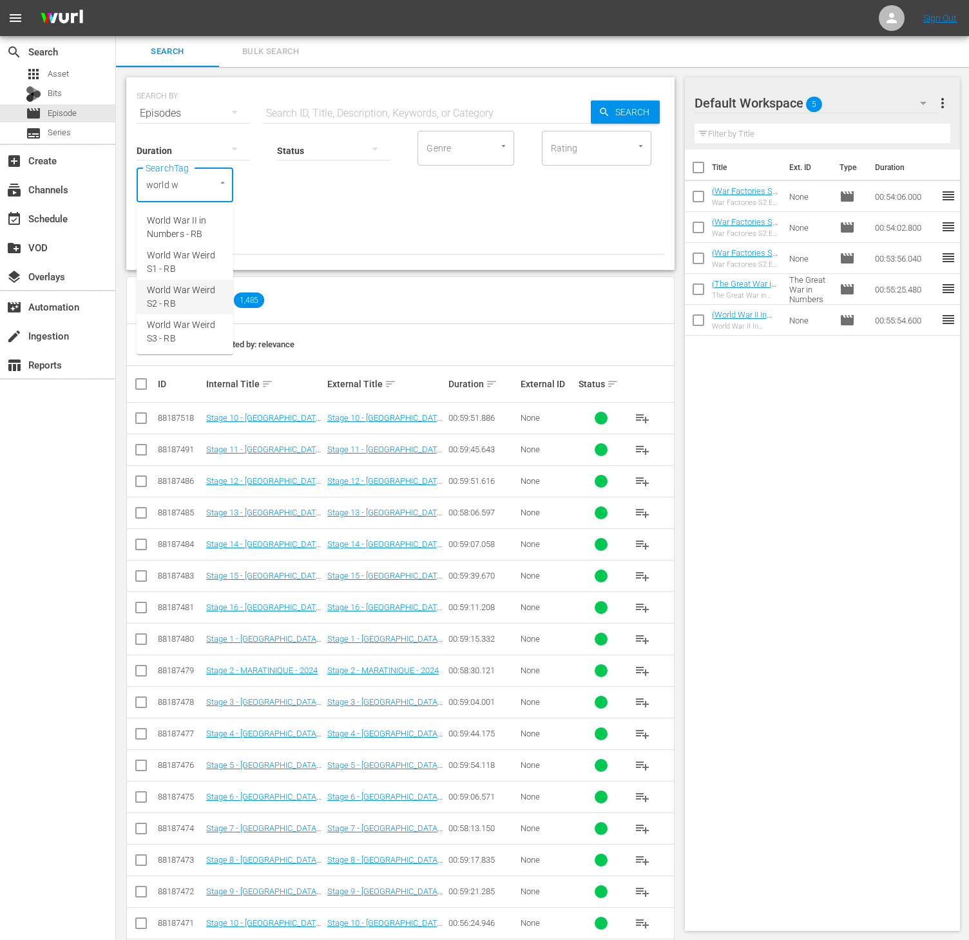
click at [180, 301] on span "World War Weird S2 - RB" at bounding box center [185, 296] width 76 height 27
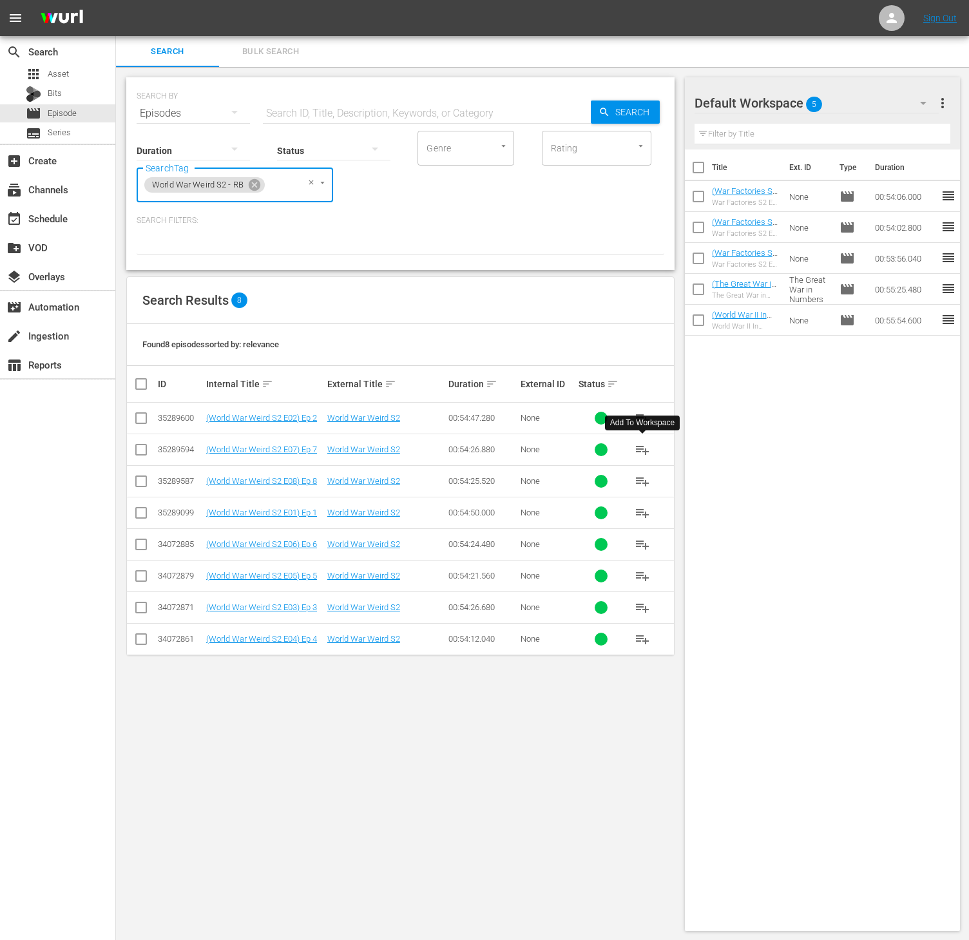
click at [646, 452] on span "playlist_add" at bounding box center [641, 449] width 15 height 15
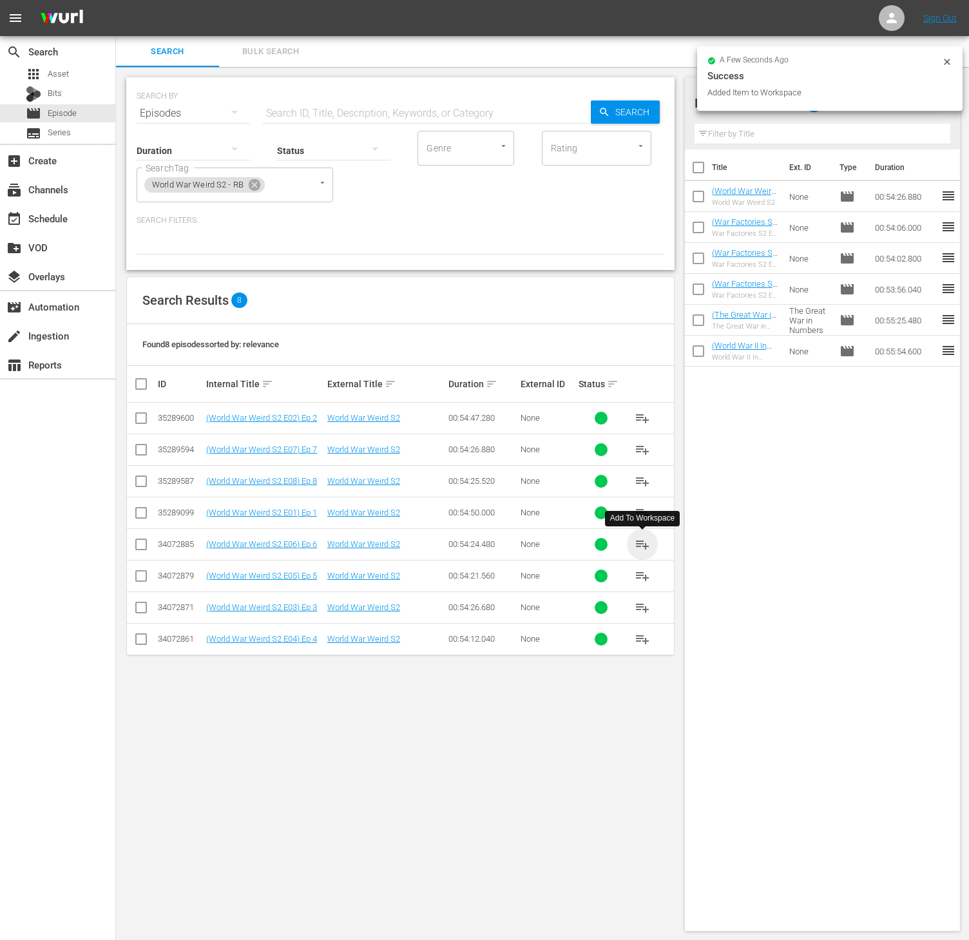
click at [644, 550] on span "playlist_add" at bounding box center [641, 543] width 15 height 15
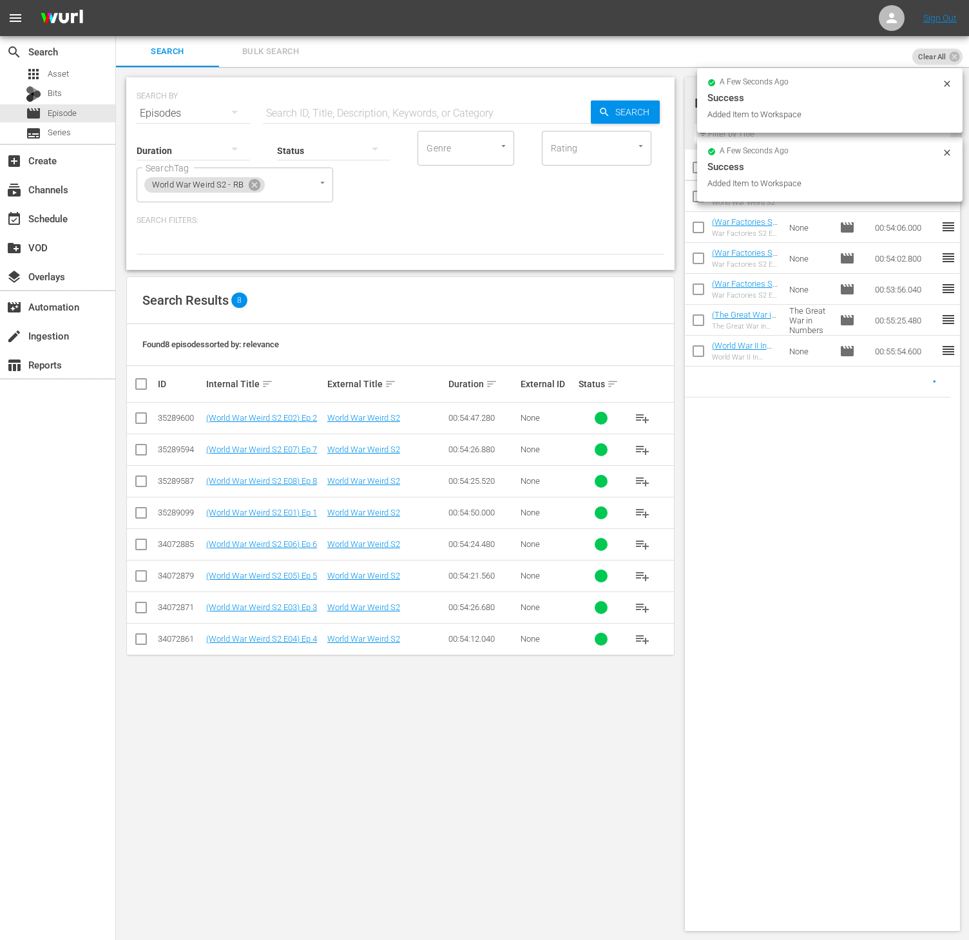
click at [641, 578] on span "playlist_add" at bounding box center [641, 575] width 15 height 15
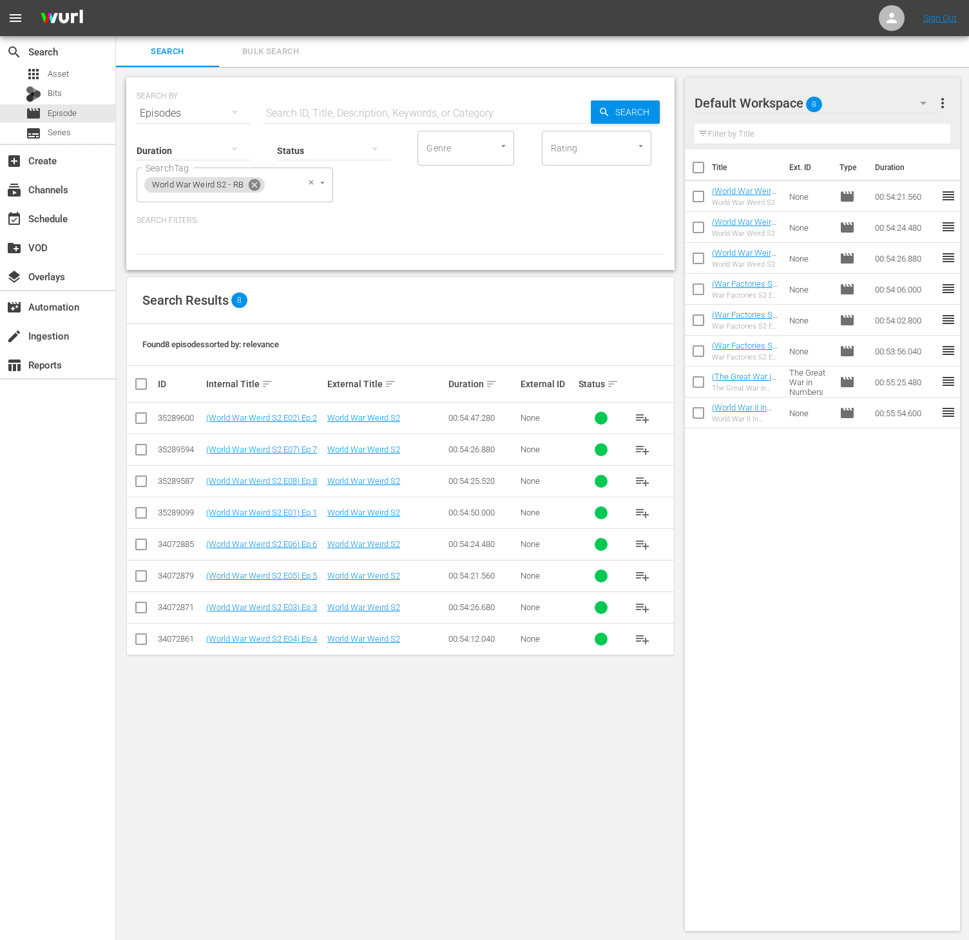
click at [253, 182] on icon at bounding box center [255, 185] width 12 height 12
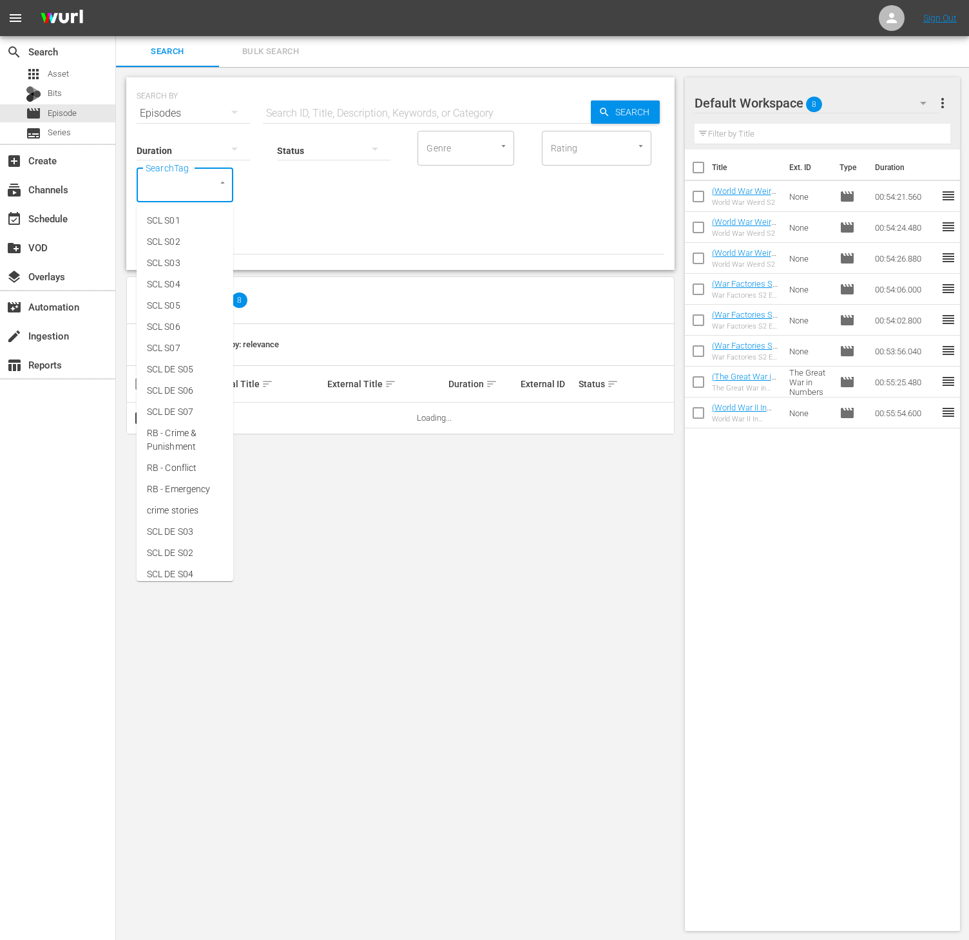
click at [181, 189] on input "SearchTag" at bounding box center [166, 184] width 49 height 23
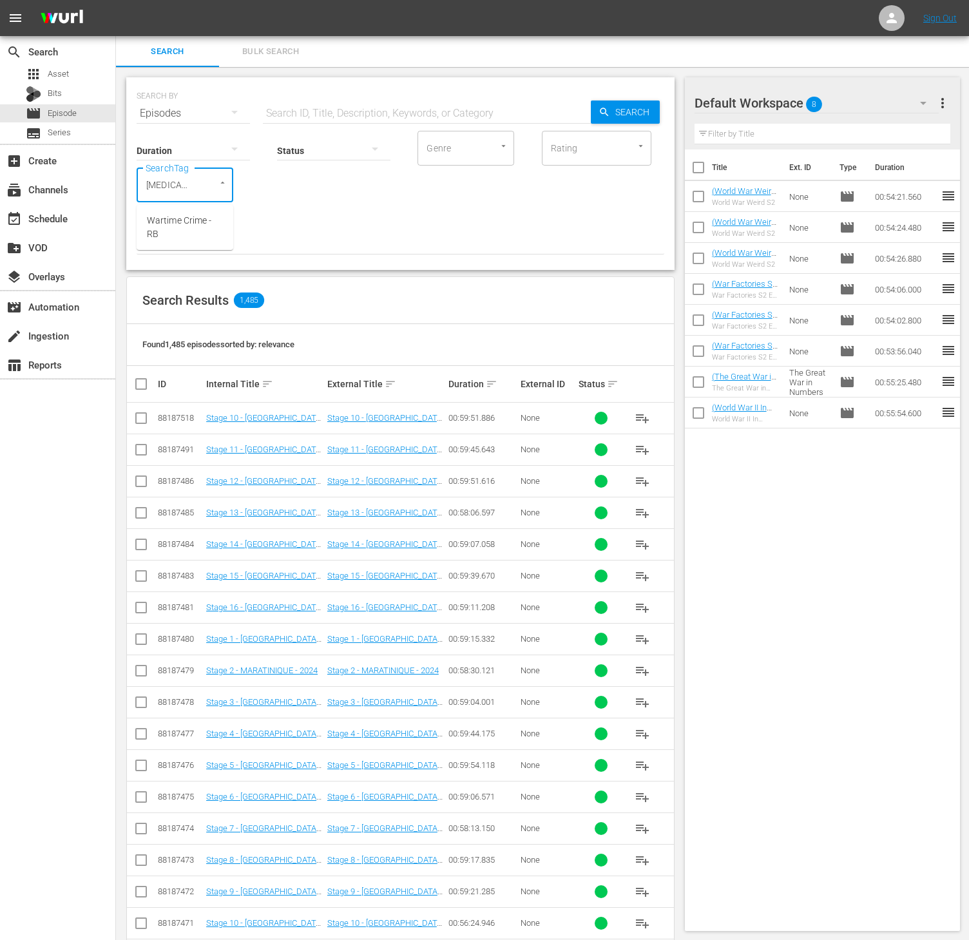
type input "warti"
click at [183, 220] on span "Wartime Crime - RB" at bounding box center [185, 227] width 76 height 27
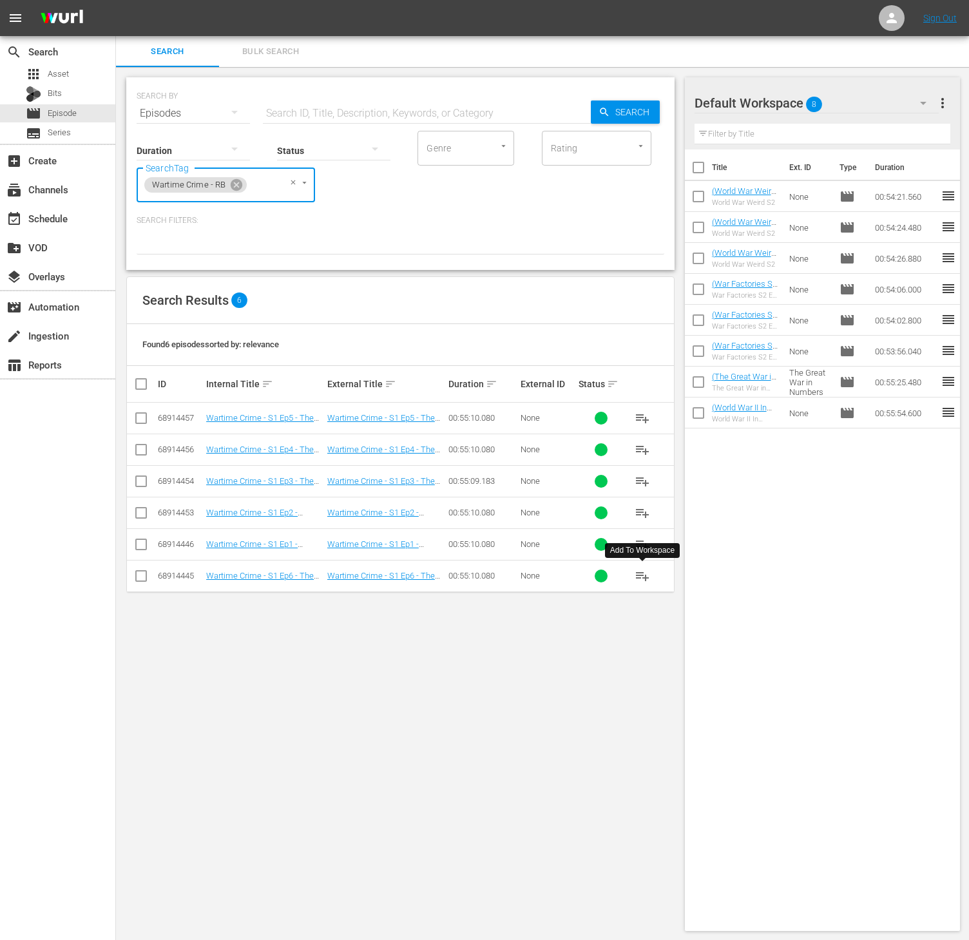
click at [647, 577] on span "playlist_add" at bounding box center [641, 575] width 15 height 15
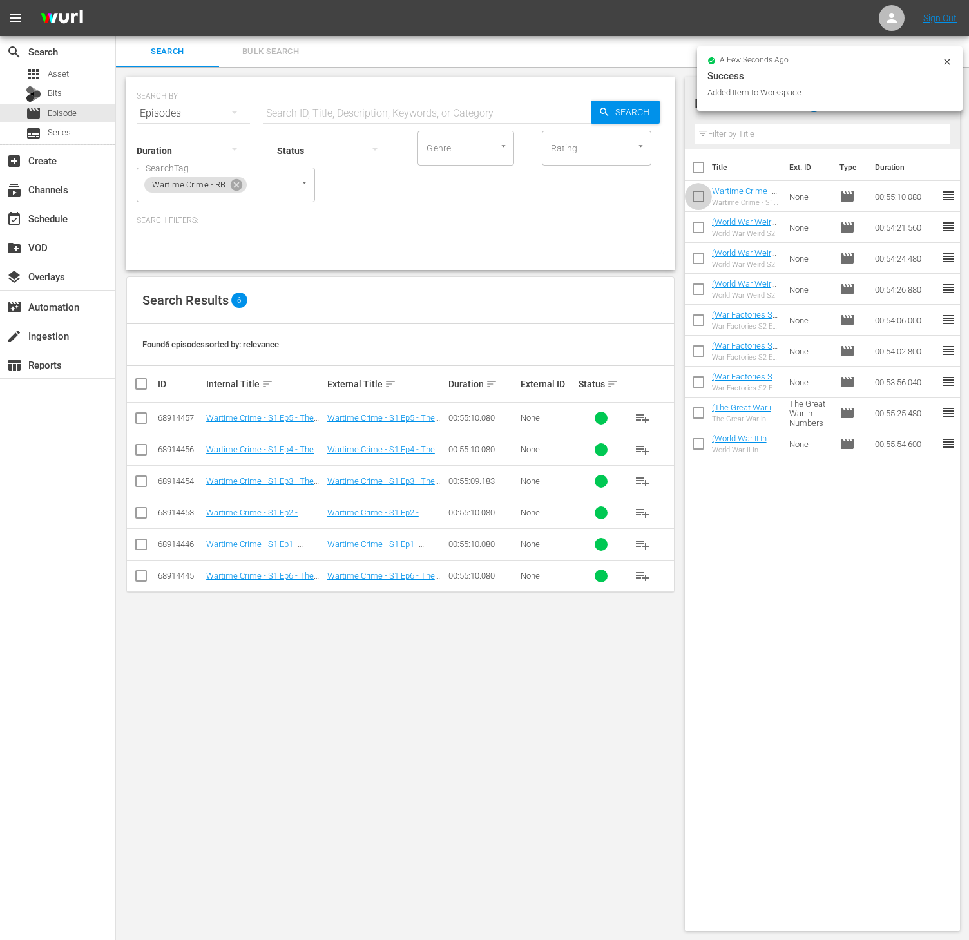
click at [696, 194] on input "checkbox" at bounding box center [698, 198] width 27 height 27
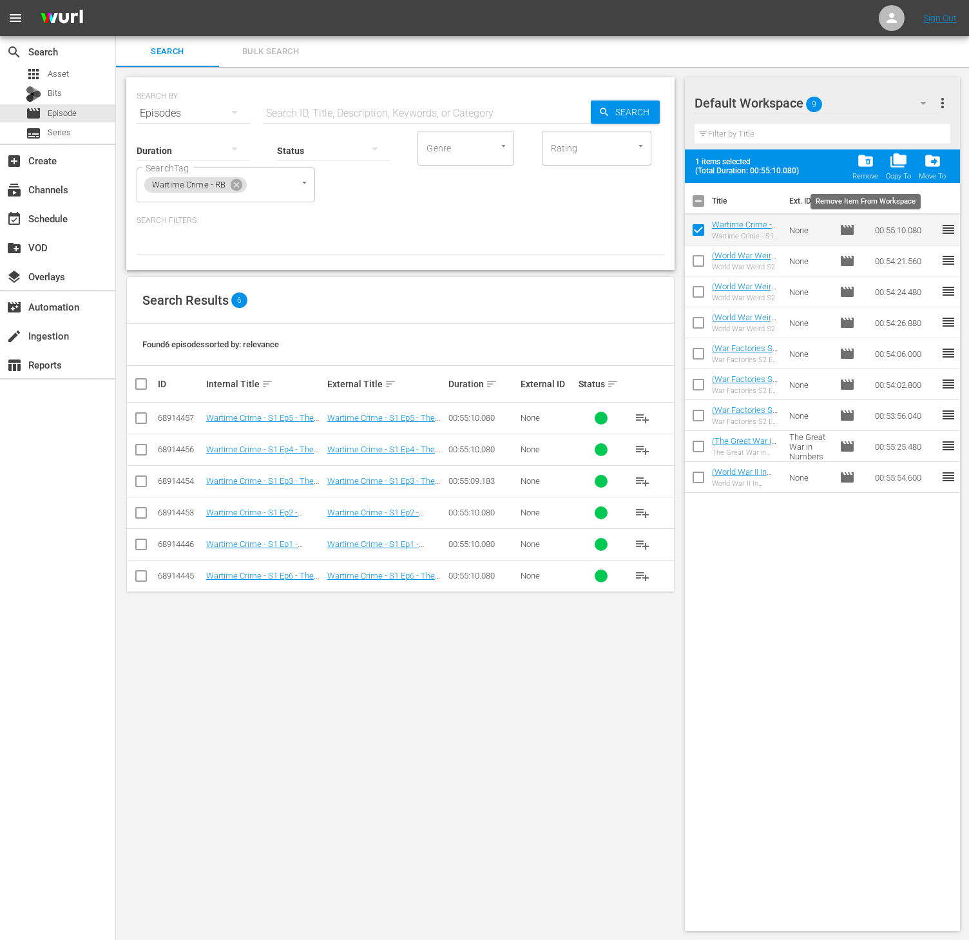
click at [876, 155] on div "folder_delete Remove" at bounding box center [865, 166] width 26 height 28
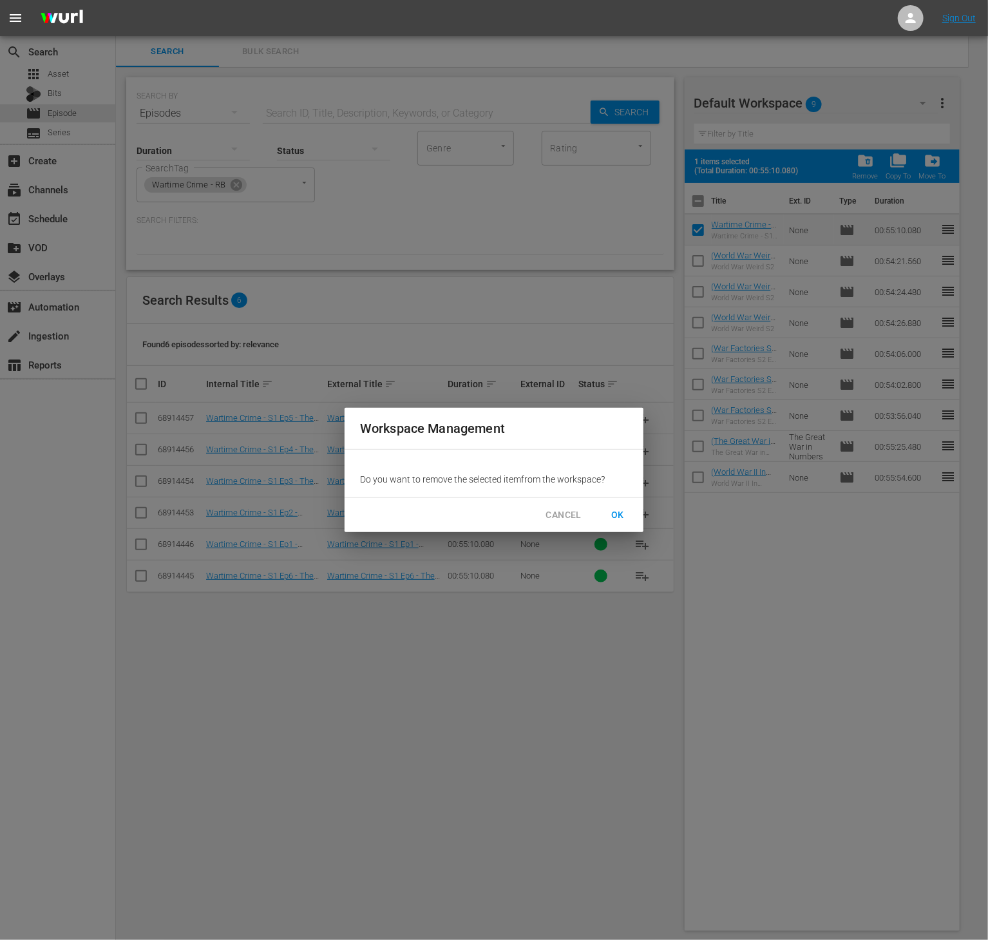
click at [619, 518] on span "OK" at bounding box center [617, 515] width 21 height 16
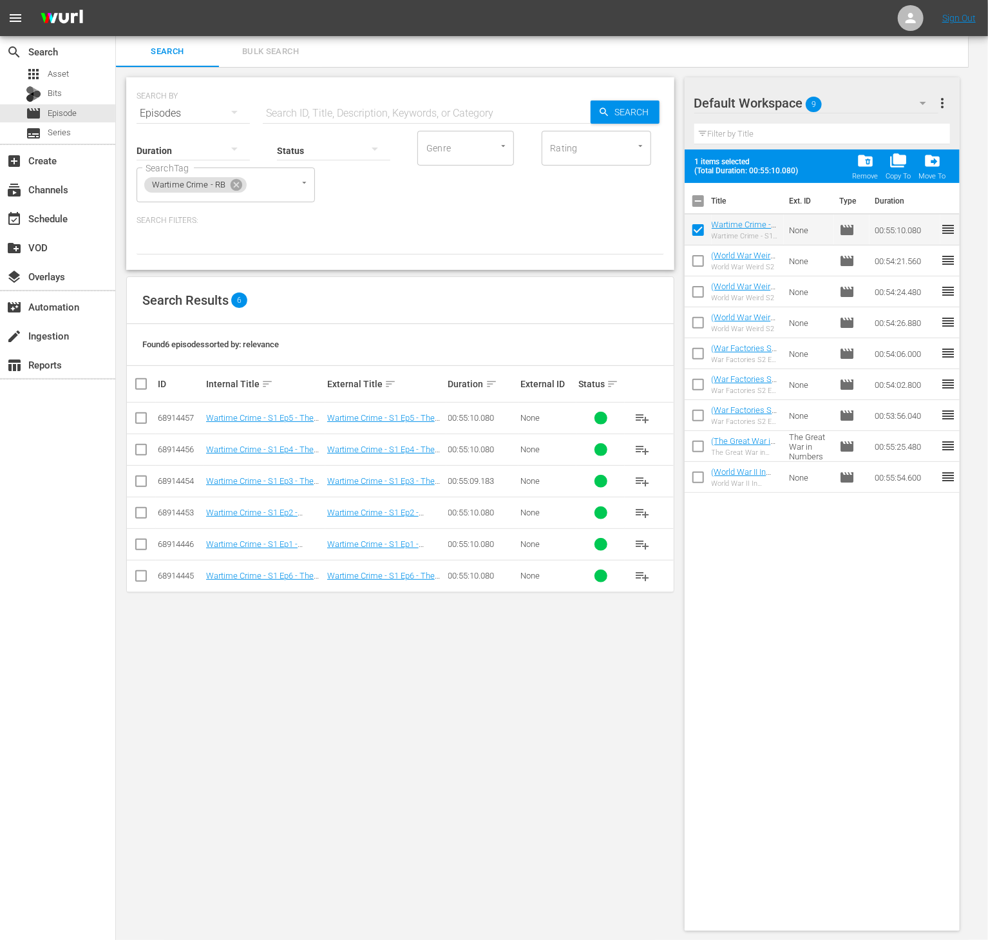
checkbox input "false"
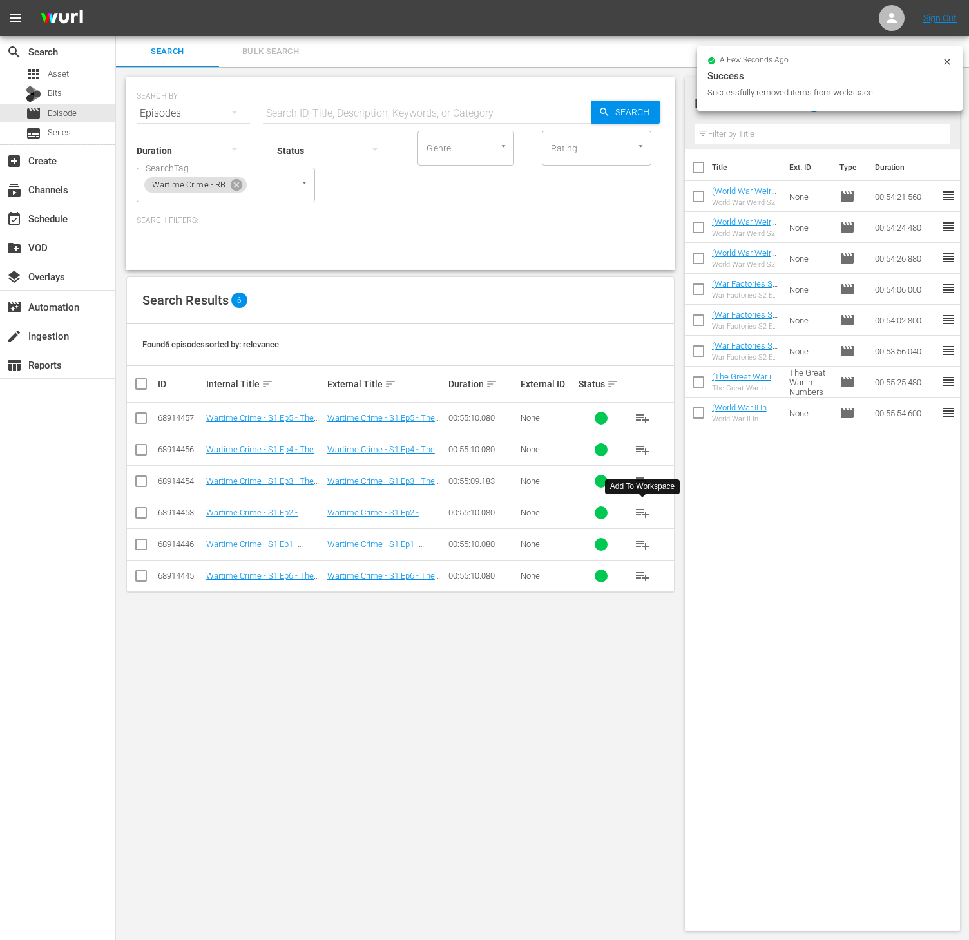
click at [641, 511] on span "playlist_add" at bounding box center [641, 512] width 15 height 15
click at [232, 189] on icon at bounding box center [237, 185] width 12 height 12
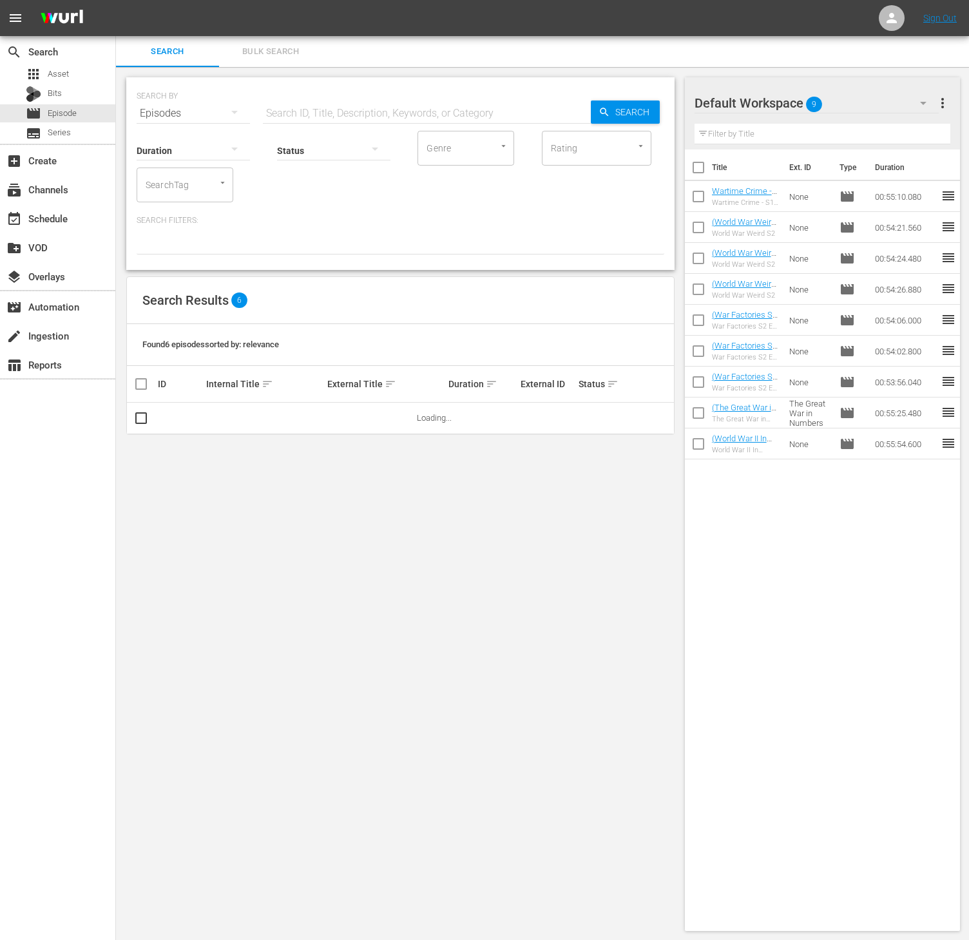
click at [193, 187] on div "SearchTag" at bounding box center [185, 184] width 97 height 35
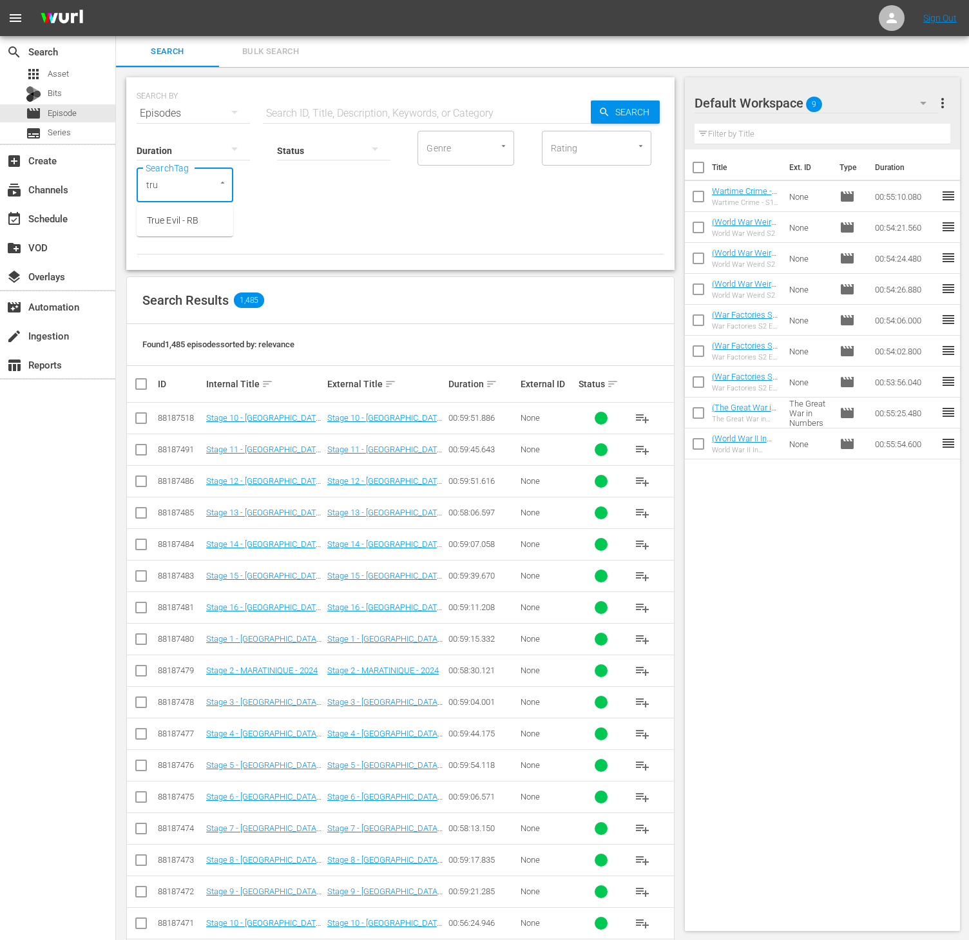
type input "true"
click at [186, 213] on li "True Evil - RB" at bounding box center [185, 220] width 97 height 21
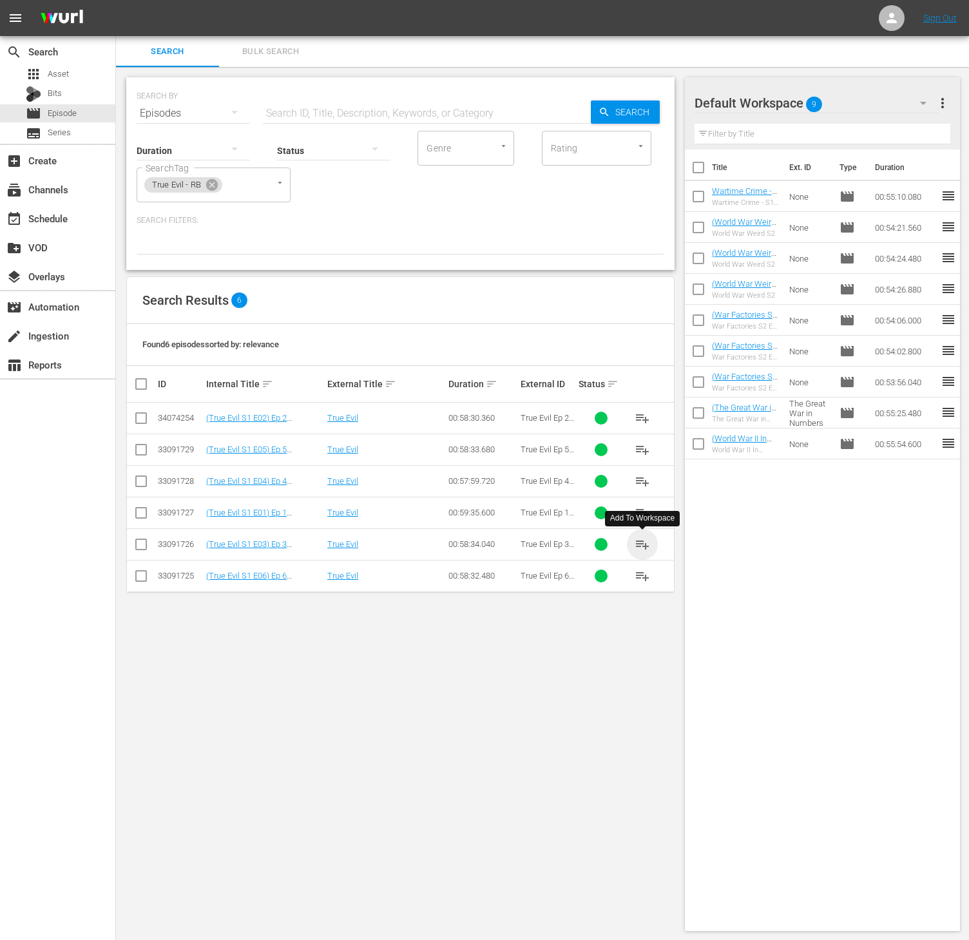
click at [639, 547] on span "playlist_add" at bounding box center [641, 543] width 15 height 15
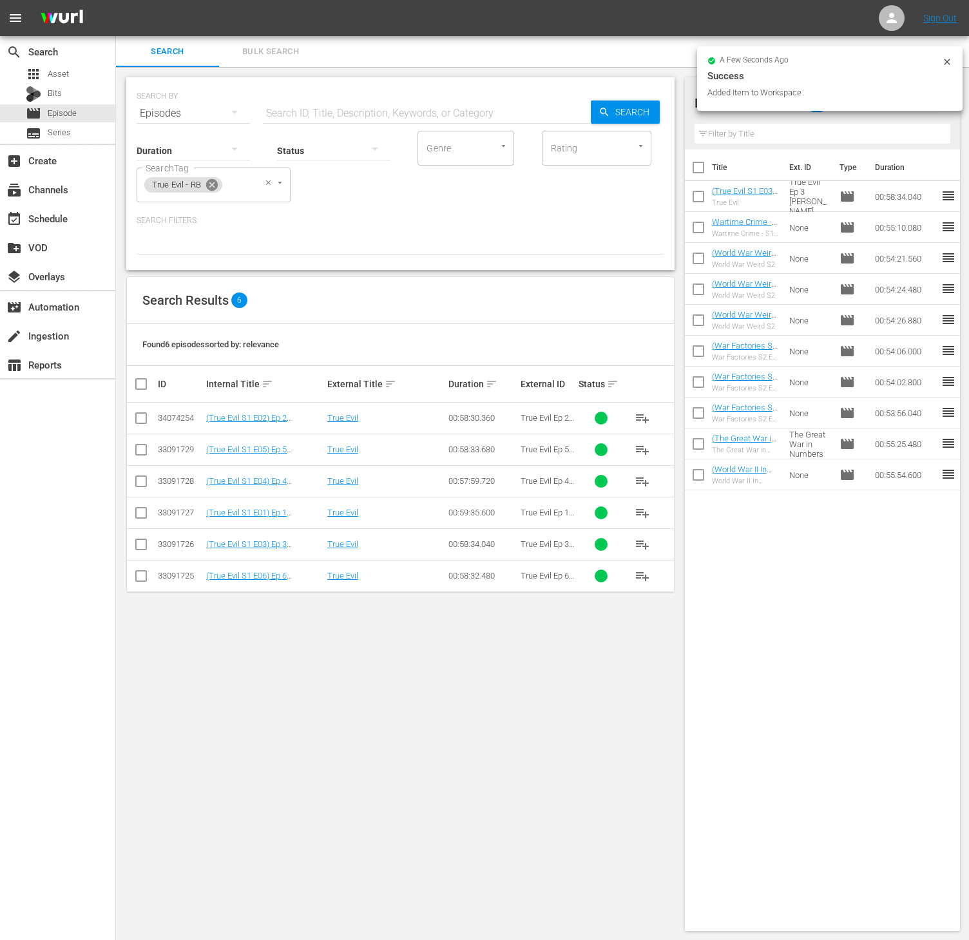
click at [212, 182] on icon at bounding box center [212, 185] width 12 height 12
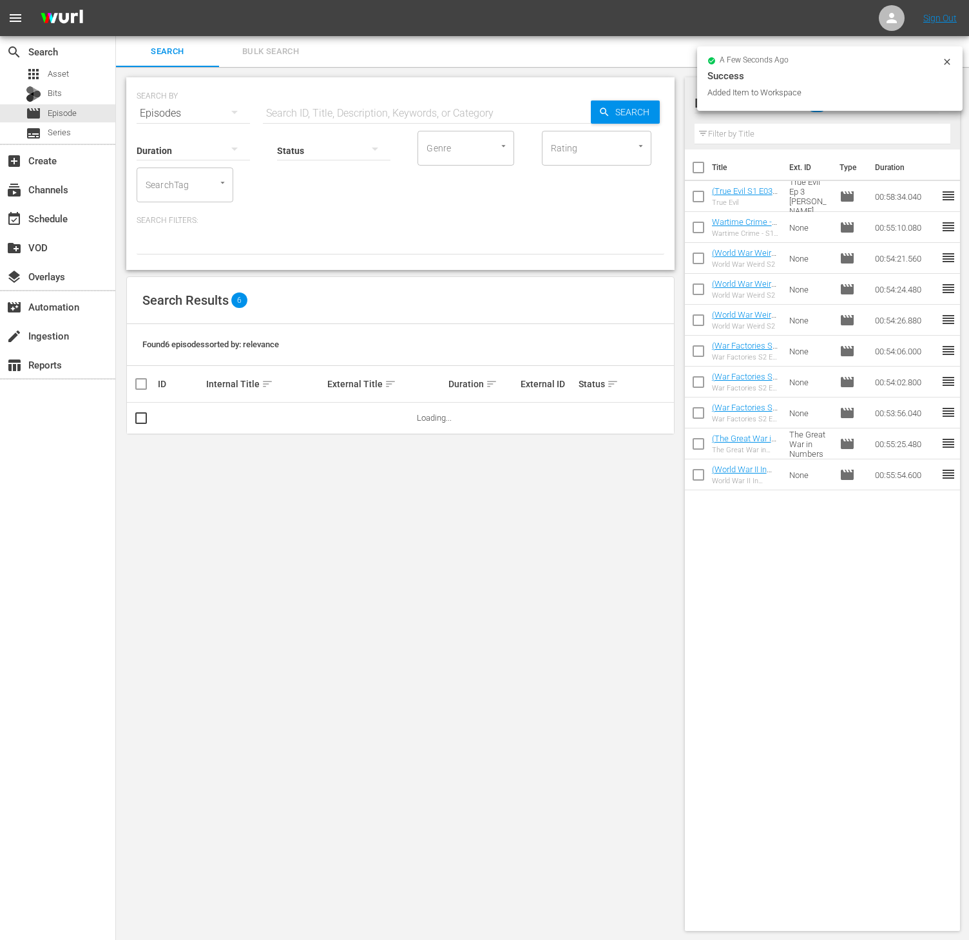
click at [178, 187] on input "SearchTag" at bounding box center [166, 184] width 49 height 23
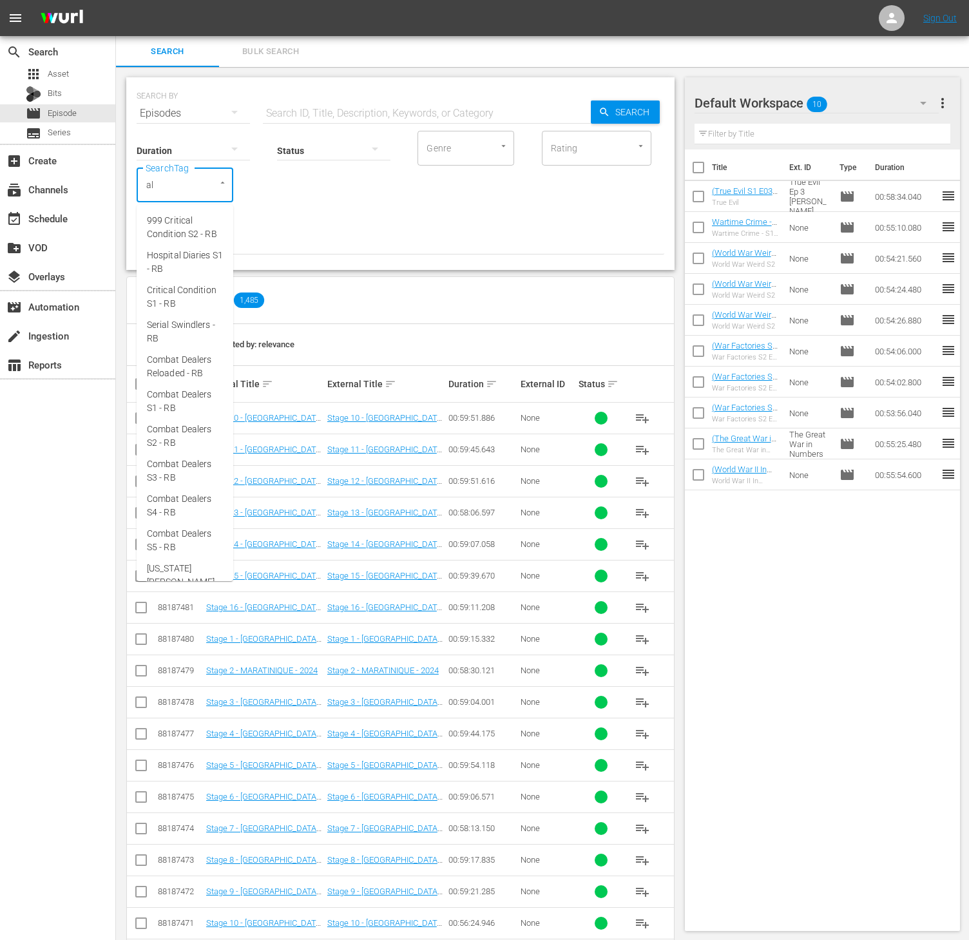
type input "ald"
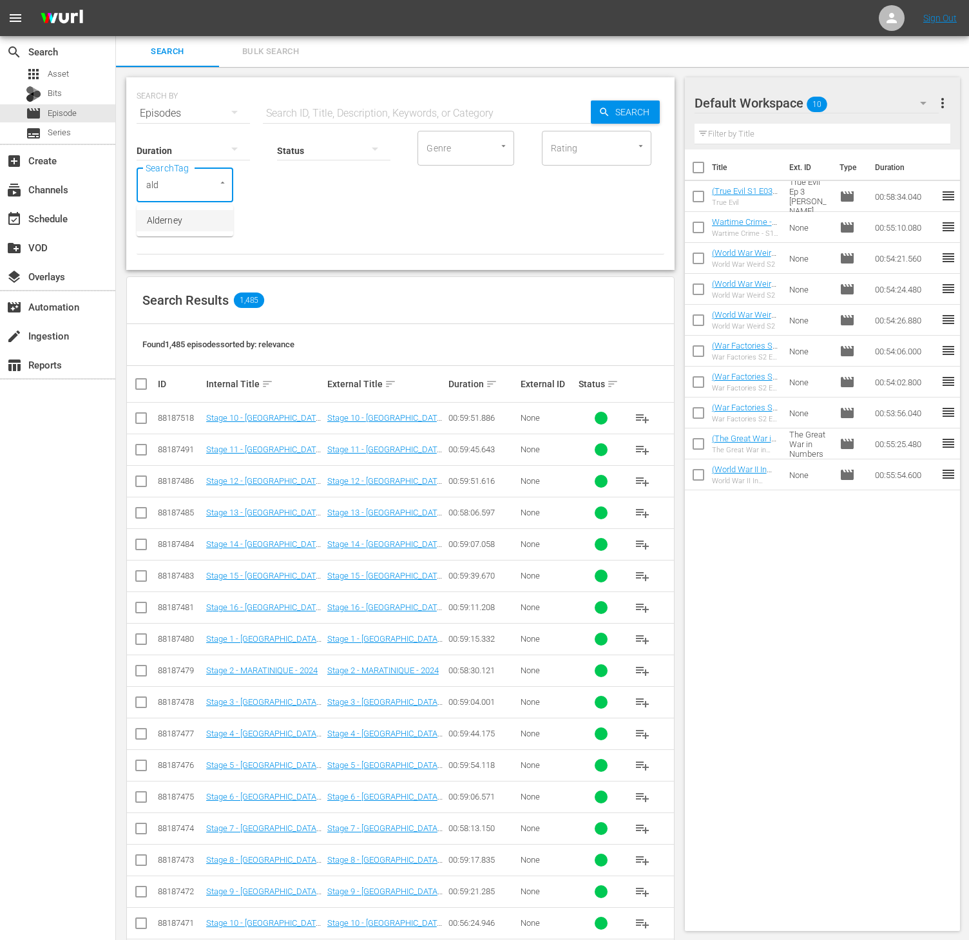
click at [165, 218] on span "Alderney" at bounding box center [164, 221] width 35 height 14
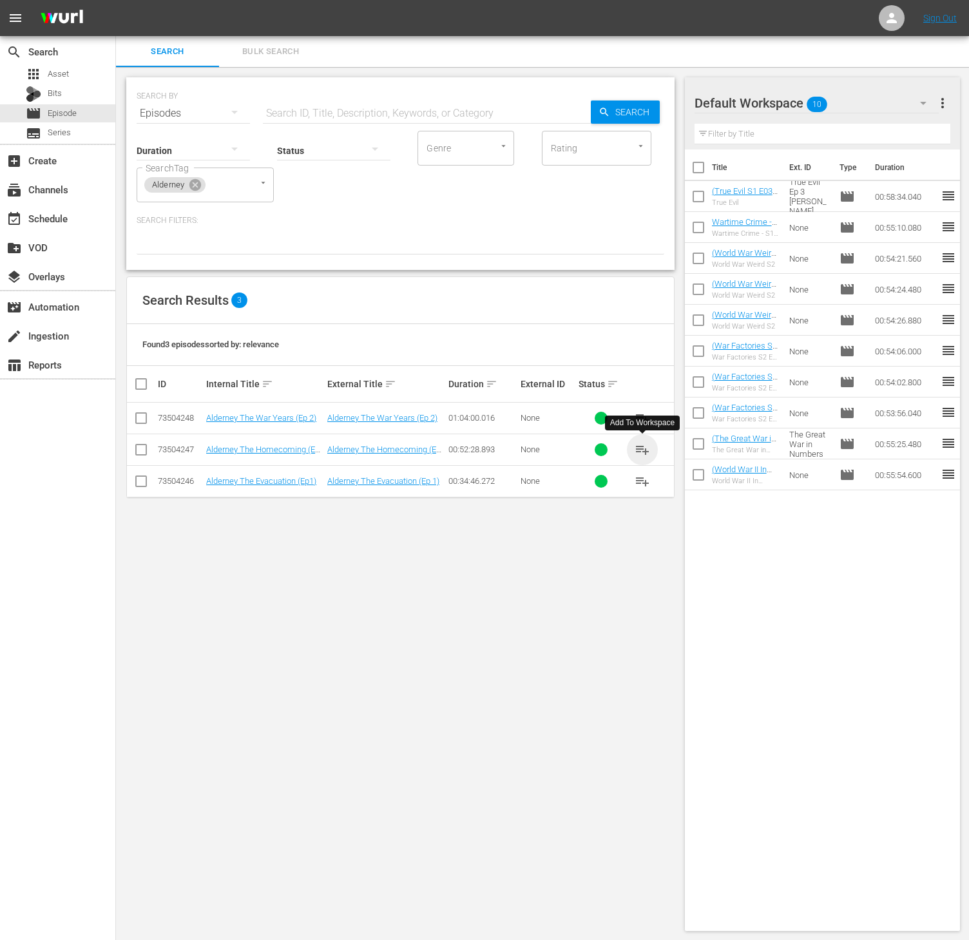
click at [641, 455] on span "playlist_add" at bounding box center [641, 449] width 15 height 15
click at [196, 178] on icon at bounding box center [195, 185] width 14 height 14
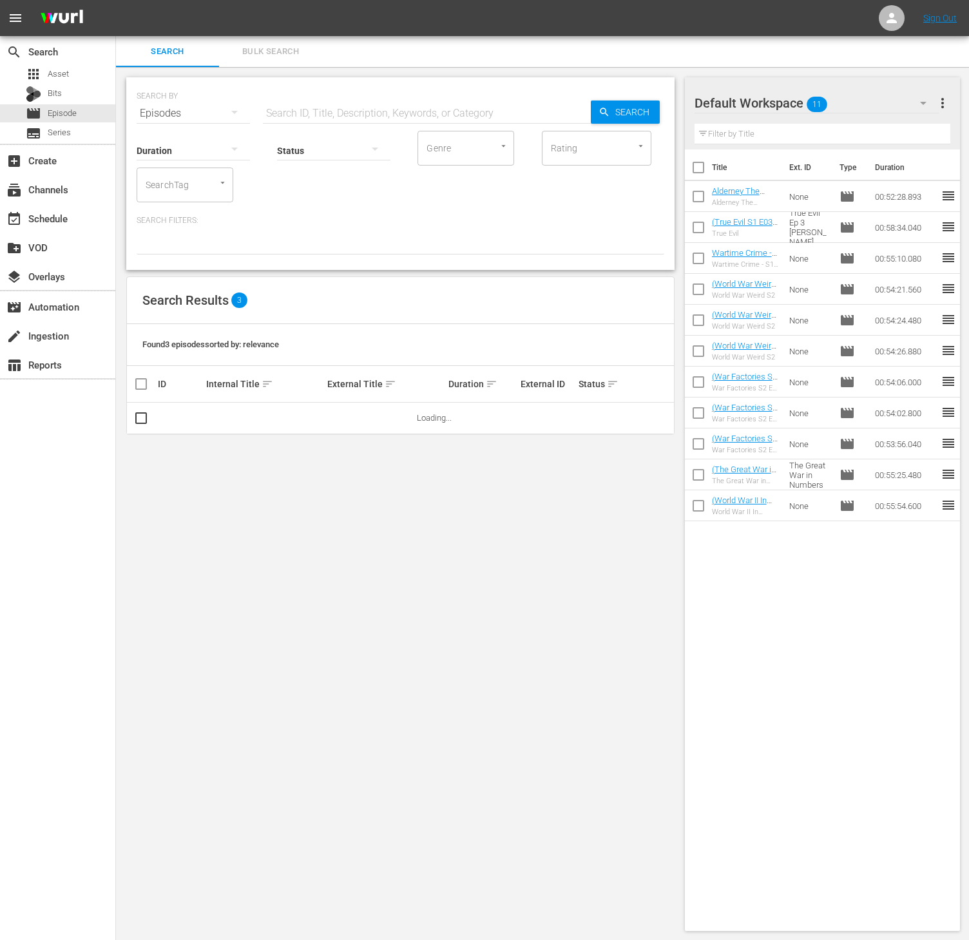
click at [164, 187] on input "SearchTag" at bounding box center [166, 184] width 49 height 23
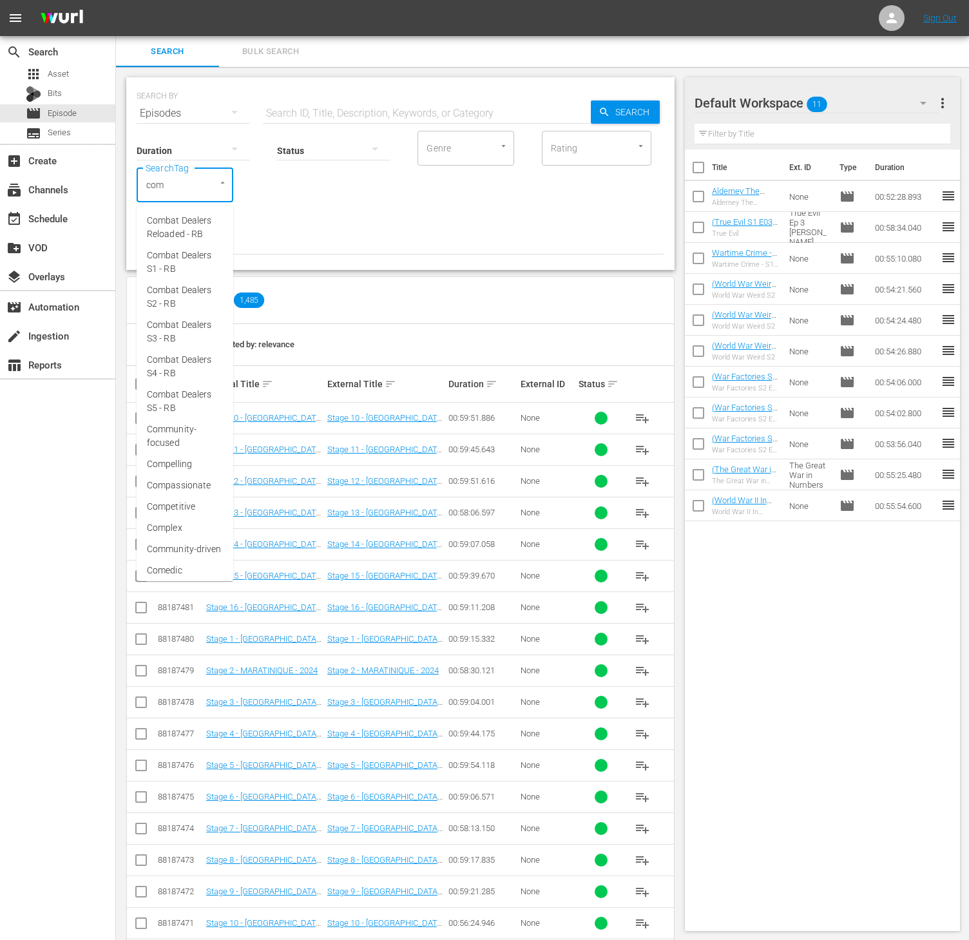
type input "comb"
click at [200, 362] on span "Combat Dealers S4 - RB" at bounding box center [185, 366] width 76 height 27
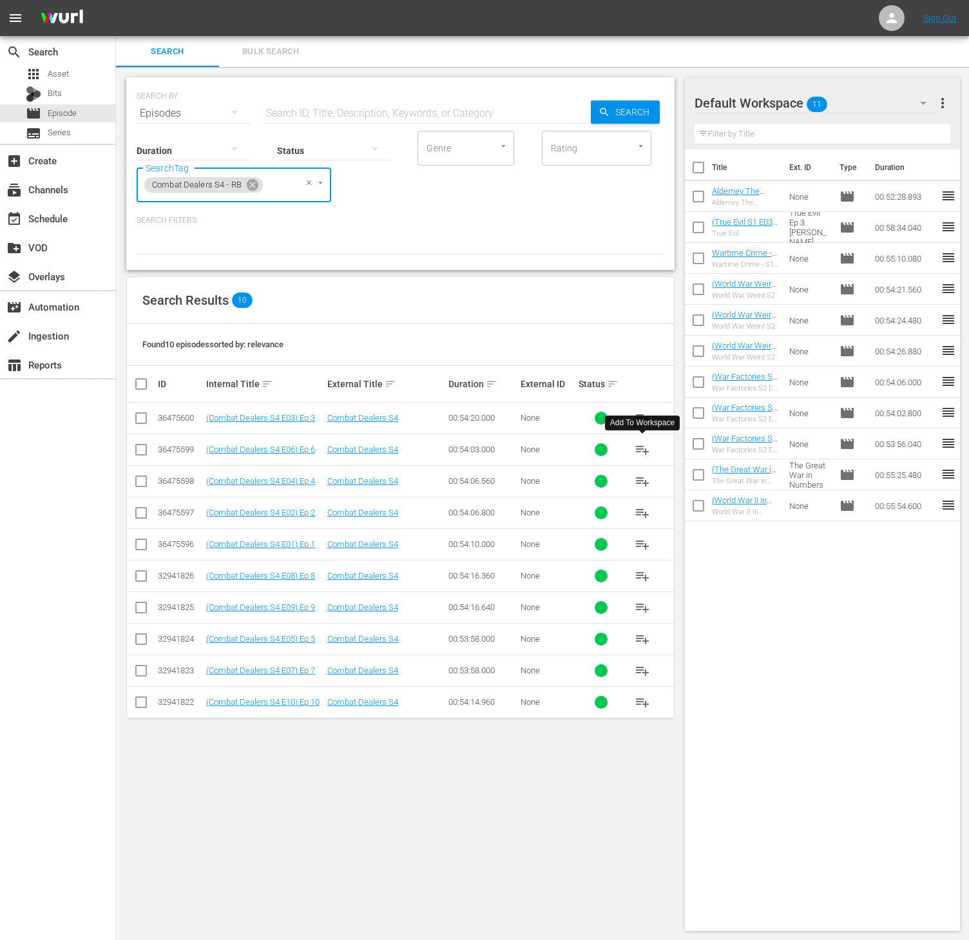
click at [636, 452] on span "playlist_add" at bounding box center [641, 449] width 15 height 15
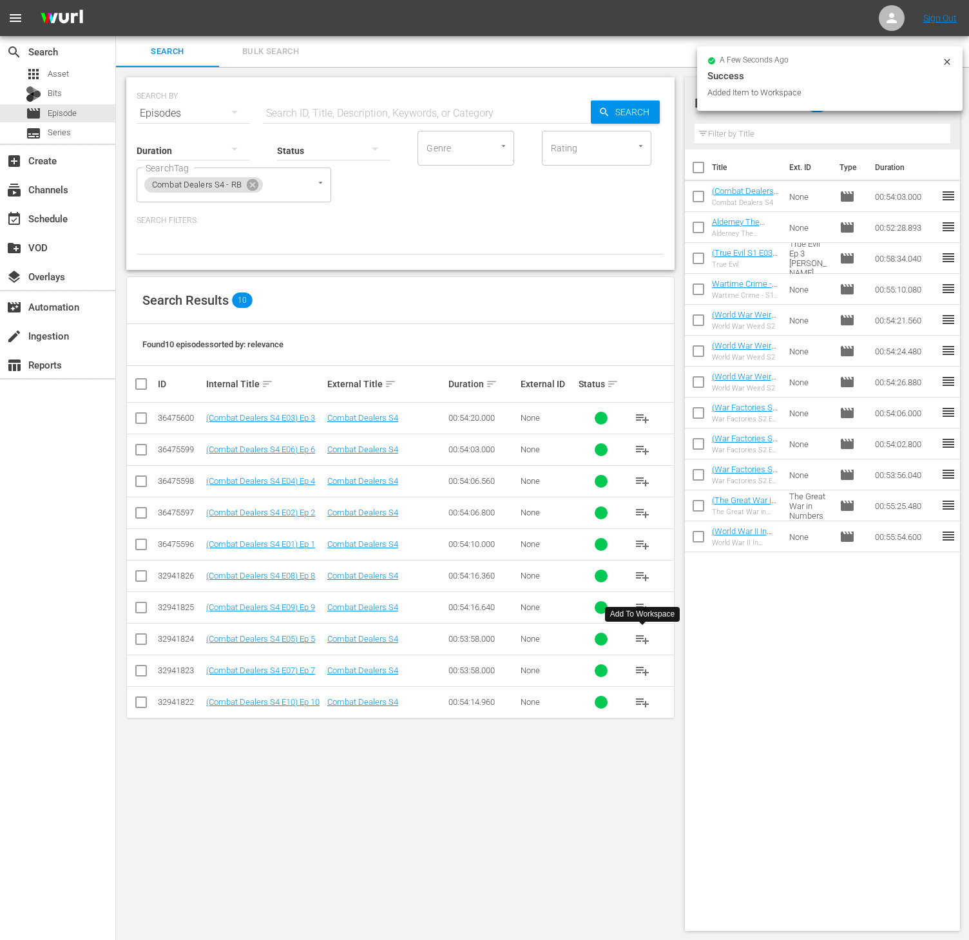
click at [650, 644] on button "playlist_add" at bounding box center [642, 638] width 31 height 31
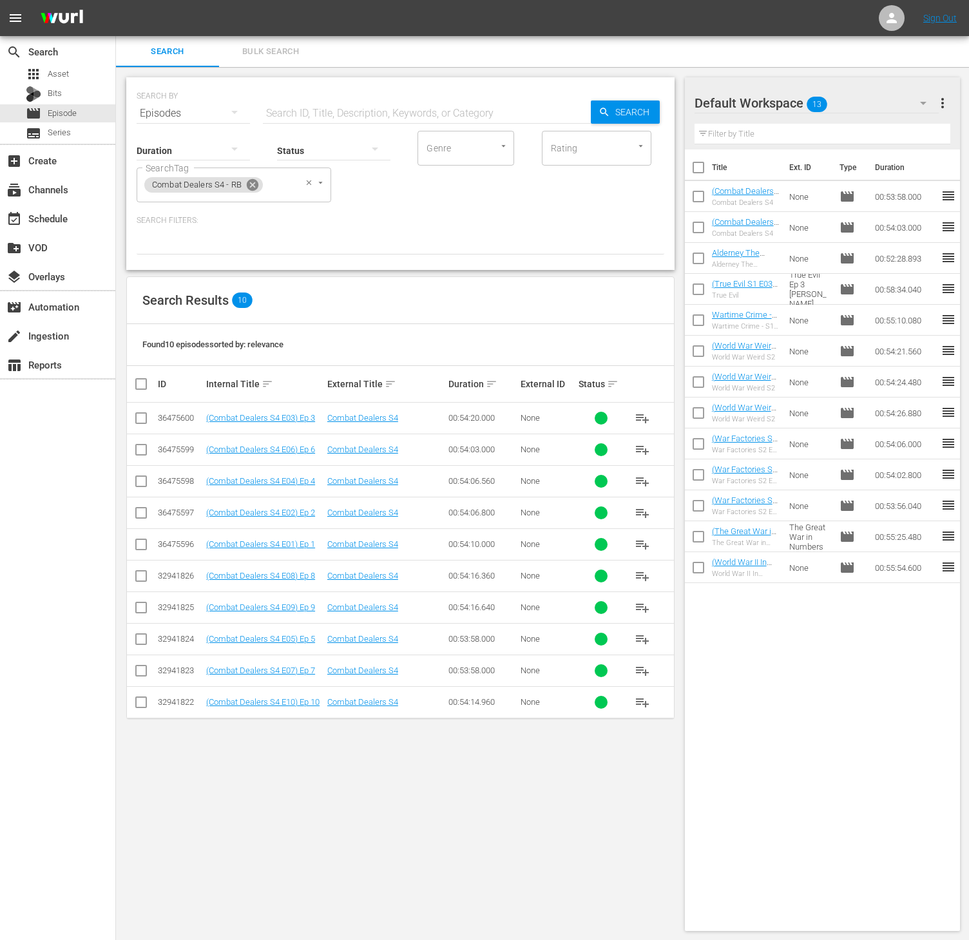
click at [256, 179] on icon at bounding box center [252, 185] width 14 height 14
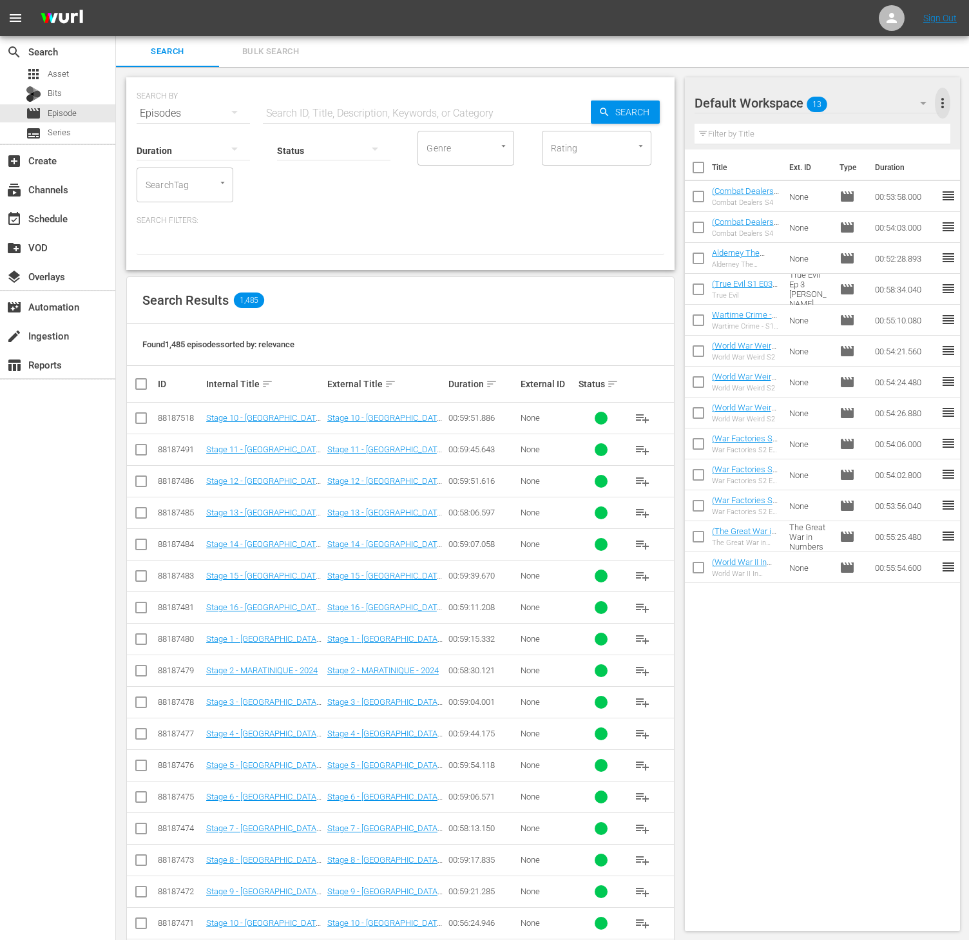
click at [947, 109] on span "more_vert" at bounding box center [941, 102] width 15 height 15
click at [887, 122] on div "Clear All Workspace Items" at bounding box center [858, 127] width 151 height 23
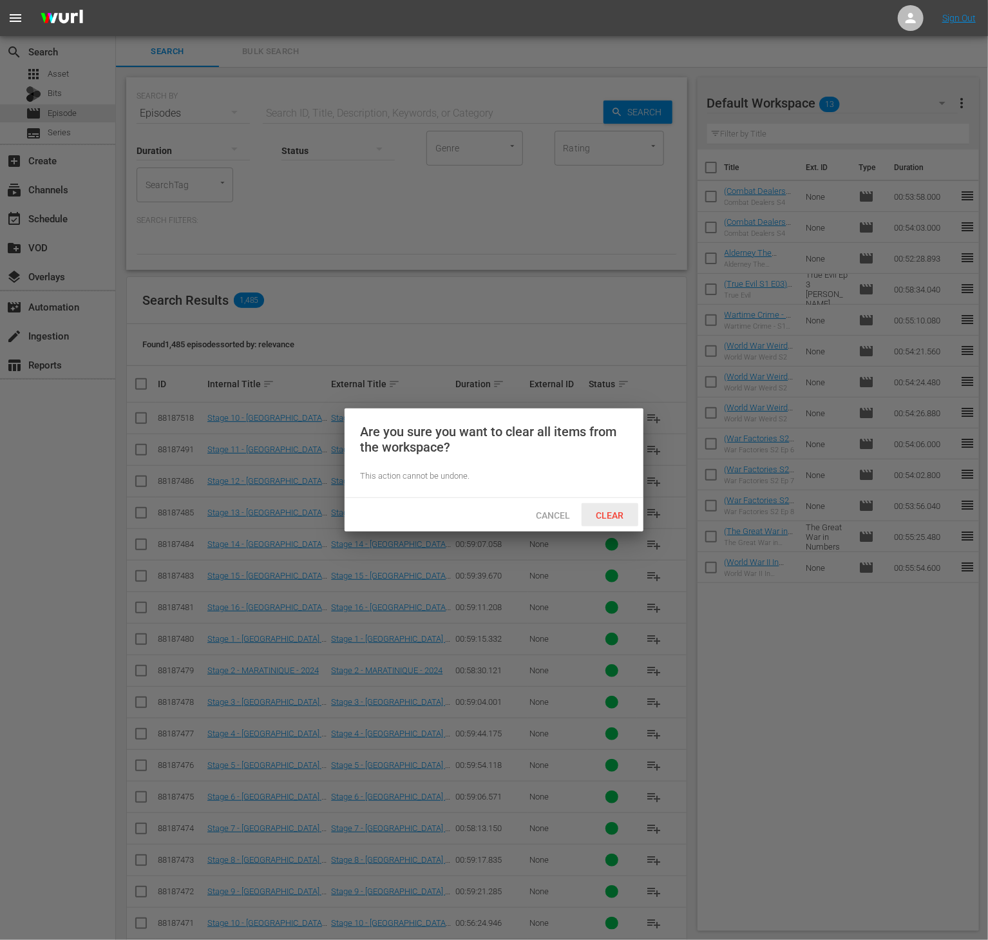
click at [609, 510] on span "Clear" at bounding box center [610, 515] width 48 height 10
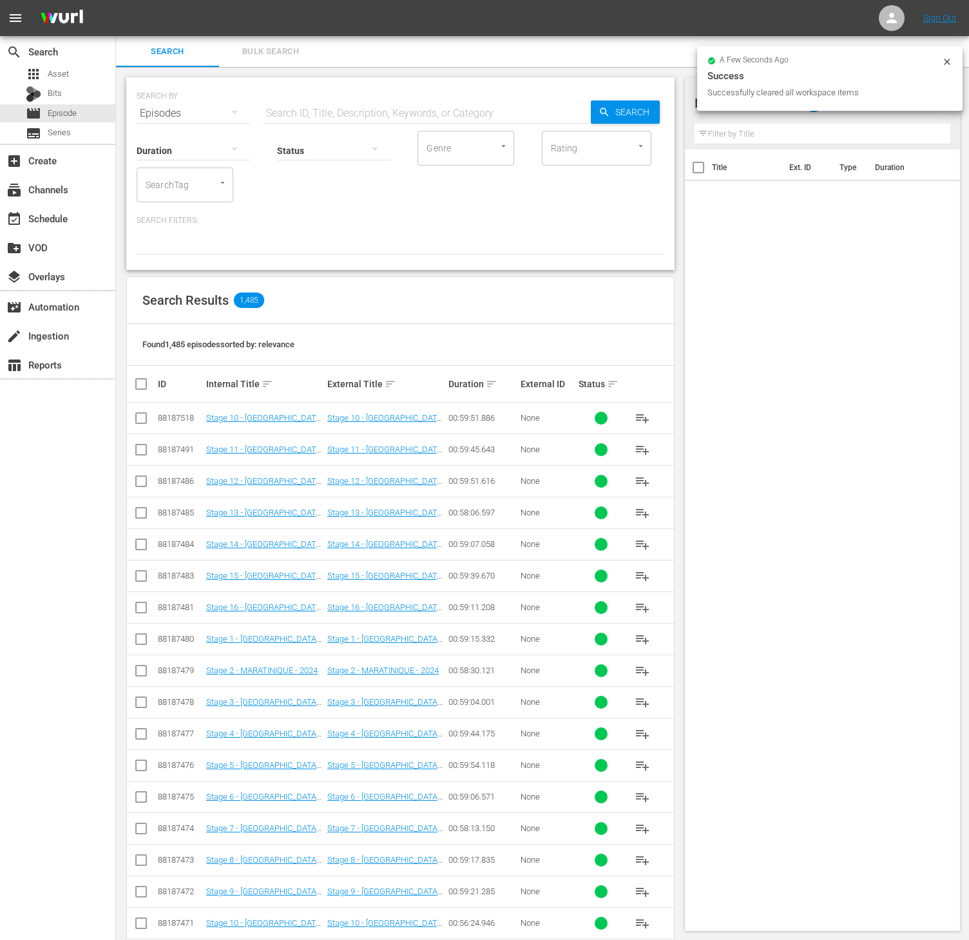
click at [184, 184] on input "SearchTag" at bounding box center [166, 184] width 49 height 23
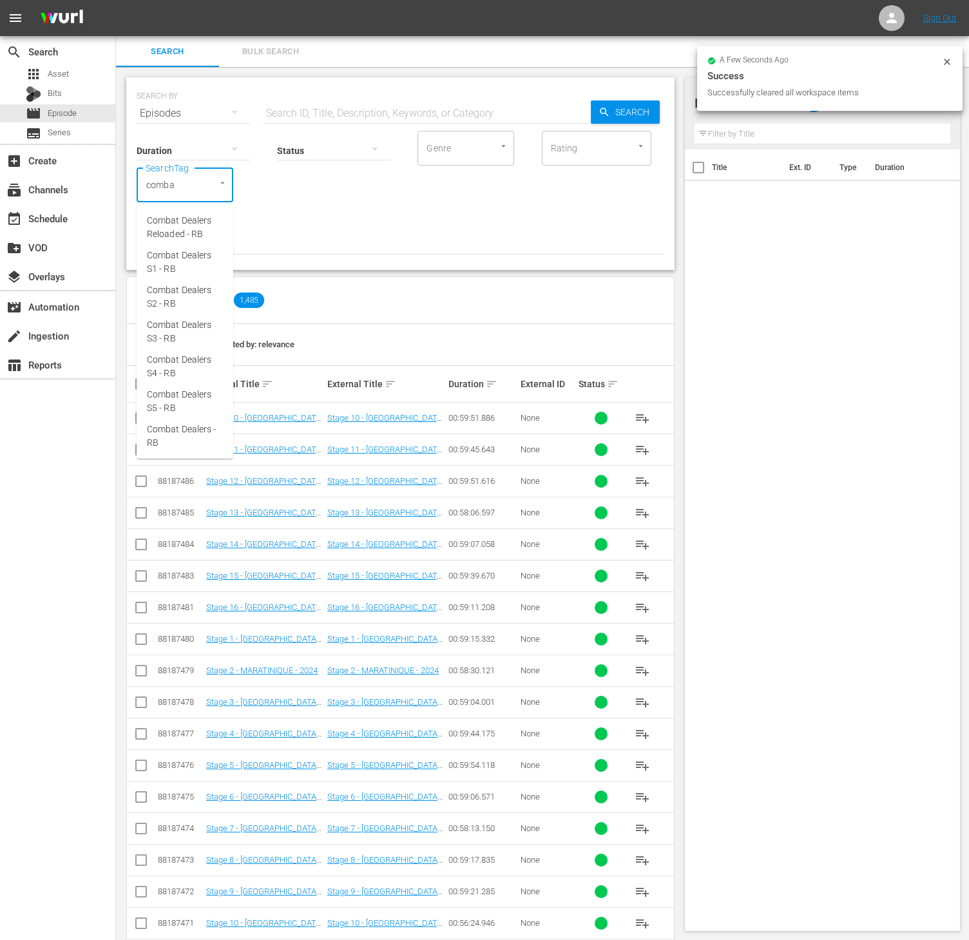
type input "combat"
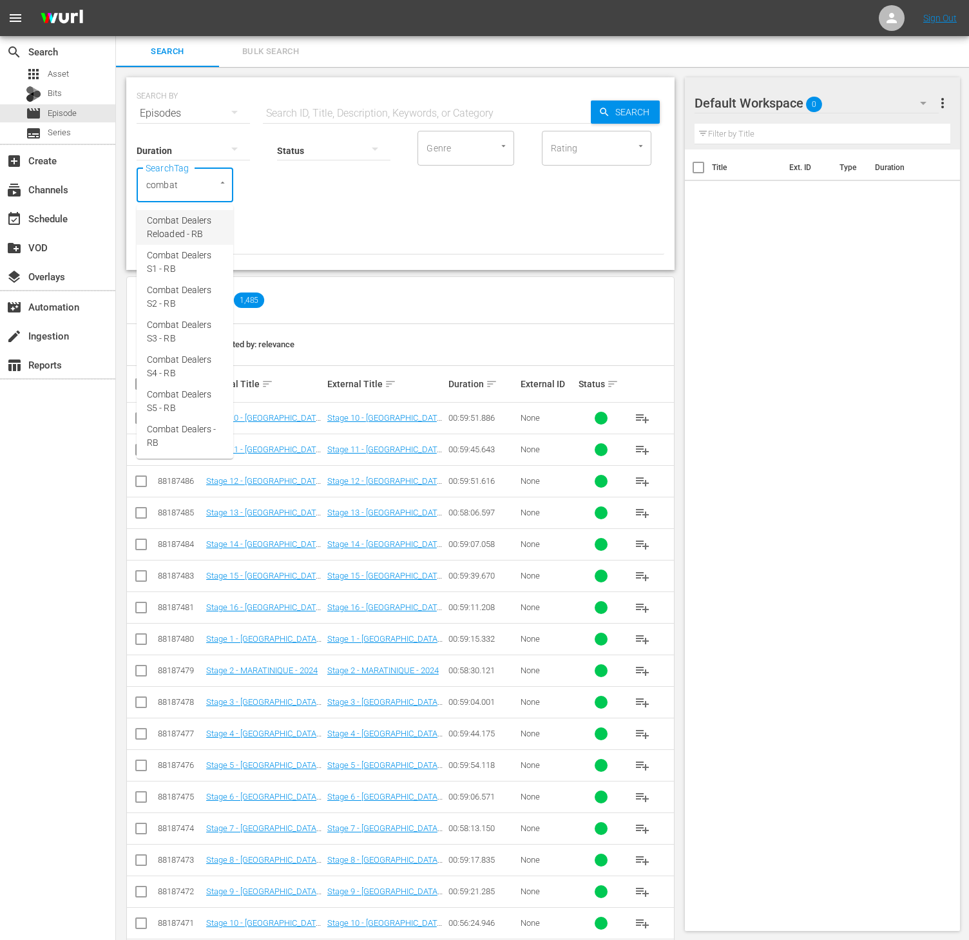
click at [179, 236] on span "Combat Dealers Reloaded - RB" at bounding box center [185, 227] width 76 height 27
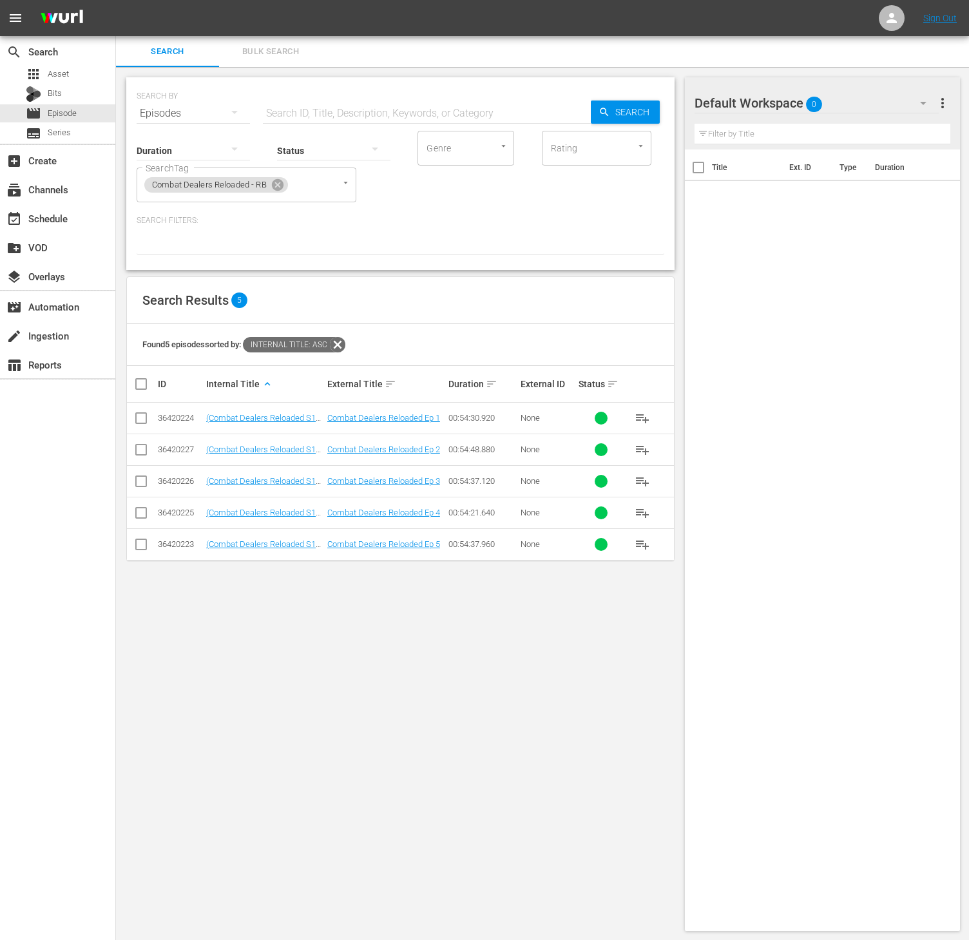
click at [129, 390] on th at bounding box center [141, 384] width 29 height 36
click at [142, 388] on input "checkbox" at bounding box center [146, 383] width 26 height 15
checkbox input "true"
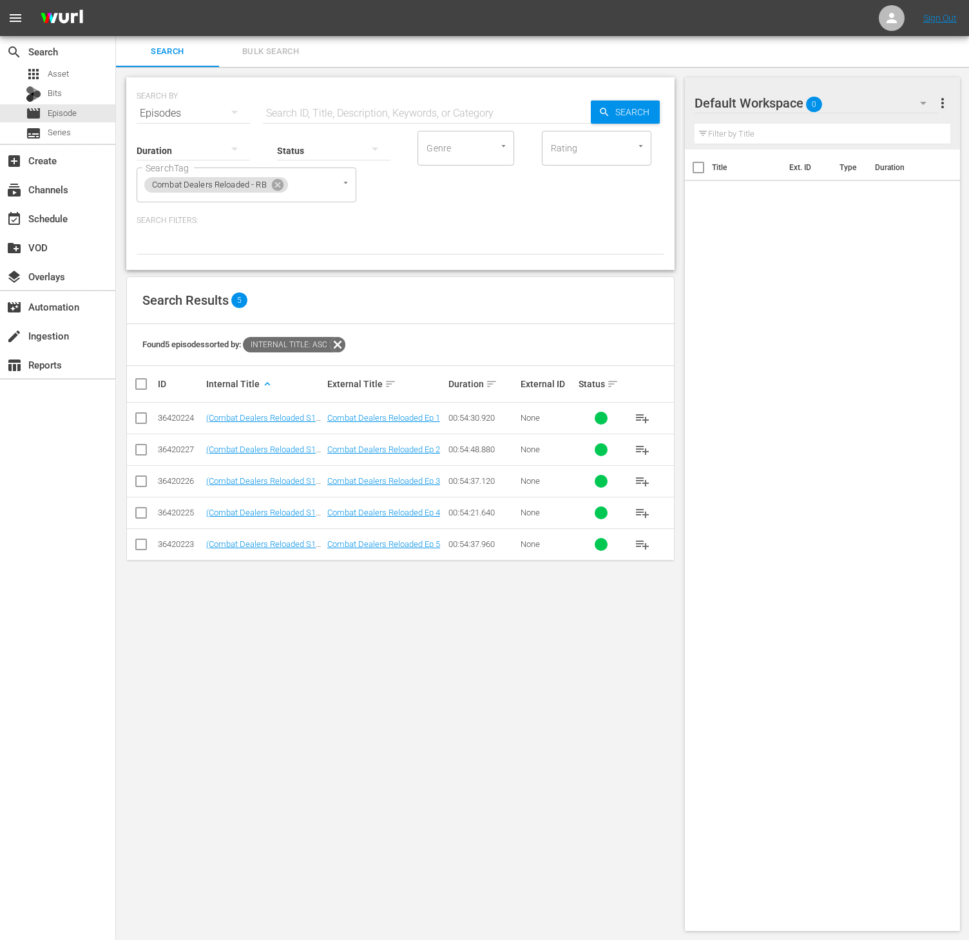
checkbox input "true"
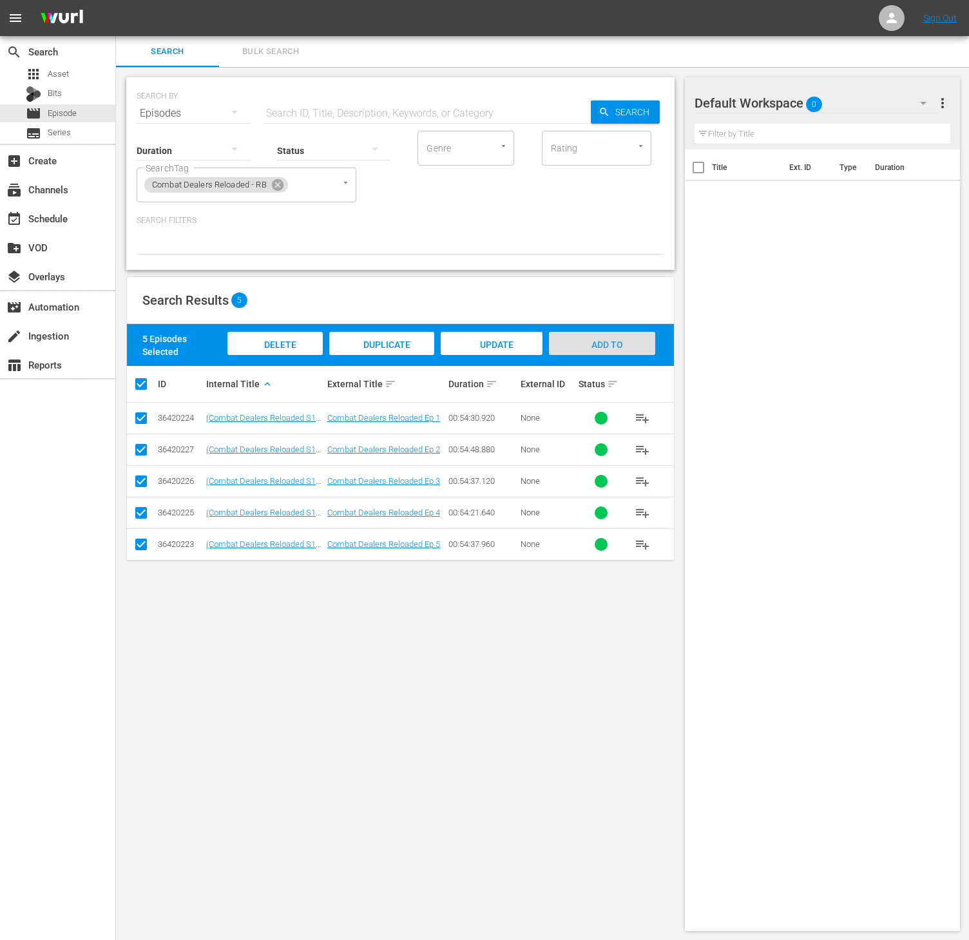
click at [591, 354] on div "Add to Workspace" at bounding box center [602, 356] width 106 height 48
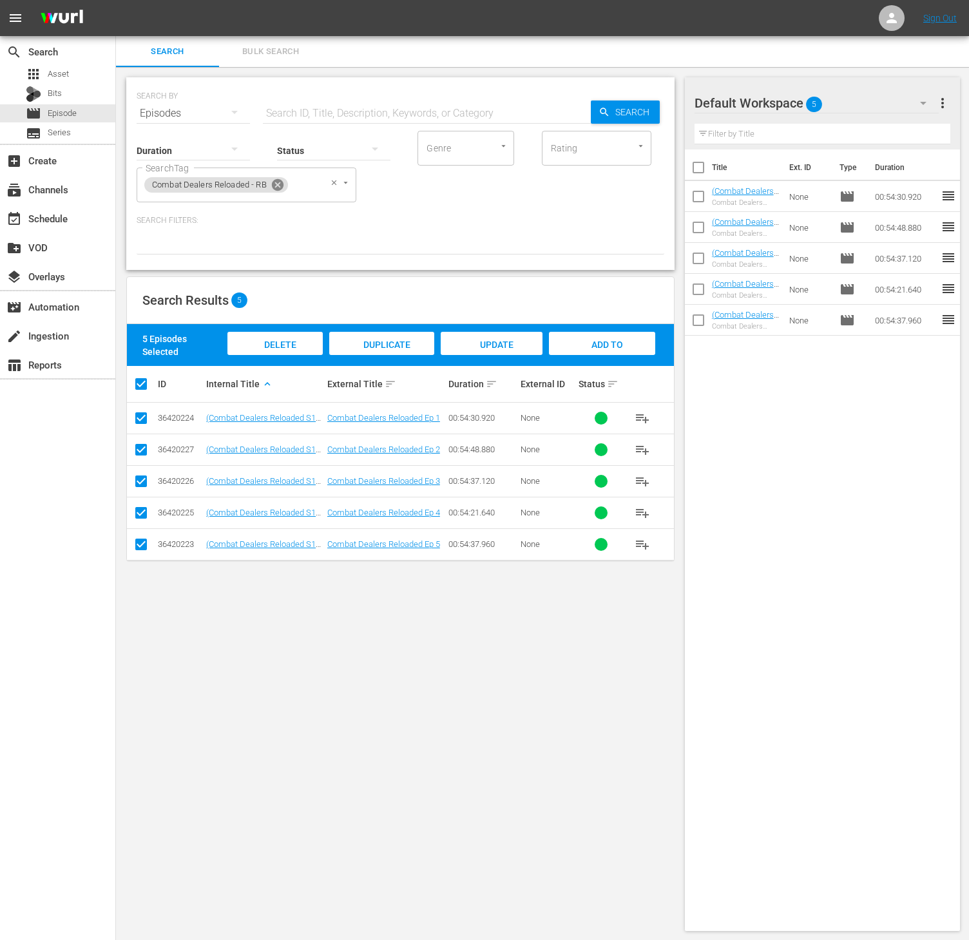
click at [273, 182] on icon at bounding box center [278, 185] width 12 height 12
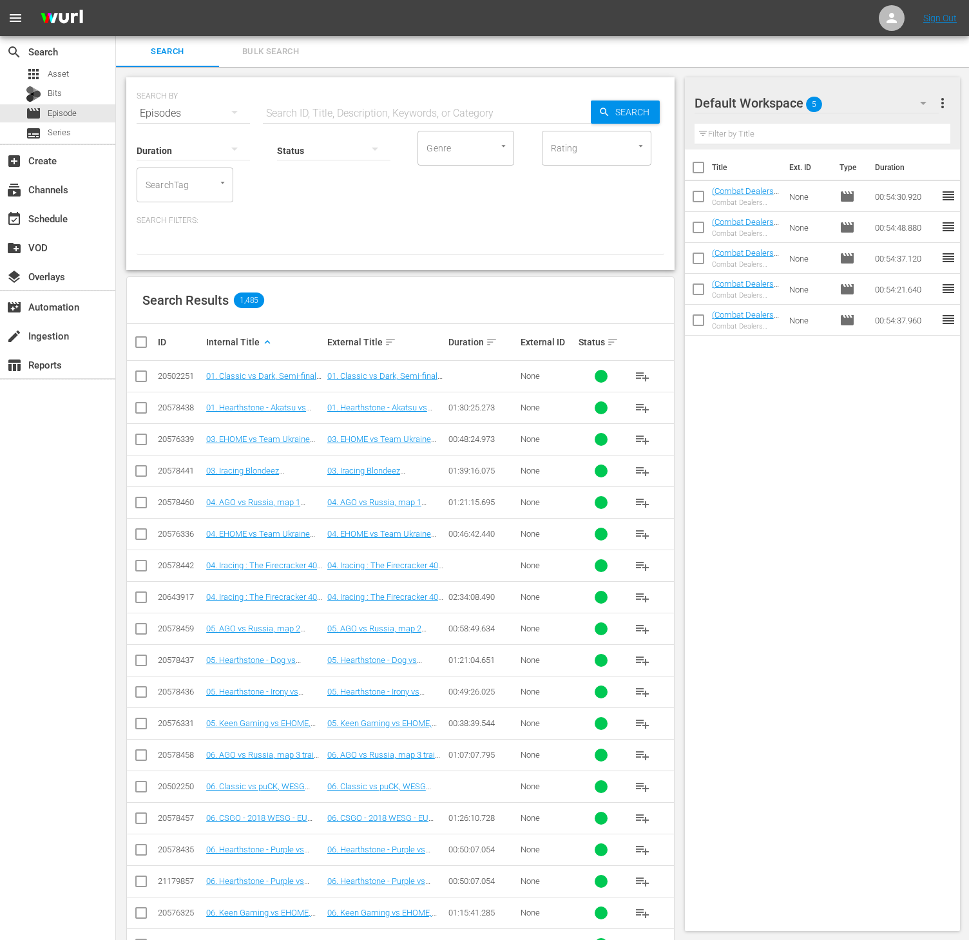
click at [198, 184] on div "SearchTag" at bounding box center [185, 184] width 97 height 35
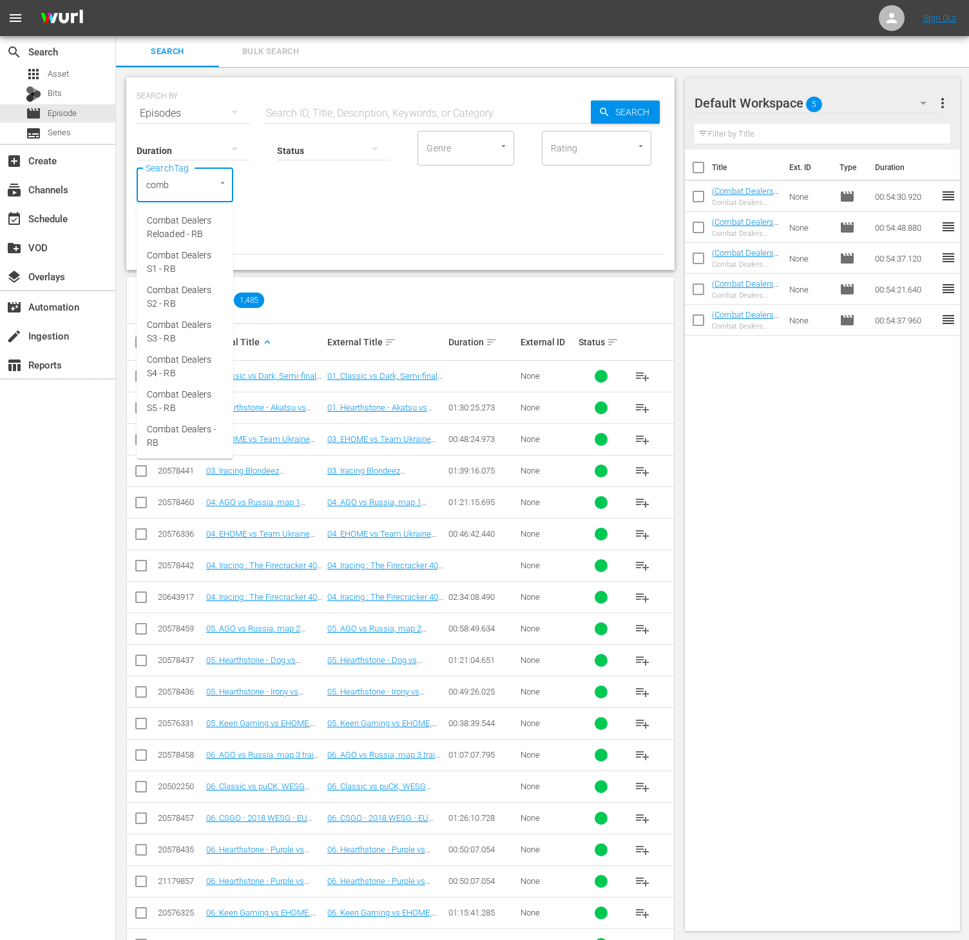
type input "comba"
click at [194, 392] on span "Combat Dealers S5 - RB" at bounding box center [185, 401] width 76 height 27
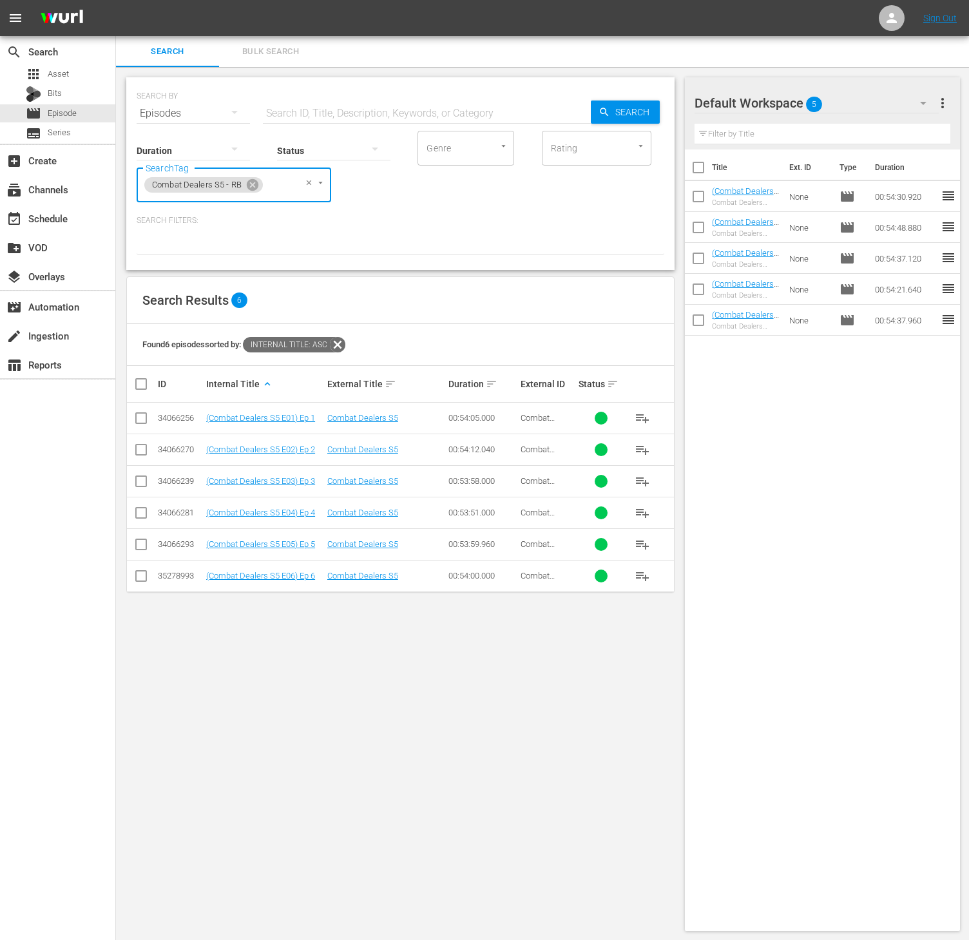
click at [142, 383] on input "checkbox" at bounding box center [146, 383] width 26 height 15
checkbox input "true"
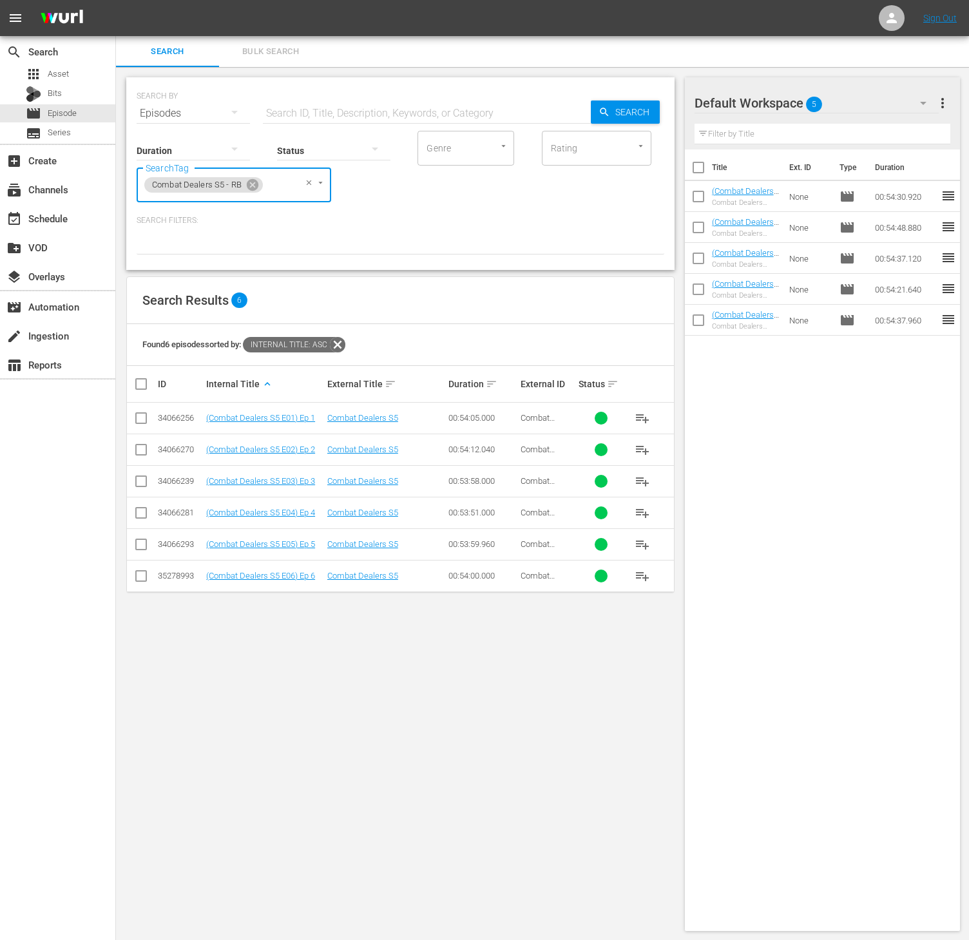
checkbox input "true"
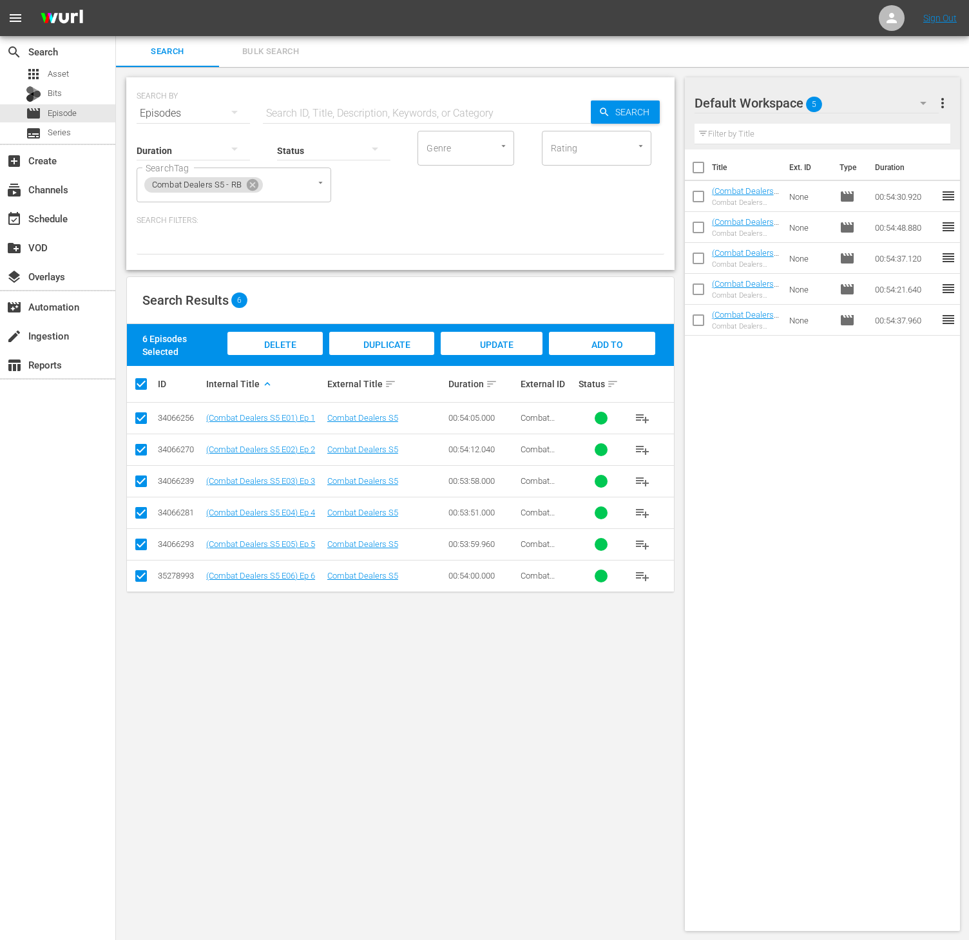
click at [608, 340] on span "Add to Workspace" at bounding box center [601, 356] width 63 height 35
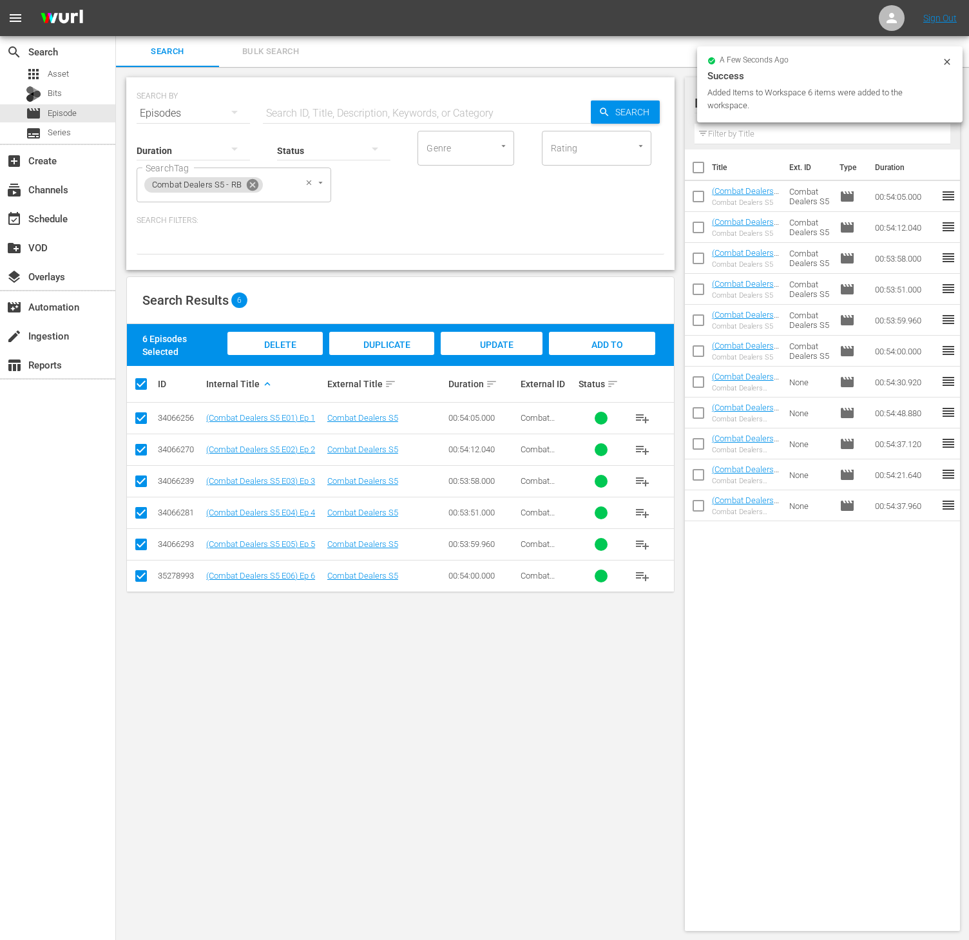
click at [251, 180] on icon at bounding box center [253, 185] width 12 height 12
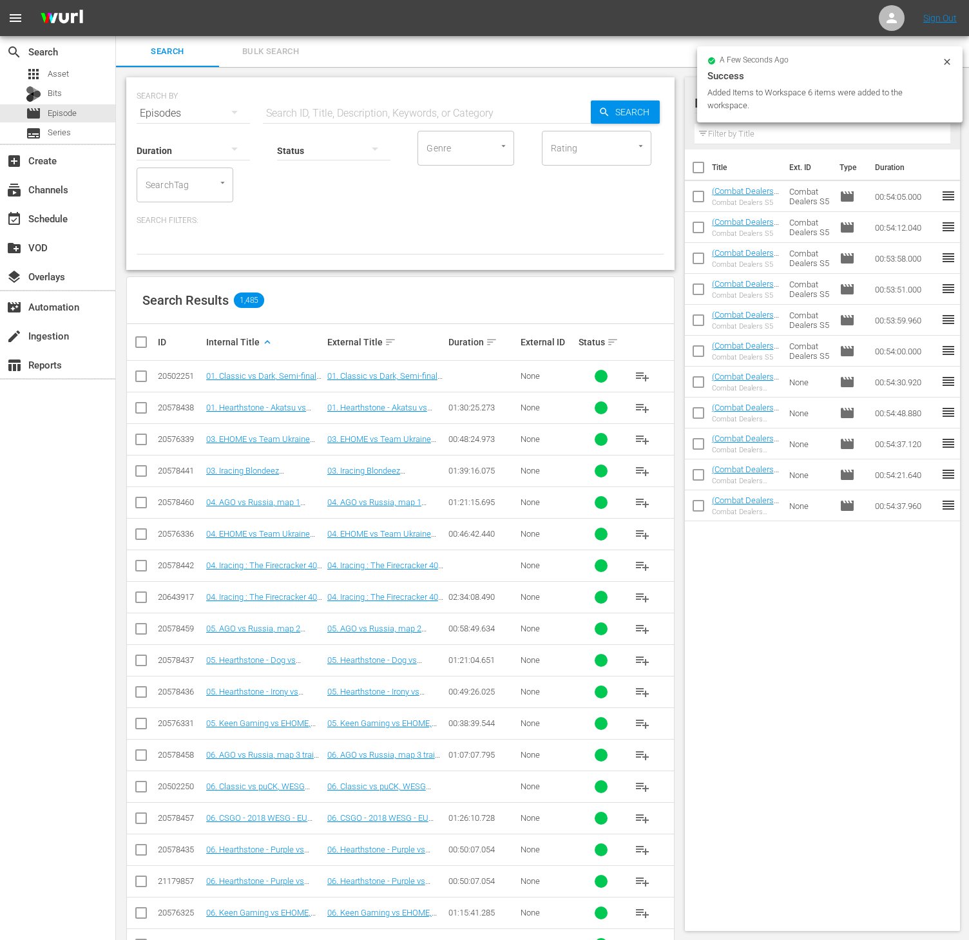
click at [198, 182] on div "SearchTag" at bounding box center [185, 184] width 97 height 35
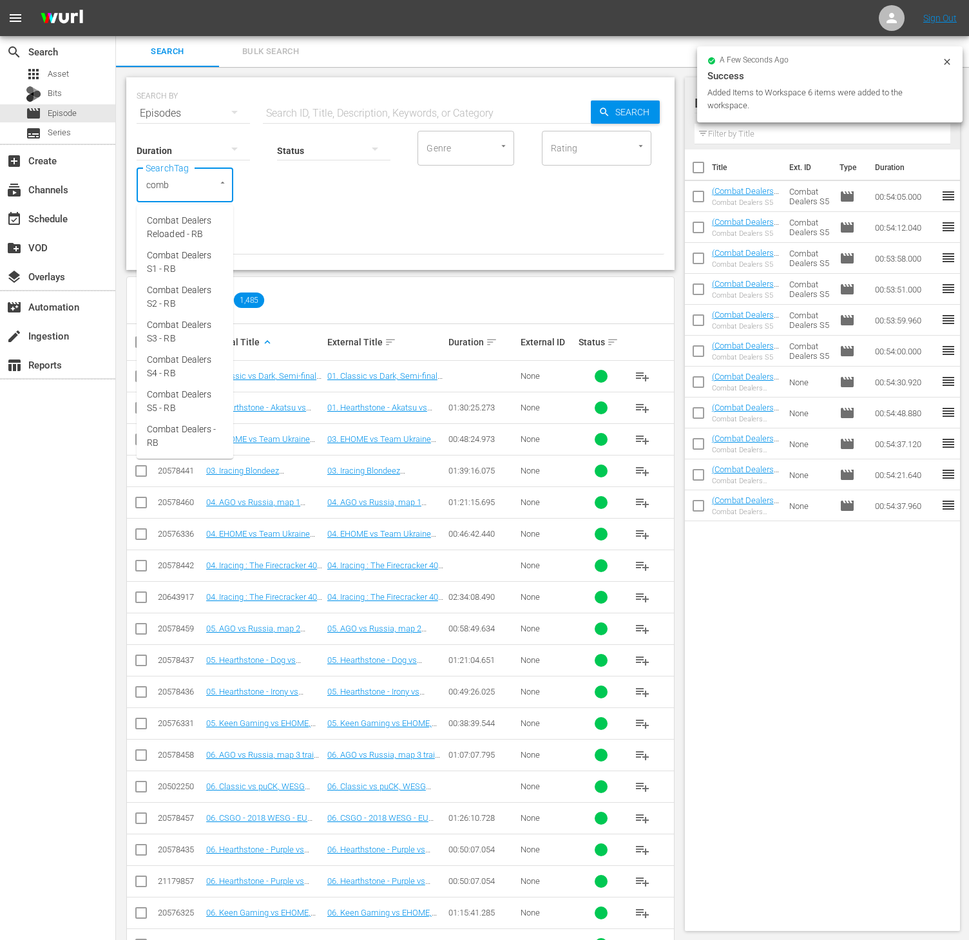
type input "comba"
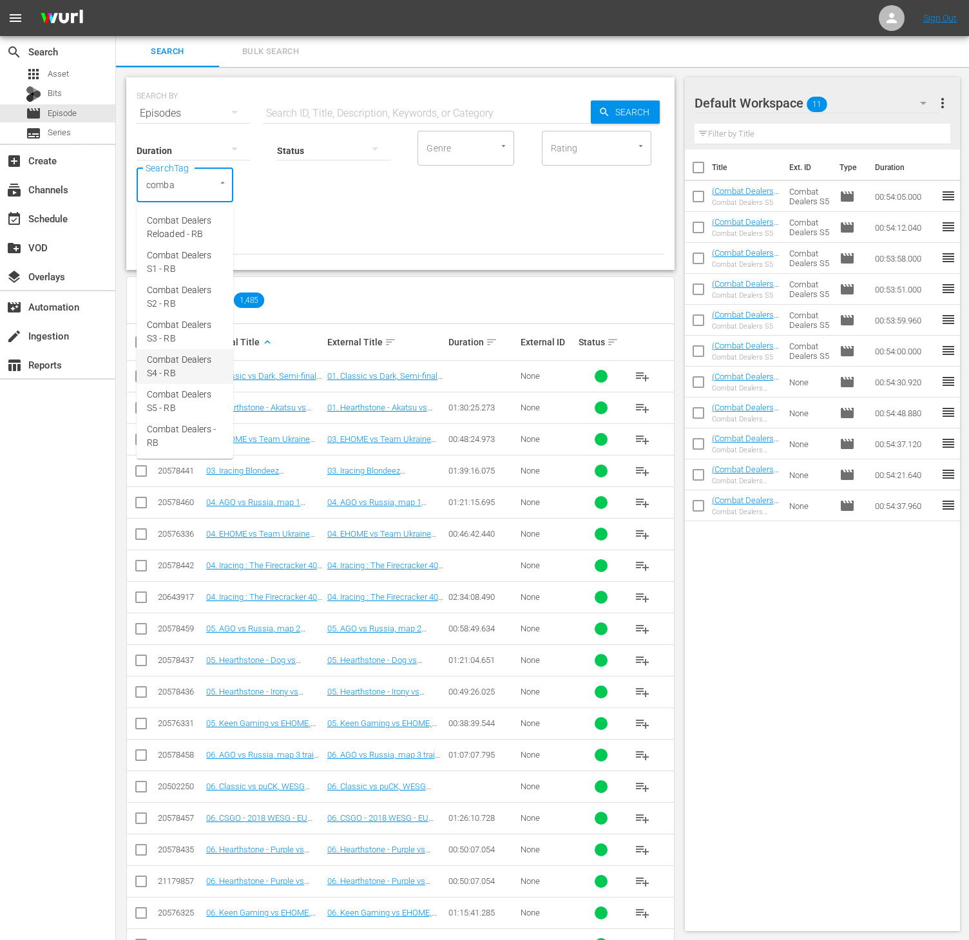
click at [185, 354] on span "Combat Dealers S4 - RB" at bounding box center [185, 366] width 76 height 27
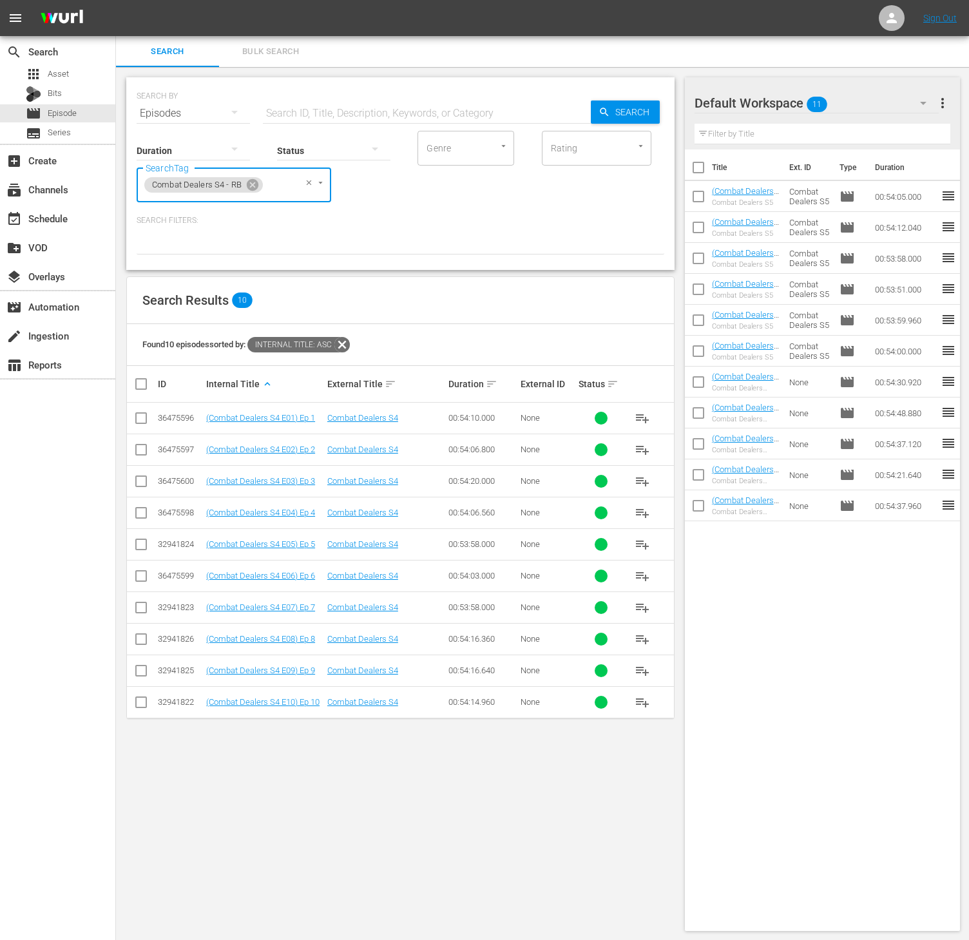
click at [135, 385] on input "checkbox" at bounding box center [146, 383] width 26 height 15
checkbox input "true"
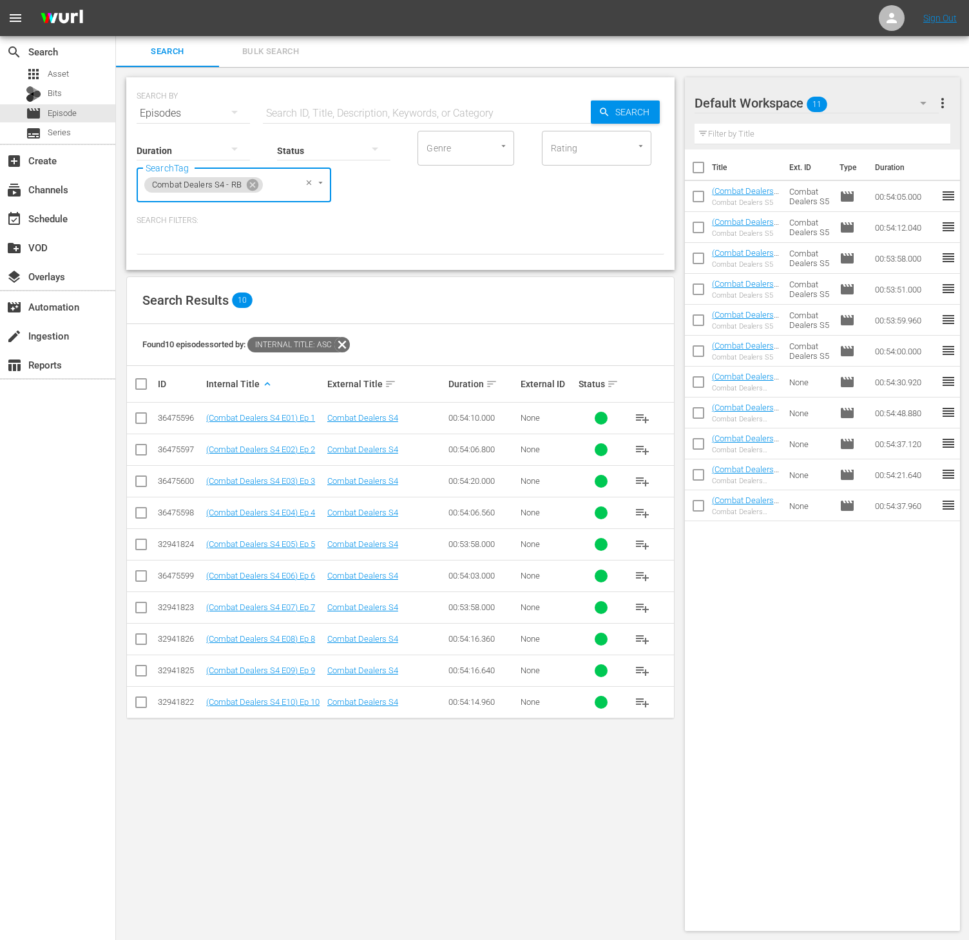
checkbox input "true"
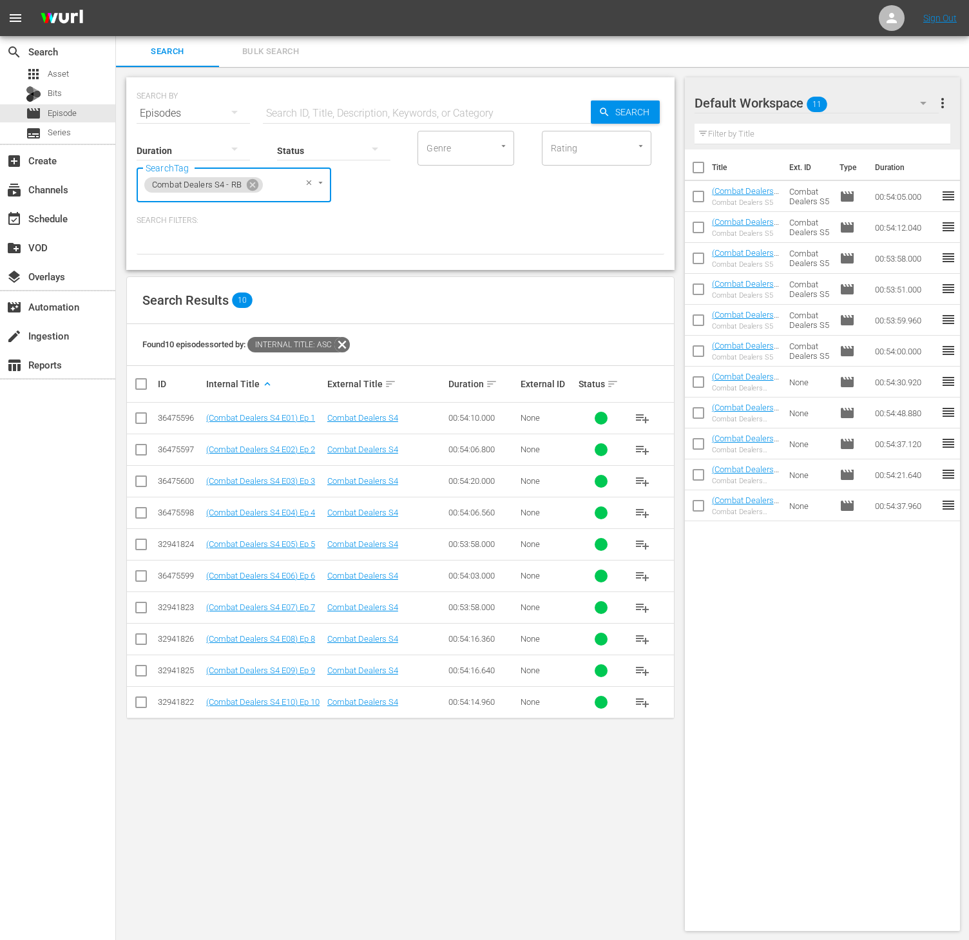
checkbox input "true"
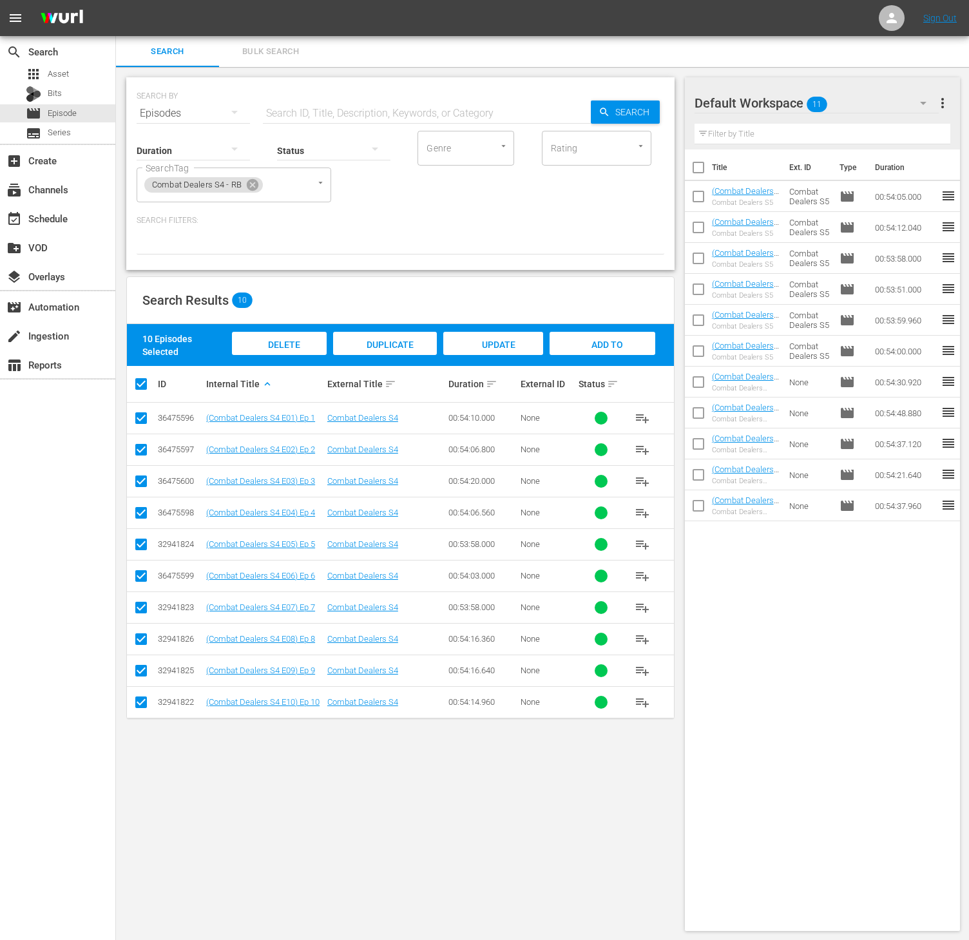
click at [622, 343] on div "Add to Workspace" at bounding box center [601, 356] width 105 height 48
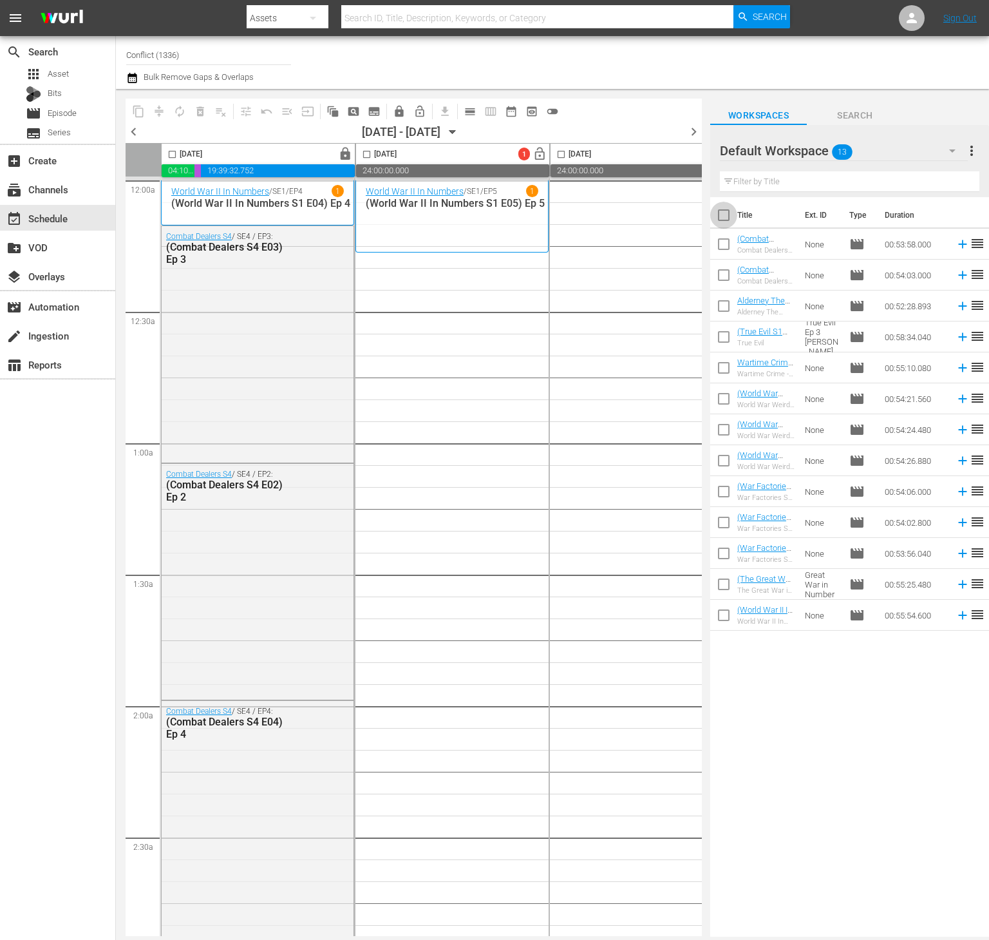
click at [723, 214] on input "checkbox" at bounding box center [723, 217] width 27 height 27
checkbox input "true"
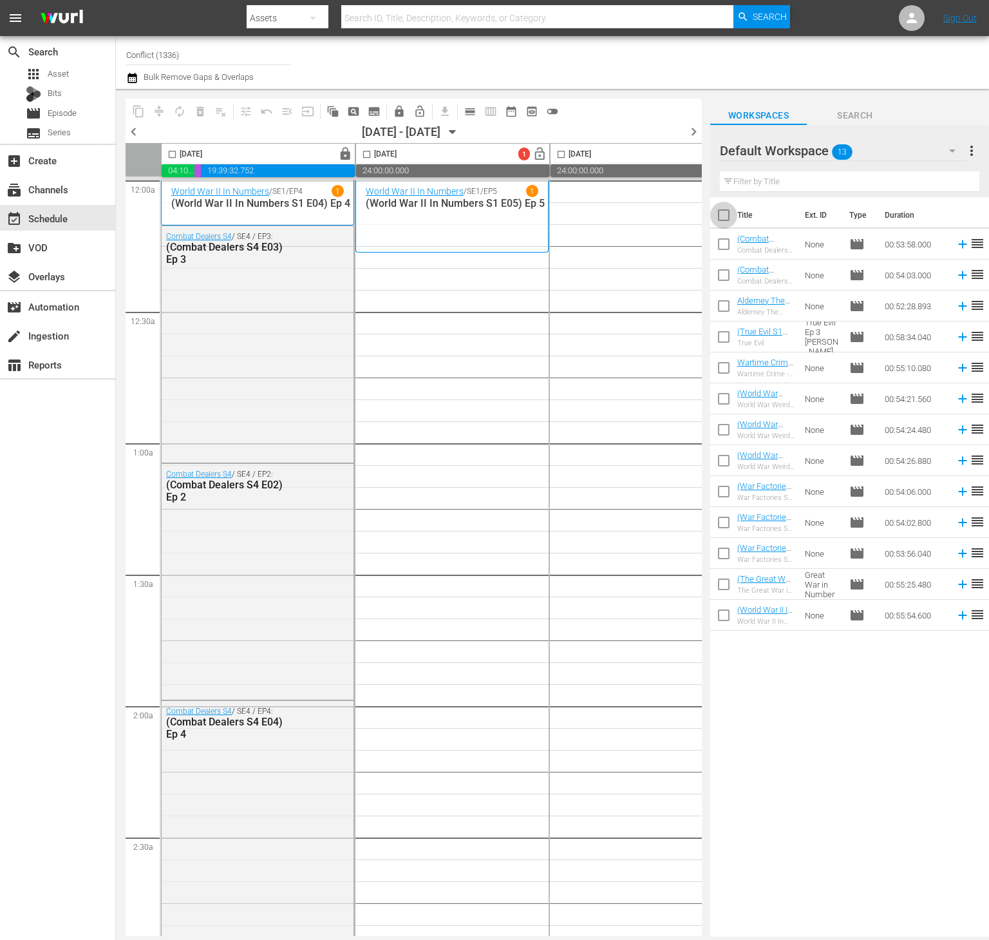
checkbox input "true"
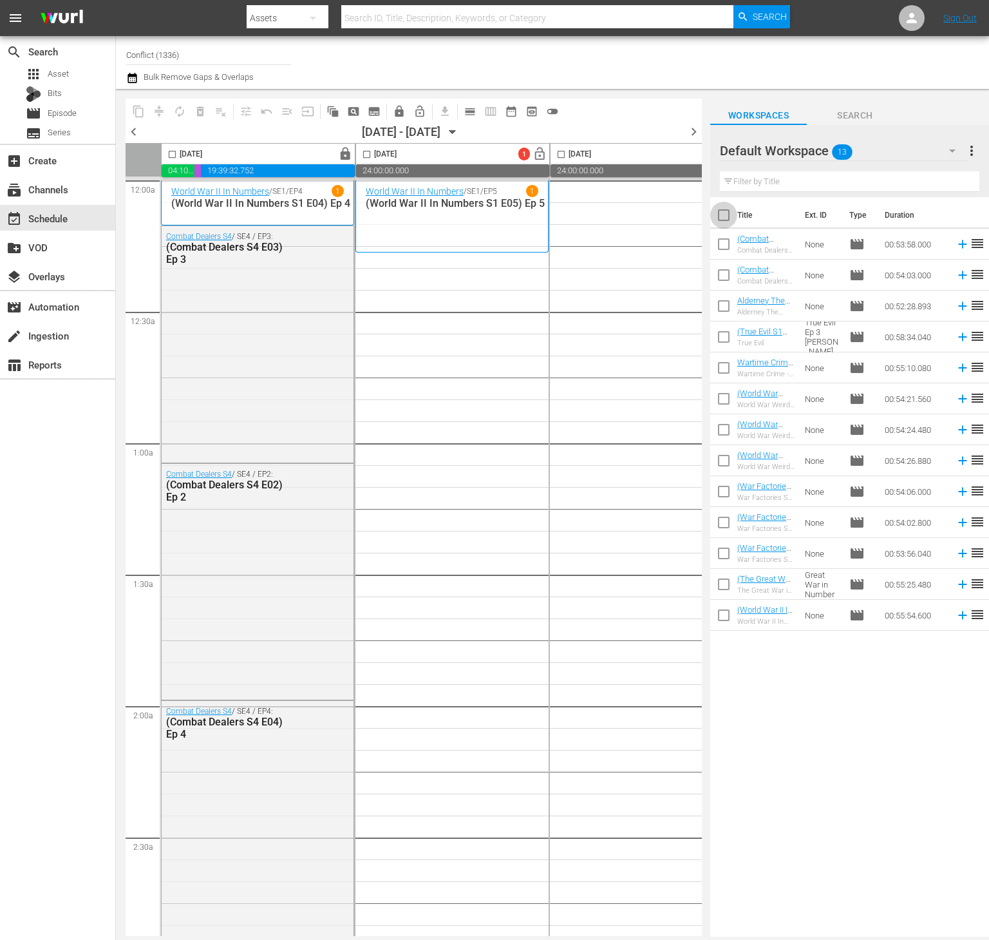
checkbox input "true"
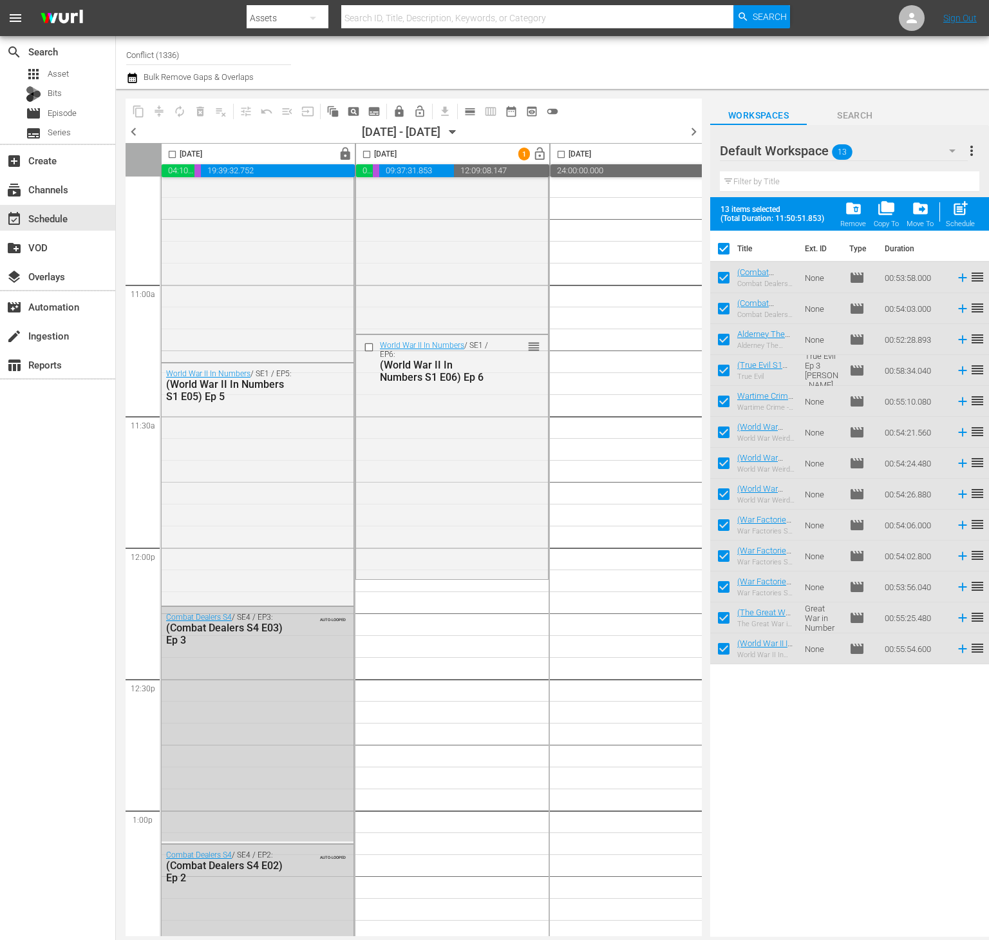
scroll to position [2787, 0]
click at [476, 103] on button "calendar_view_day_outlined" at bounding box center [470, 111] width 21 height 21
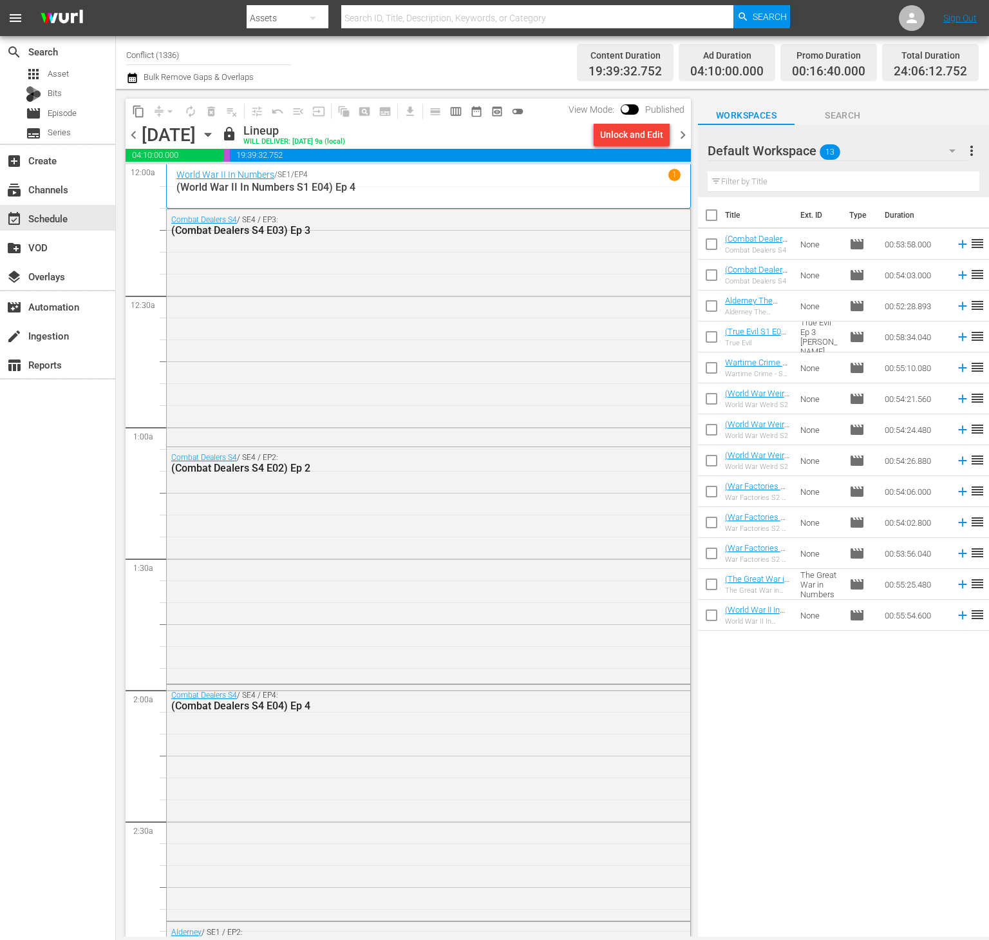
click at [685, 138] on span "chevron_right" at bounding box center [683, 135] width 16 height 16
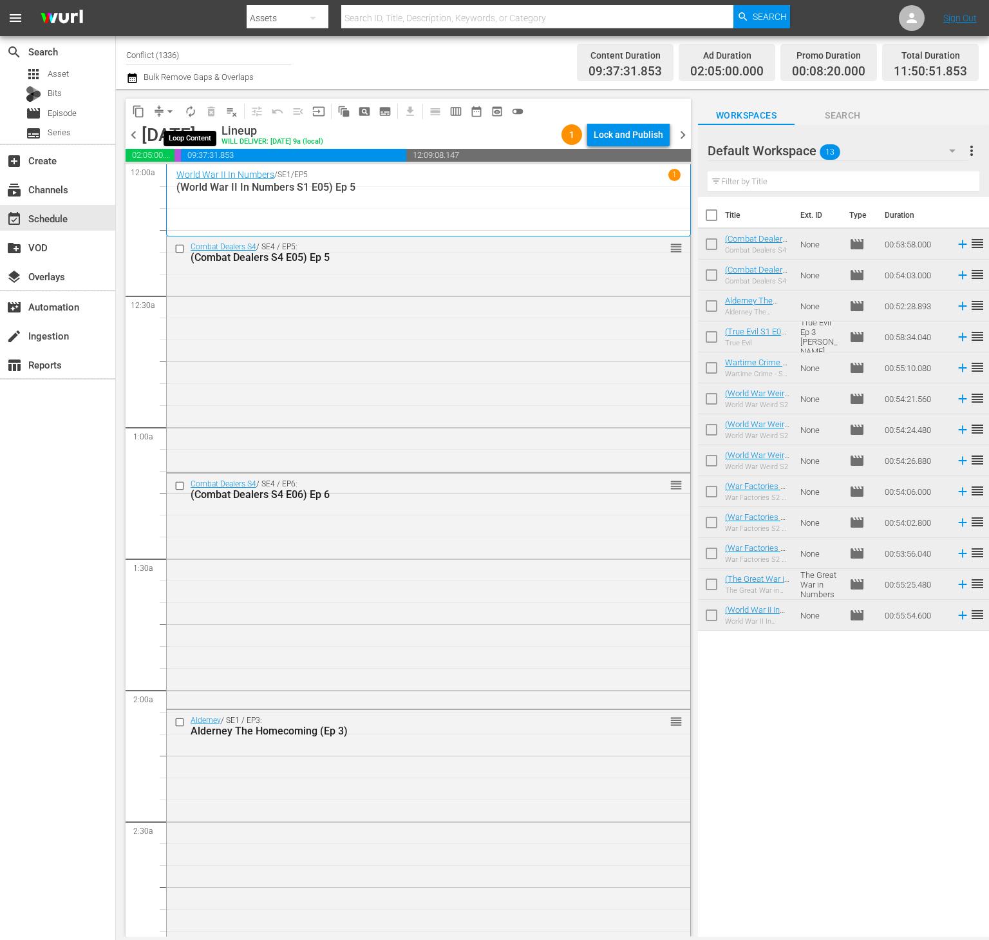
click at [193, 112] on span "autorenew_outlined" at bounding box center [190, 111] width 13 height 13
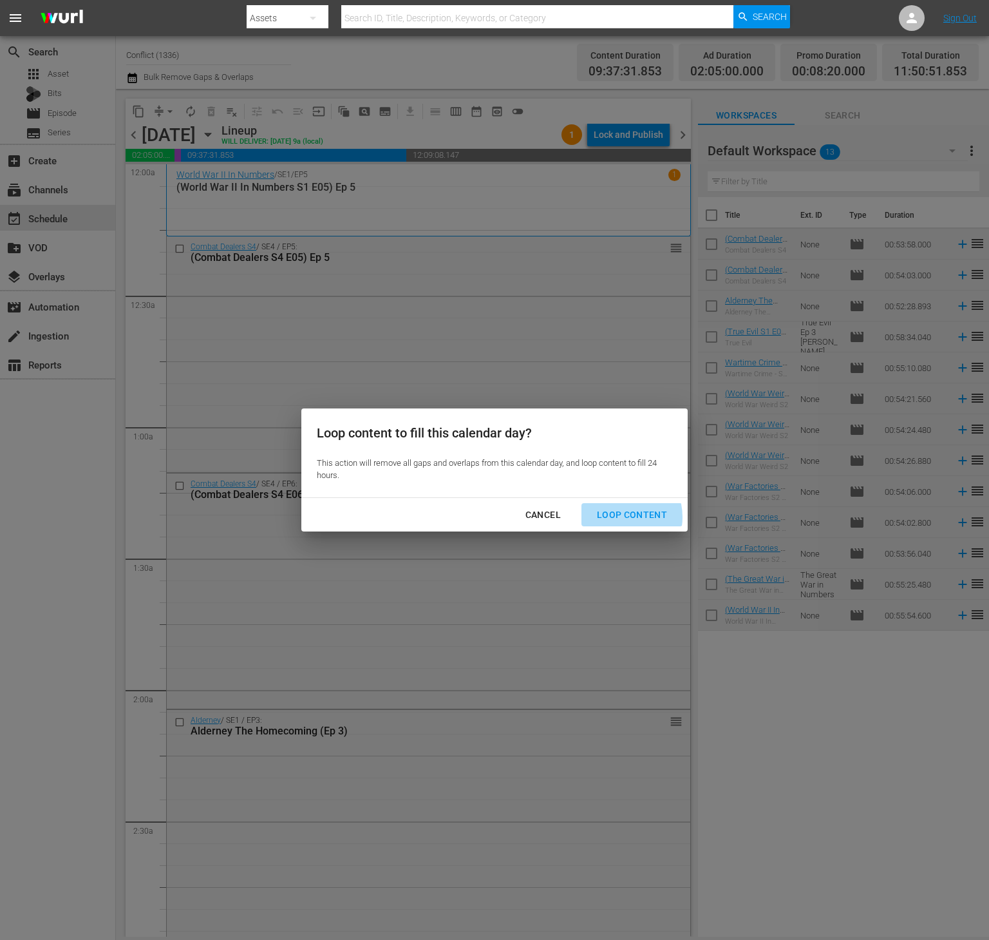
click at [619, 517] on div "Loop Content" at bounding box center [632, 515] width 91 height 16
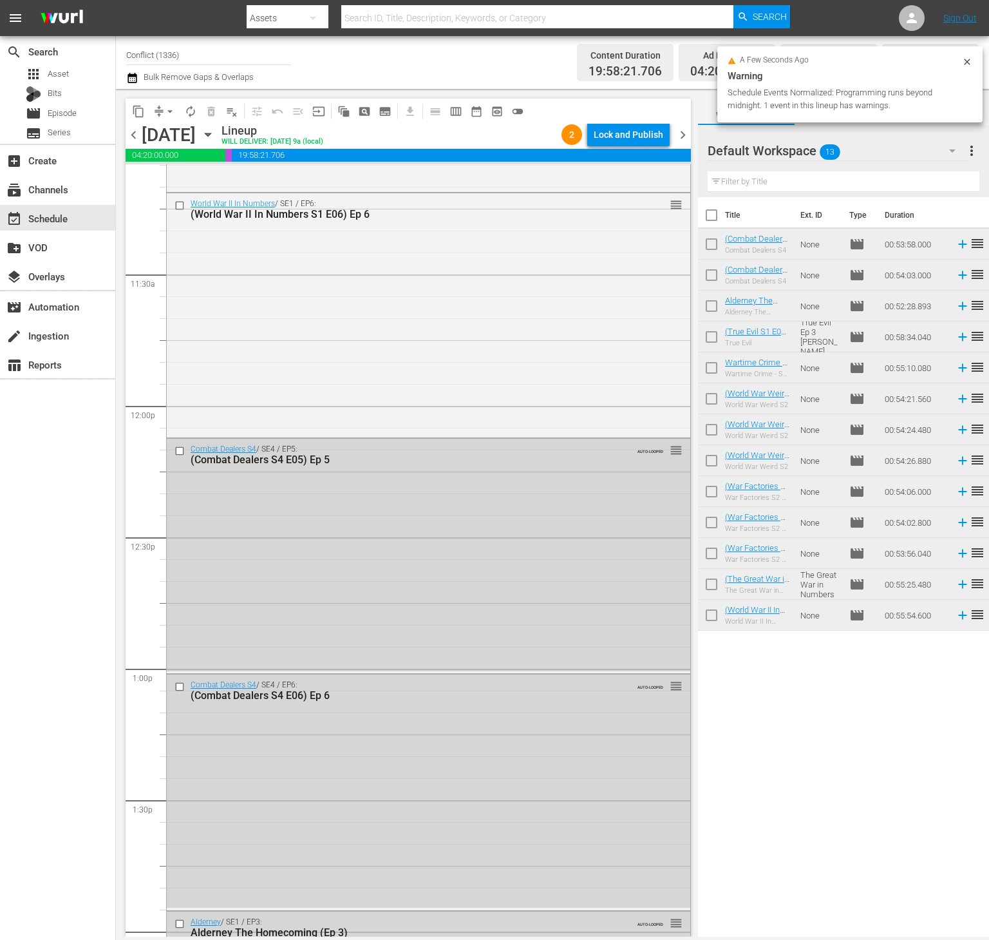
scroll to position [2911, 0]
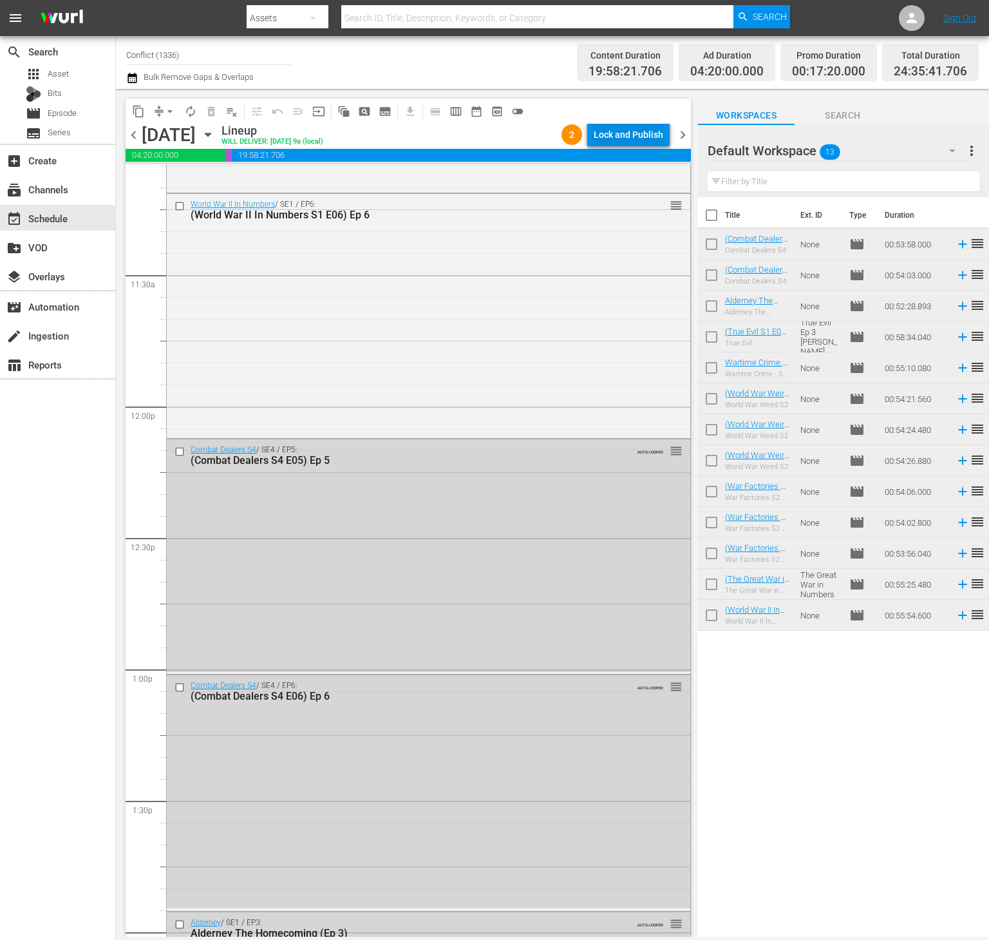
click at [626, 140] on div "Lock and Publish" at bounding box center [629, 134] width 70 height 23
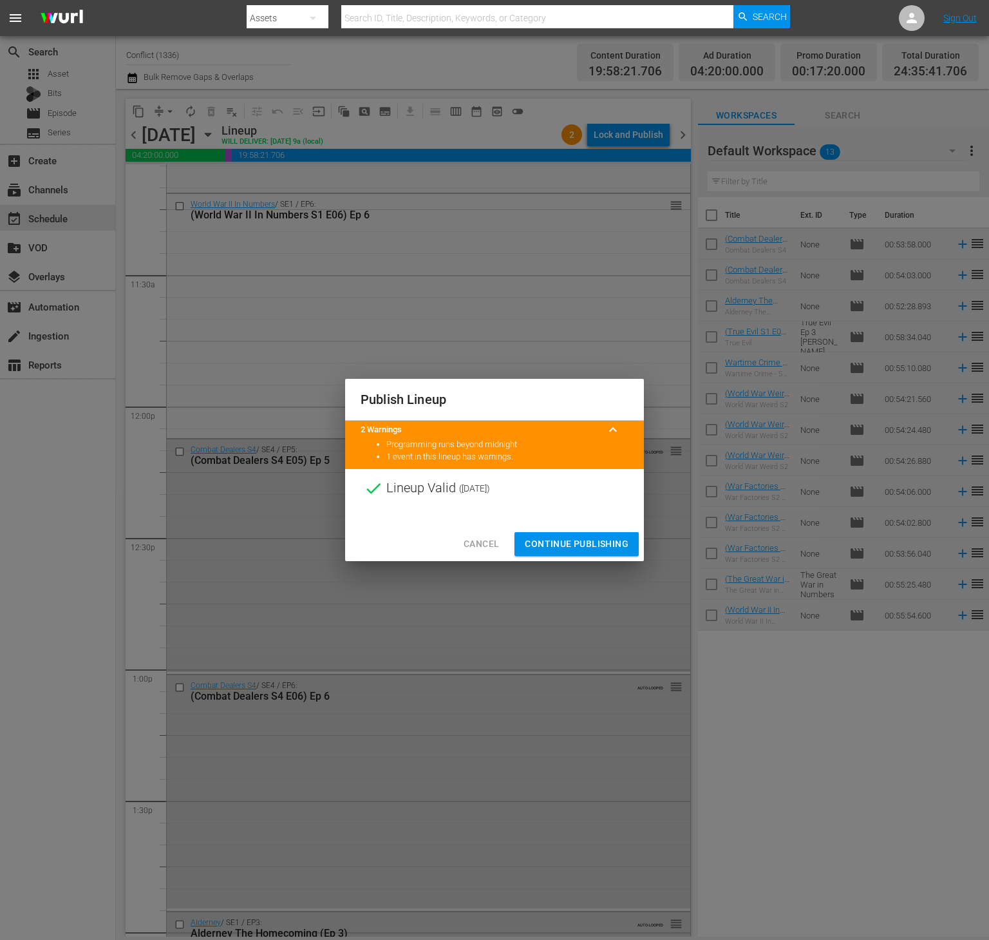
click at [578, 553] on button "Continue Publishing" at bounding box center [577, 544] width 124 height 24
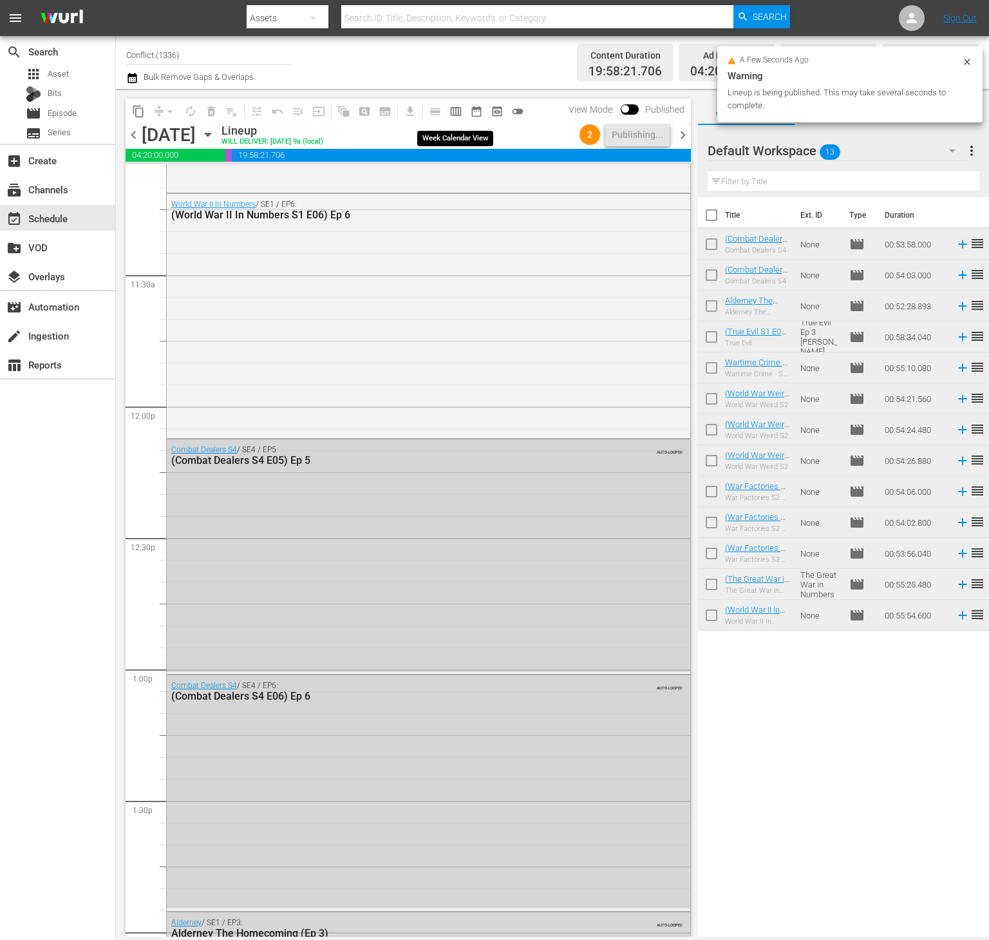
click at [458, 117] on span "calendar_view_week_outlined" at bounding box center [455, 111] width 13 height 13
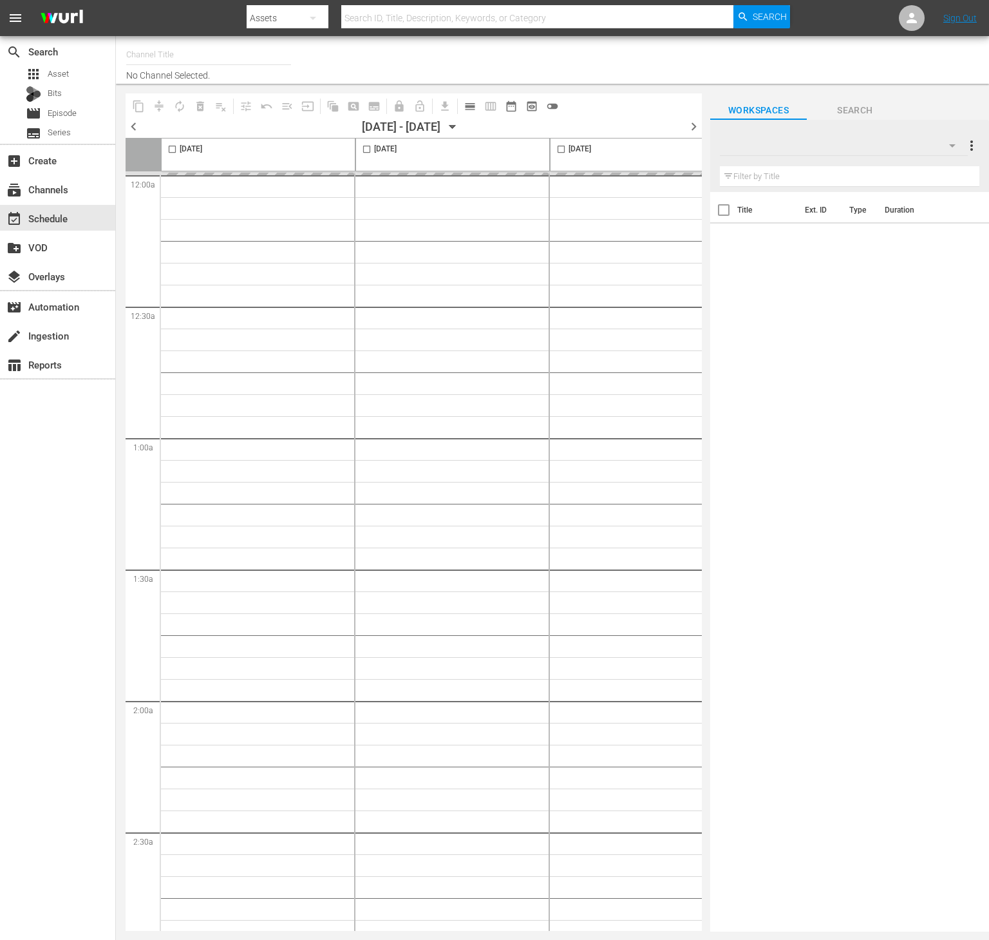
type input "Conflict (1336)"
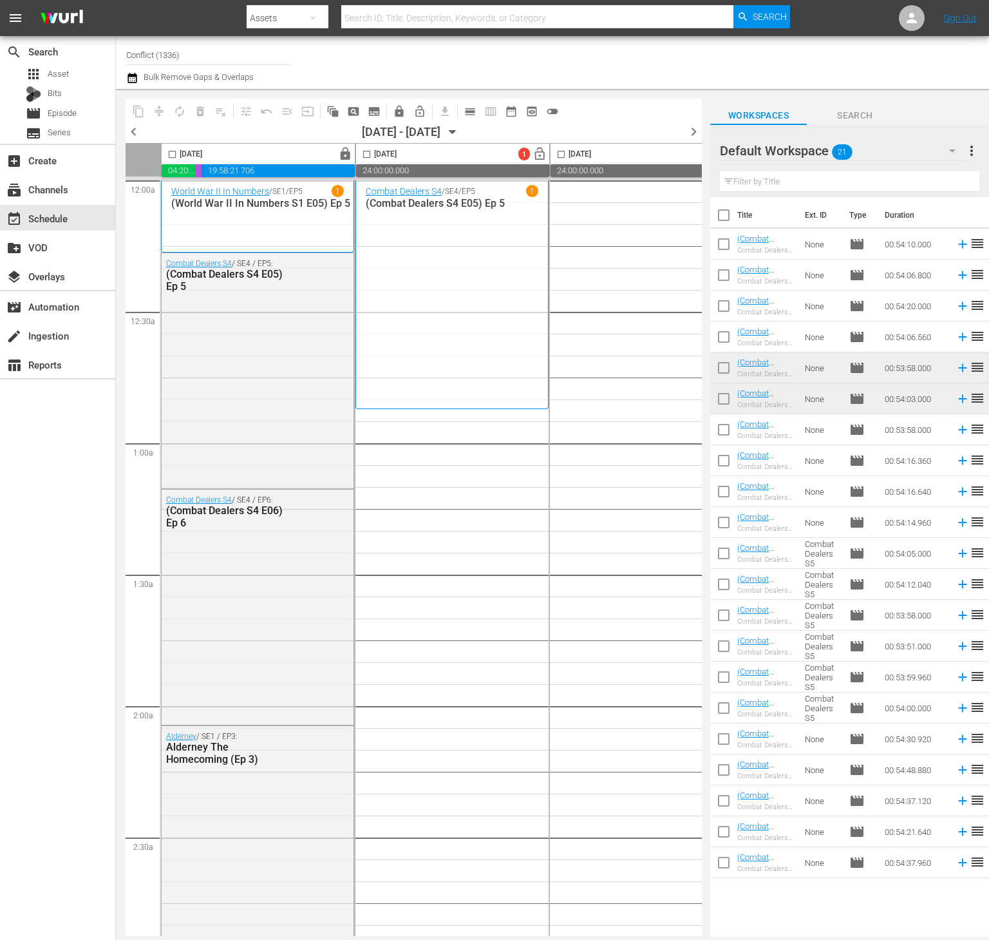
click at [727, 216] on input "checkbox" at bounding box center [723, 217] width 27 height 27
checkbox input "true"
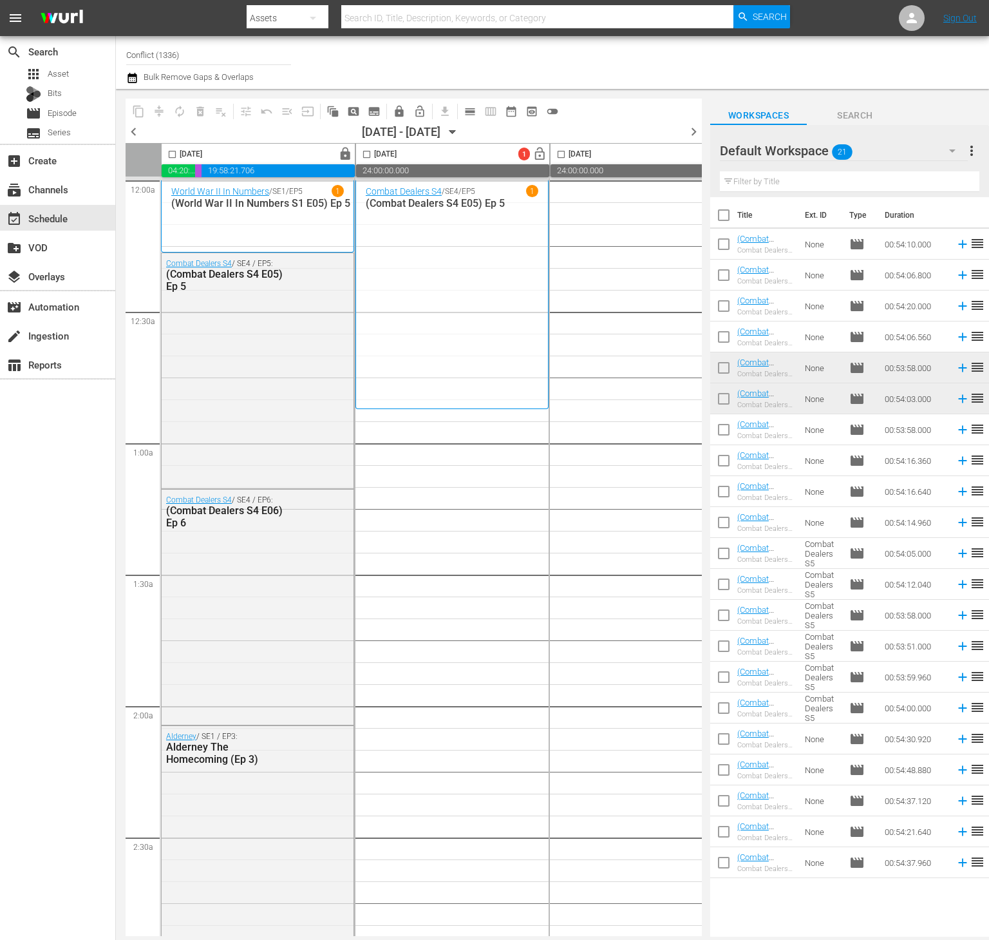
checkbox input "true"
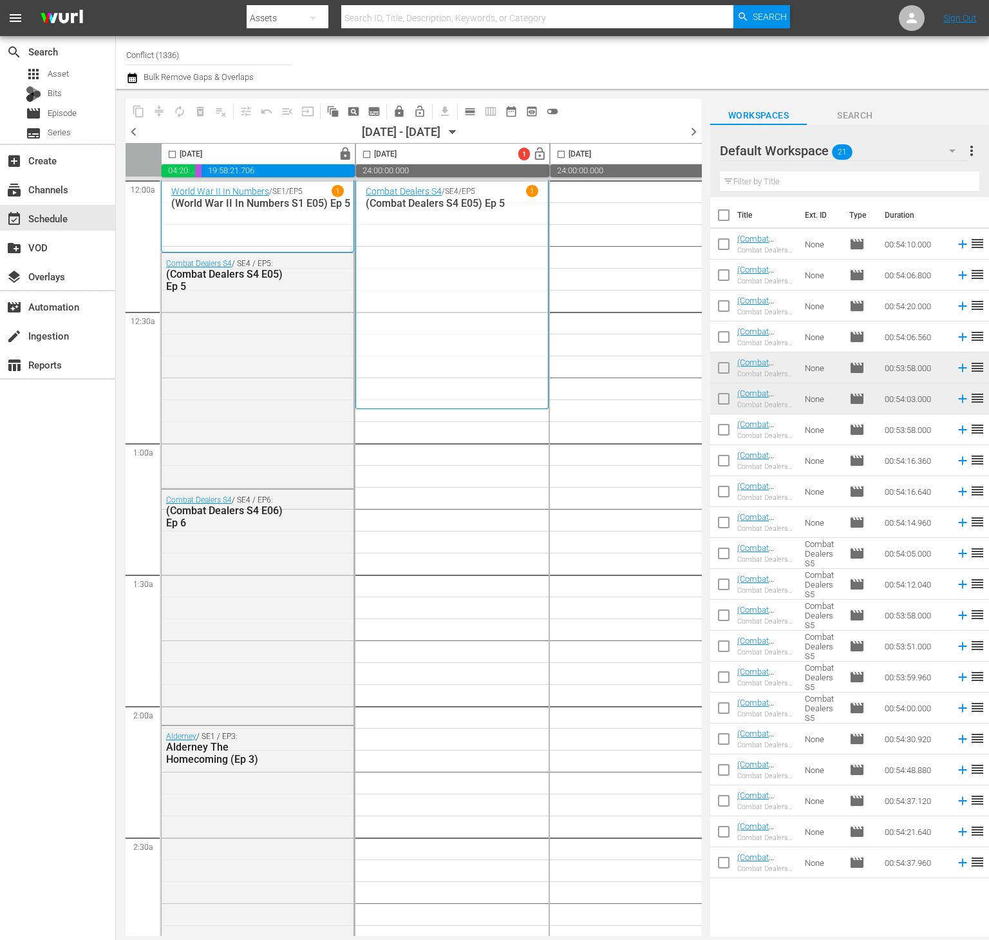
checkbox input "true"
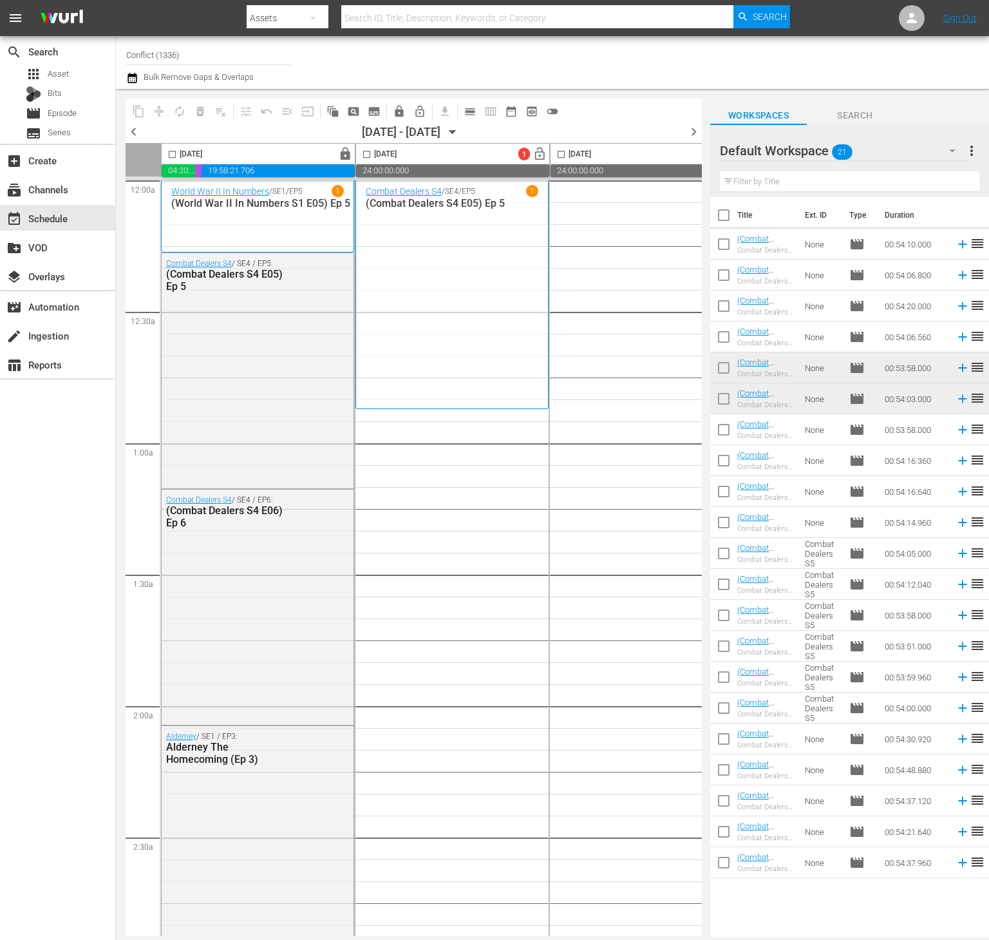
checkbox input "true"
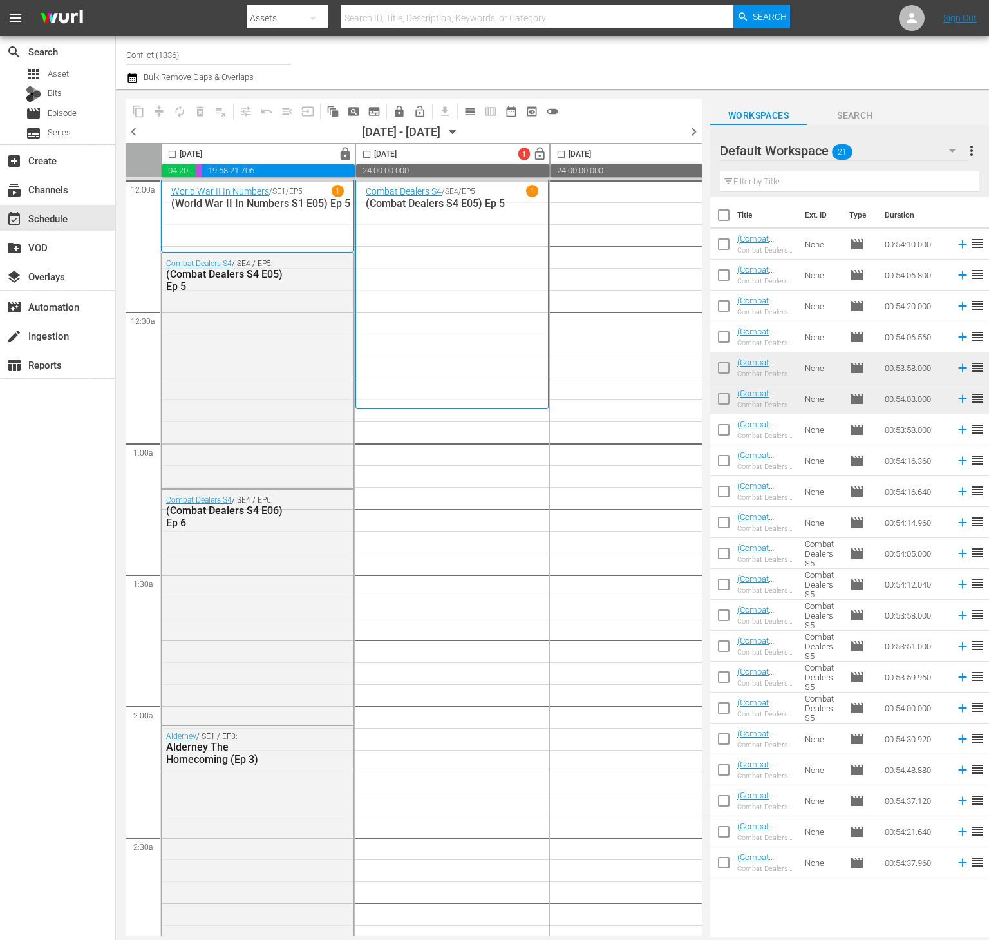
checkbox input "true"
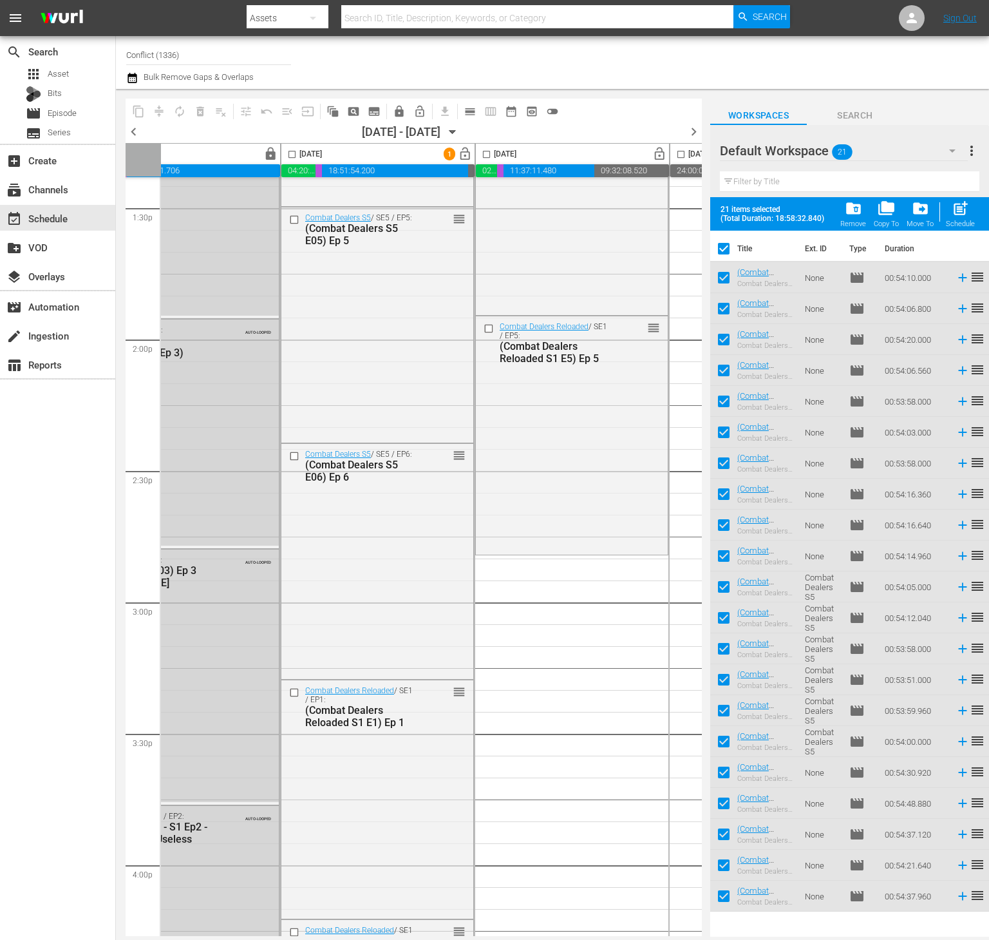
scroll to position [3741, 75]
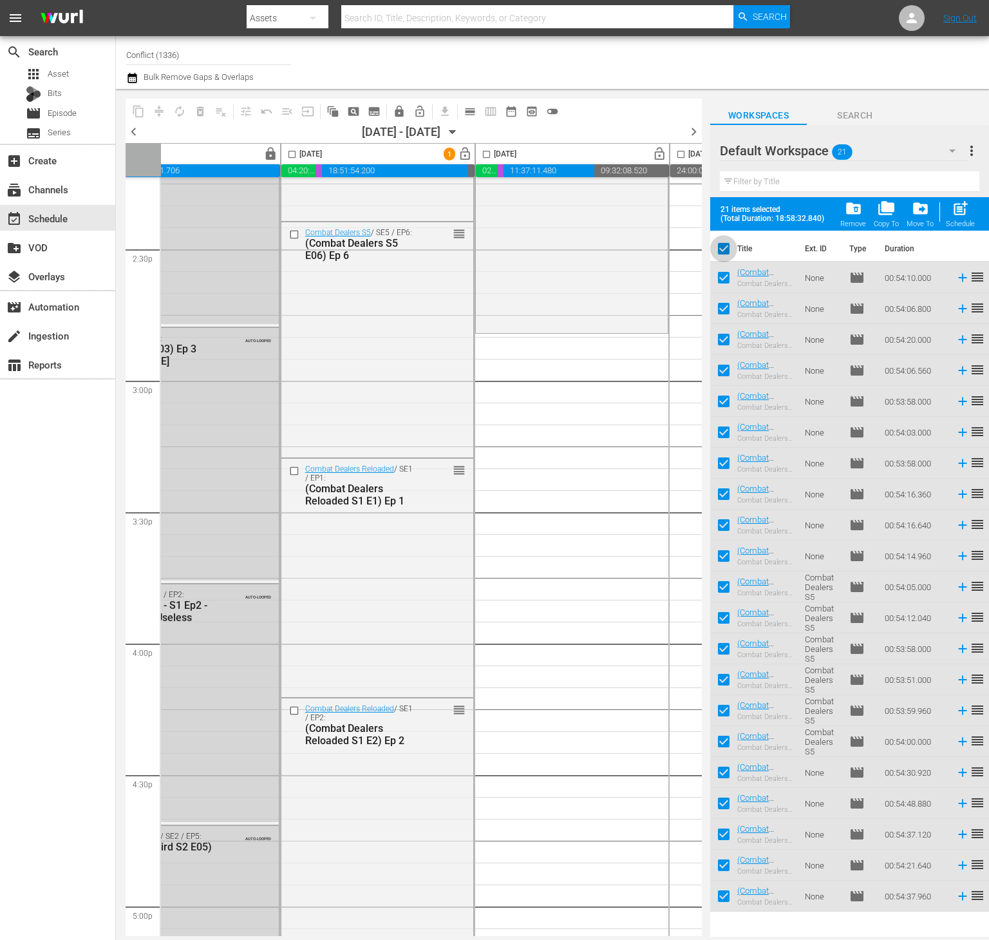
click at [724, 249] on input "checkbox" at bounding box center [723, 251] width 27 height 27
checkbox input "false"
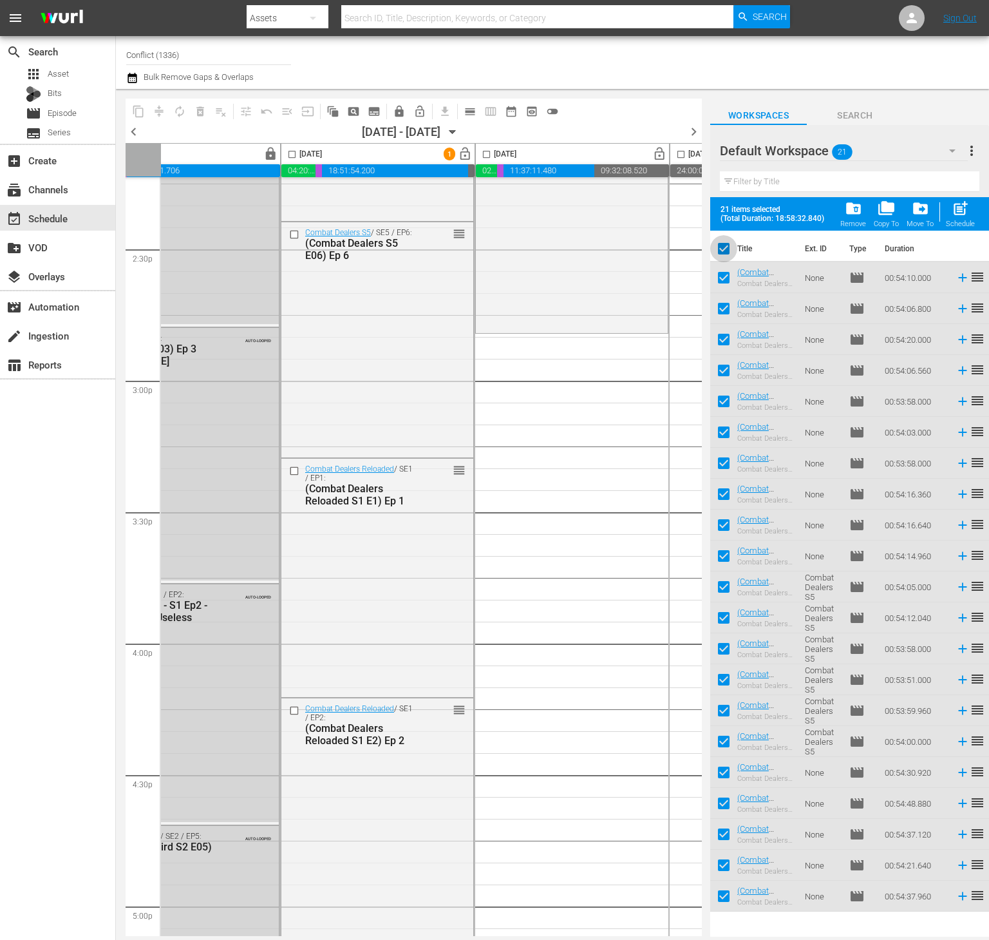
checkbox input "false"
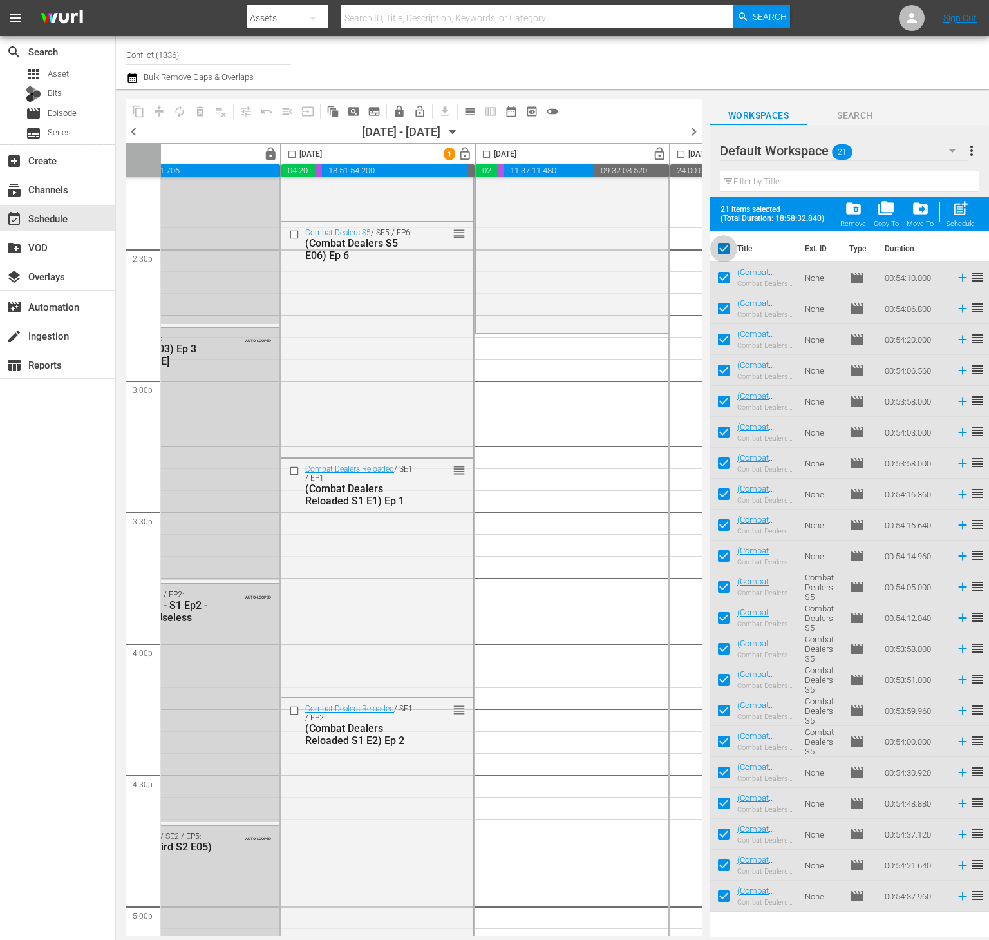
checkbox input "false"
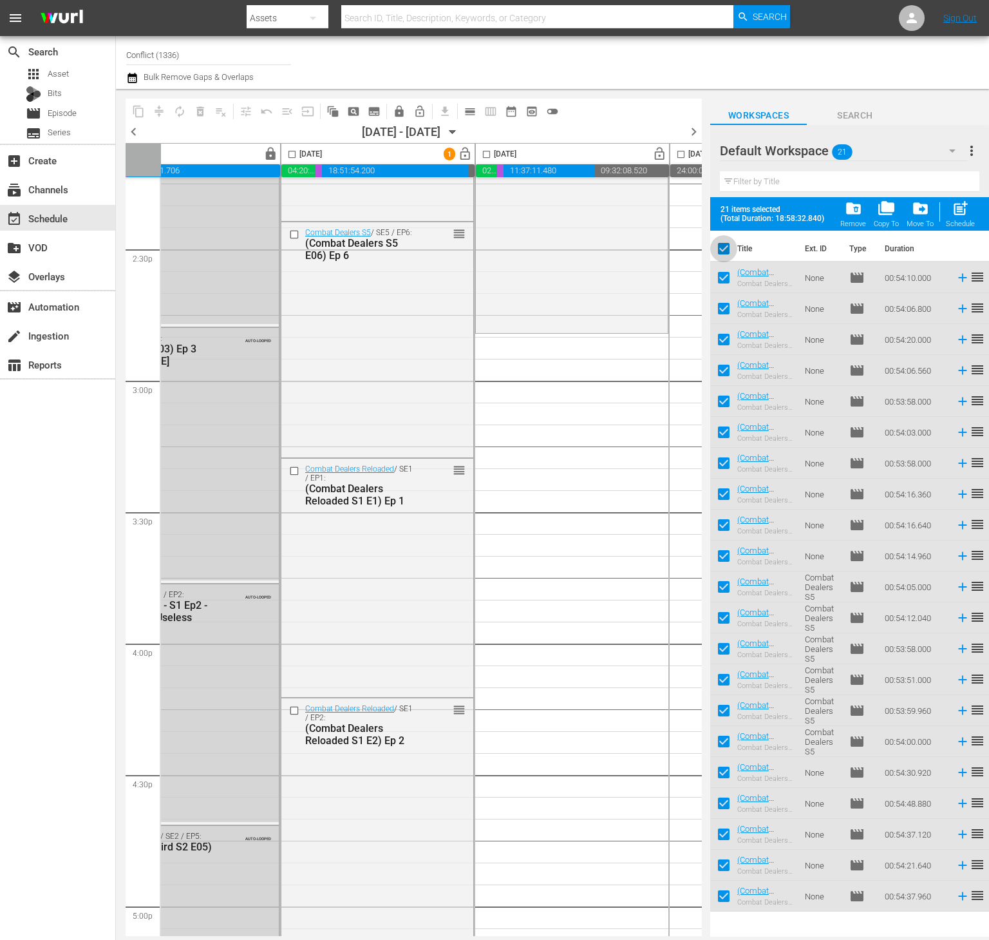
checkbox input "false"
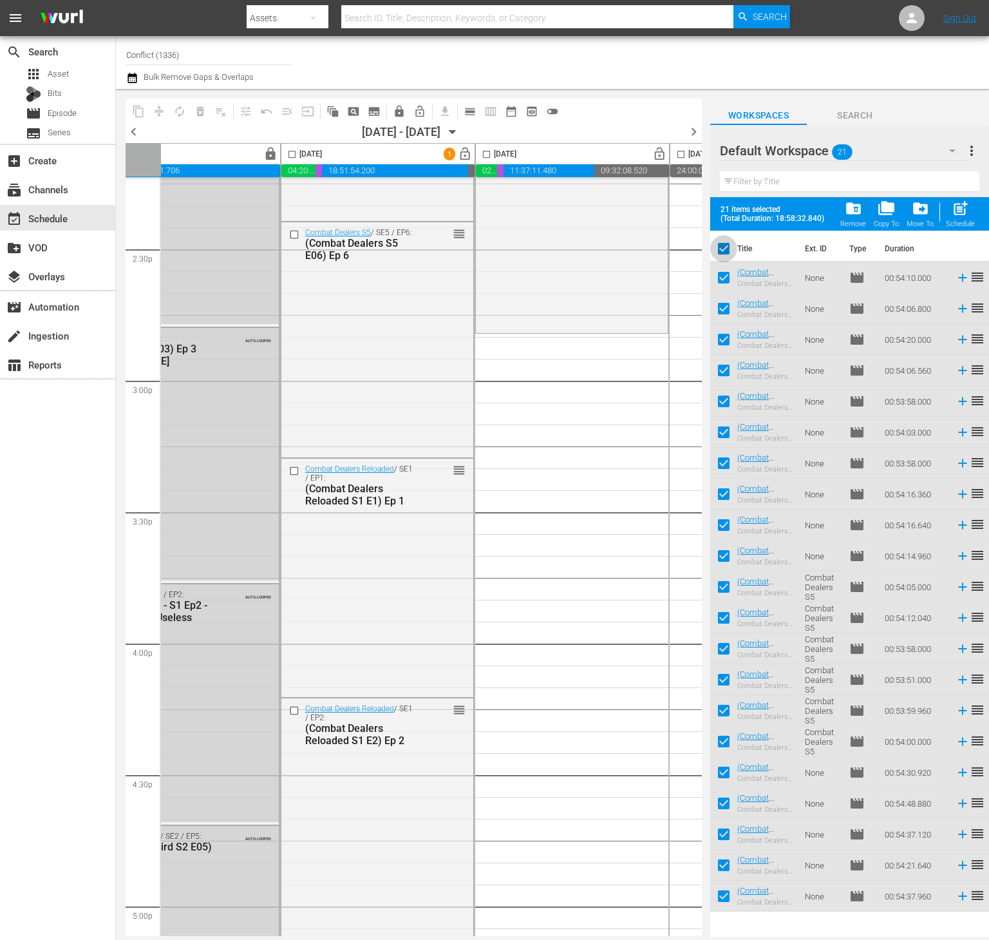
checkbox input "false"
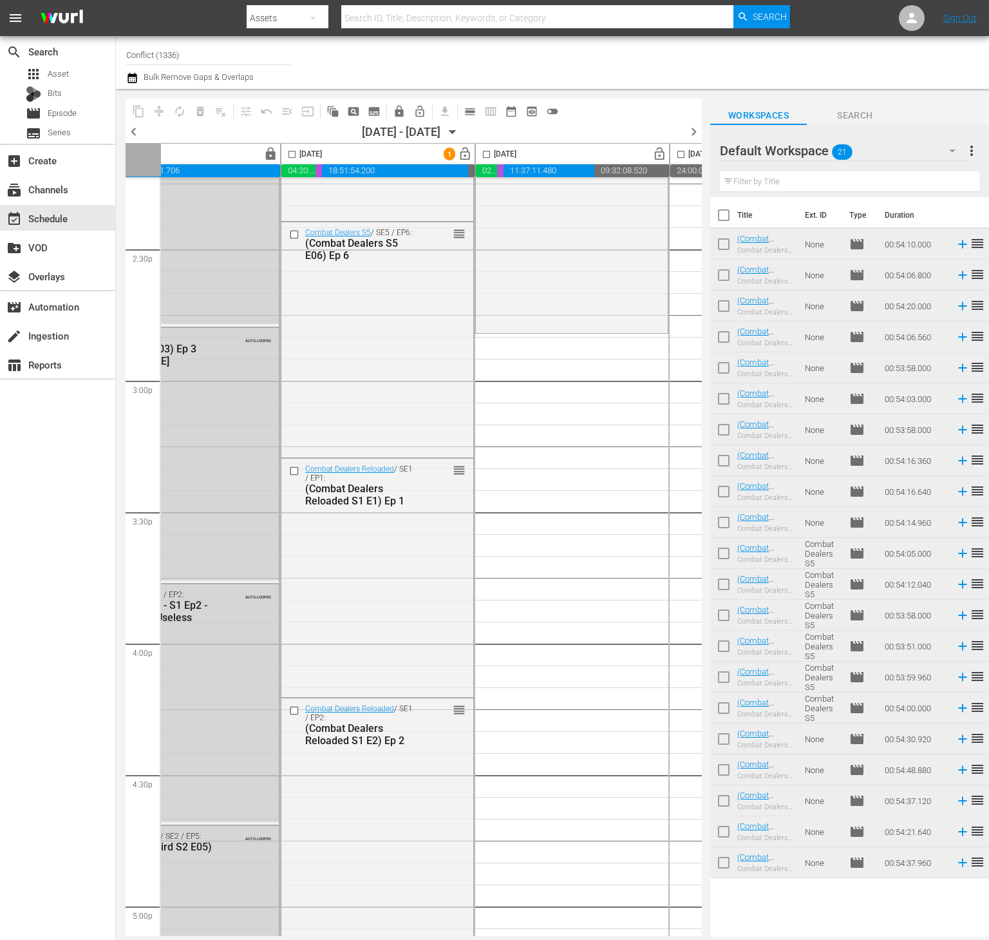
click at [725, 252] on input "checkbox" at bounding box center [723, 246] width 27 height 27
checkbox input "true"
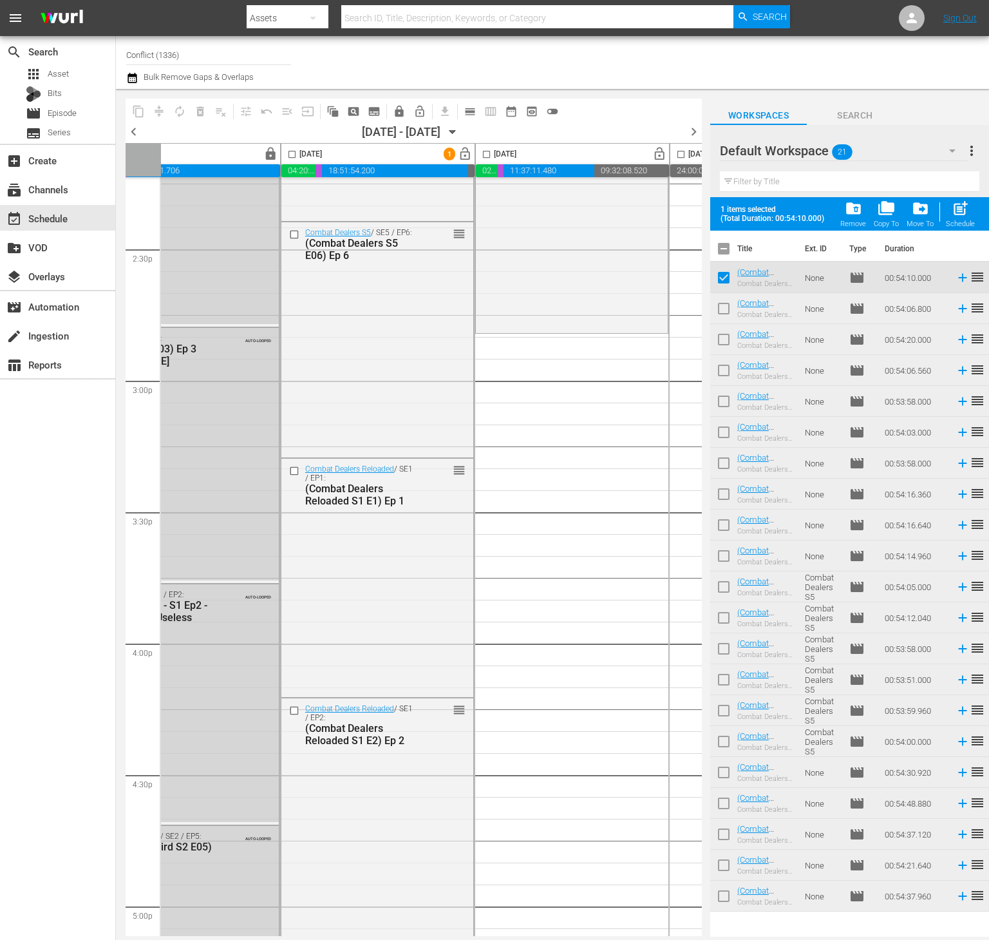
click at [727, 304] on input "checkbox" at bounding box center [723, 311] width 27 height 27
checkbox input "true"
click at [721, 341] on input "checkbox" at bounding box center [723, 341] width 27 height 27
checkbox input "true"
click at [725, 377] on input "checkbox" at bounding box center [723, 372] width 27 height 27
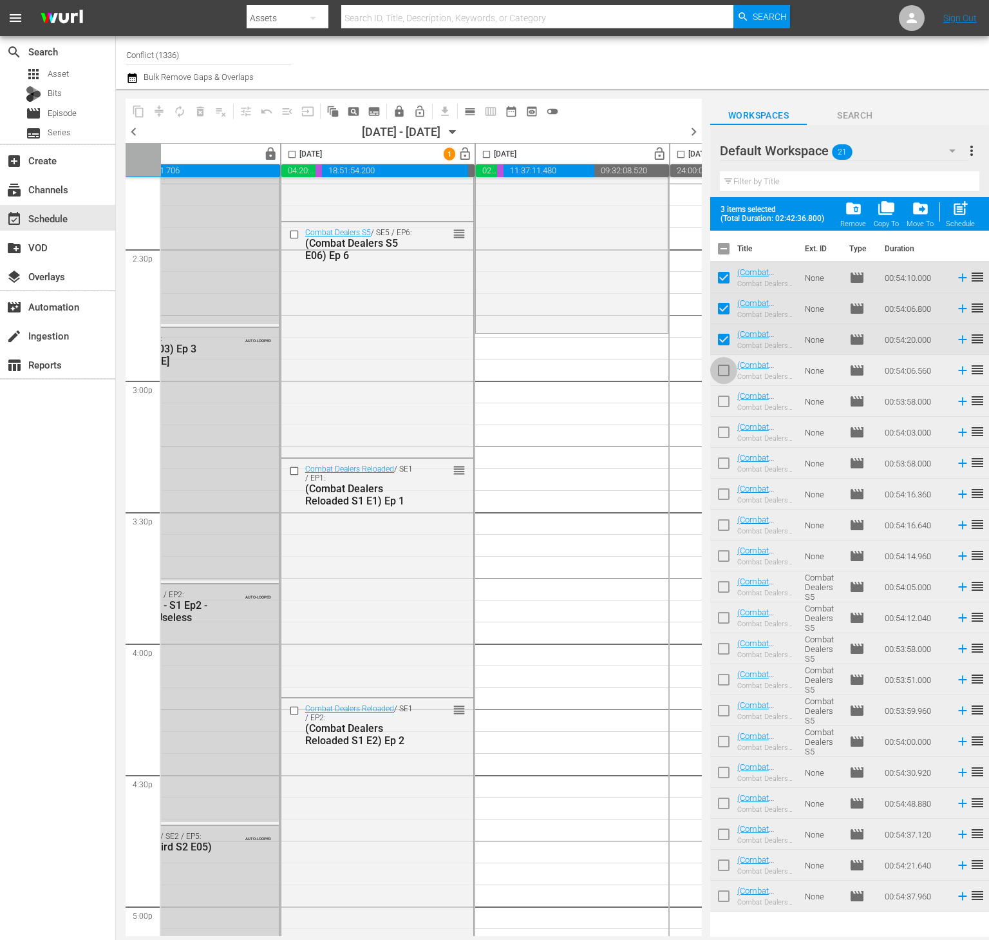
checkbox input "true"
click at [725, 400] on input "checkbox" at bounding box center [723, 403] width 27 height 27
checkbox input "true"
click at [726, 429] on input "checkbox" at bounding box center [723, 434] width 27 height 27
checkbox input "true"
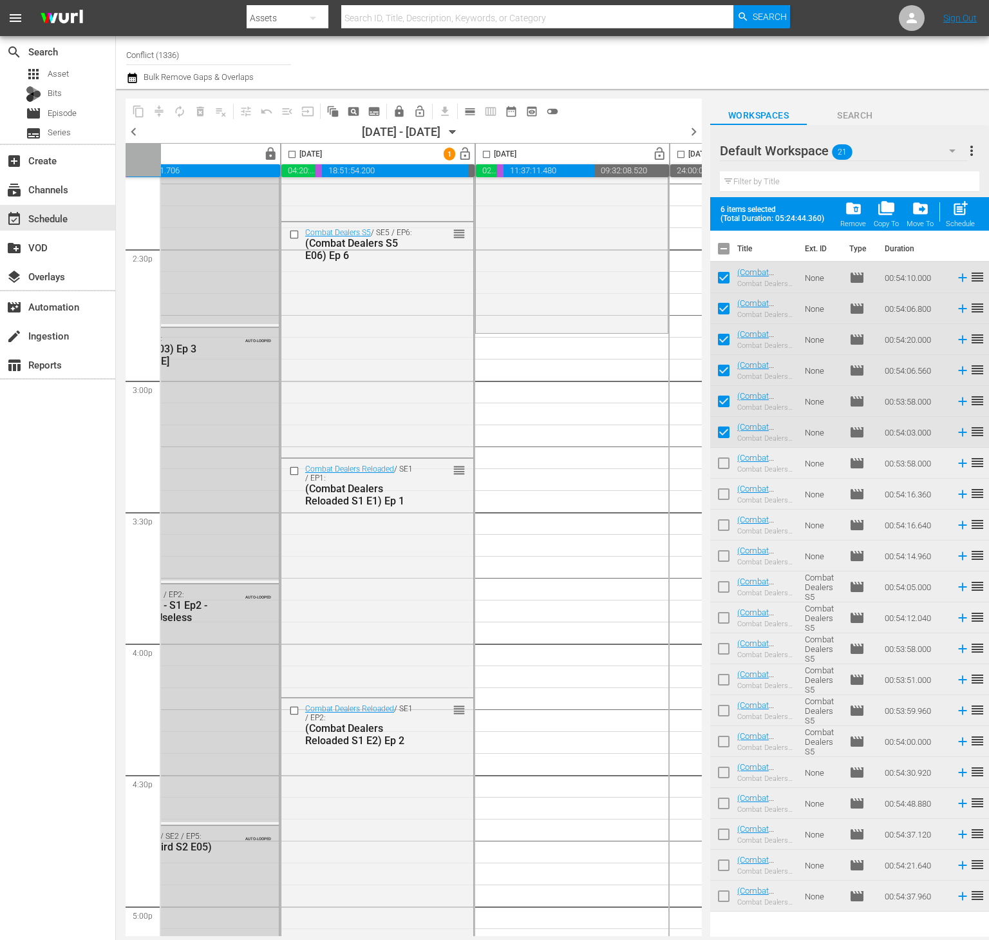
click at [726, 453] on input "checkbox" at bounding box center [723, 465] width 27 height 27
checkbox input "true"
click at [726, 496] on input "checkbox" at bounding box center [723, 496] width 27 height 27
checkbox input "true"
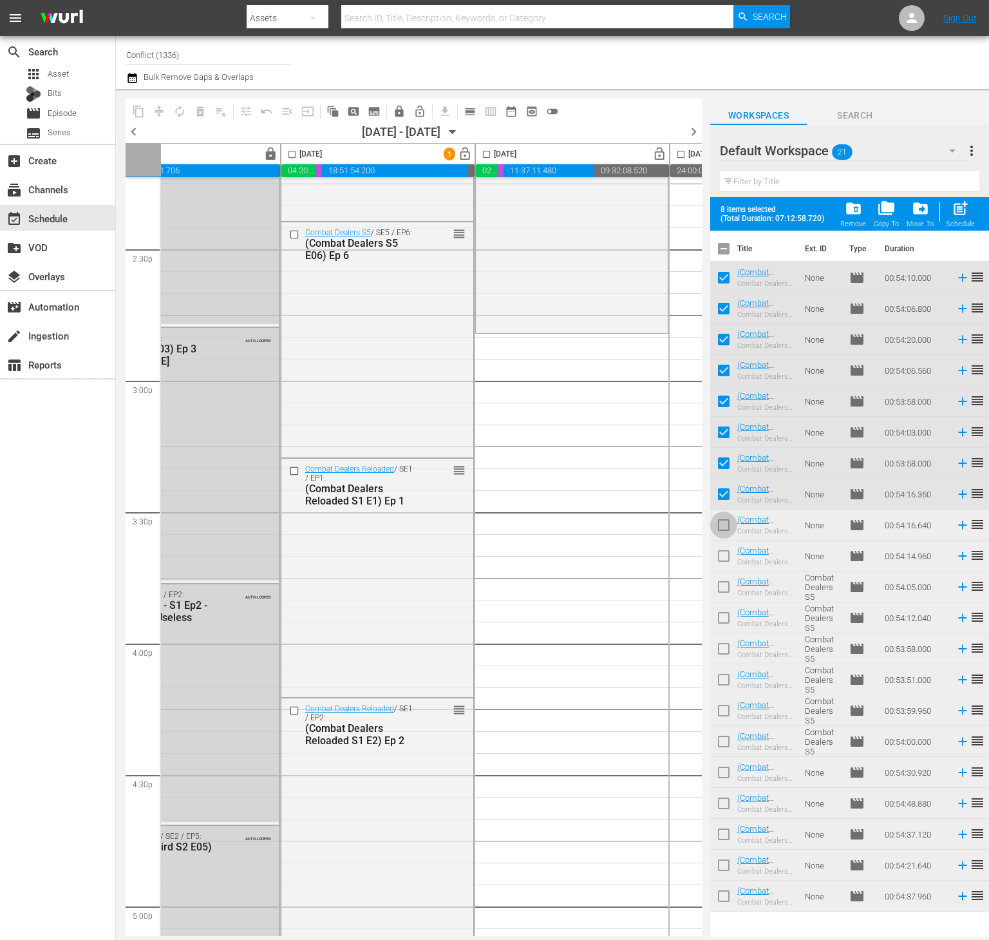
click at [726, 527] on input "checkbox" at bounding box center [723, 527] width 27 height 27
checkbox input "true"
click at [728, 556] on input "checkbox" at bounding box center [723, 558] width 27 height 27
checkbox input "true"
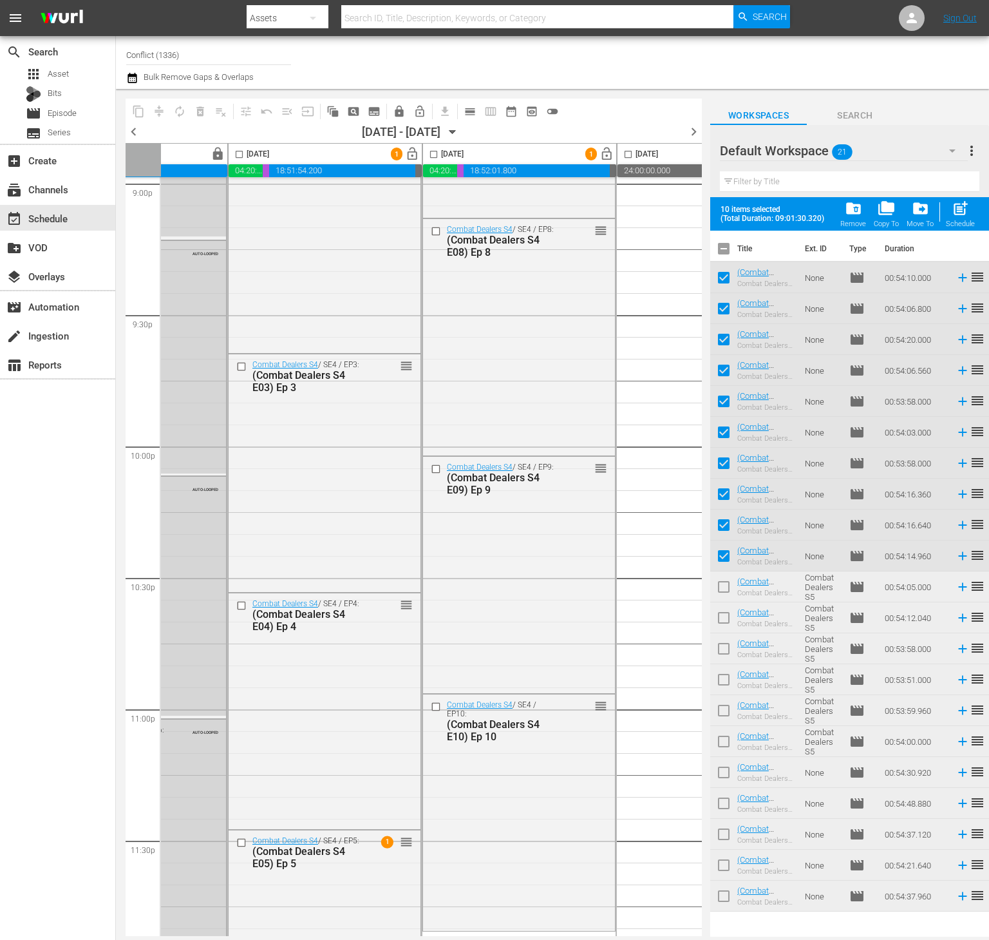
scroll to position [5554, 128]
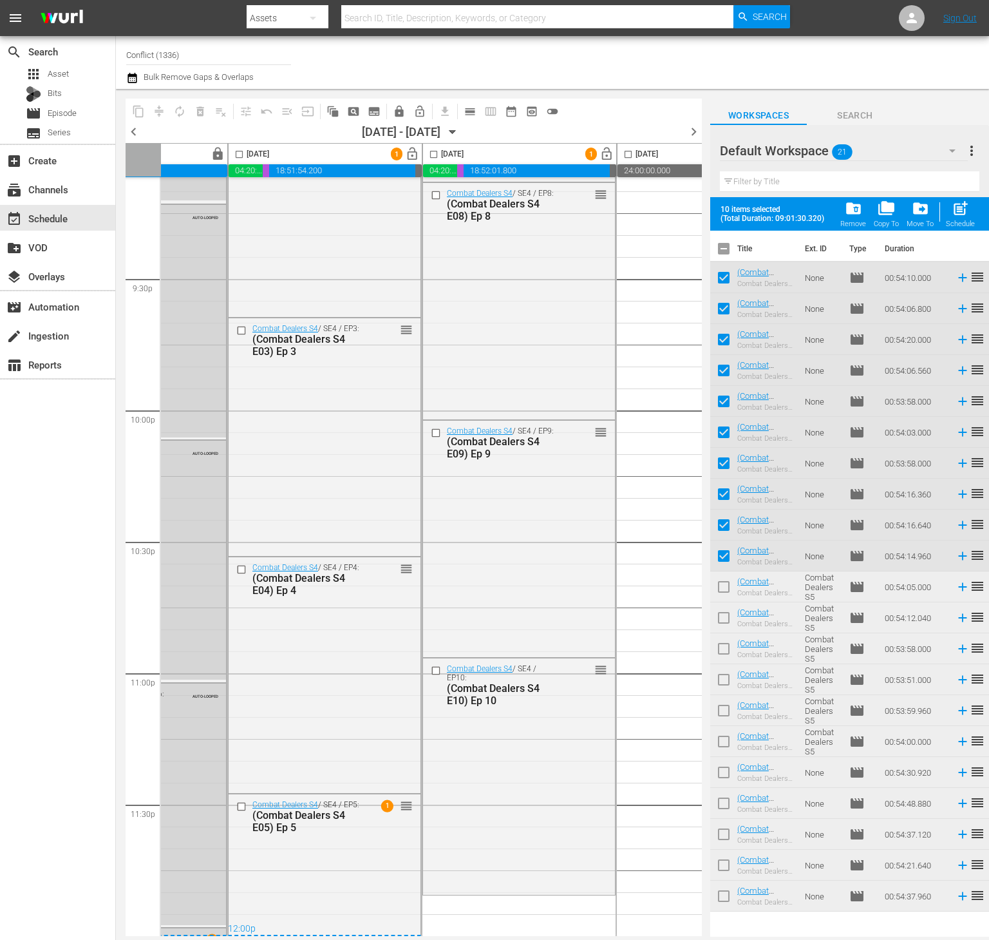
click at [720, 244] on input "checkbox" at bounding box center [723, 251] width 27 height 27
checkbox input "true"
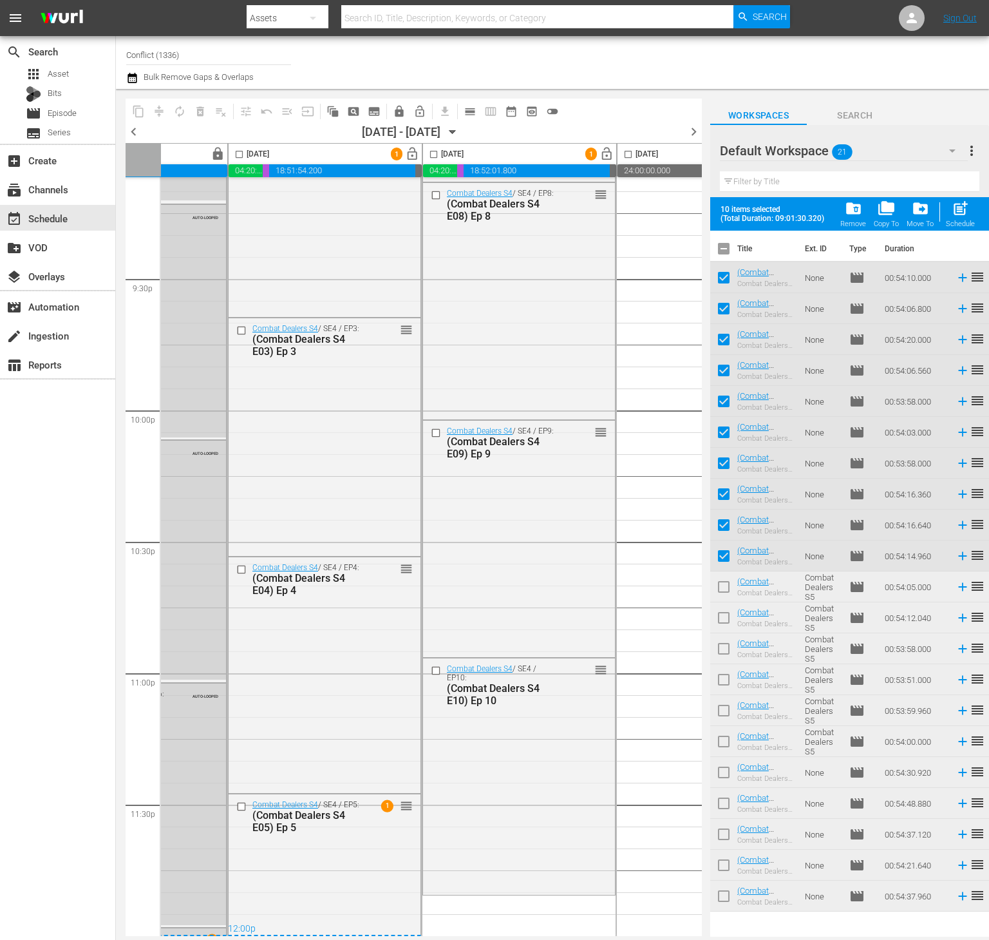
checkbox input "true"
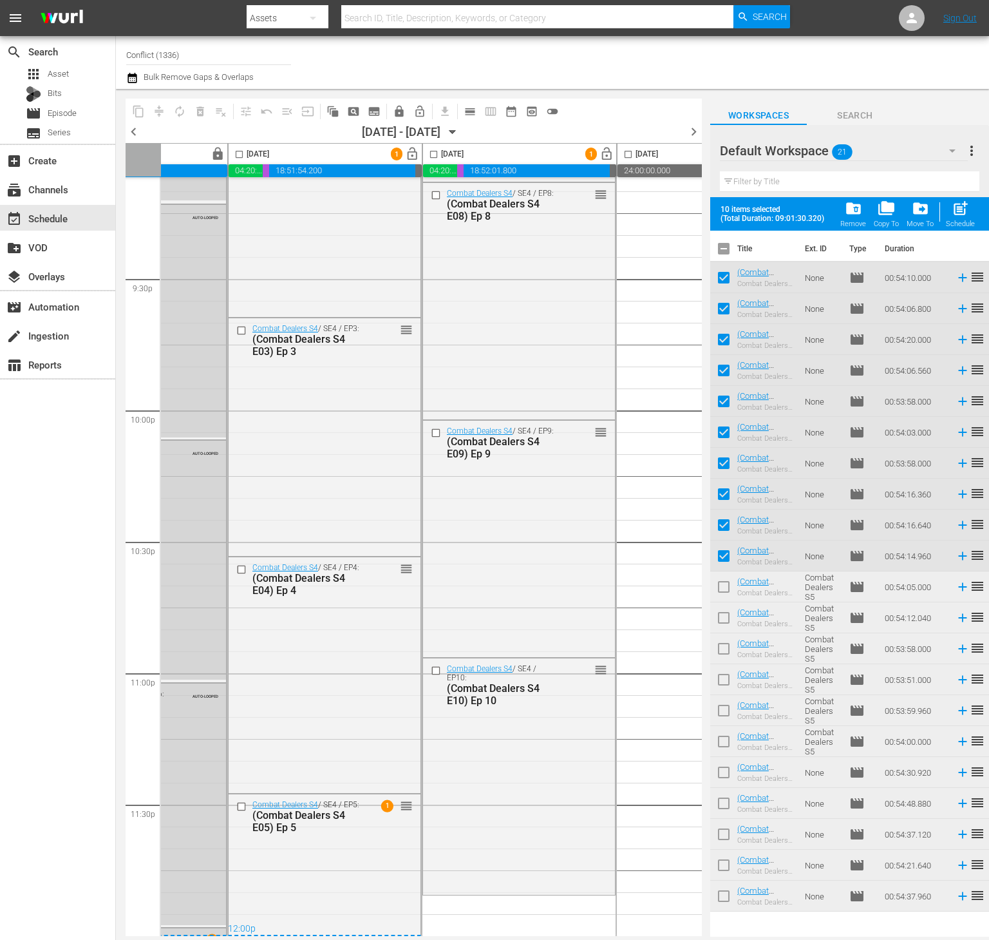
checkbox input "true"
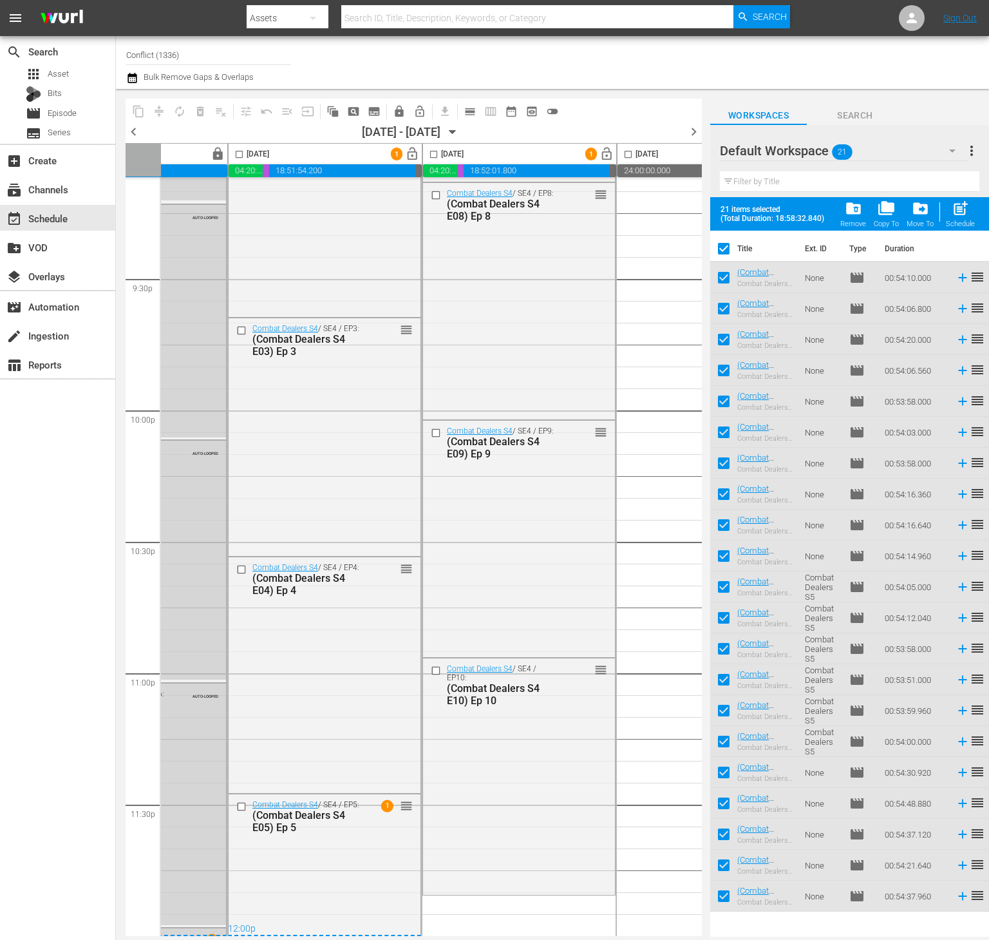
click at [723, 254] on input "checkbox" at bounding box center [723, 251] width 27 height 27
checkbox input "false"
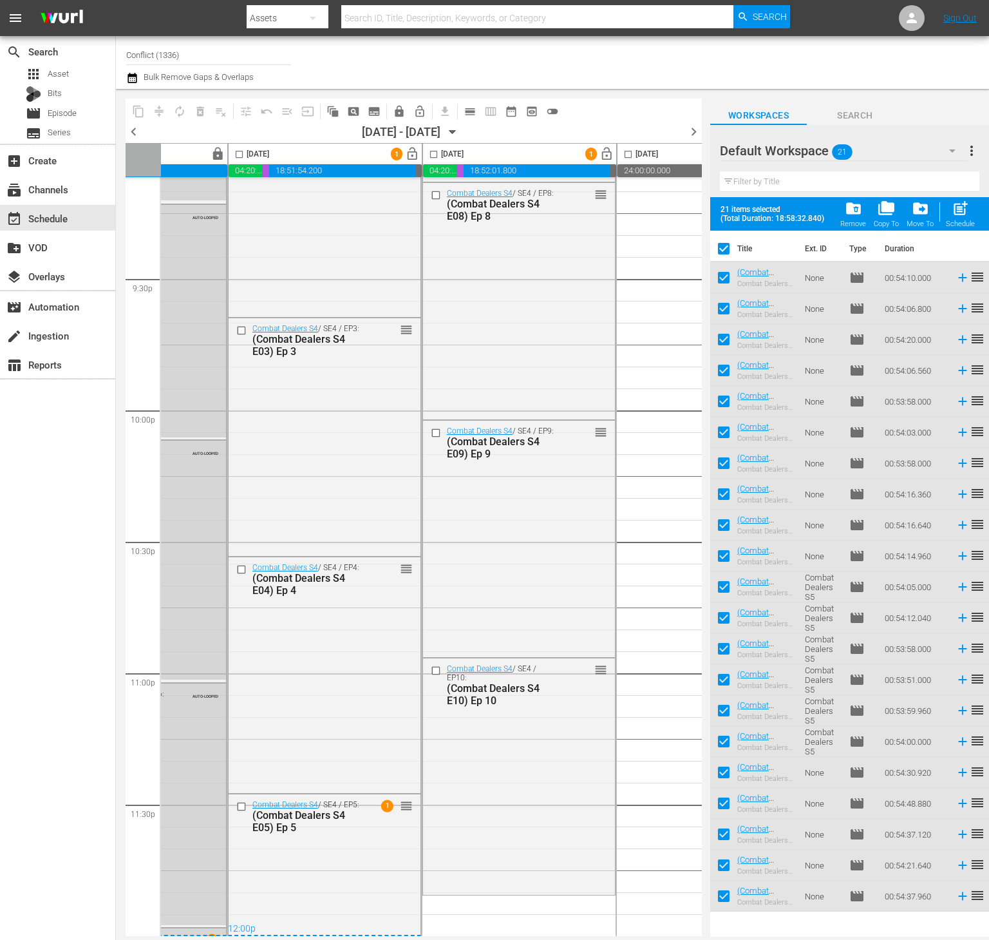
checkbox input "false"
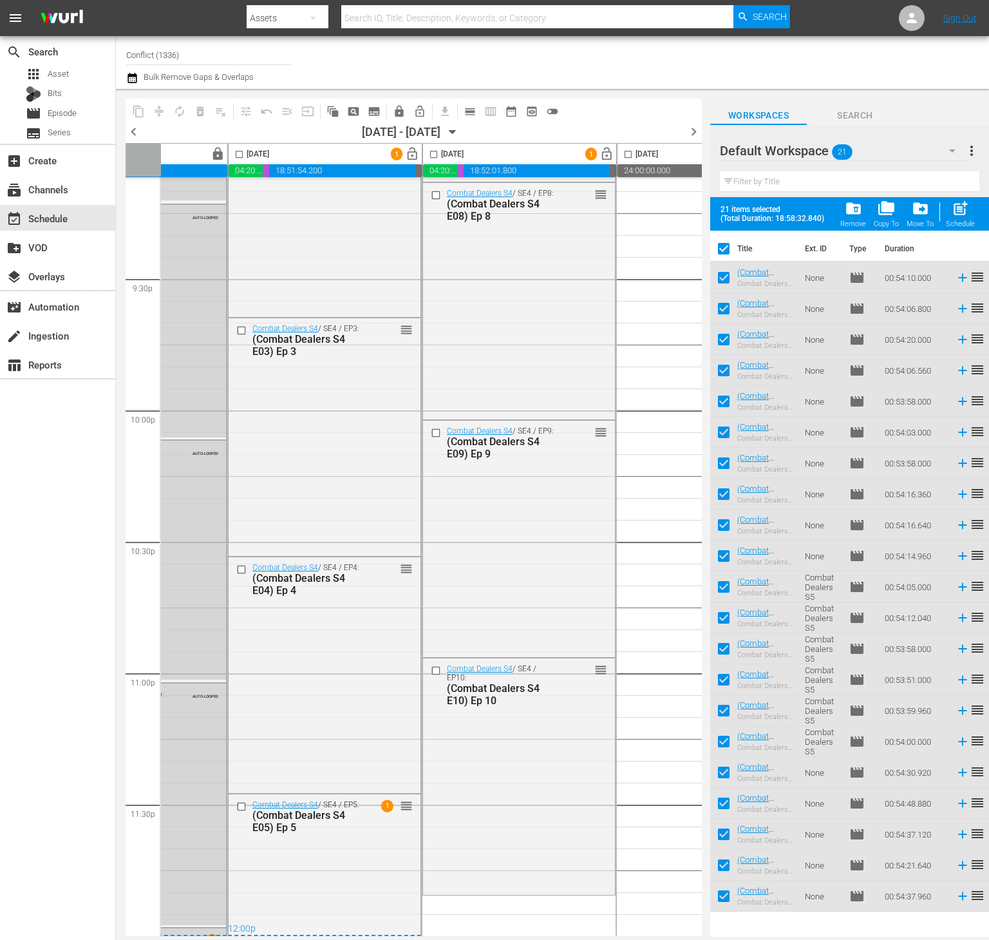
checkbox input "false"
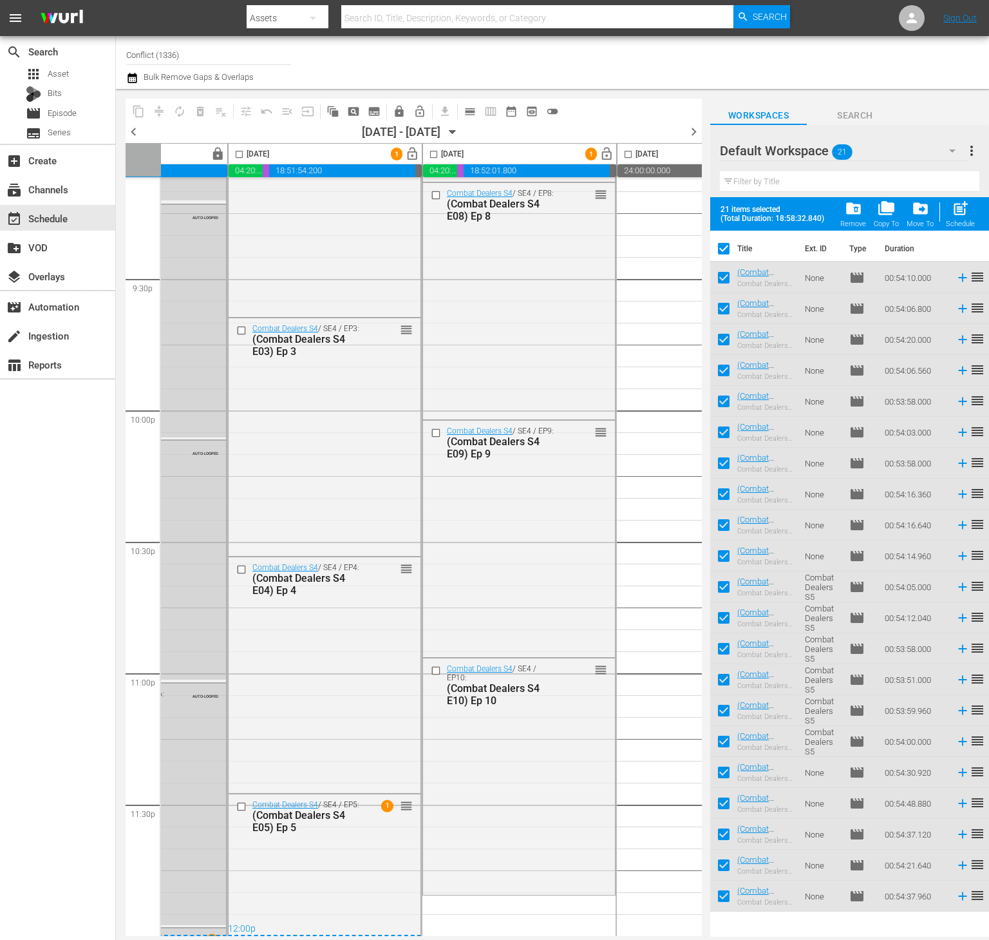
checkbox input "false"
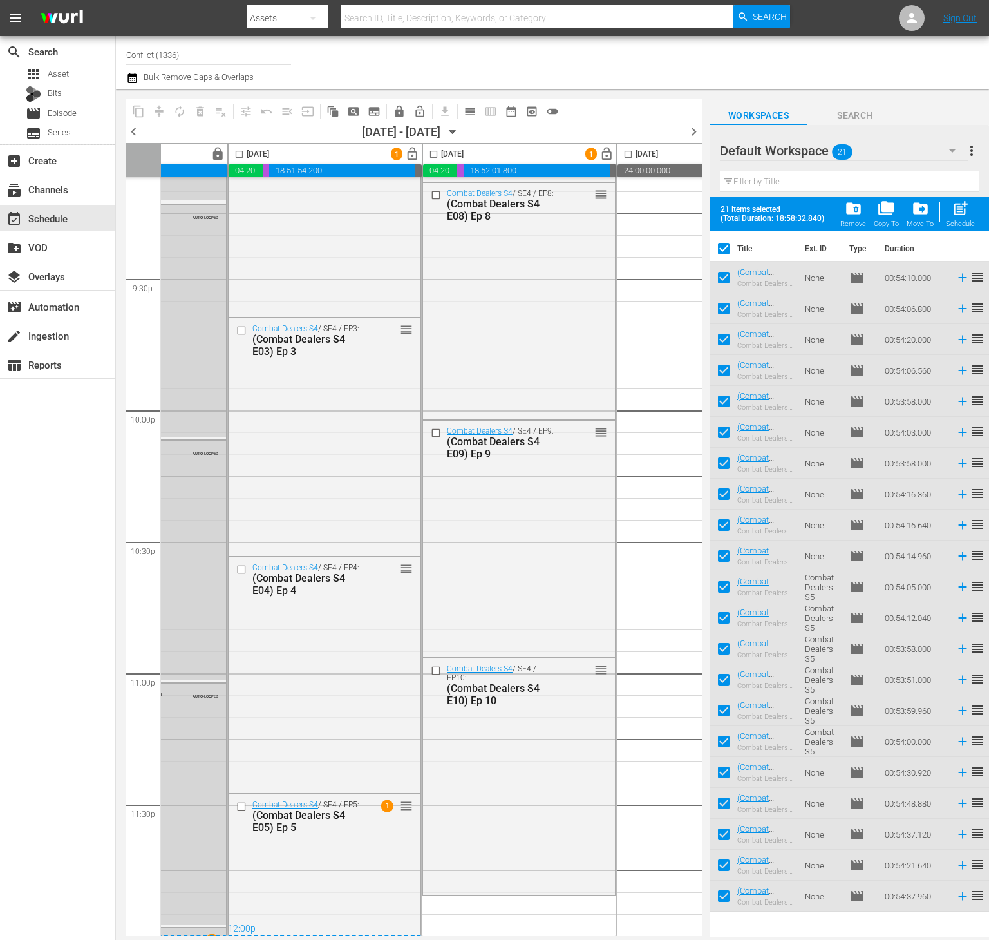
checkbox input "false"
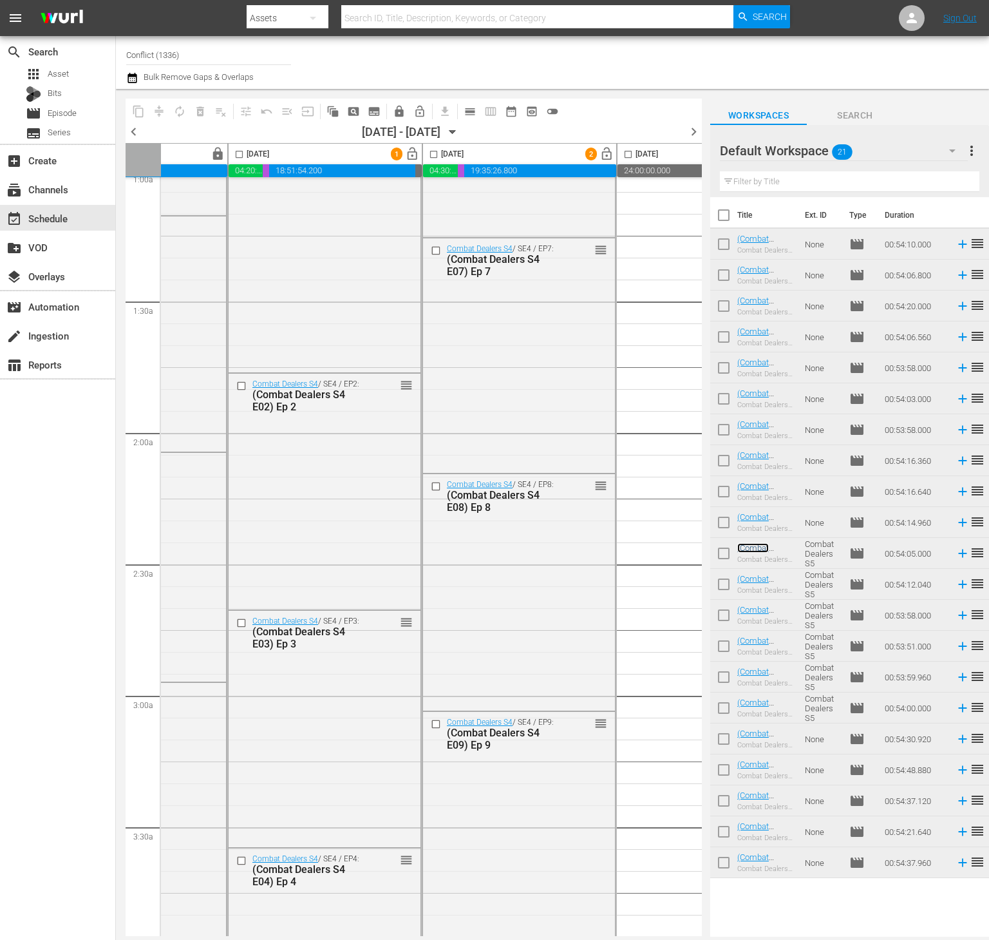
scroll to position [0, 128]
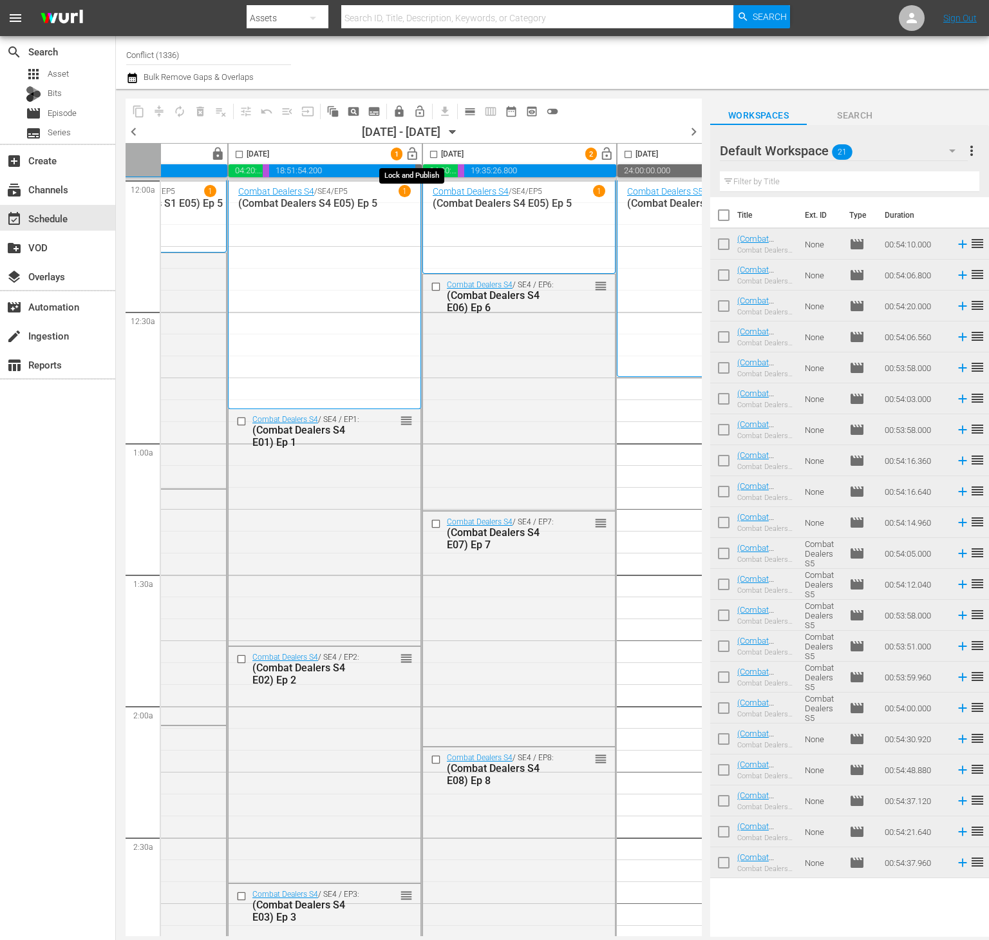
click at [416, 162] on button "lock_open" at bounding box center [412, 154] width 20 height 20
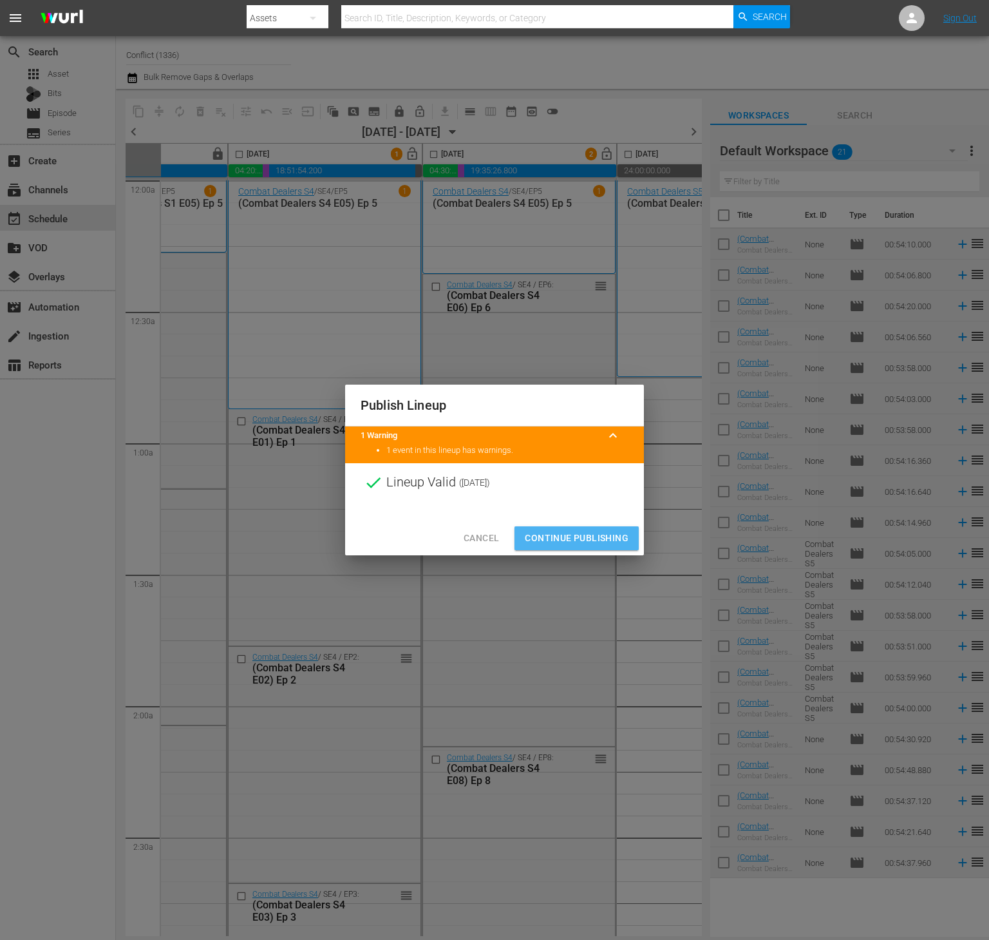
click at [567, 544] on span "Continue Publishing" at bounding box center [577, 538] width 104 height 16
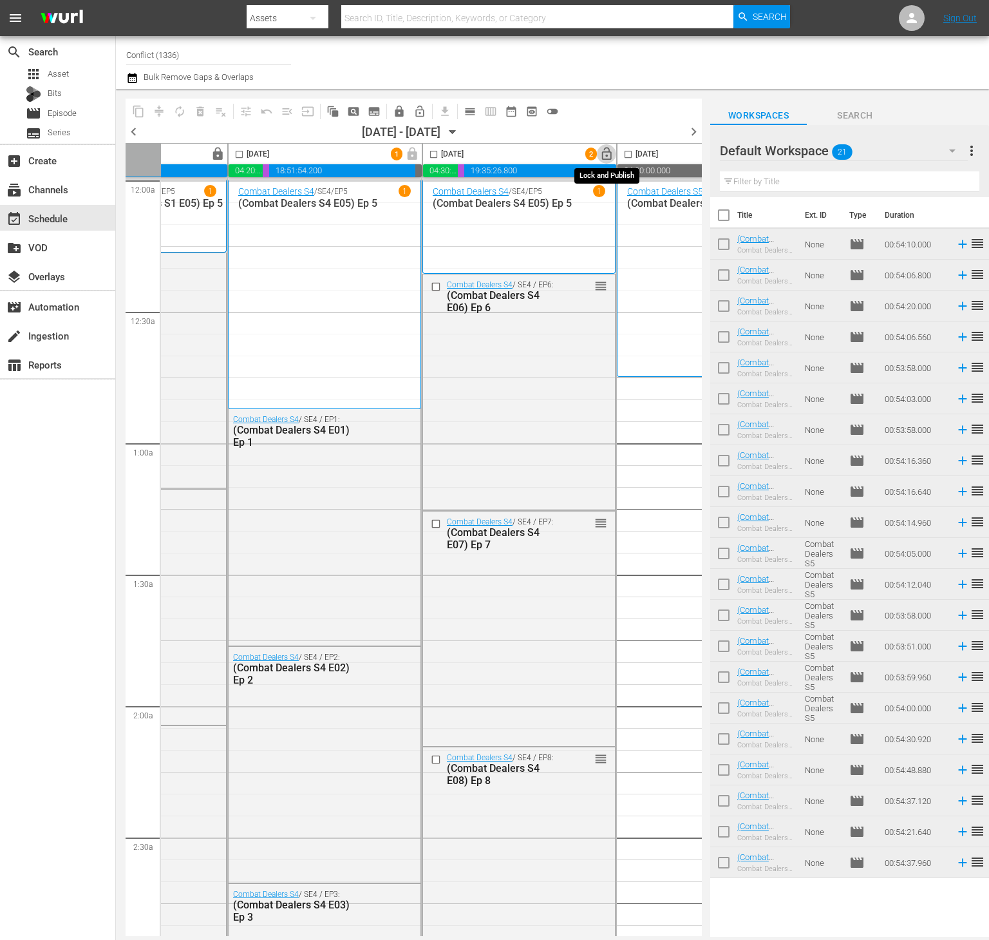
click at [603, 158] on span "lock_open" at bounding box center [607, 154] width 15 height 15
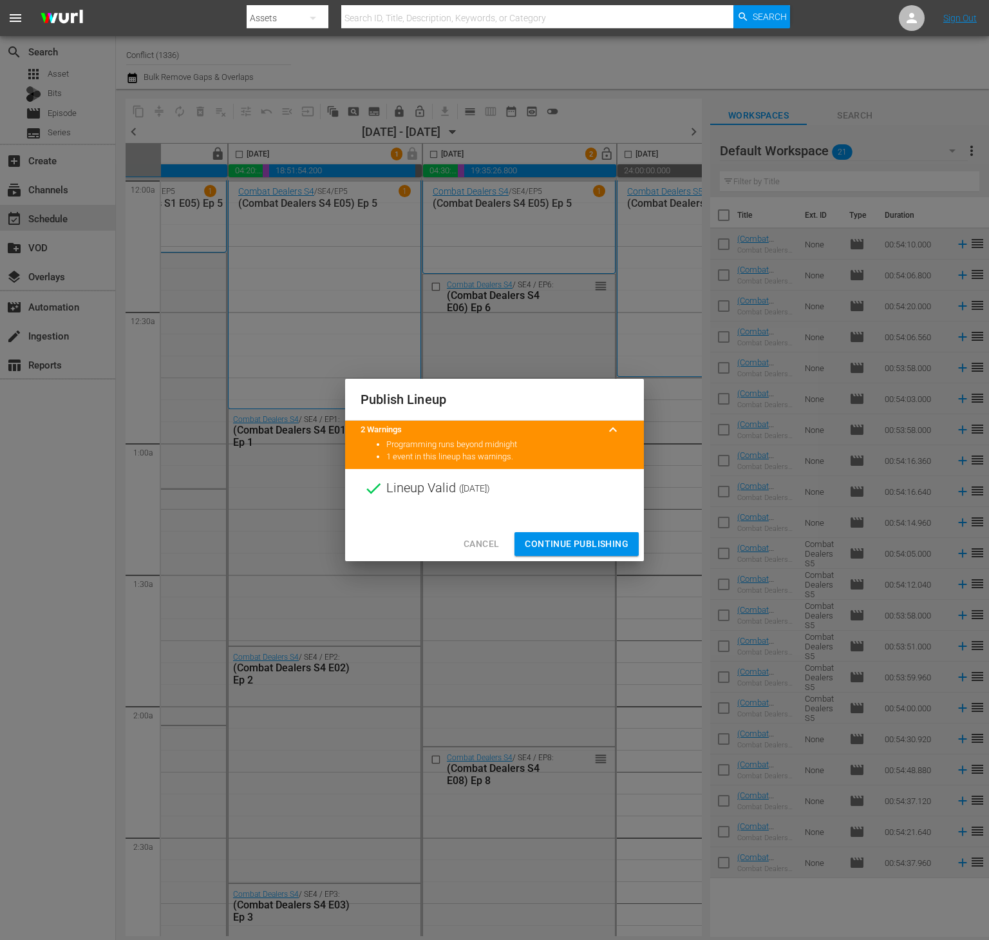
click at [614, 543] on span "Continue Publishing" at bounding box center [577, 544] width 104 height 16
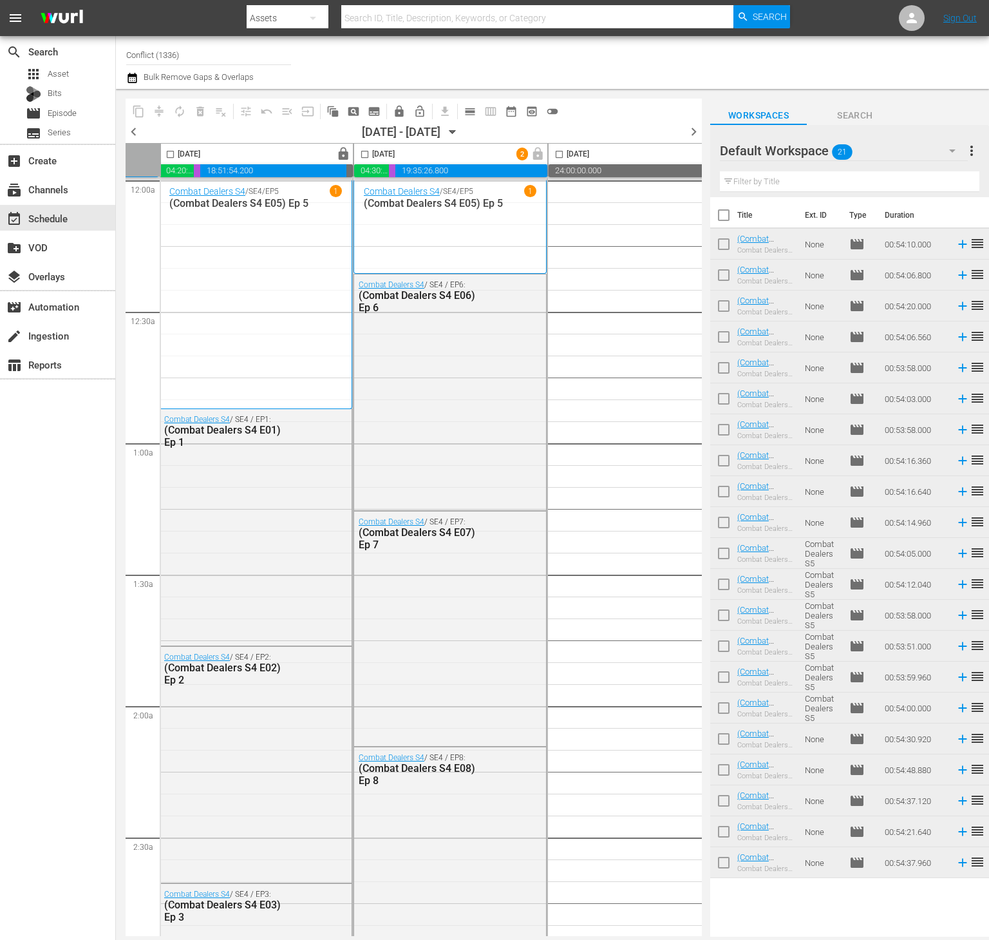
scroll to position [0, 214]
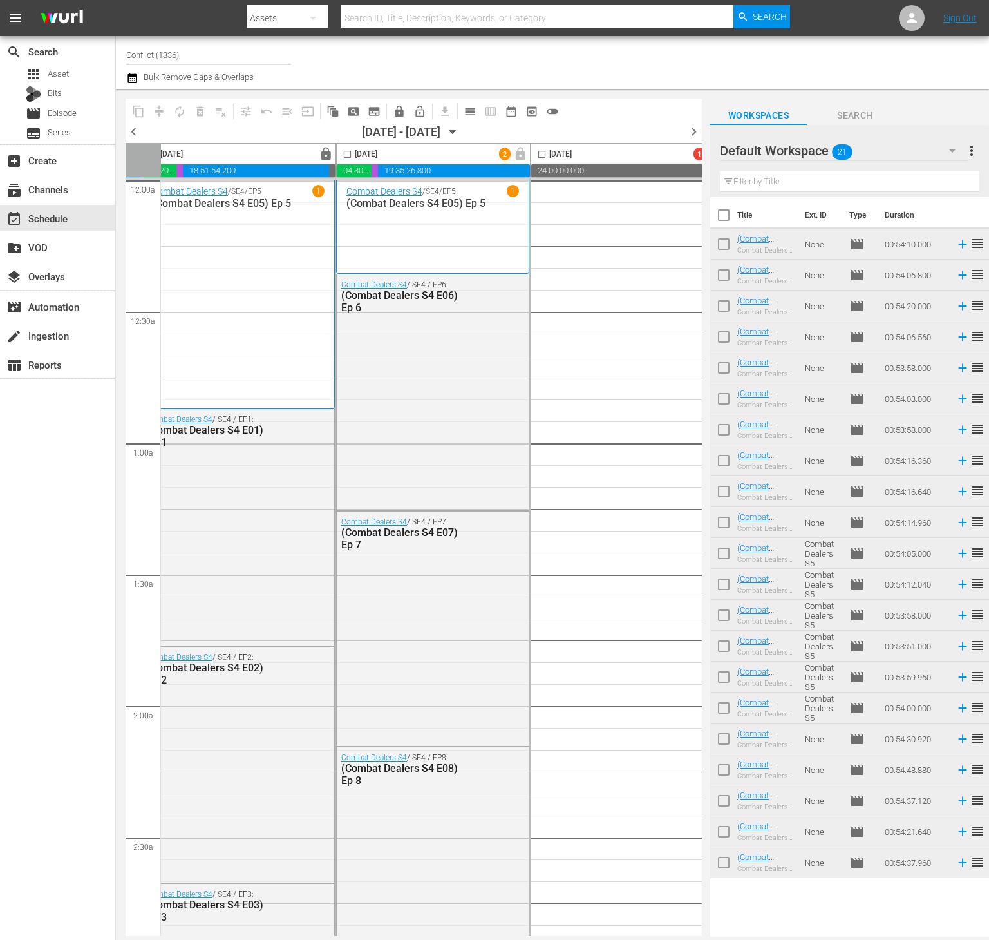
click at [970, 151] on span "more_vert" at bounding box center [971, 150] width 15 height 15
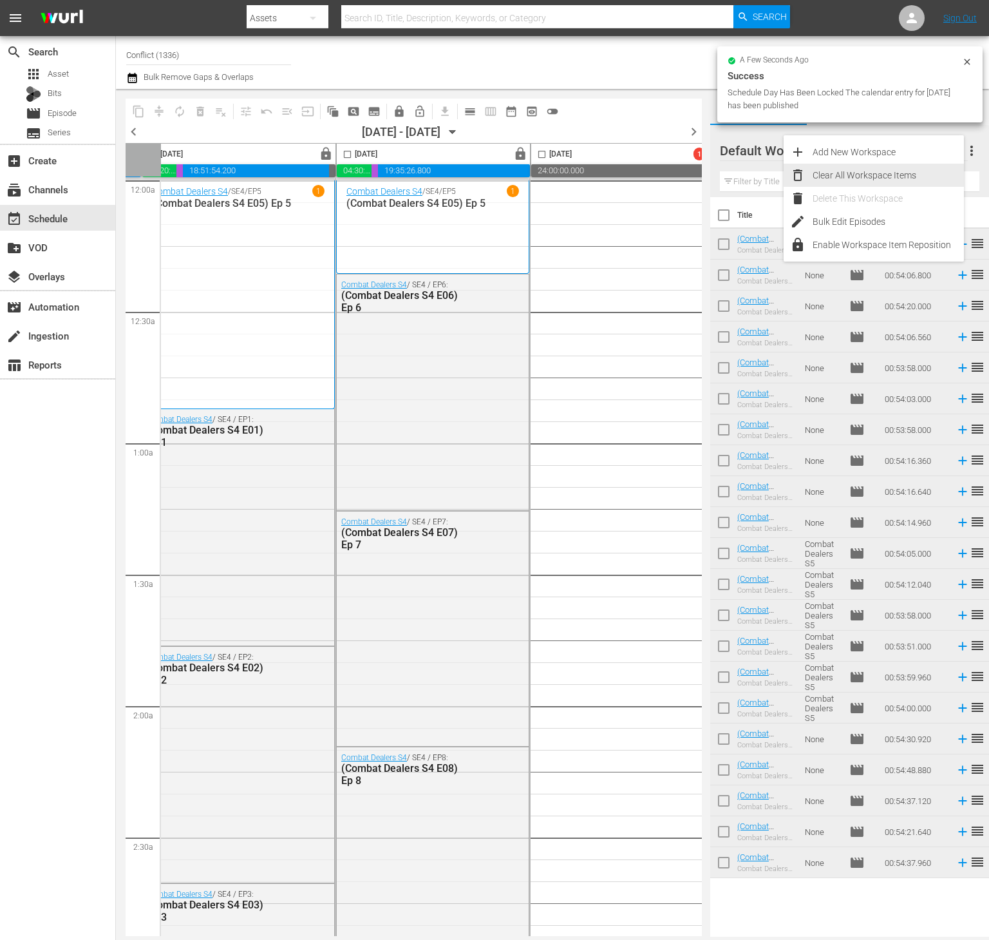
click at [918, 176] on div "Clear All Workspace Items" at bounding box center [888, 175] width 151 height 23
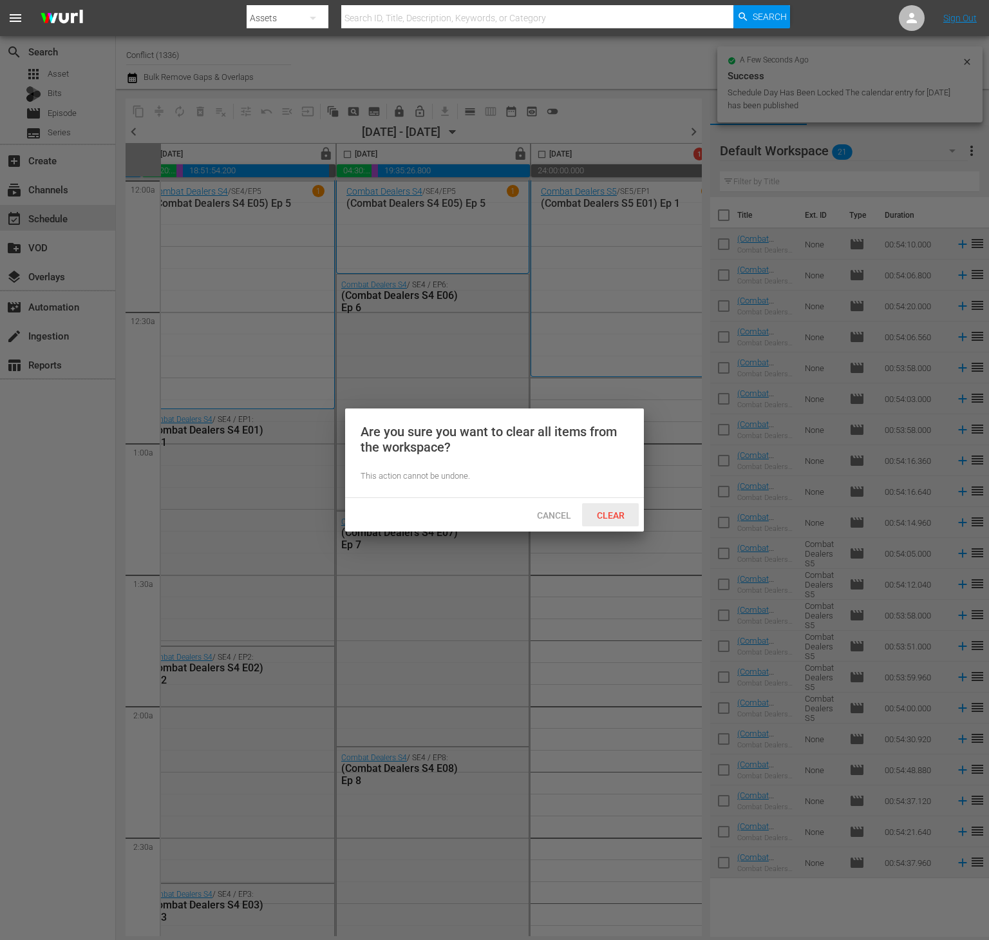
click at [625, 515] on span "Clear" at bounding box center [611, 515] width 48 height 10
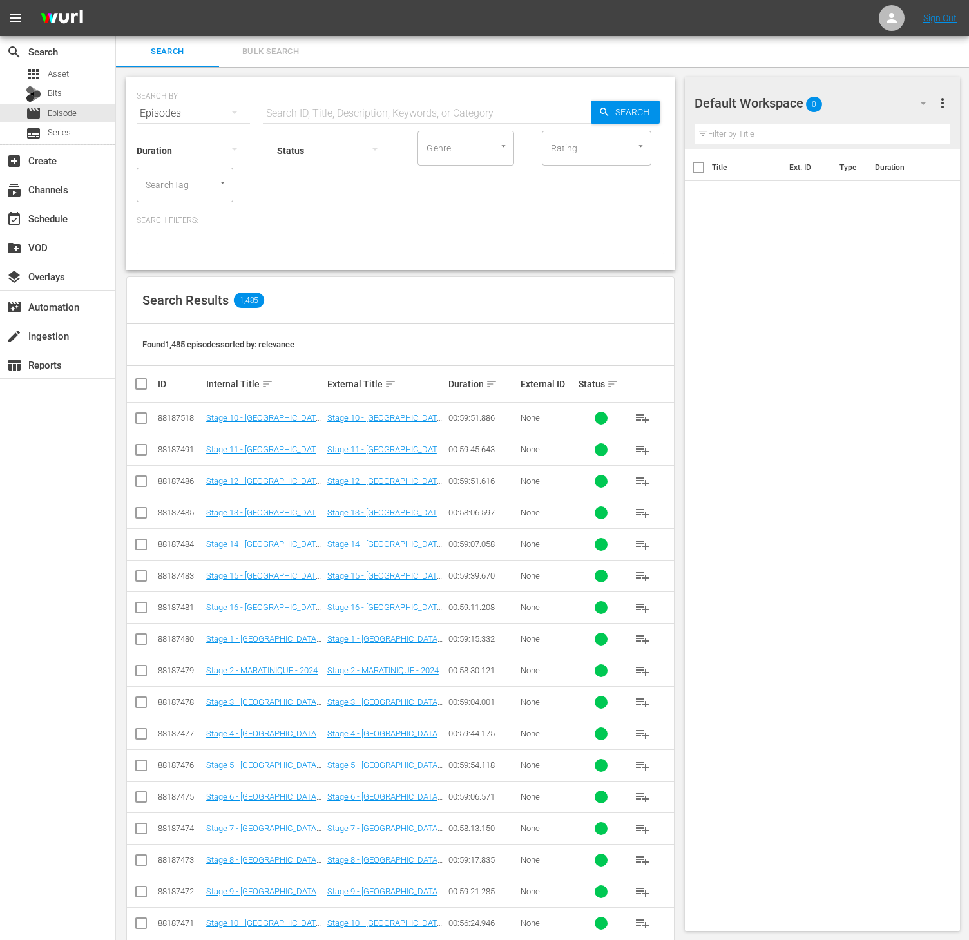
click at [171, 189] on input "SearchTag" at bounding box center [166, 184] width 49 height 23
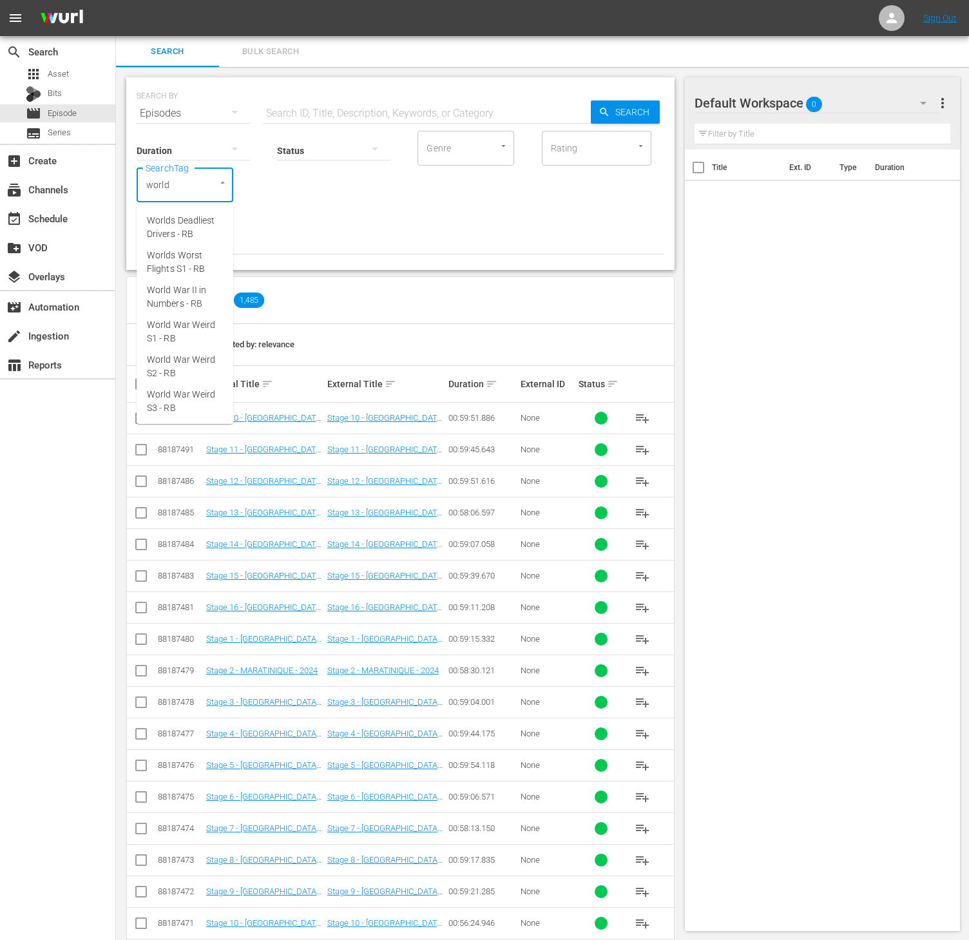
type input "world"
click at [183, 233] on span "World War II in Numbers - RB" at bounding box center [185, 227] width 76 height 27
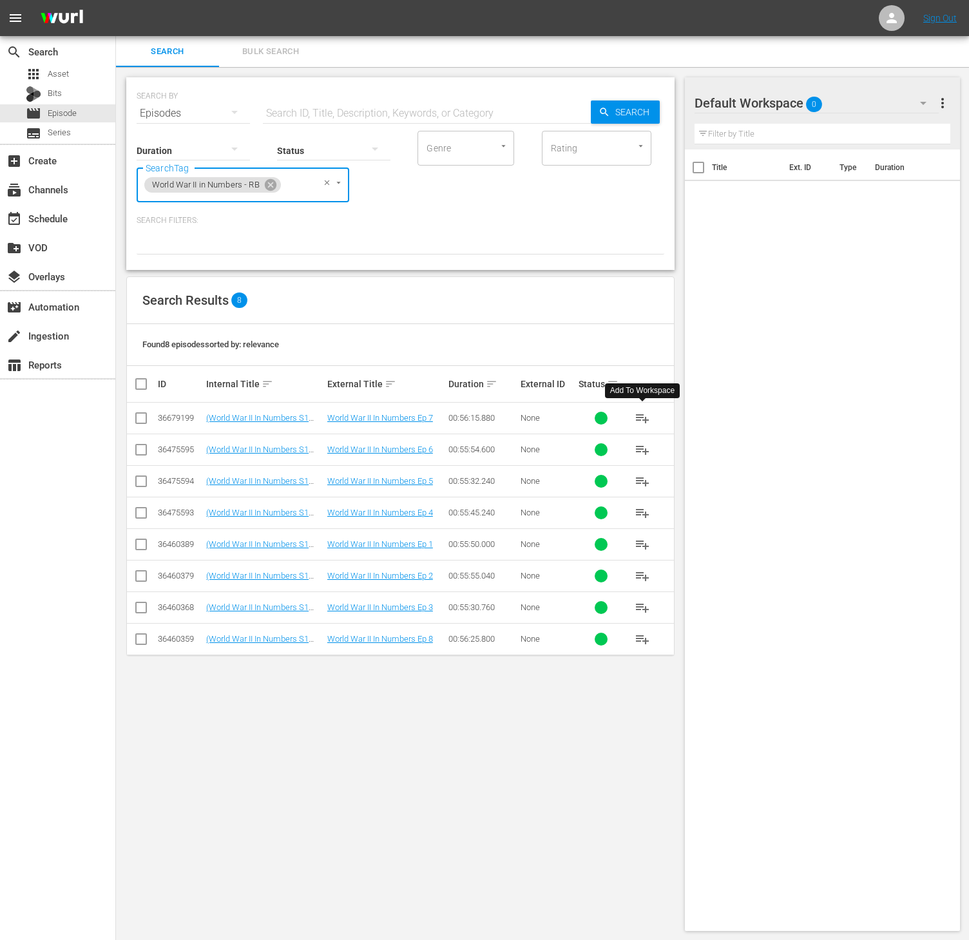
click at [636, 419] on span "playlist_add" at bounding box center [641, 417] width 15 height 15
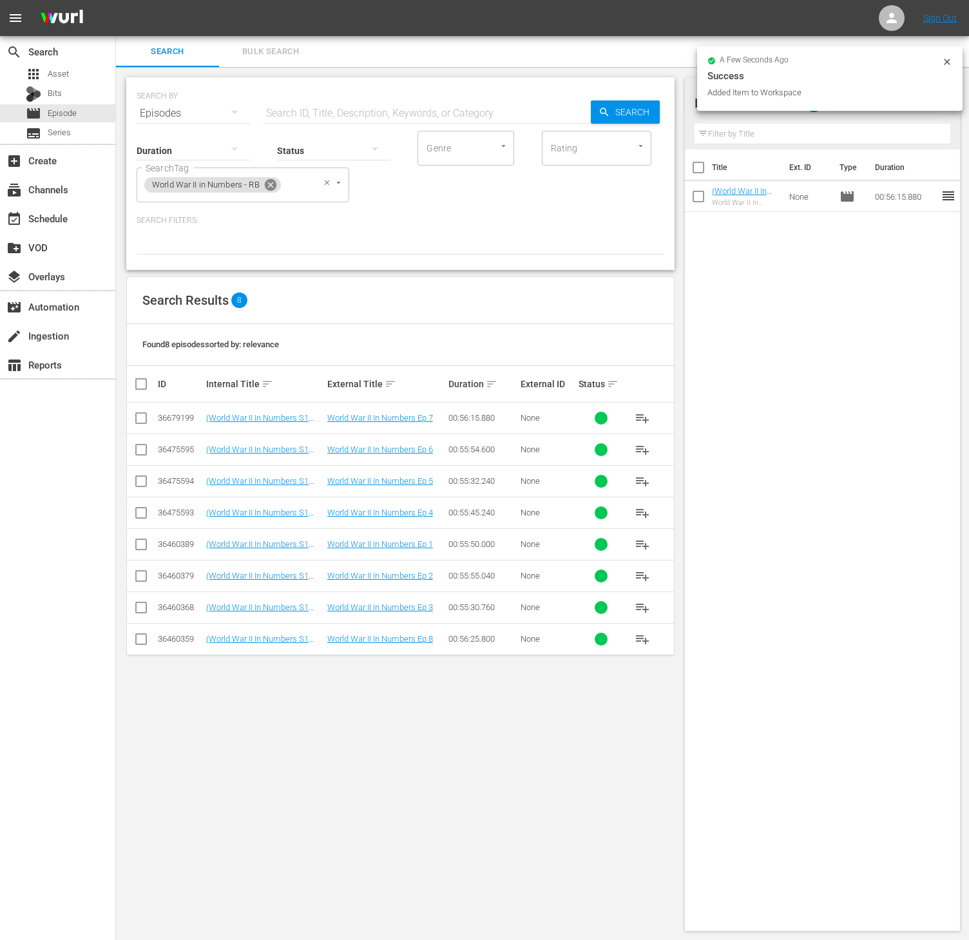
click at [276, 184] on icon at bounding box center [271, 185] width 12 height 12
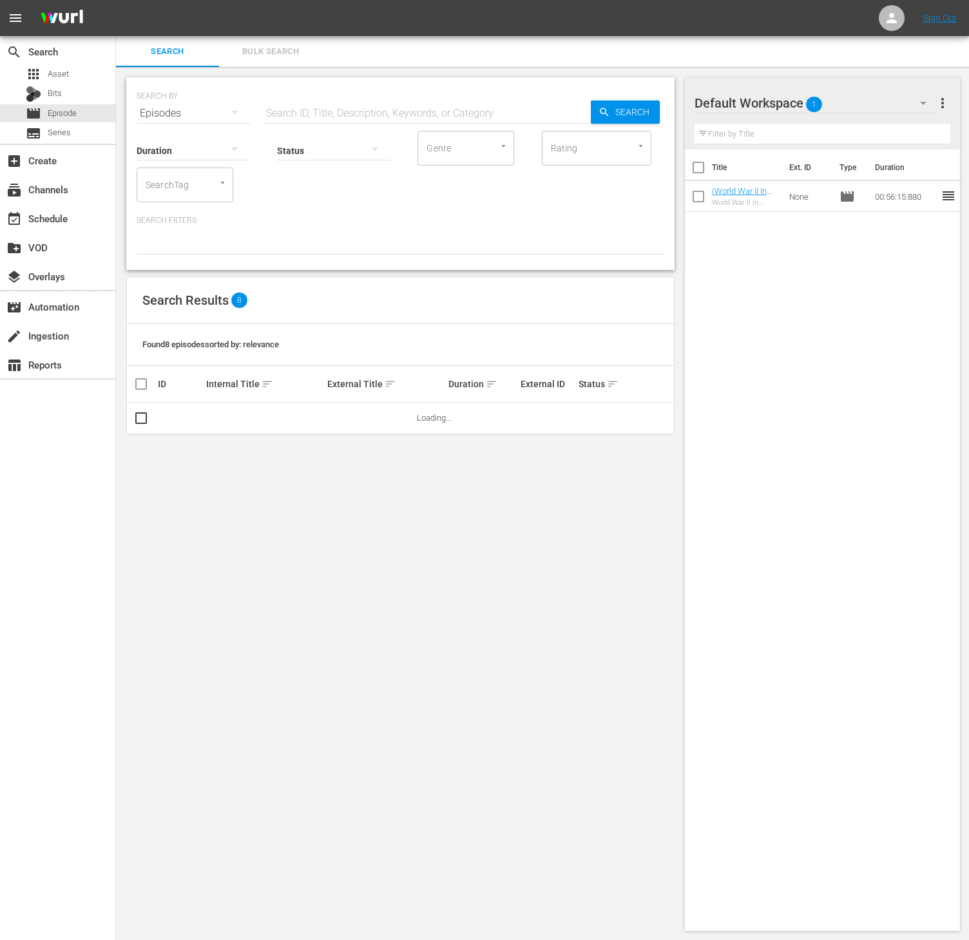
click at [196, 187] on div "SearchTag" at bounding box center [185, 184] width 97 height 35
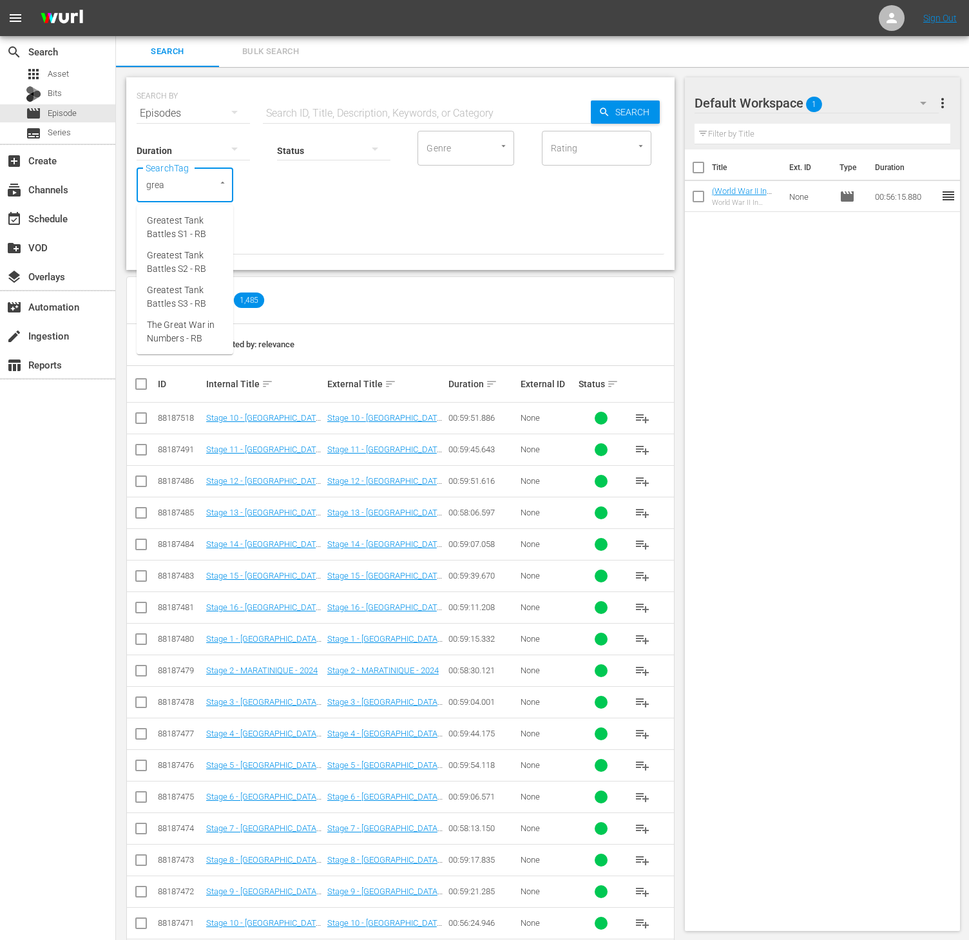
type input "great"
click at [186, 333] on span "The Great War in Numbers - RB" at bounding box center [185, 331] width 76 height 27
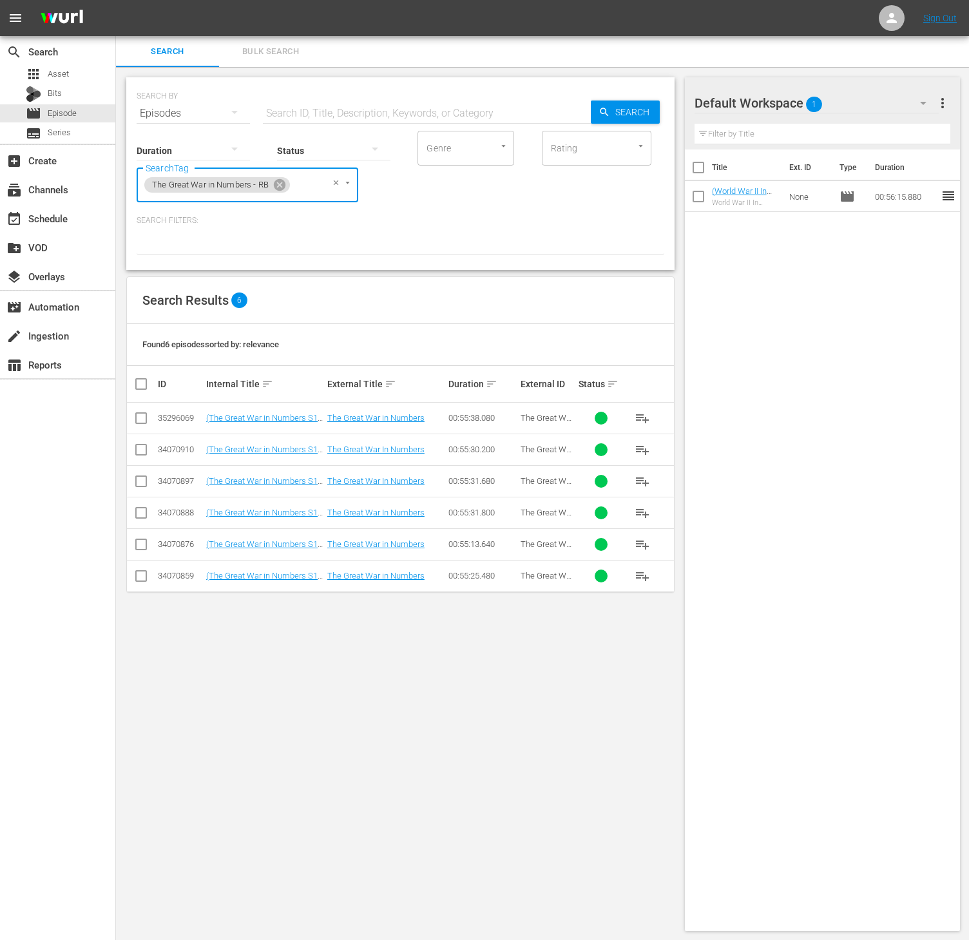
click at [639, 517] on span "playlist_add" at bounding box center [641, 512] width 15 height 15
click at [278, 185] on icon at bounding box center [279, 185] width 14 height 14
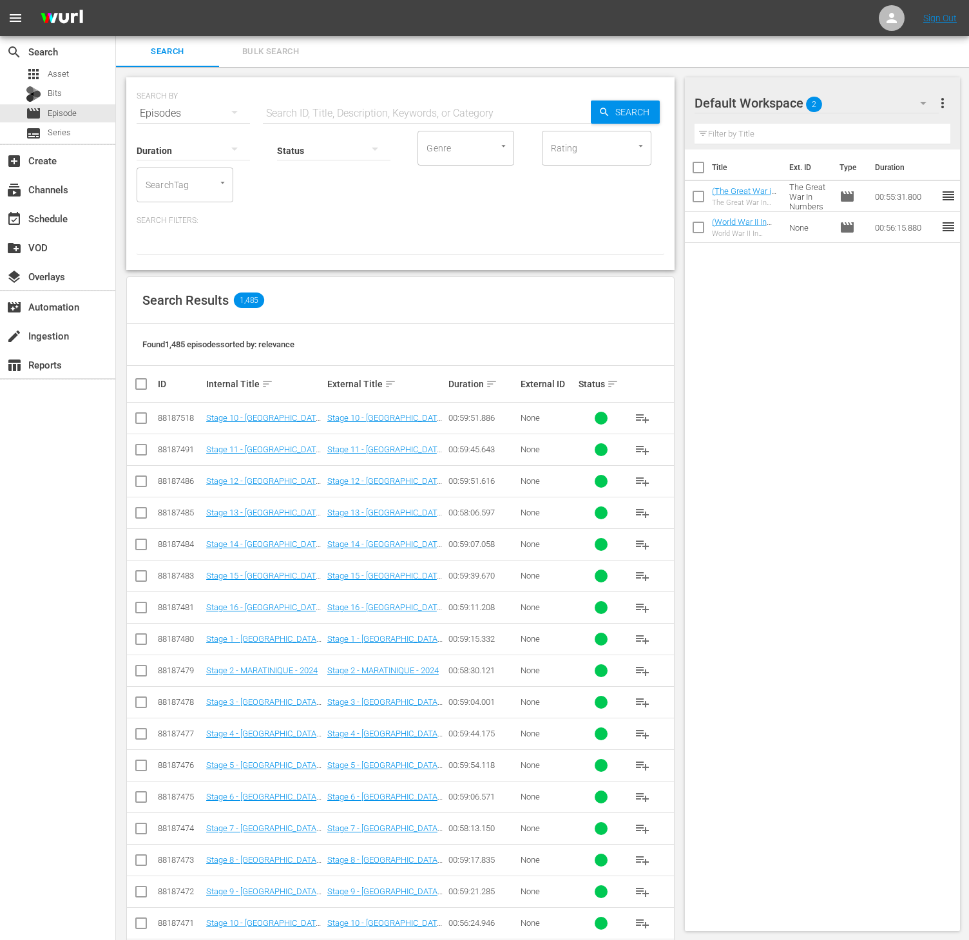
click at [198, 184] on div "SearchTag" at bounding box center [185, 184] width 97 height 35
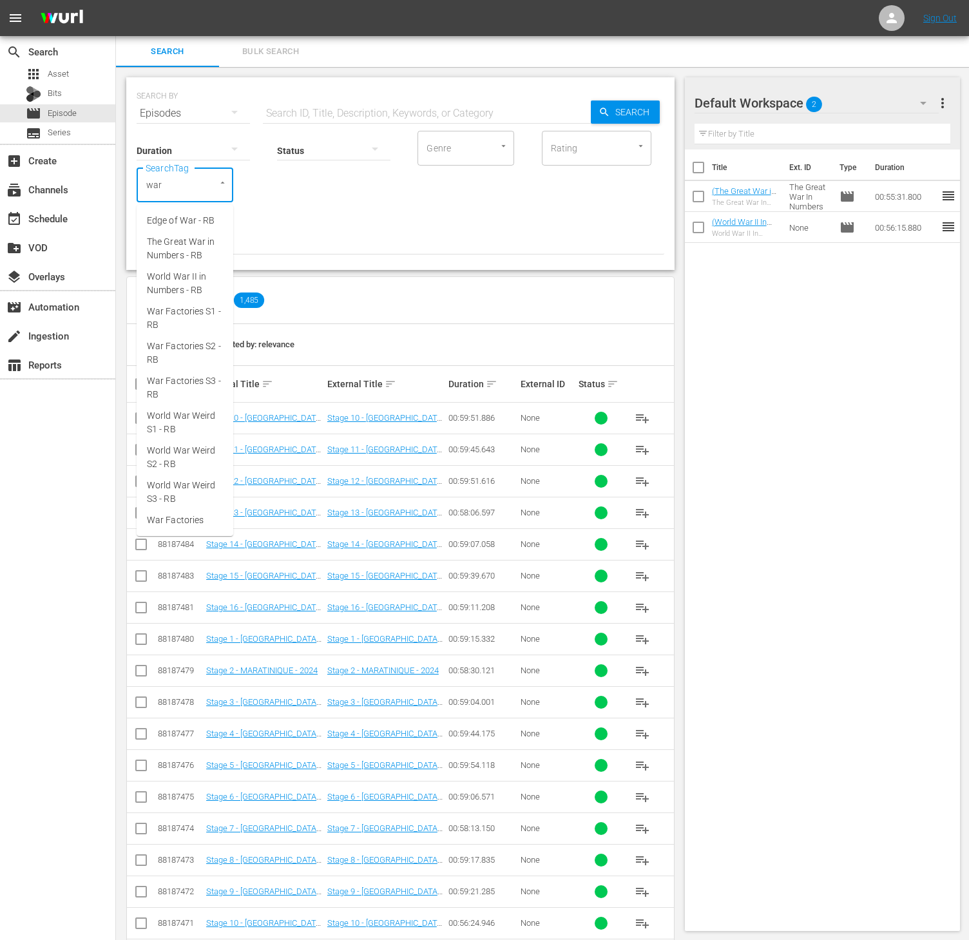
type input "war f"
click at [193, 254] on span "War Factories S2 - RB" at bounding box center [185, 262] width 76 height 27
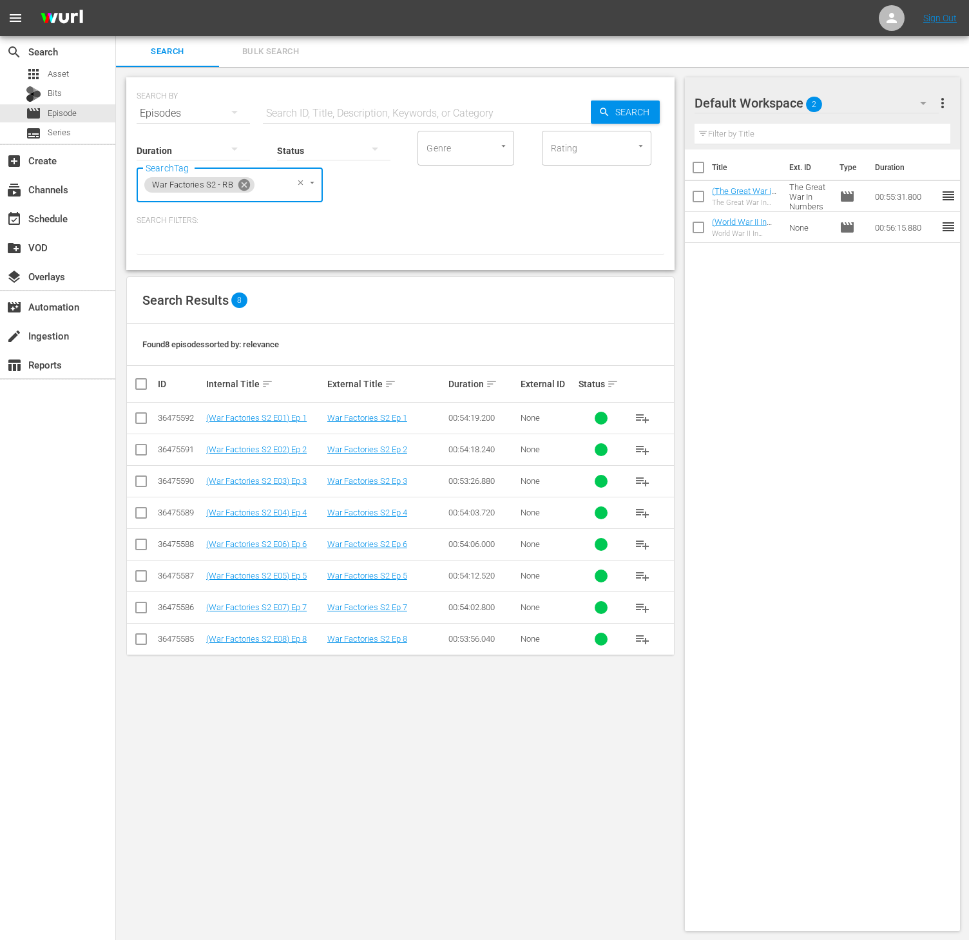
click at [244, 182] on icon at bounding box center [244, 185] width 12 height 12
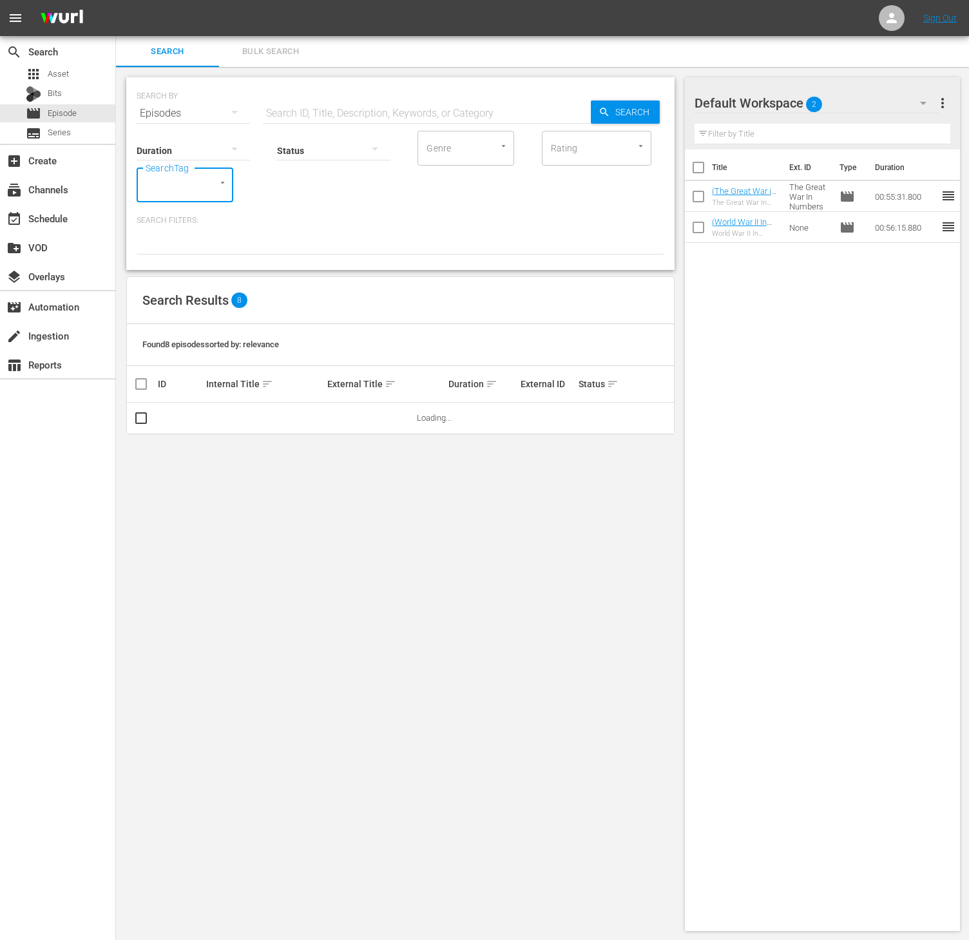
click at [173, 184] on input "SearchTag" at bounding box center [166, 184] width 49 height 23
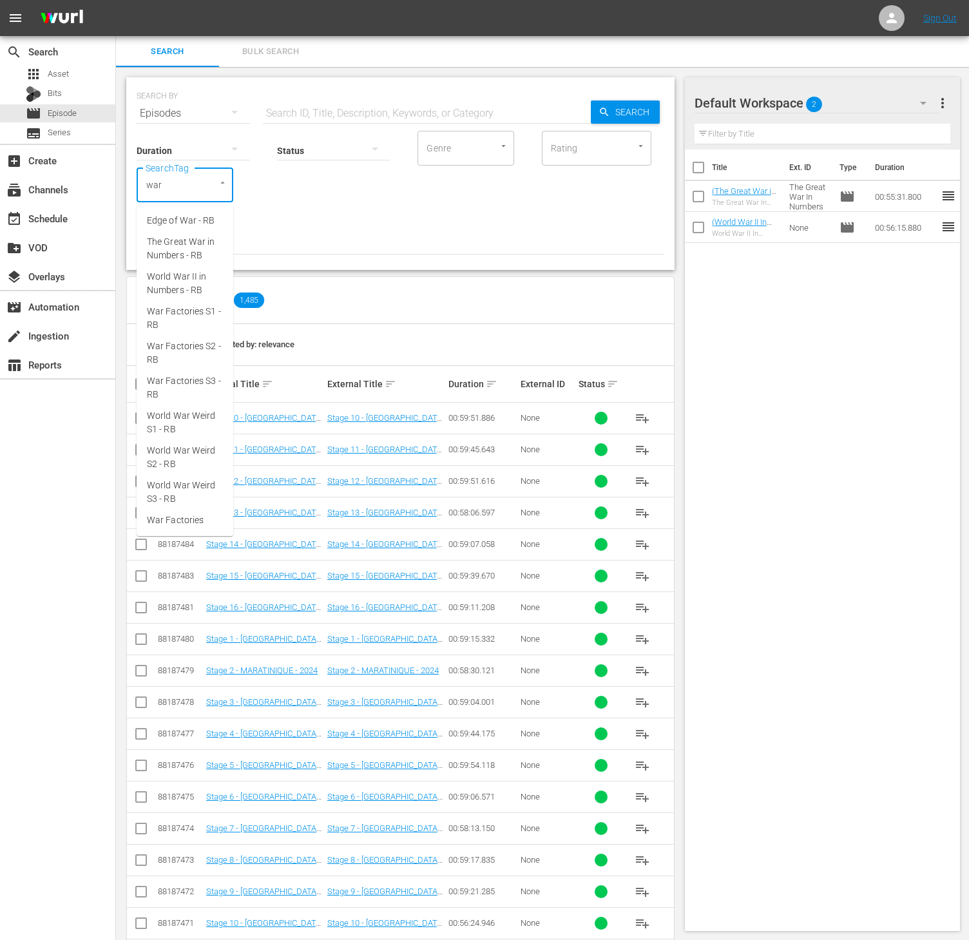
type input "war f"
click at [186, 303] on span "War Factories S3 - RB" at bounding box center [185, 296] width 76 height 27
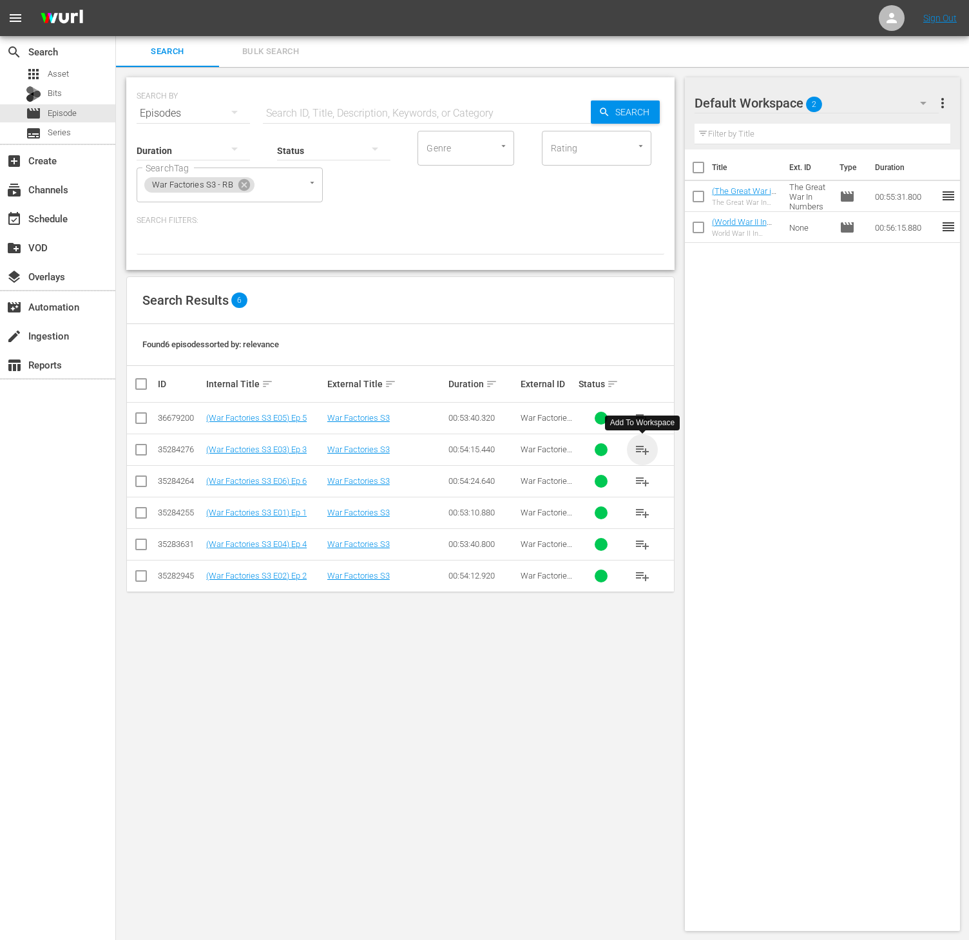
click at [634, 452] on span "playlist_add" at bounding box center [641, 449] width 15 height 15
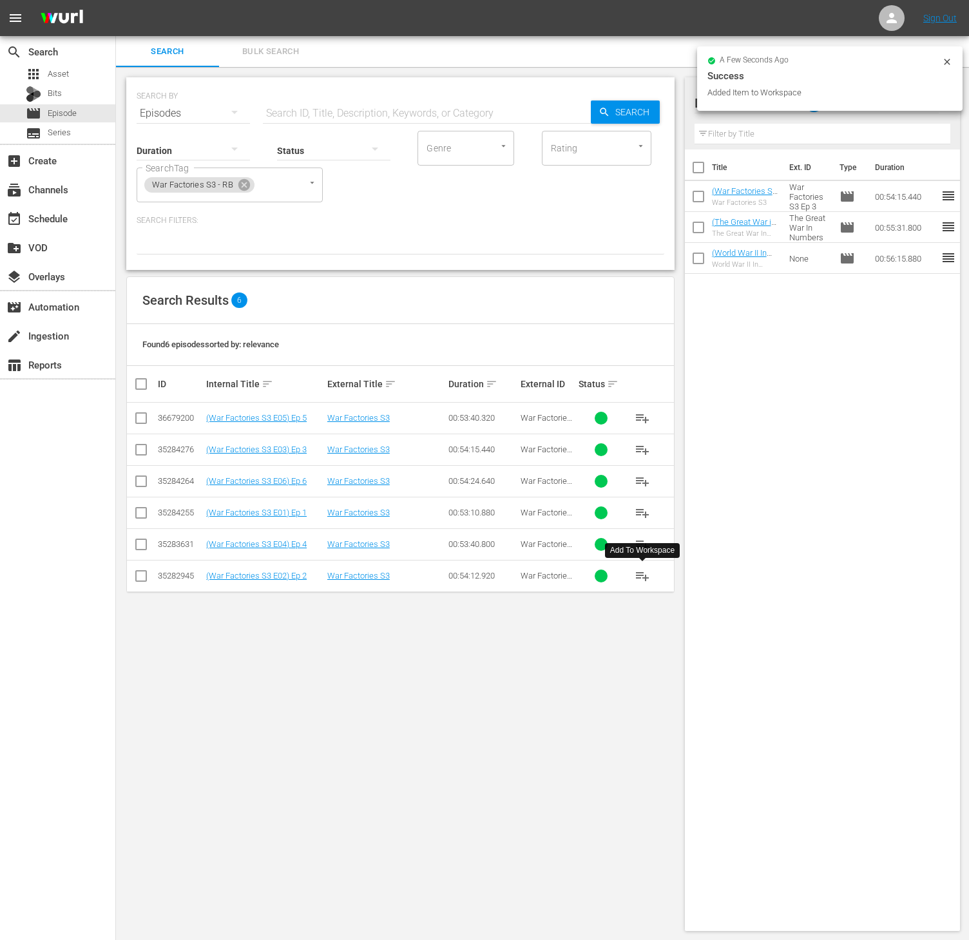
click at [630, 572] on button "playlist_add" at bounding box center [642, 575] width 31 height 31
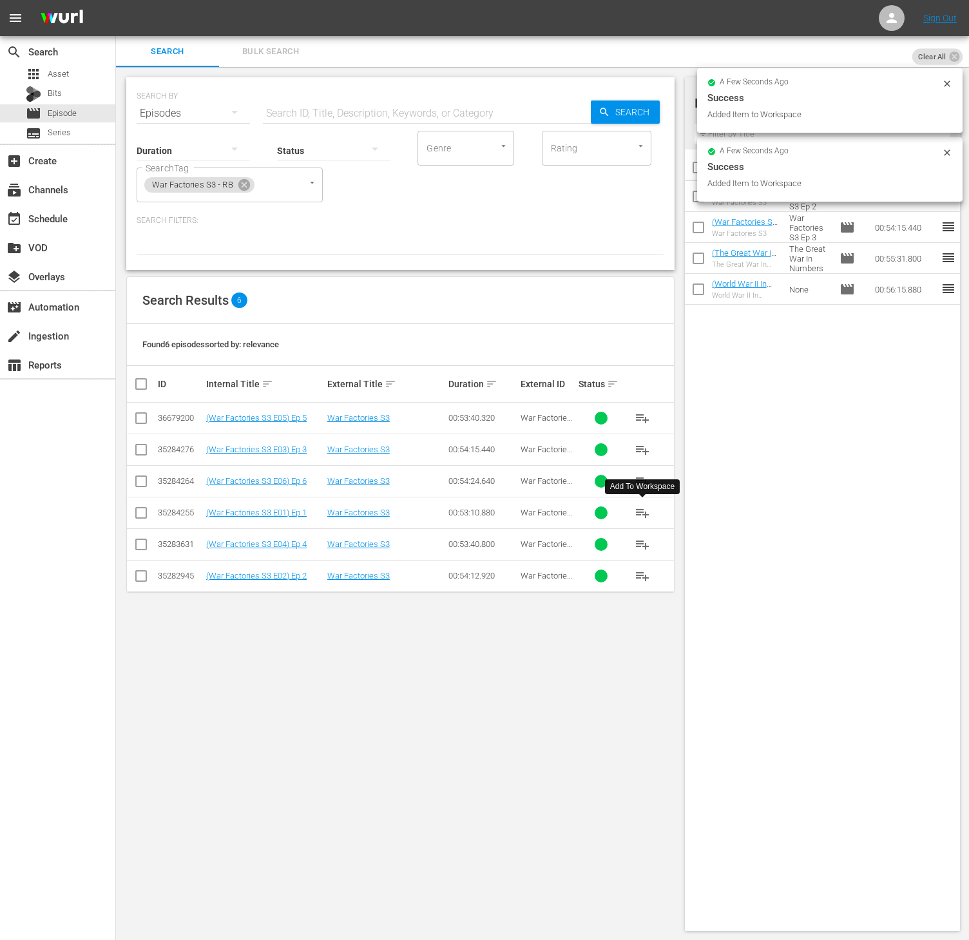
click at [639, 509] on span "playlist_add" at bounding box center [641, 512] width 15 height 15
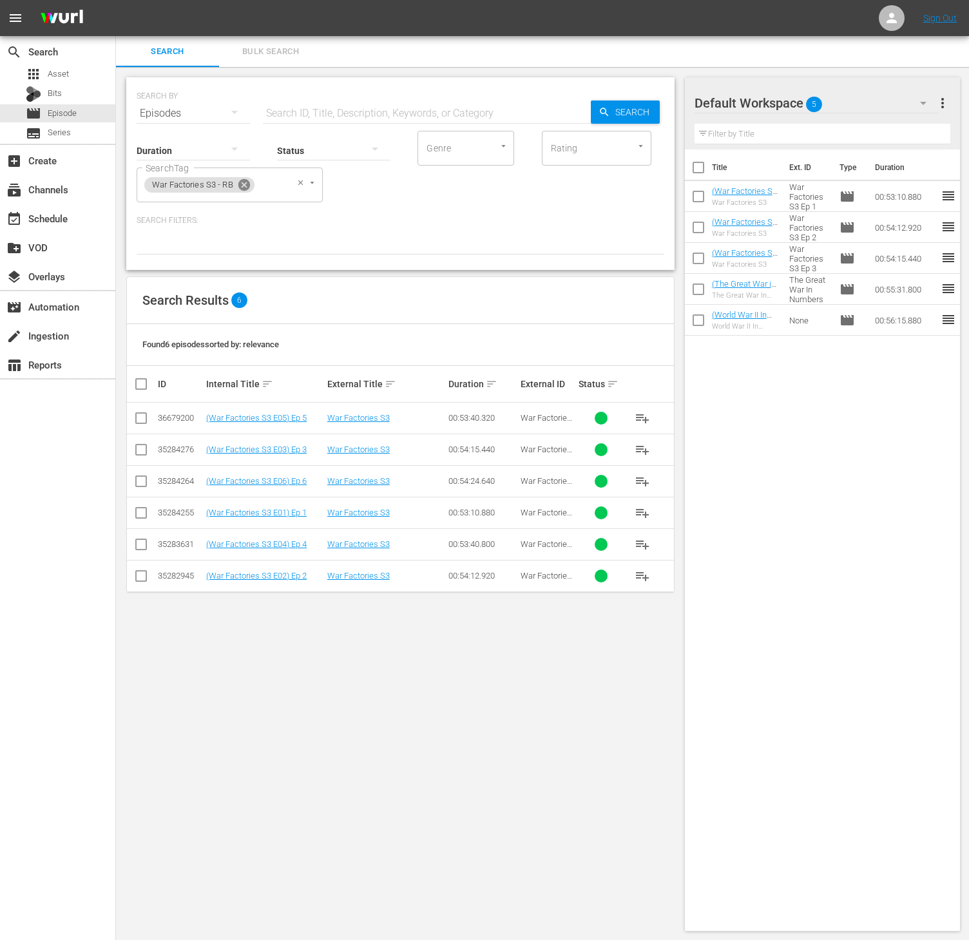
click at [245, 187] on icon at bounding box center [244, 185] width 12 height 12
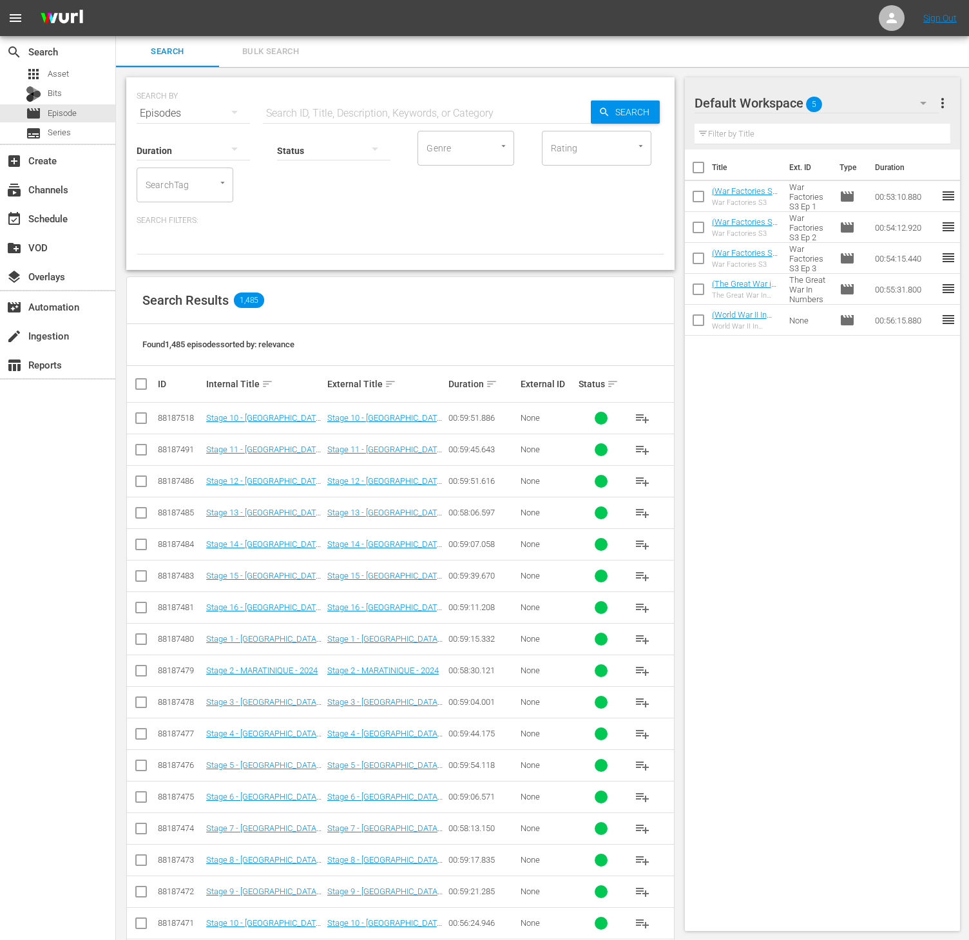
click at [200, 179] on div "SearchTag" at bounding box center [185, 184] width 97 height 35
type input "world wa"
click at [209, 292] on span "World War Weird S2 - RB" at bounding box center [185, 296] width 76 height 27
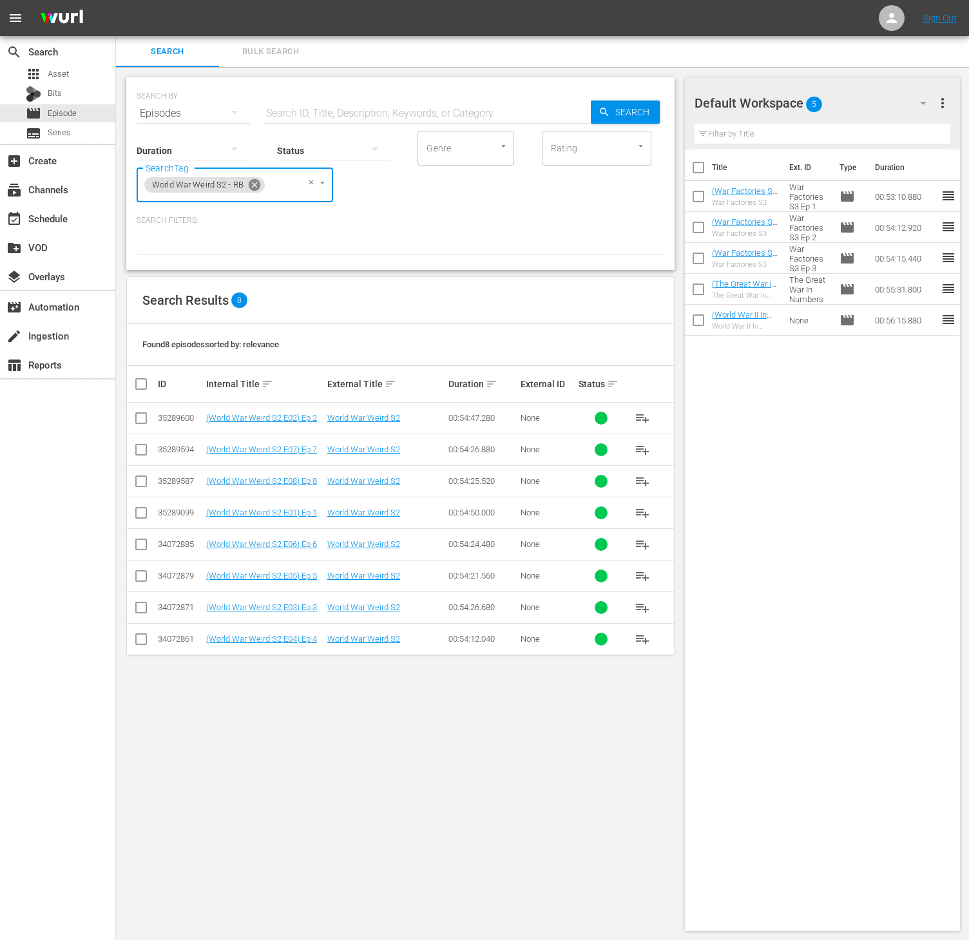
click at [253, 178] on icon at bounding box center [254, 185] width 14 height 14
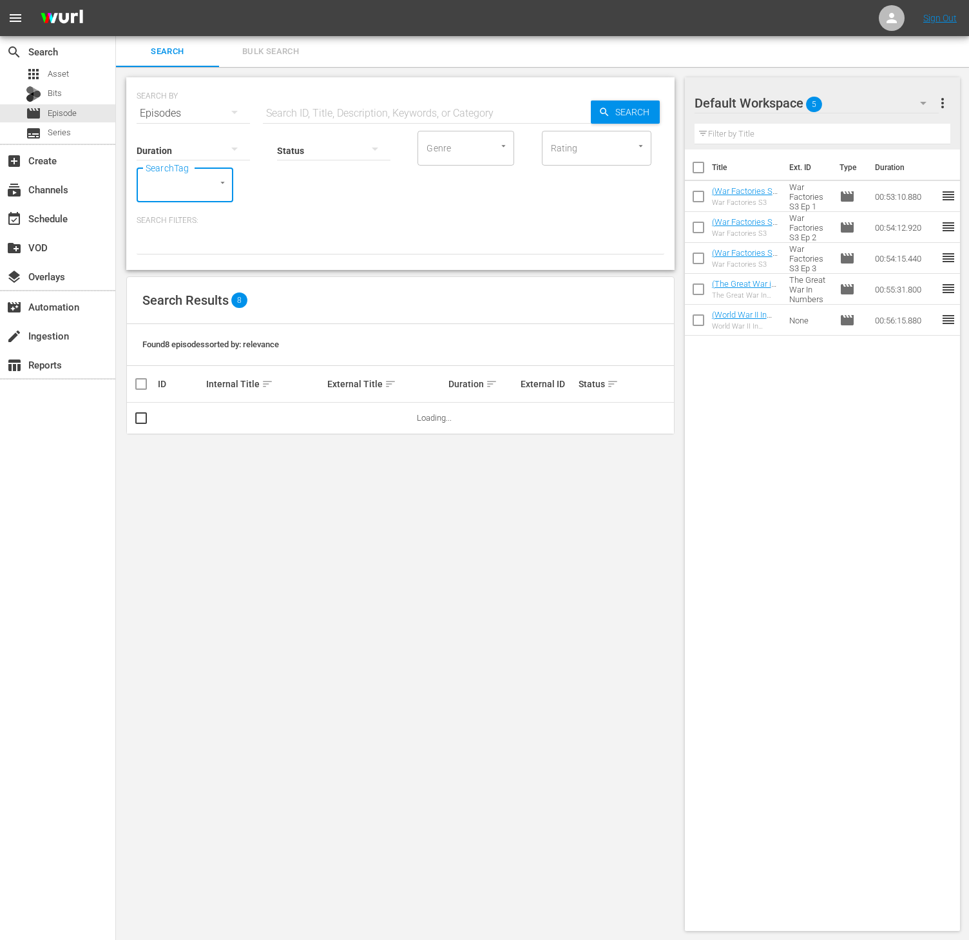
click at [191, 189] on input "SearchTag" at bounding box center [166, 184] width 49 height 23
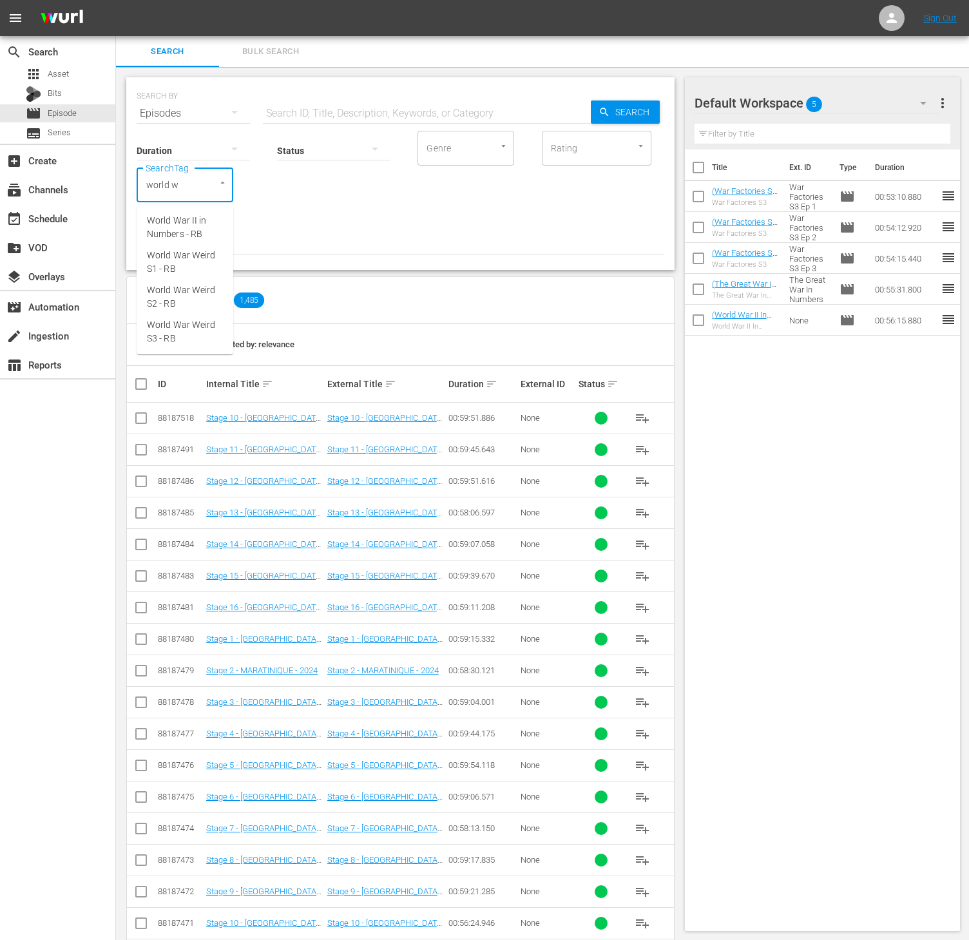
type input "world wa"
click at [177, 331] on span "World War Weird S3 - RB" at bounding box center [185, 331] width 76 height 27
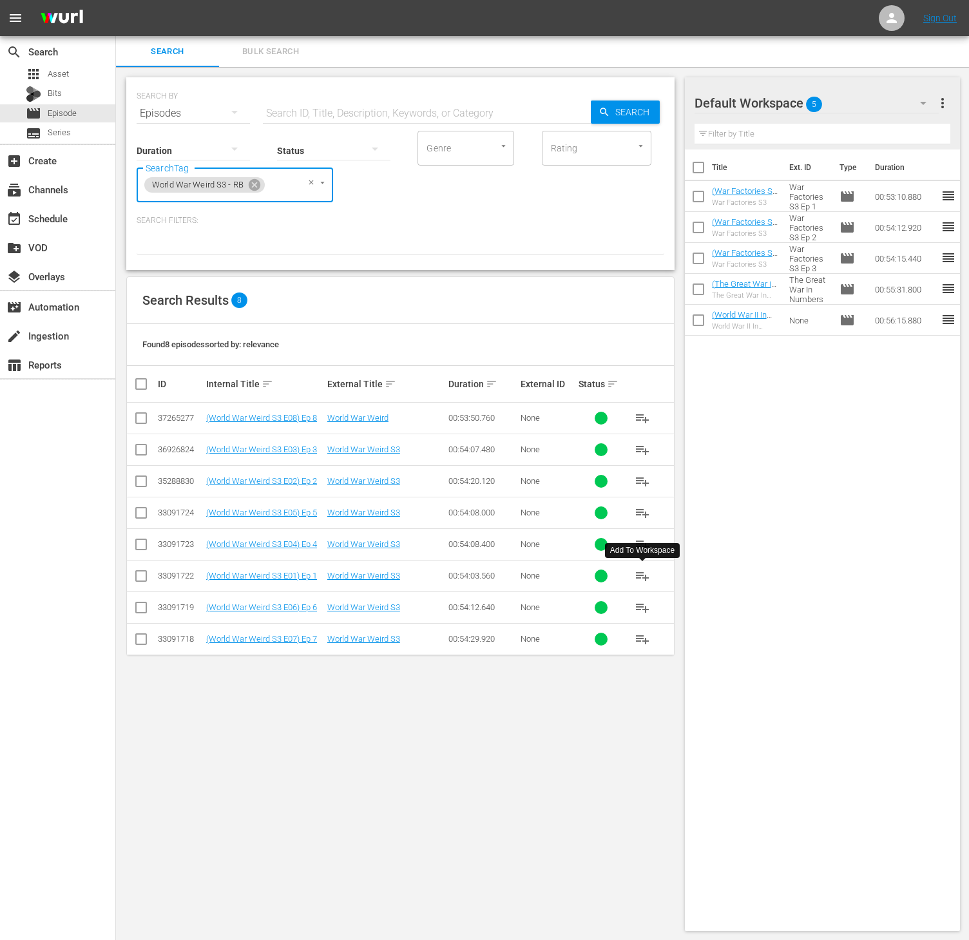
click at [639, 580] on span "playlist_add" at bounding box center [641, 575] width 15 height 15
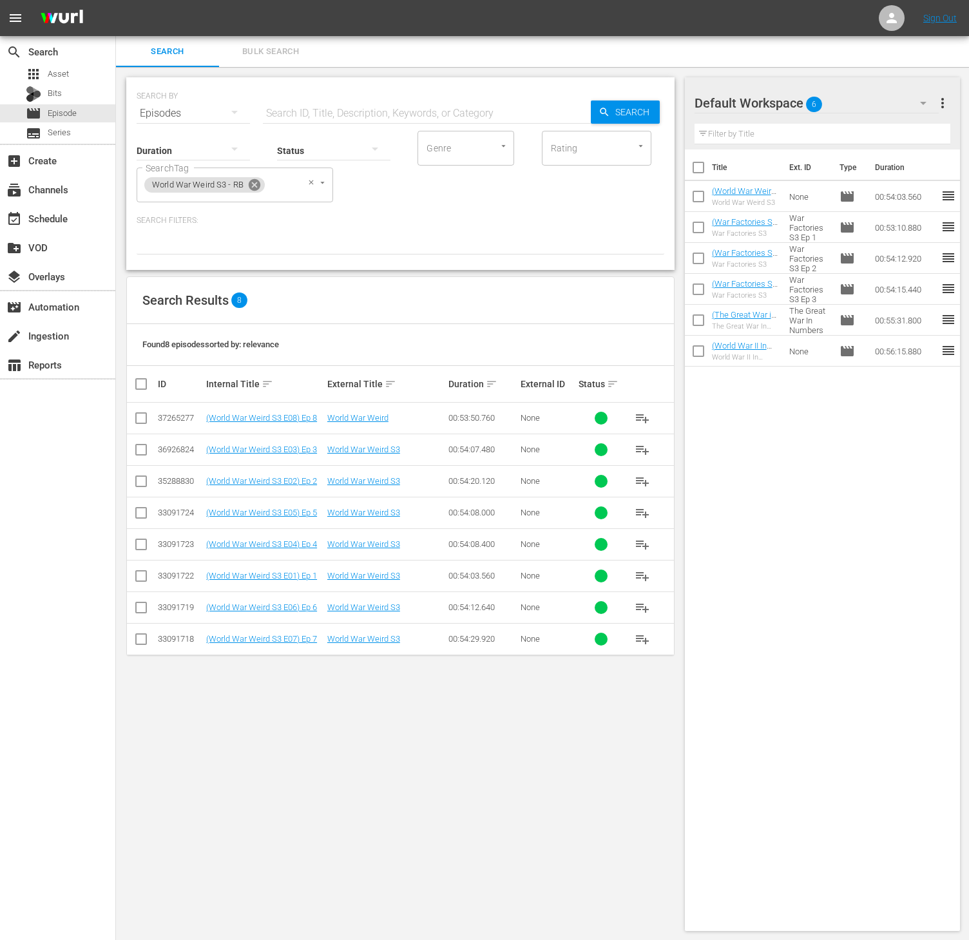
click at [250, 184] on icon at bounding box center [255, 185] width 12 height 12
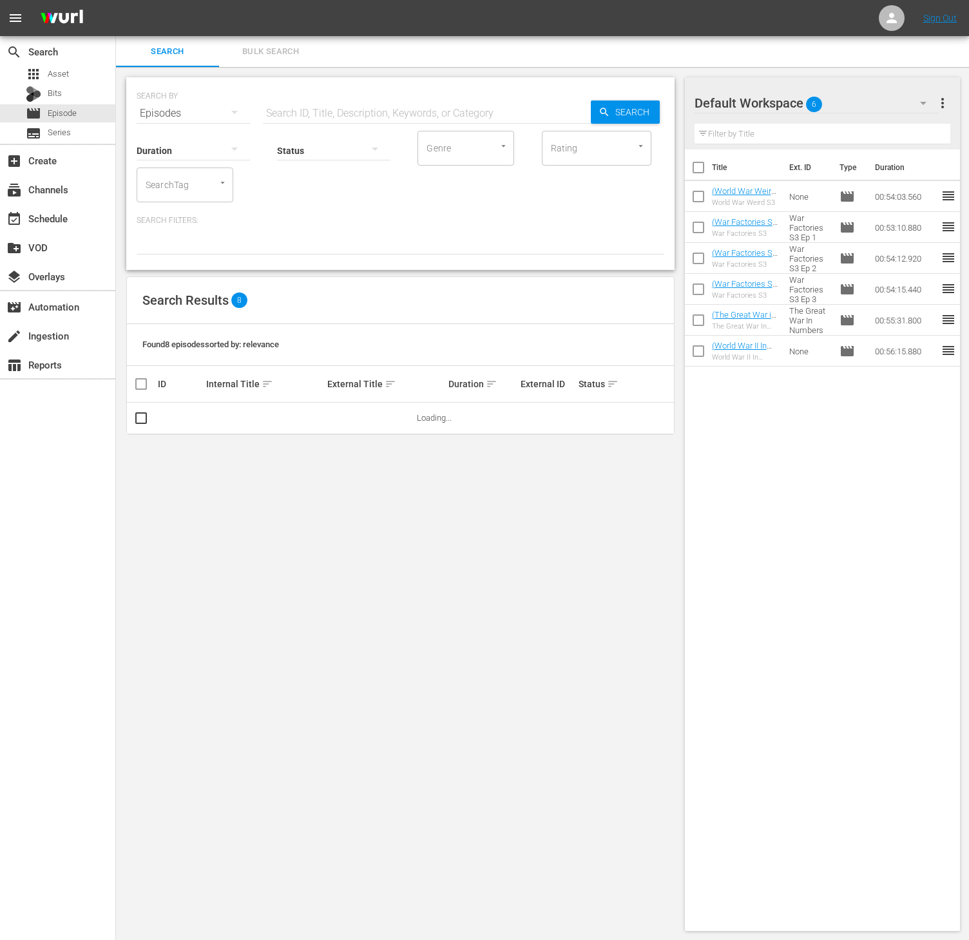
click at [196, 187] on div "SearchTag" at bounding box center [185, 184] width 97 height 35
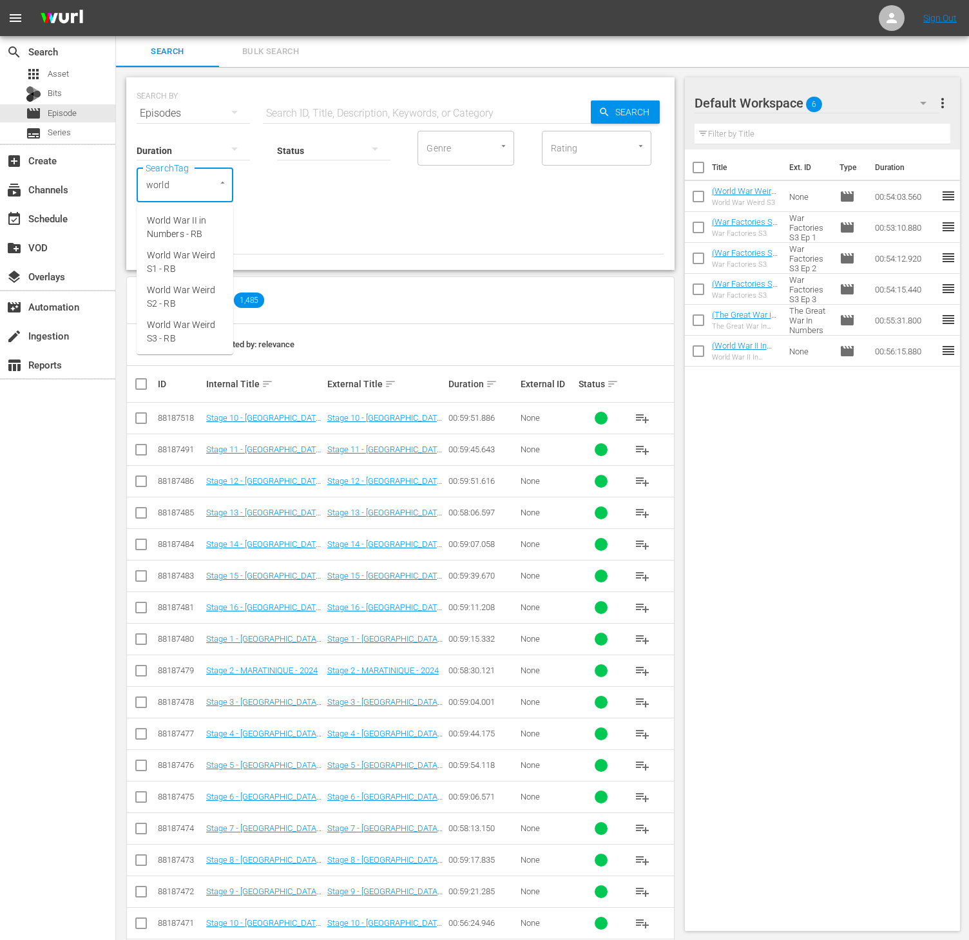
type input "world w"
click at [187, 290] on span "World War Weird S2 - RB" at bounding box center [185, 296] width 76 height 27
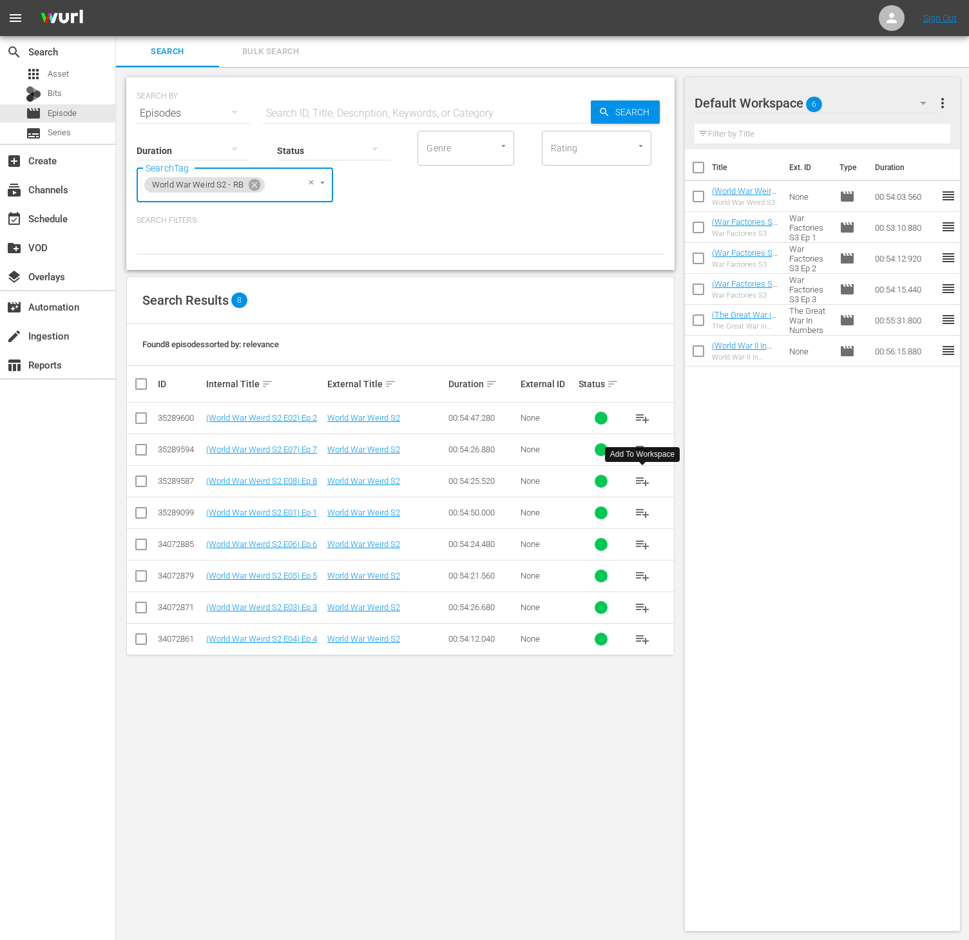
click at [639, 482] on span "playlist_add" at bounding box center [641, 480] width 15 height 15
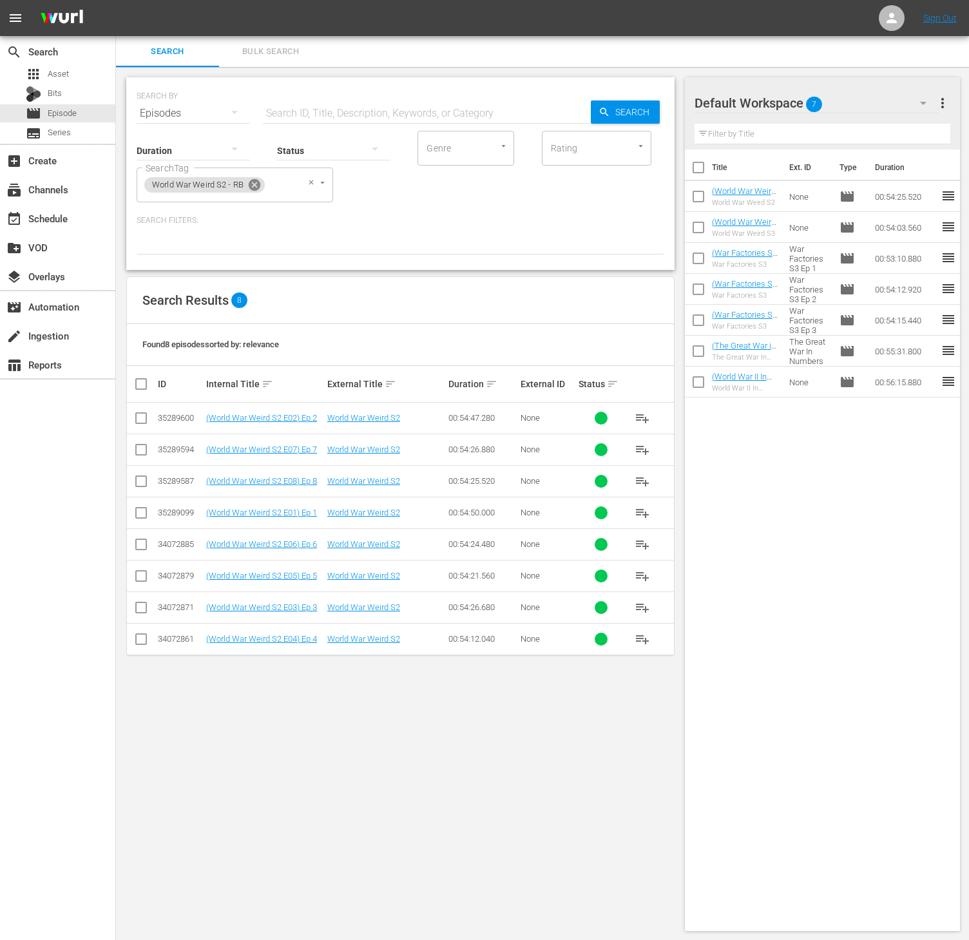
click at [260, 178] on icon at bounding box center [254, 185] width 14 height 14
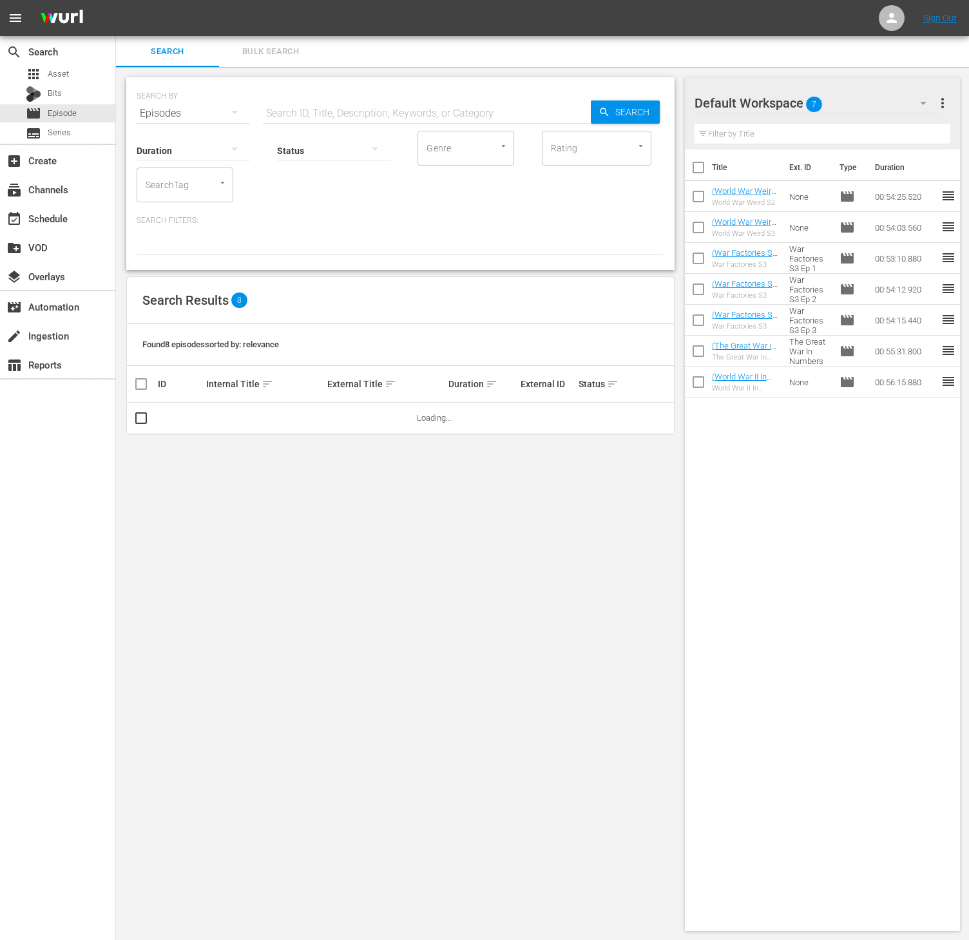
click at [162, 184] on input "SearchTag" at bounding box center [166, 184] width 49 height 23
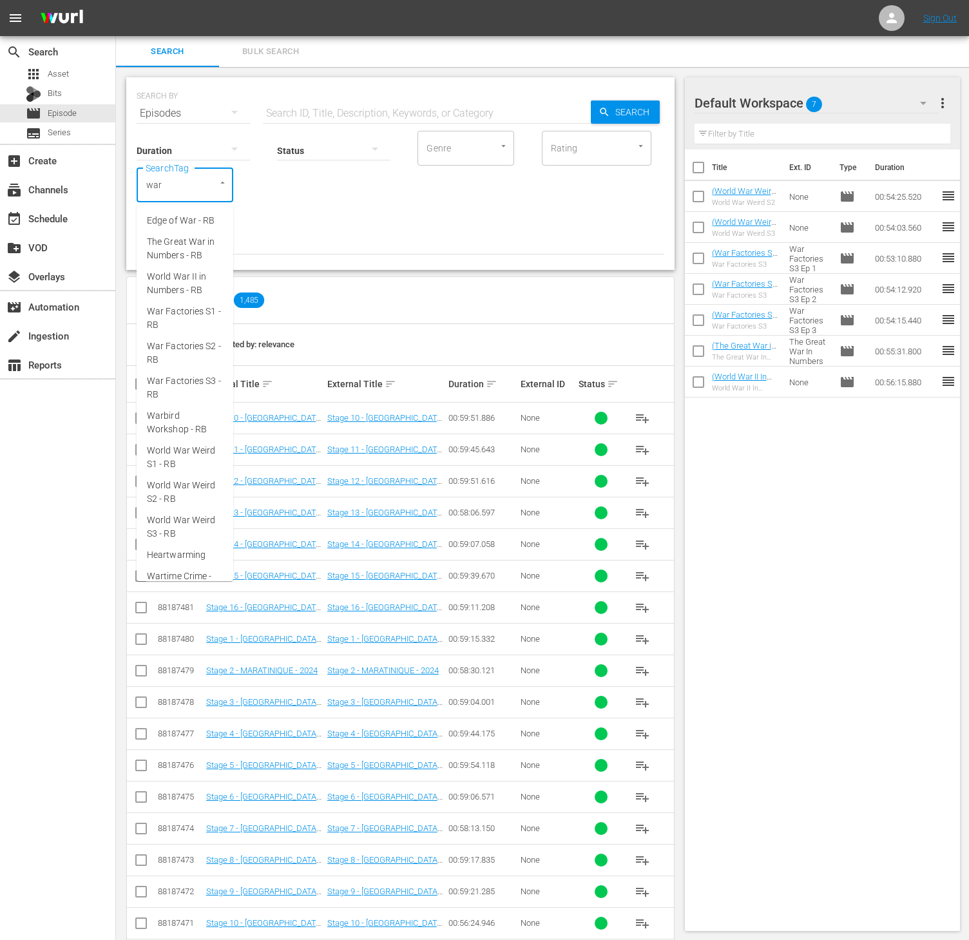
type input "wart"
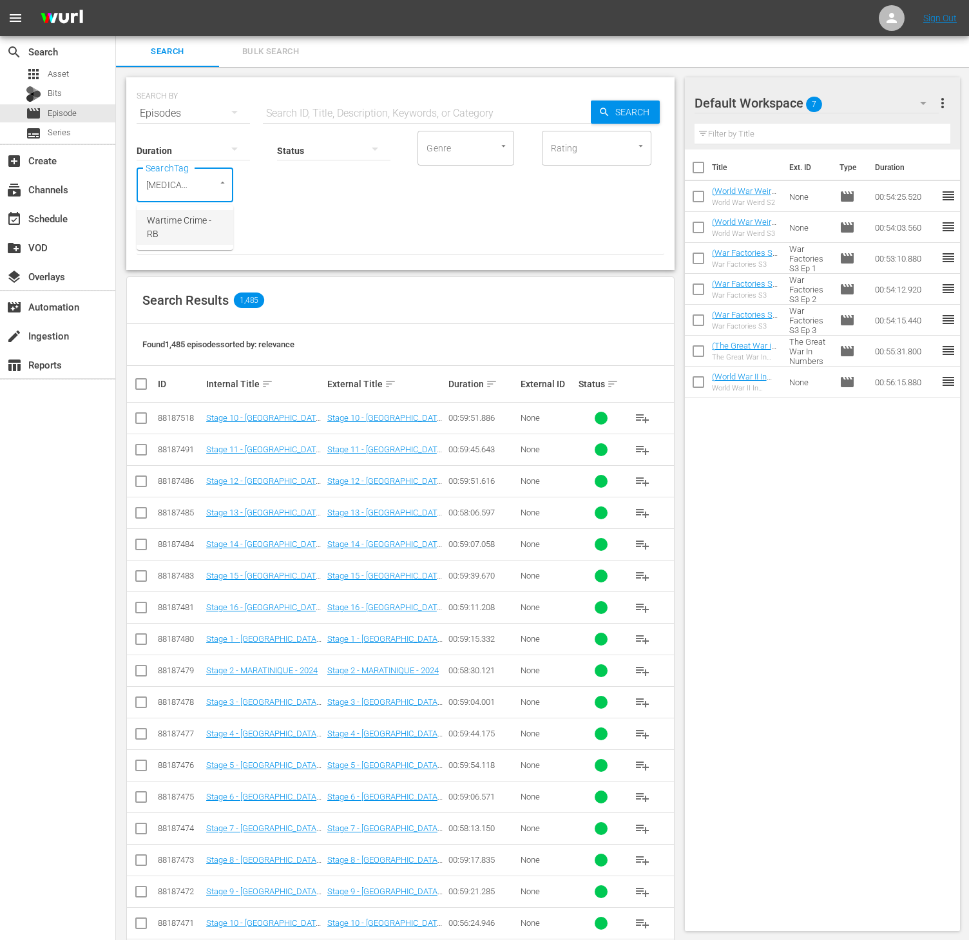
click at [183, 220] on span "Wartime Crime - RB" at bounding box center [185, 227] width 76 height 27
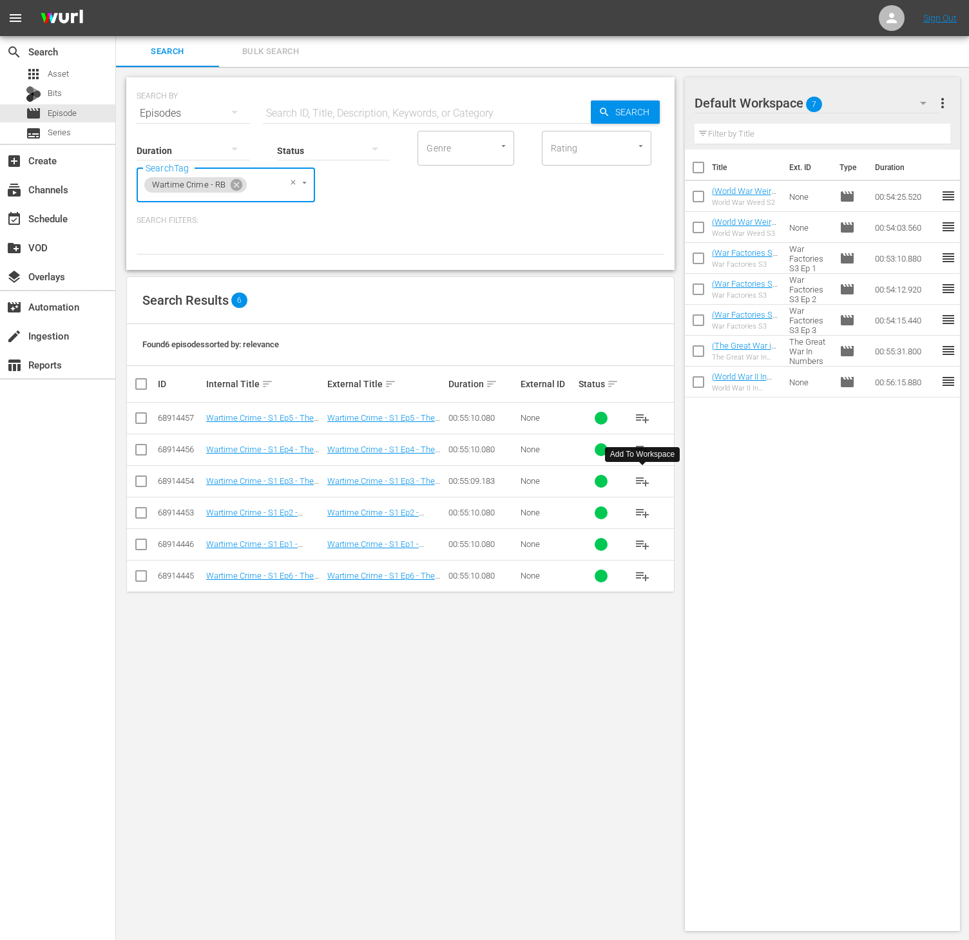
click at [643, 479] on span "playlist_add" at bounding box center [641, 480] width 15 height 15
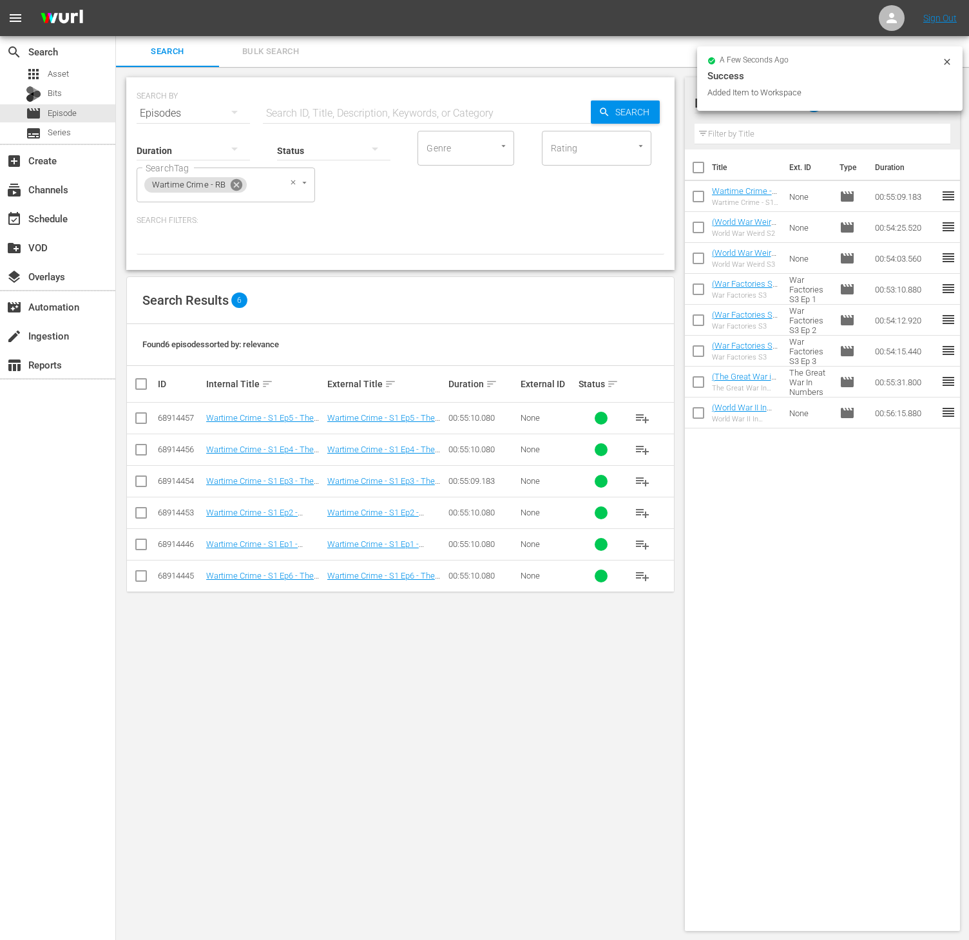
click at [238, 180] on icon at bounding box center [237, 185] width 12 height 12
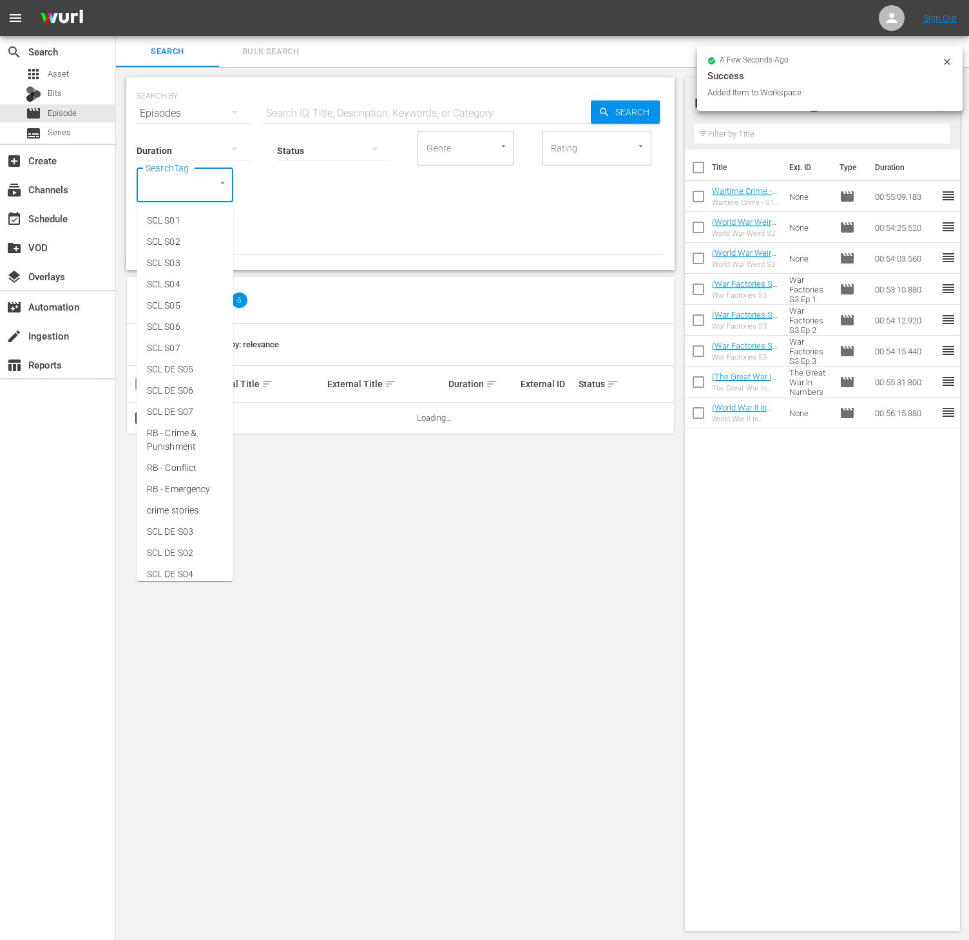
click at [184, 178] on input "SearchTag" at bounding box center [166, 184] width 49 height 23
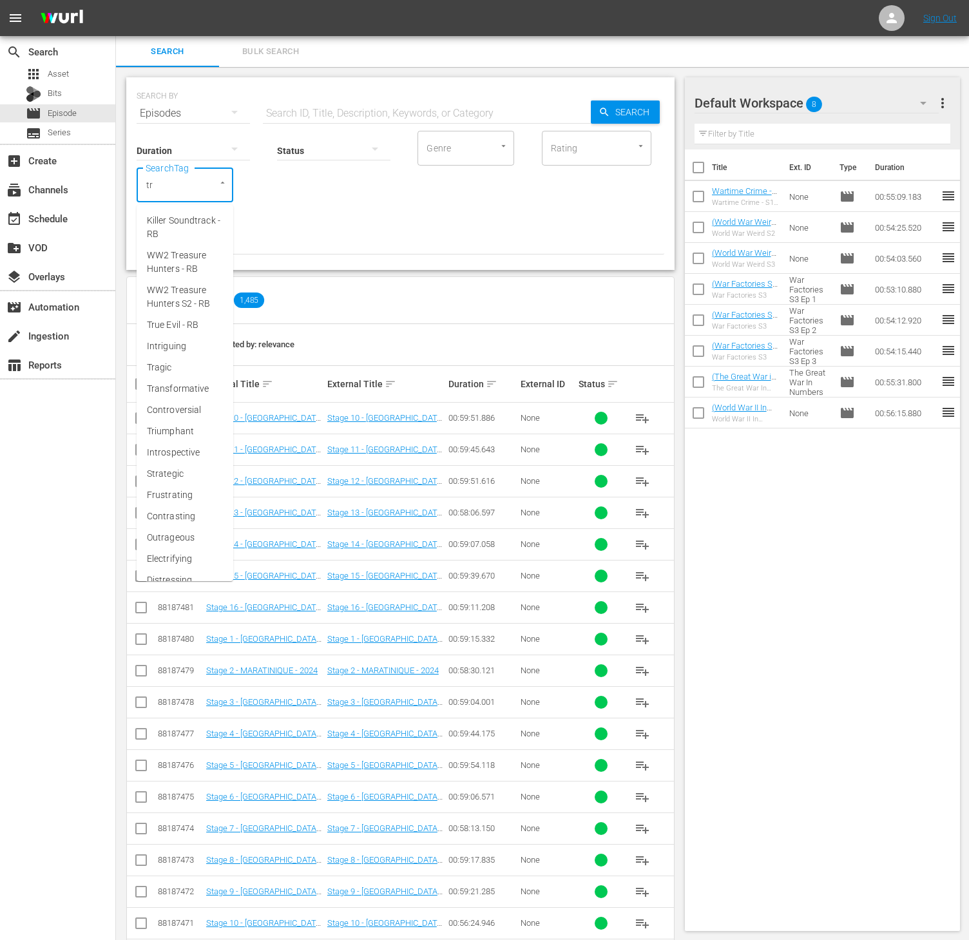
type input "tru"
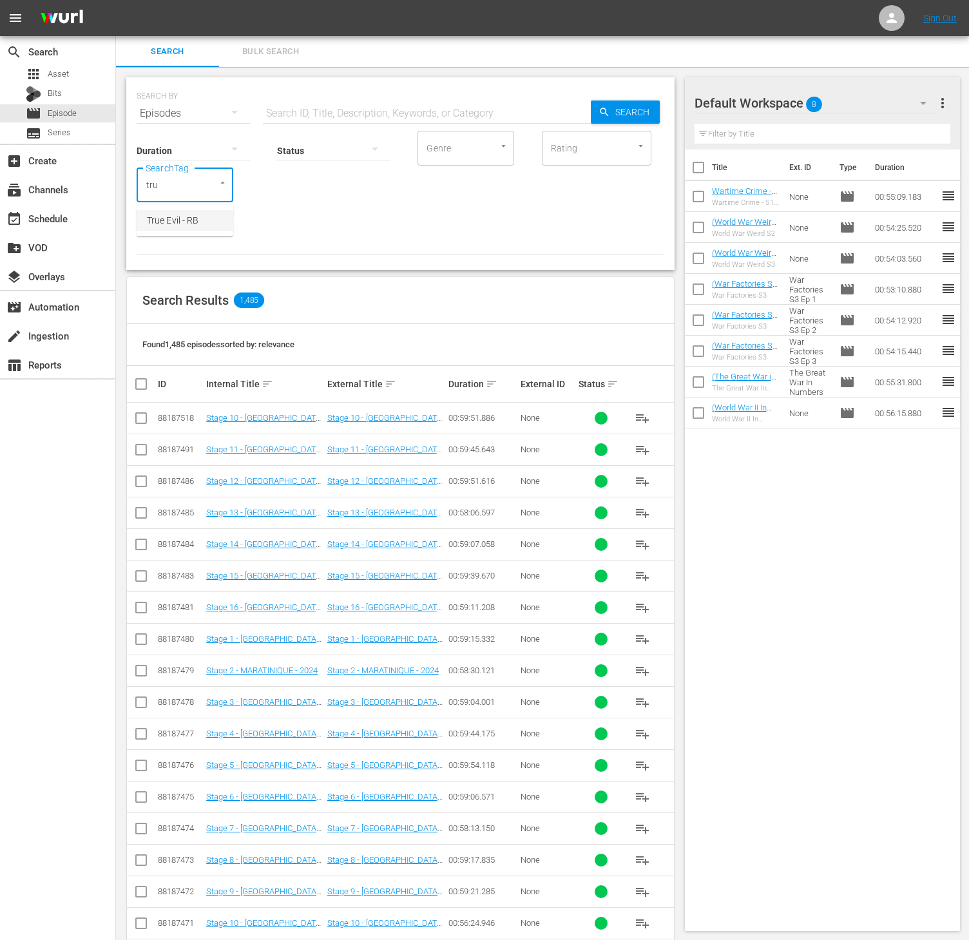
click at [183, 223] on span "True Evil - RB" at bounding box center [173, 221] width 52 height 14
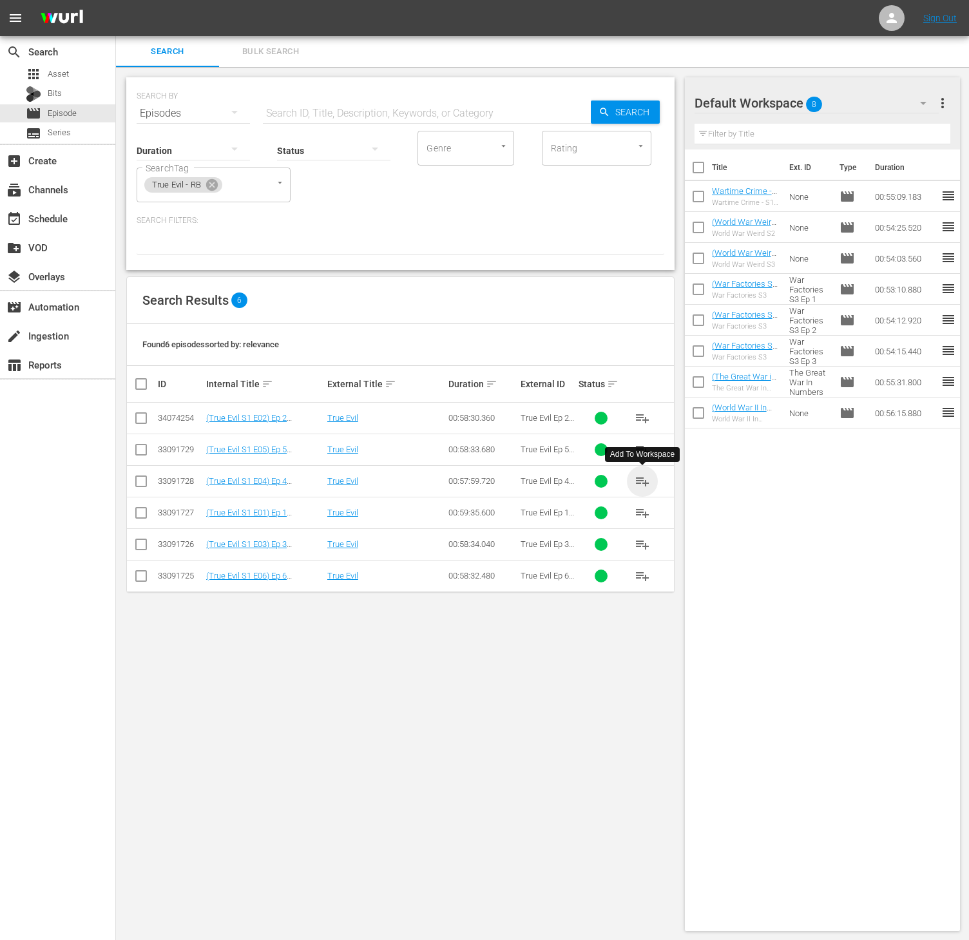
click at [638, 482] on span "playlist_add" at bounding box center [641, 480] width 15 height 15
click at [211, 178] on icon at bounding box center [212, 185] width 14 height 14
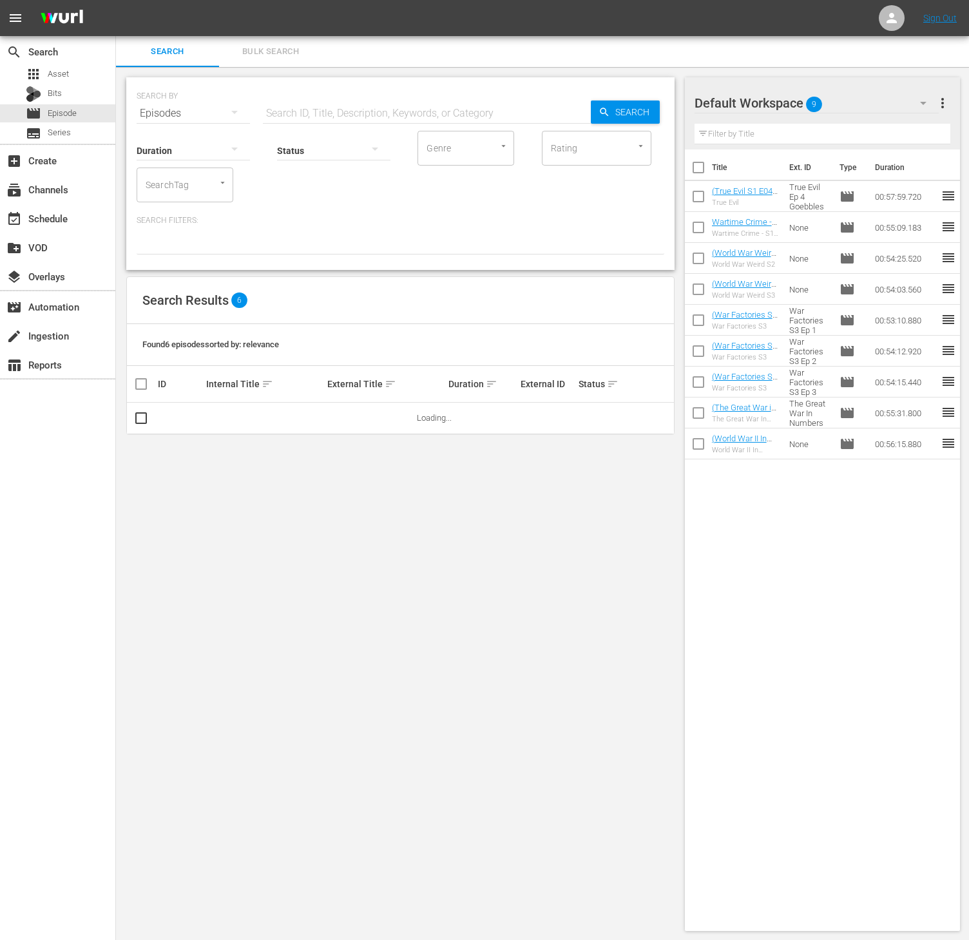
click at [174, 184] on input "SearchTag" at bounding box center [166, 184] width 49 height 23
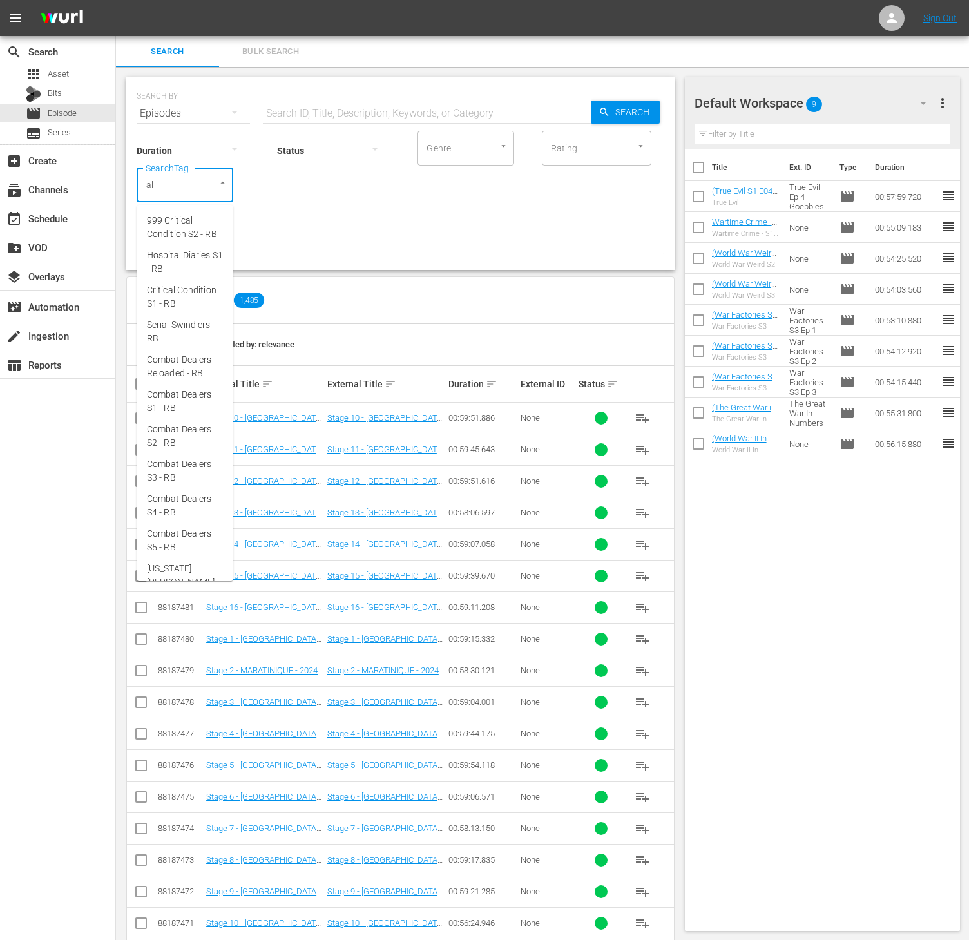
type input "ald"
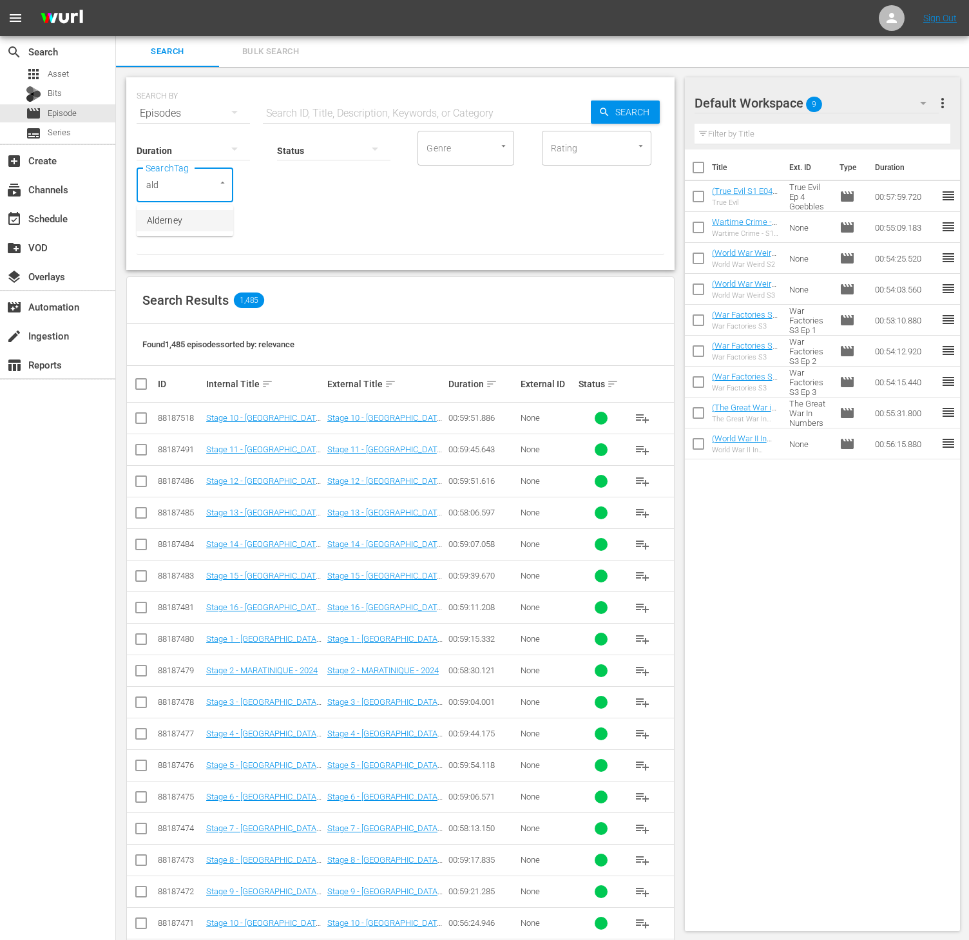
click at [171, 214] on span "Alderney" at bounding box center [164, 221] width 35 height 14
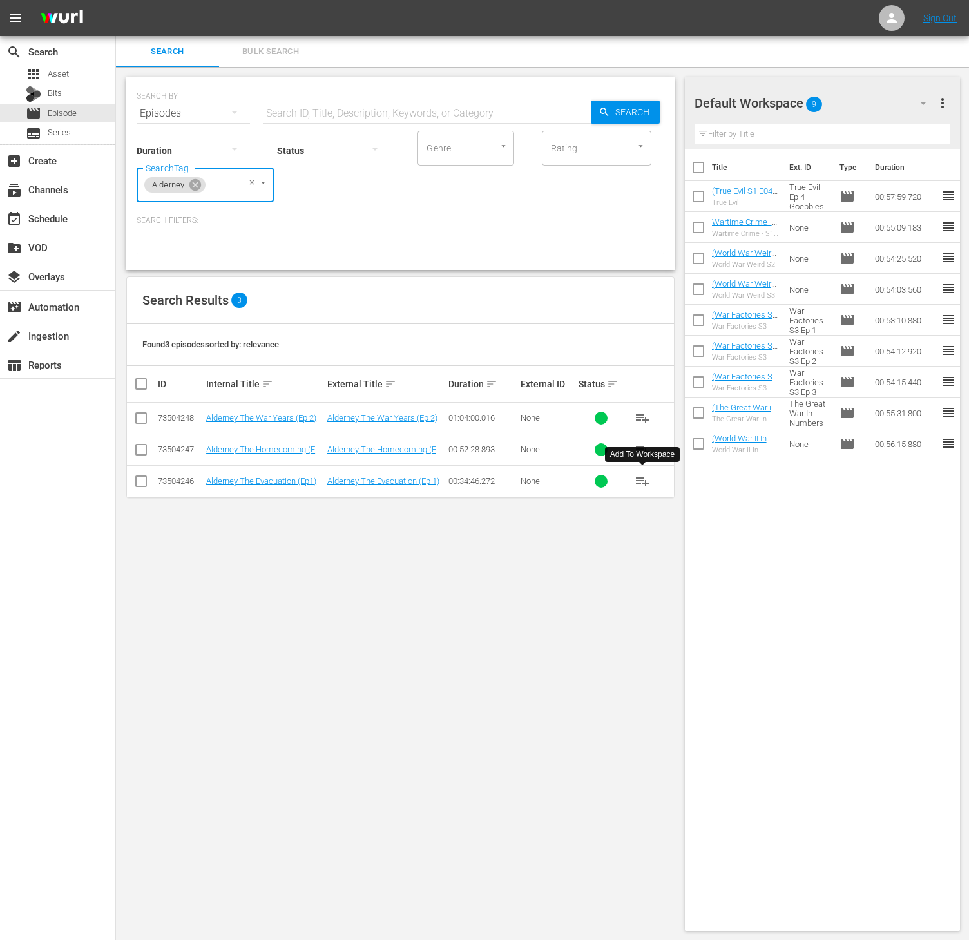
click at [641, 480] on span "playlist_add" at bounding box center [641, 480] width 15 height 15
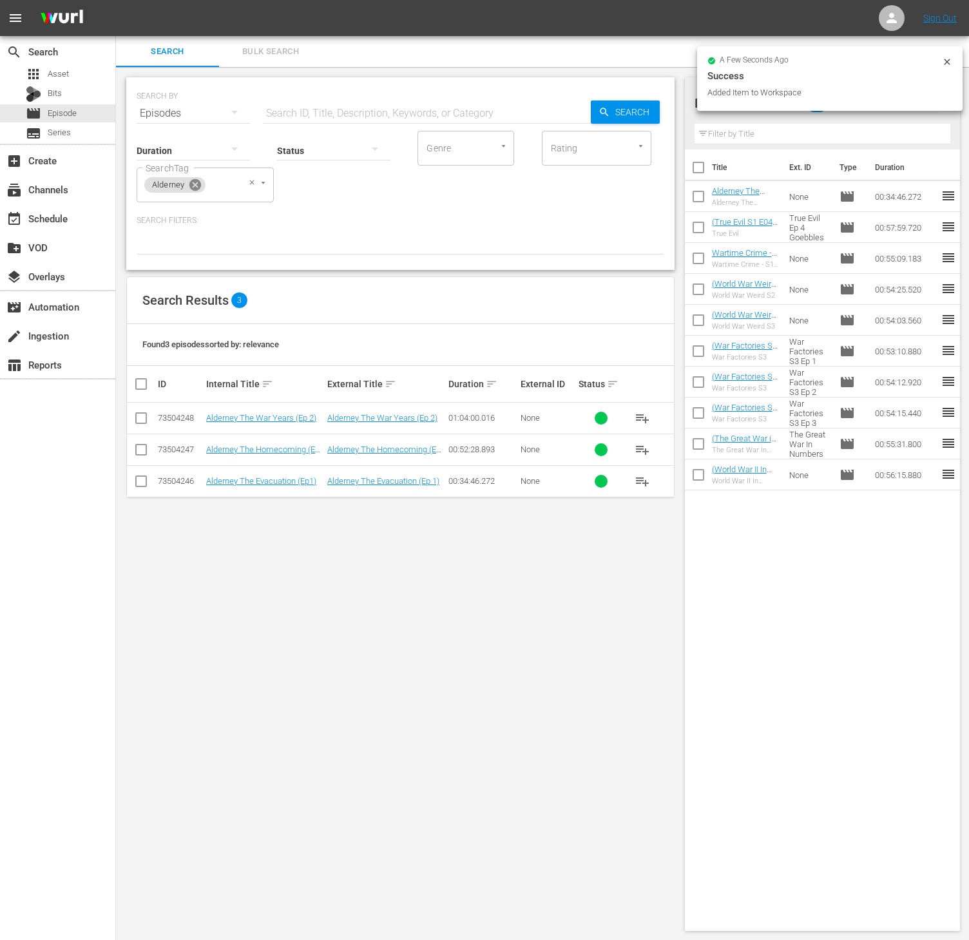
click at [191, 178] on icon at bounding box center [195, 185] width 14 height 14
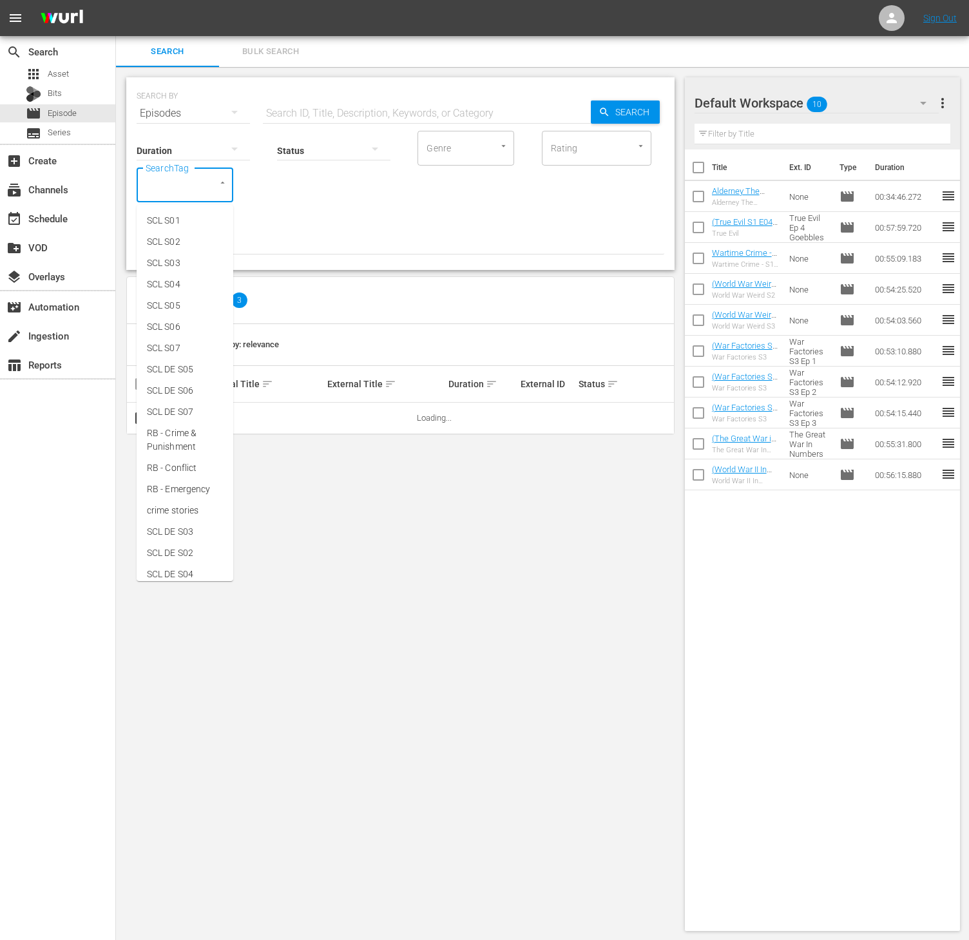
click at [170, 182] on input "SearchTag" at bounding box center [166, 184] width 49 height 23
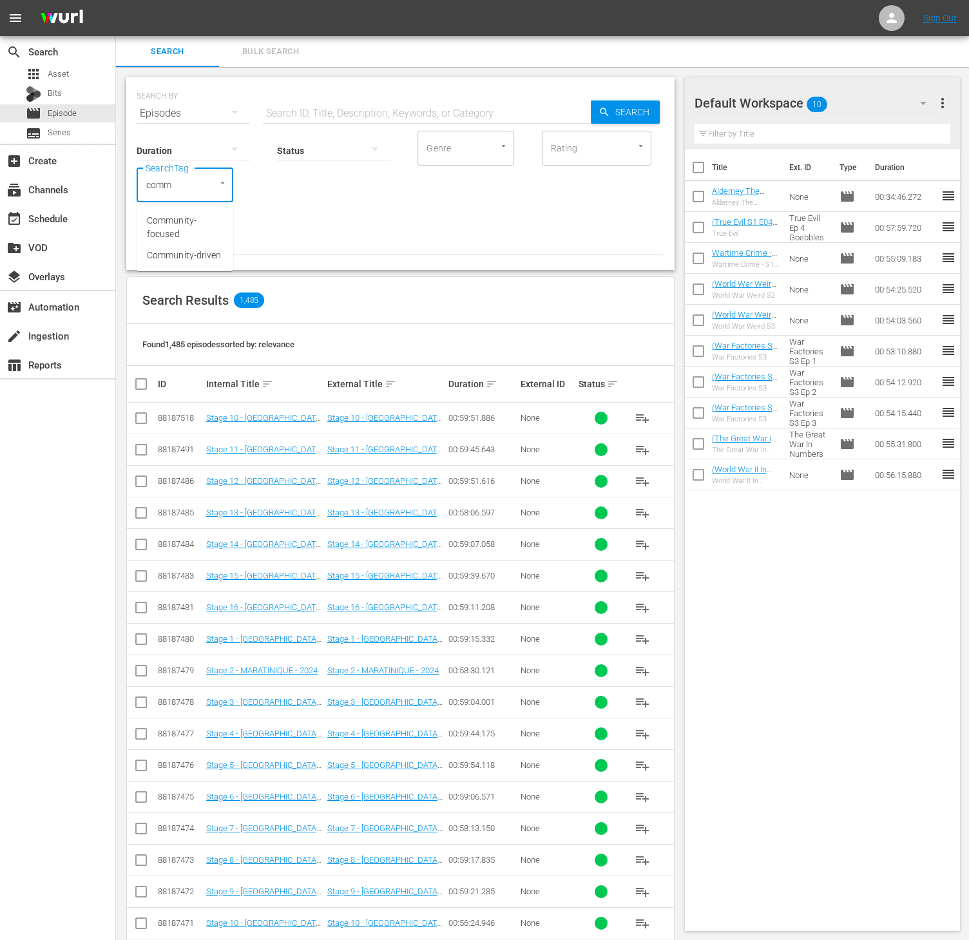
type input "com"
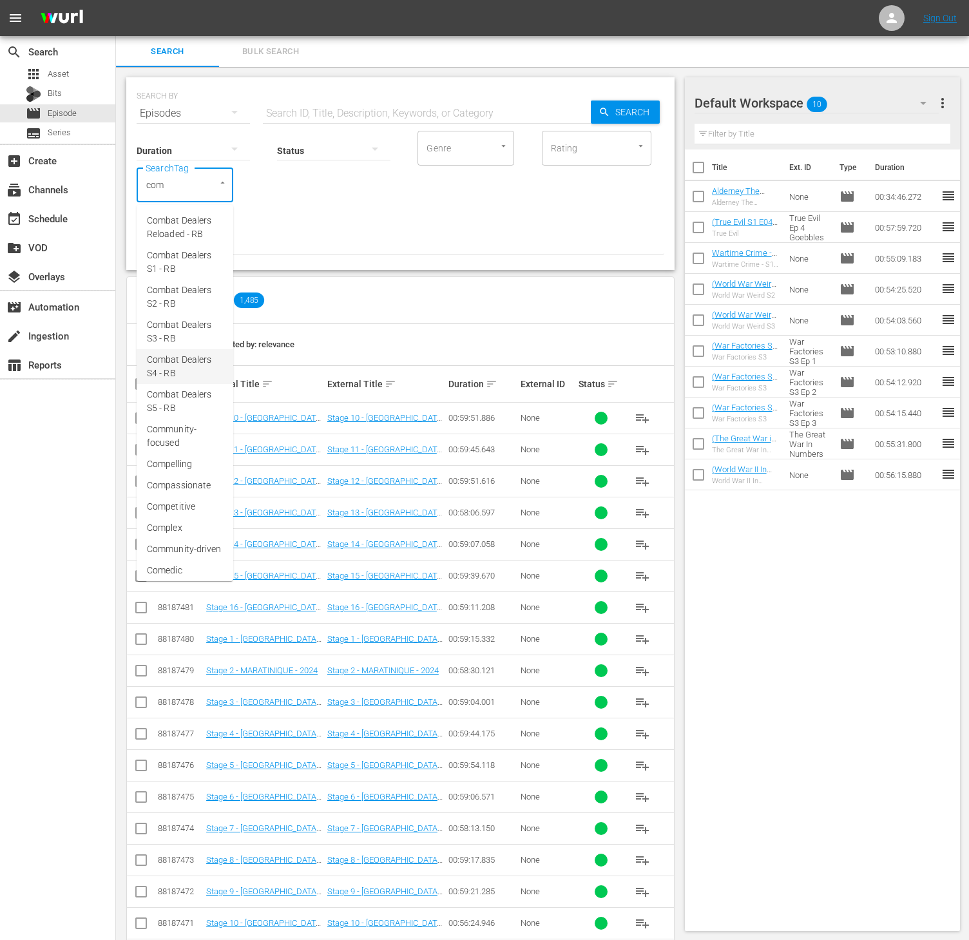
click at [178, 380] on span "Combat Dealers S4 - RB" at bounding box center [185, 366] width 76 height 27
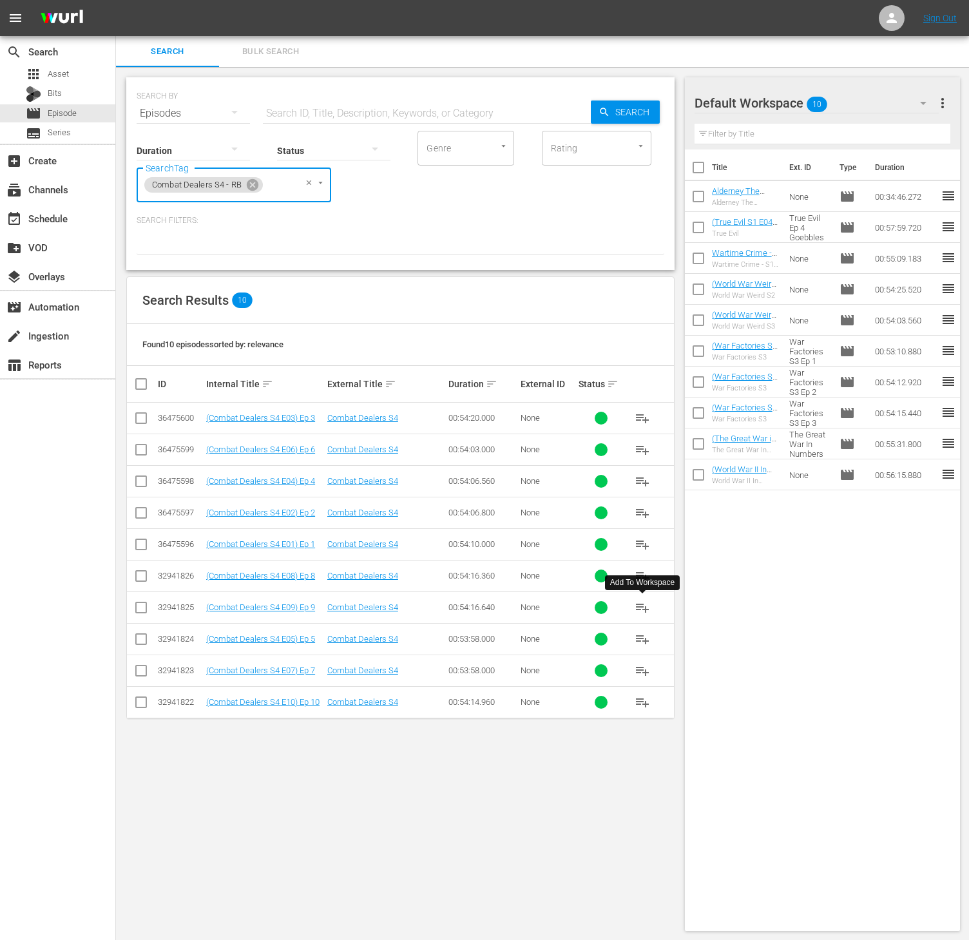
click at [643, 614] on span "playlist_add" at bounding box center [641, 607] width 15 height 15
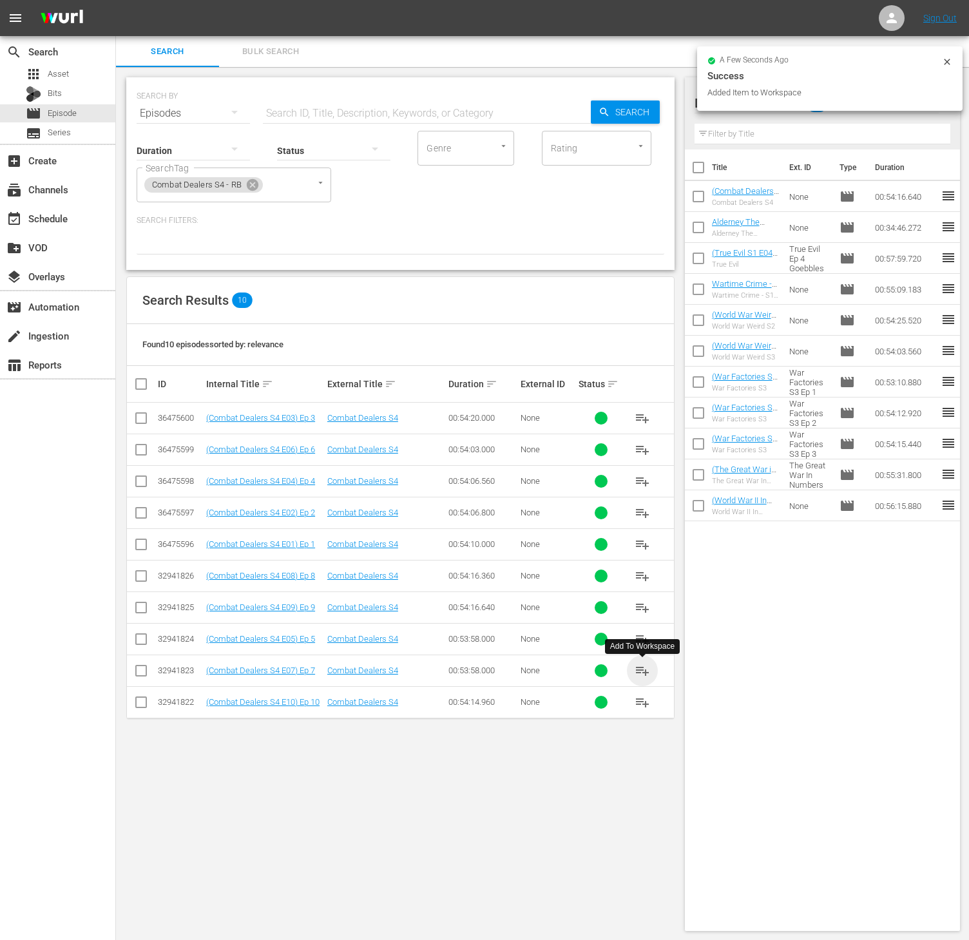
click at [646, 677] on span "playlist_add" at bounding box center [641, 670] width 15 height 15
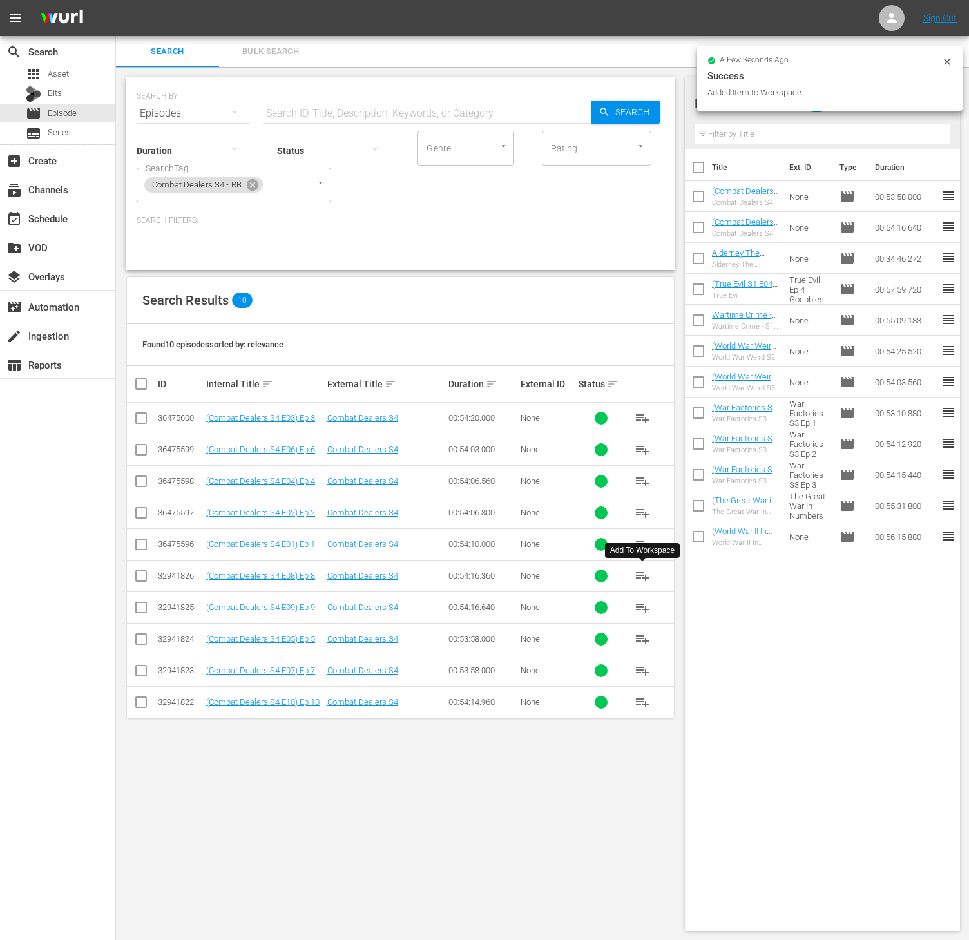
click at [639, 577] on span "playlist_add" at bounding box center [641, 575] width 15 height 15
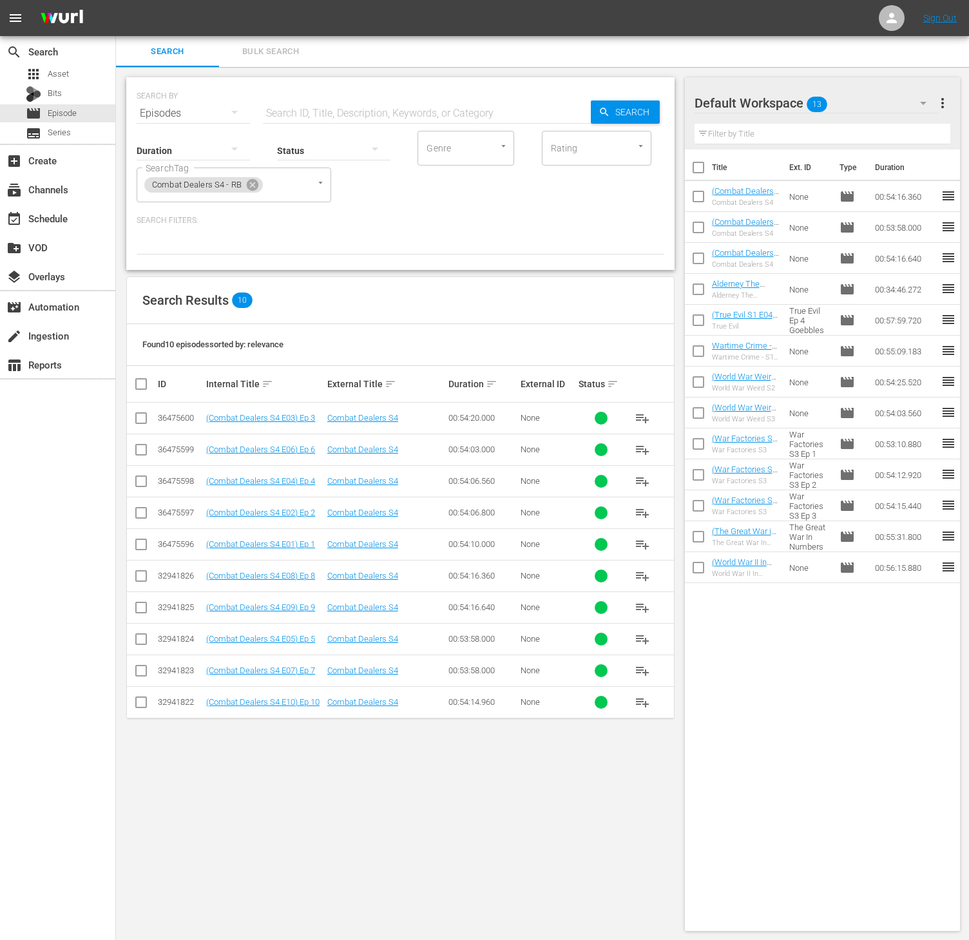
click at [950, 106] on div "Default Workspace 13 Default more_vert Filter by Title" at bounding box center [823, 113] width 276 height 72
click at [948, 105] on span "more_vert" at bounding box center [941, 102] width 15 height 15
click at [857, 134] on div "Clear All Workspace Items" at bounding box center [858, 127] width 151 height 23
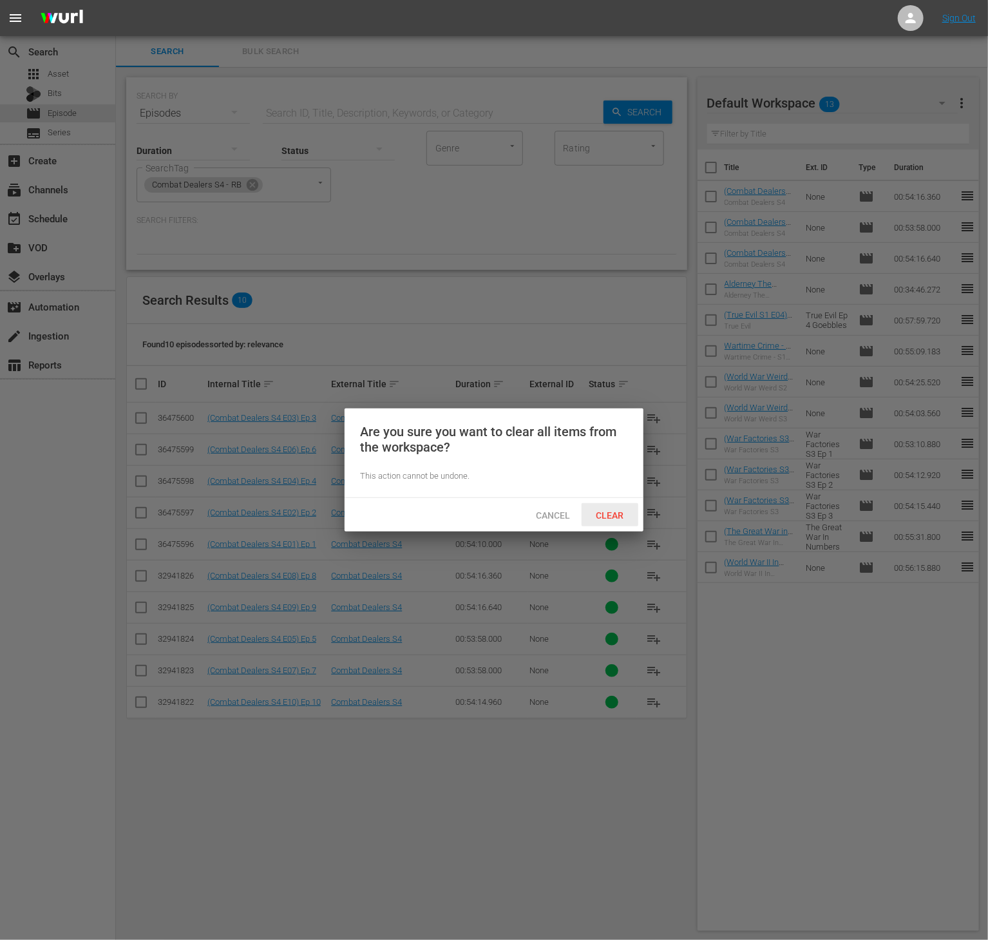
click at [613, 510] on span "Clear" at bounding box center [610, 515] width 48 height 10
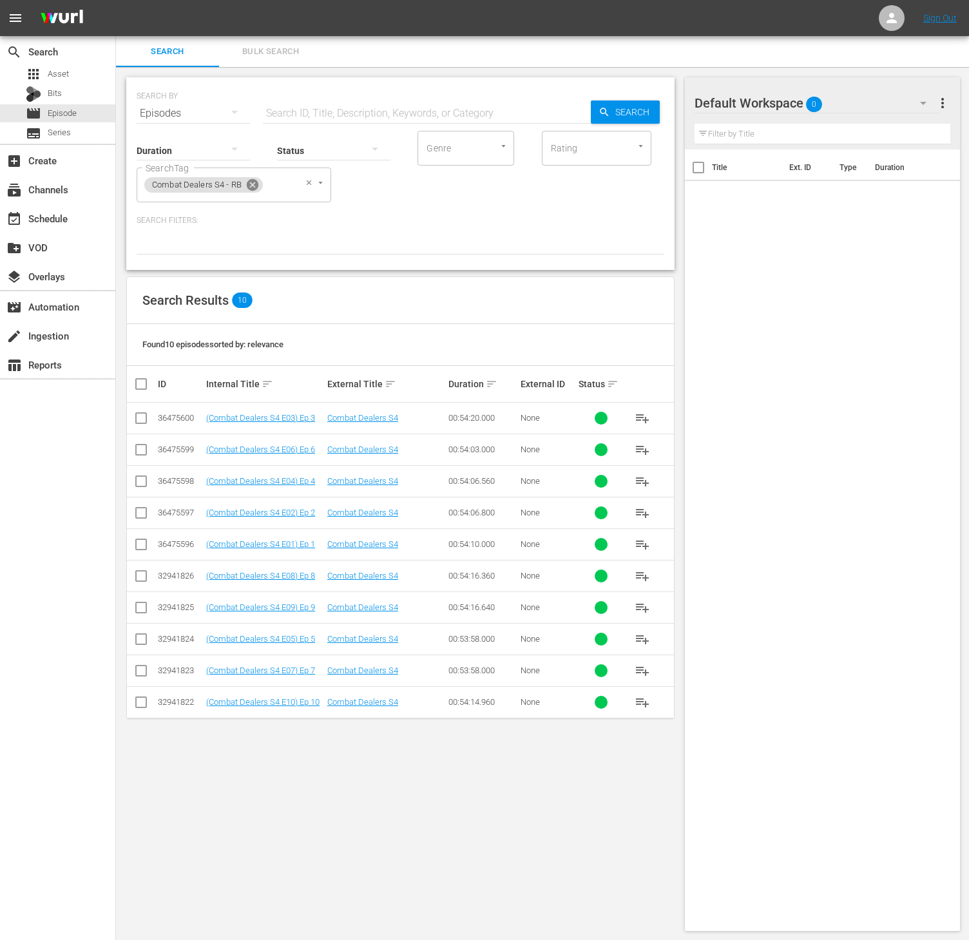
click at [253, 184] on icon at bounding box center [252, 185] width 14 height 14
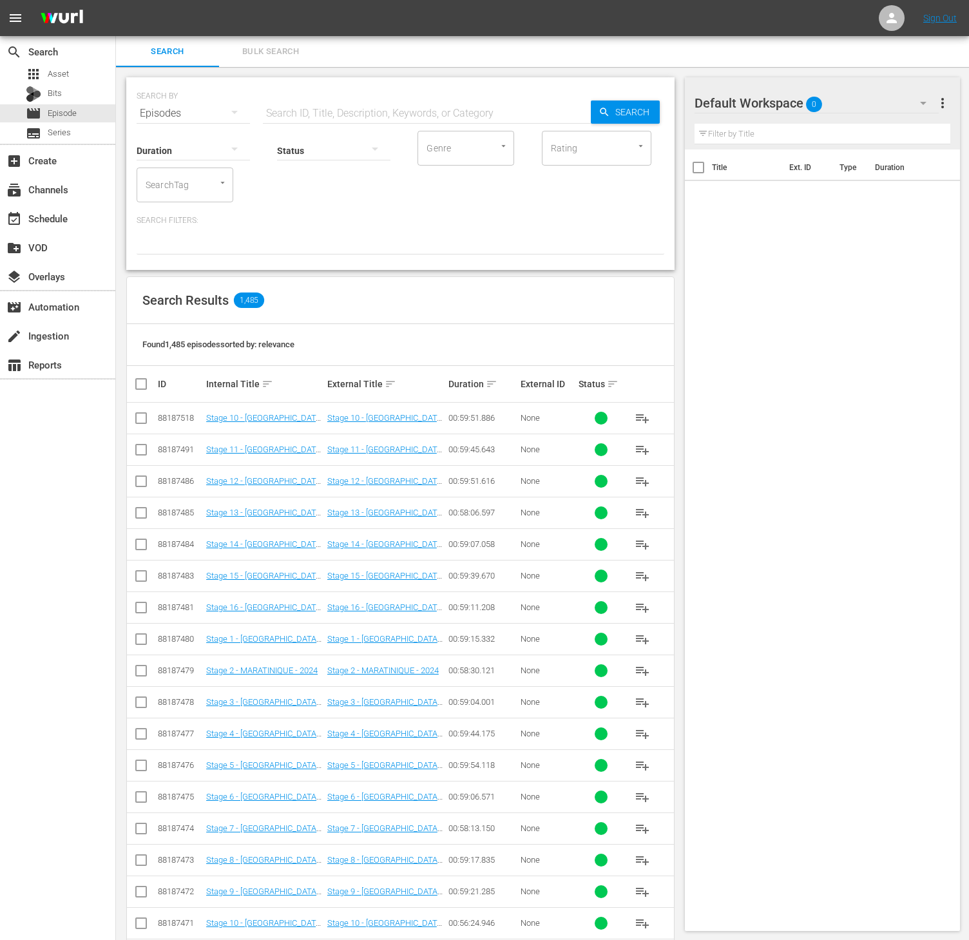
click at [178, 182] on input "SearchTag" at bounding box center [166, 184] width 49 height 23
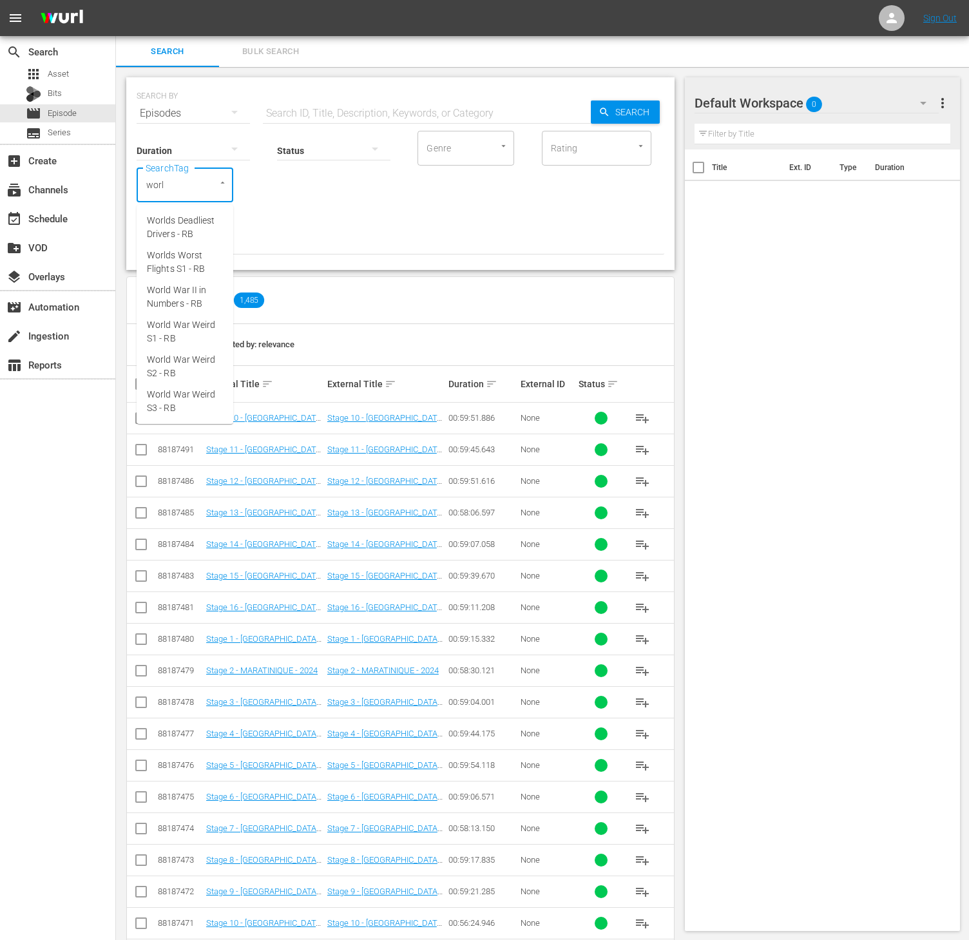
type input "world"
click at [193, 292] on span "World War II in Numbers - RB" at bounding box center [185, 296] width 76 height 27
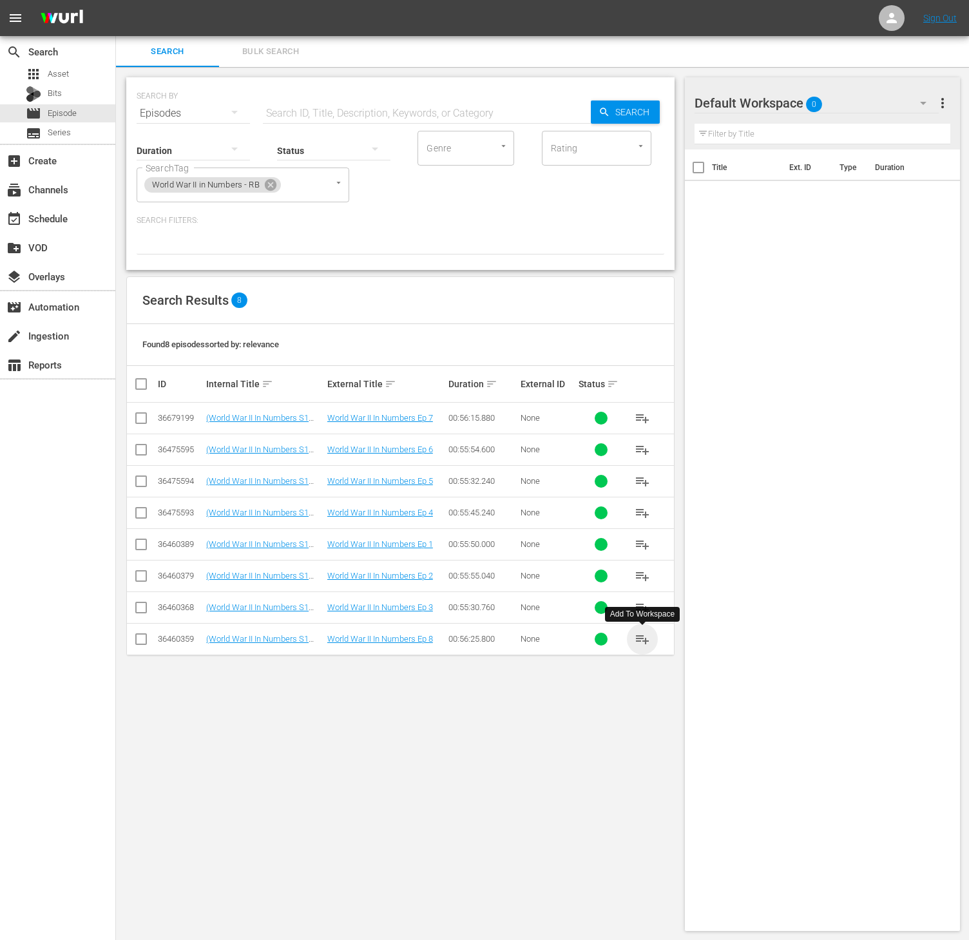
click at [646, 646] on span "playlist_add" at bounding box center [641, 638] width 15 height 15
click at [265, 184] on icon at bounding box center [270, 185] width 14 height 14
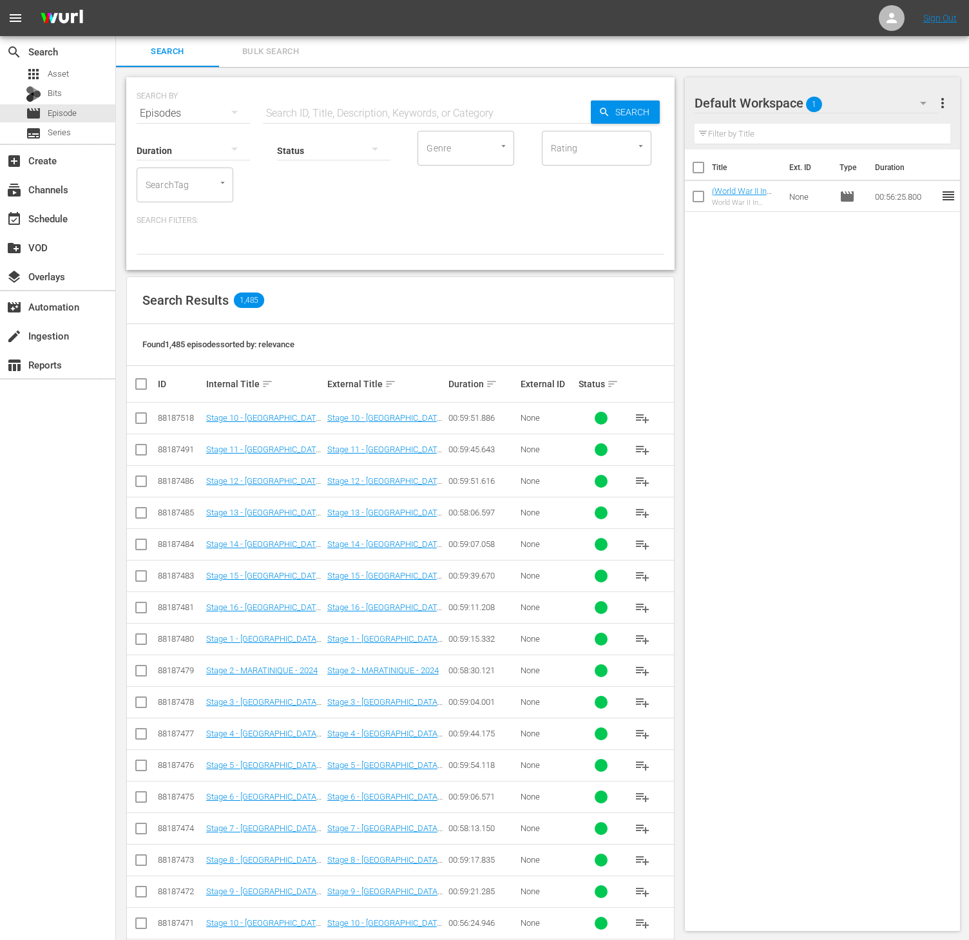
click at [176, 185] on input "SearchTag" at bounding box center [166, 184] width 49 height 23
type input "great w"
click at [181, 227] on span "The Great War in Numbers - RB" at bounding box center [185, 227] width 76 height 27
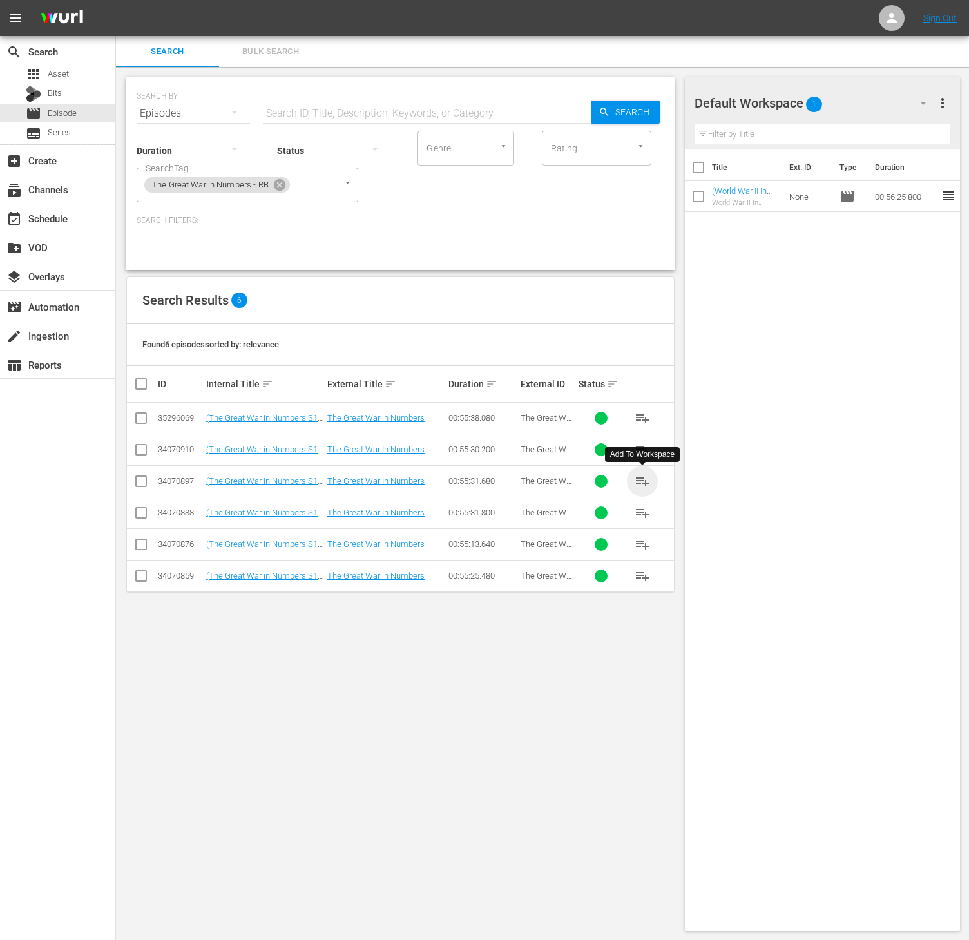
click at [639, 481] on span "playlist_add" at bounding box center [641, 480] width 15 height 15
click at [276, 184] on icon at bounding box center [280, 185] width 12 height 12
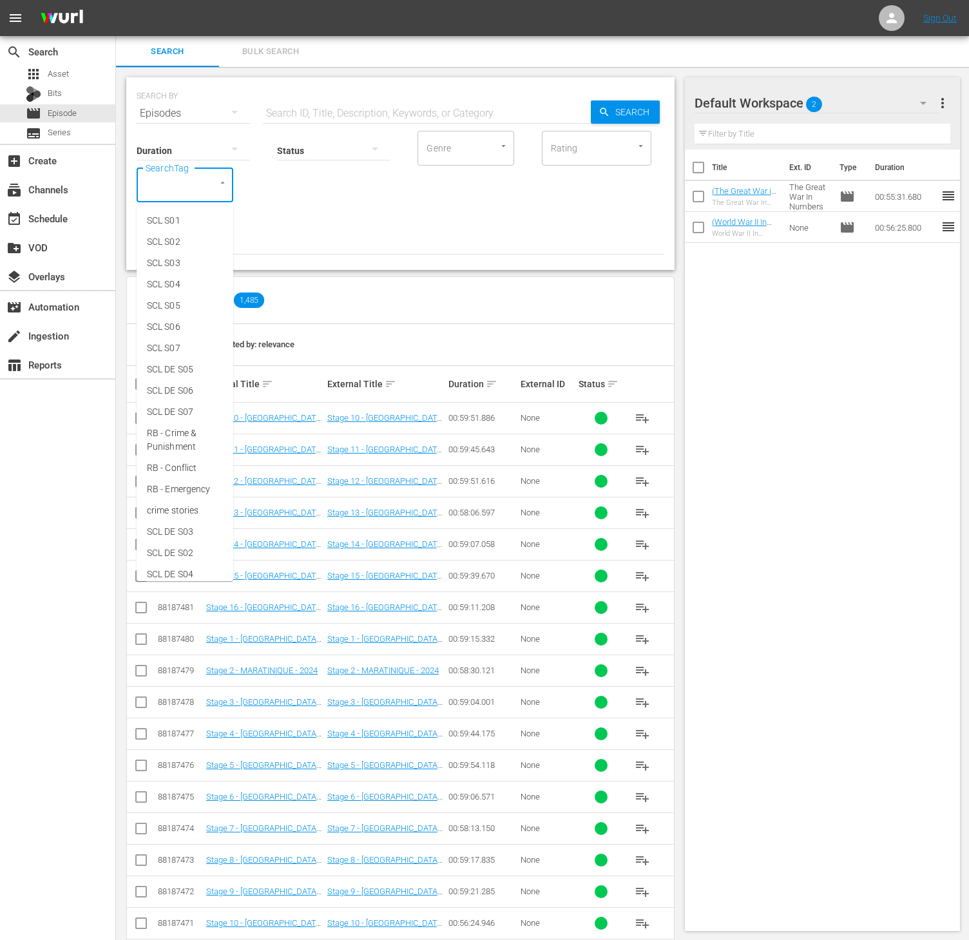
click at [172, 179] on input "SearchTag" at bounding box center [166, 184] width 49 height 23
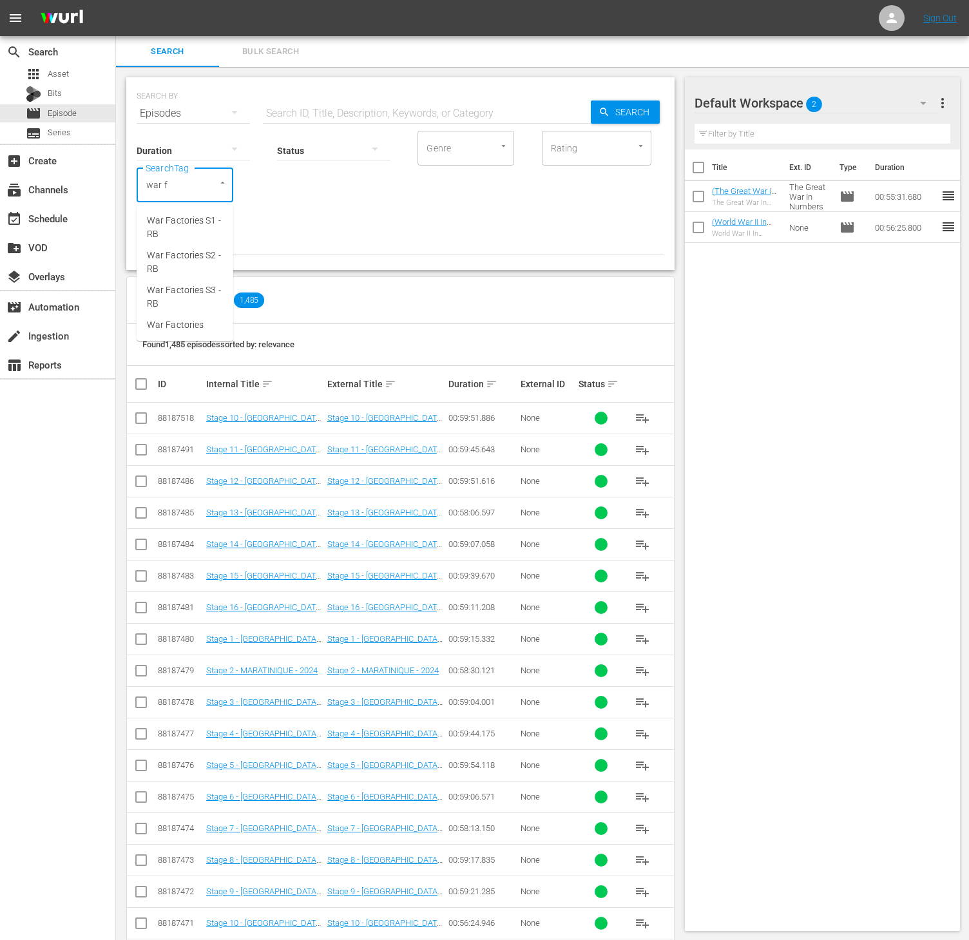
type input "war fa"
click at [170, 287] on span "War Factories S3 - RB" at bounding box center [185, 296] width 76 height 27
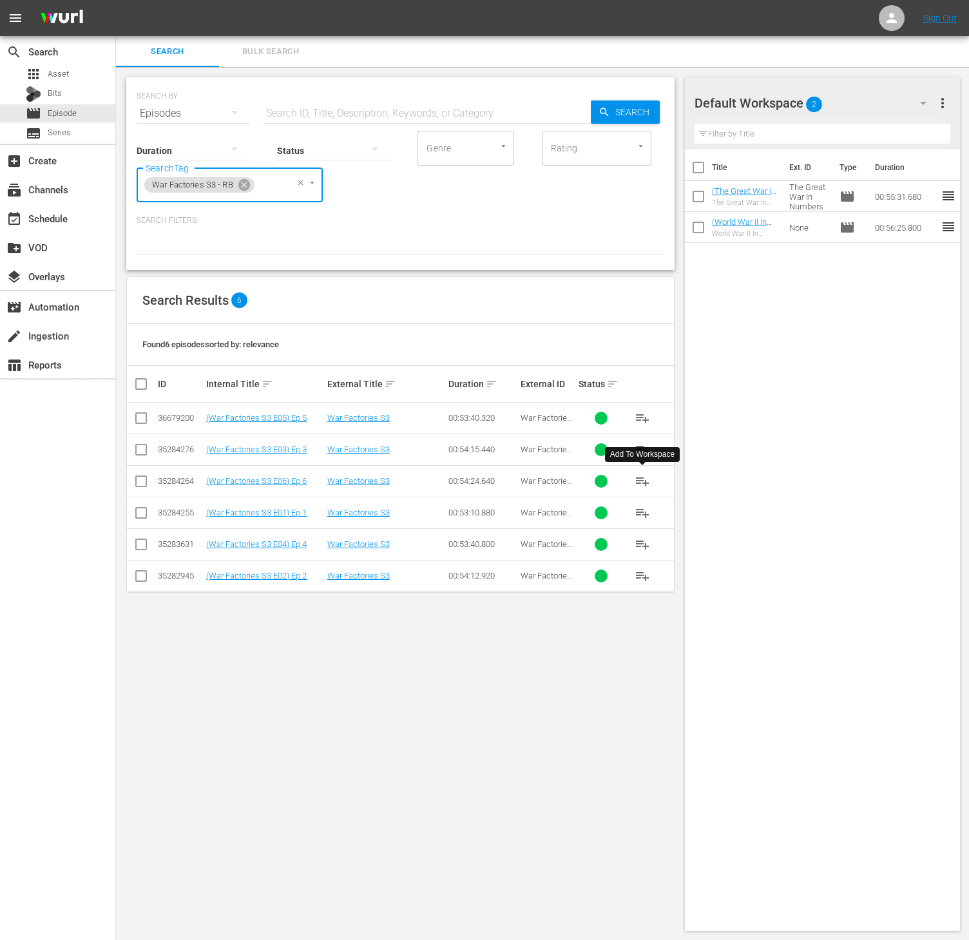
click at [644, 483] on span "playlist_add" at bounding box center [641, 480] width 15 height 15
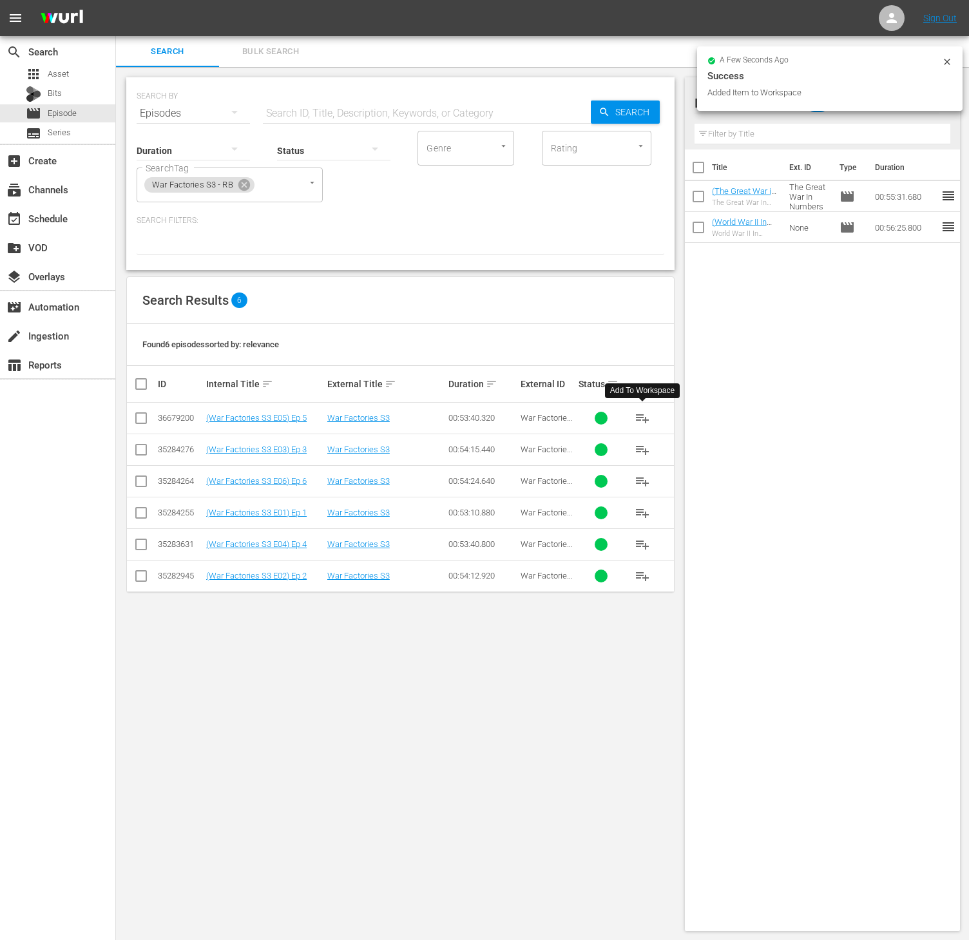
click at [639, 417] on span "playlist_add" at bounding box center [641, 417] width 15 height 15
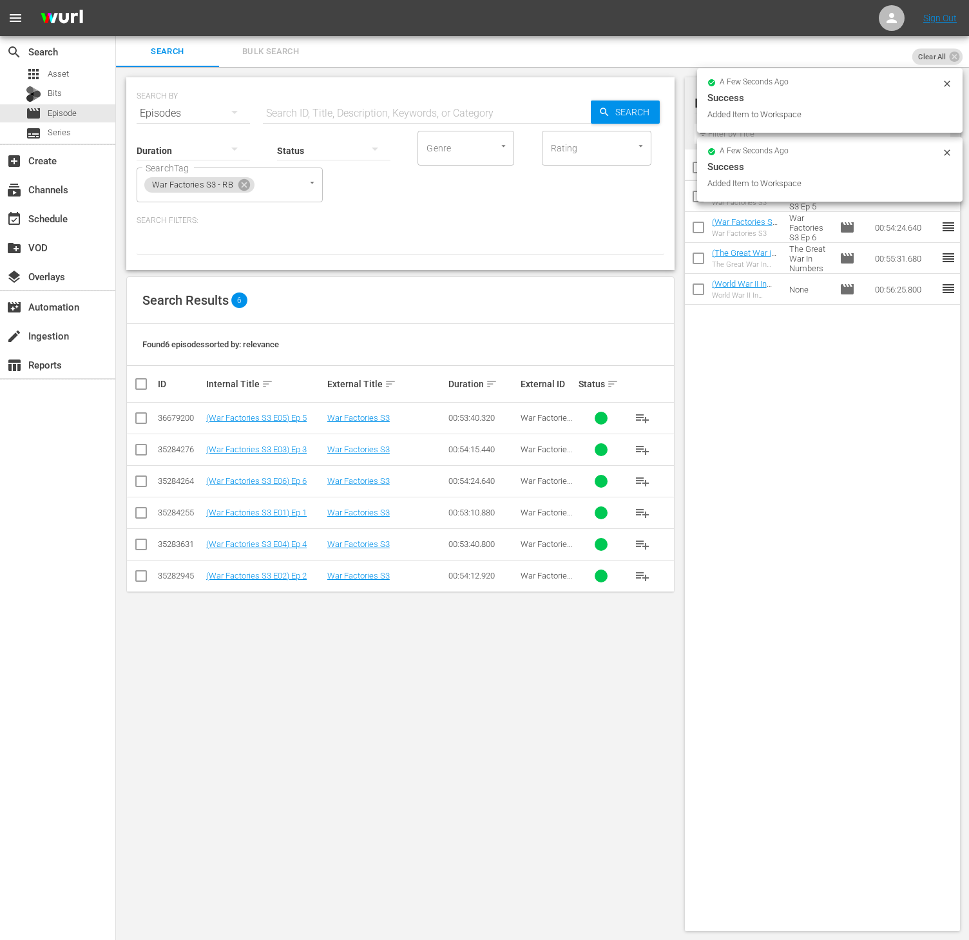
click at [644, 544] on span "playlist_add" at bounding box center [641, 543] width 15 height 15
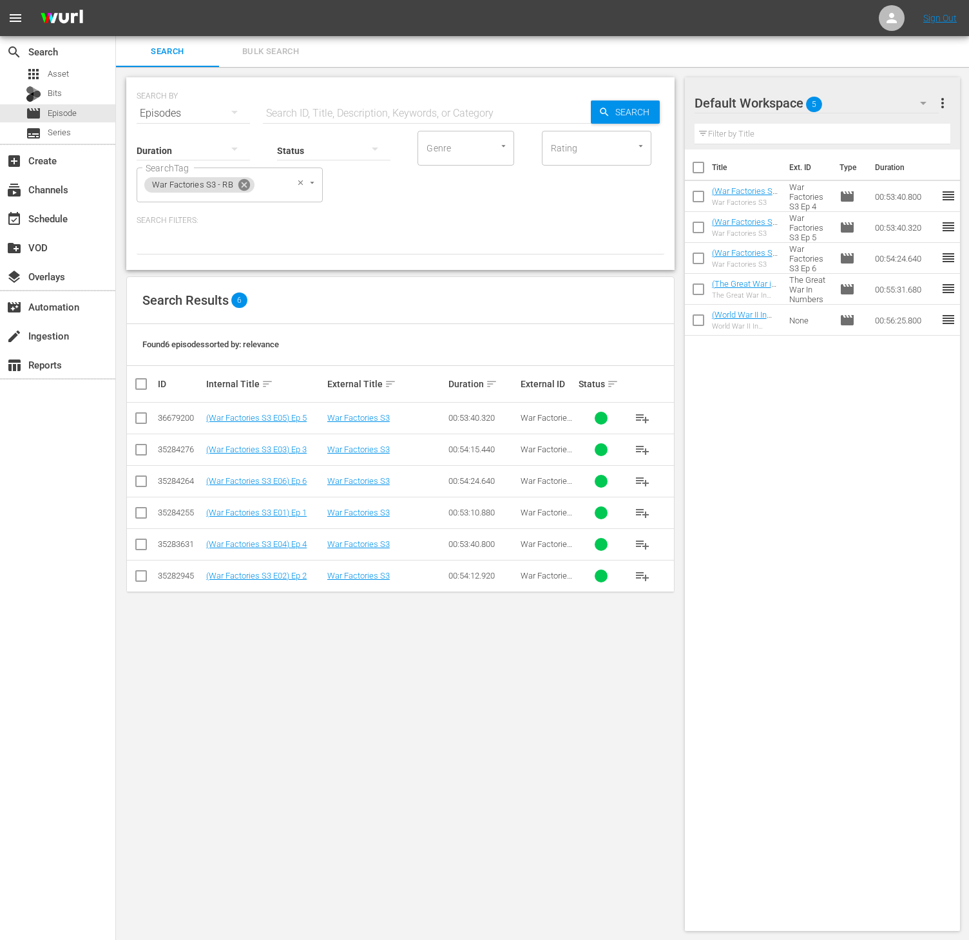
click at [245, 187] on icon at bounding box center [244, 185] width 12 height 12
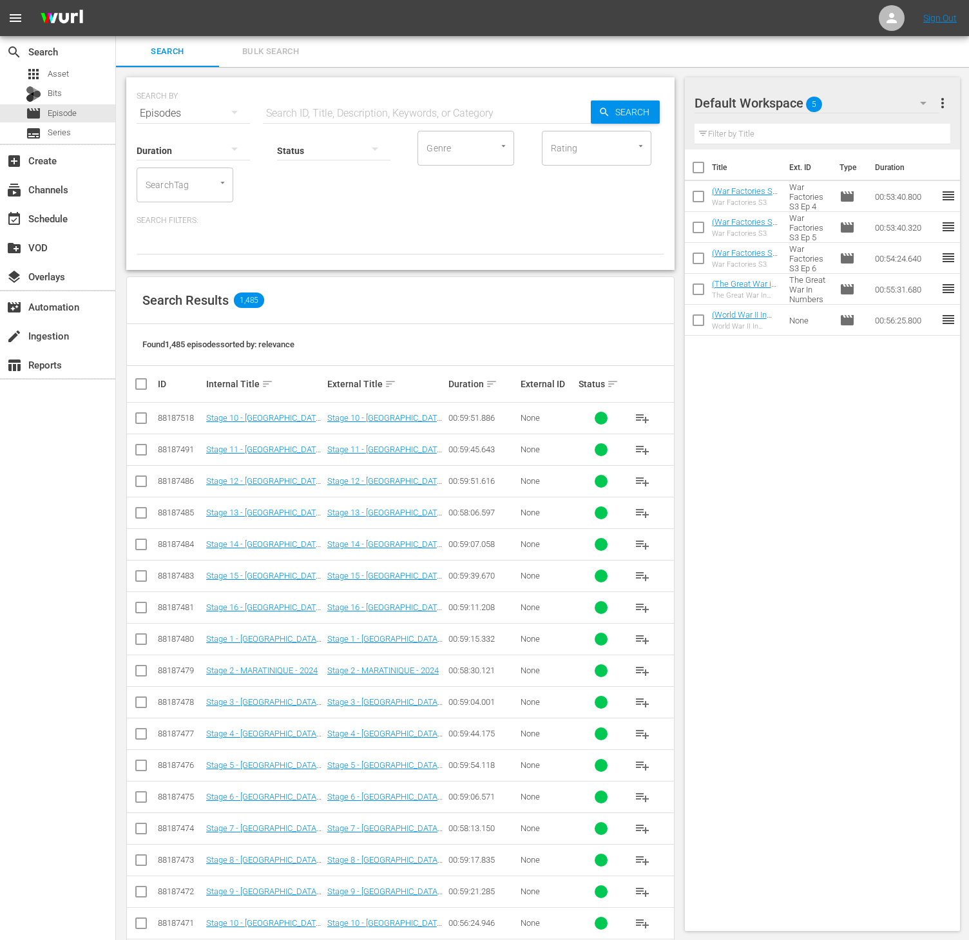
click at [198, 182] on div "SearchTag" at bounding box center [185, 184] width 97 height 35
type input "world wa"
click at [193, 323] on span "World War Weird S3 - RB" at bounding box center [185, 331] width 76 height 27
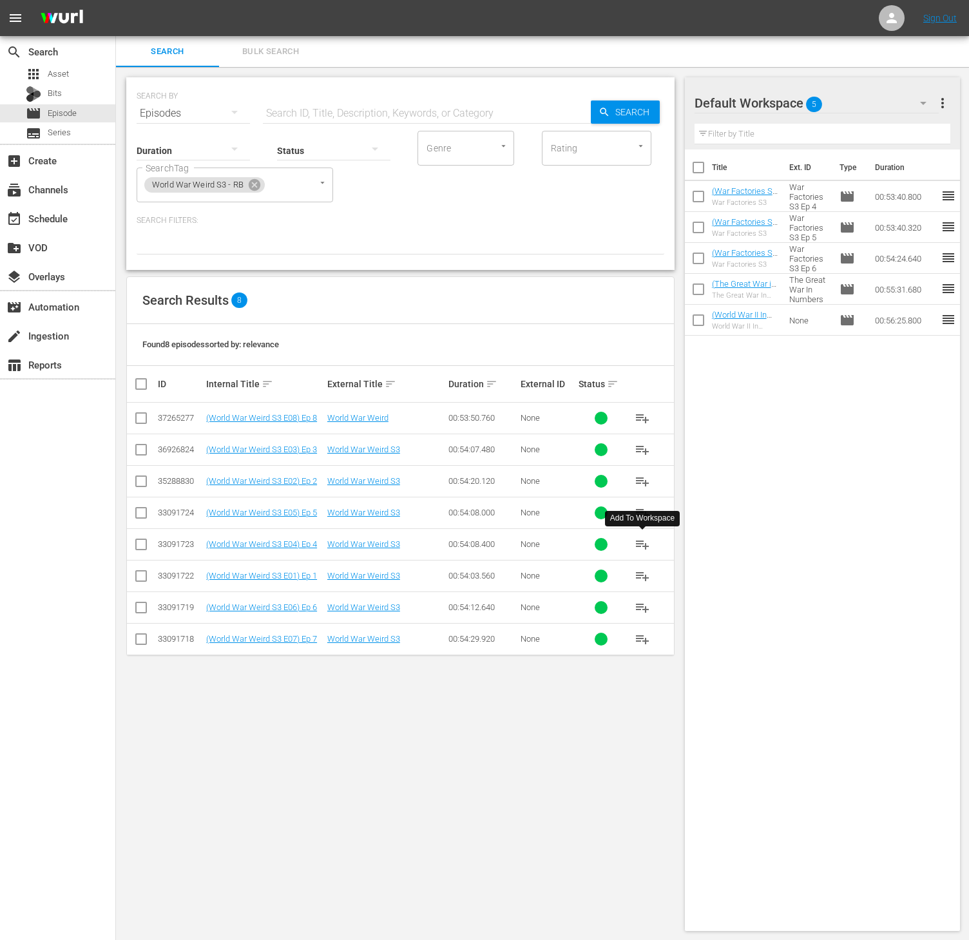
click at [638, 554] on button "playlist_add" at bounding box center [642, 544] width 31 height 31
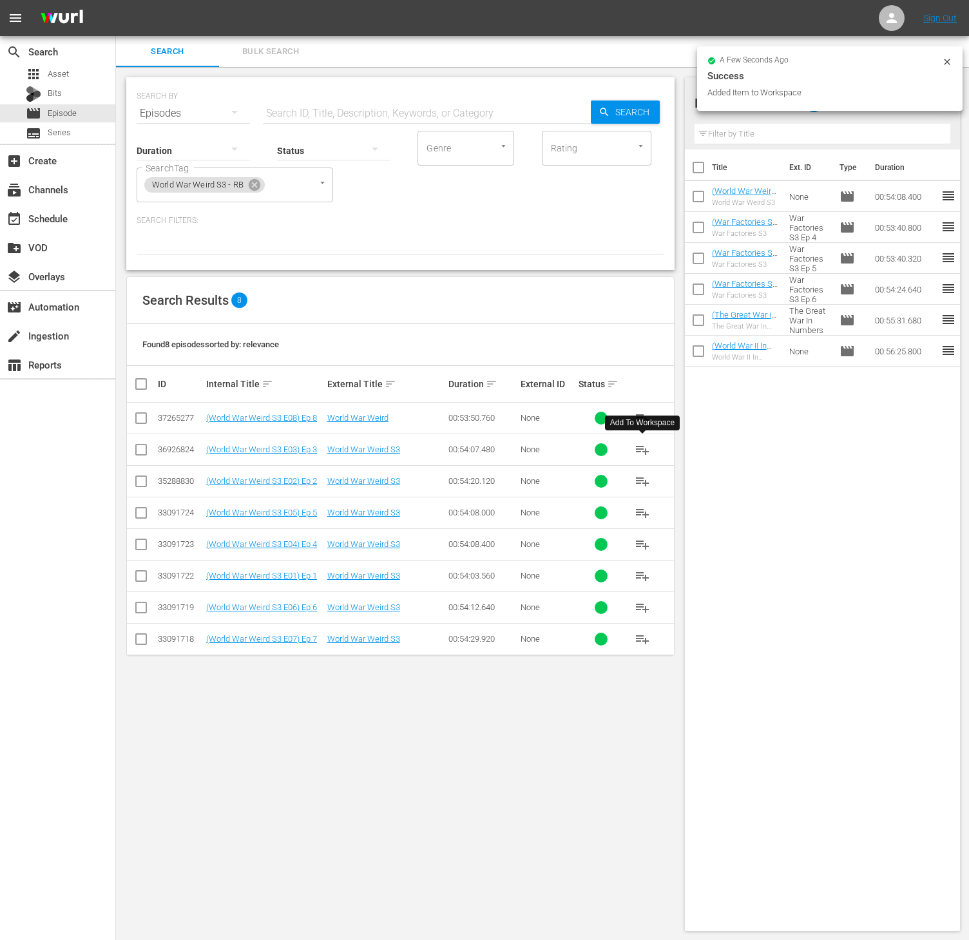
click at [641, 445] on span "playlist_add" at bounding box center [641, 449] width 15 height 15
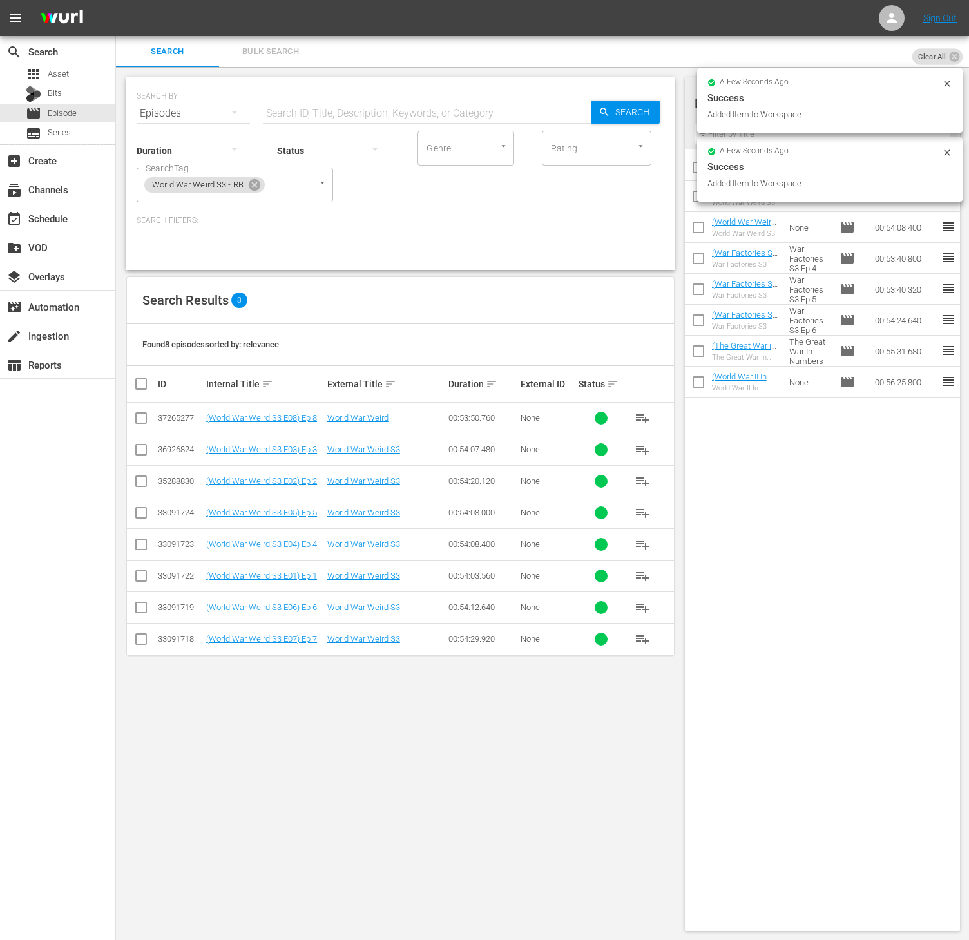
click at [644, 482] on span "playlist_add" at bounding box center [641, 480] width 15 height 15
click at [253, 182] on icon at bounding box center [255, 185] width 12 height 12
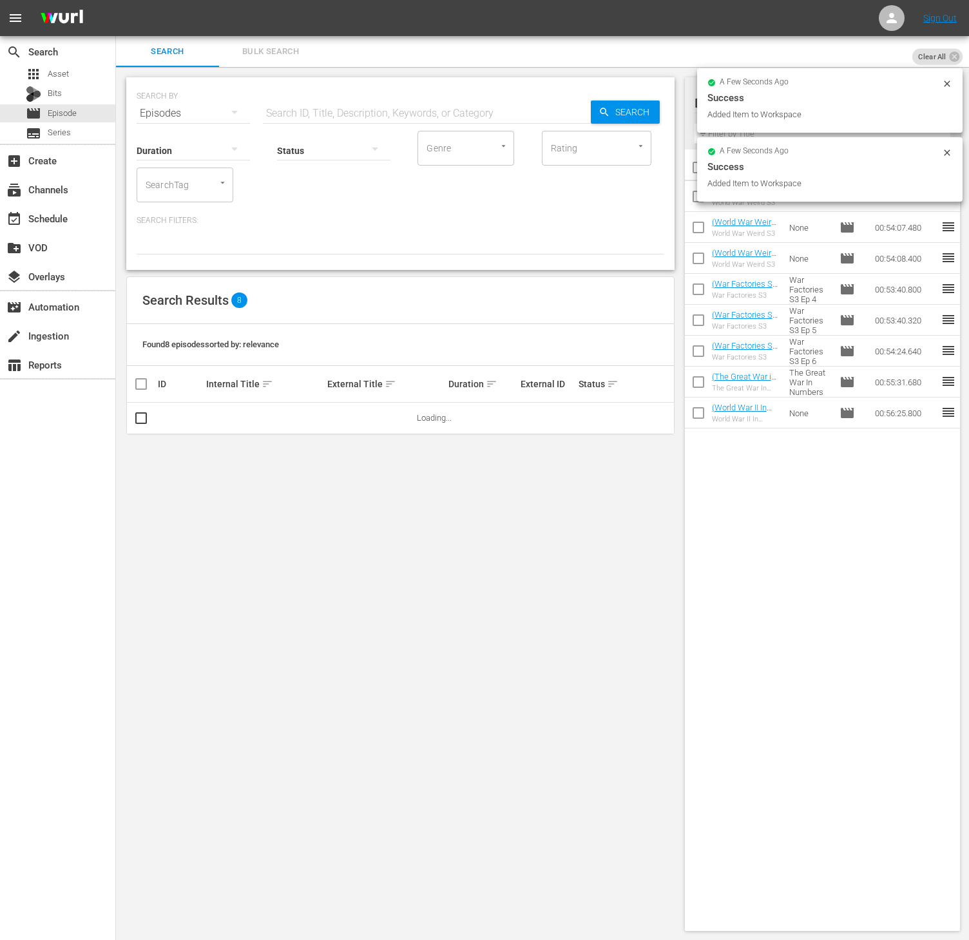
click at [186, 182] on input "SearchTag" at bounding box center [166, 184] width 49 height 23
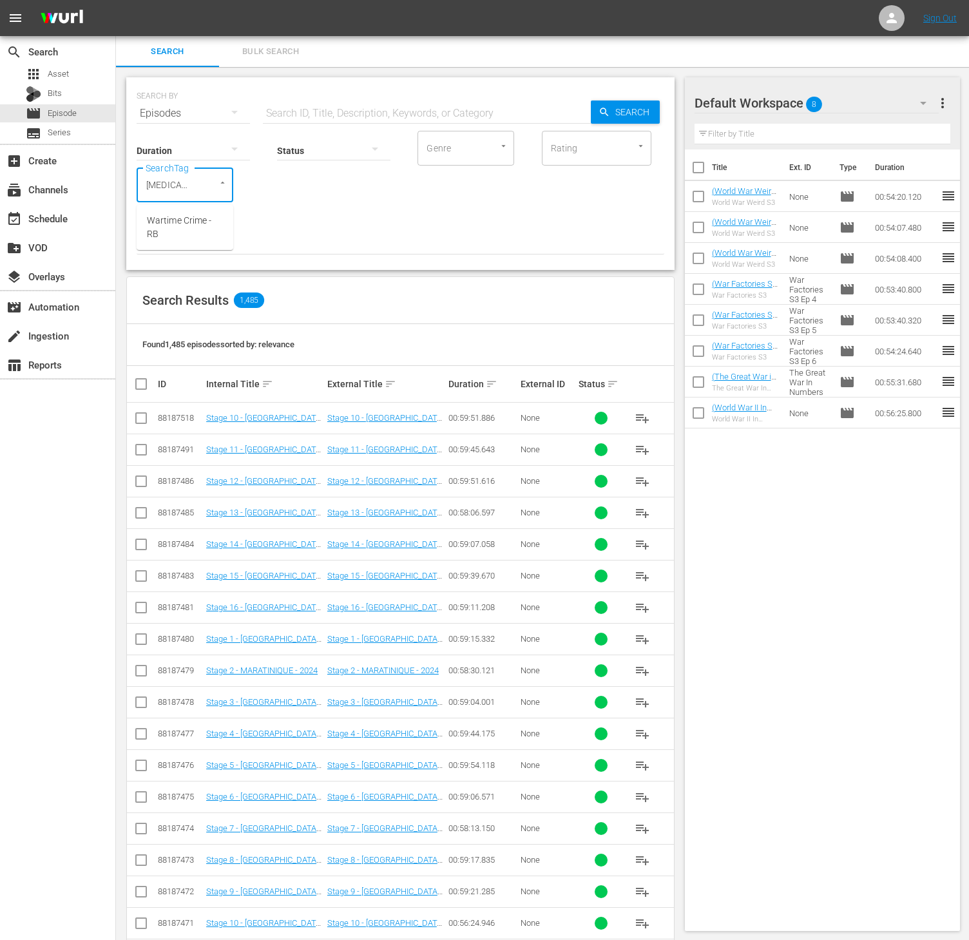
type input "warti"
click at [182, 220] on span "Wartime Crime - RB" at bounding box center [185, 227] width 76 height 27
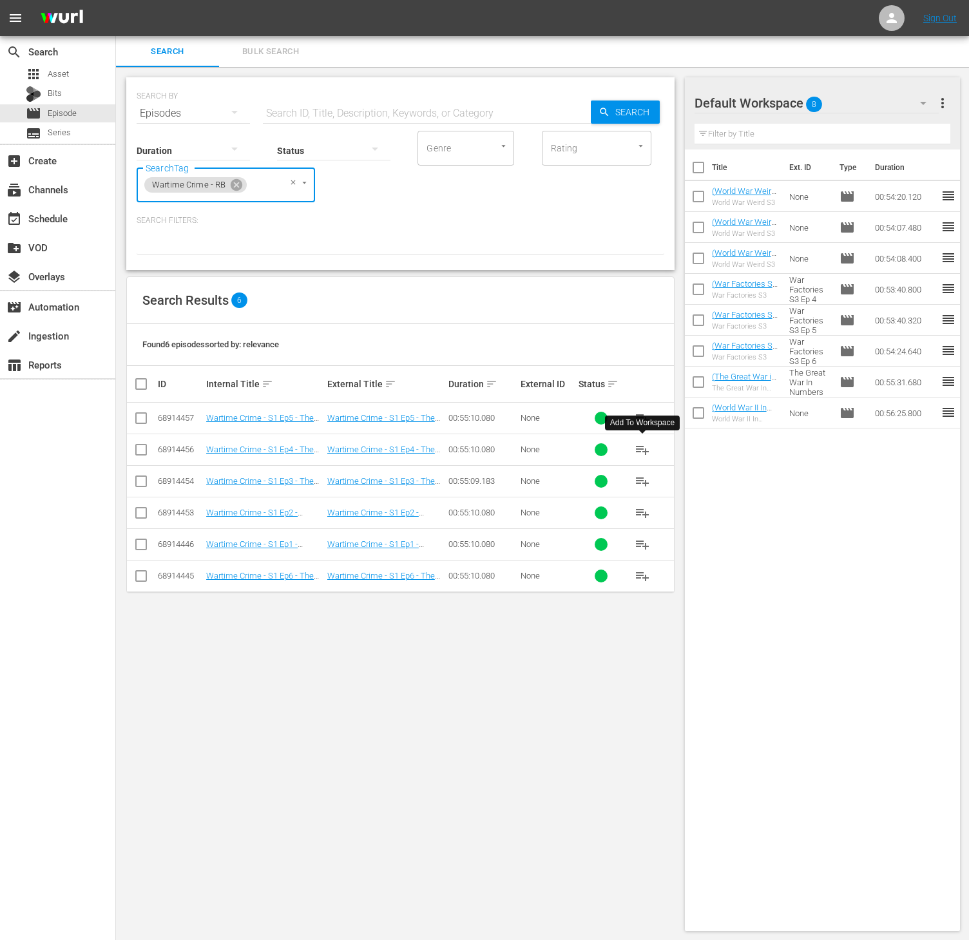
click at [634, 458] on button "playlist_add" at bounding box center [642, 449] width 31 height 31
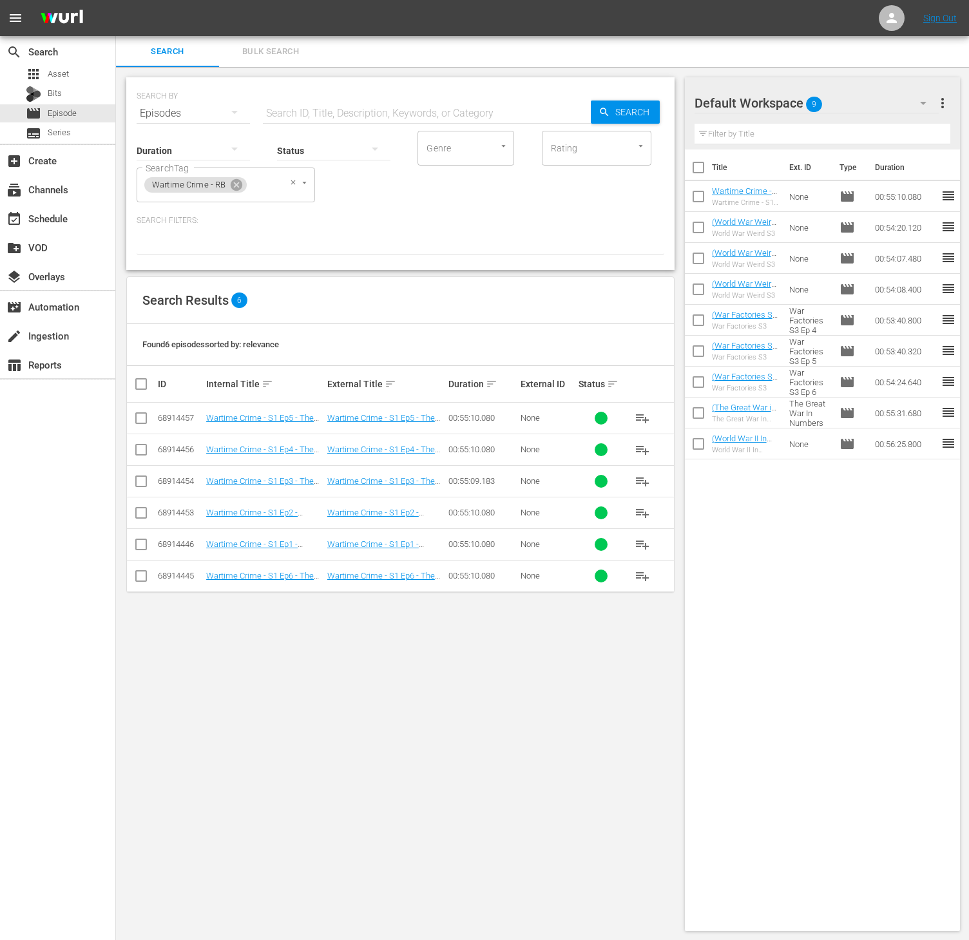
click at [225, 184] on span "Wartime Crime - RB" at bounding box center [188, 185] width 89 height 11
click at [242, 185] on icon at bounding box center [237, 185] width 12 height 12
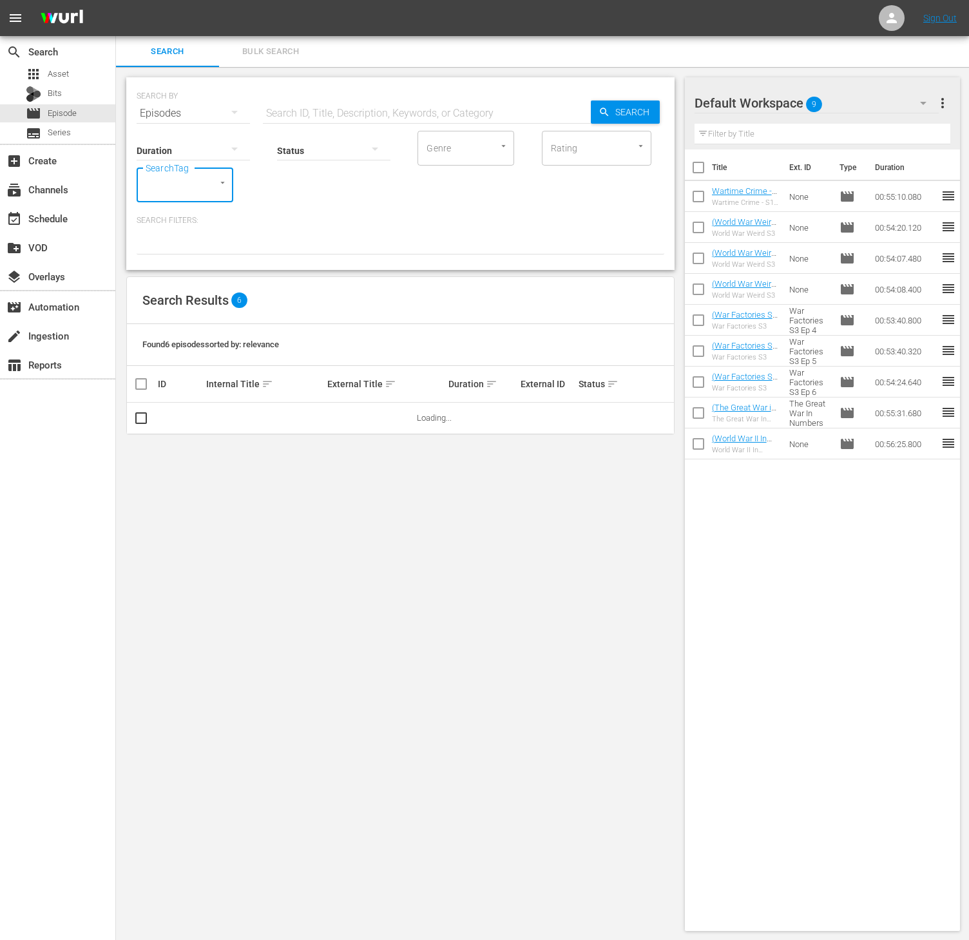
click at [193, 184] on div "SearchTag" at bounding box center [185, 184] width 97 height 35
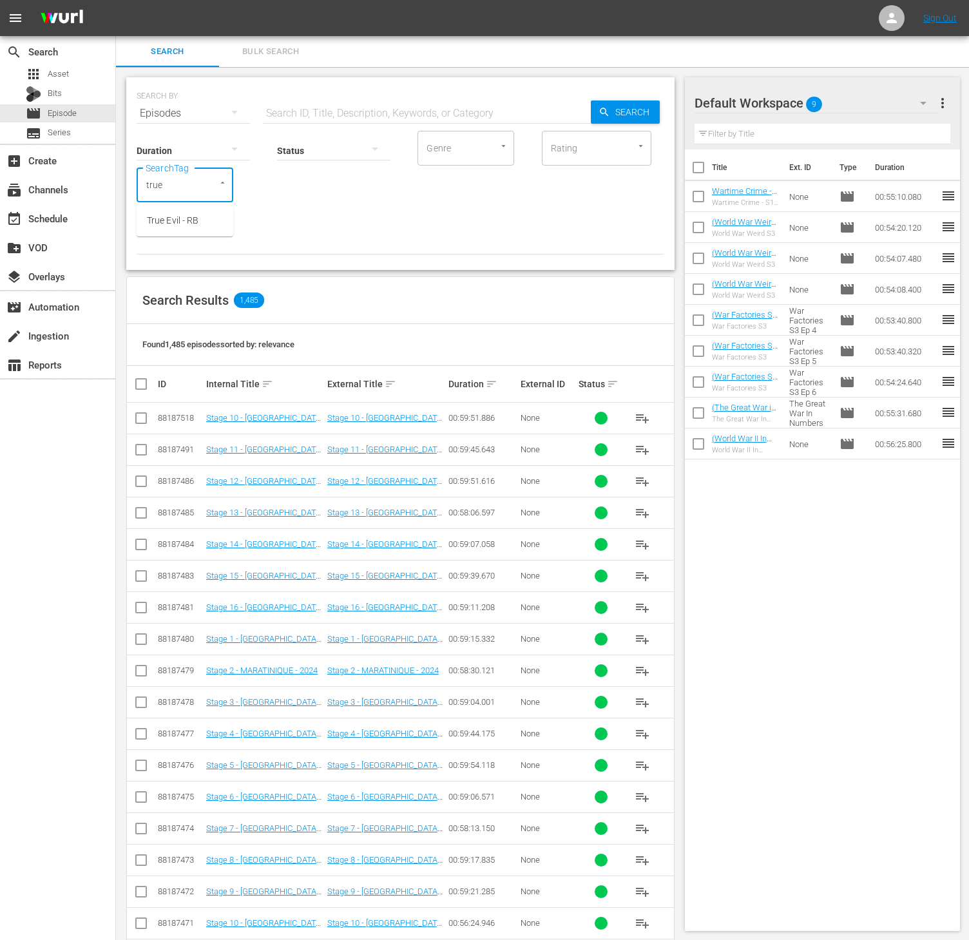
type input "true e"
click at [176, 216] on span "True Evil - RB" at bounding box center [173, 221] width 52 height 14
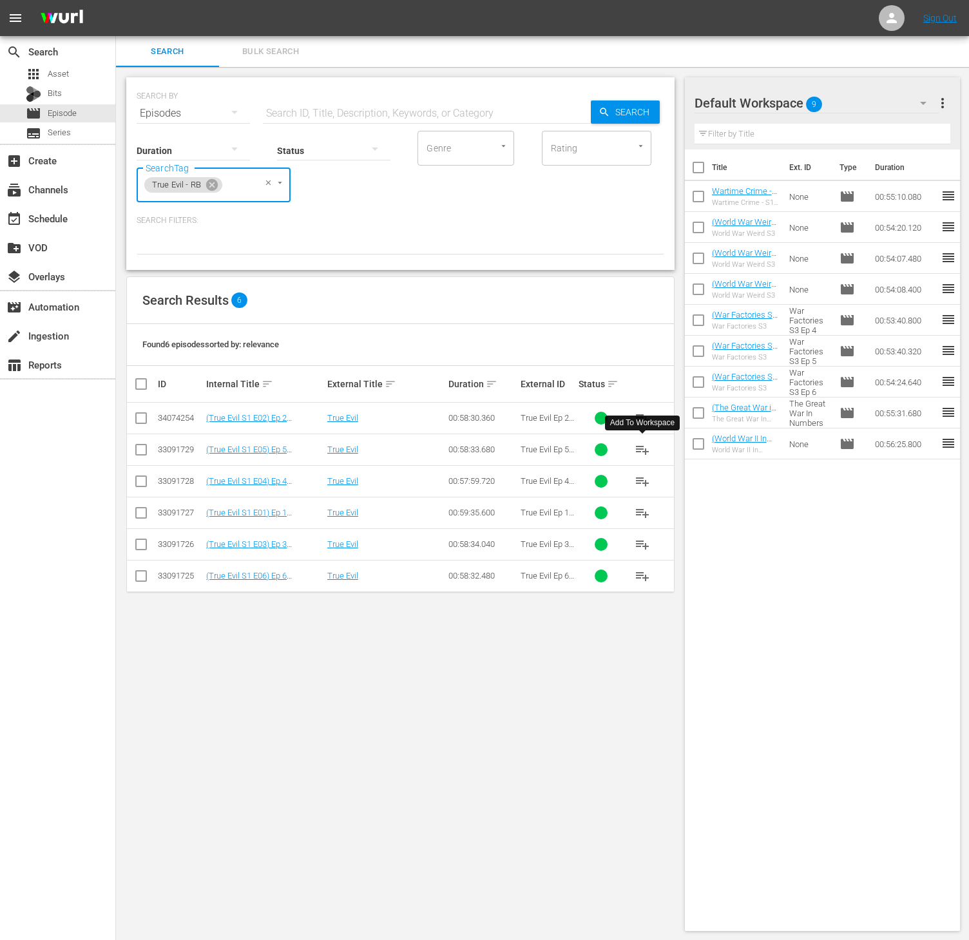
click at [645, 449] on span "playlist_add" at bounding box center [641, 449] width 15 height 15
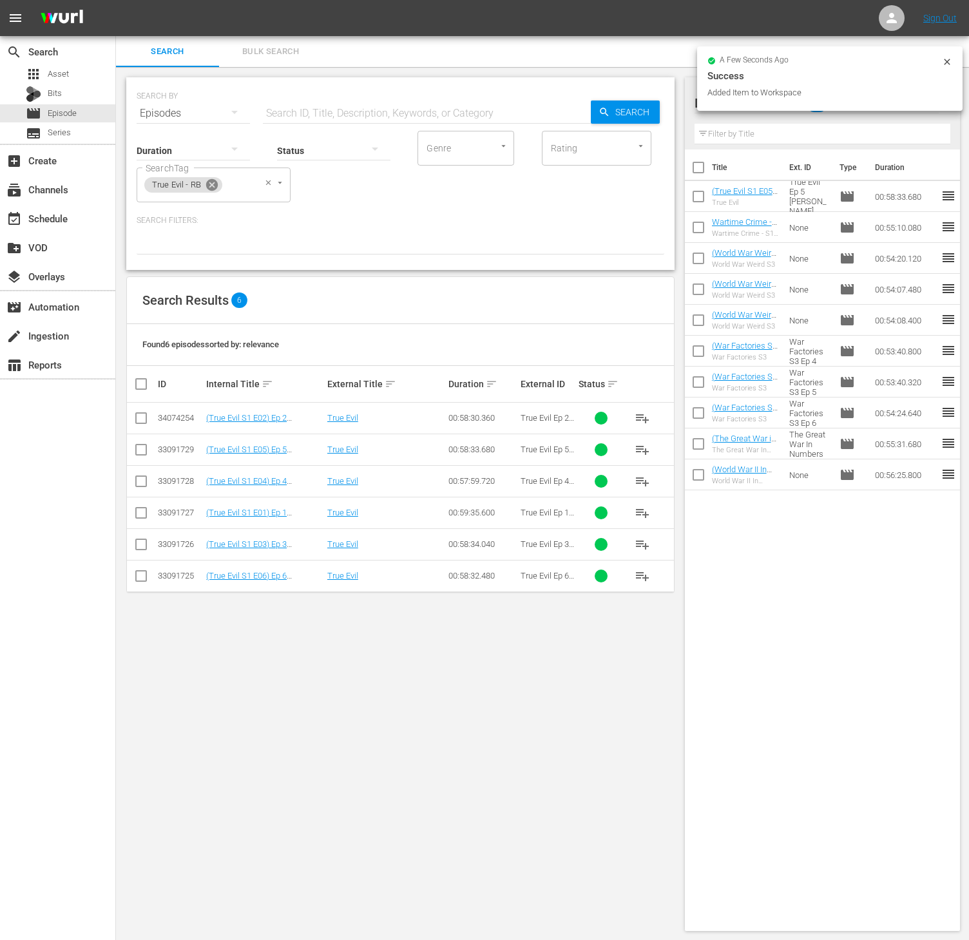
click at [208, 184] on icon at bounding box center [212, 185] width 12 height 12
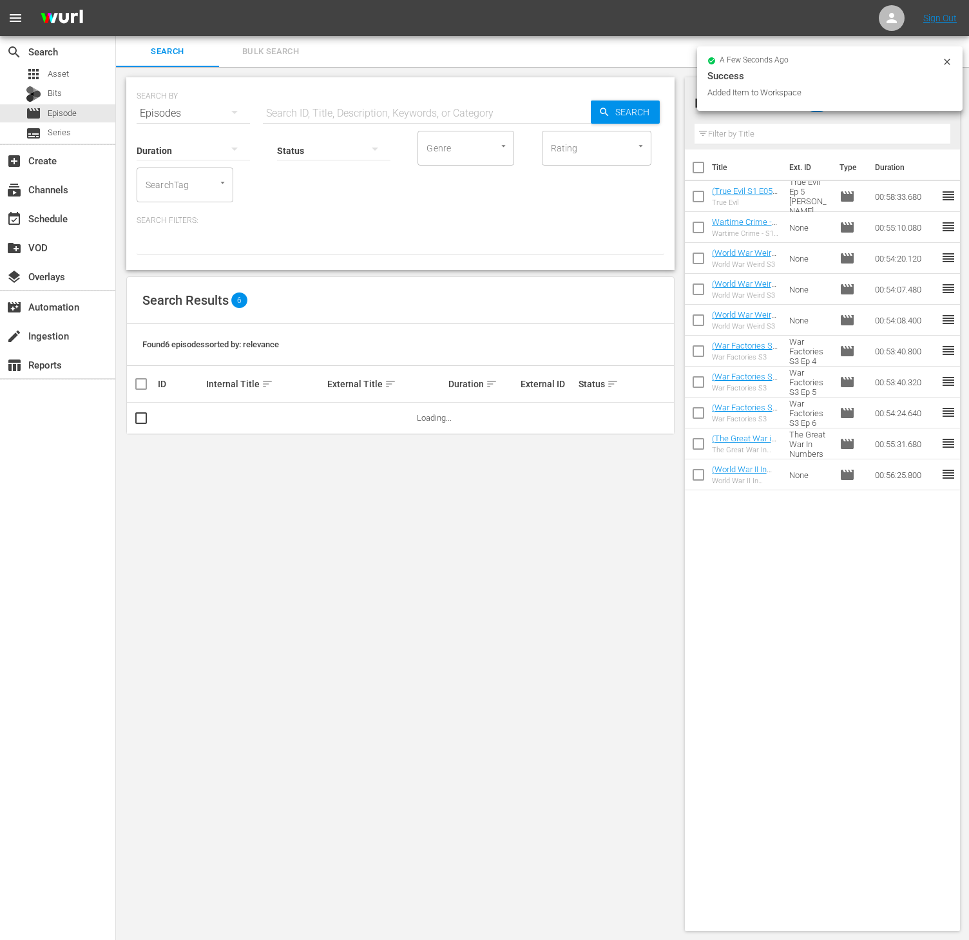
click at [198, 184] on div "SearchTag" at bounding box center [185, 184] width 97 height 35
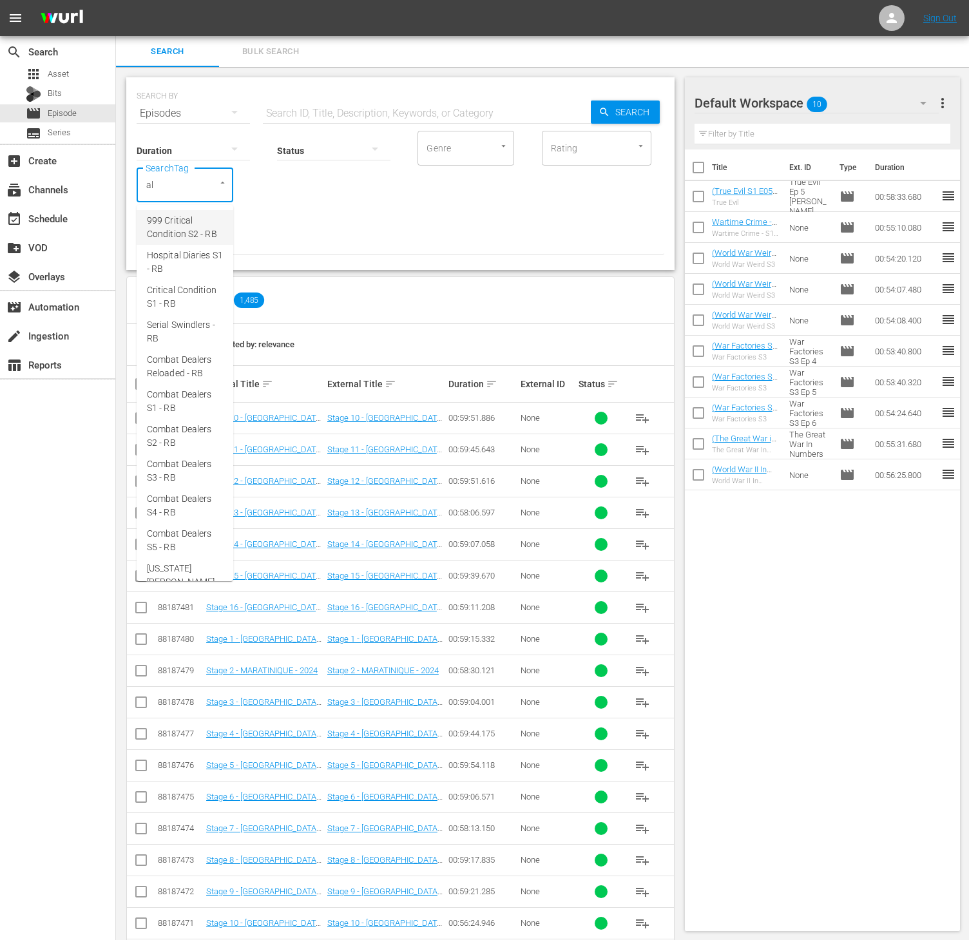
type input "ald"
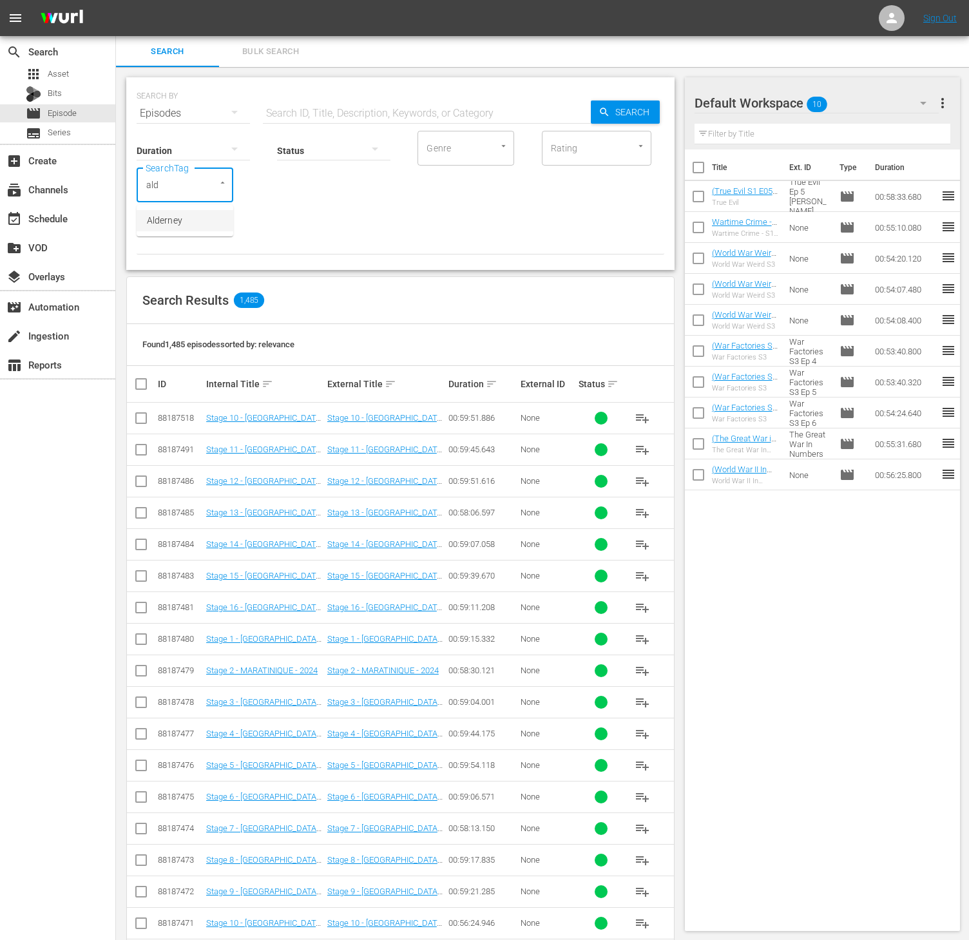
click at [193, 220] on li "Alderney" at bounding box center [185, 220] width 97 height 21
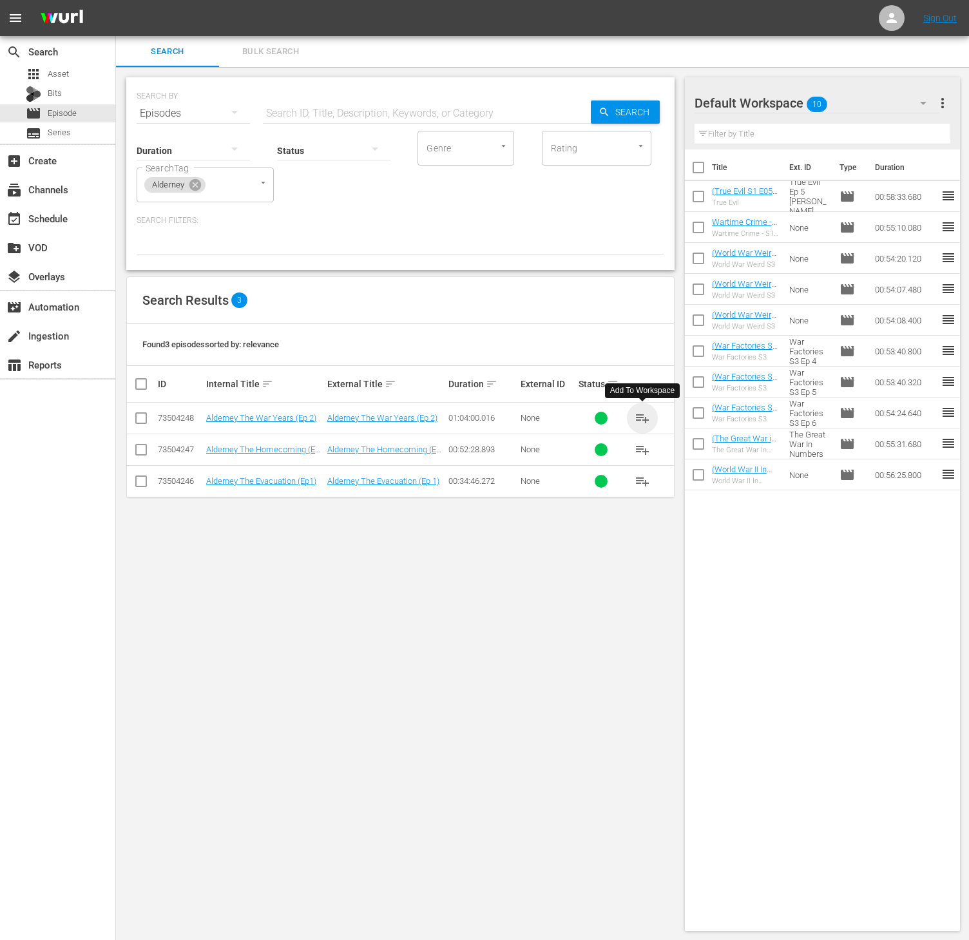
click at [645, 414] on span "playlist_add" at bounding box center [641, 417] width 15 height 15
click at [202, 189] on icon at bounding box center [195, 185] width 14 height 14
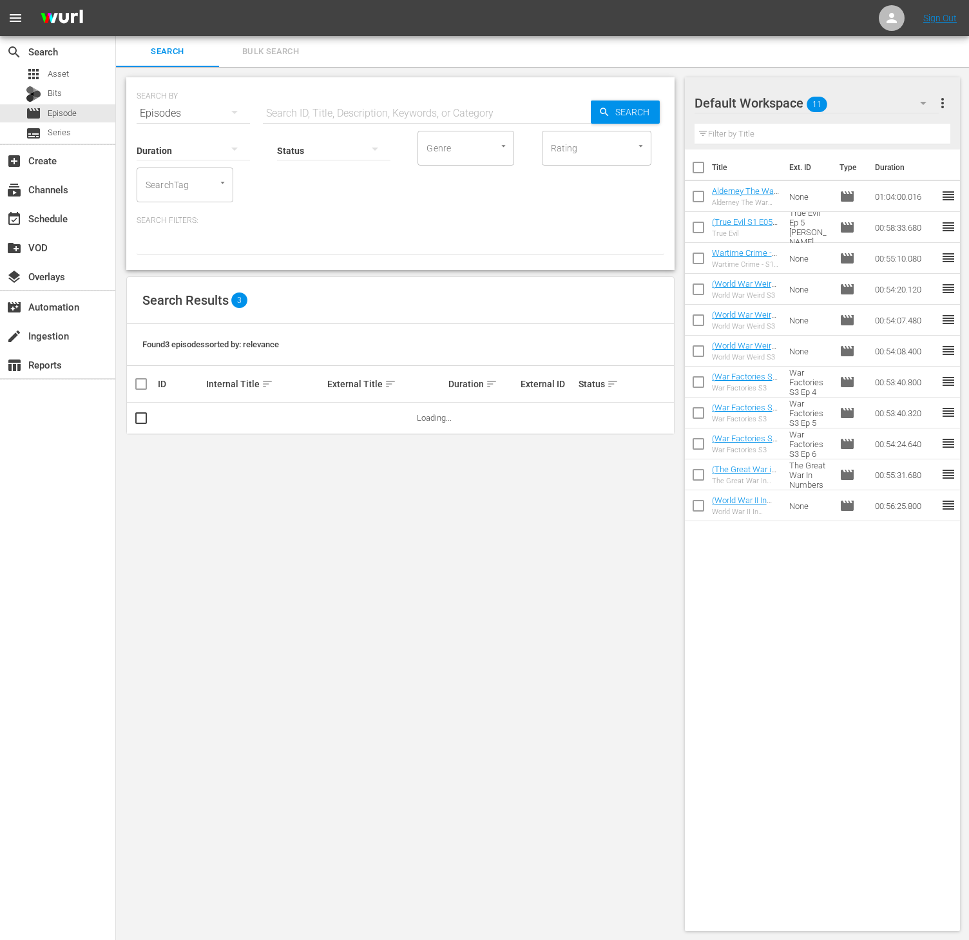
click at [170, 187] on input "SearchTag" at bounding box center [166, 184] width 49 height 23
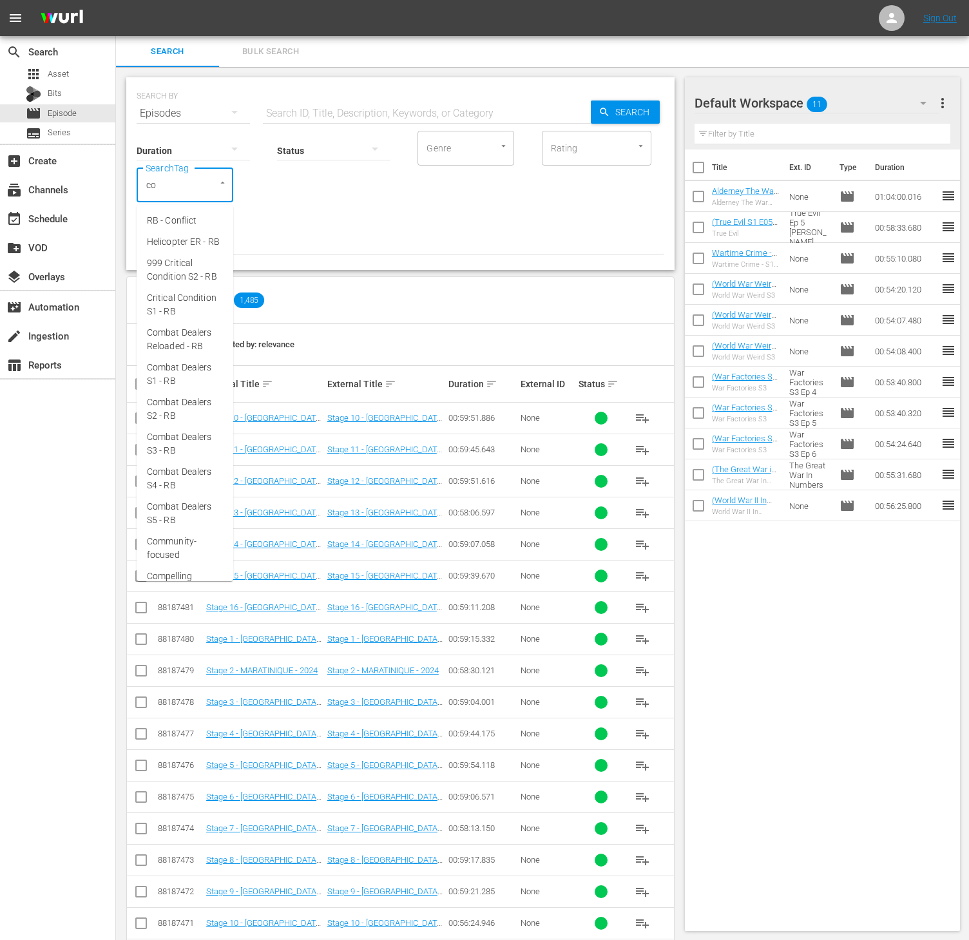
type input "com"
click at [172, 380] on span "Combat Dealers S4 - RB" at bounding box center [185, 366] width 76 height 27
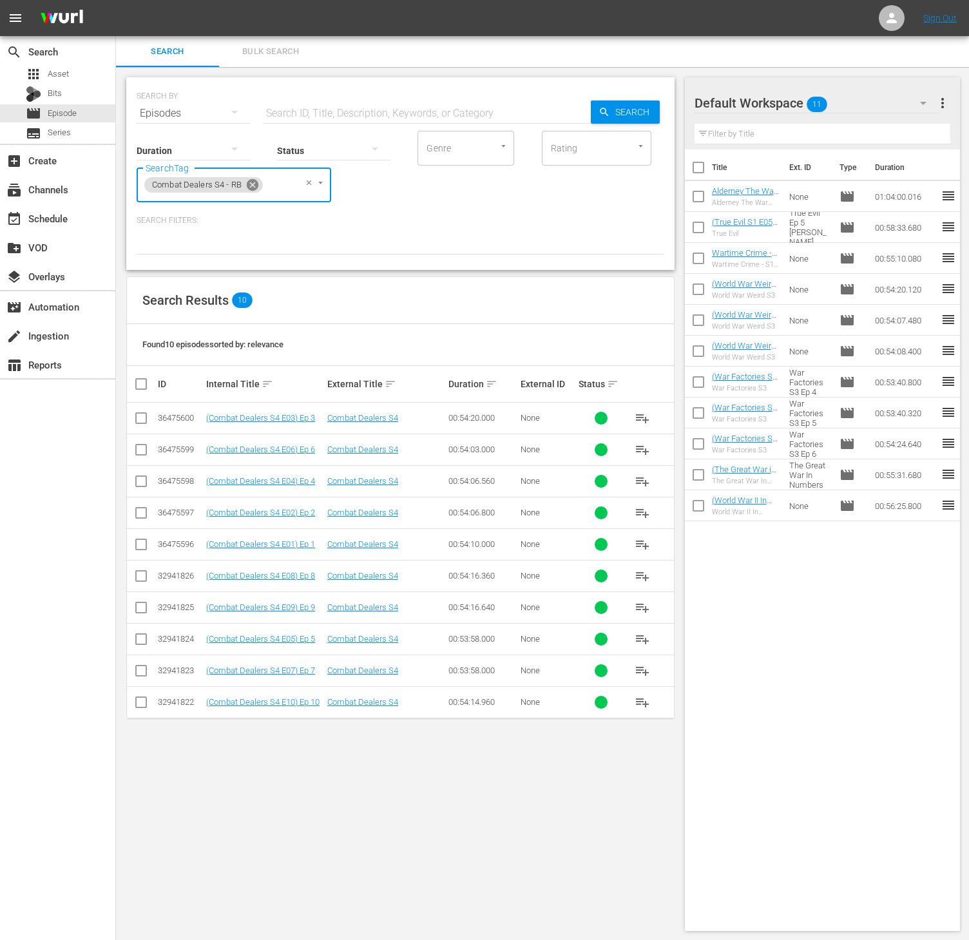
click at [255, 187] on icon at bounding box center [253, 185] width 12 height 12
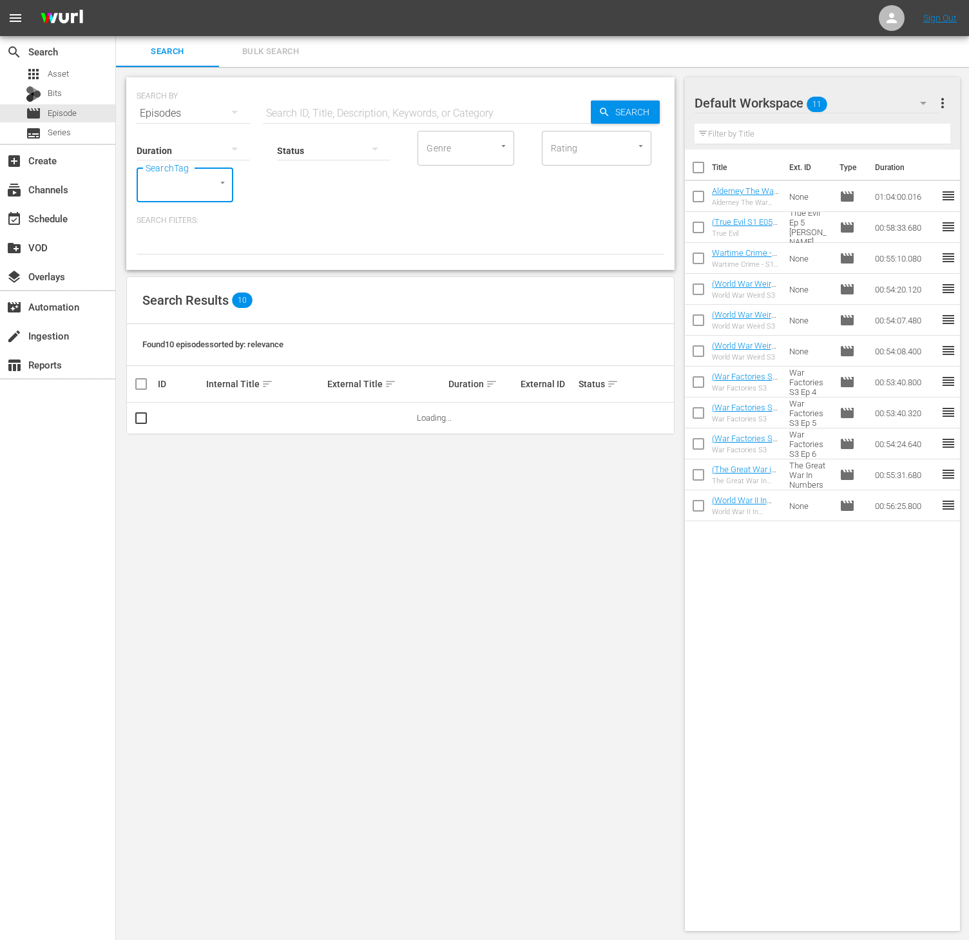
click at [201, 187] on div "SearchTag" at bounding box center [185, 184] width 97 height 35
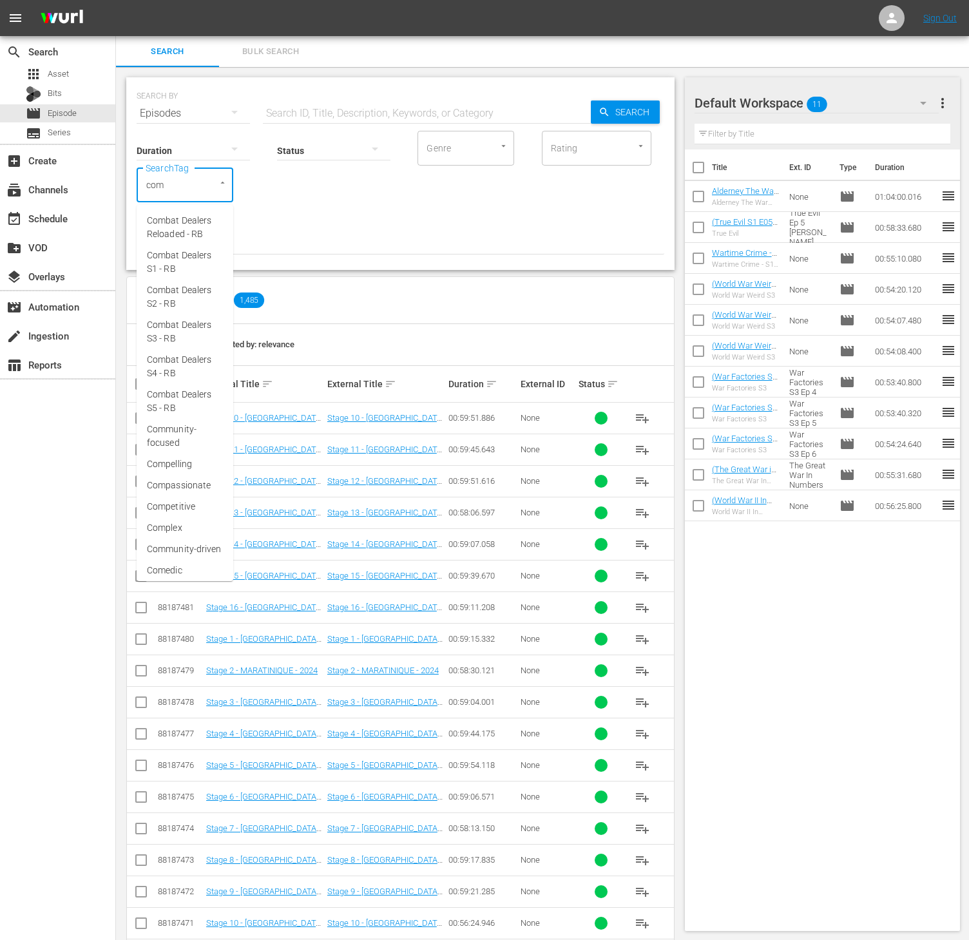
type input "comb"
click at [171, 409] on span "Combat Dealers S5 - RB" at bounding box center [185, 401] width 76 height 27
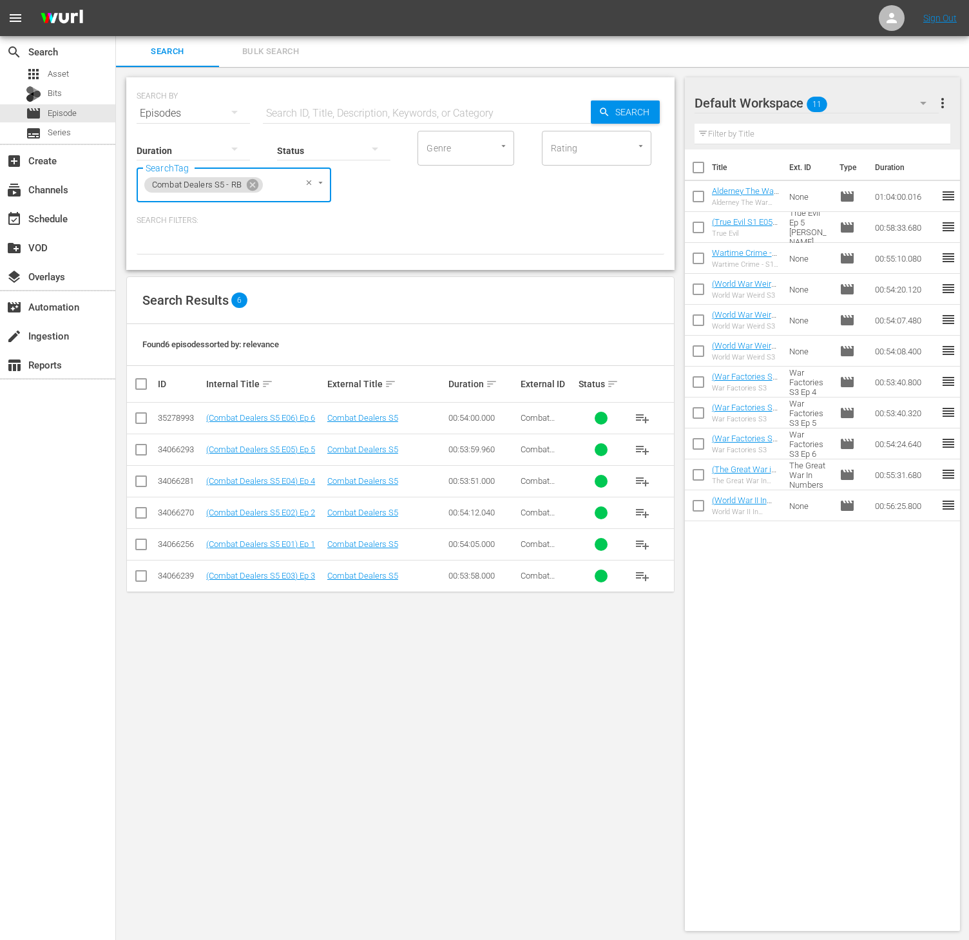
click at [638, 514] on span "playlist_add" at bounding box center [641, 512] width 15 height 15
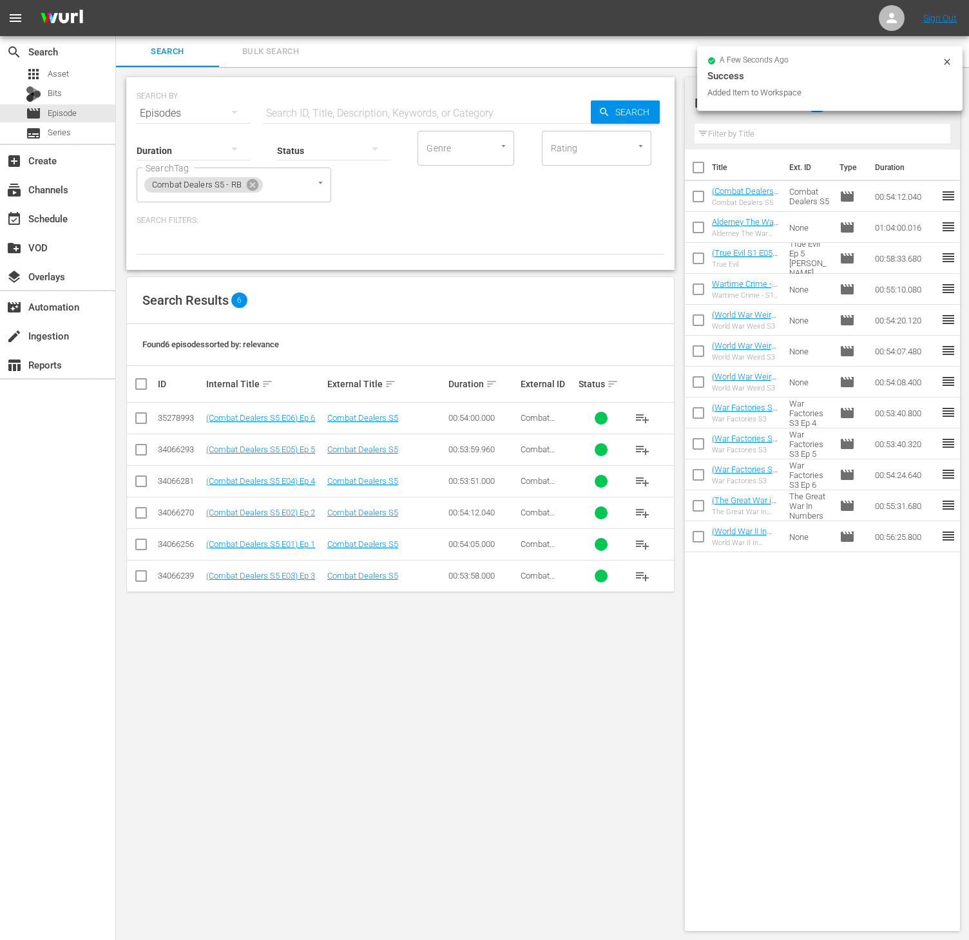
click at [696, 197] on input "checkbox" at bounding box center [698, 198] width 27 height 27
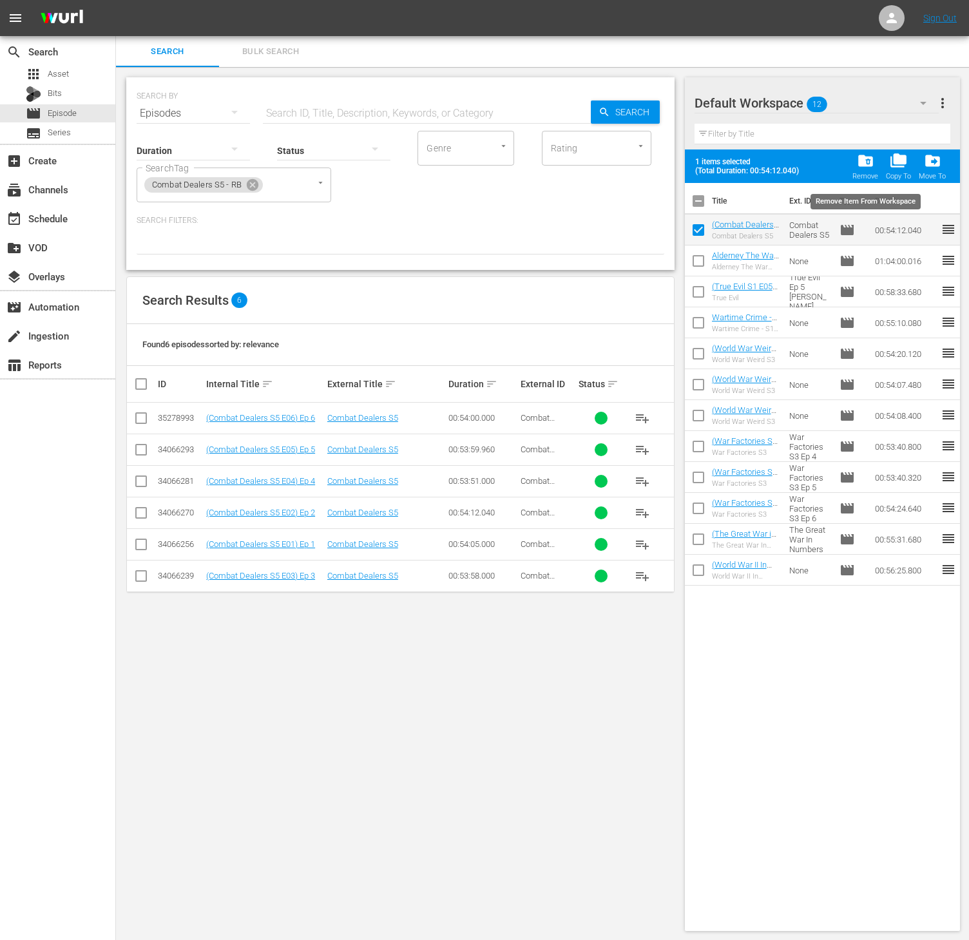
click at [860, 164] on span "folder_delete" at bounding box center [864, 160] width 17 height 17
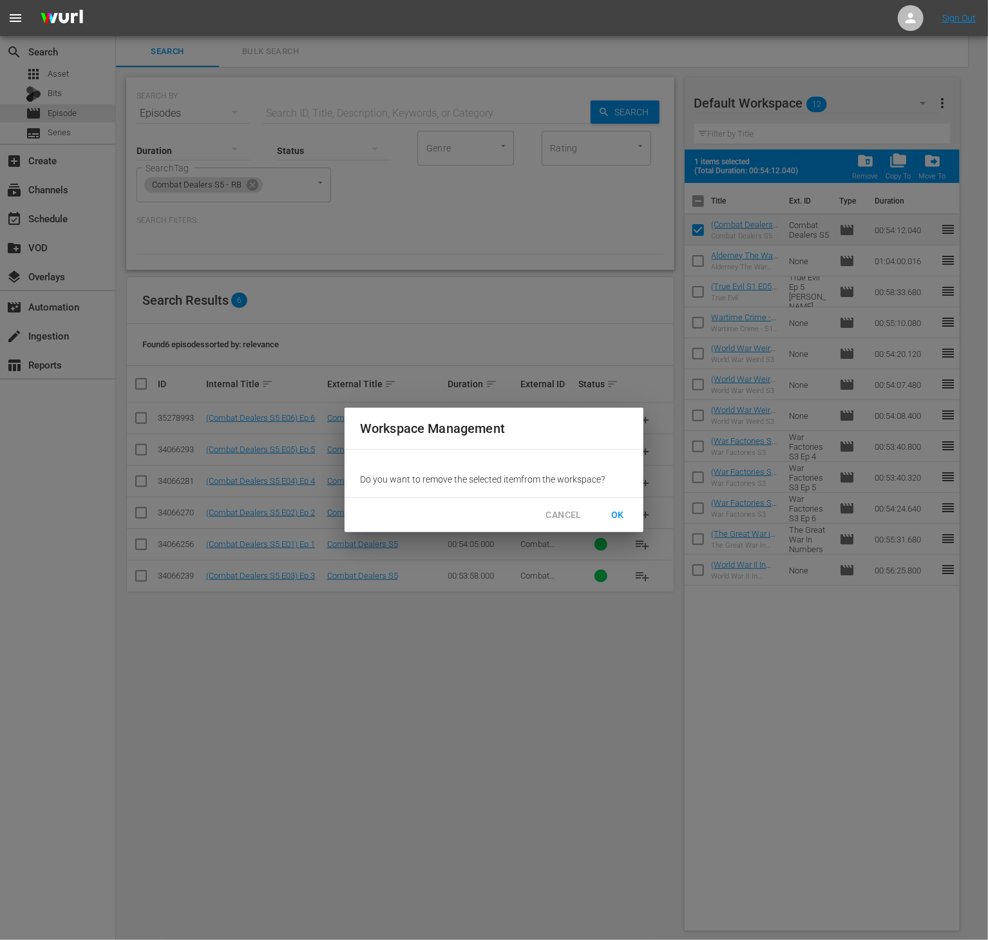
click at [620, 502] on div "CANCEL OK" at bounding box center [494, 515] width 299 height 34
click at [618, 512] on span "OK" at bounding box center [617, 515] width 21 height 16
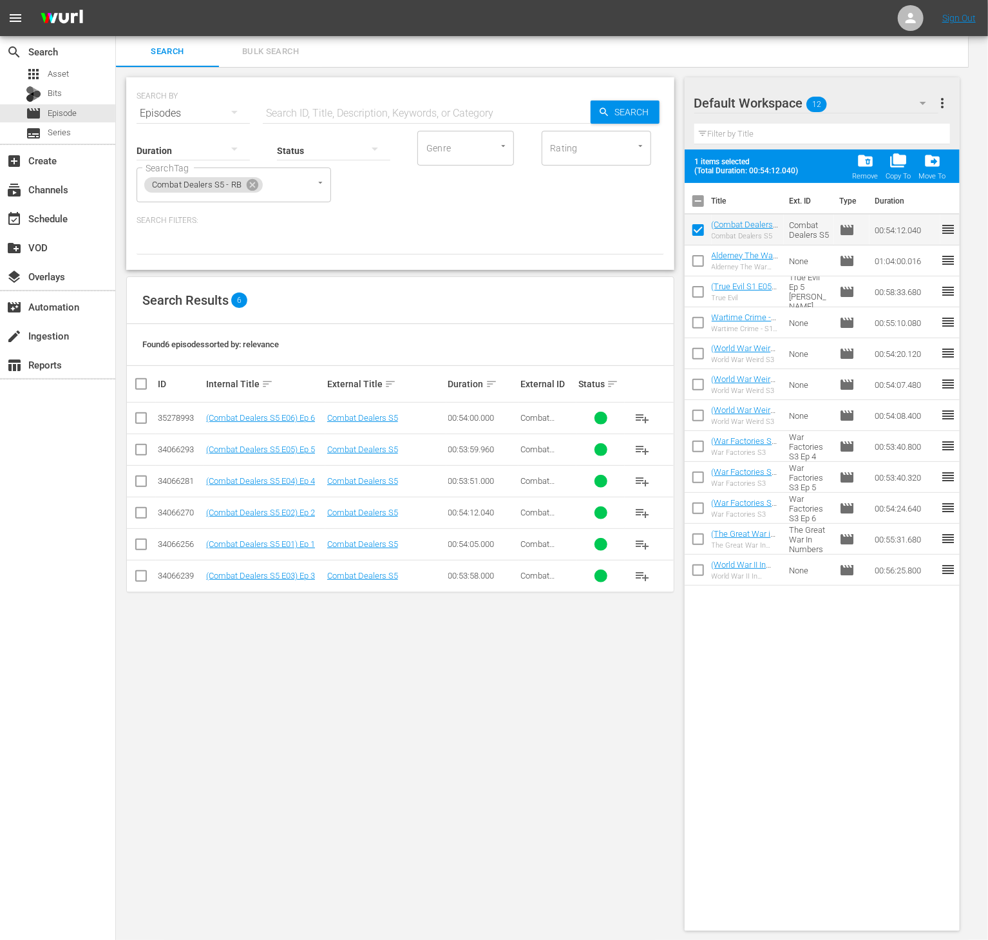
checkbox input "false"
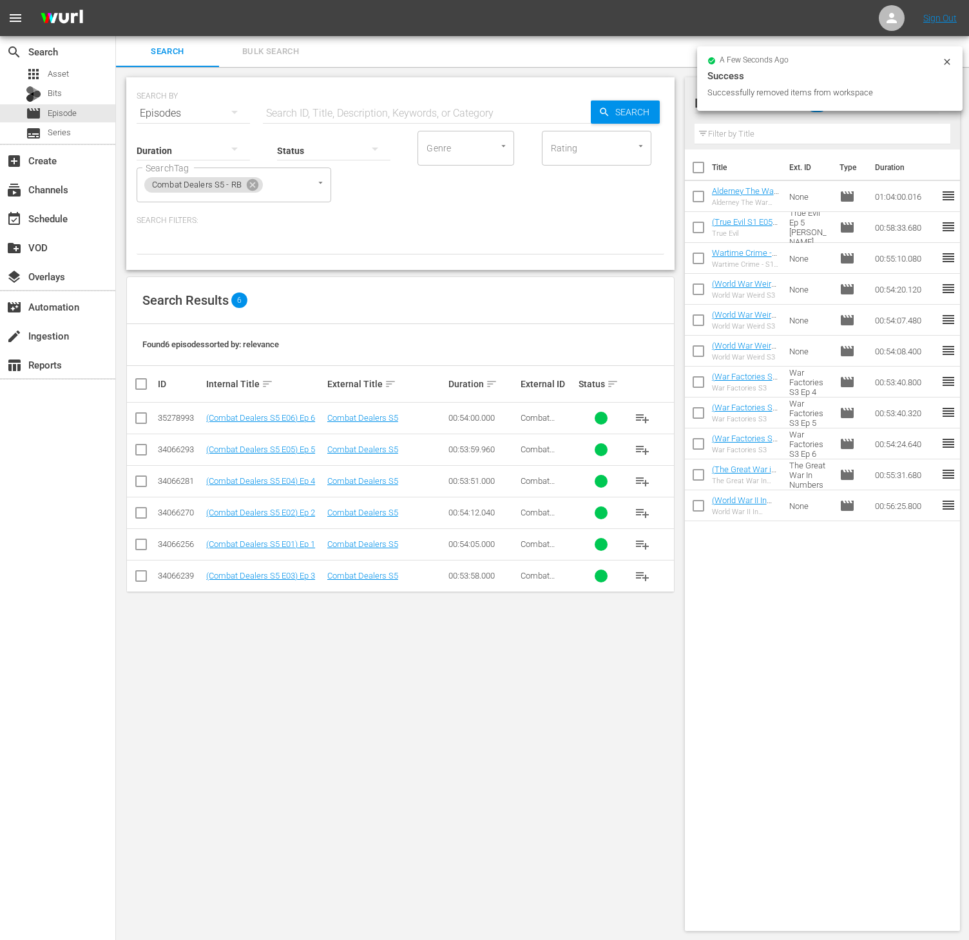
click at [634, 551] on span "playlist_add" at bounding box center [641, 543] width 15 height 15
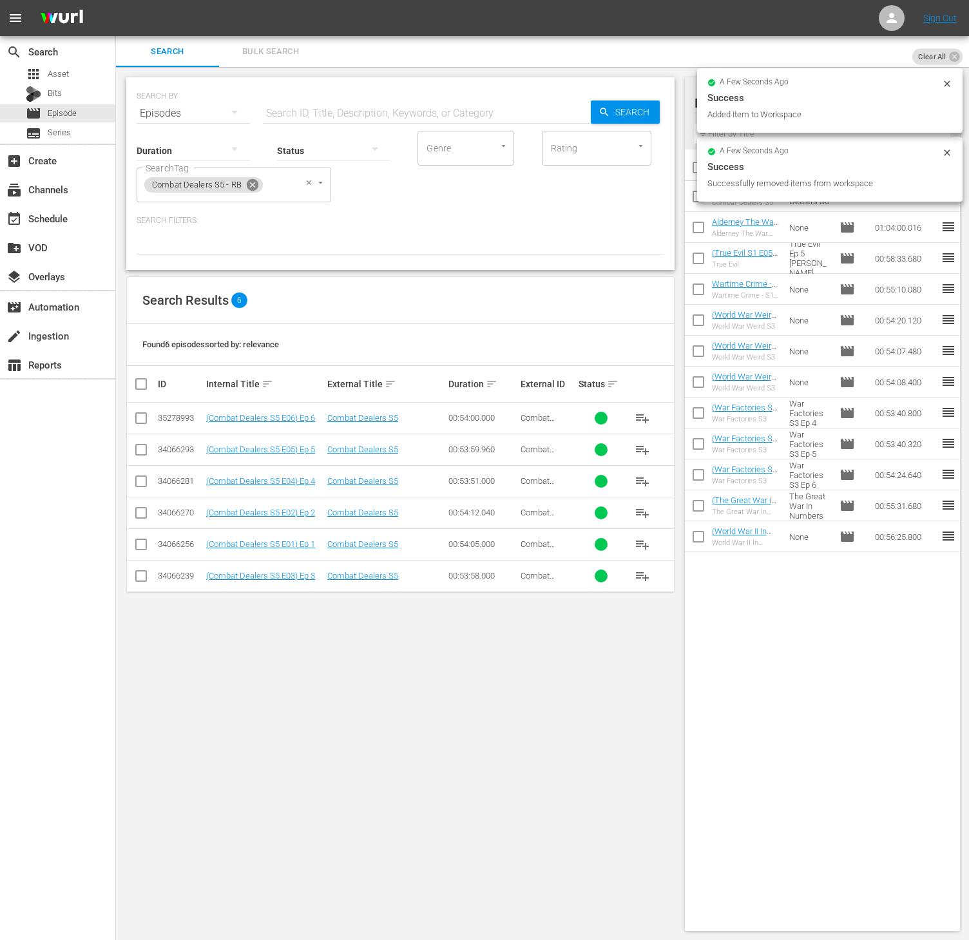
click at [258, 191] on icon at bounding box center [252, 185] width 14 height 14
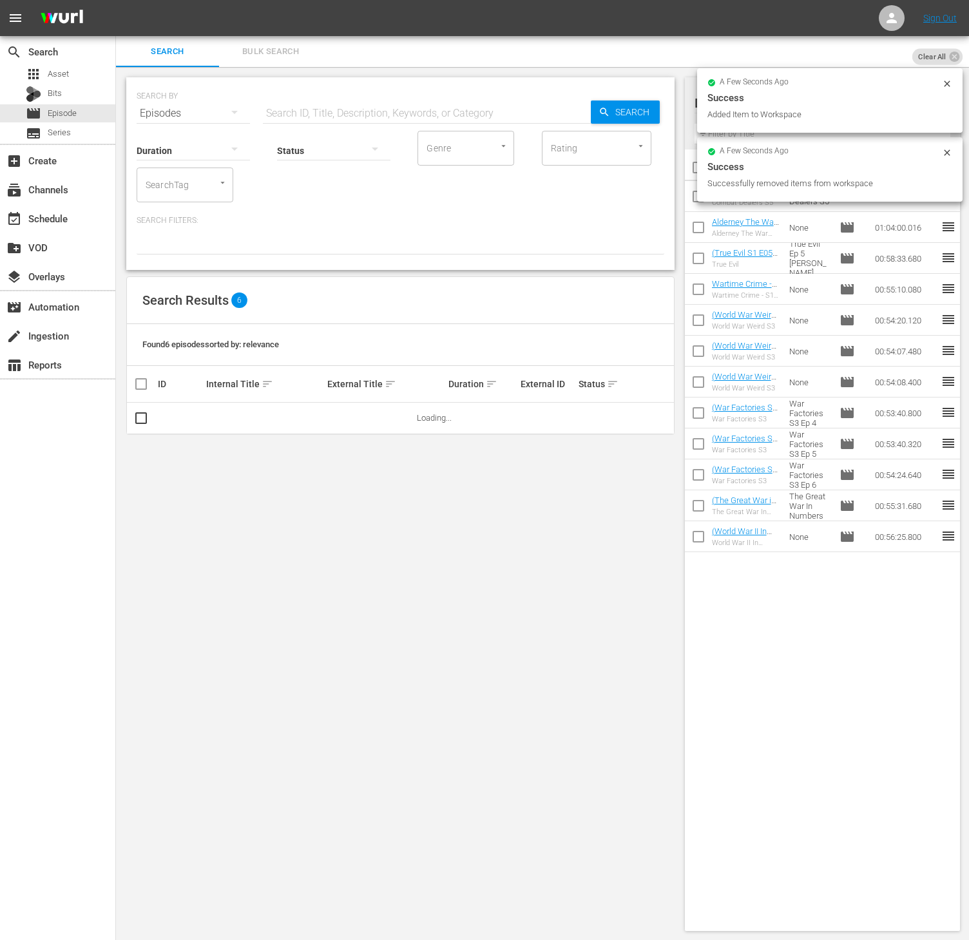
click at [198, 177] on div "SearchTag" at bounding box center [185, 184] width 97 height 35
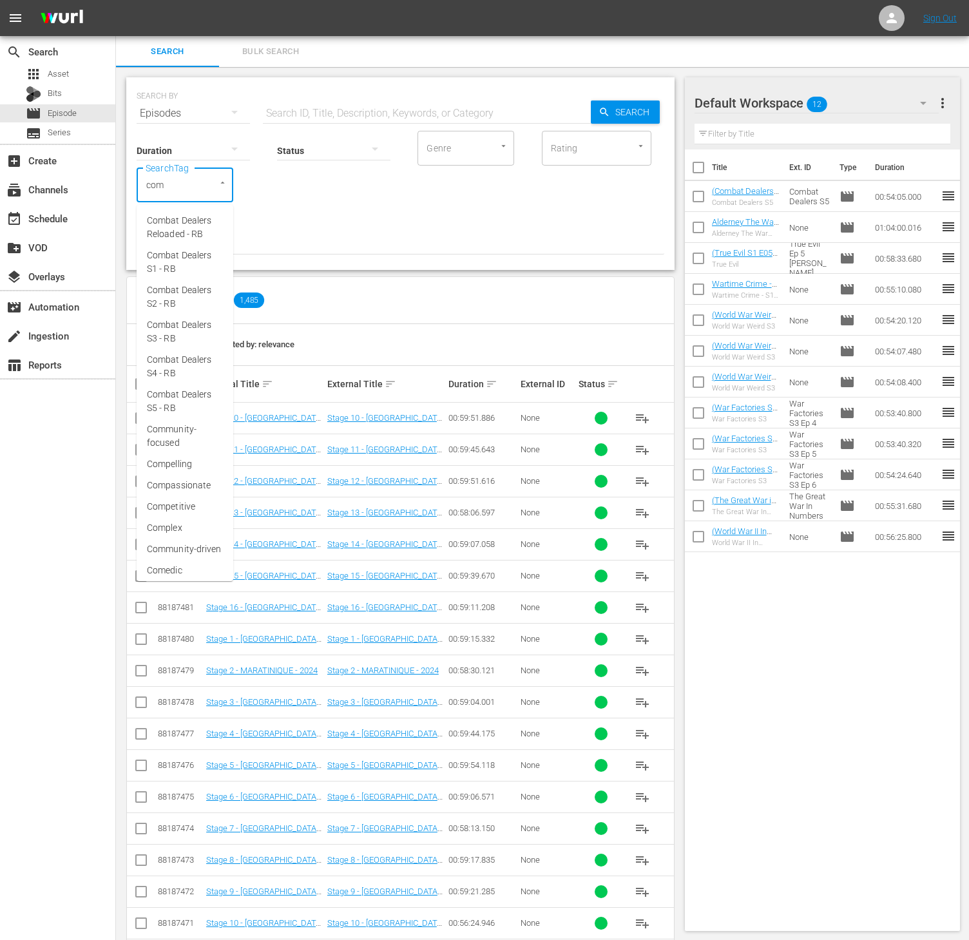
type input "comb"
click at [202, 359] on span "Combat Dealers S4 - RB" at bounding box center [185, 366] width 76 height 27
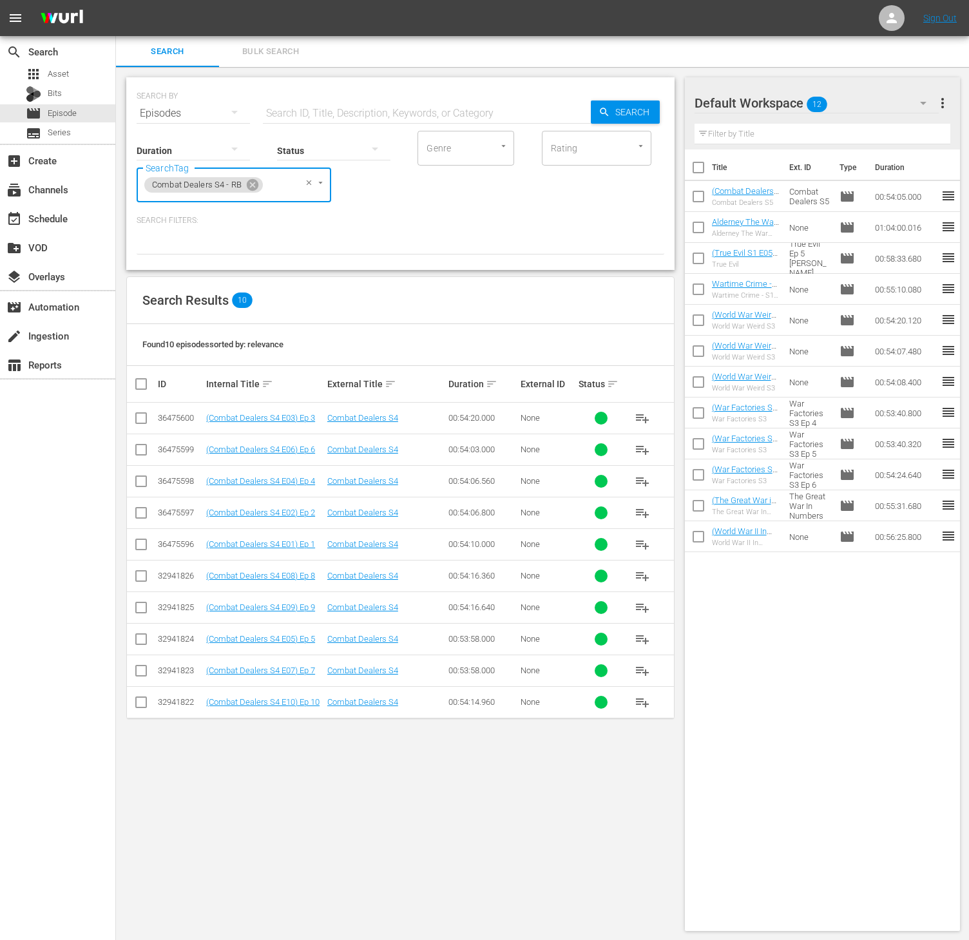
click at [638, 710] on span "playlist_add" at bounding box center [641, 701] width 15 height 15
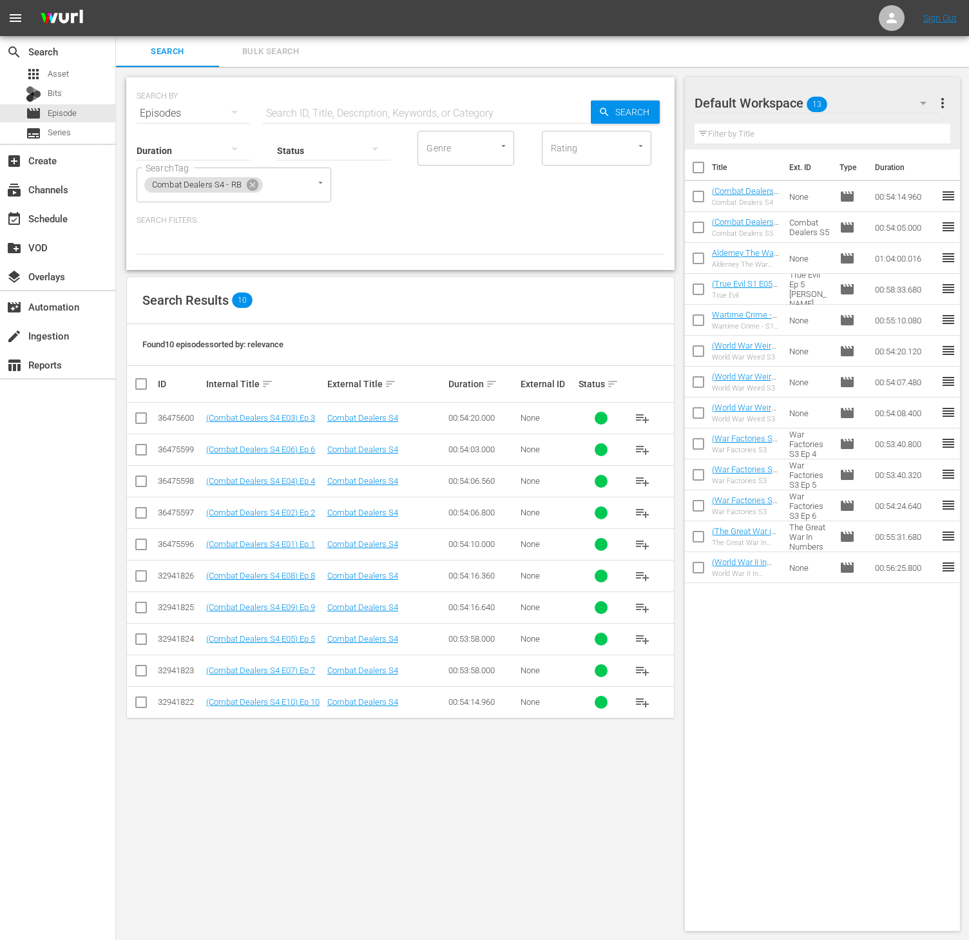
click at [938, 117] on button "more_vert" at bounding box center [941, 103] width 15 height 31
click at [881, 129] on div "Clear All Workspace Items" at bounding box center [858, 127] width 151 height 23
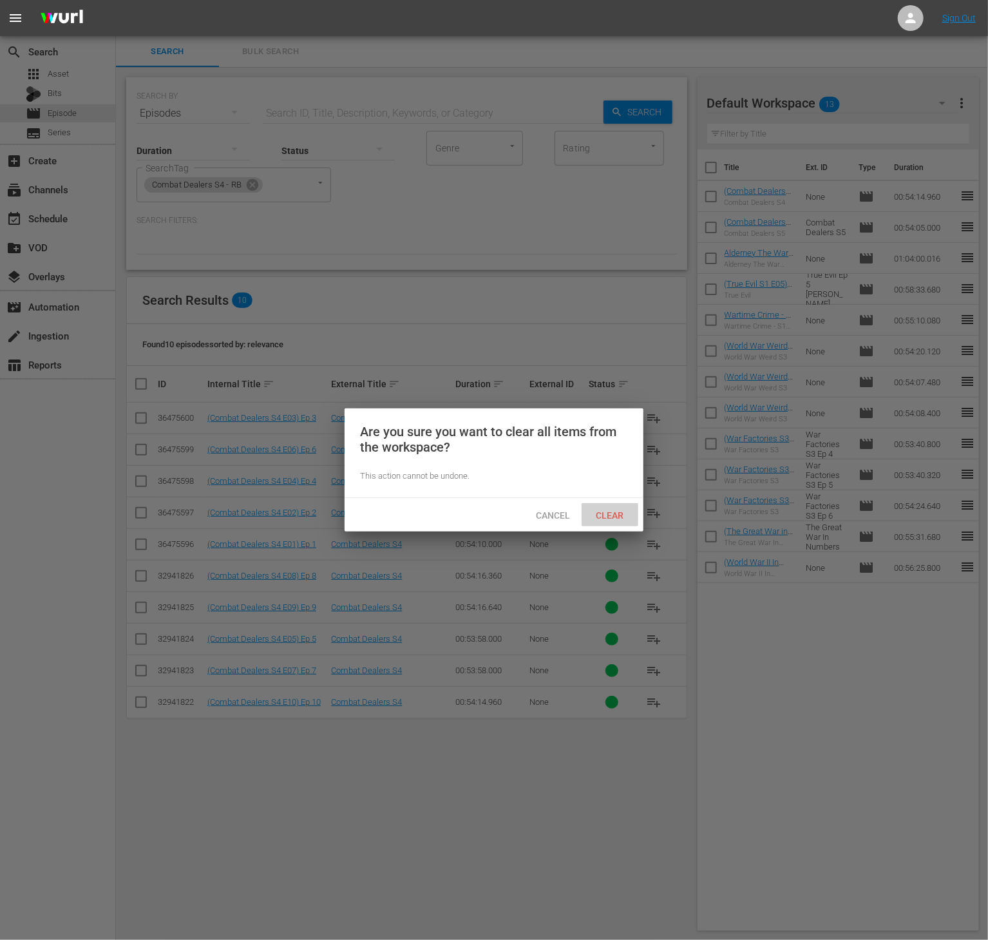
click at [605, 518] on span "Clear" at bounding box center [610, 515] width 48 height 10
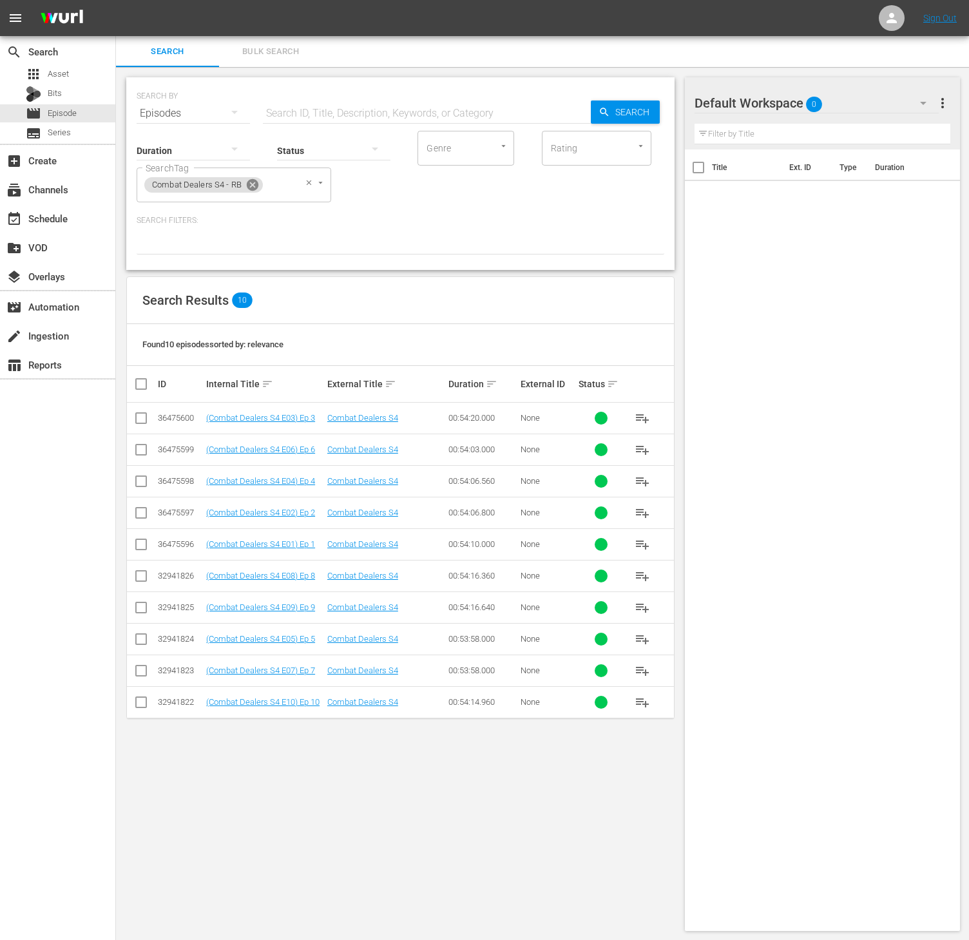
click at [255, 184] on icon at bounding box center [253, 185] width 12 height 12
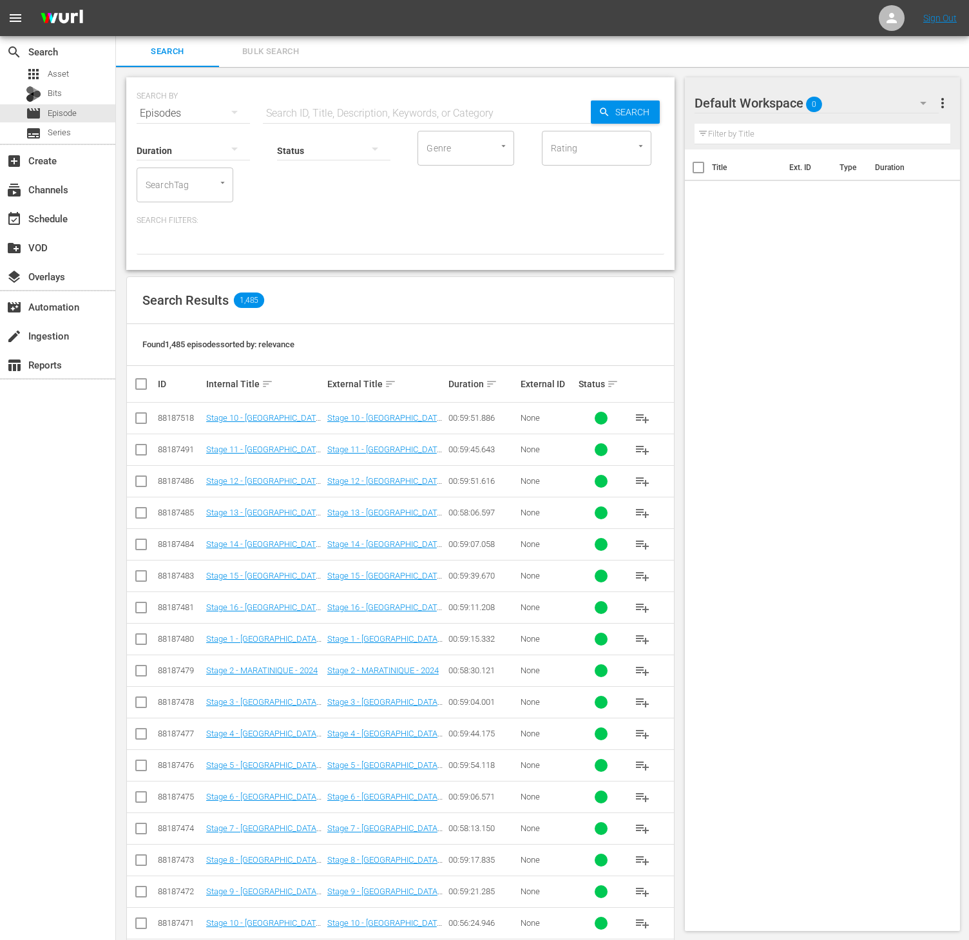
click at [196, 177] on div "SearchTag" at bounding box center [185, 184] width 97 height 35
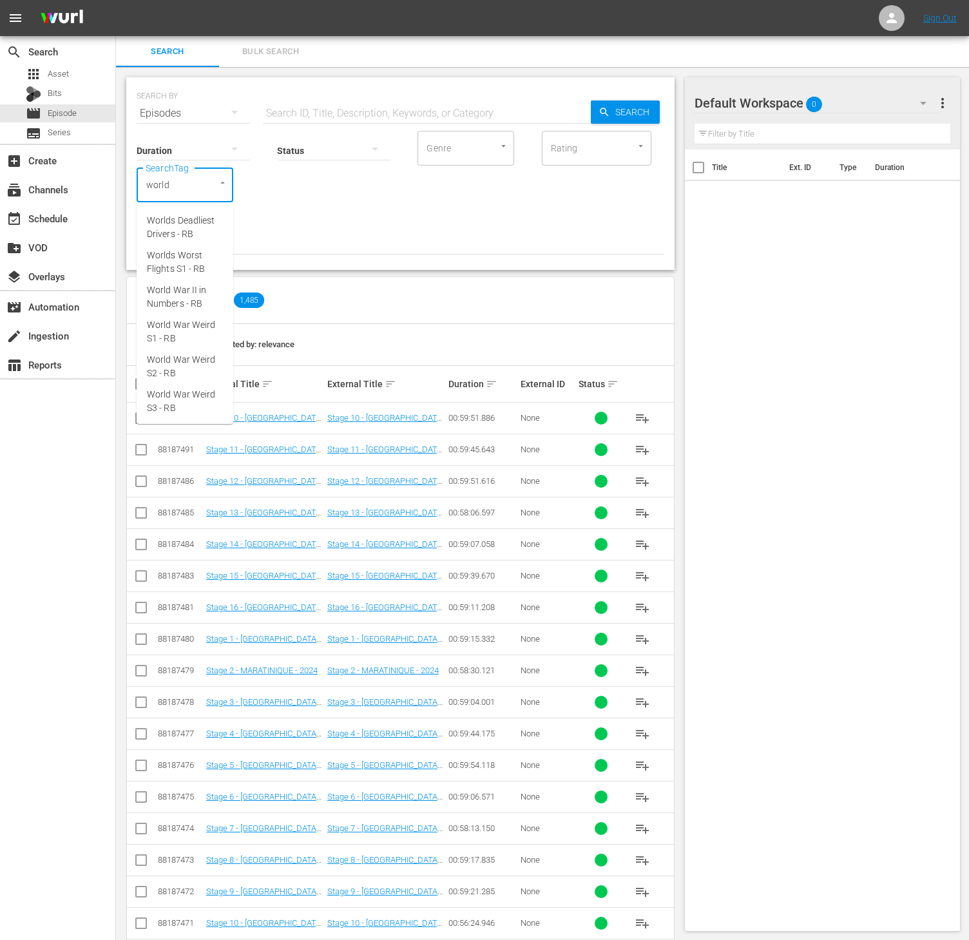
type input "world"
click at [196, 215] on span "World War II in Numbers - RB" at bounding box center [185, 227] width 76 height 27
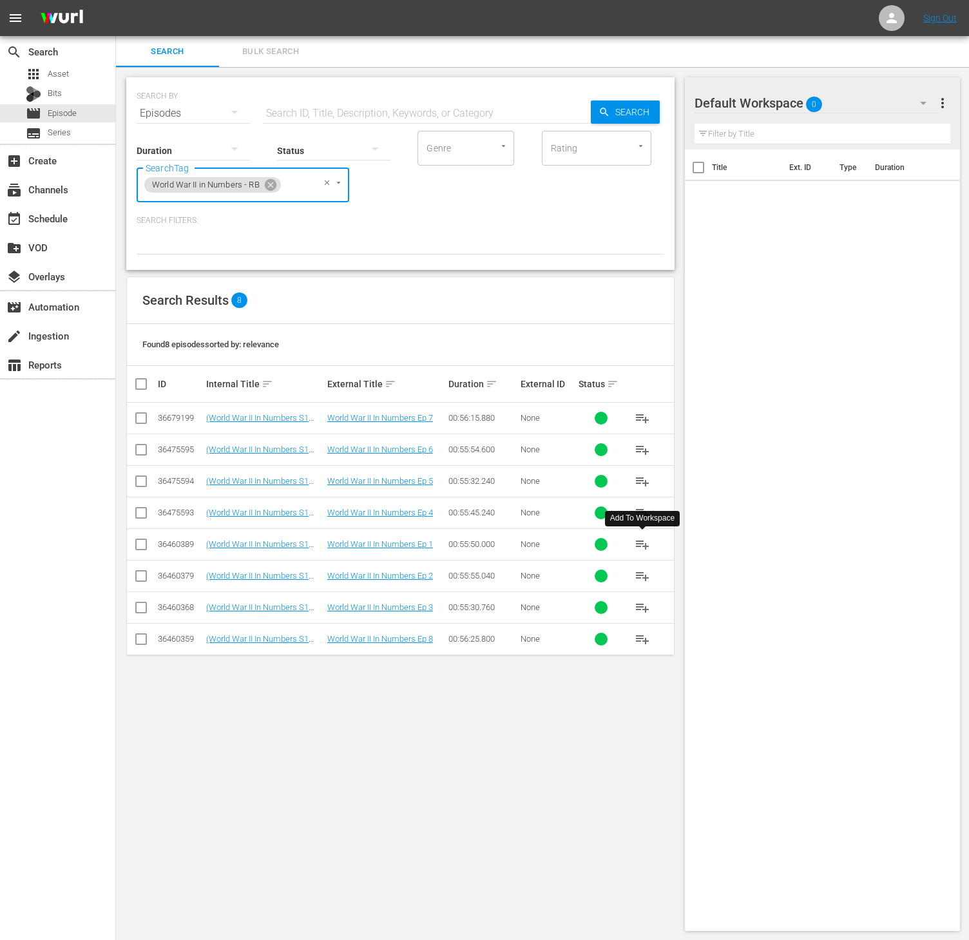
click at [636, 552] on span "playlist_add" at bounding box center [641, 543] width 15 height 15
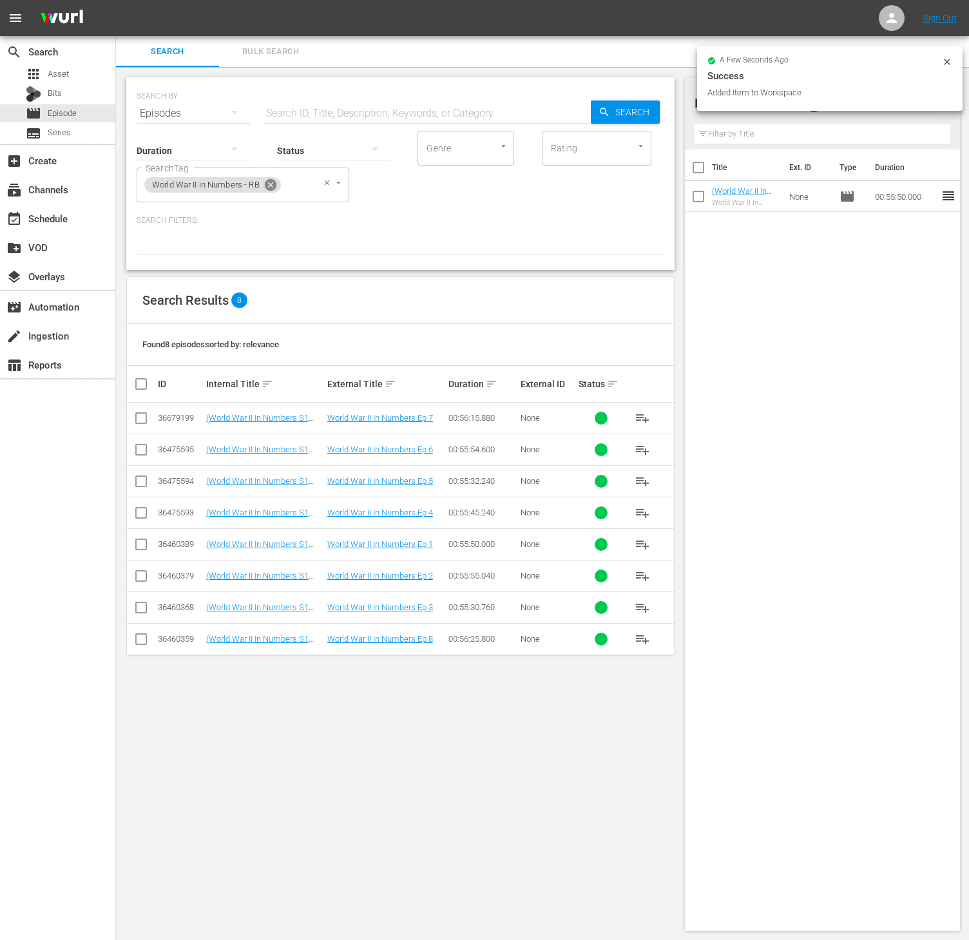
click at [265, 189] on icon at bounding box center [270, 185] width 14 height 14
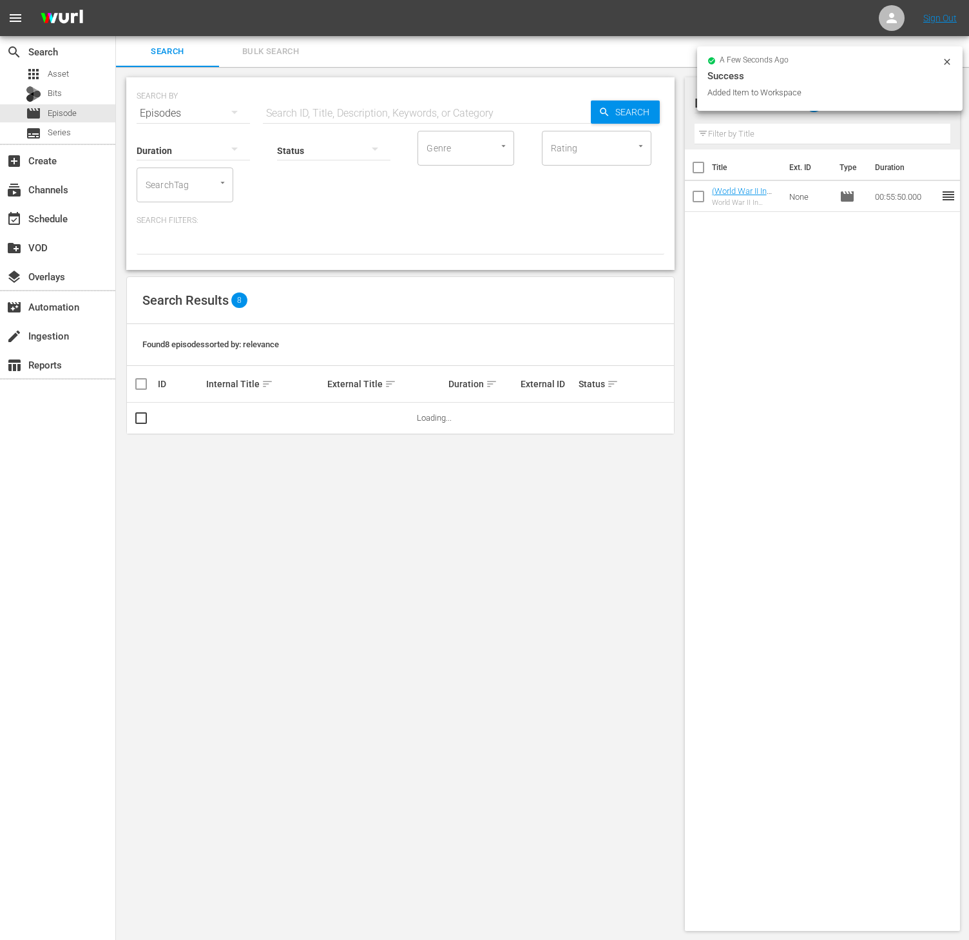
click at [155, 180] on input "SearchTag" at bounding box center [166, 184] width 49 height 23
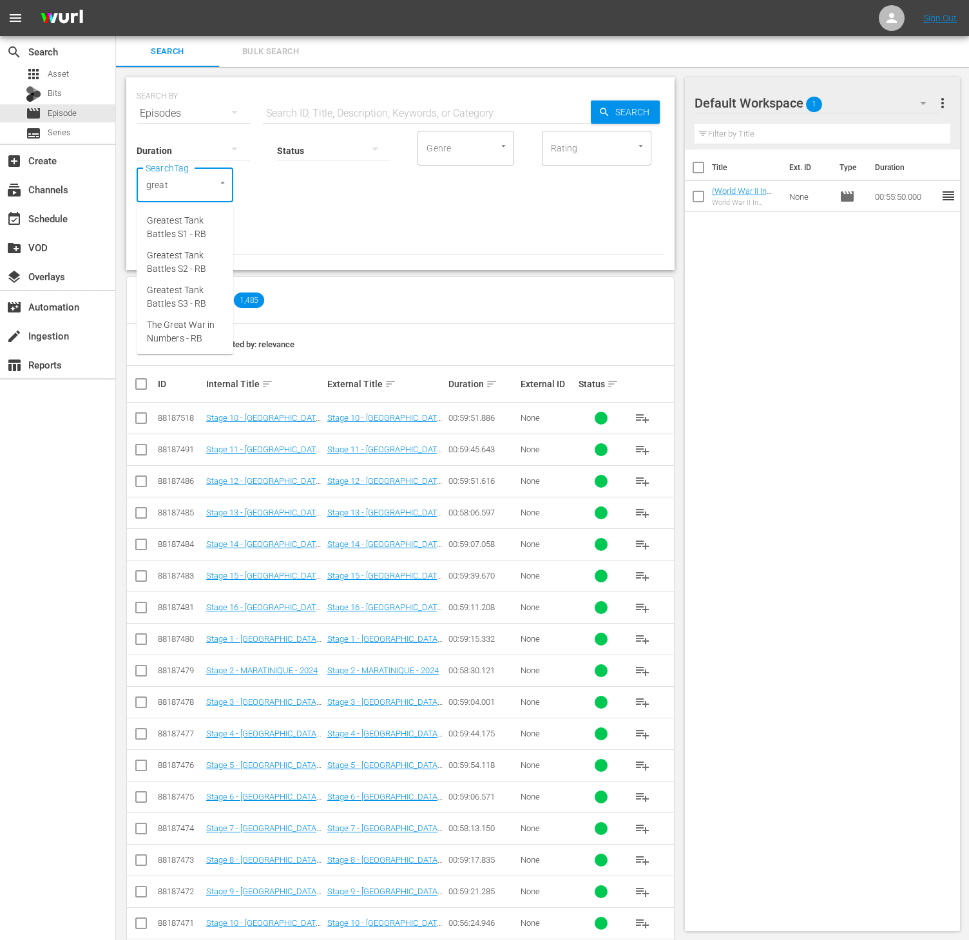
type input "great w"
click at [179, 235] on span "The Great War in Numbers - RB" at bounding box center [185, 227] width 76 height 27
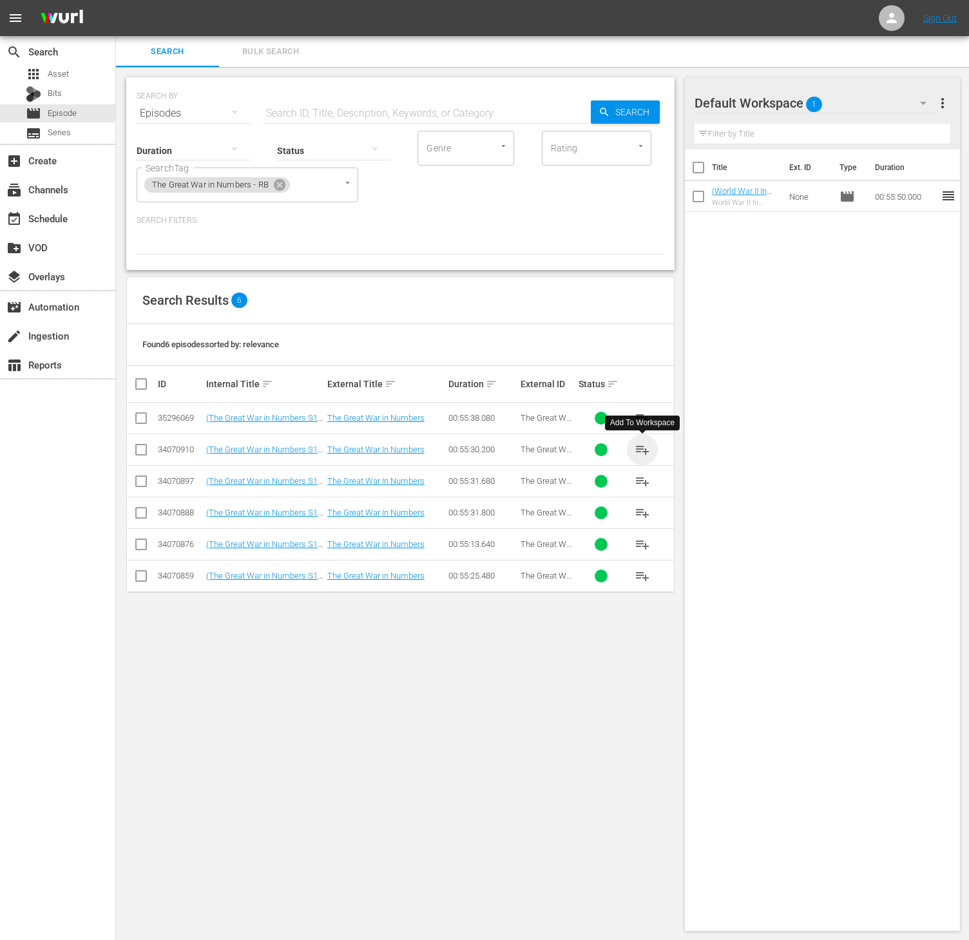
click at [643, 449] on span "playlist_add" at bounding box center [641, 449] width 15 height 15
click at [278, 178] on icon at bounding box center [279, 185] width 14 height 14
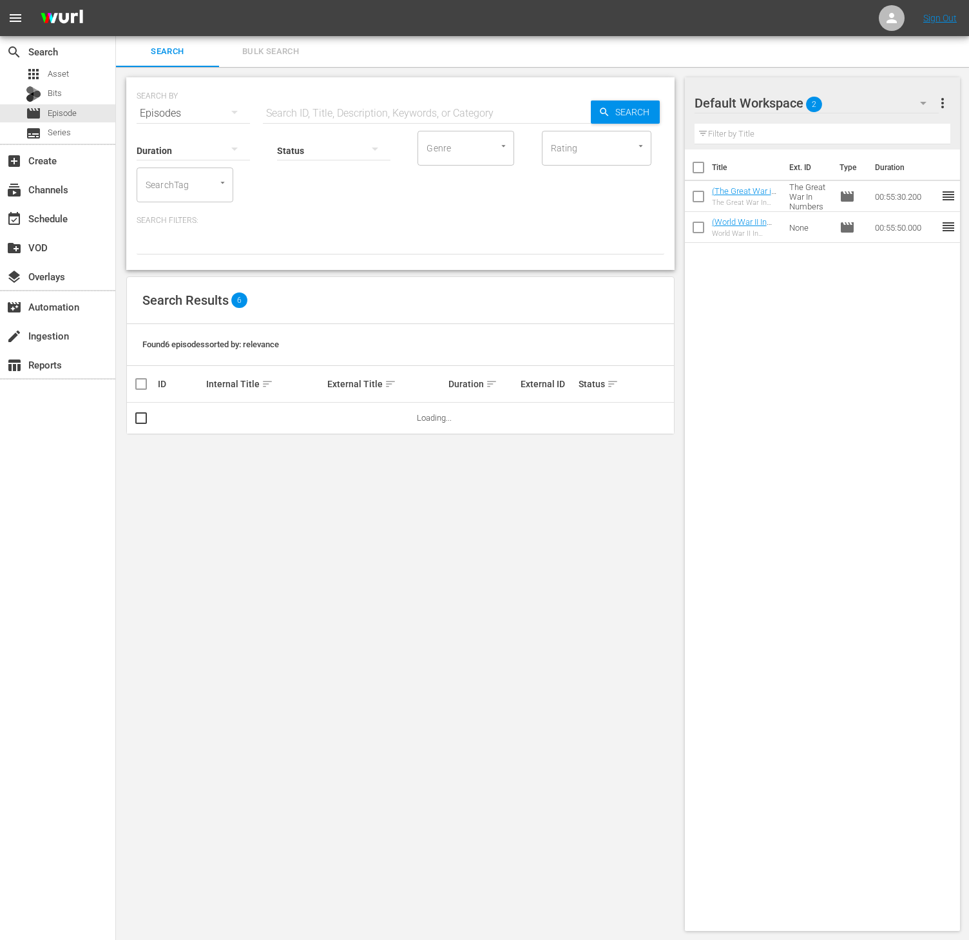
click at [169, 178] on input "SearchTag" at bounding box center [166, 184] width 49 height 23
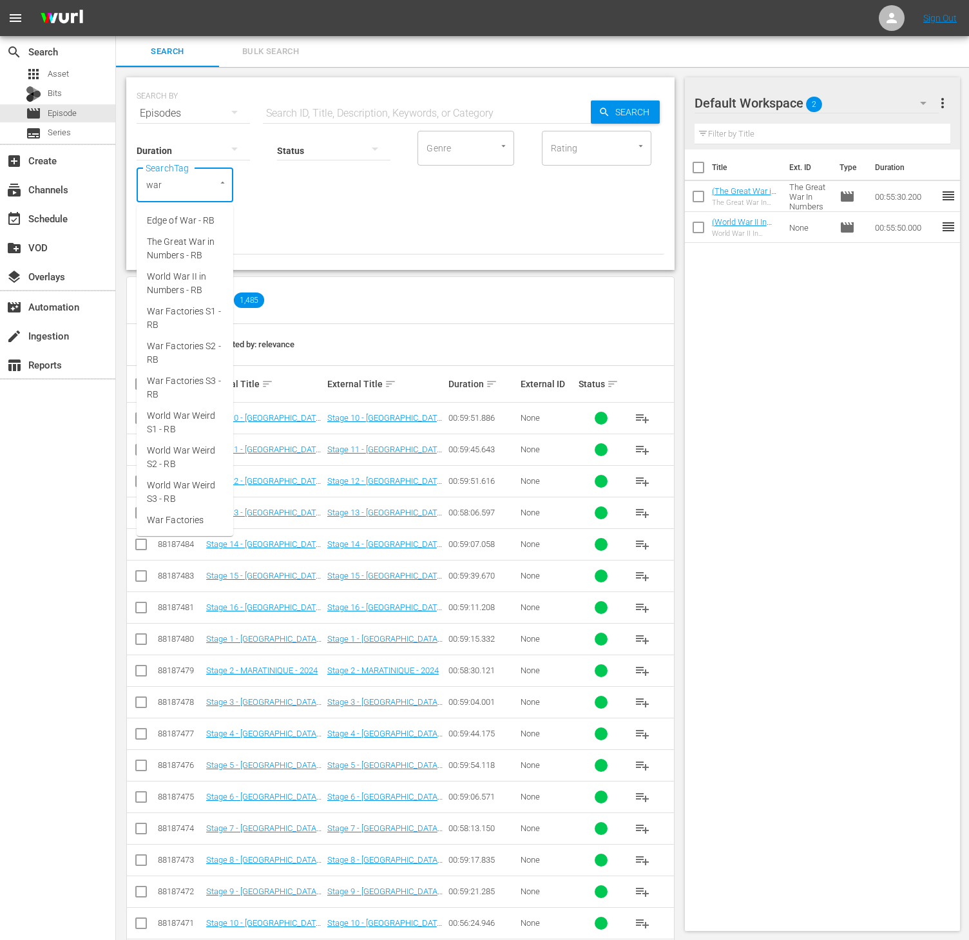
type input "war f"
click at [198, 285] on span "War Factories S3 - RB" at bounding box center [185, 296] width 76 height 27
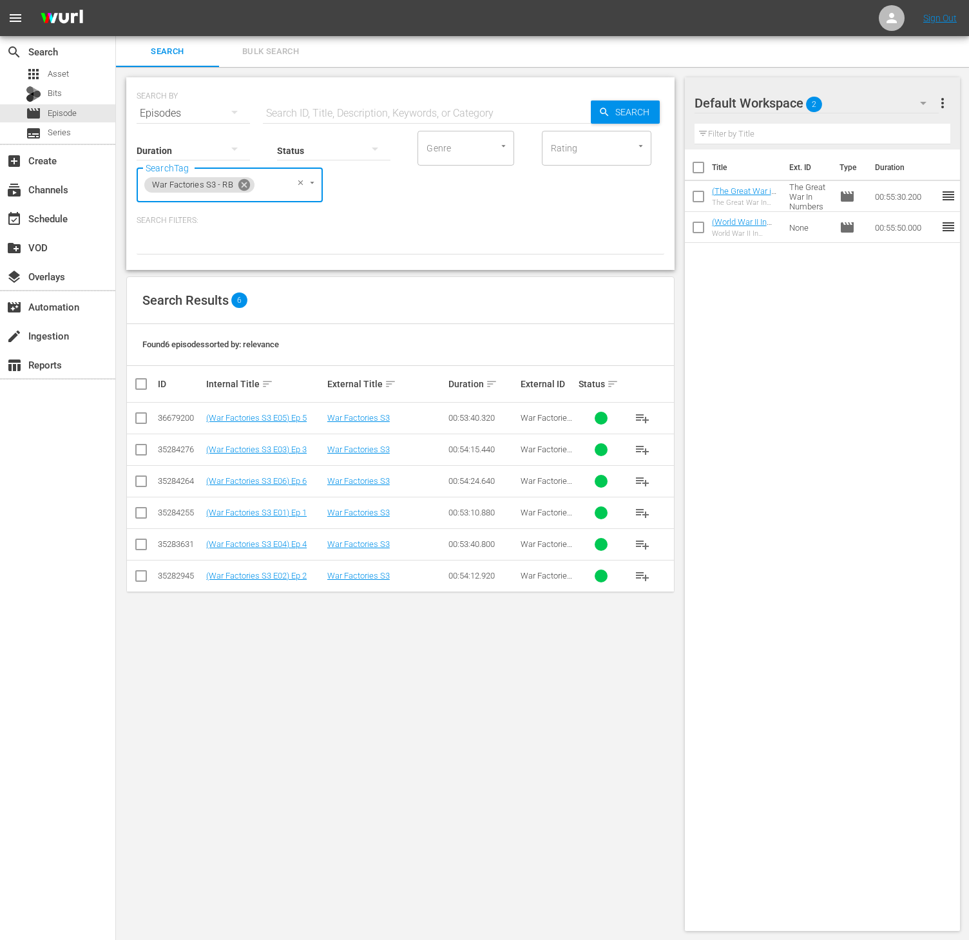
click at [242, 184] on icon at bounding box center [244, 185] width 14 height 14
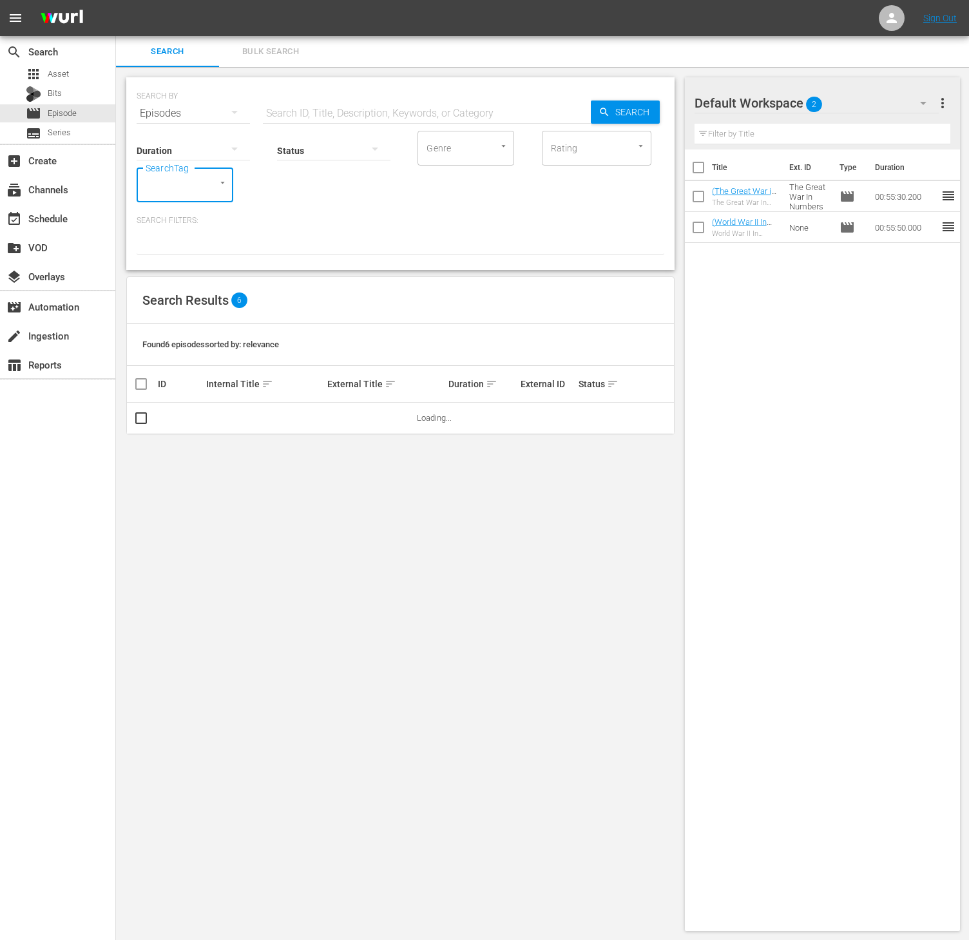
click at [181, 184] on input "SearchTag" at bounding box center [166, 184] width 49 height 23
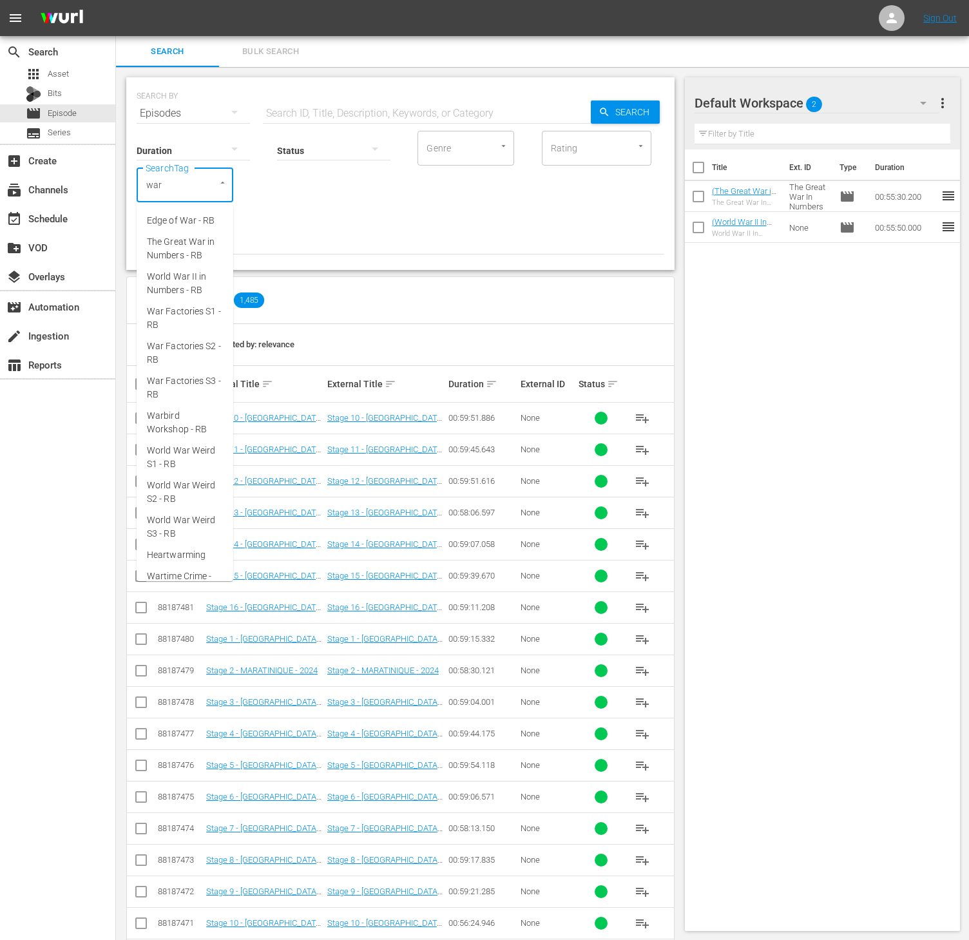
type input "war"
click at [207, 311] on span "War Factories S1 - RB" at bounding box center [185, 318] width 76 height 27
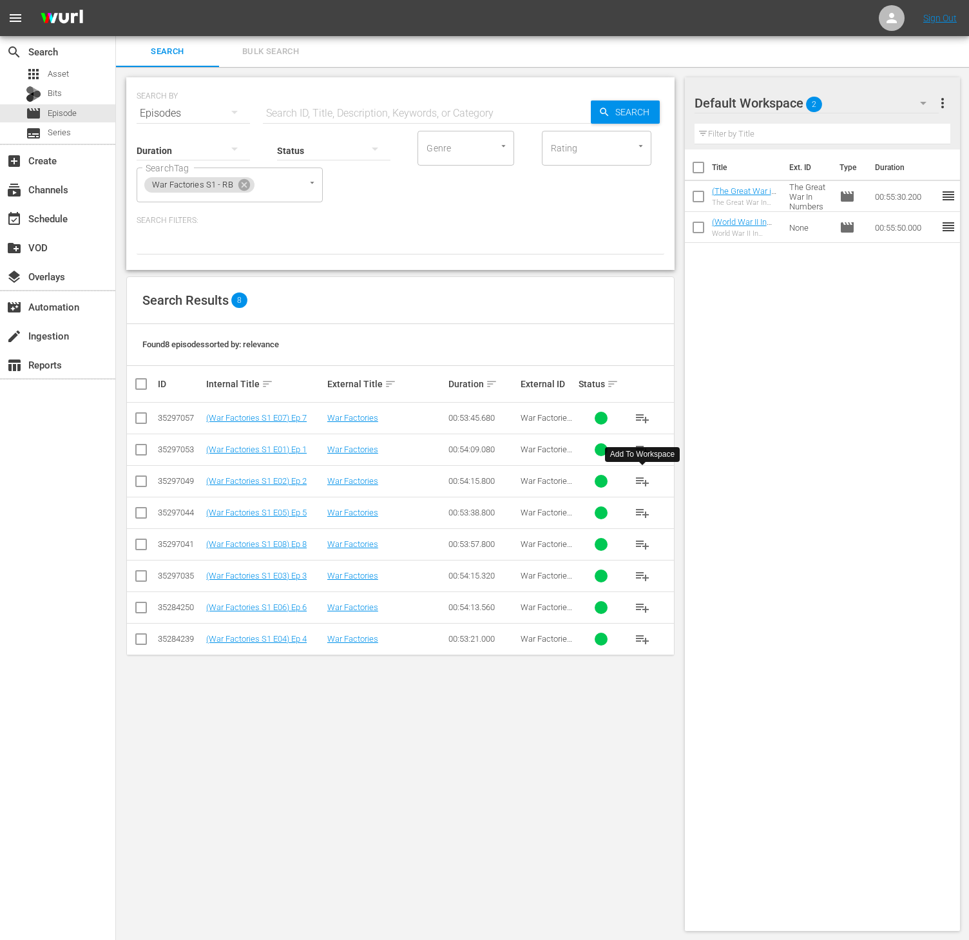
click at [639, 491] on button "playlist_add" at bounding box center [642, 481] width 31 height 31
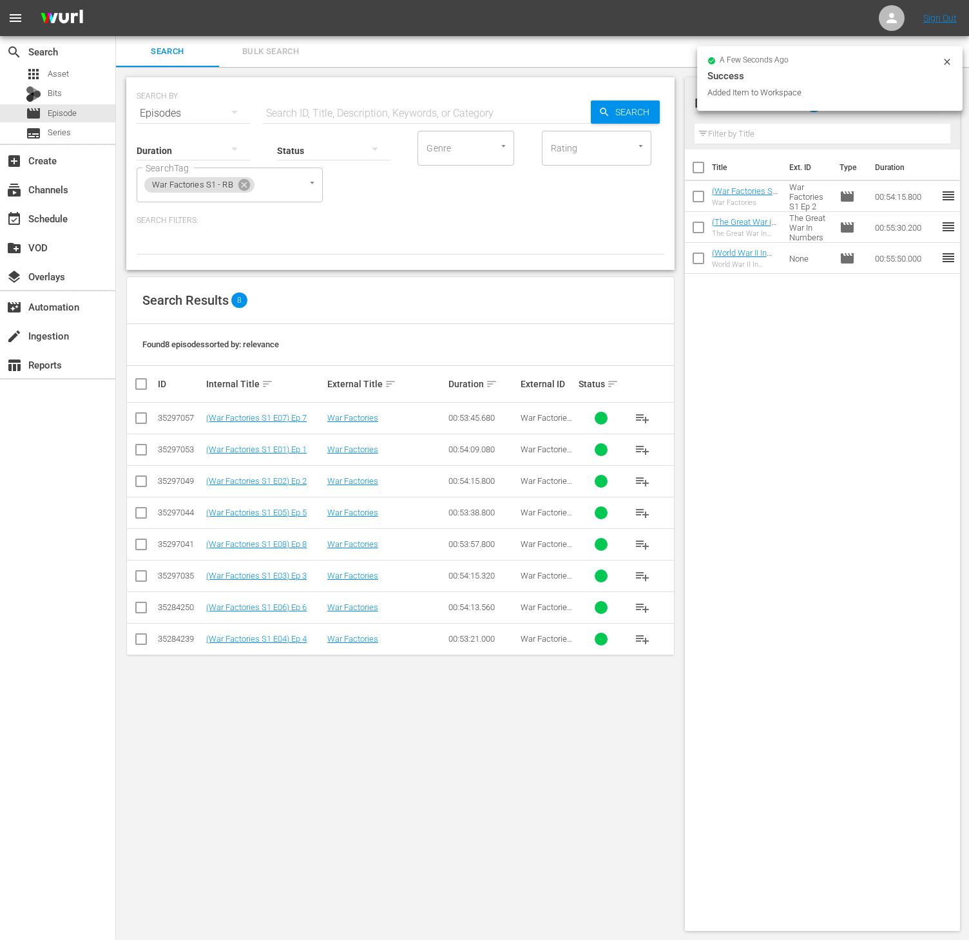
click at [643, 448] on span "playlist_add" at bounding box center [641, 449] width 15 height 15
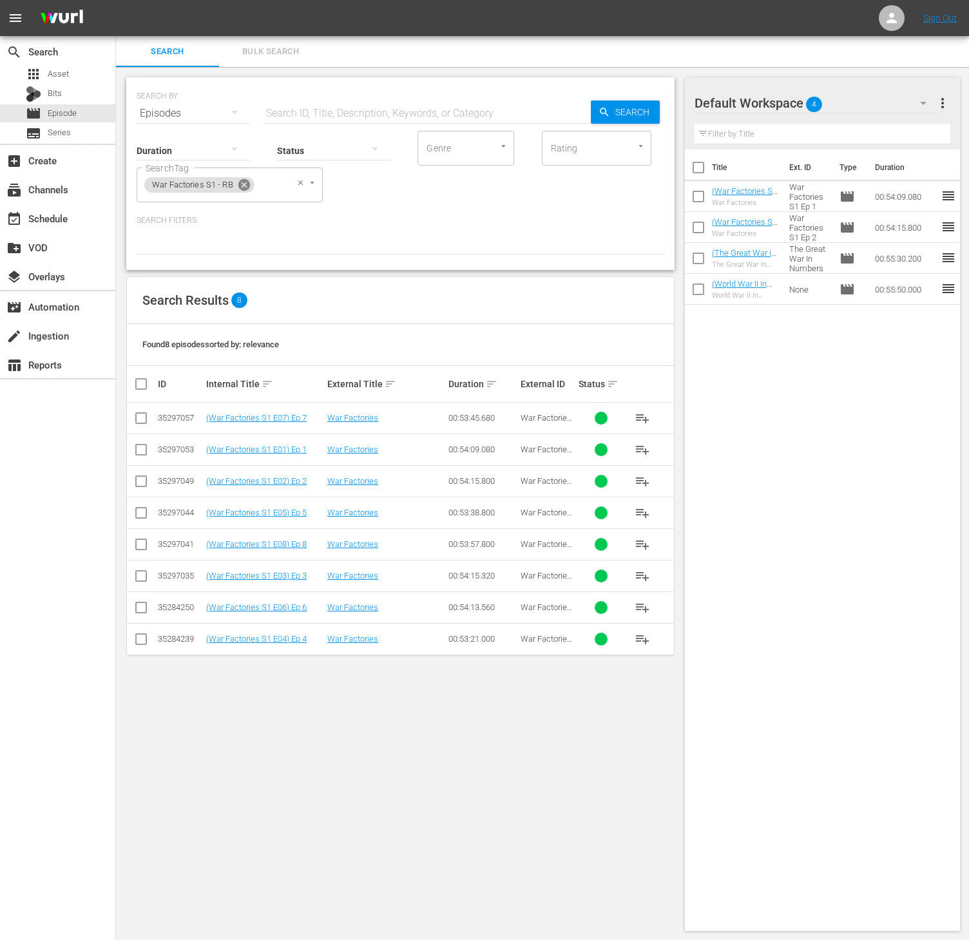
click at [240, 184] on icon at bounding box center [244, 185] width 12 height 12
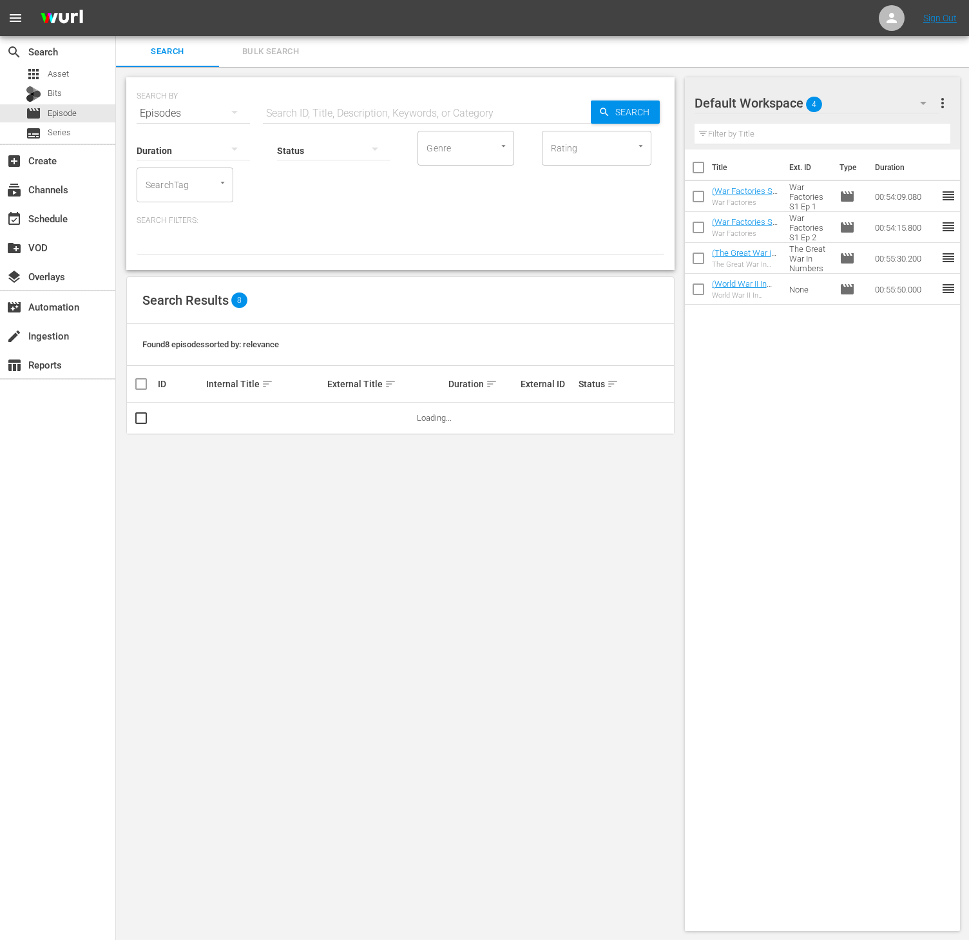
click at [185, 179] on input "SearchTag" at bounding box center [166, 184] width 49 height 23
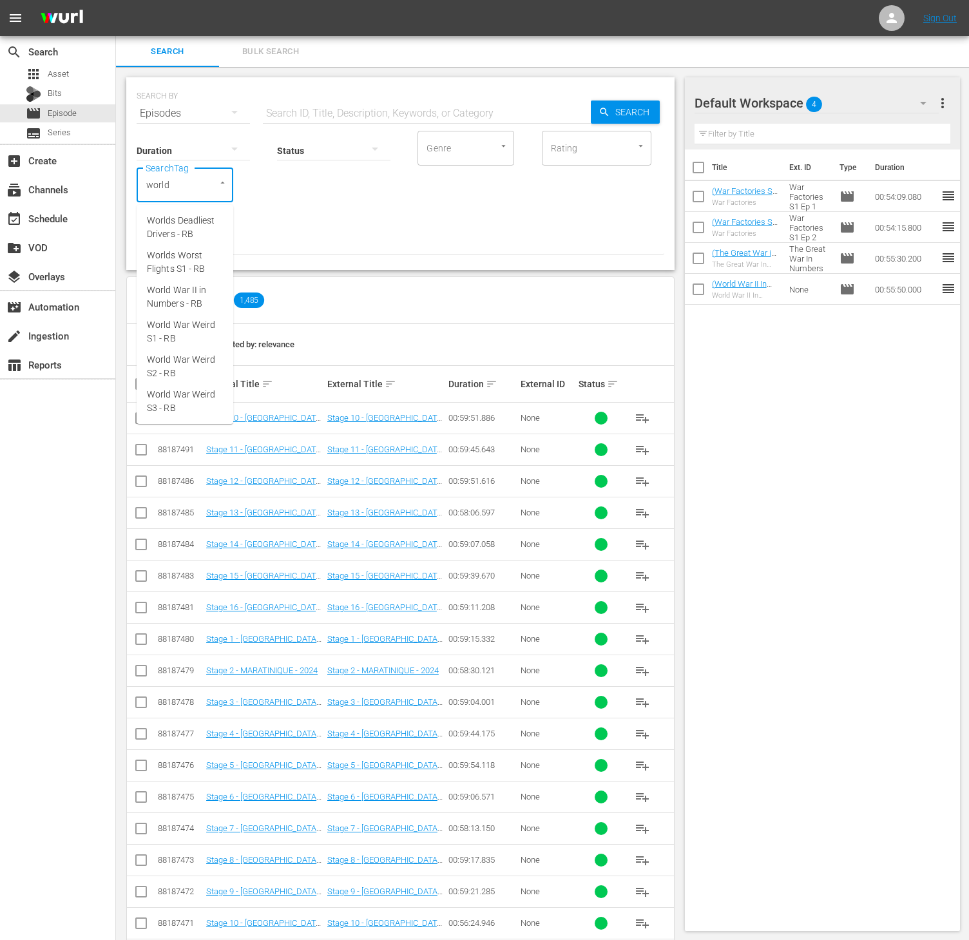
type input "world"
click at [207, 321] on span "World War Weird S3 - RB" at bounding box center [185, 331] width 76 height 27
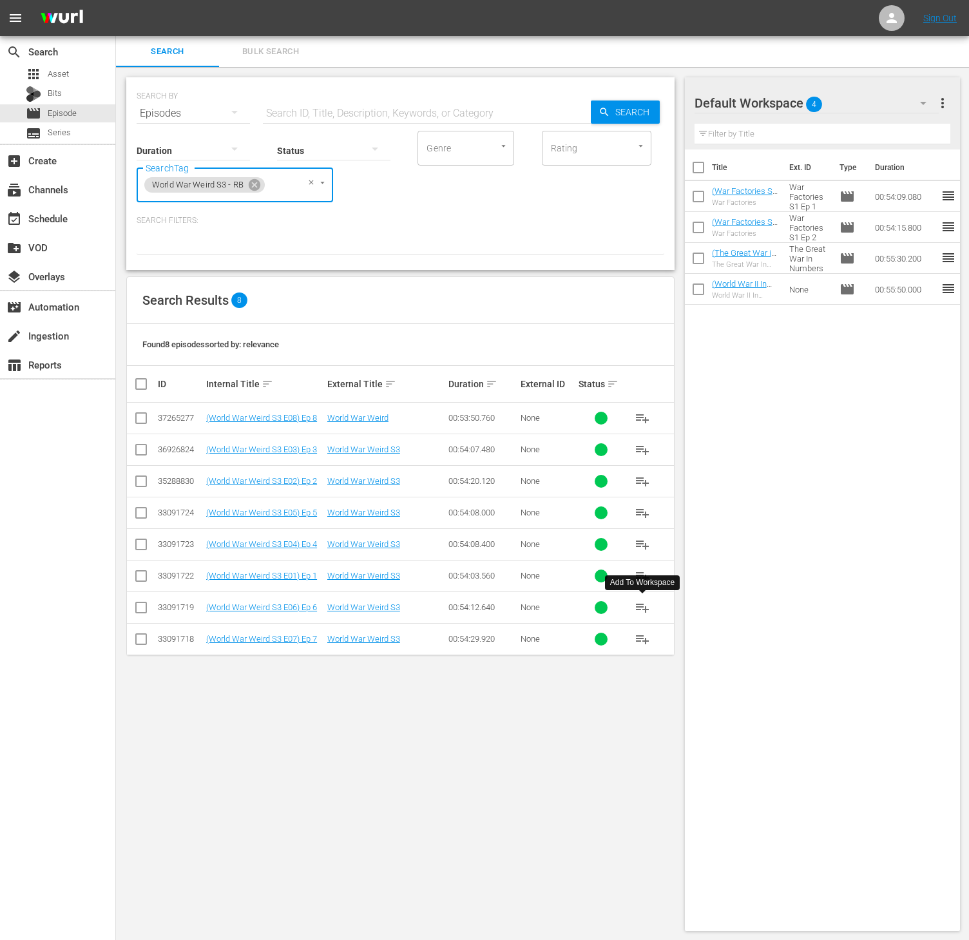
click at [645, 607] on span "playlist_add" at bounding box center [641, 607] width 15 height 15
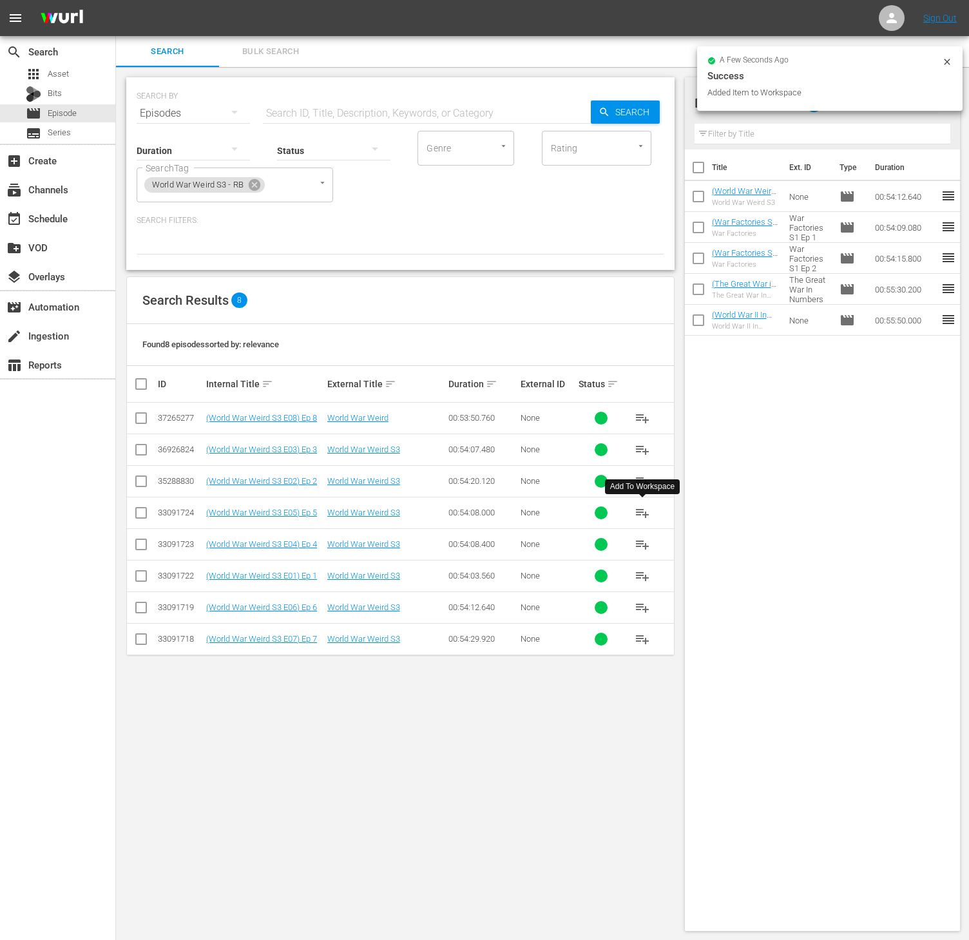
click at [634, 511] on span "playlist_add" at bounding box center [641, 512] width 15 height 15
click at [251, 191] on icon at bounding box center [254, 185] width 14 height 14
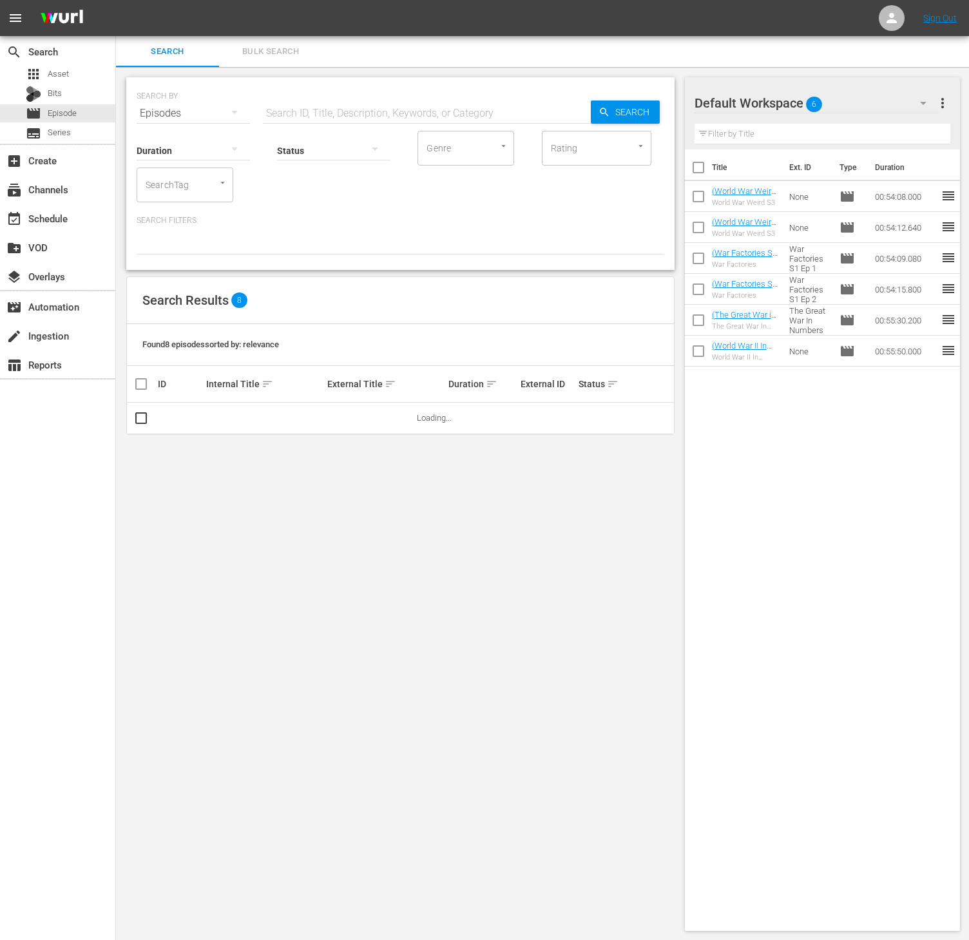
click at [179, 185] on input "SearchTag" at bounding box center [166, 184] width 49 height 23
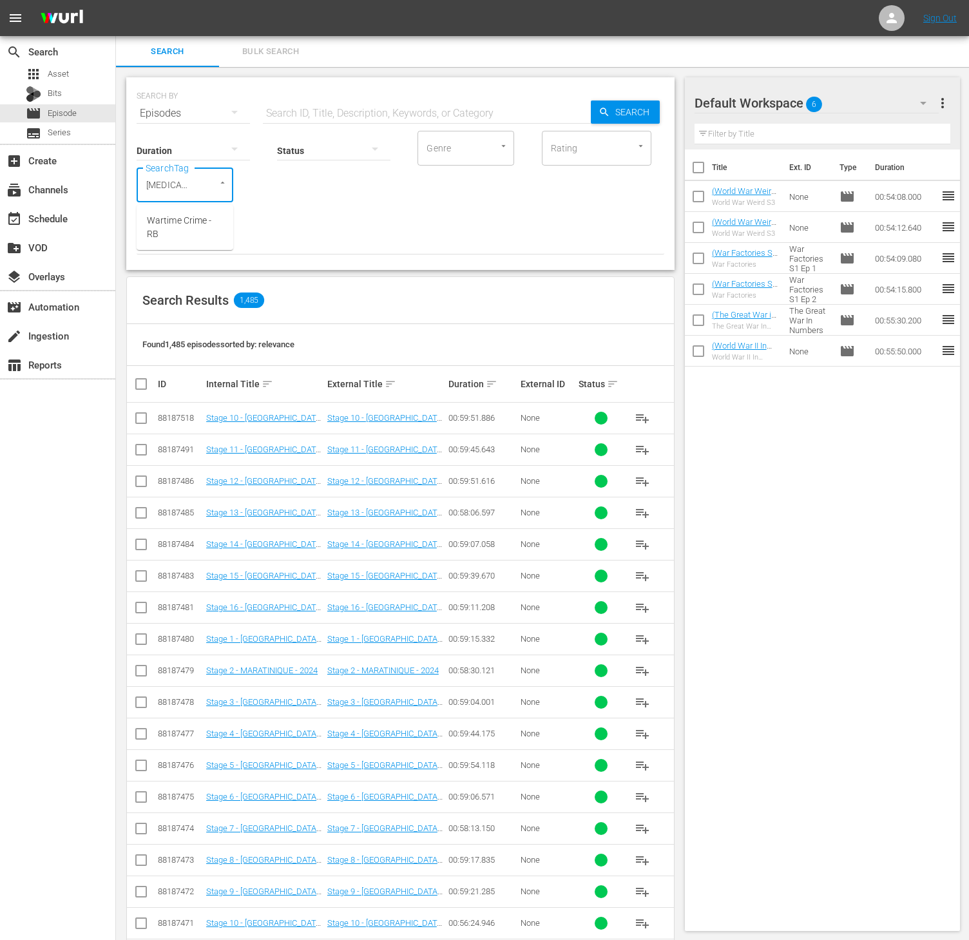
type input "warti"
click at [167, 227] on span "Wartime Crime - RB" at bounding box center [185, 227] width 76 height 27
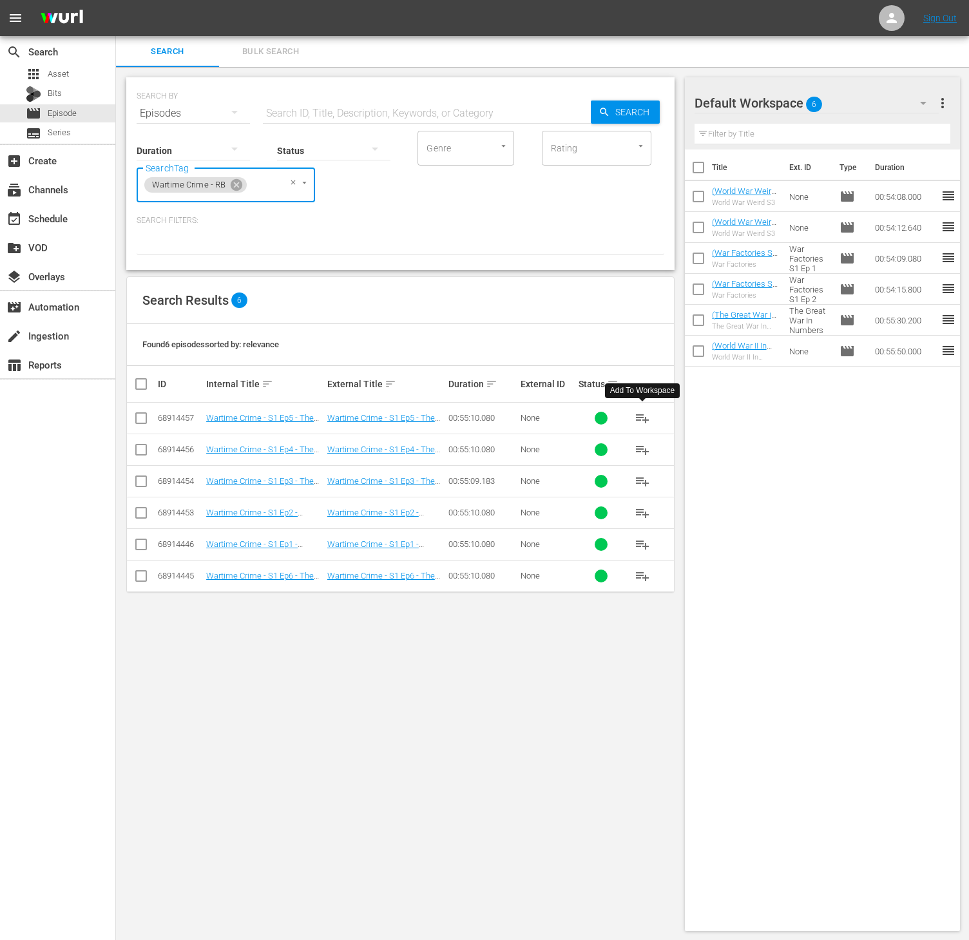
click at [648, 424] on span "playlist_add" at bounding box center [641, 417] width 15 height 15
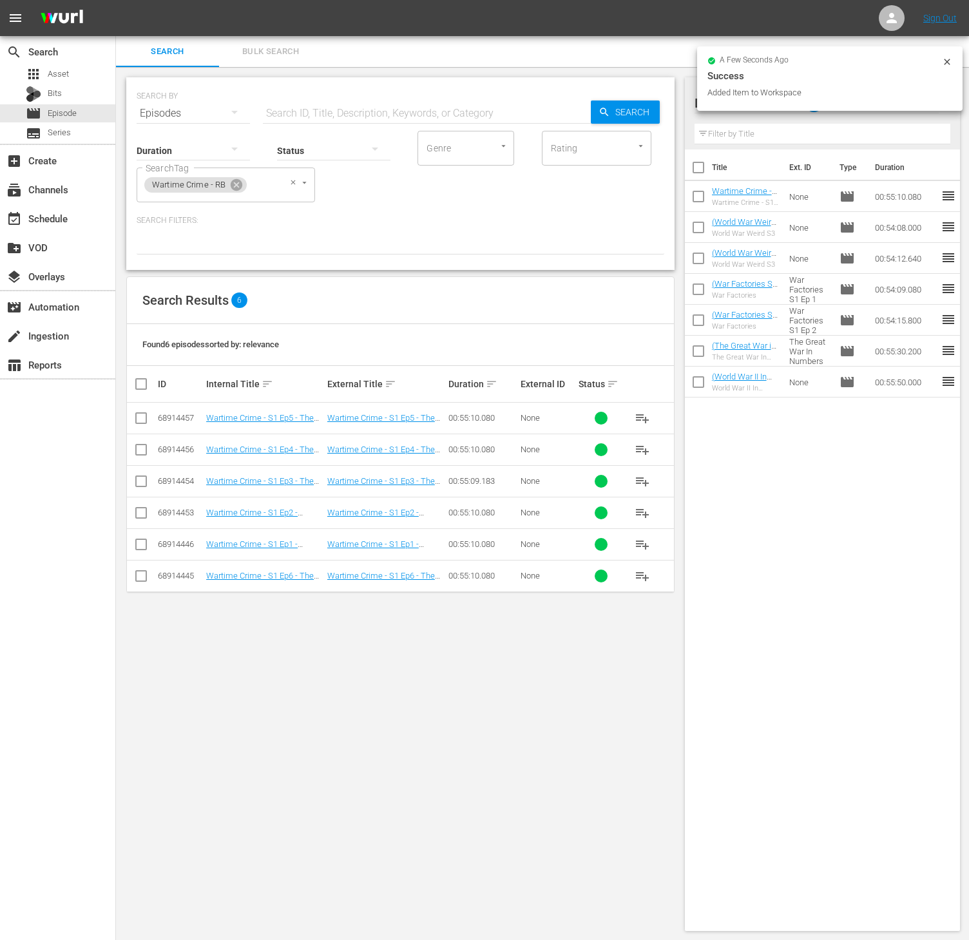
click at [244, 185] on div "Wartime Crime - RB" at bounding box center [195, 184] width 102 height 15
click at [241, 185] on icon at bounding box center [237, 185] width 12 height 12
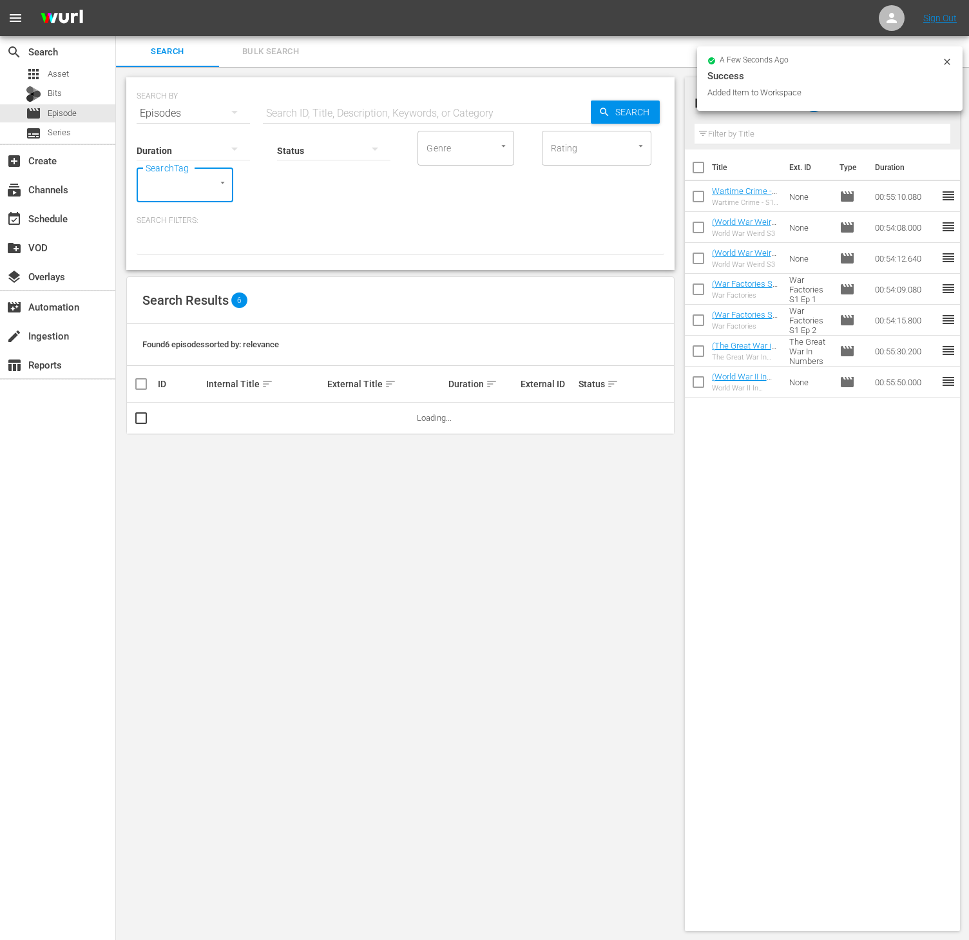
click at [180, 184] on input "SearchTag" at bounding box center [166, 184] width 49 height 23
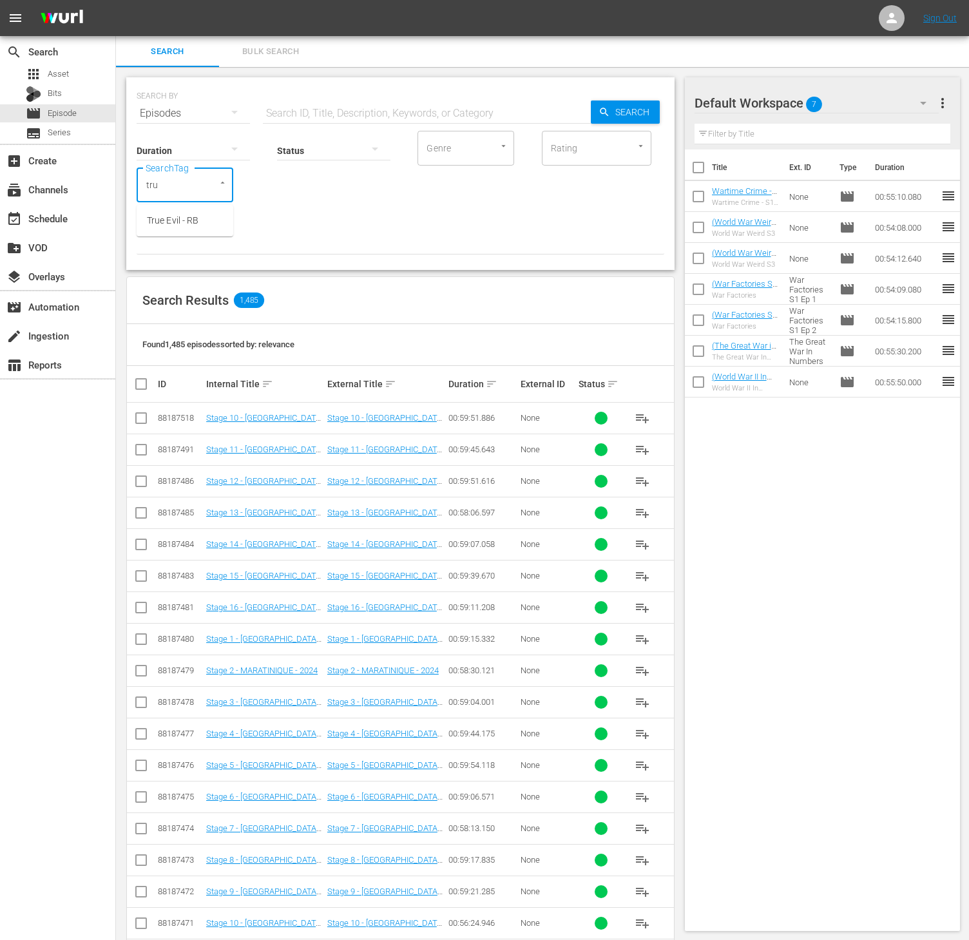
type input "true"
click at [180, 214] on span "True Evil - RB" at bounding box center [173, 221] width 52 height 14
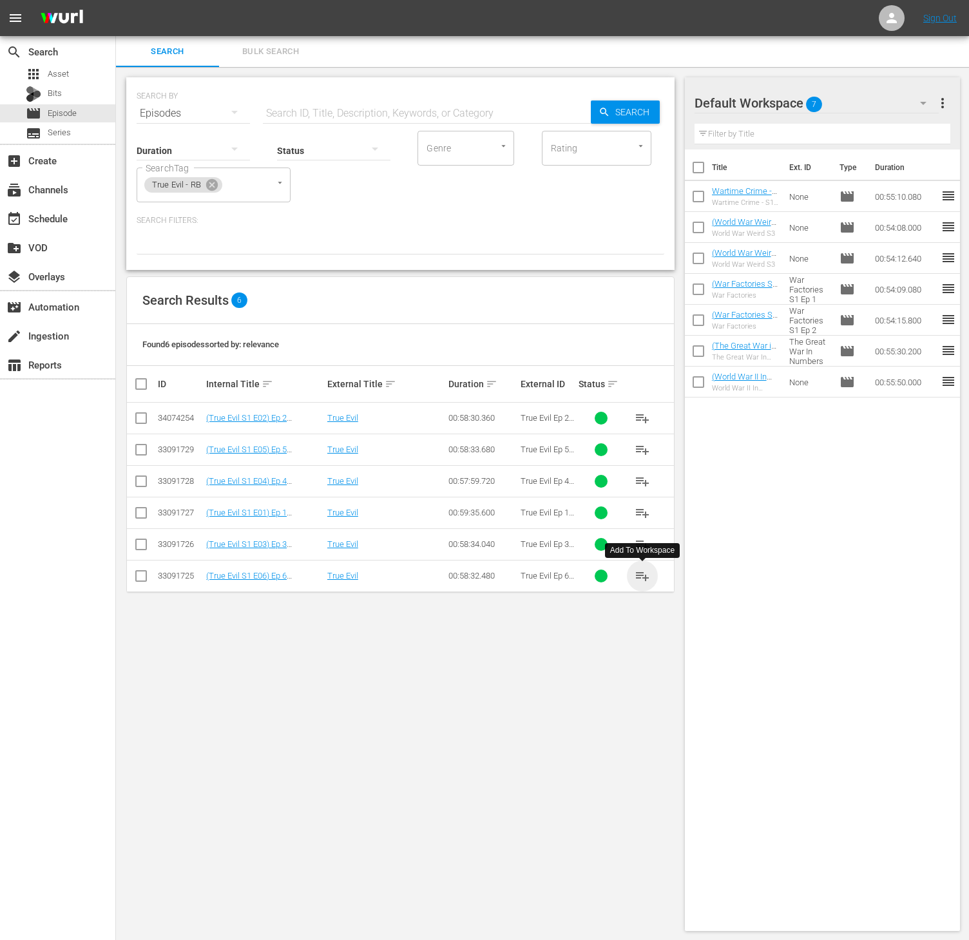
click at [643, 582] on span "playlist_add" at bounding box center [641, 575] width 15 height 15
click at [211, 187] on icon at bounding box center [212, 185] width 12 height 12
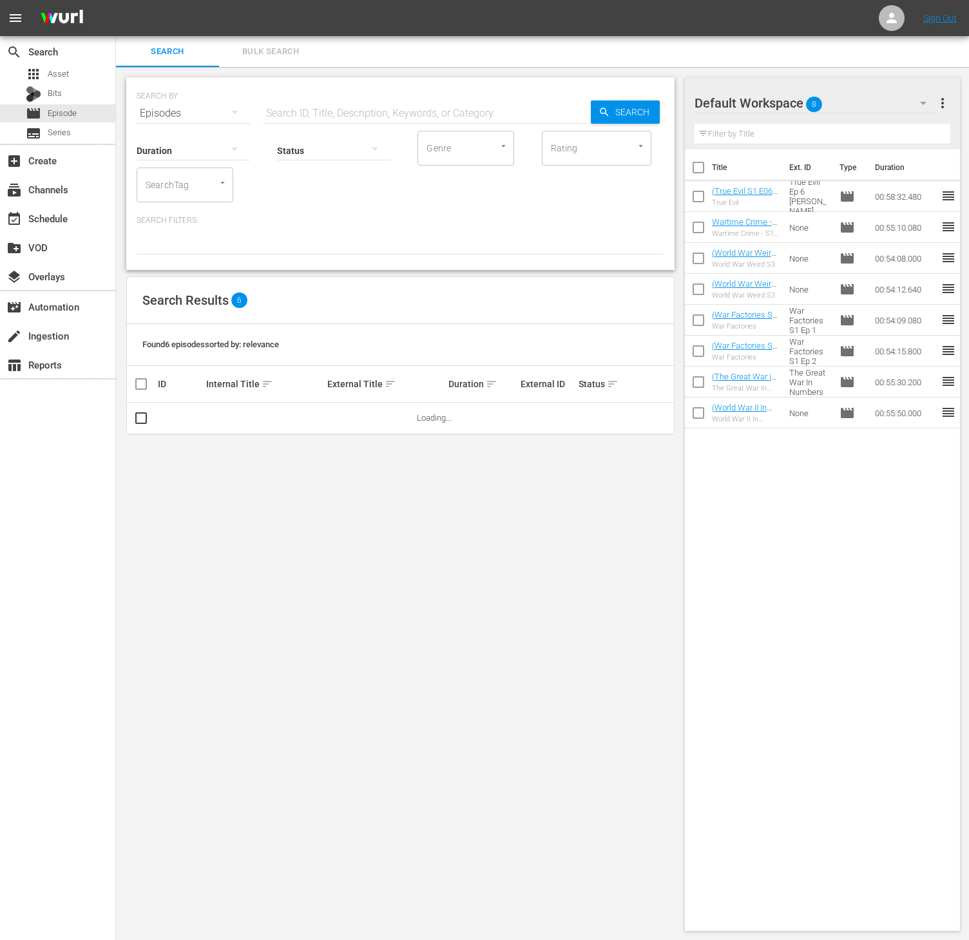
click at [157, 185] on input "SearchTag" at bounding box center [166, 184] width 49 height 23
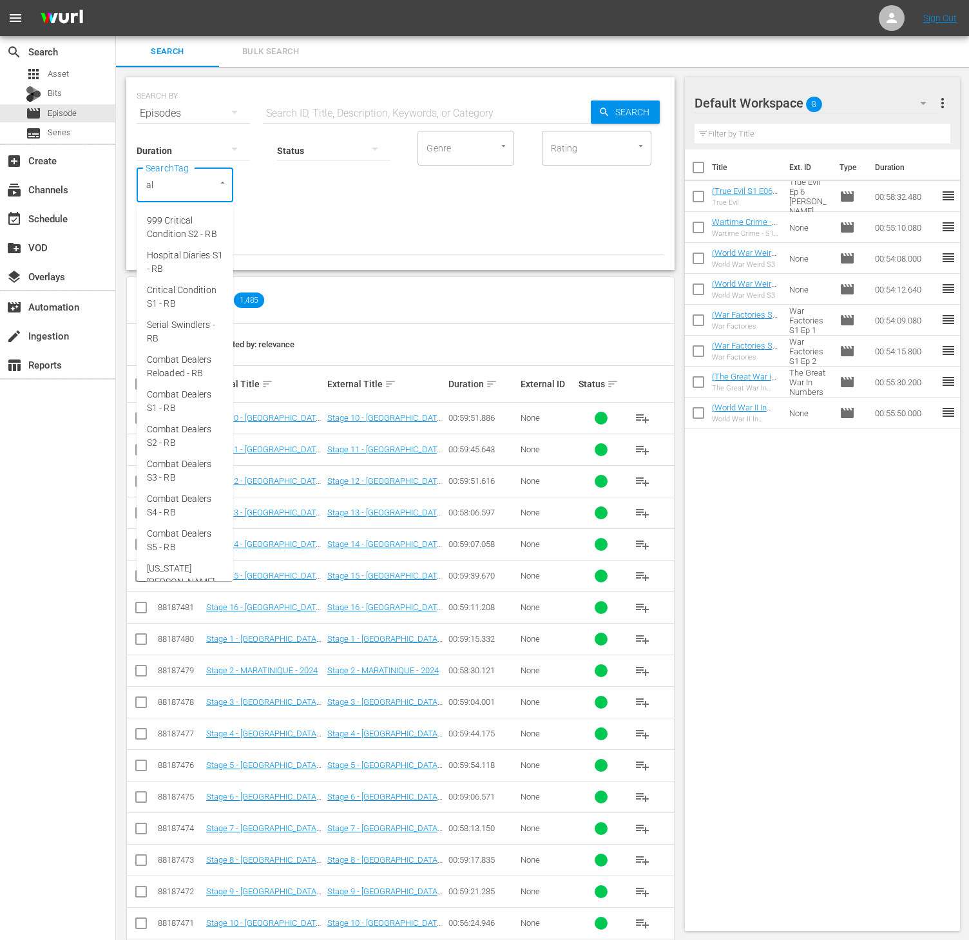
type input "ald"
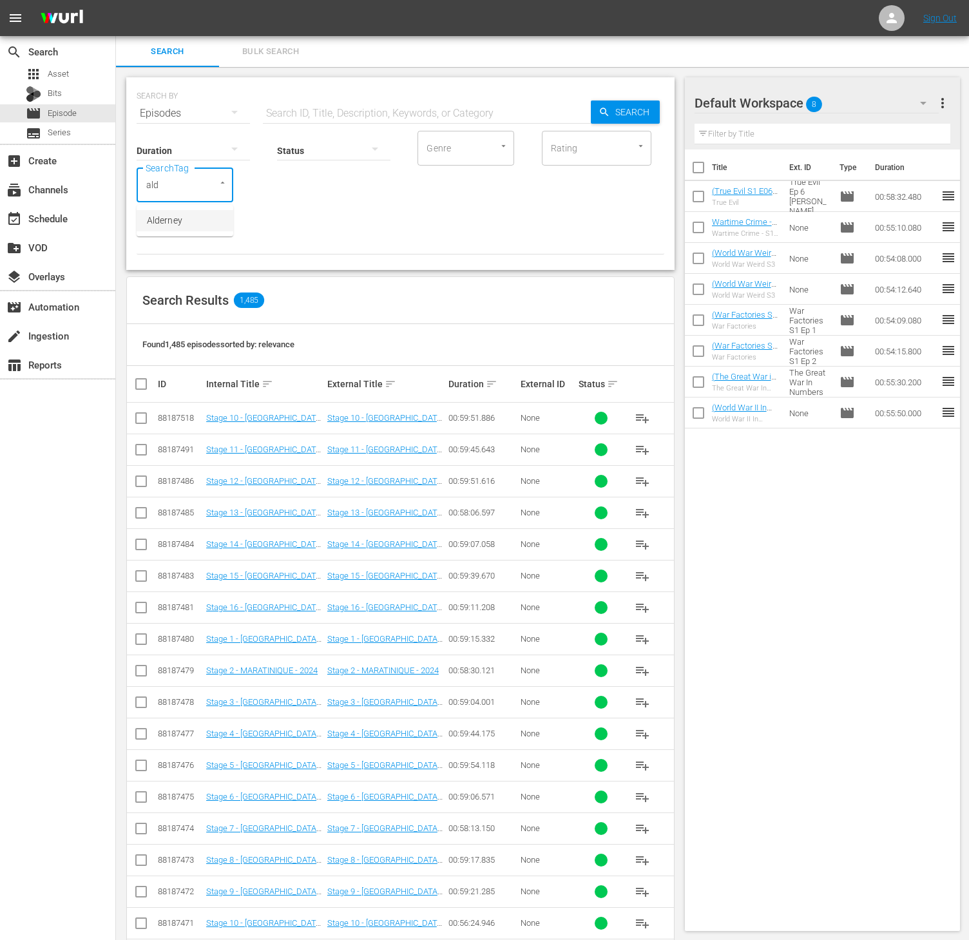
click at [162, 215] on span "Alderney" at bounding box center [164, 221] width 35 height 14
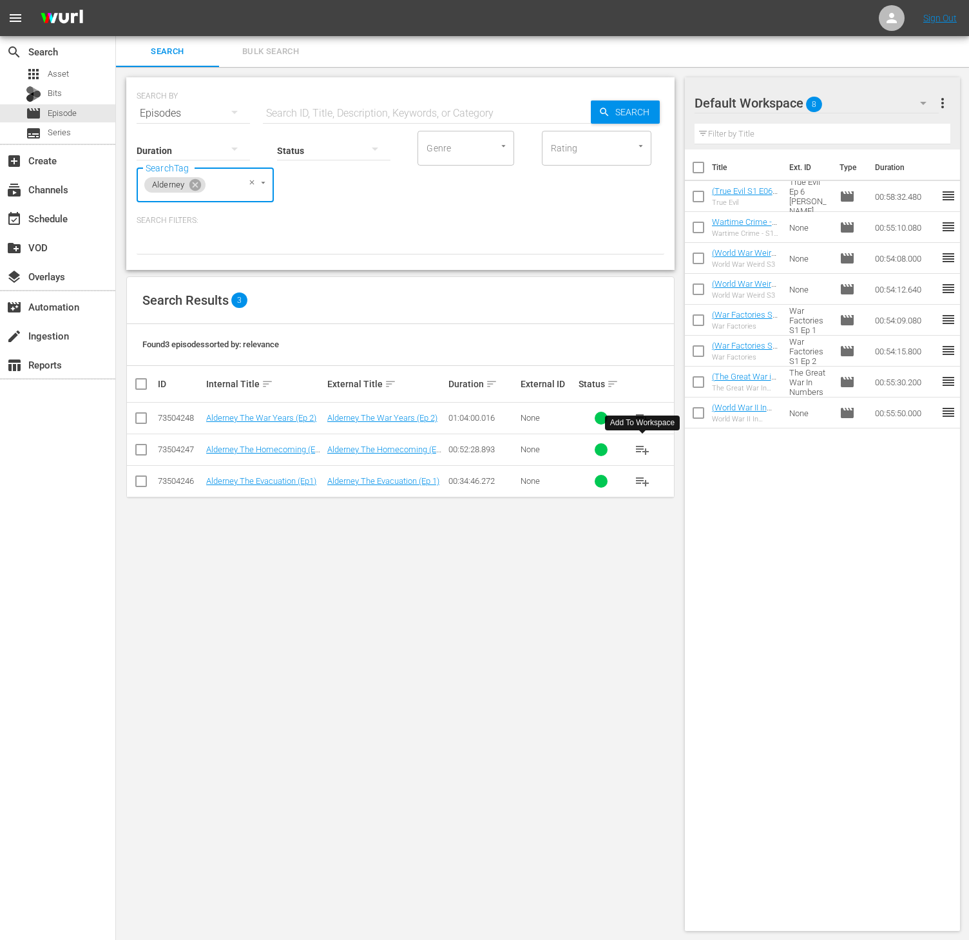
click at [639, 451] on span "playlist_add" at bounding box center [641, 449] width 15 height 15
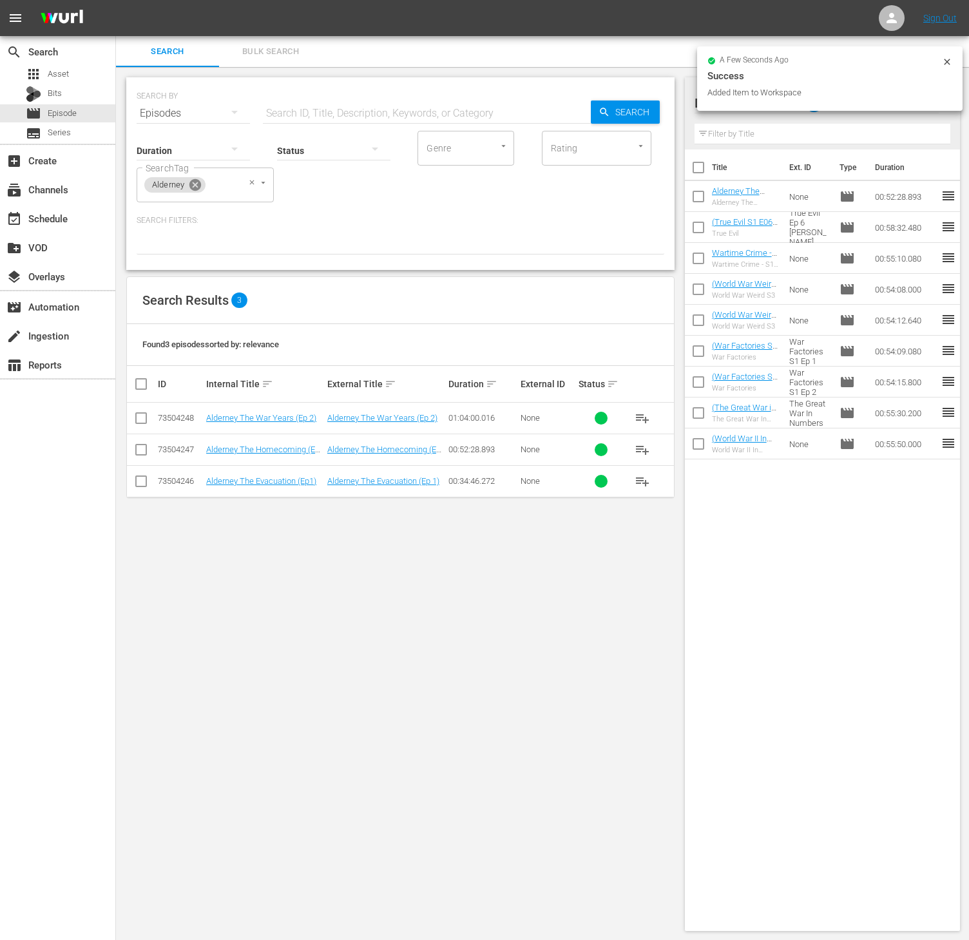
click at [201, 189] on icon at bounding box center [195, 185] width 14 height 14
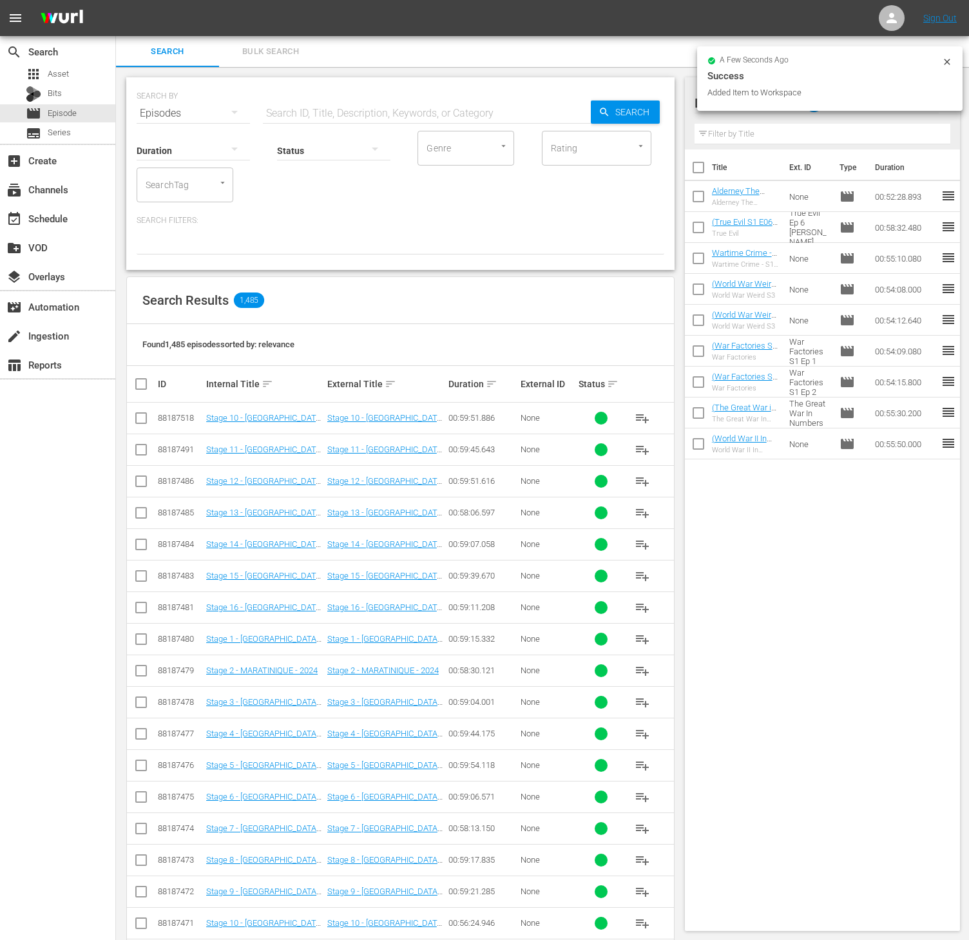
click at [165, 177] on input "SearchTag" at bounding box center [166, 184] width 49 height 23
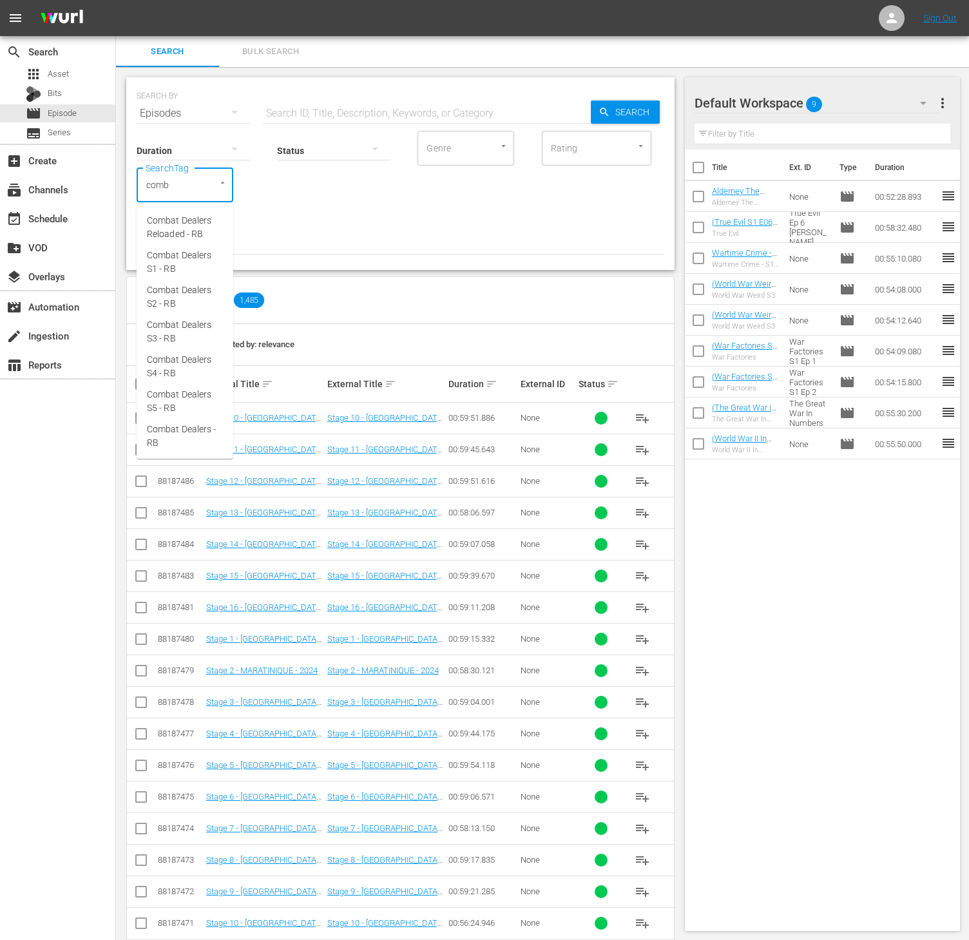
type input "comba"
click at [198, 397] on span "Combat Dealers S5 - RB" at bounding box center [185, 401] width 76 height 27
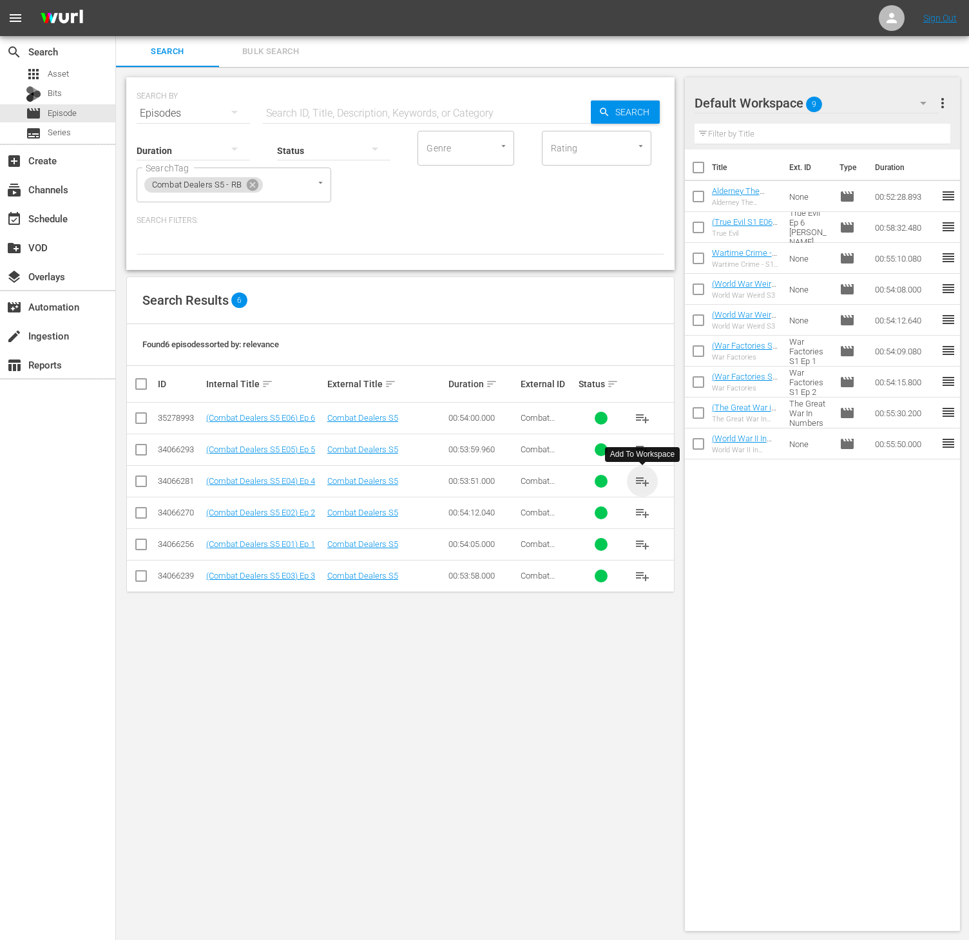
click at [638, 486] on span "playlist_add" at bounding box center [641, 480] width 15 height 15
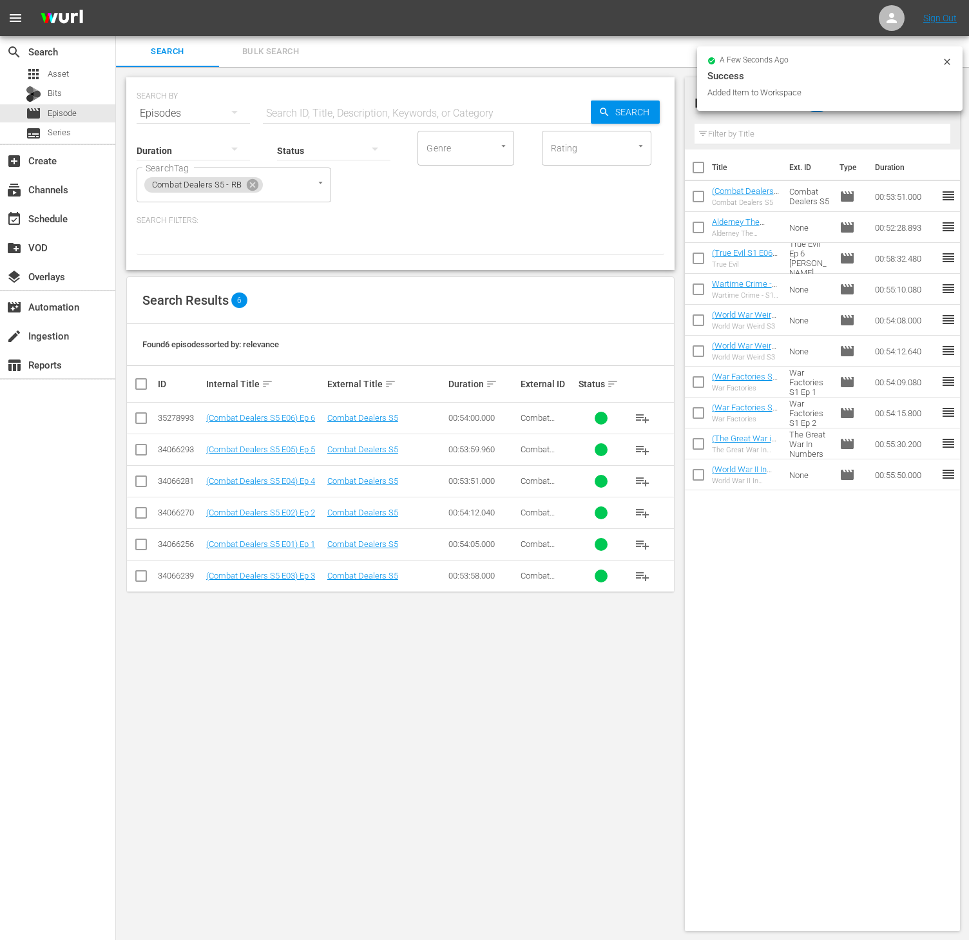
click at [646, 578] on span "playlist_add" at bounding box center [641, 575] width 15 height 15
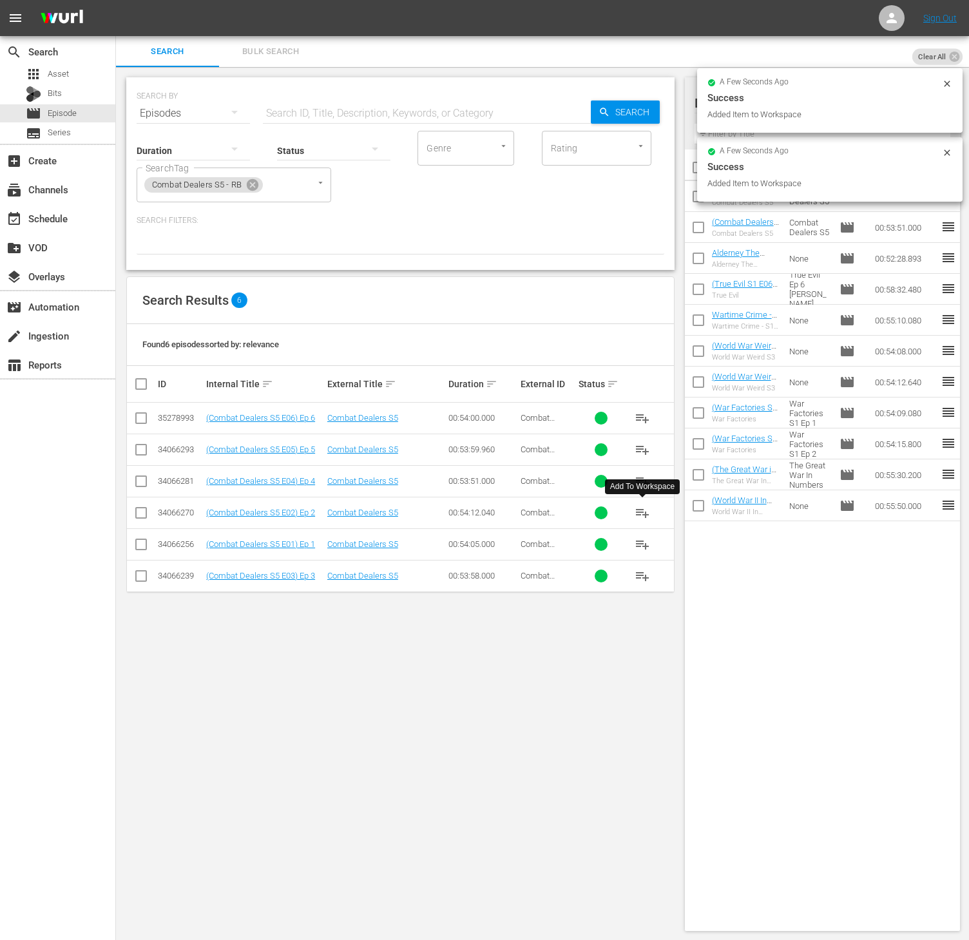
click at [638, 518] on span "playlist_add" at bounding box center [641, 512] width 15 height 15
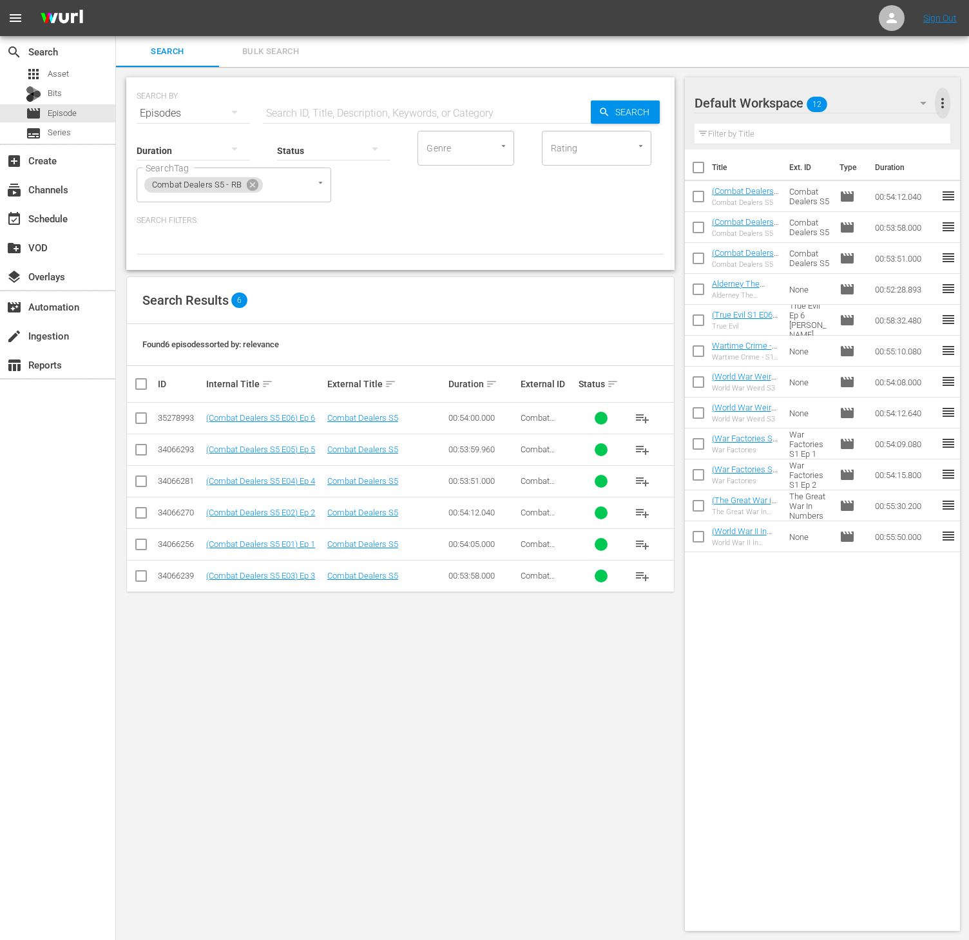
click at [948, 97] on span "more_vert" at bounding box center [941, 102] width 15 height 15
click at [868, 132] on div "Clear All Workspace Items" at bounding box center [858, 127] width 151 height 23
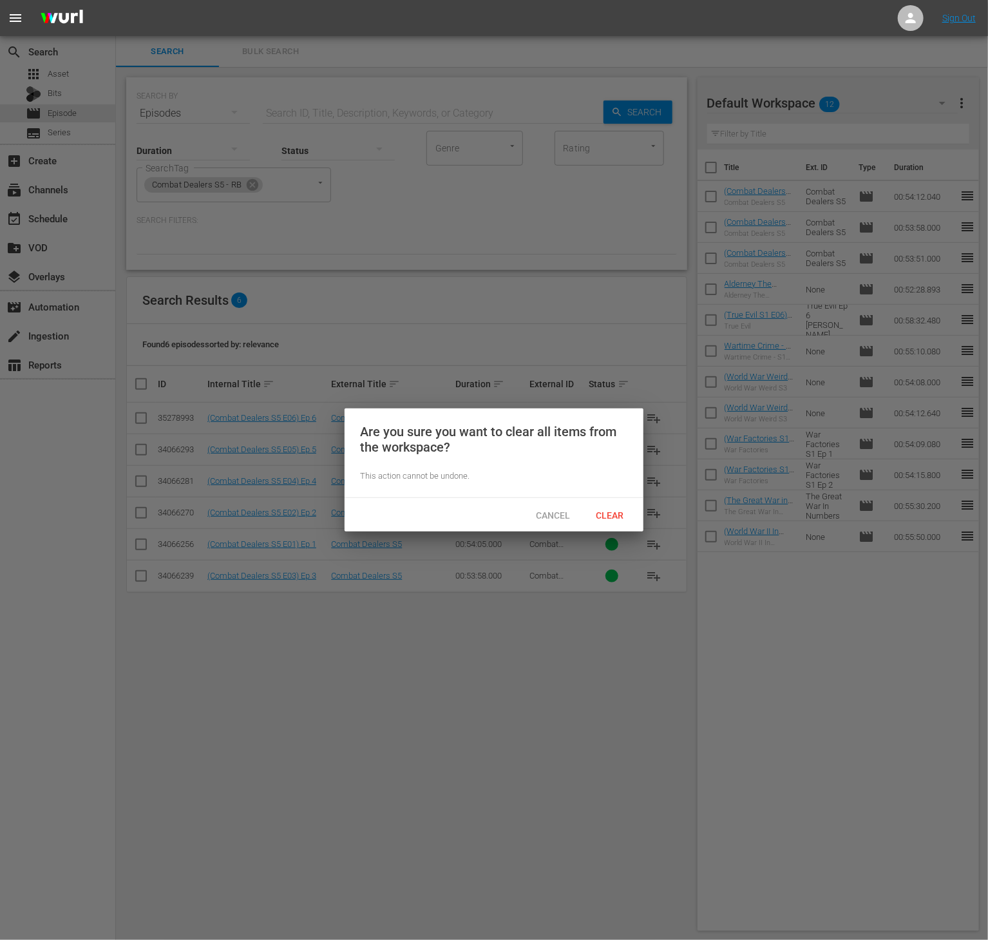
click at [618, 532] on div at bounding box center [494, 470] width 988 height 940
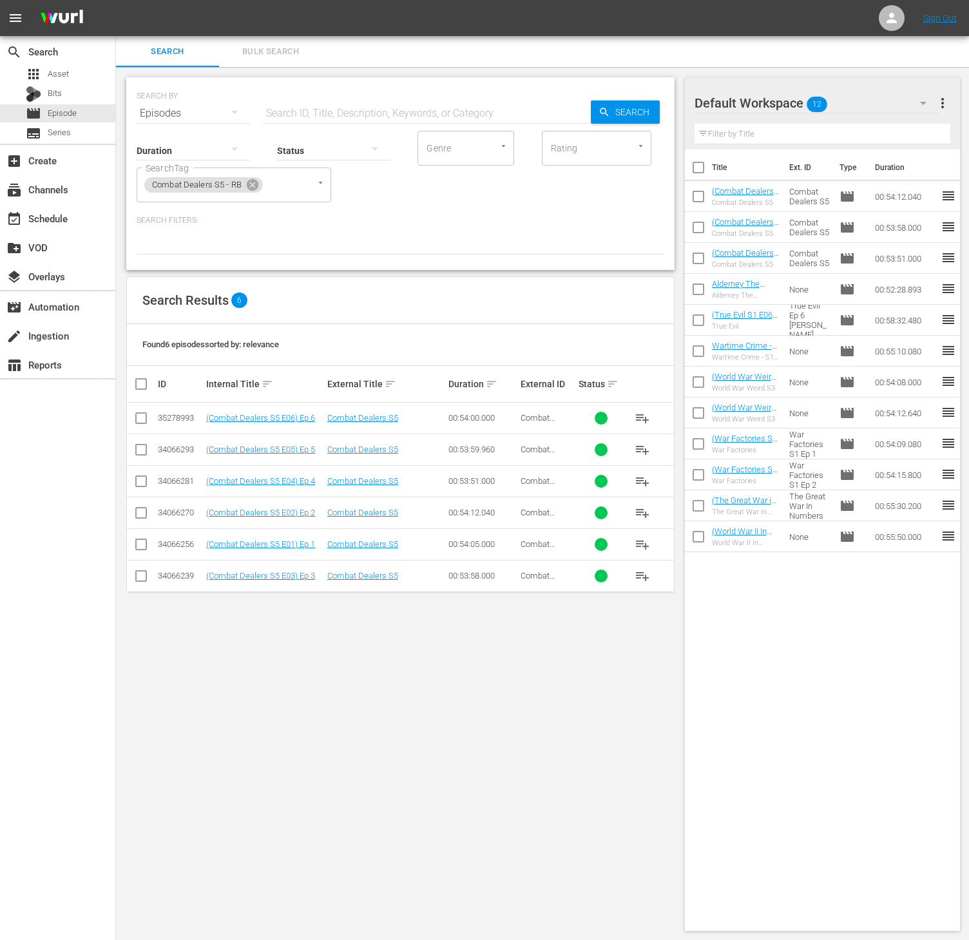
click at [945, 99] on span "more_vert" at bounding box center [941, 102] width 15 height 15
click at [869, 132] on div "Clear All Workspace Items" at bounding box center [858, 127] width 151 height 23
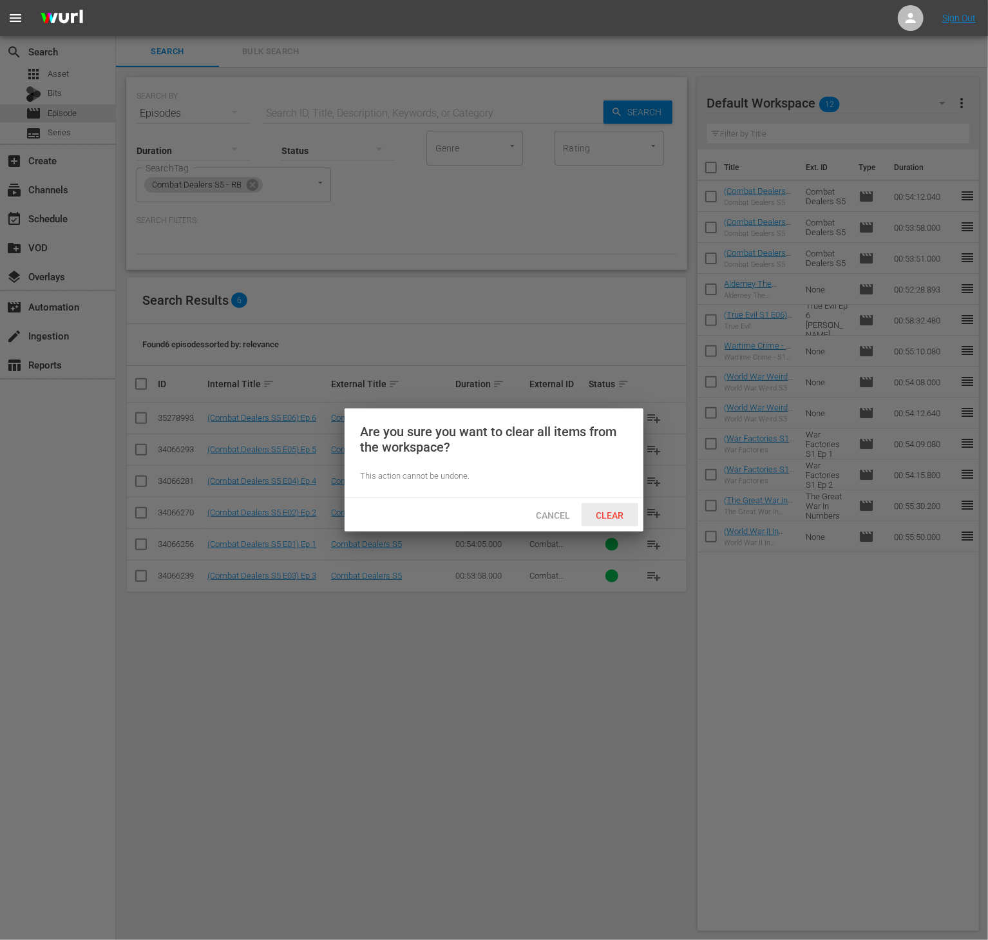
click at [623, 516] on span "Clear" at bounding box center [610, 515] width 48 height 10
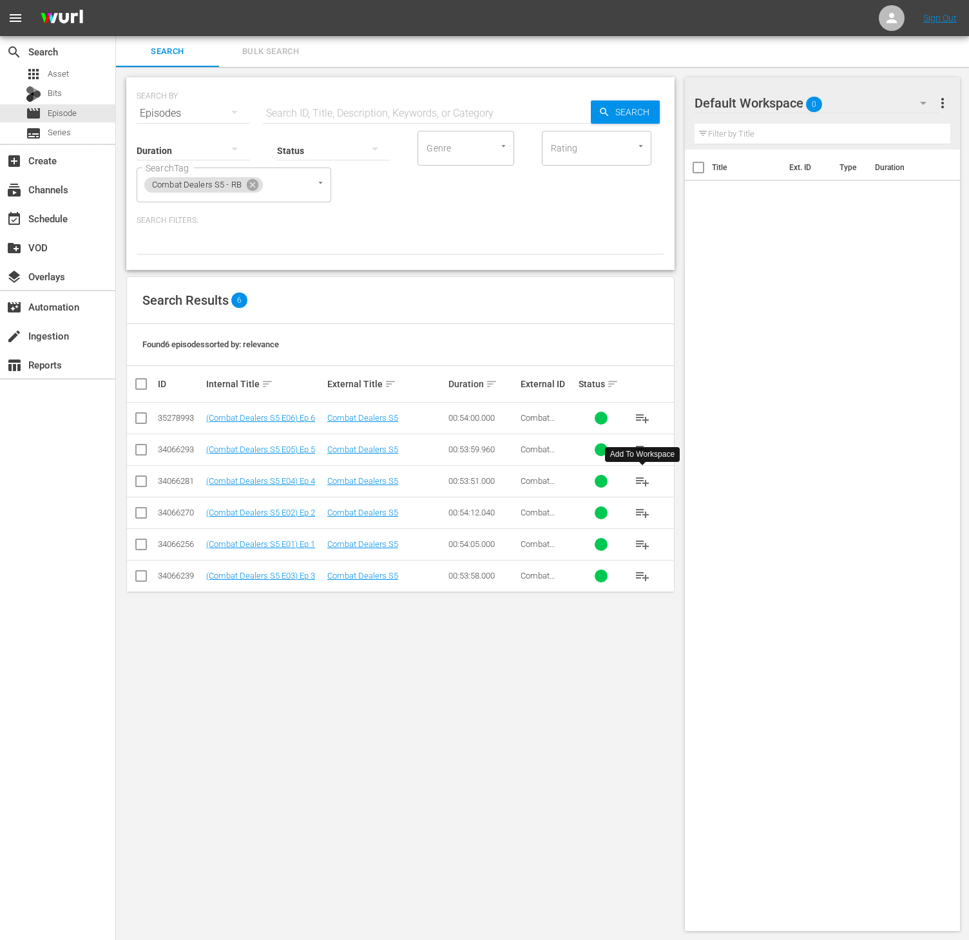
click at [645, 479] on span "playlist_add" at bounding box center [641, 480] width 15 height 15
click at [251, 194] on div "Combat Dealers S5 - RB SearchTag" at bounding box center [234, 184] width 194 height 35
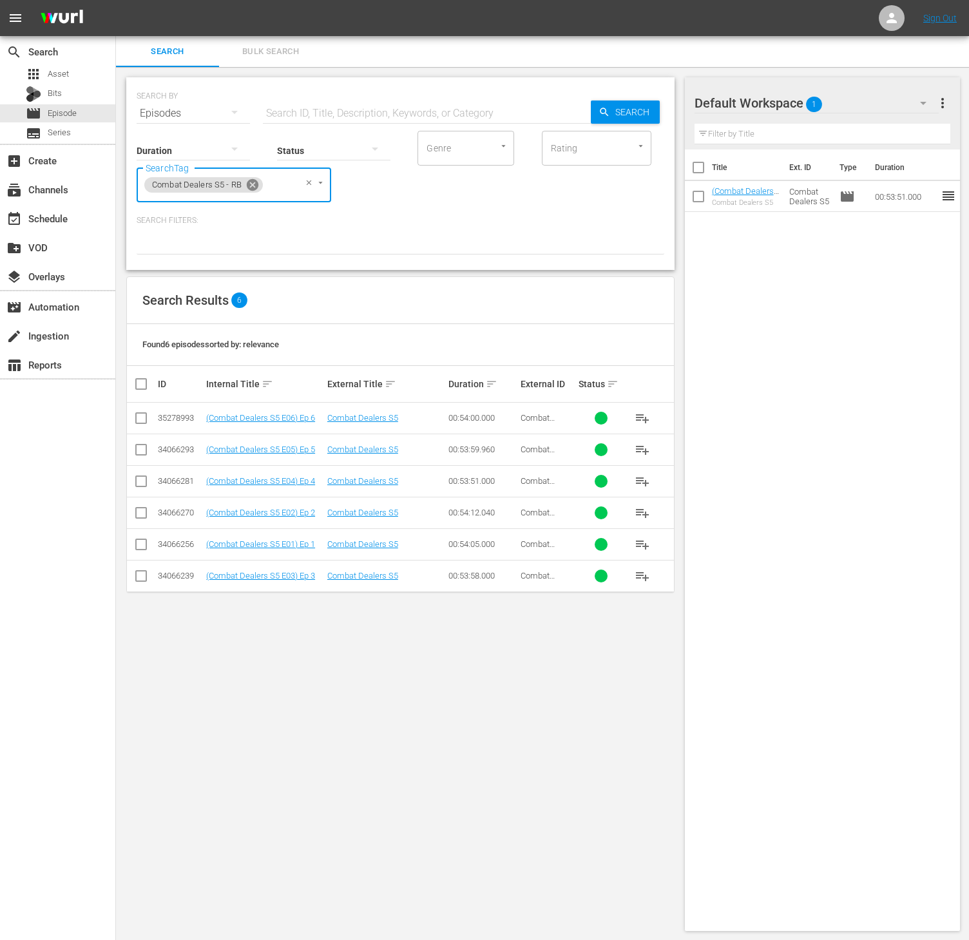
click at [253, 184] on icon at bounding box center [252, 185] width 14 height 14
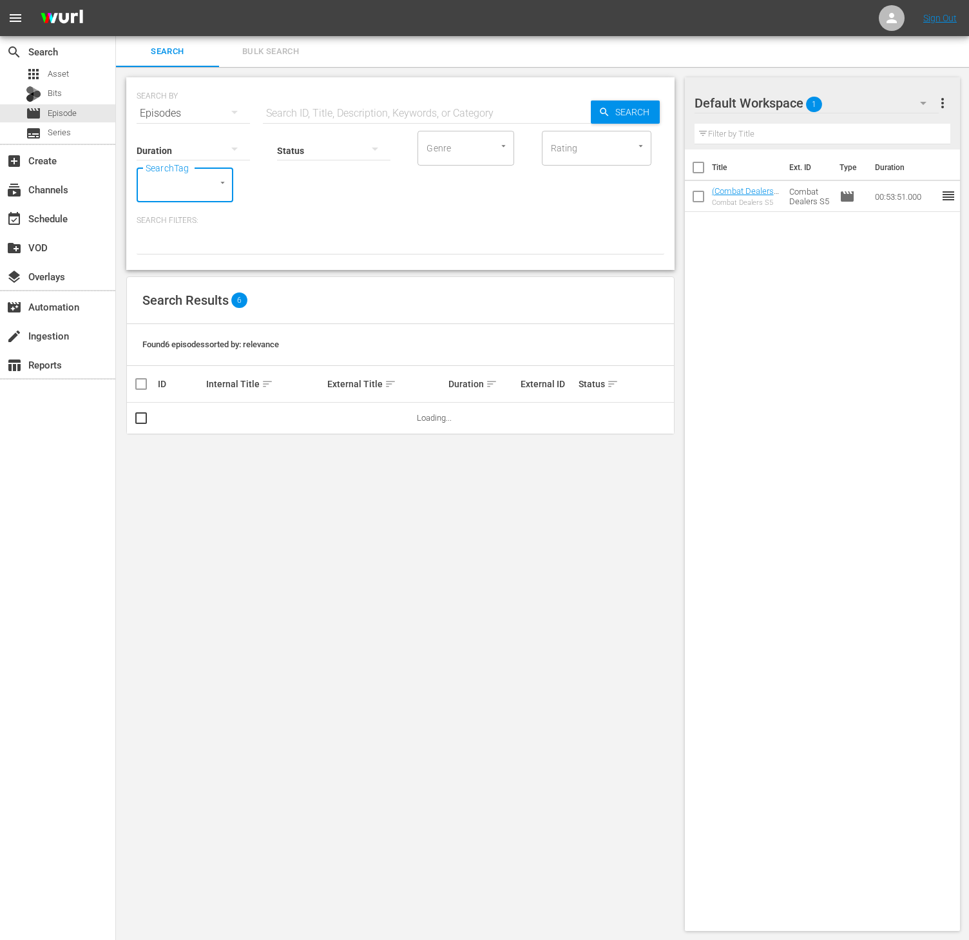
click at [209, 185] on div at bounding box center [216, 183] width 23 height 14
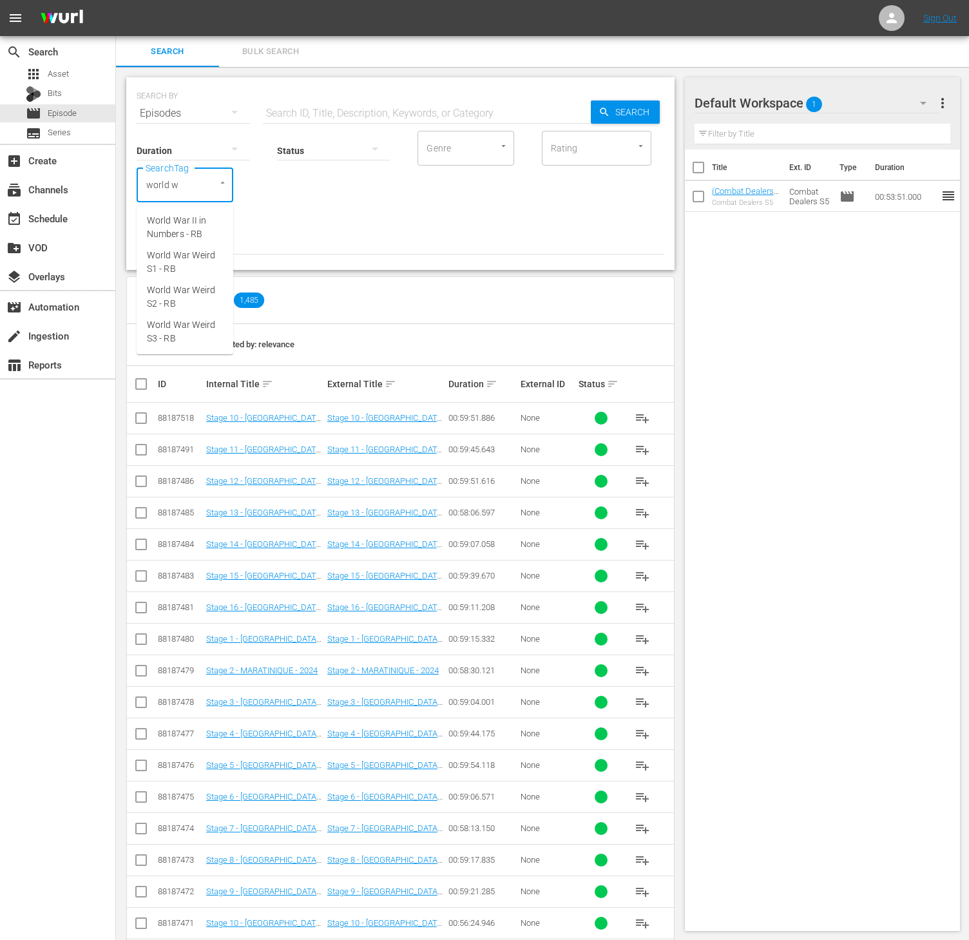
type input "world wa"
click at [178, 316] on li "World War Weird S3 - RB" at bounding box center [185, 331] width 97 height 35
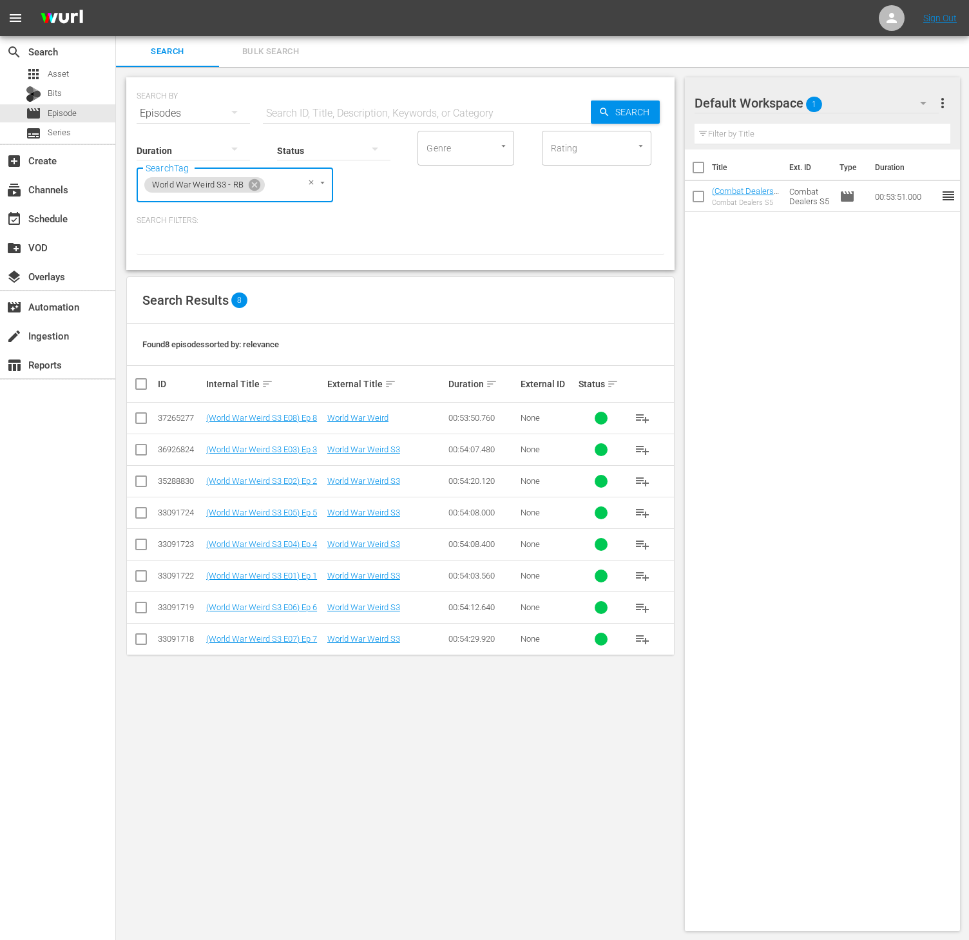
click at [638, 642] on span "playlist_add" at bounding box center [641, 638] width 15 height 15
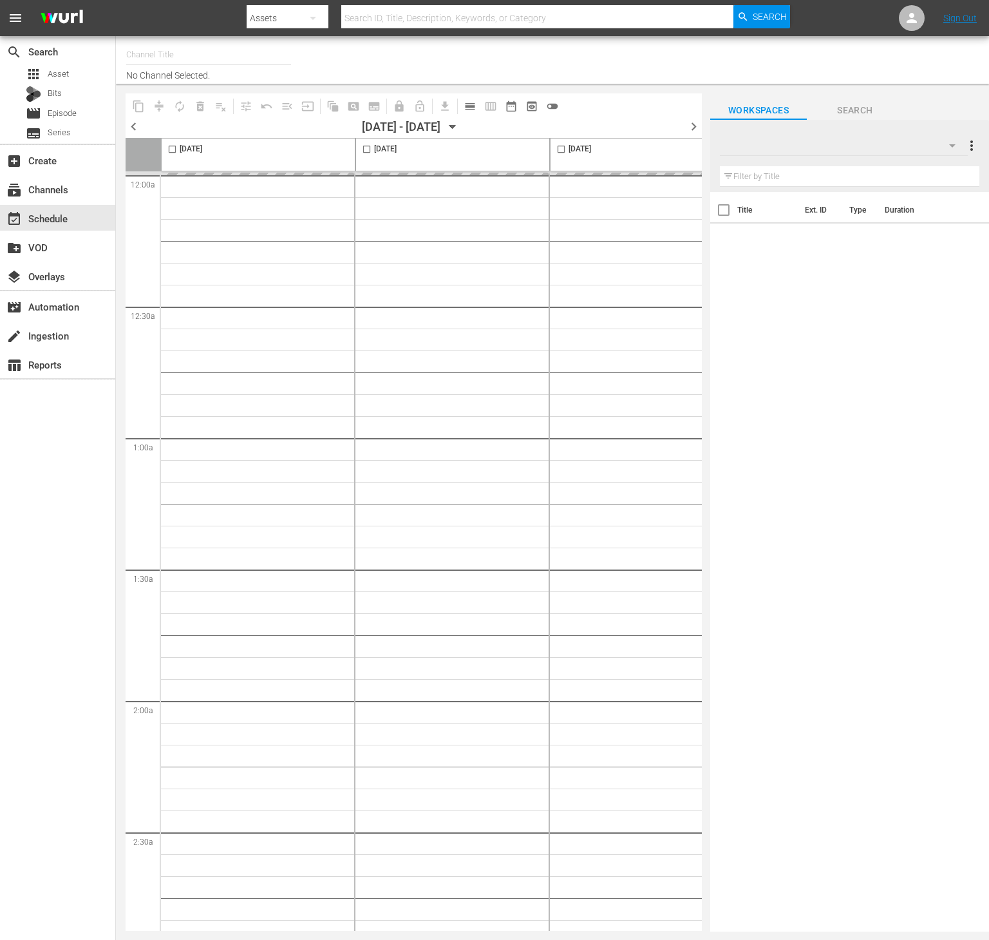
type input "Conflict (1336)"
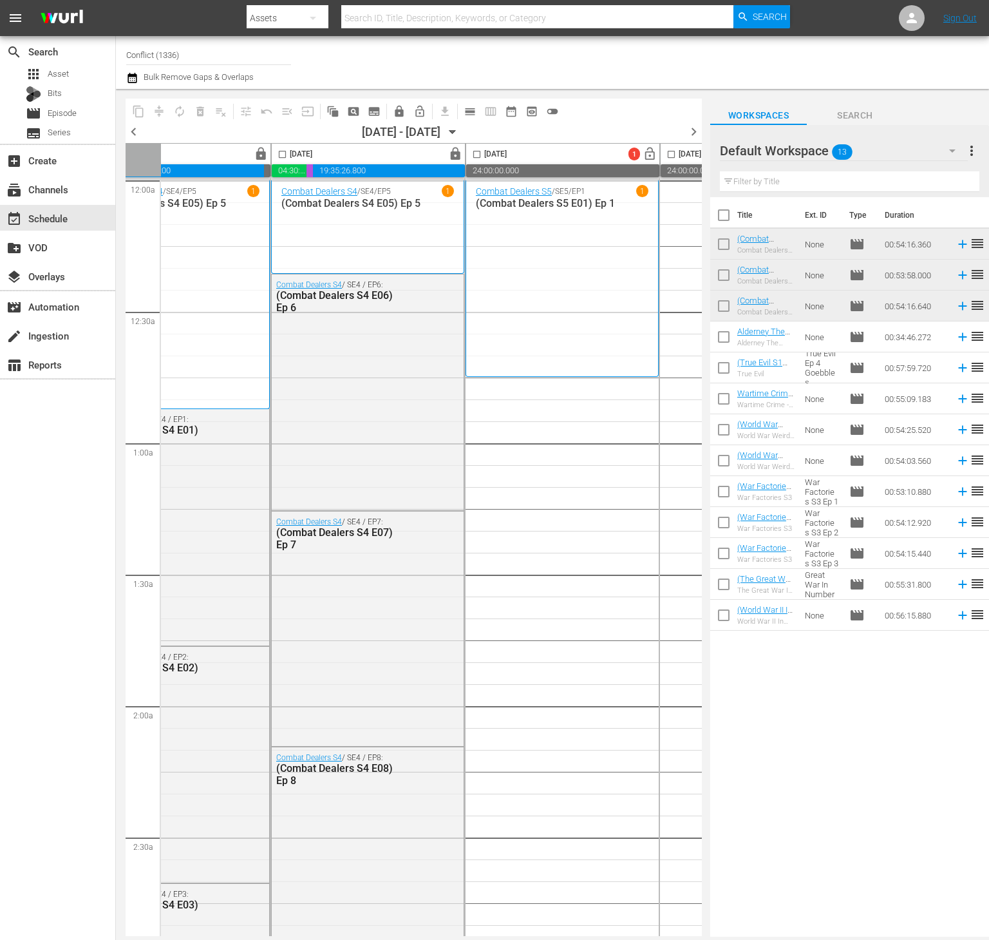
scroll to position [0, 286]
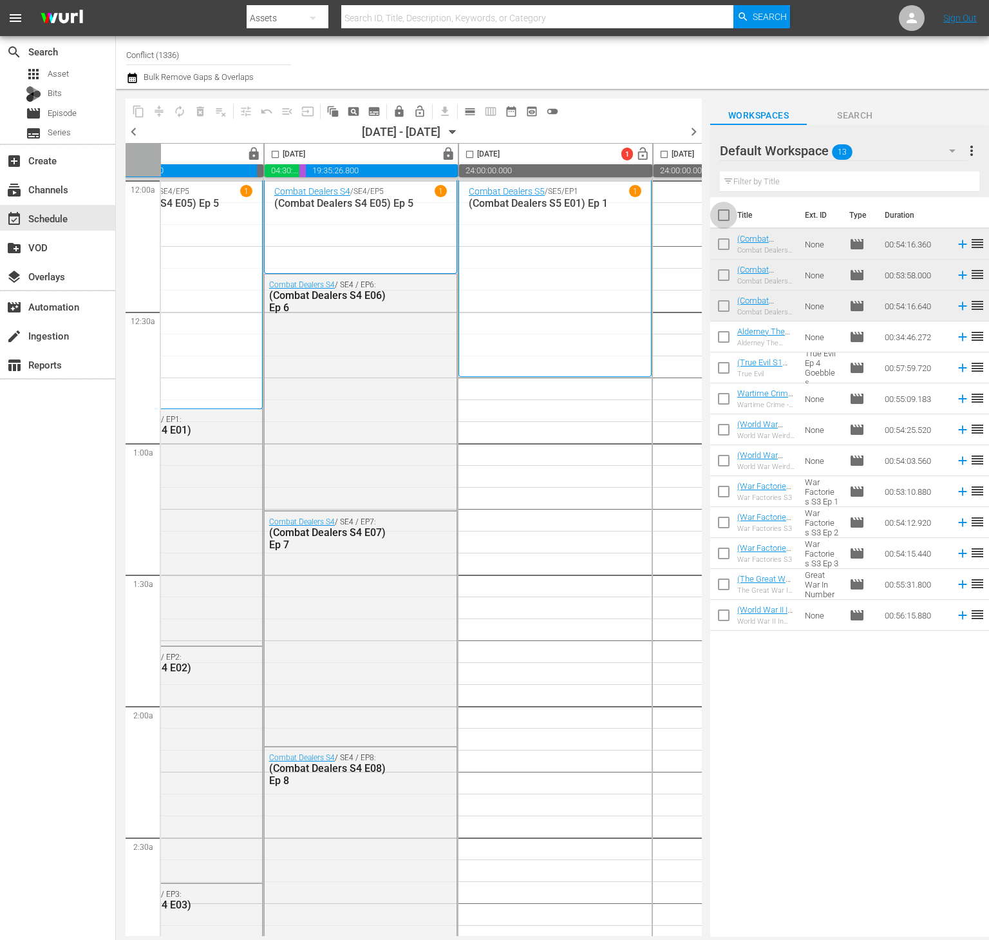
click at [722, 210] on input "checkbox" at bounding box center [723, 217] width 27 height 27
checkbox input "true"
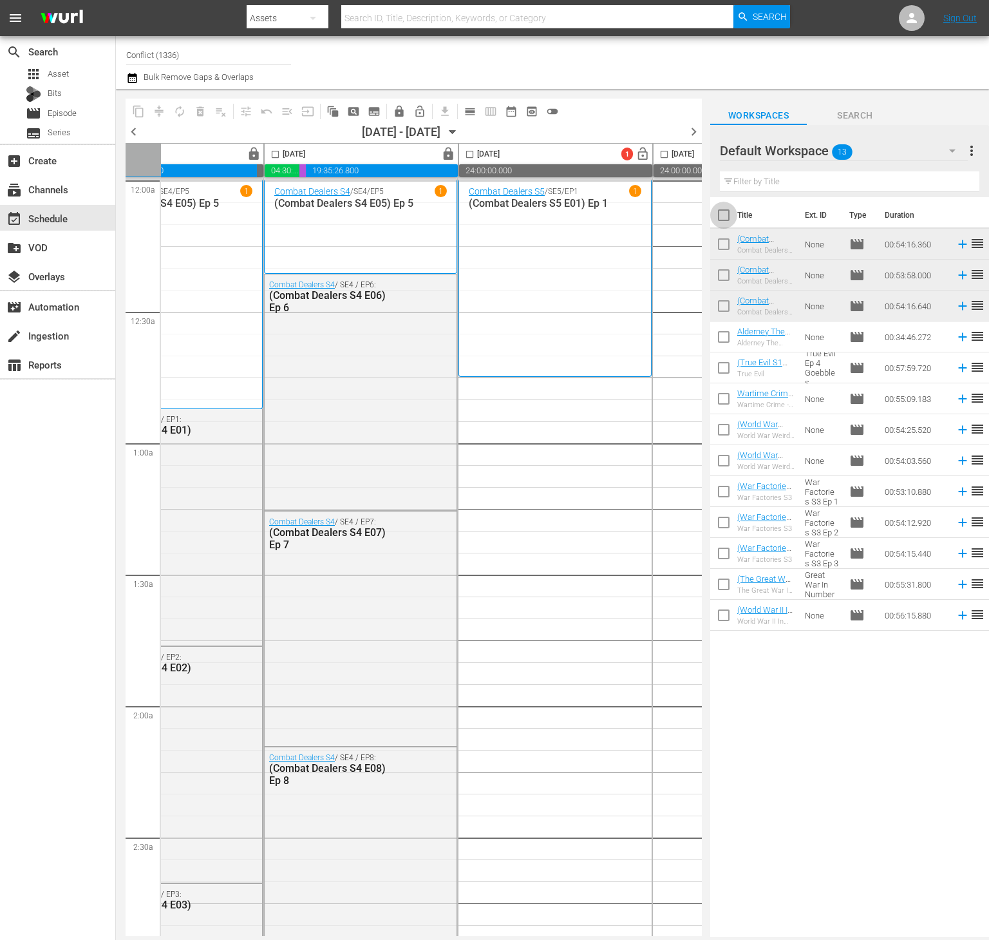
checkbox input "true"
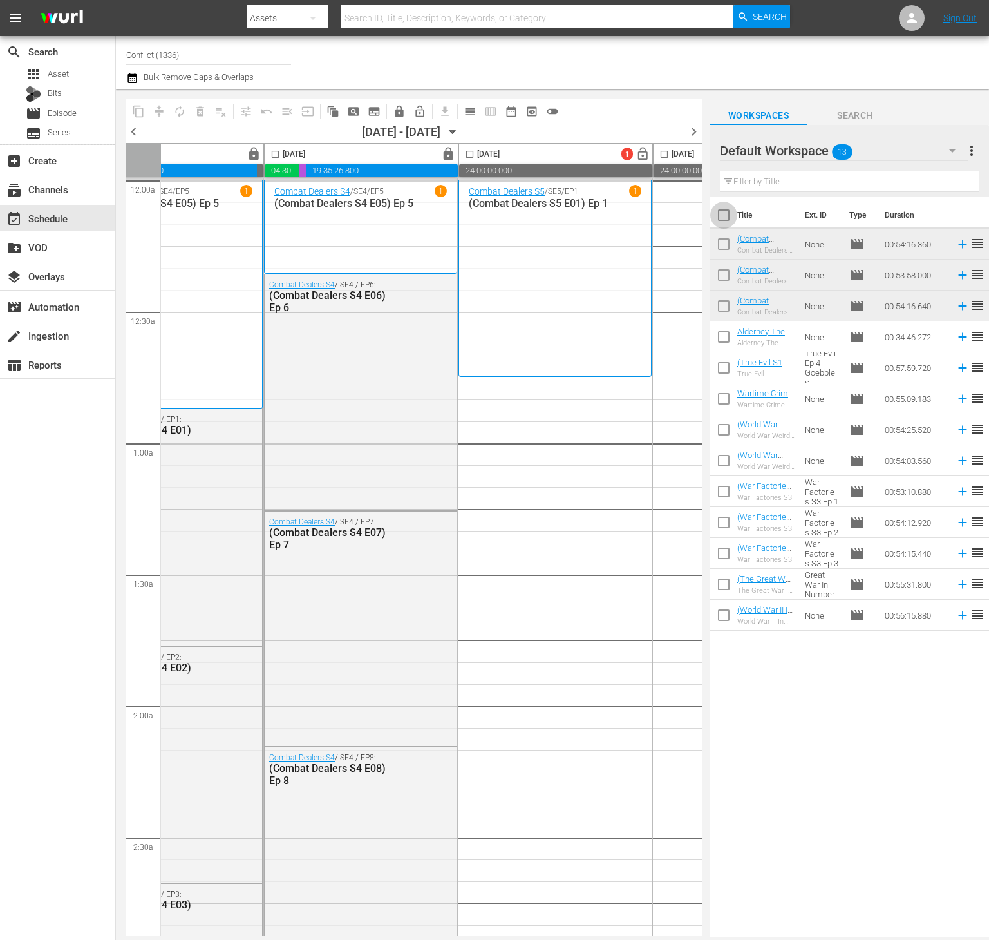
checkbox input "true"
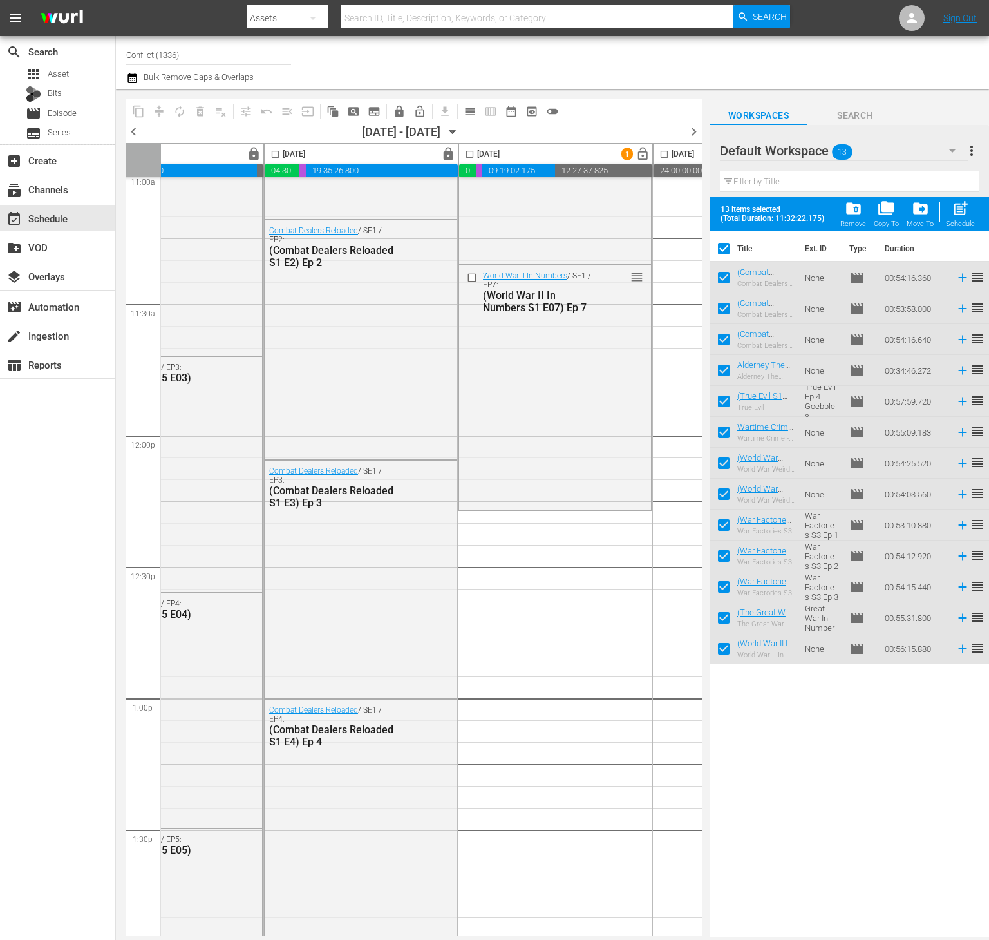
scroll to position [2893, 286]
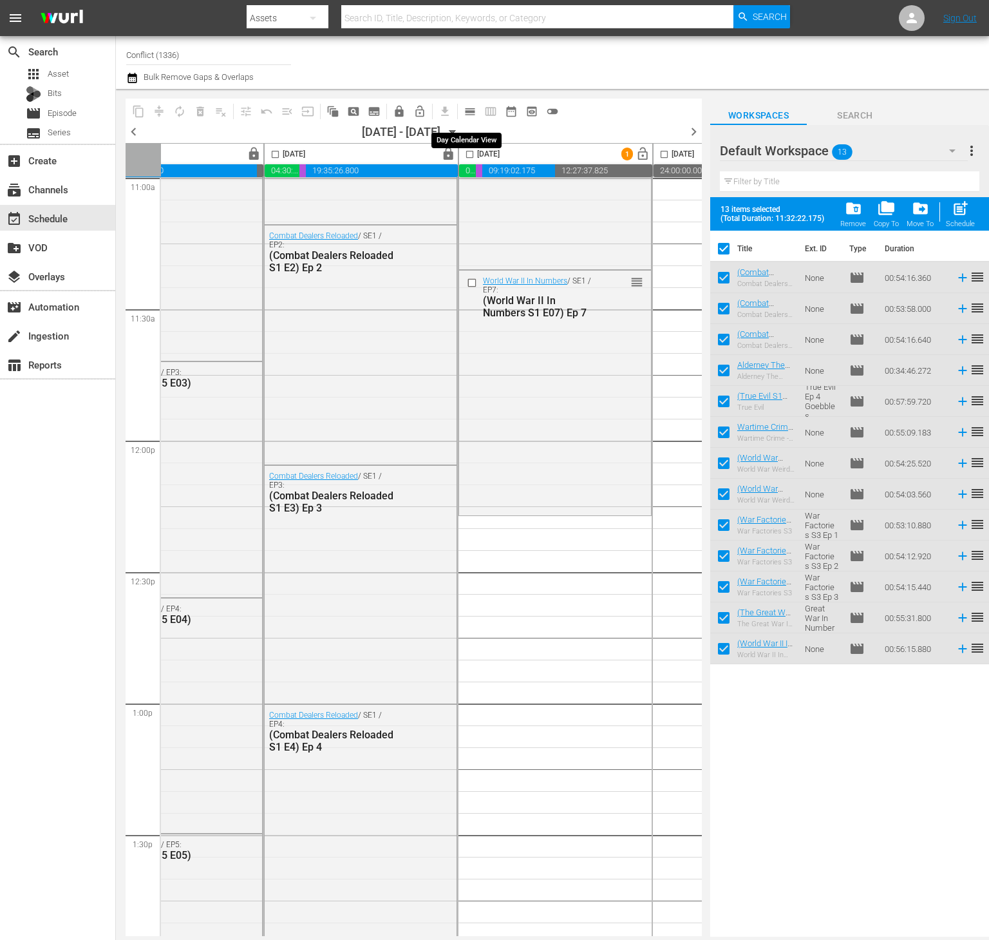
click at [464, 109] on span "calendar_view_day_outlined" at bounding box center [470, 111] width 13 height 13
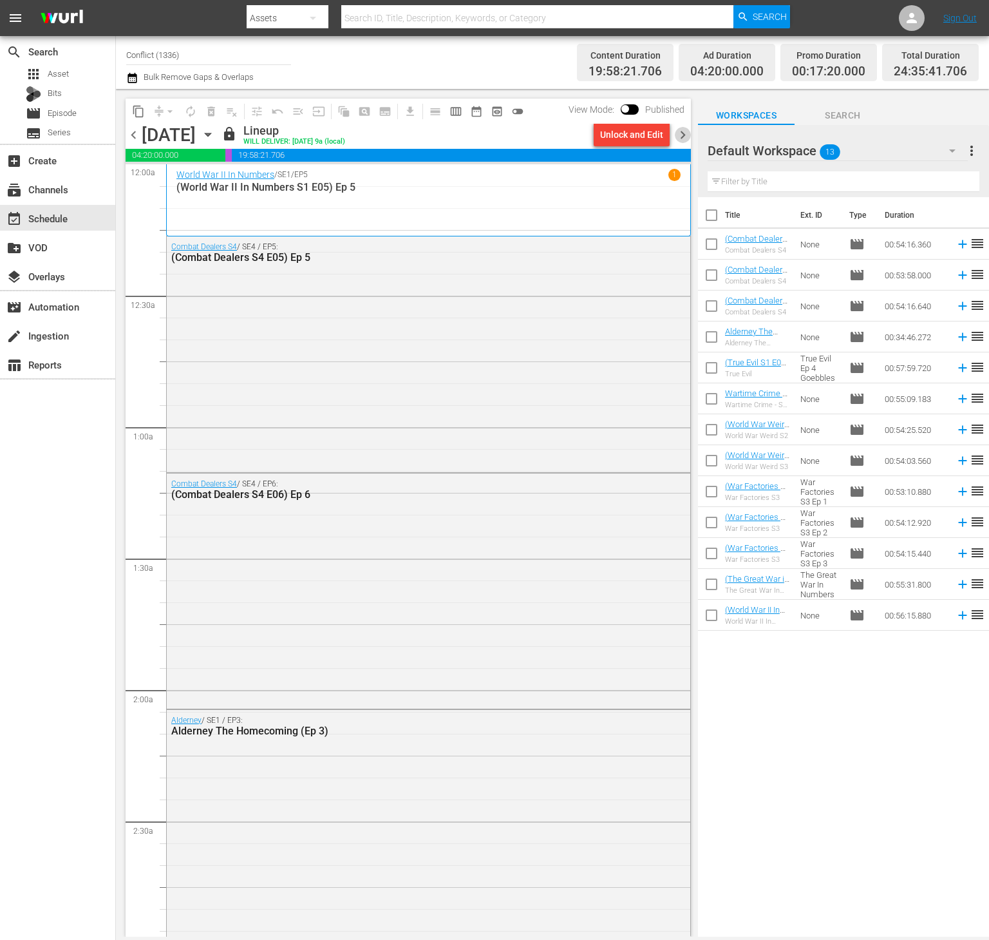
click at [682, 128] on span "chevron_right" at bounding box center [683, 135] width 16 height 16
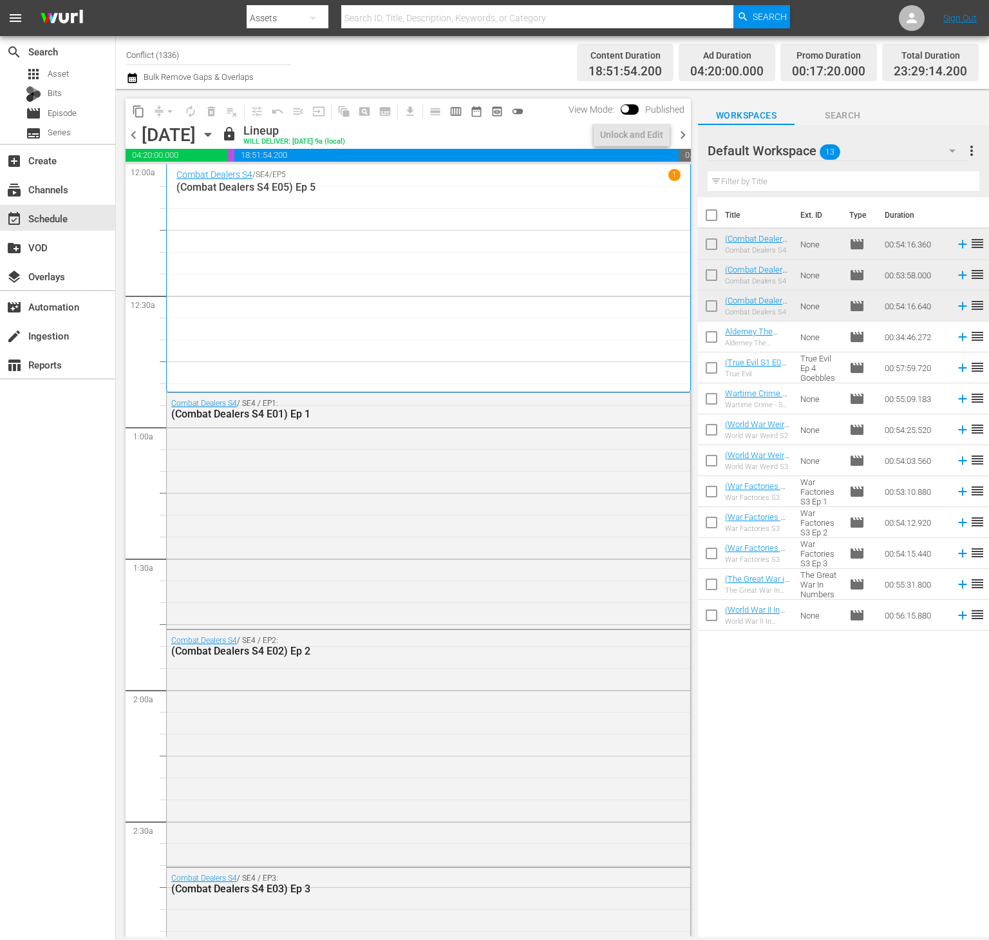
click at [682, 128] on span "chevron_right" at bounding box center [683, 135] width 16 height 16
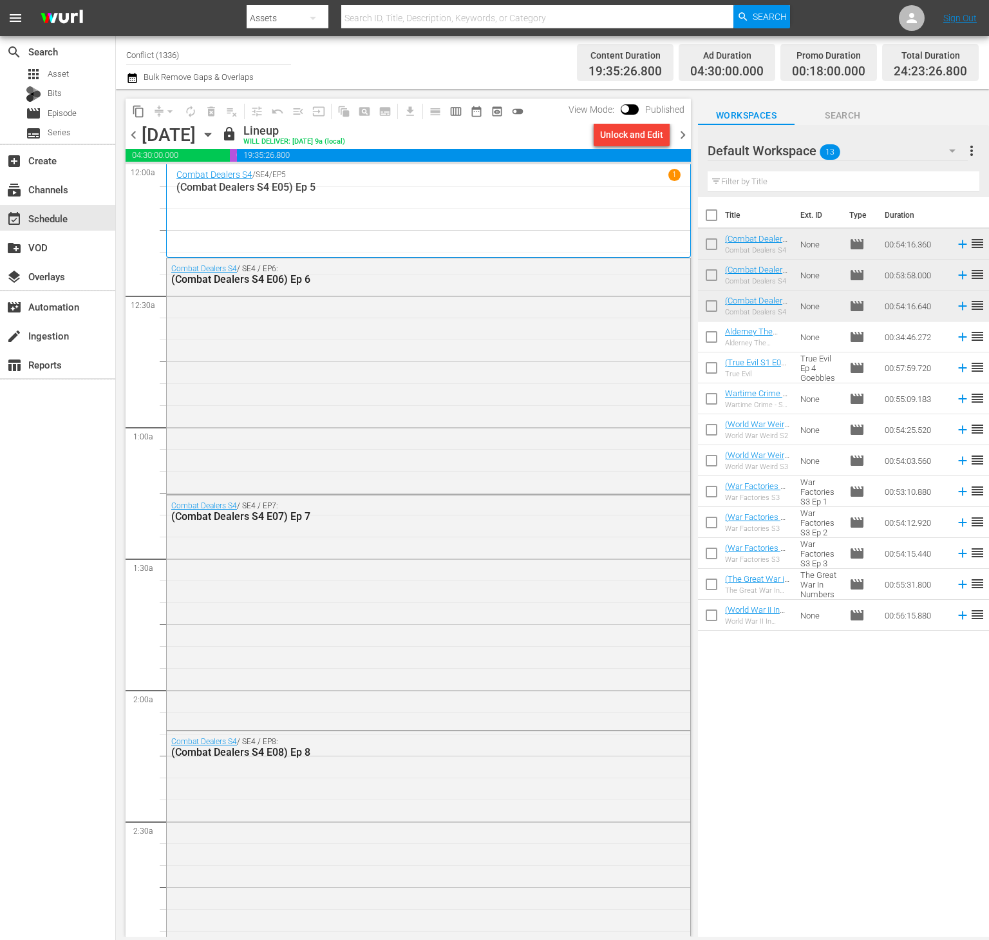
click at [682, 128] on span "chevron_right" at bounding box center [683, 135] width 16 height 16
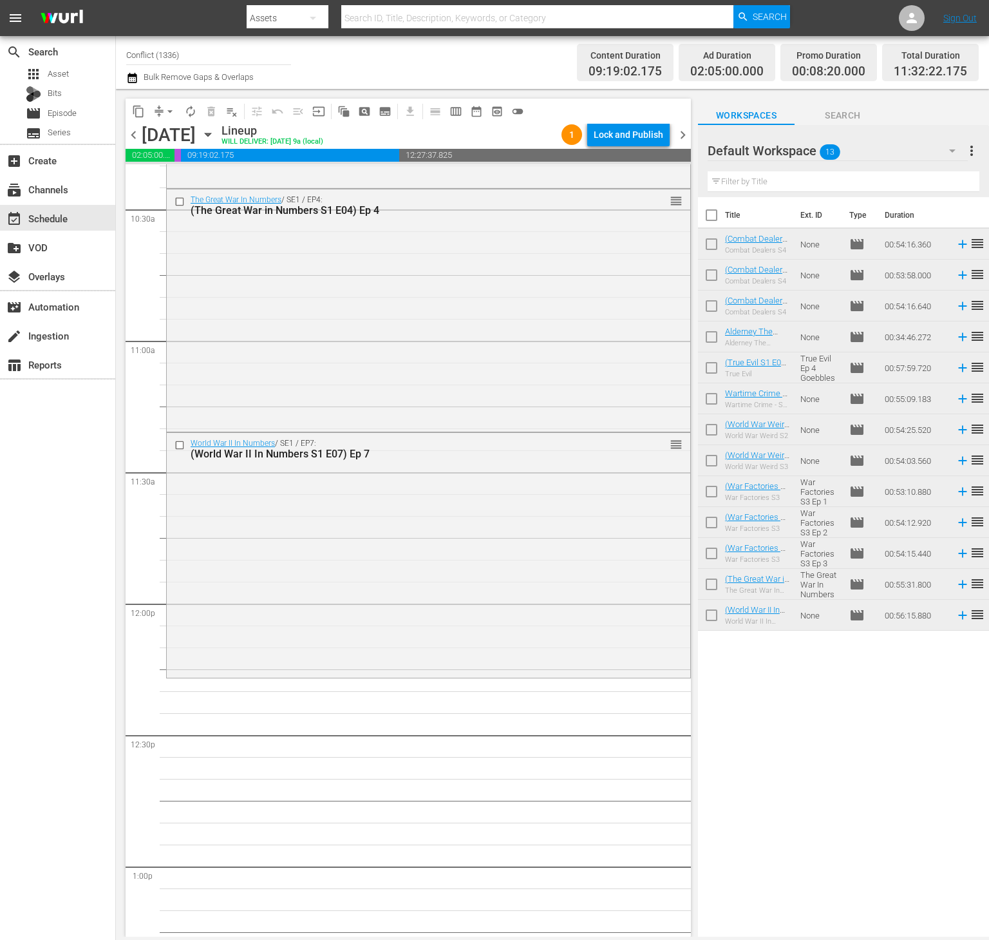
scroll to position [2810, 0]
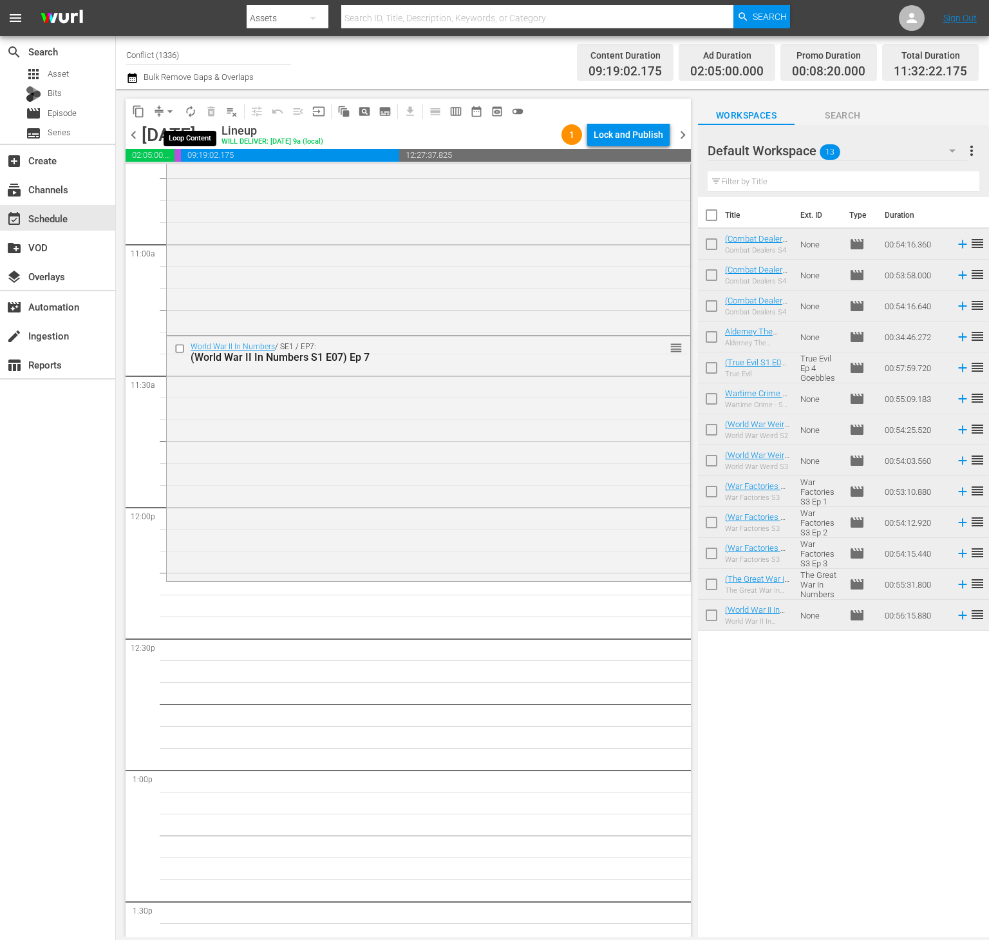
click at [191, 110] on span "autorenew_outlined" at bounding box center [190, 111] width 13 height 13
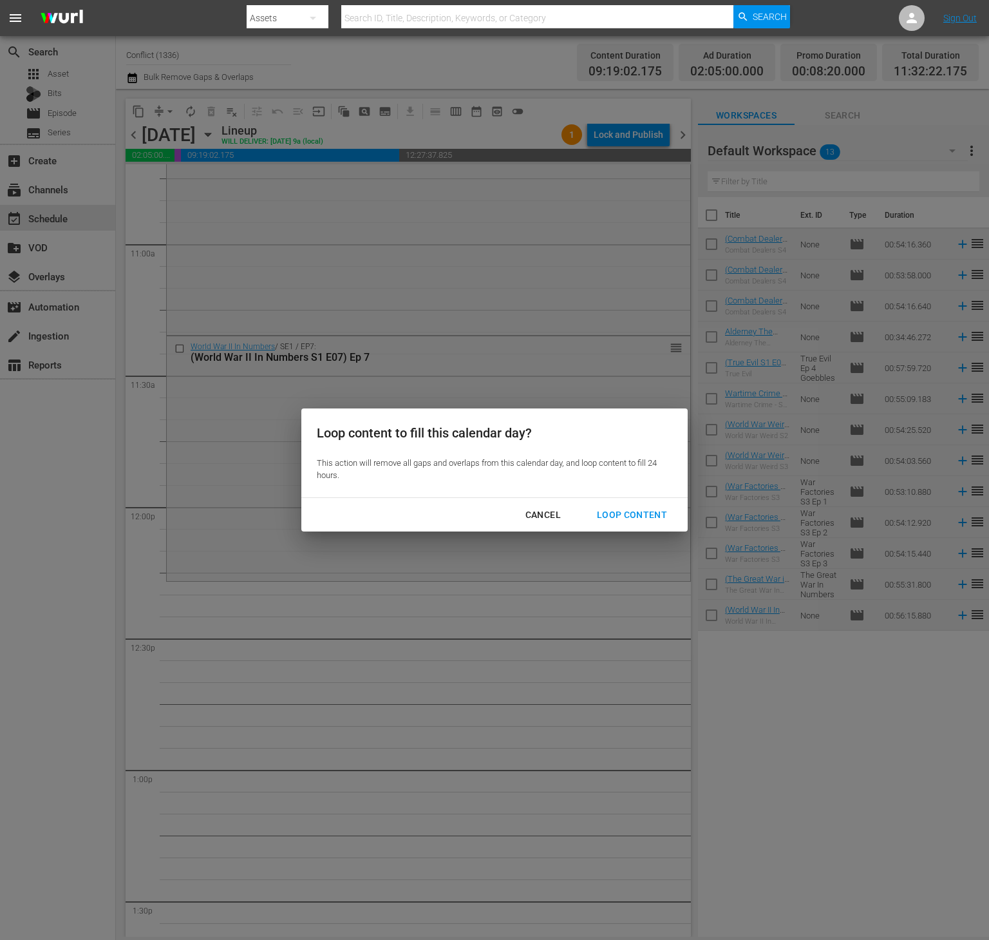
click at [618, 514] on div "Loop Content" at bounding box center [632, 515] width 91 height 16
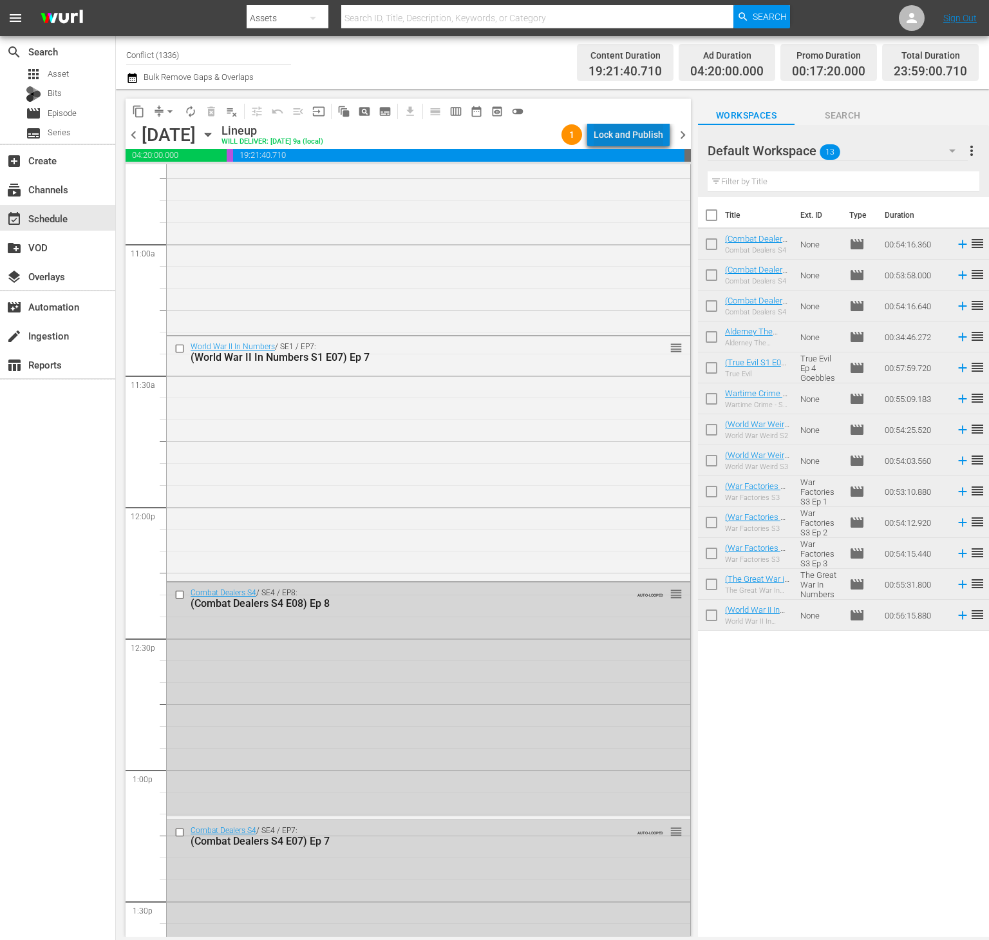
click at [639, 134] on div "Lock and Publish" at bounding box center [629, 134] width 70 height 23
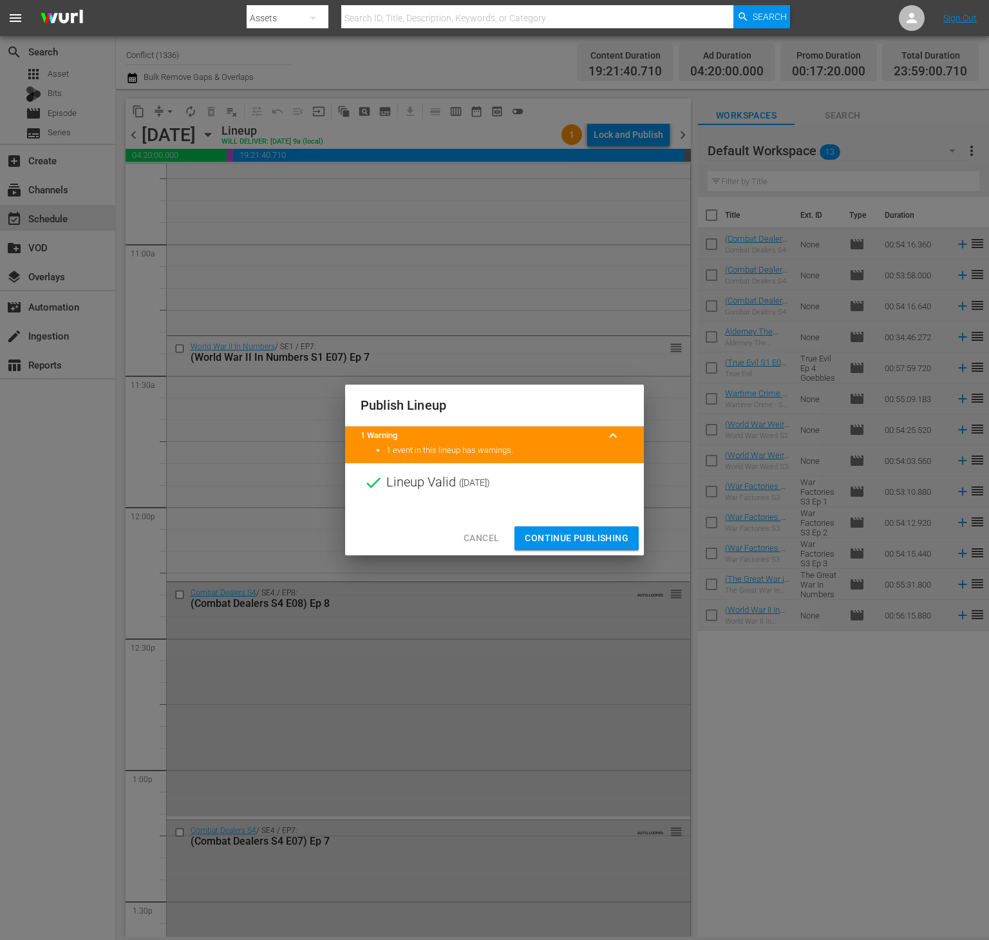
click at [594, 549] on button "Continue Publishing" at bounding box center [577, 538] width 124 height 24
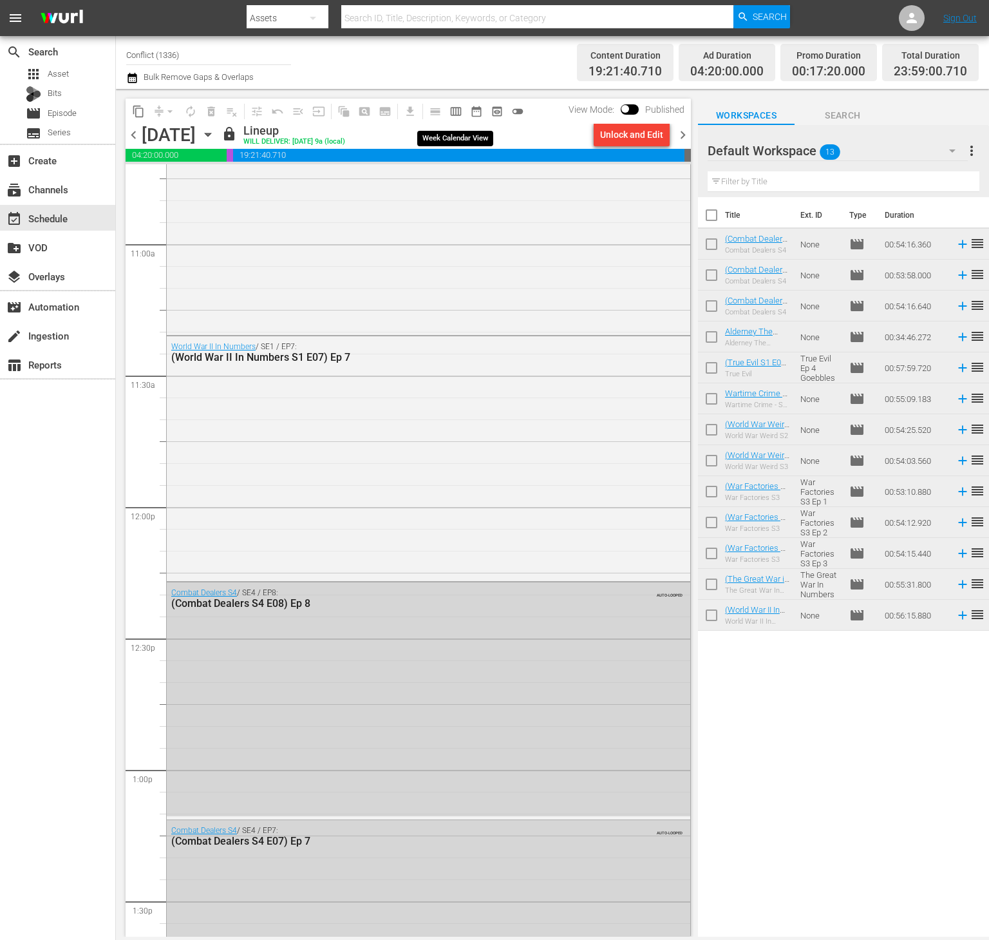
click at [449, 109] on span "calendar_view_week_outlined" at bounding box center [455, 111] width 13 height 13
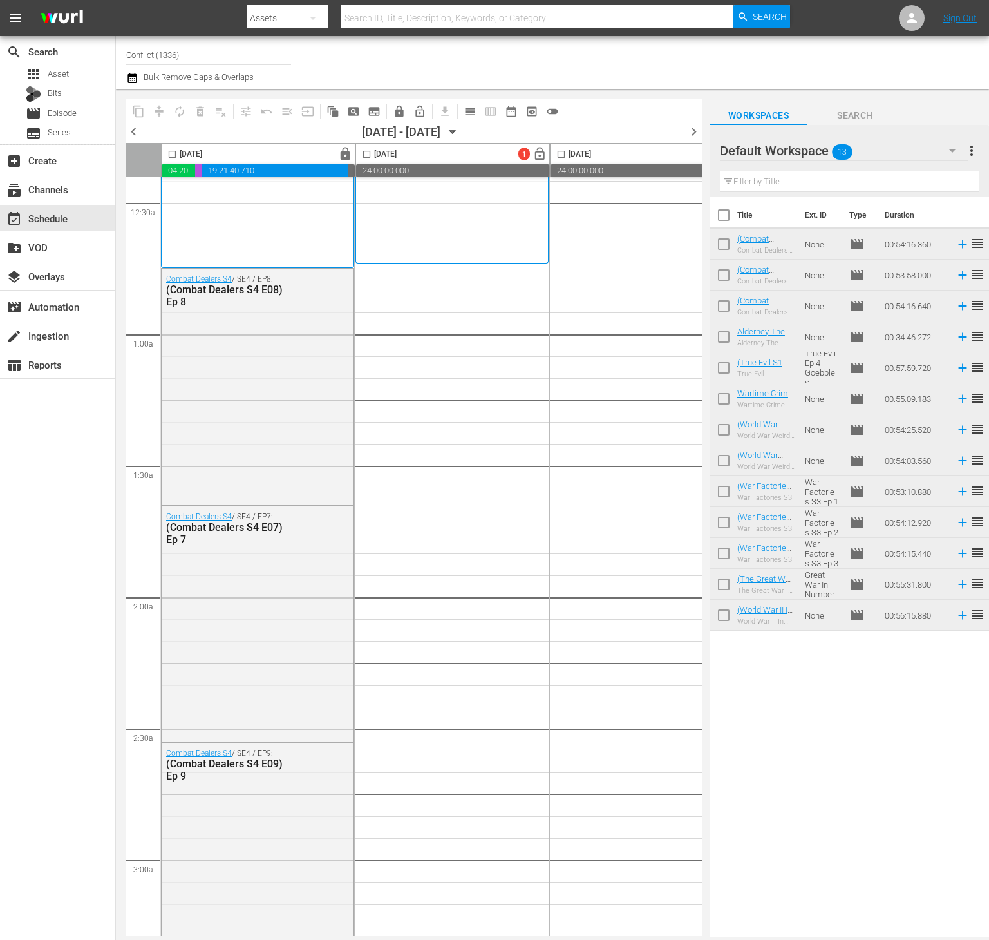
scroll to position [169, 0]
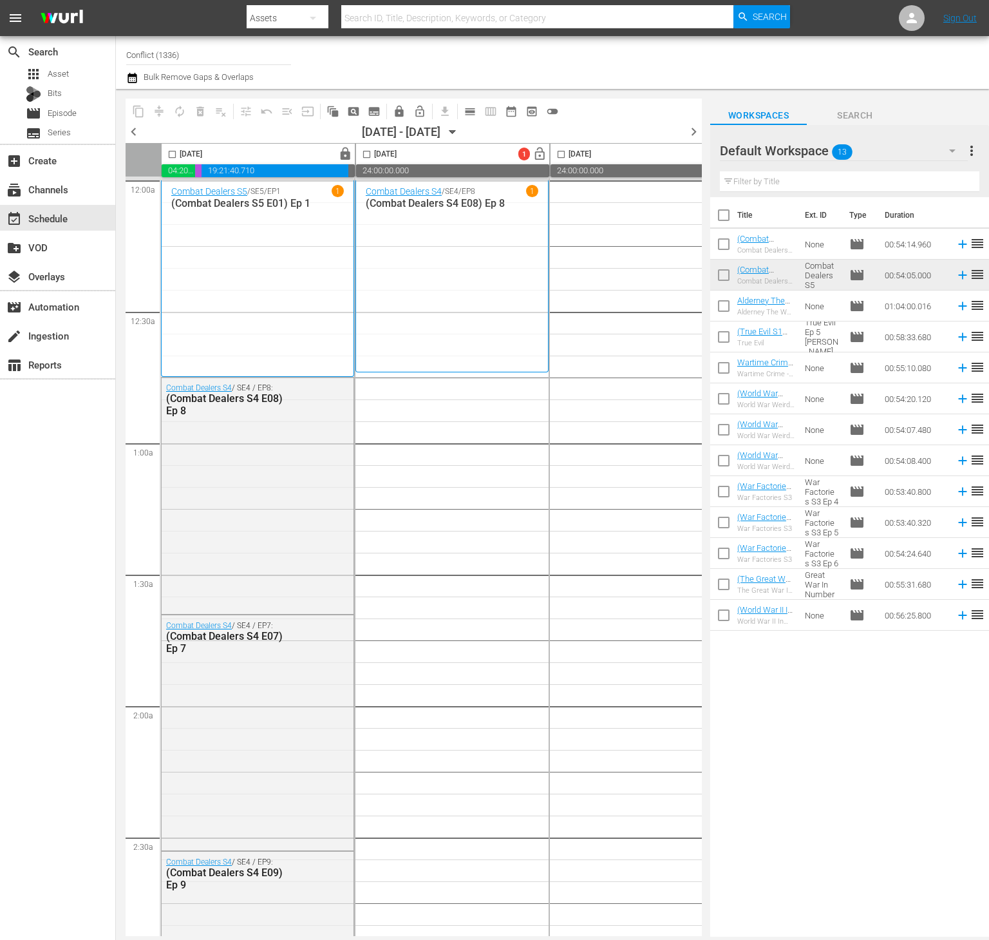
click at [734, 210] on input "checkbox" at bounding box center [723, 217] width 27 height 27
checkbox input "true"
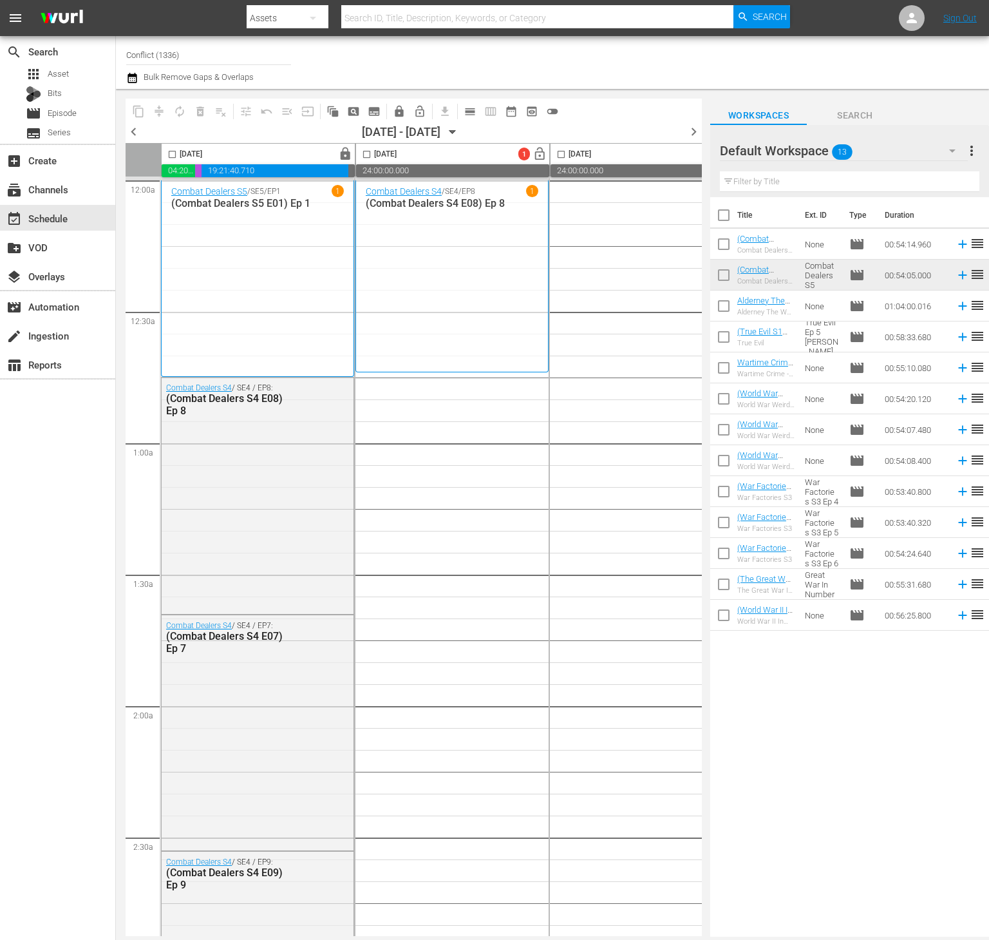
checkbox input "true"
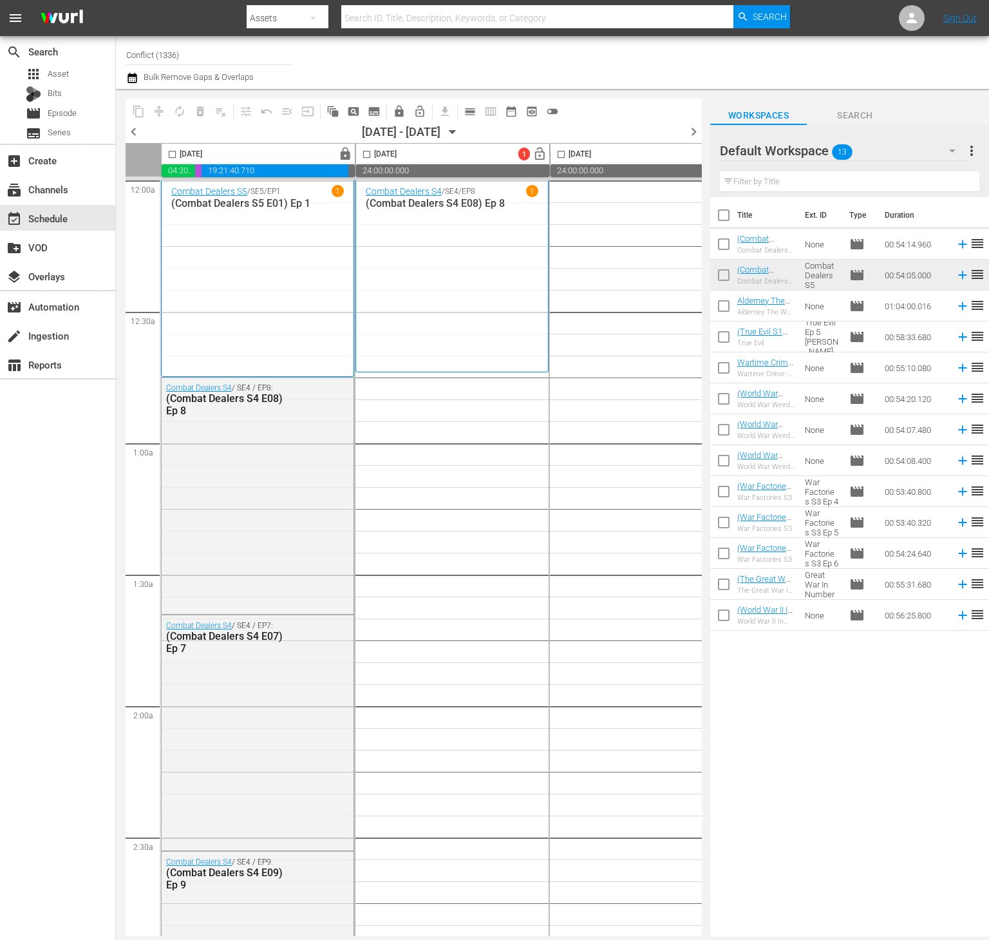
checkbox input "true"
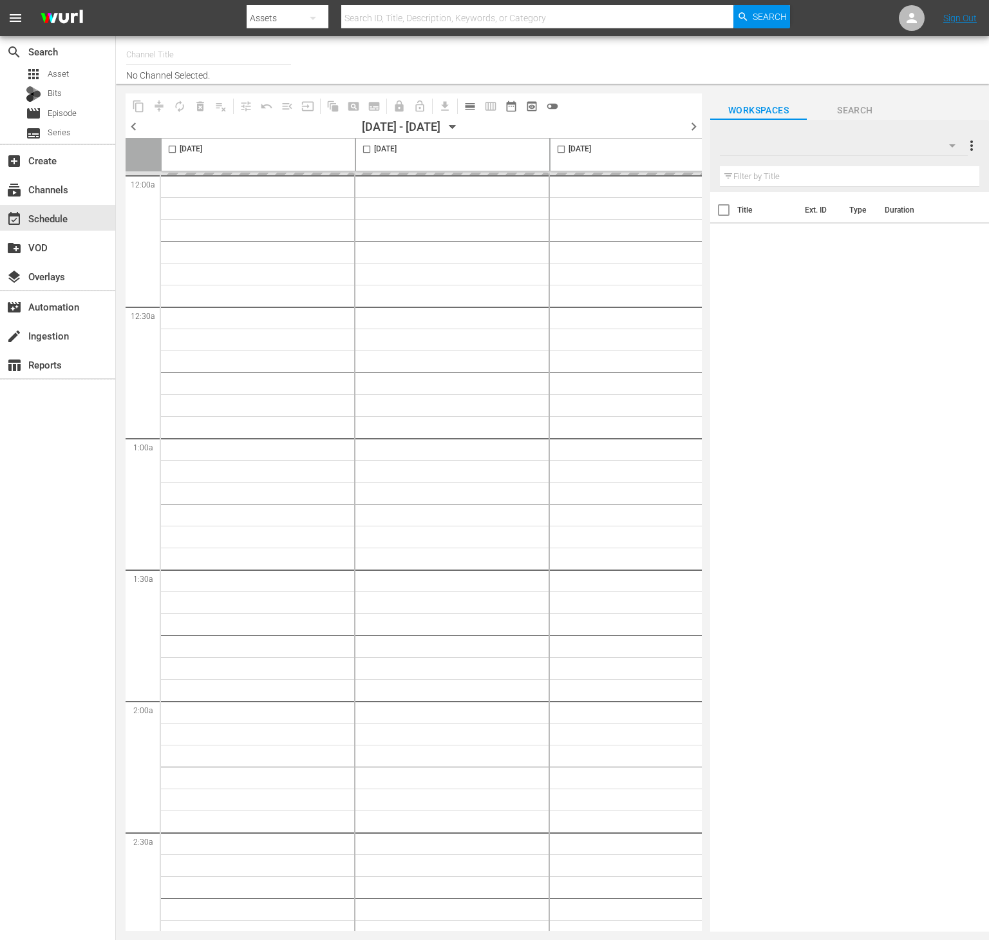
type input "Conflict (1336)"
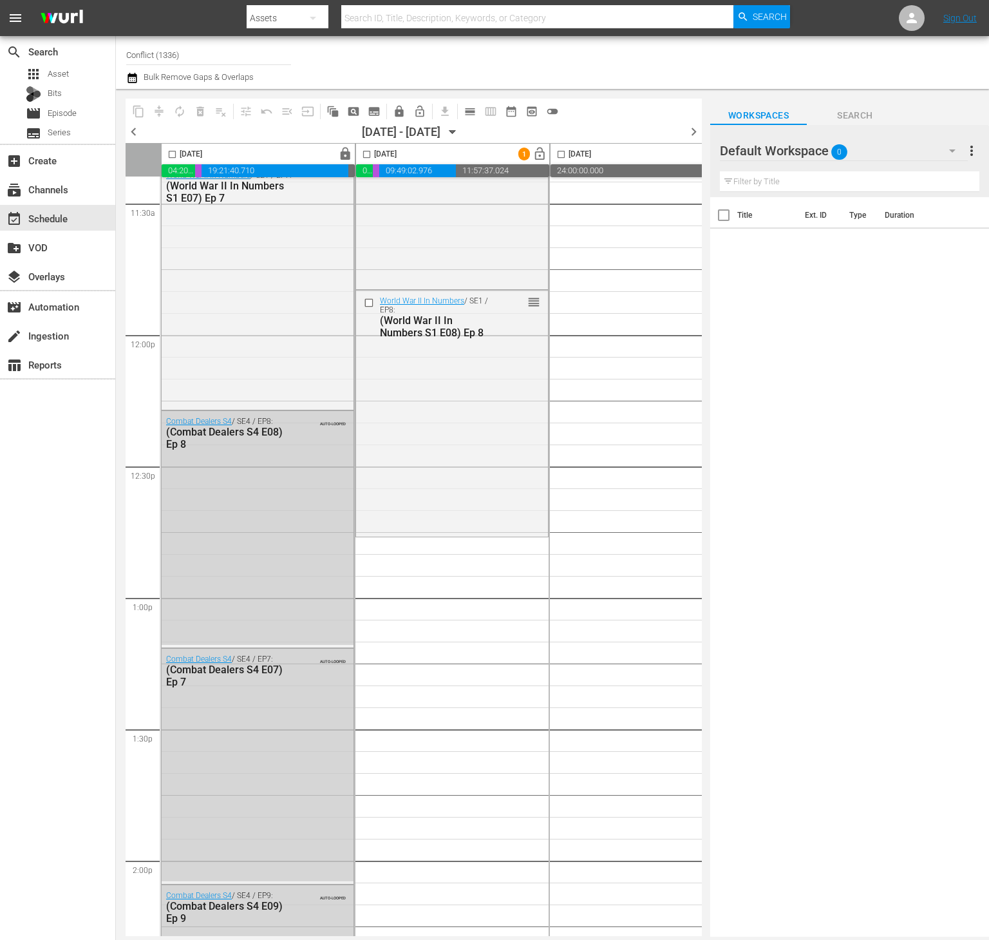
scroll to position [3029, 0]
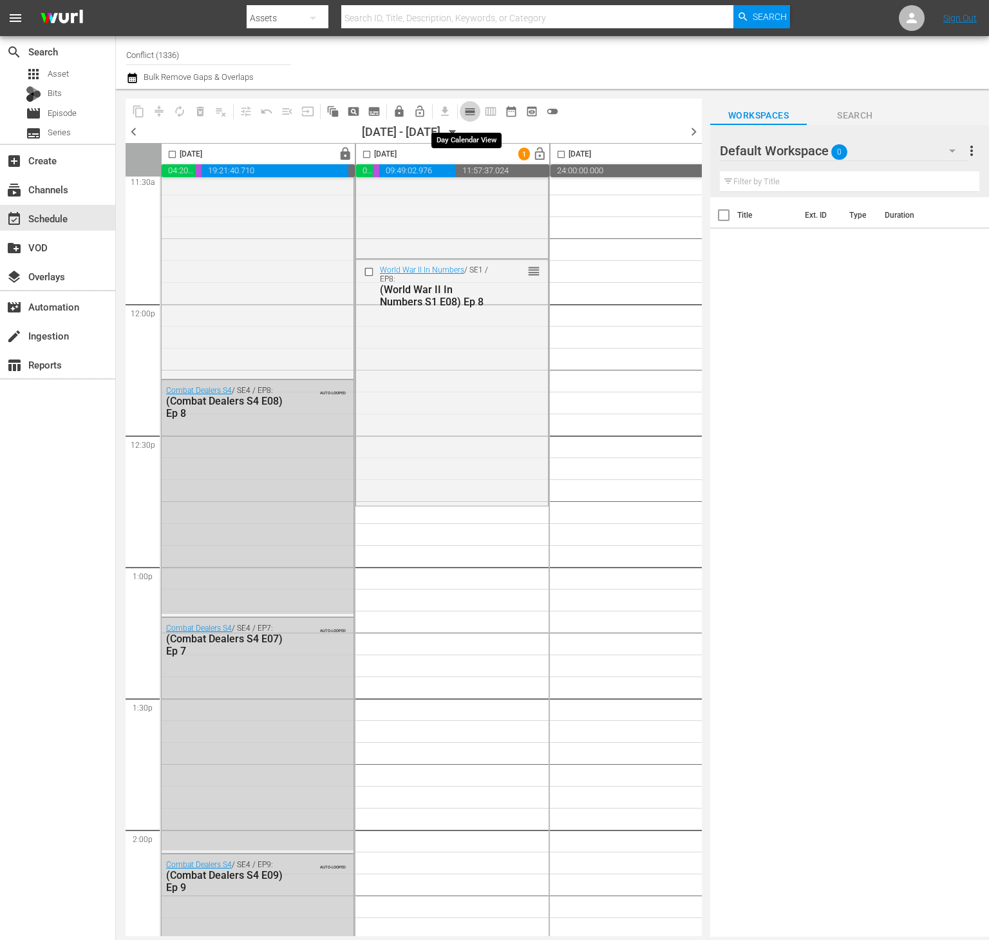
click at [469, 109] on span "calendar_view_day_outlined" at bounding box center [470, 111] width 13 height 13
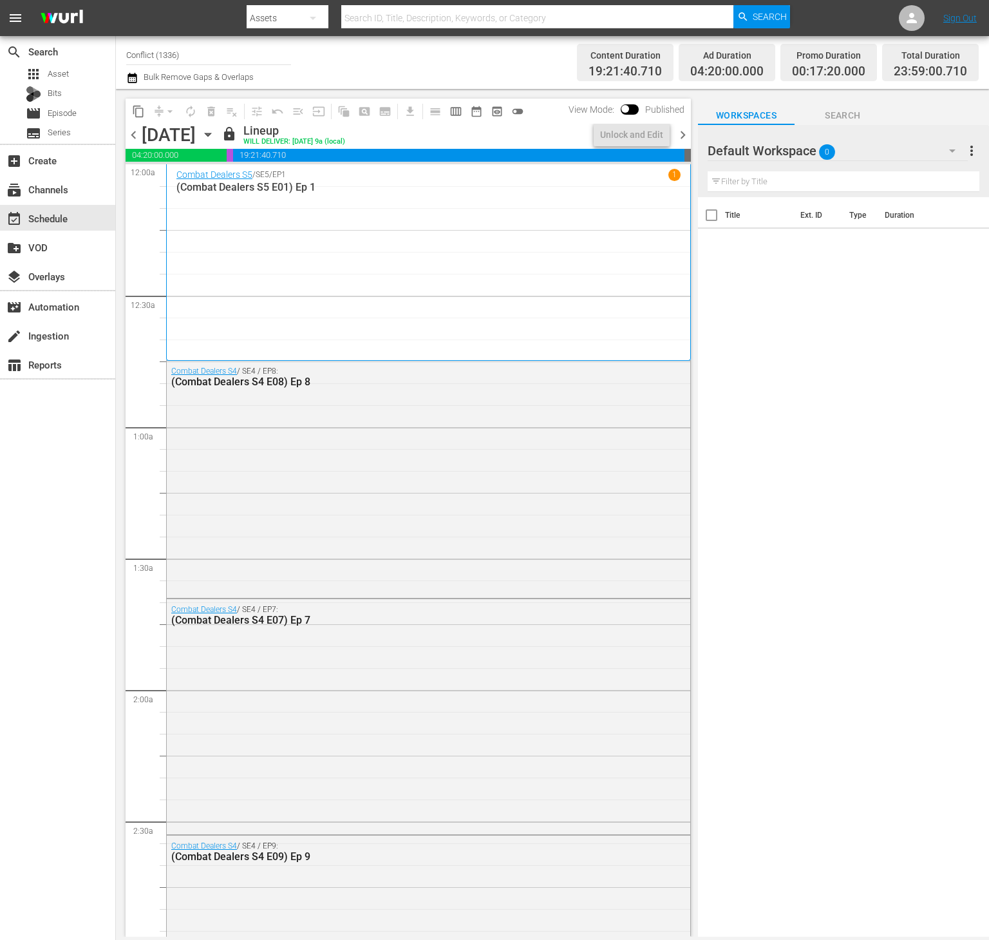
click at [686, 136] on span "chevron_right" at bounding box center [683, 135] width 16 height 16
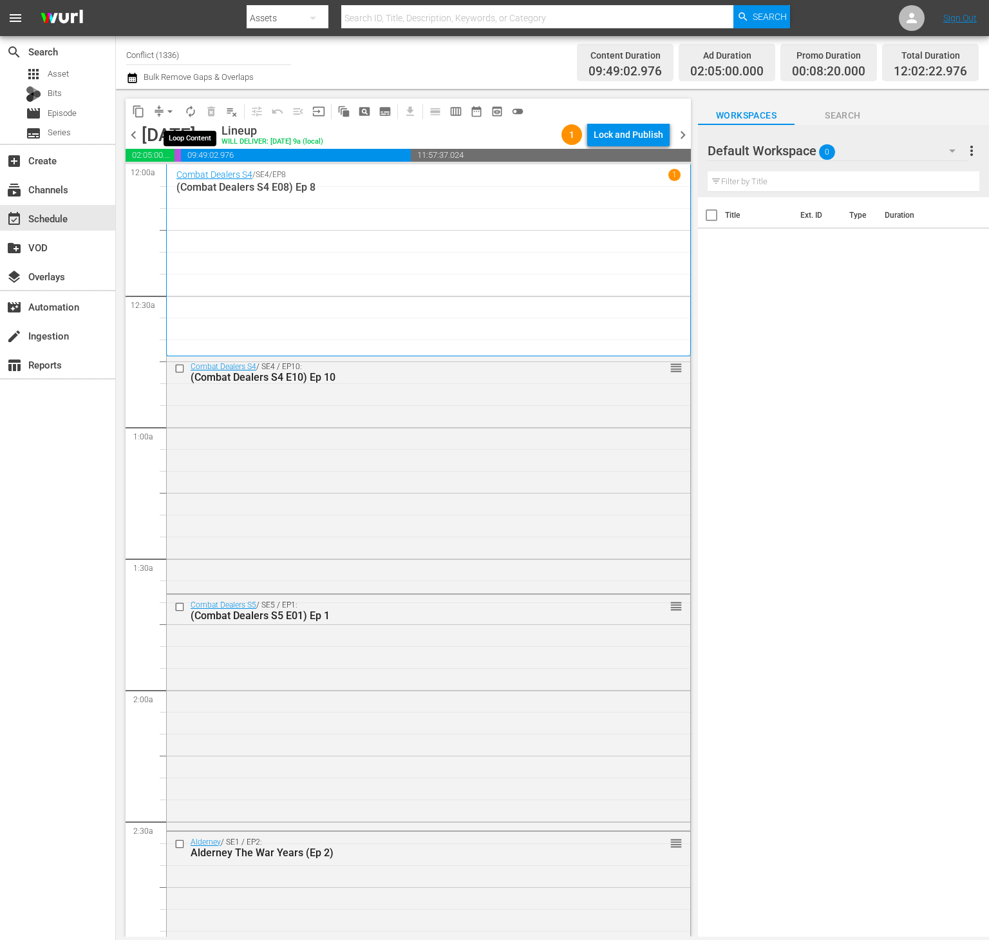
click at [187, 108] on span "autorenew_outlined" at bounding box center [190, 111] width 13 height 13
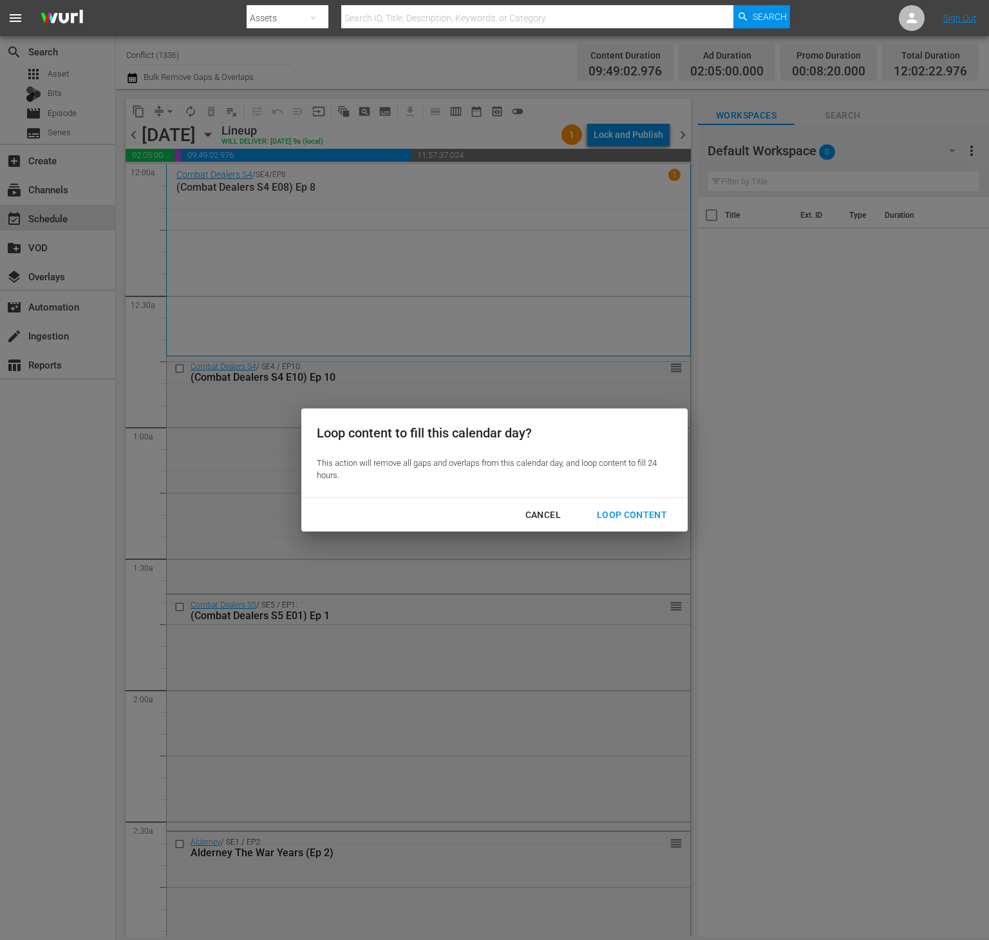
click at [634, 515] on div "Loop Content" at bounding box center [632, 515] width 91 height 16
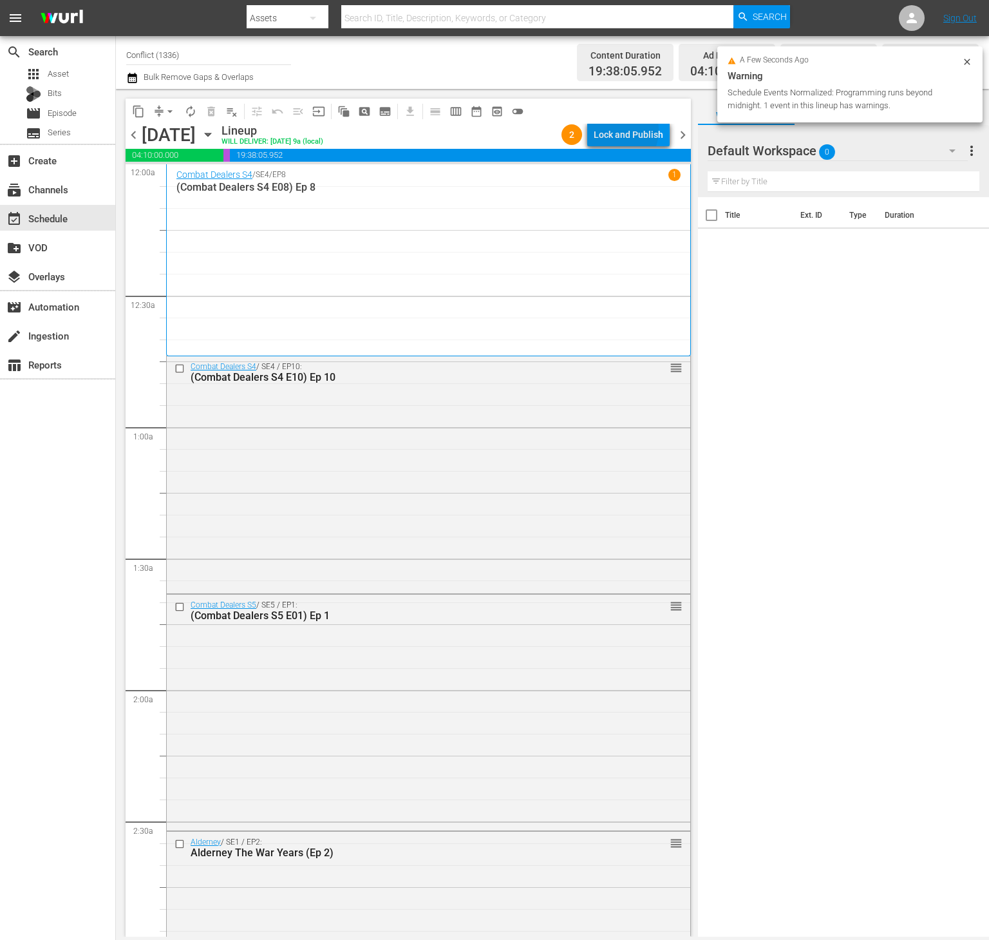
click at [616, 130] on div "Lock and Publish" at bounding box center [629, 134] width 70 height 23
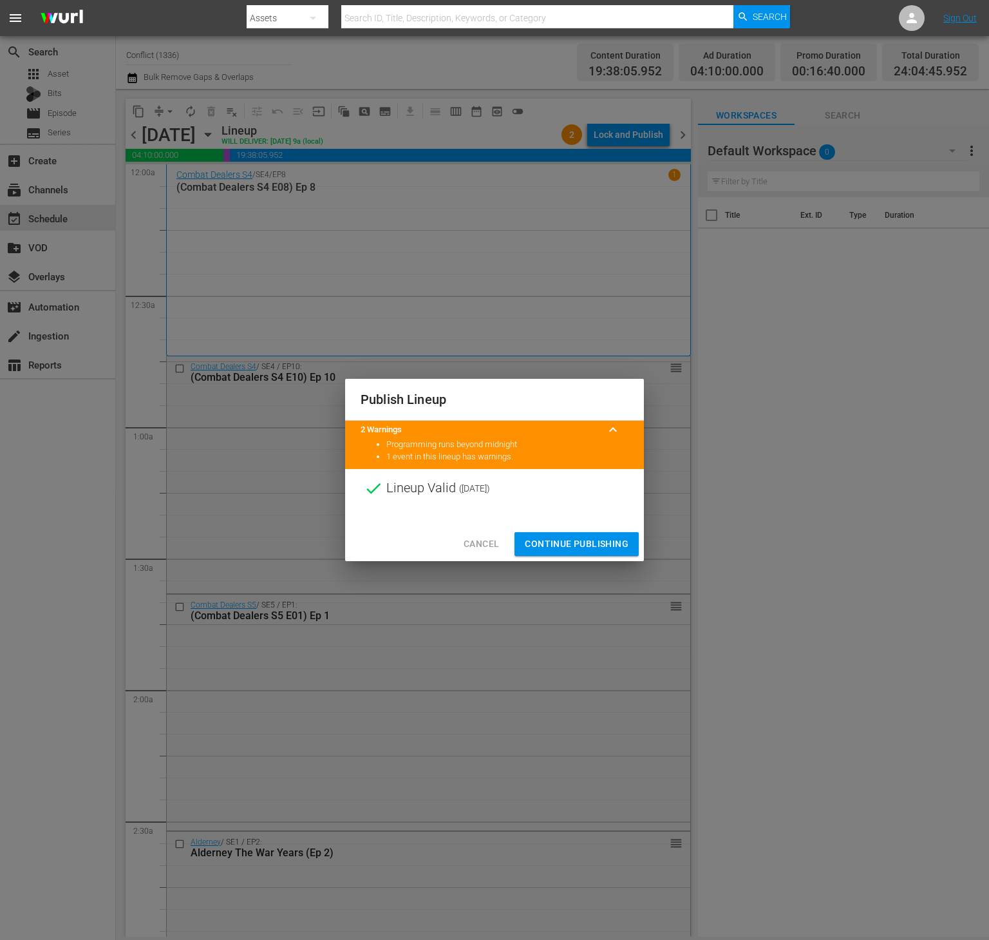
click at [603, 539] on span "Continue Publishing" at bounding box center [577, 544] width 104 height 16
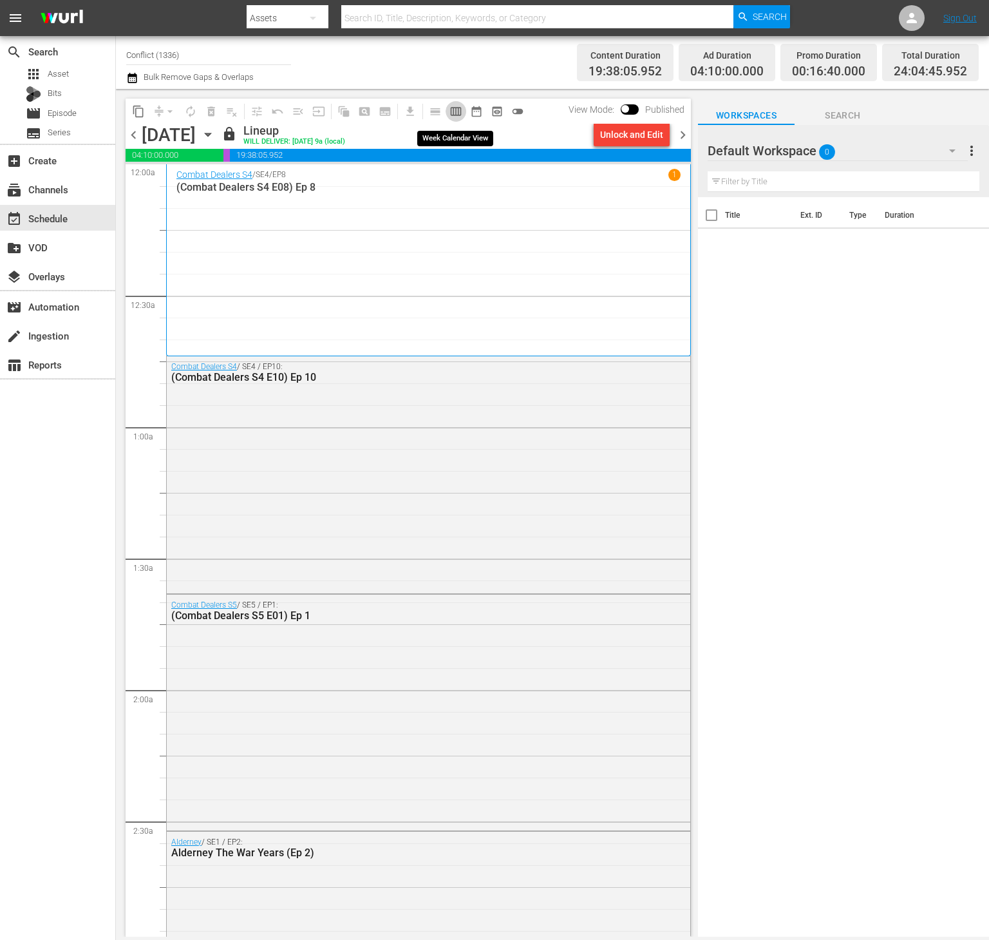
click at [453, 110] on span "calendar_view_week_outlined" at bounding box center [455, 111] width 13 height 13
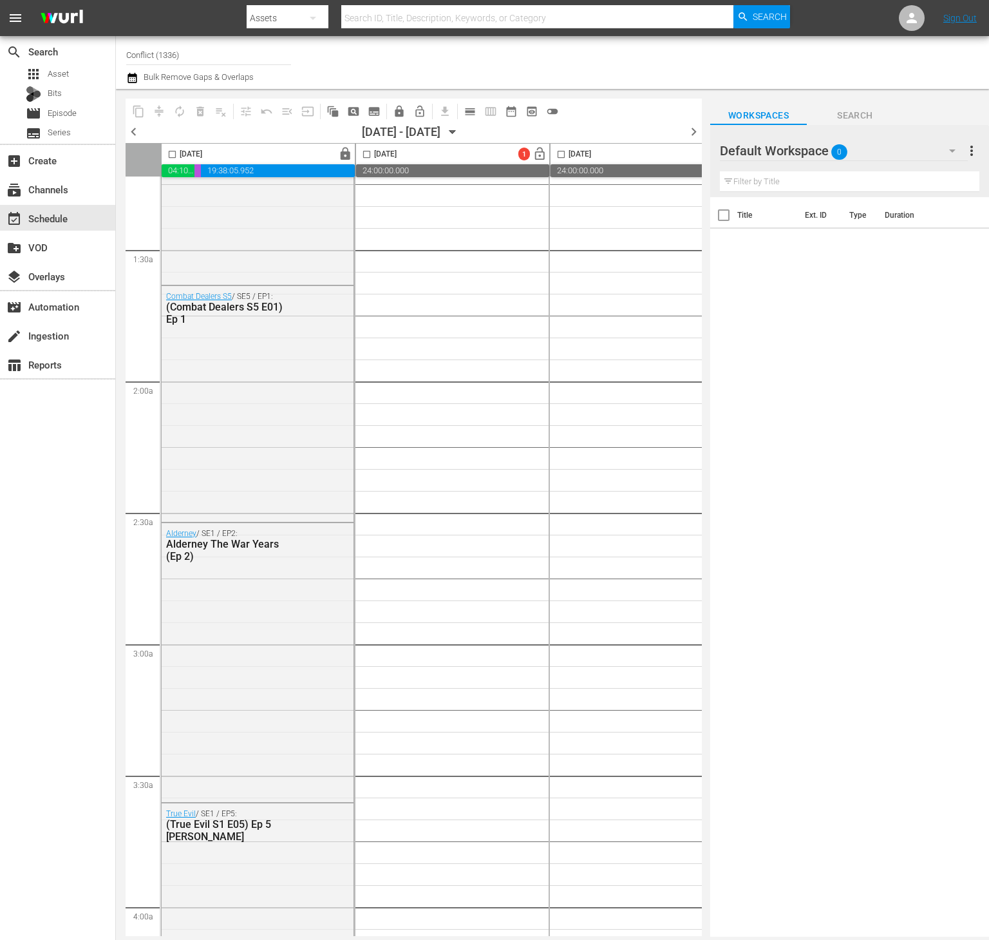
scroll to position [323, 0]
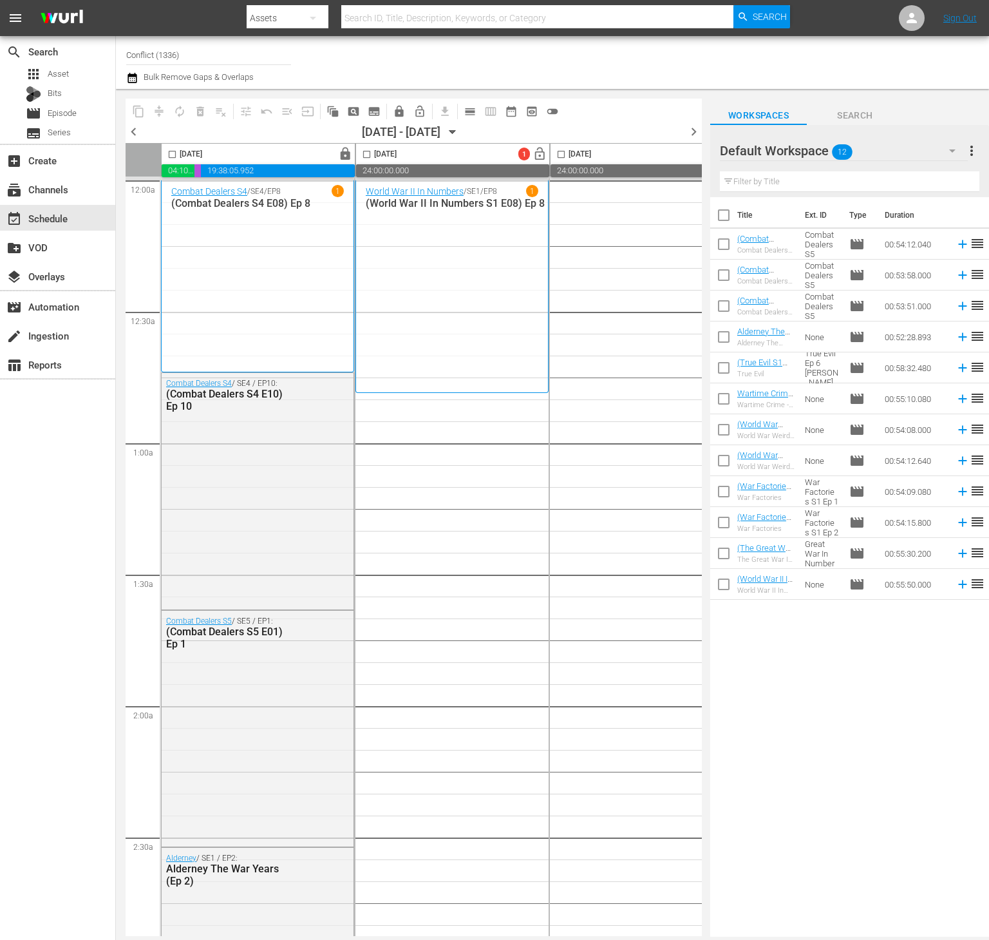
click at [726, 209] on input "checkbox" at bounding box center [723, 217] width 27 height 27
checkbox input "true"
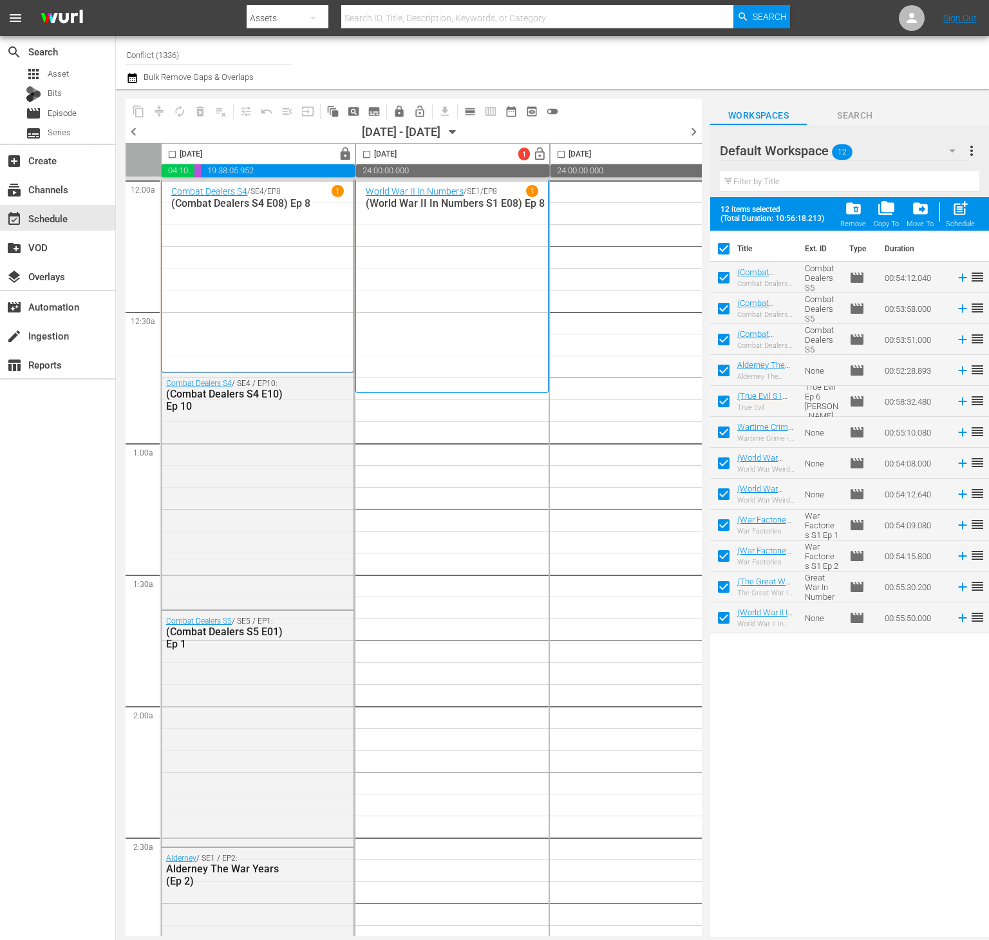
checkbox input "true"
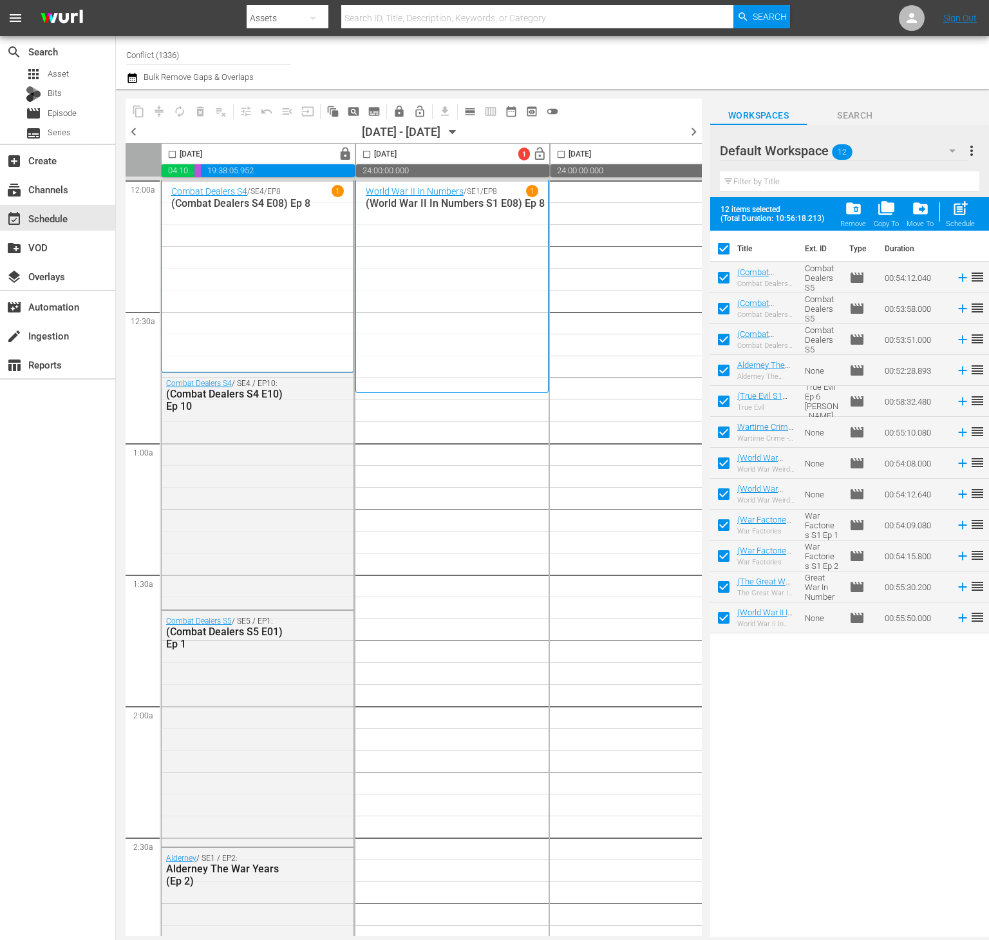
checkbox input "true"
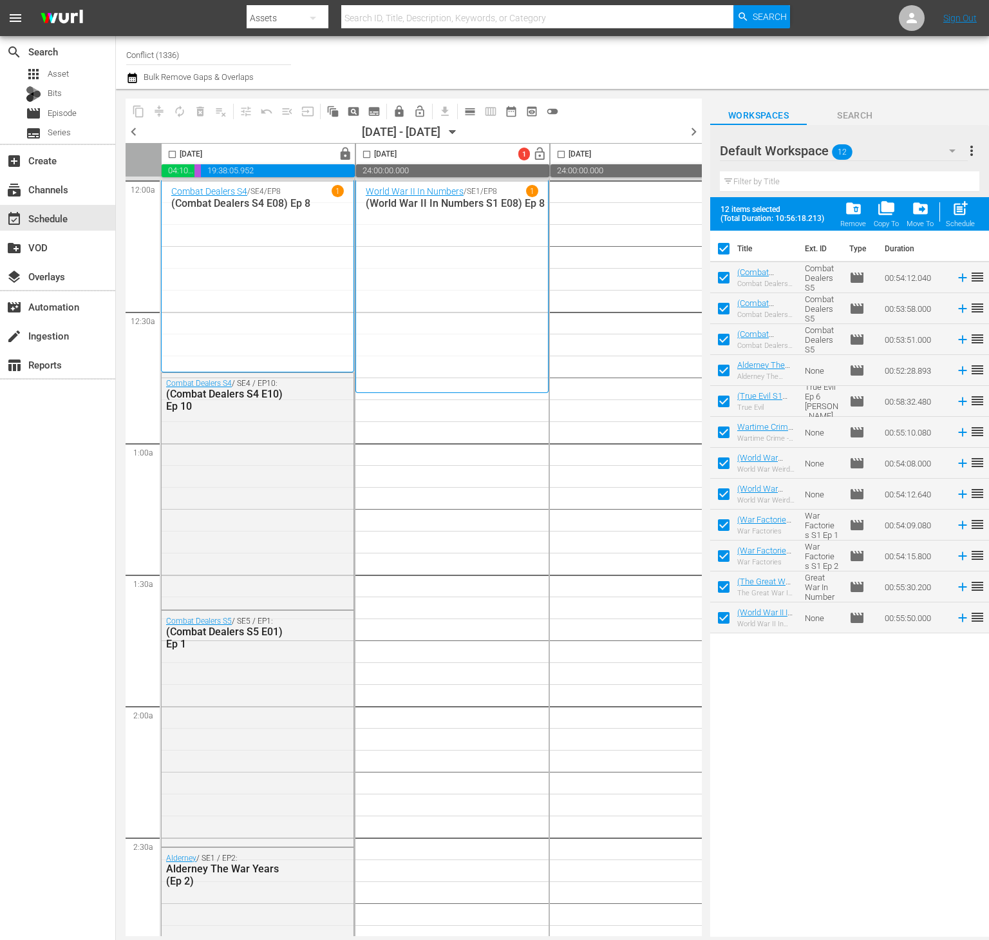
checkbox input "true"
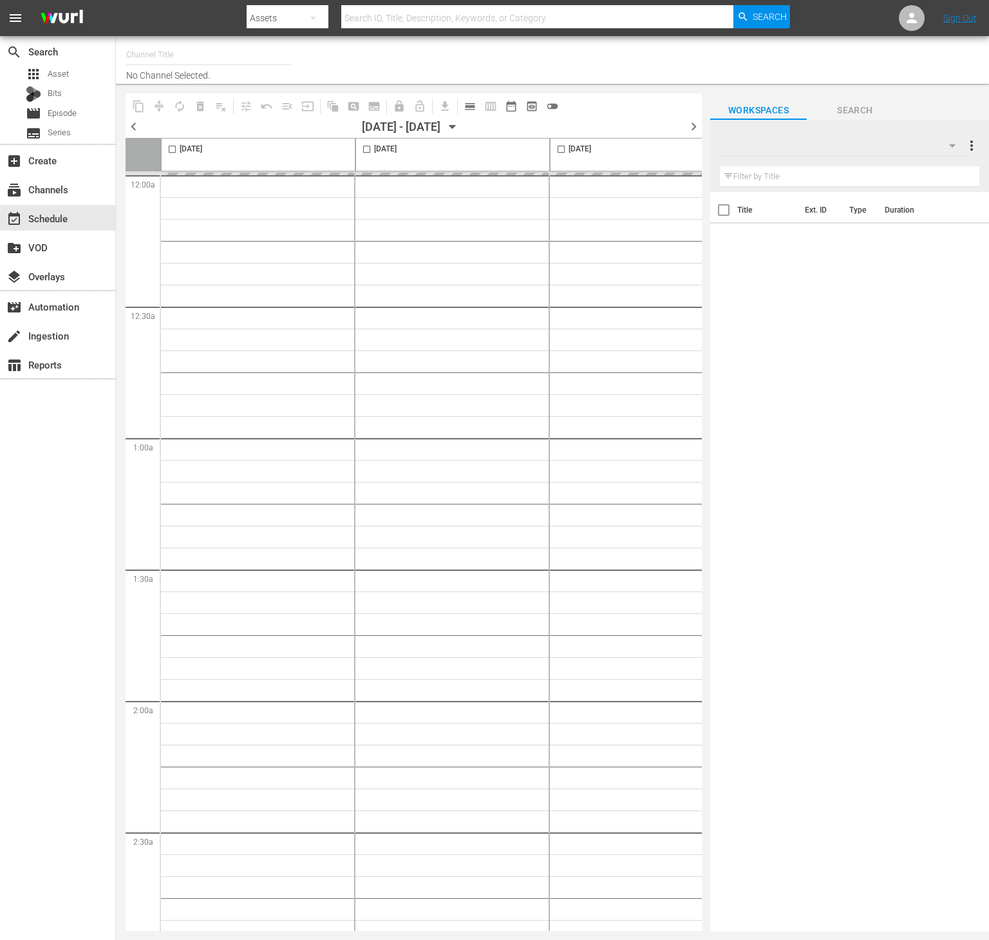
type input "Conflict (1336)"
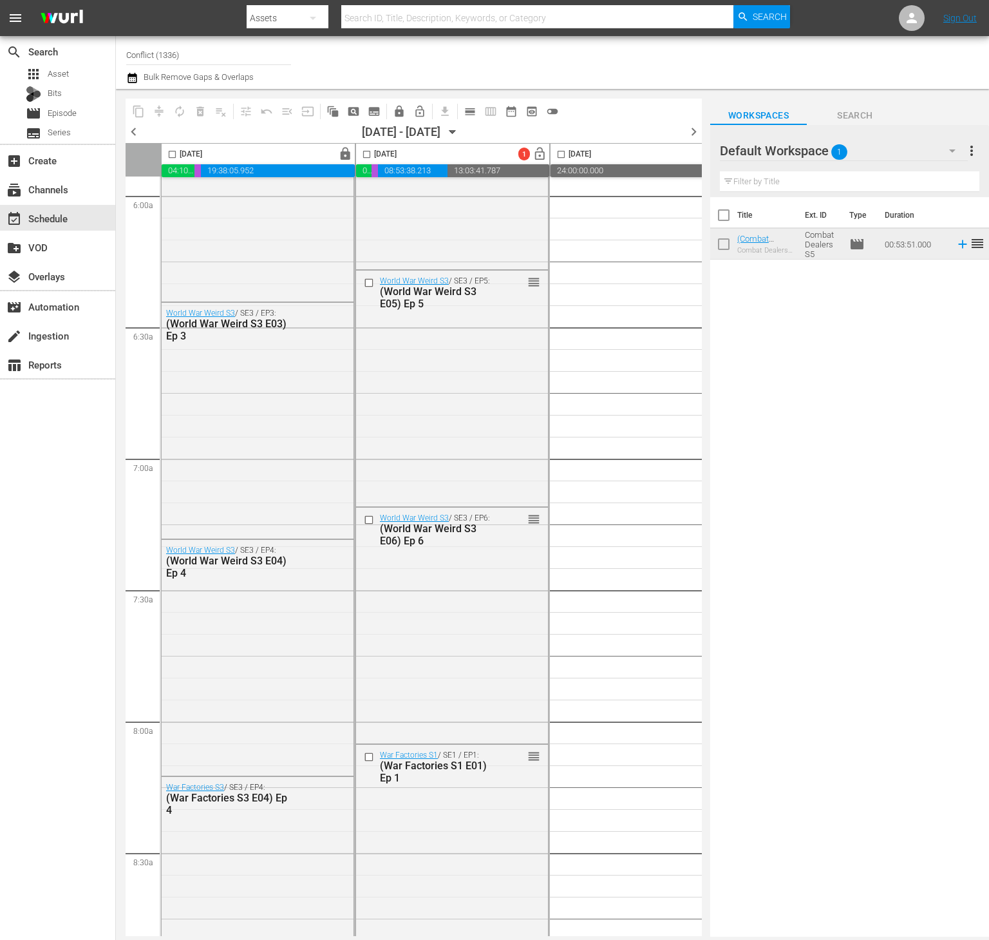
scroll to position [1562, 0]
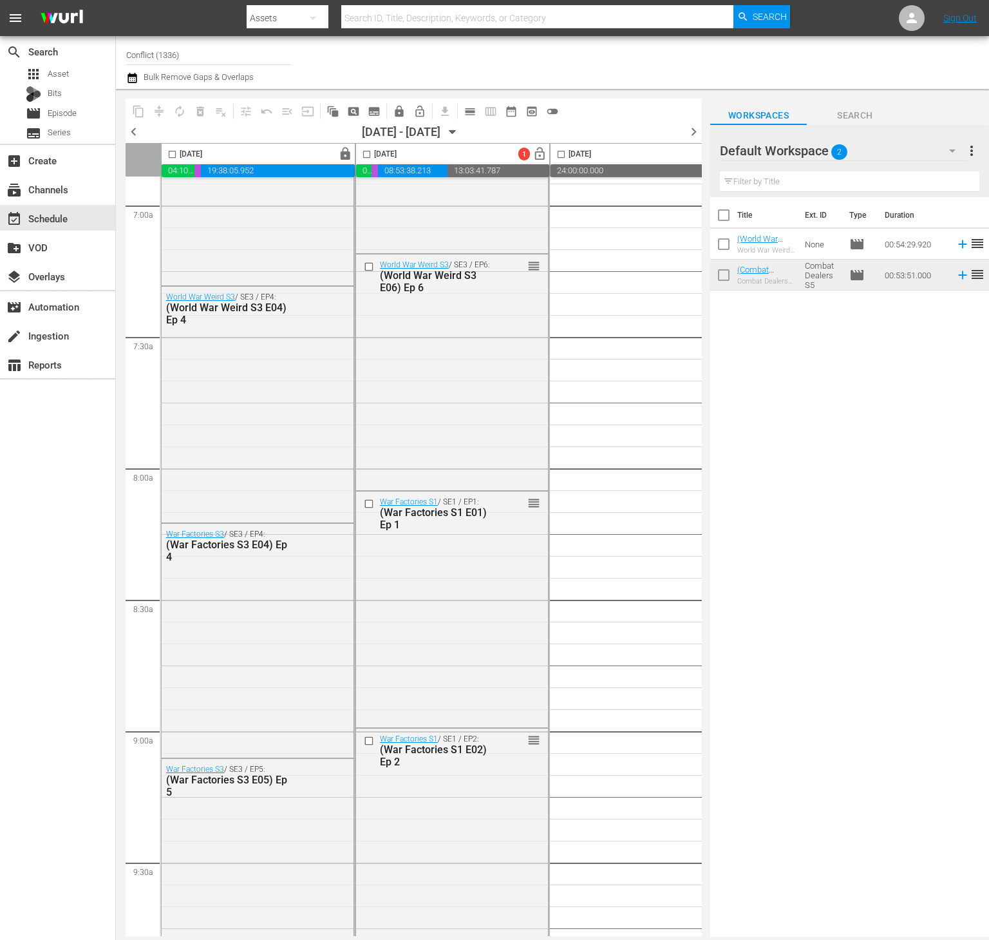
scroll to position [1819, 0]
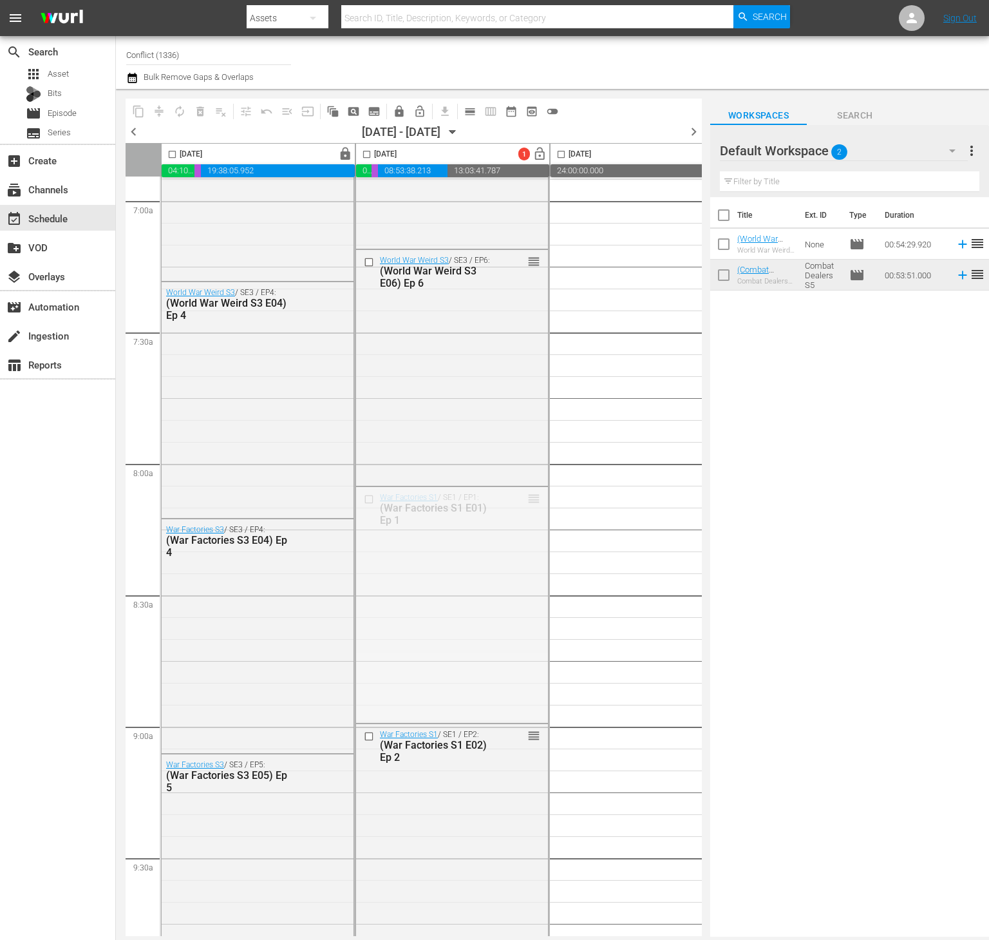
drag, startPoint x: 527, startPoint y: 498, endPoint x: 511, endPoint y: 625, distance: 128.0
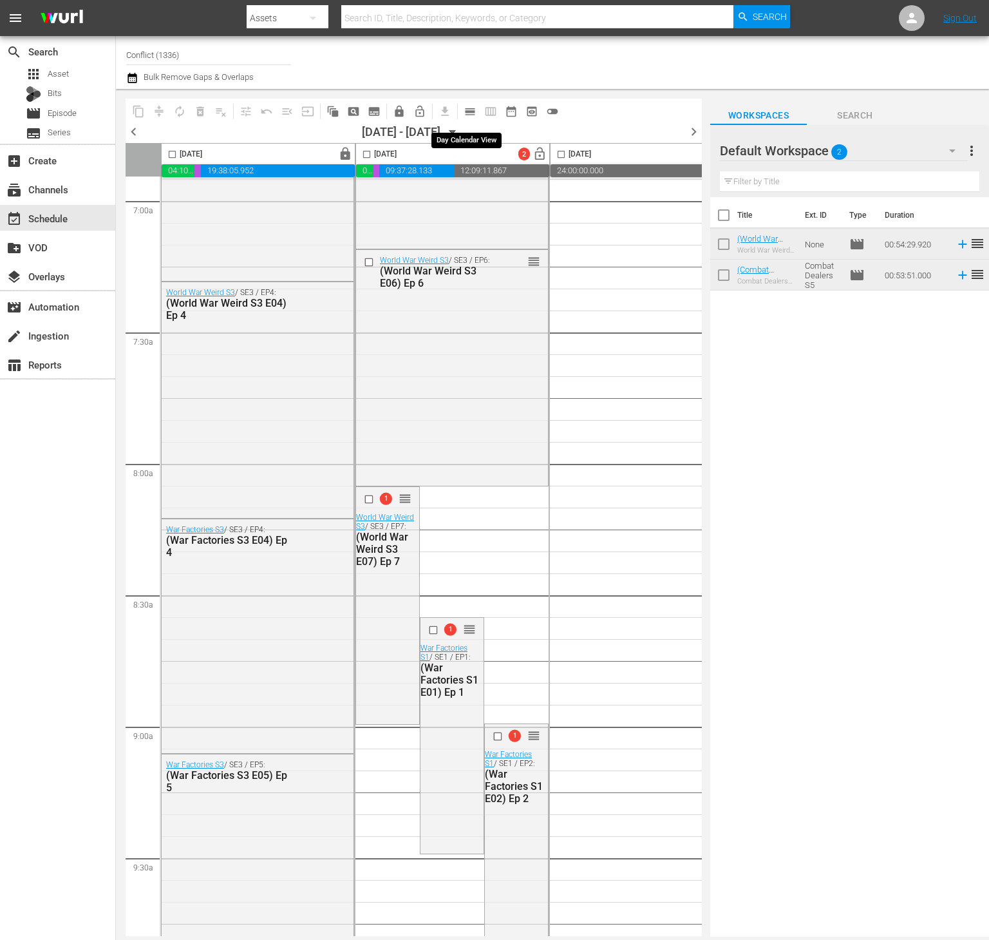
click at [471, 110] on span "calendar_view_day_outlined" at bounding box center [470, 111] width 13 height 13
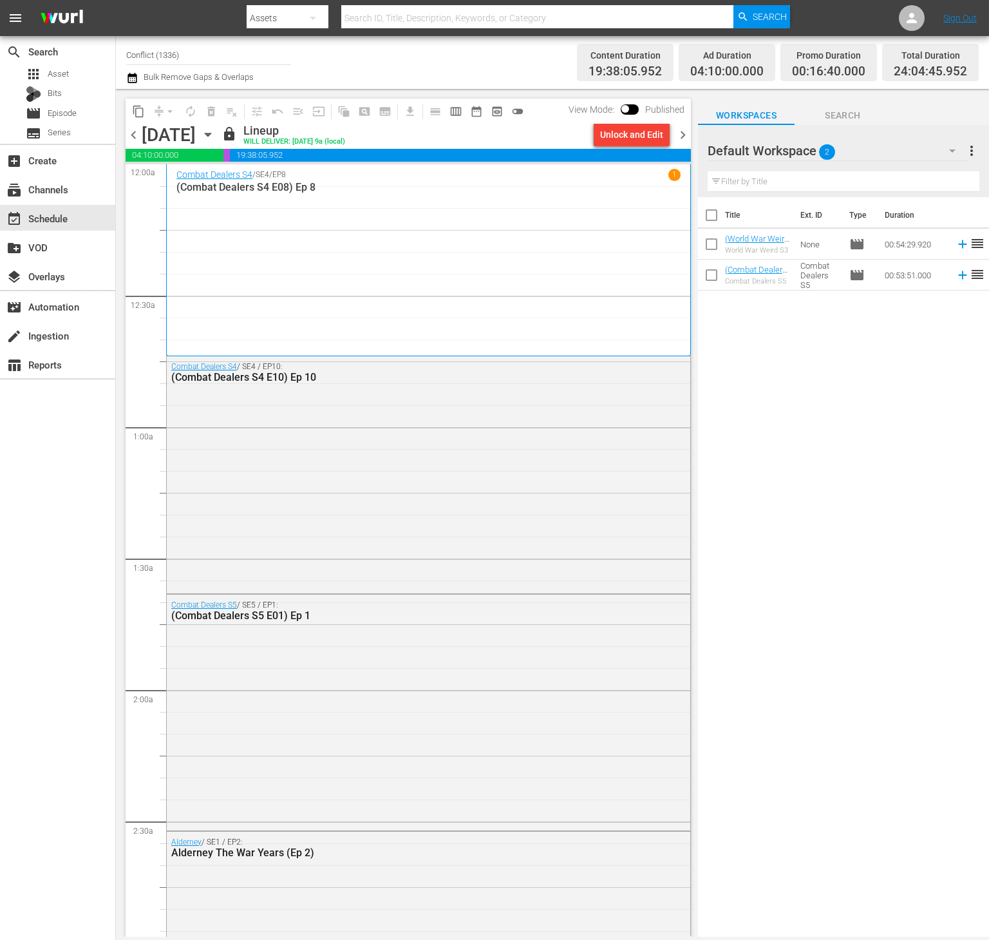
click at [682, 140] on span "chevron_right" at bounding box center [683, 135] width 16 height 16
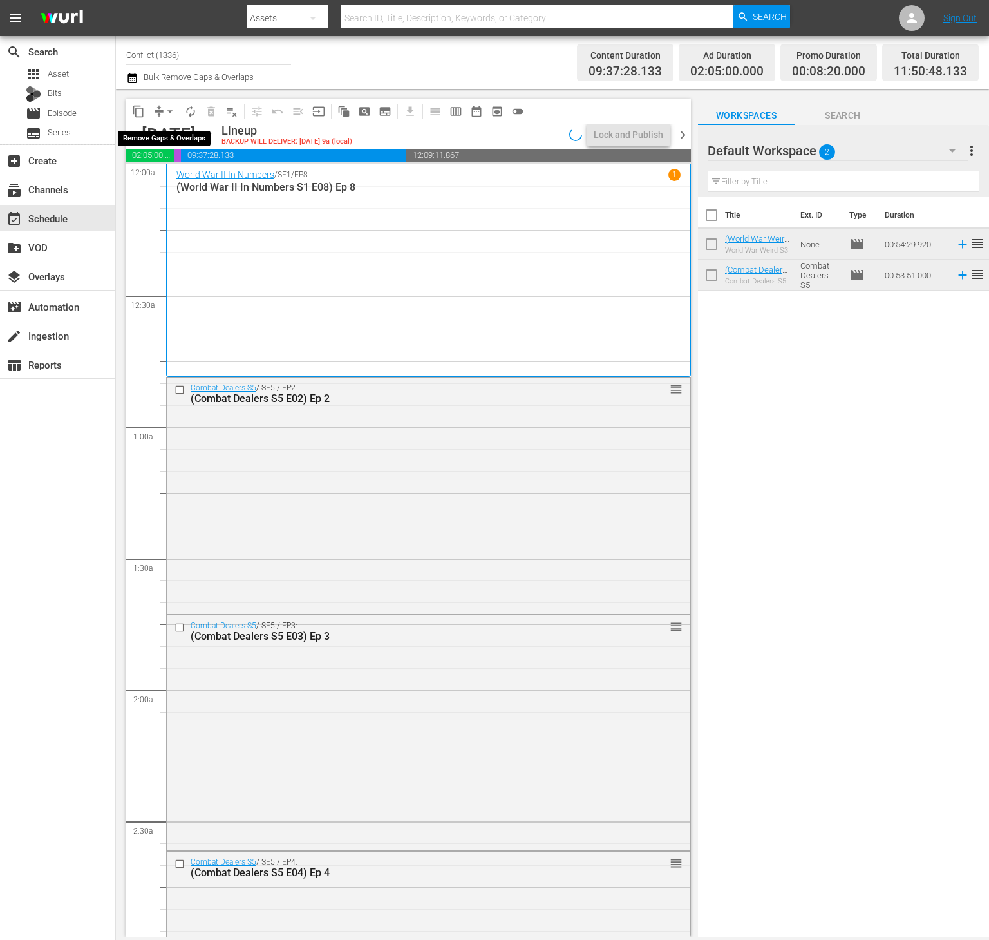
click at [169, 105] on span "arrow_drop_down" at bounding box center [170, 111] width 13 height 13
click at [191, 182] on li "Align to End of Previous Day" at bounding box center [170, 179] width 135 height 21
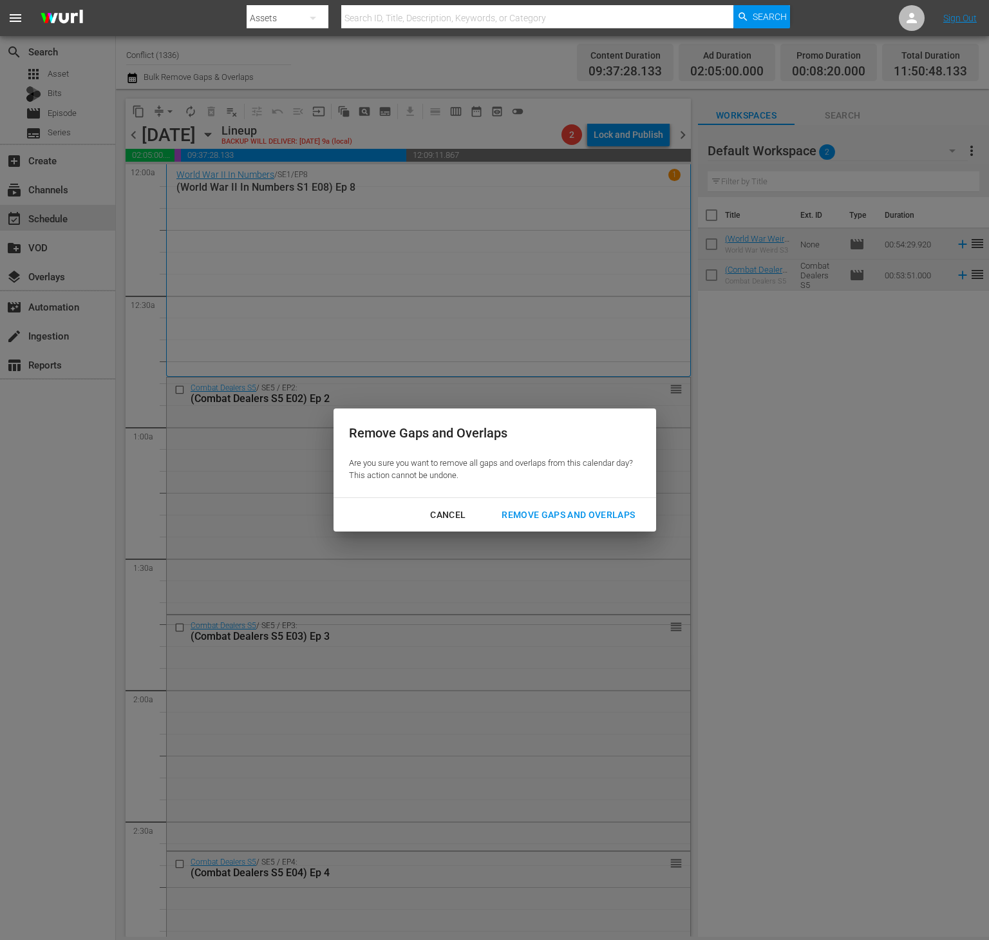
click at [551, 516] on div "Remove Gaps and Overlaps" at bounding box center [568, 515] width 154 height 16
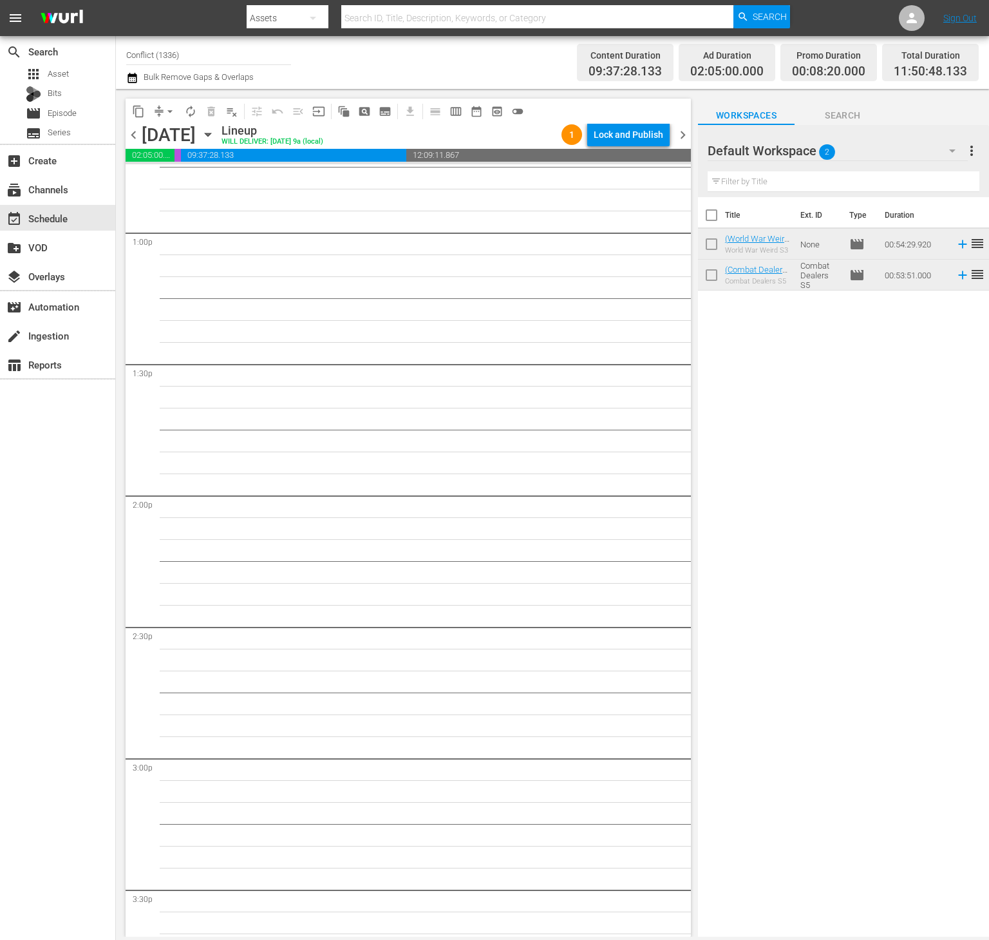
scroll to position [3146, 0]
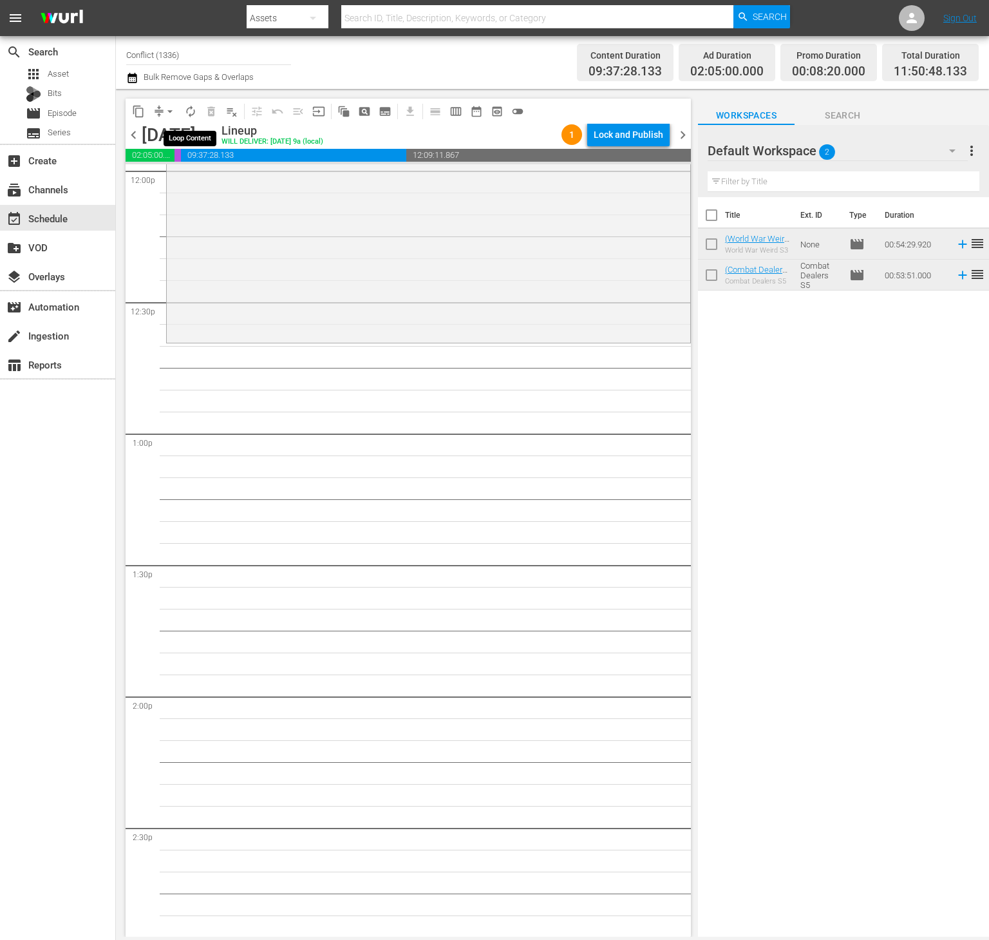
click at [191, 113] on span "autorenew_outlined" at bounding box center [190, 111] width 13 height 13
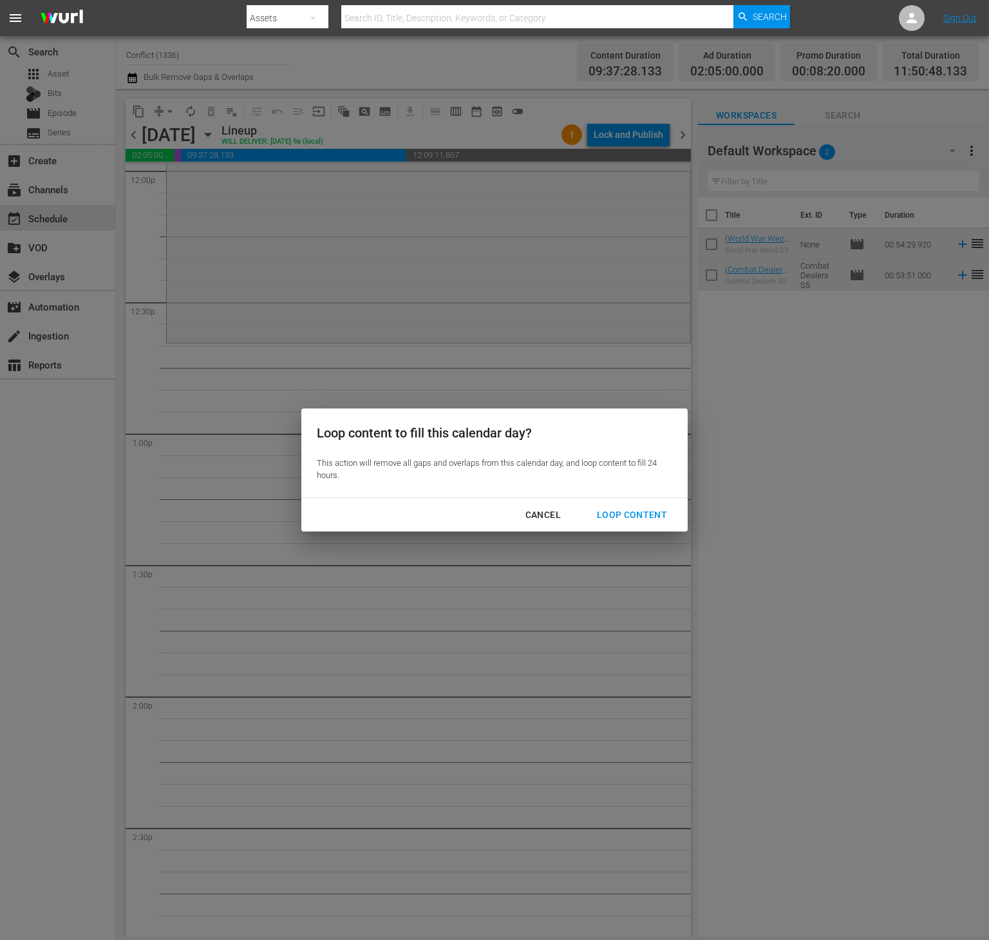
click at [612, 517] on div "Loop Content" at bounding box center [632, 515] width 91 height 16
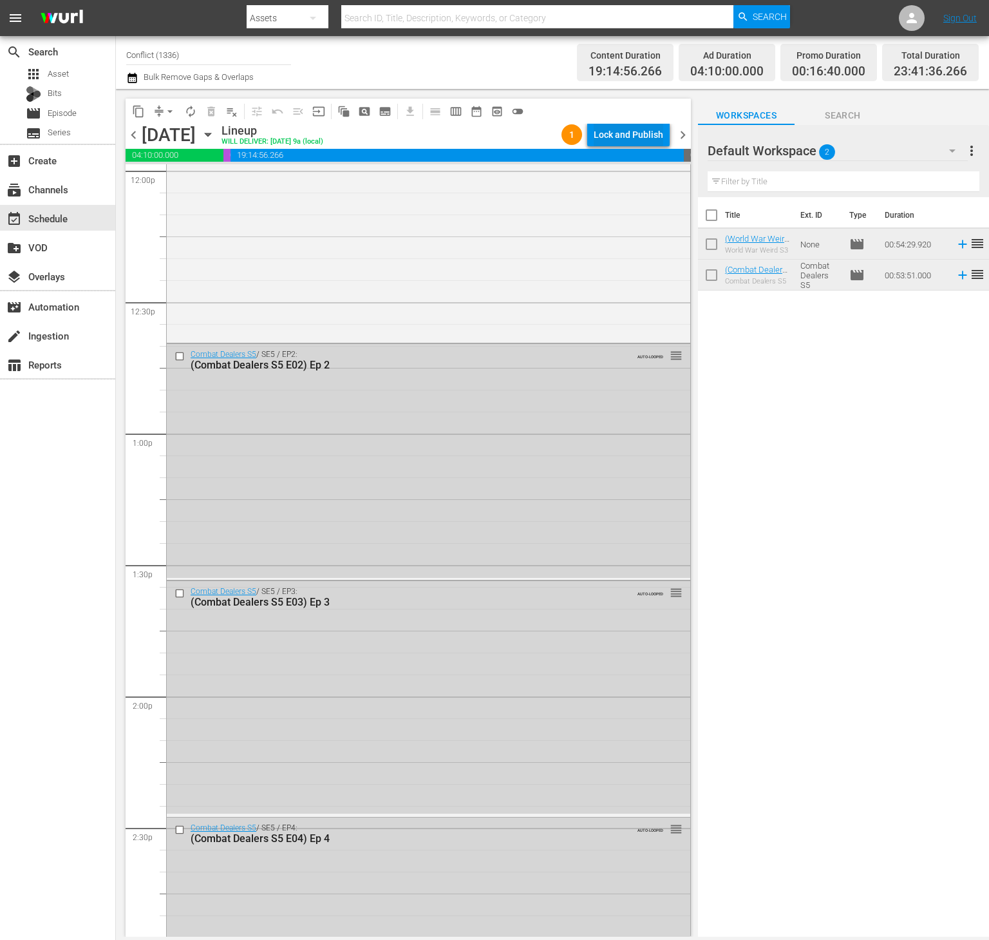
click at [616, 137] on div "Lock and Publish" at bounding box center [629, 134] width 70 height 23
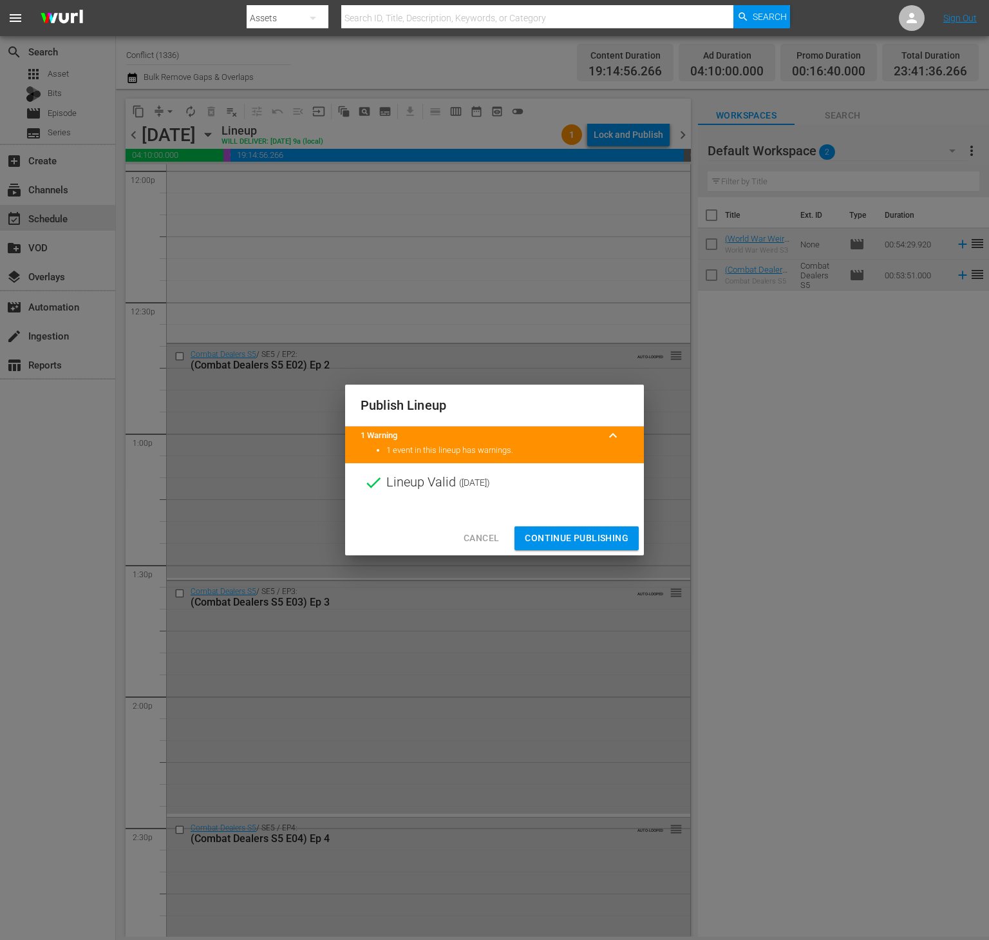
click at [594, 536] on span "Continue Publishing" at bounding box center [577, 538] width 104 height 16
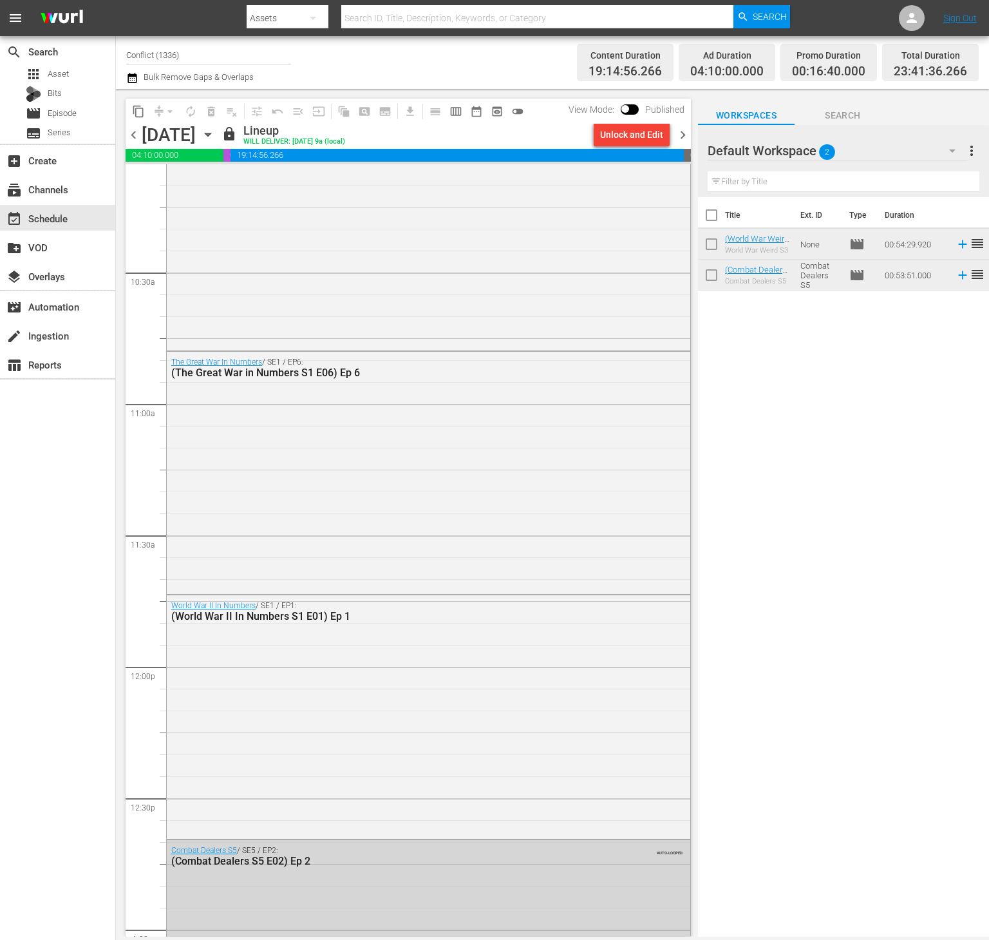
scroll to position [2620, 0]
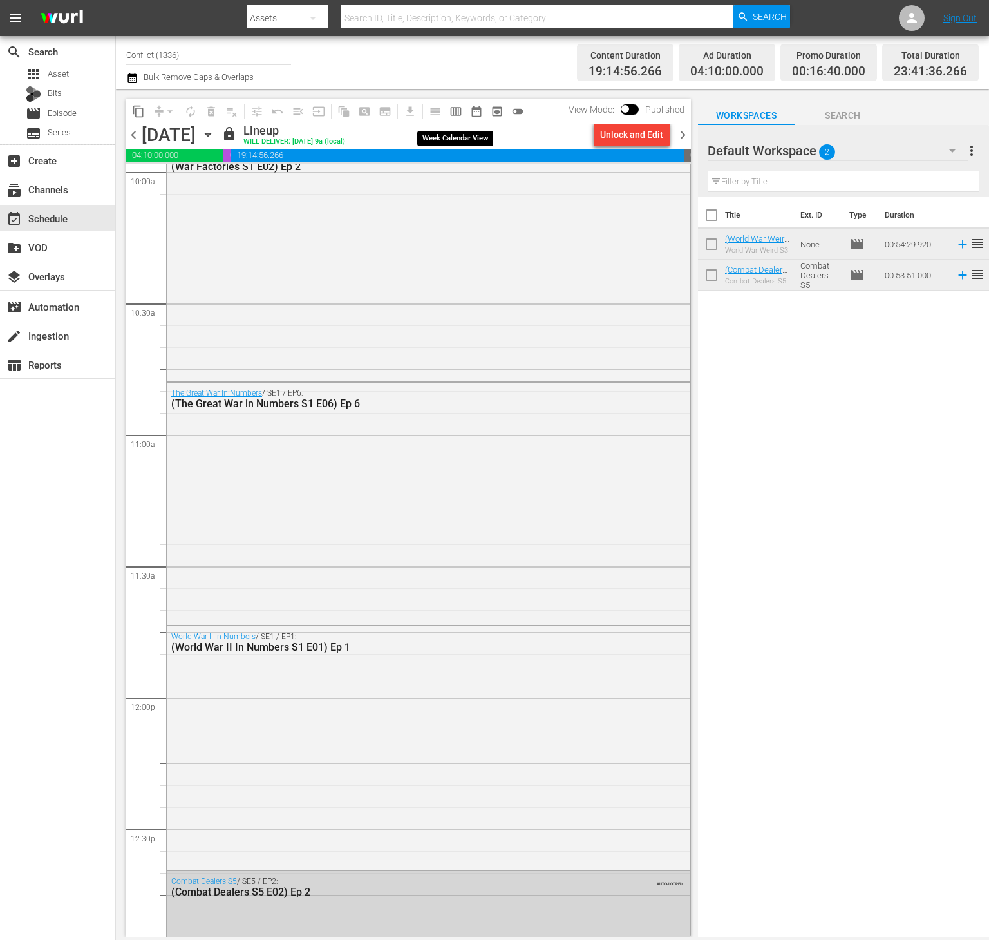
click at [453, 106] on span "calendar_view_week_outlined" at bounding box center [455, 111] width 13 height 13
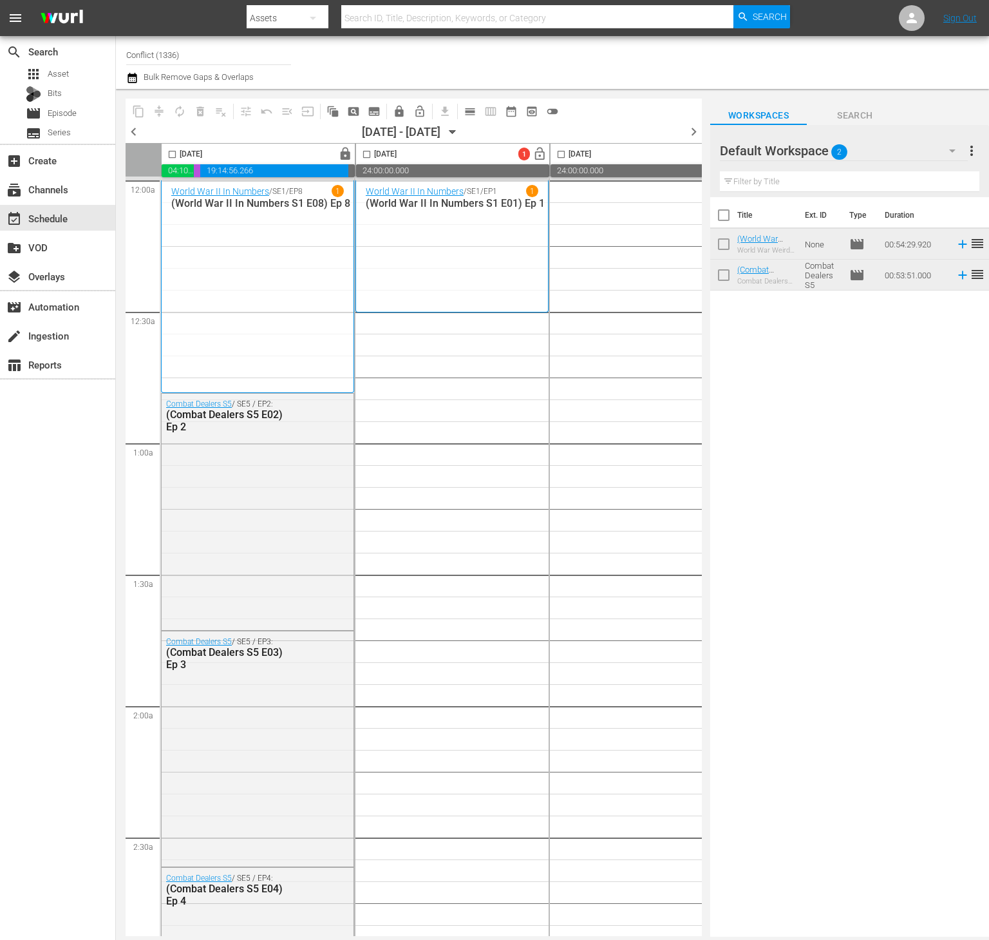
click at [967, 148] on span "more_vert" at bounding box center [971, 150] width 15 height 15
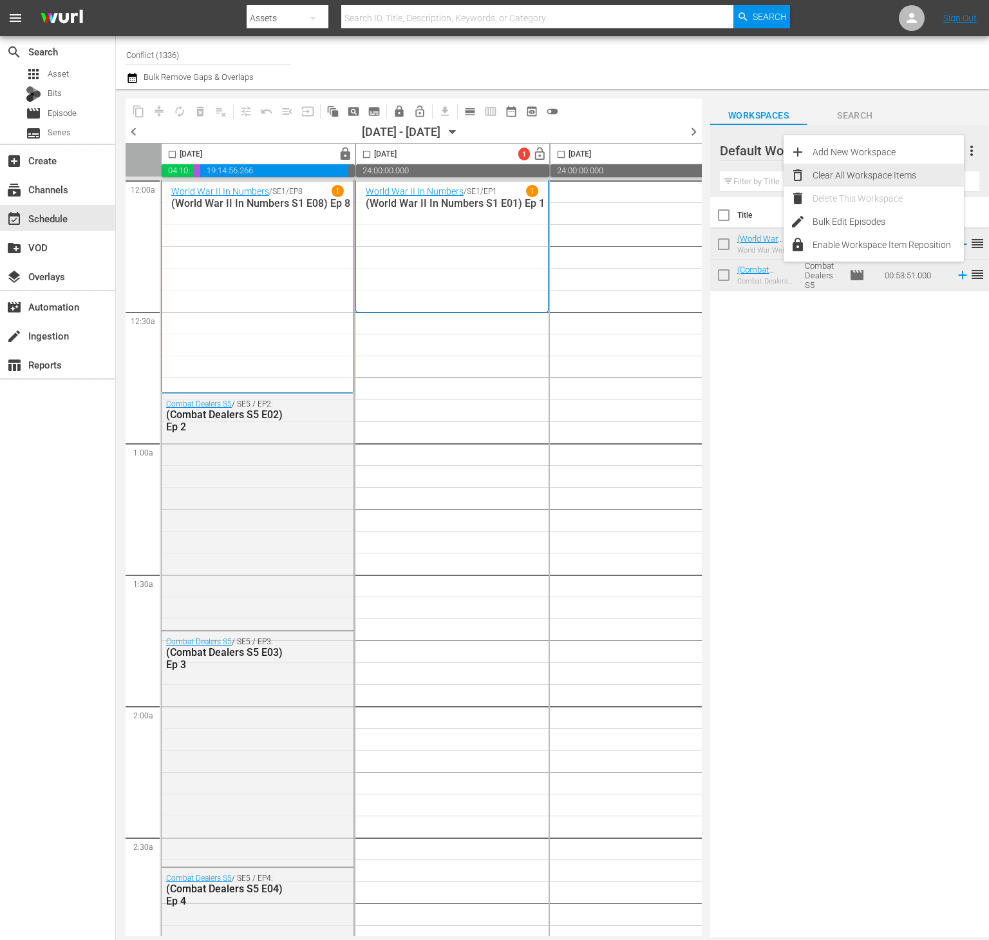
click at [916, 178] on div "Clear All Workspace Items" at bounding box center [888, 175] width 151 height 23
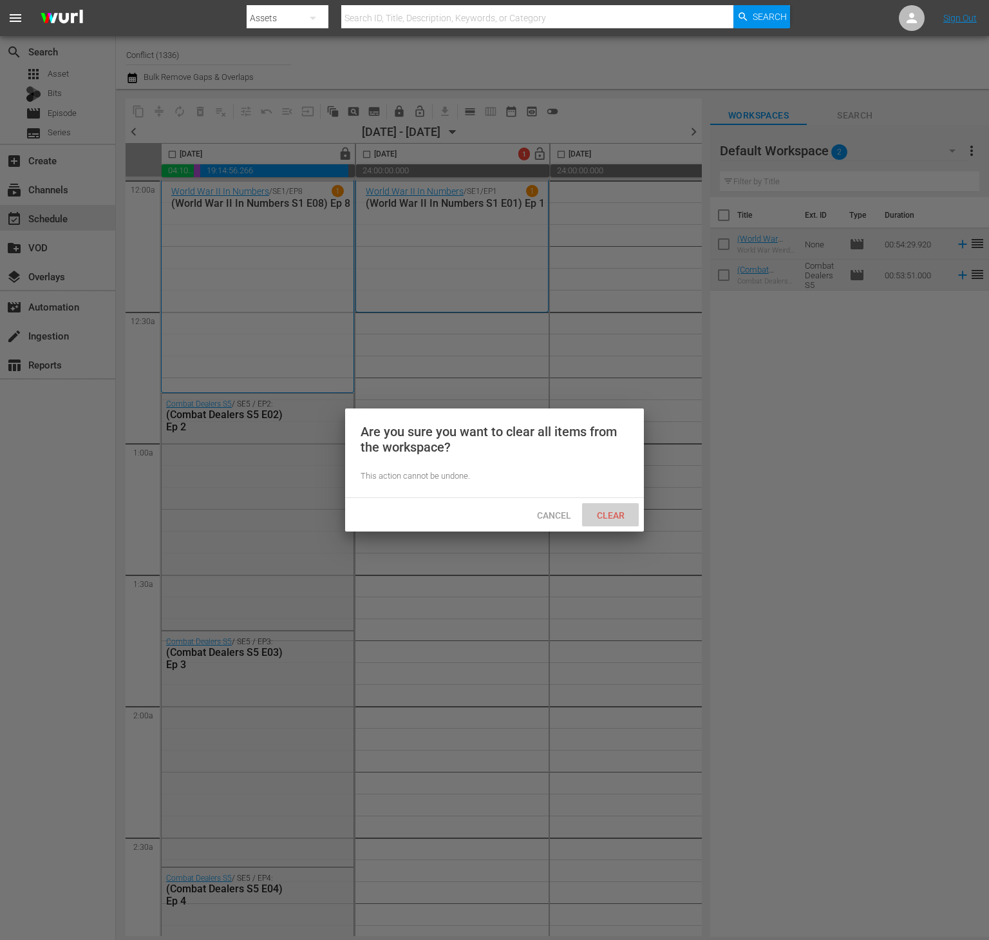
click at [605, 507] on div "Clear" at bounding box center [610, 515] width 57 height 24
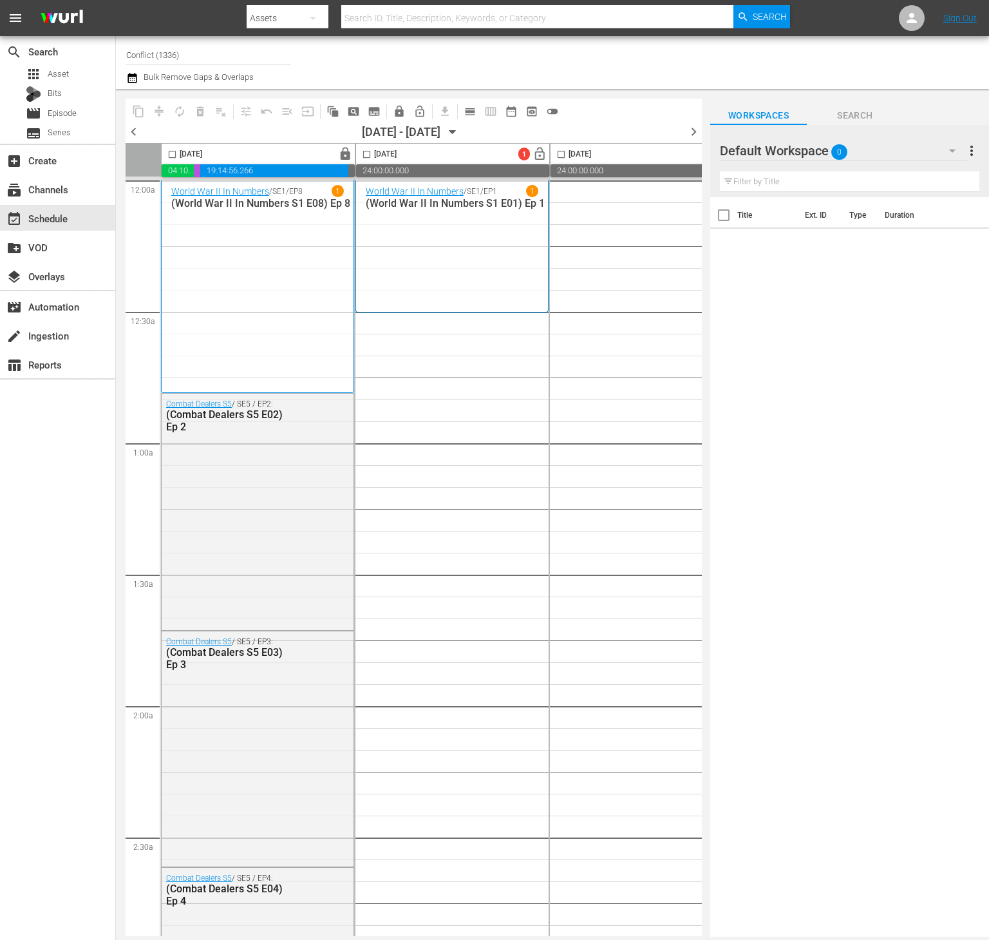
drag, startPoint x: 710, startPoint y: 549, endPoint x: 584, endPoint y: 511, distance: 131.2
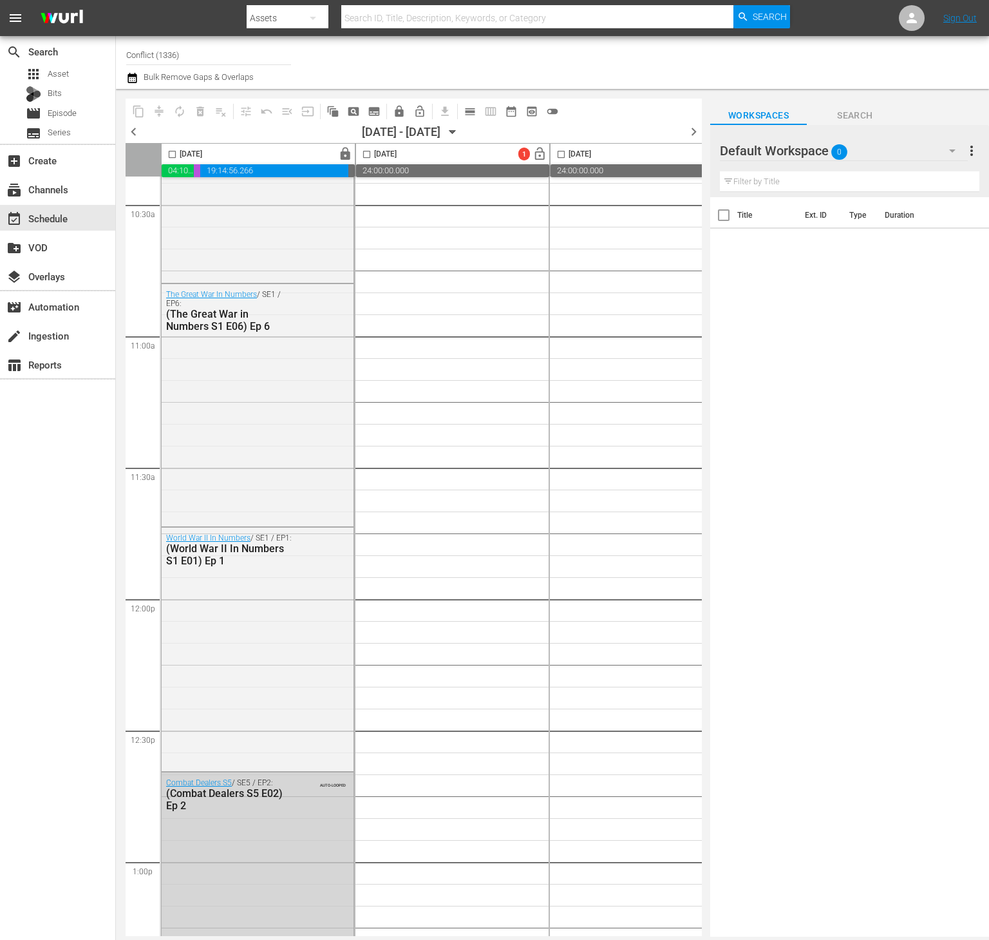
scroll to position [2750, 0]
